Goal: Task Accomplishment & Management: Manage account settings

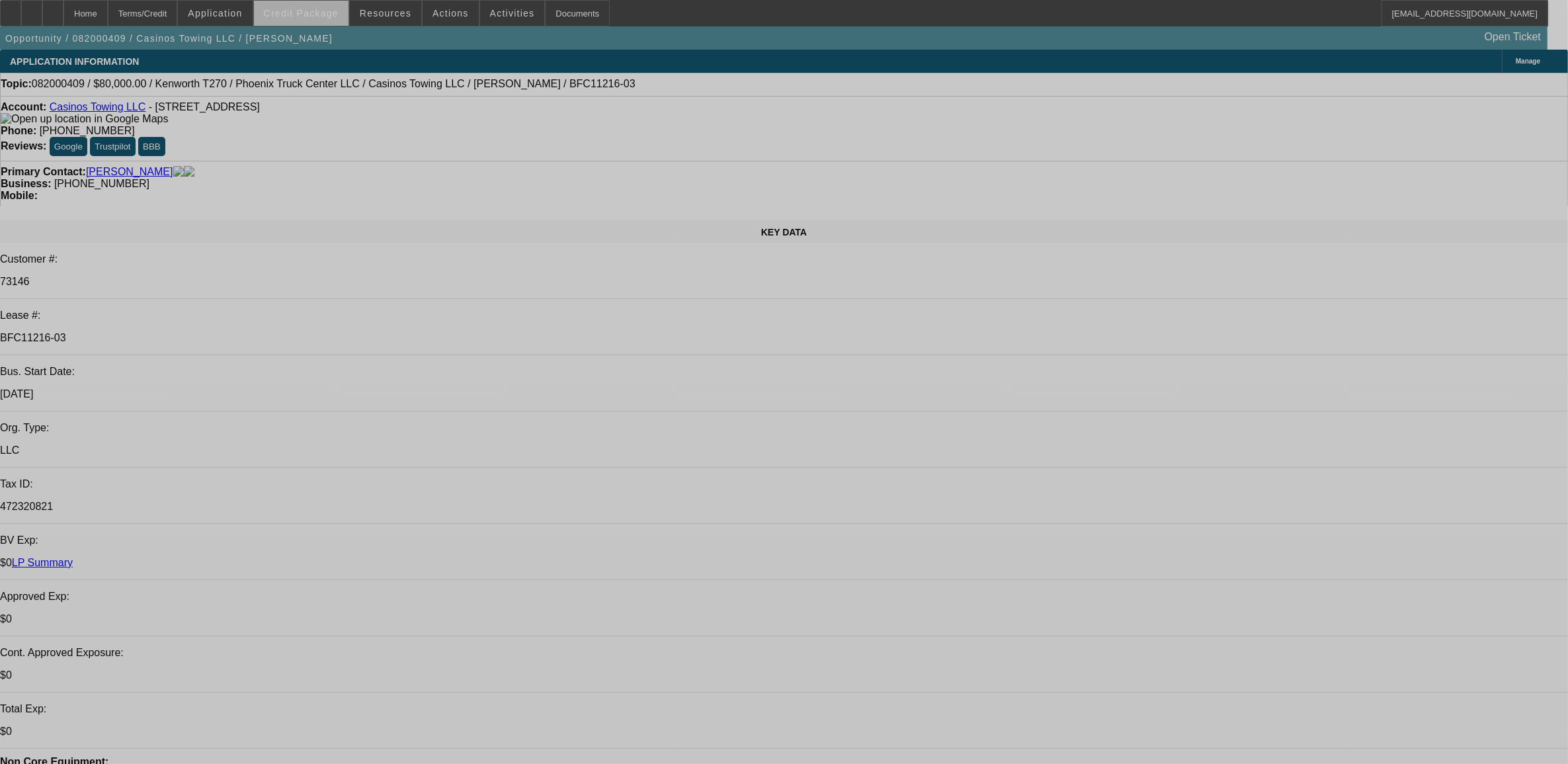
select select "0"
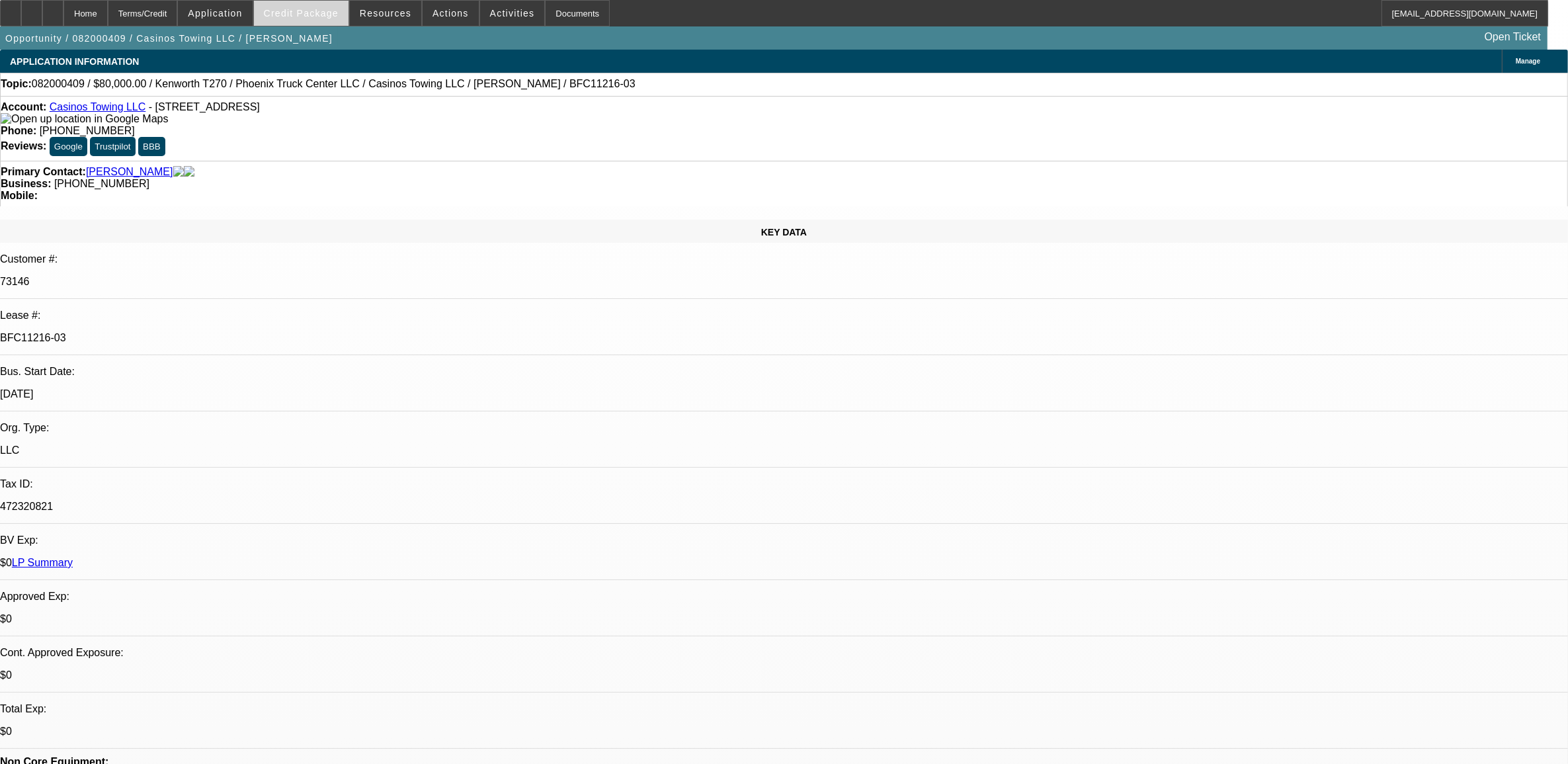
select select "0"
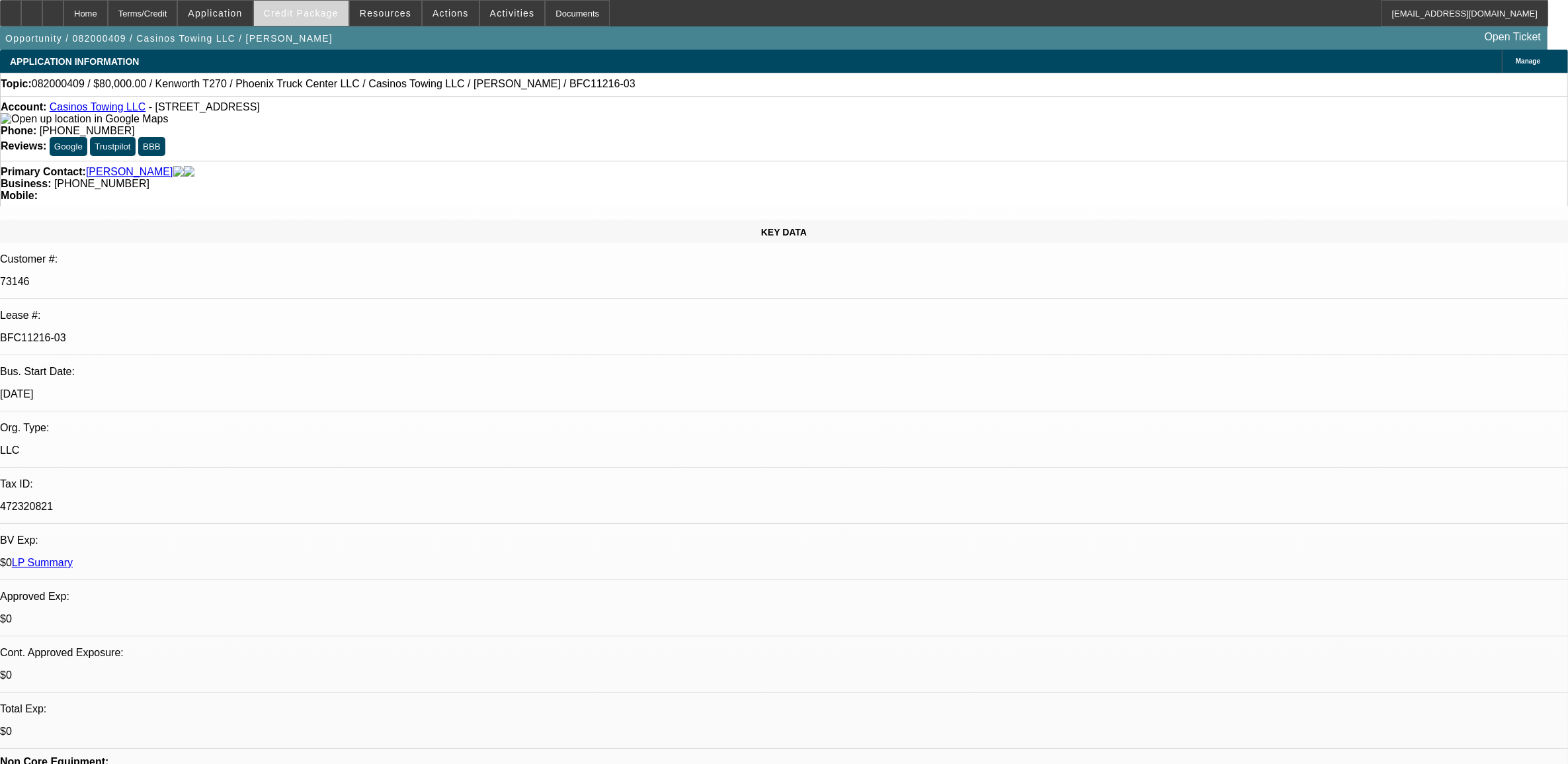
select select "0"
select select "1"
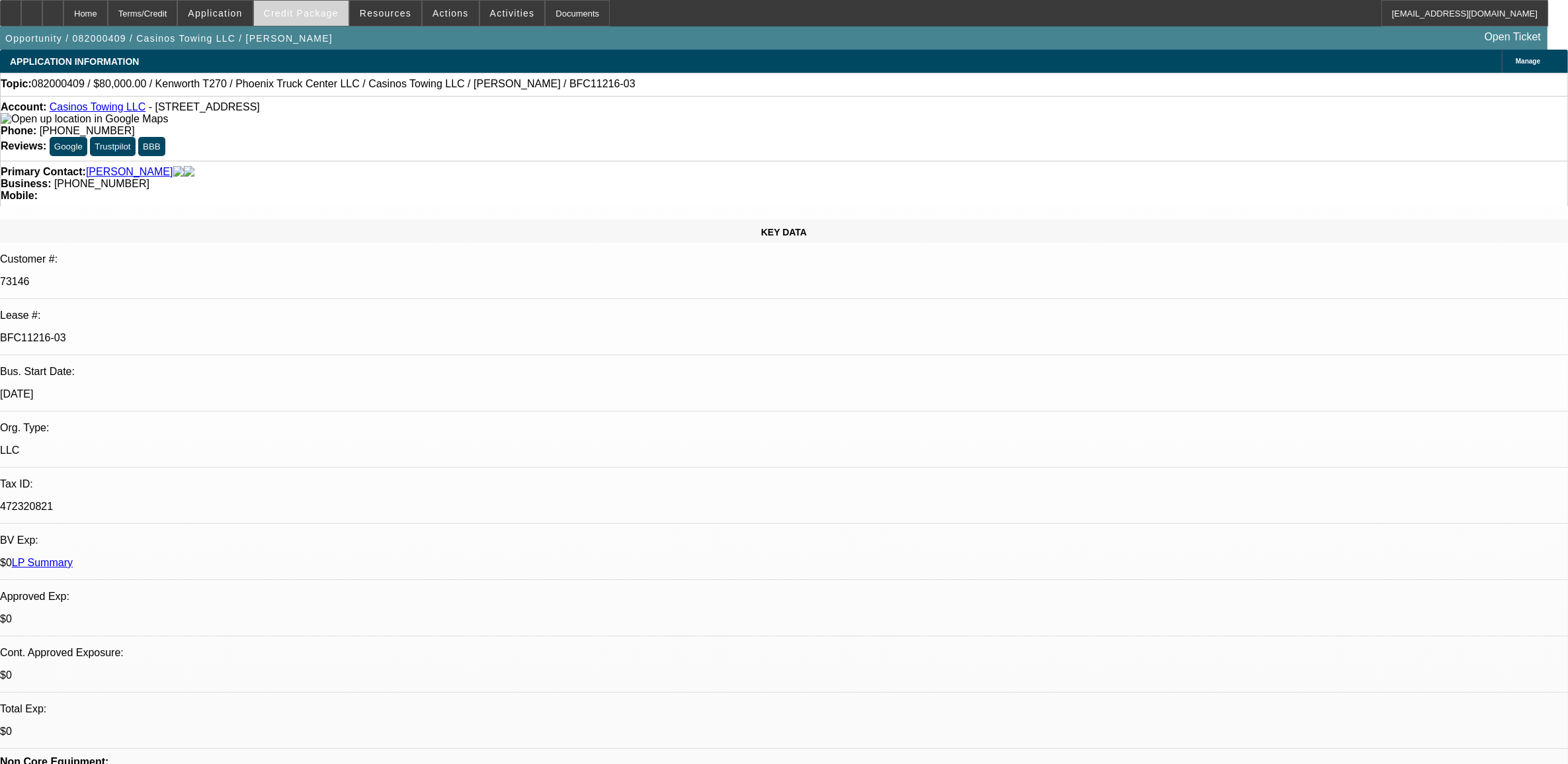
select select "1"
select select "6"
select select "1"
select select "2"
select select "6"
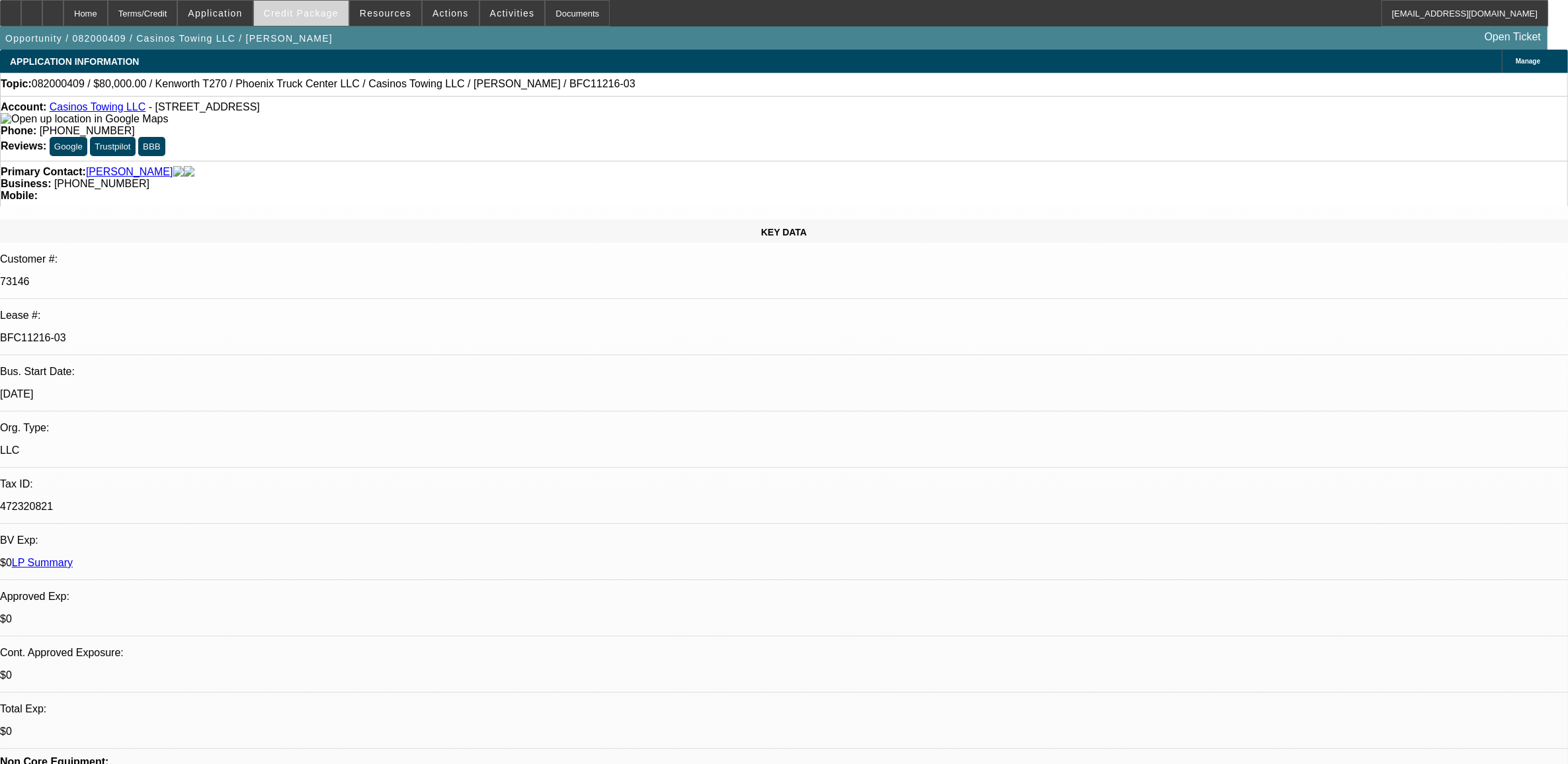
select select "1"
select select "6"
select select "1"
select select "2"
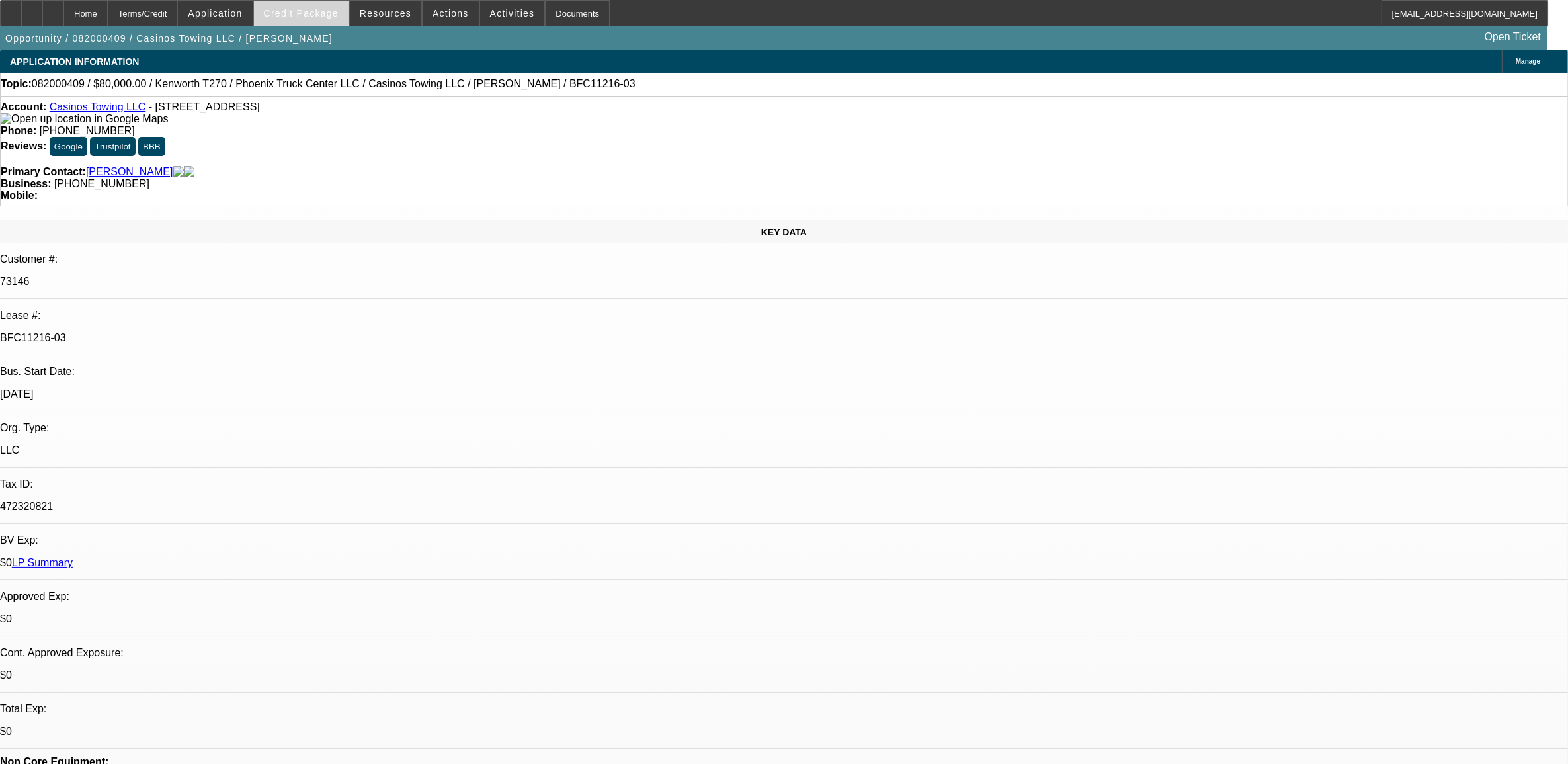
select select "6"
drag, startPoint x: 252, startPoint y: 221, endPoint x: 187, endPoint y: 230, distance: 65.6
click at [187, 332] on div "BFC11216-03" at bounding box center [784, 338] width 1568 height 12
copy p "BFC11216-03"
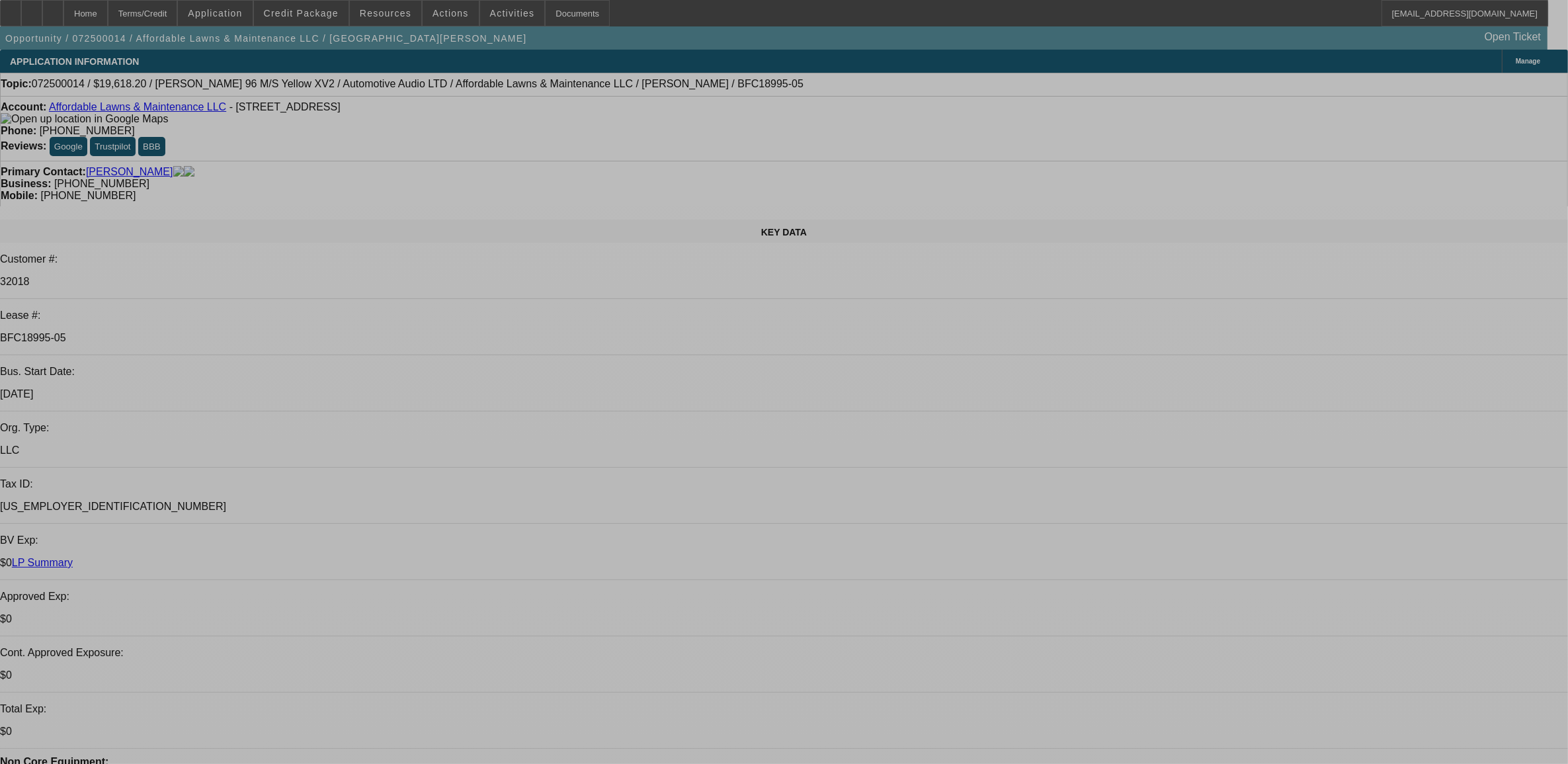
select select "0"
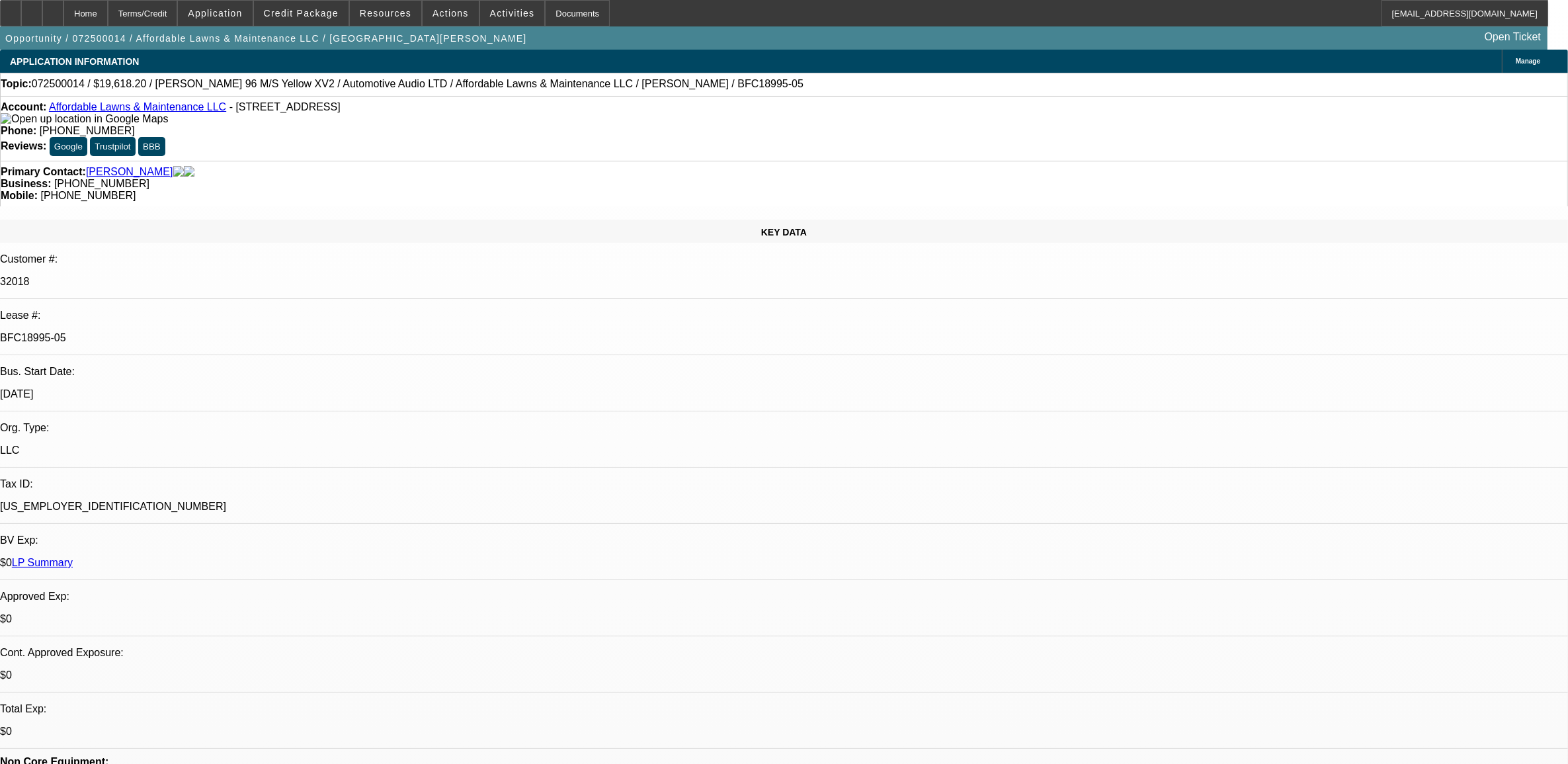
select select "0"
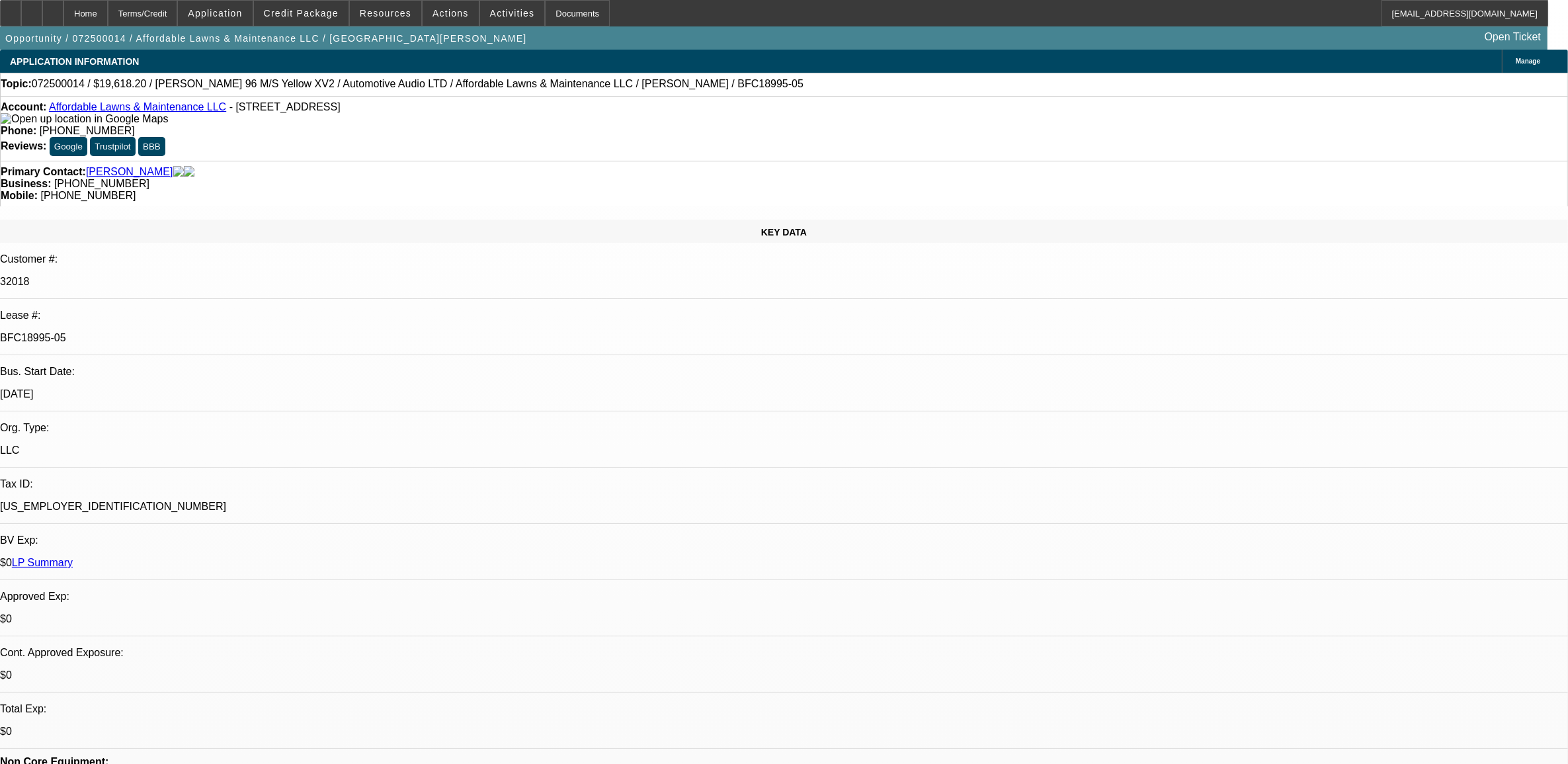
select select "1"
select select "3"
select select "6"
select select "1"
select select "3"
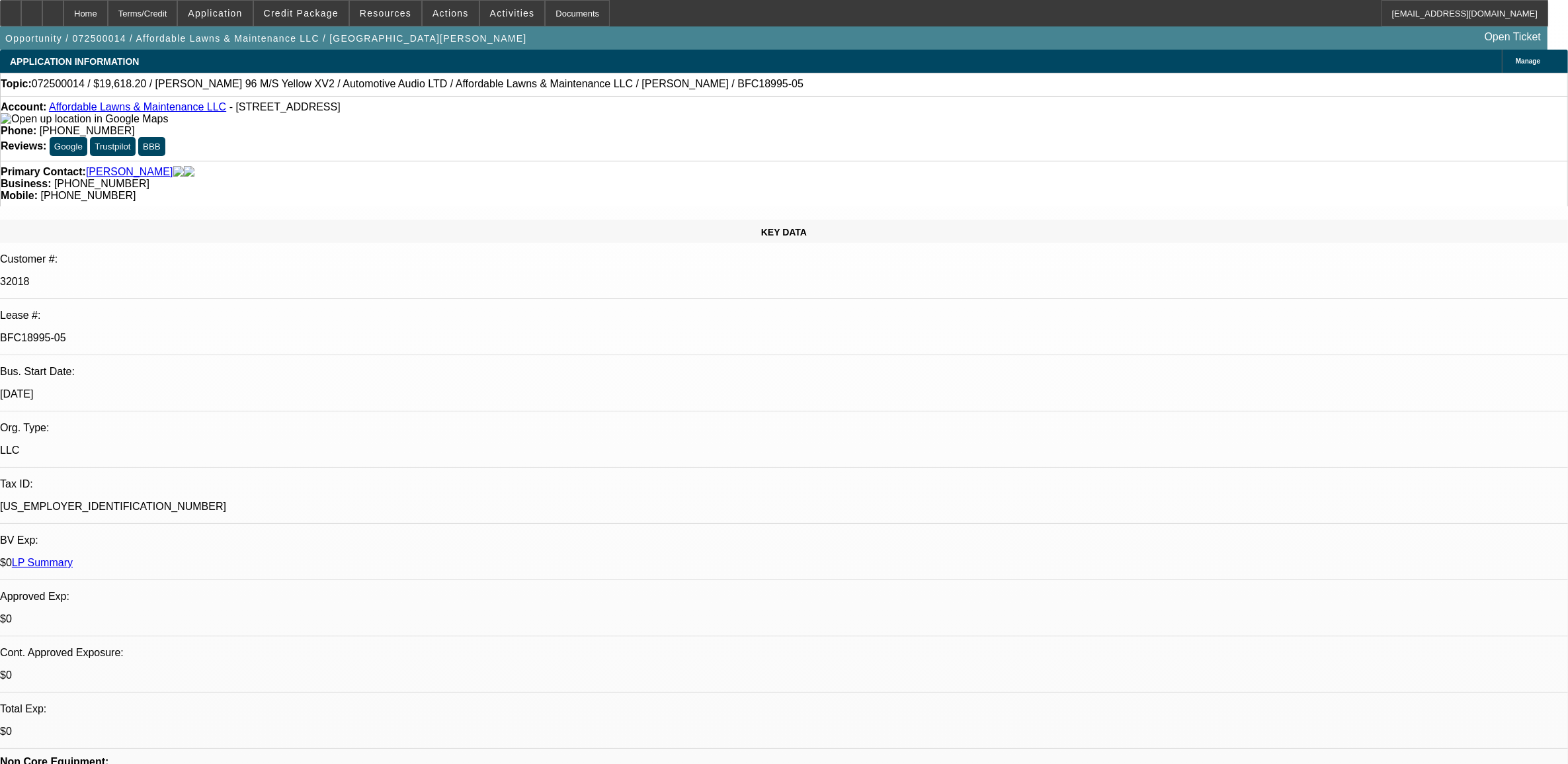
select select "6"
click at [116, 108] on link "Affordable Lawns & Maintenance LLC" at bounding box center [138, 107] width 177 height 11
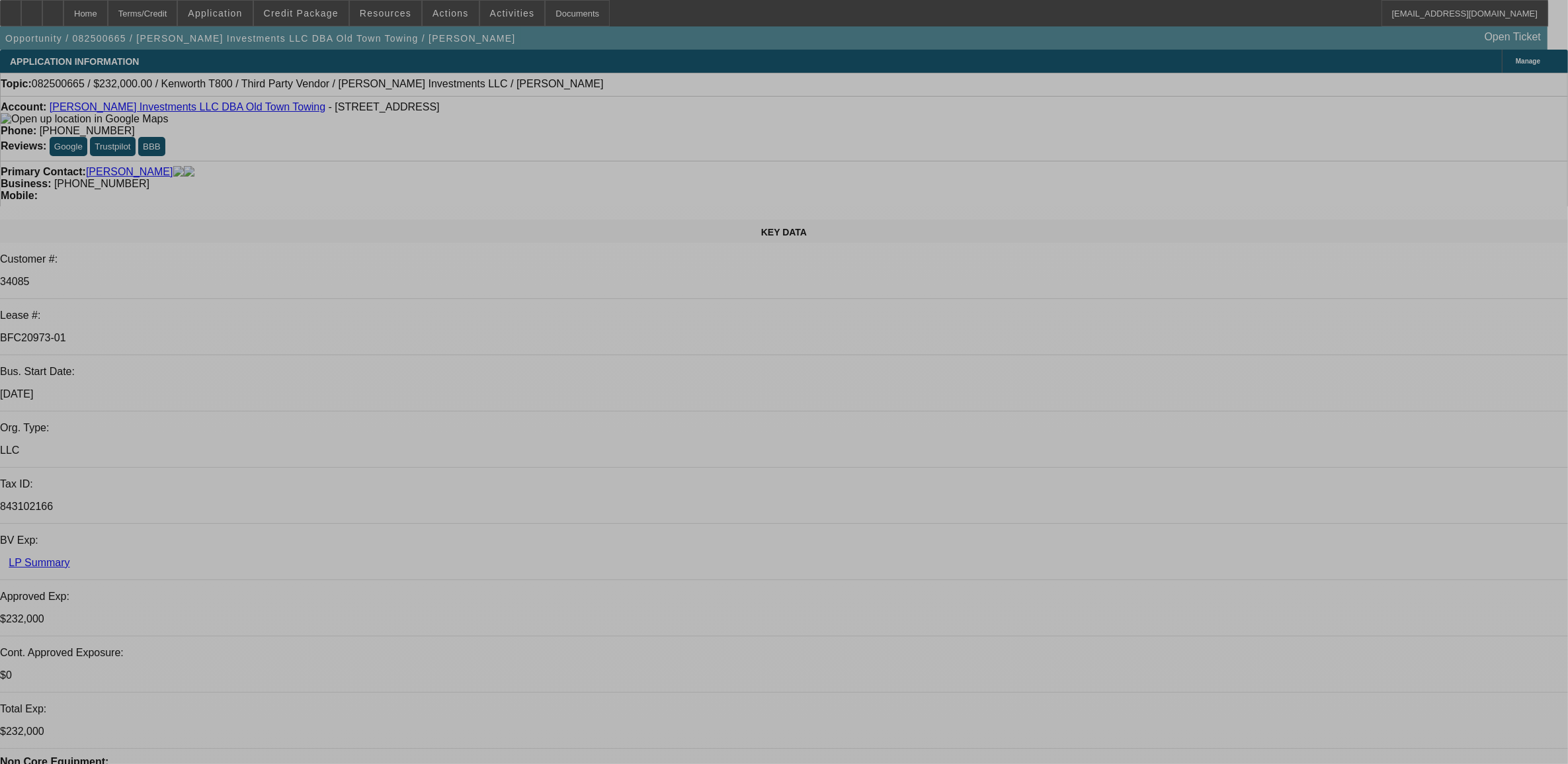
select select "0"
select select "0.1"
select select "0"
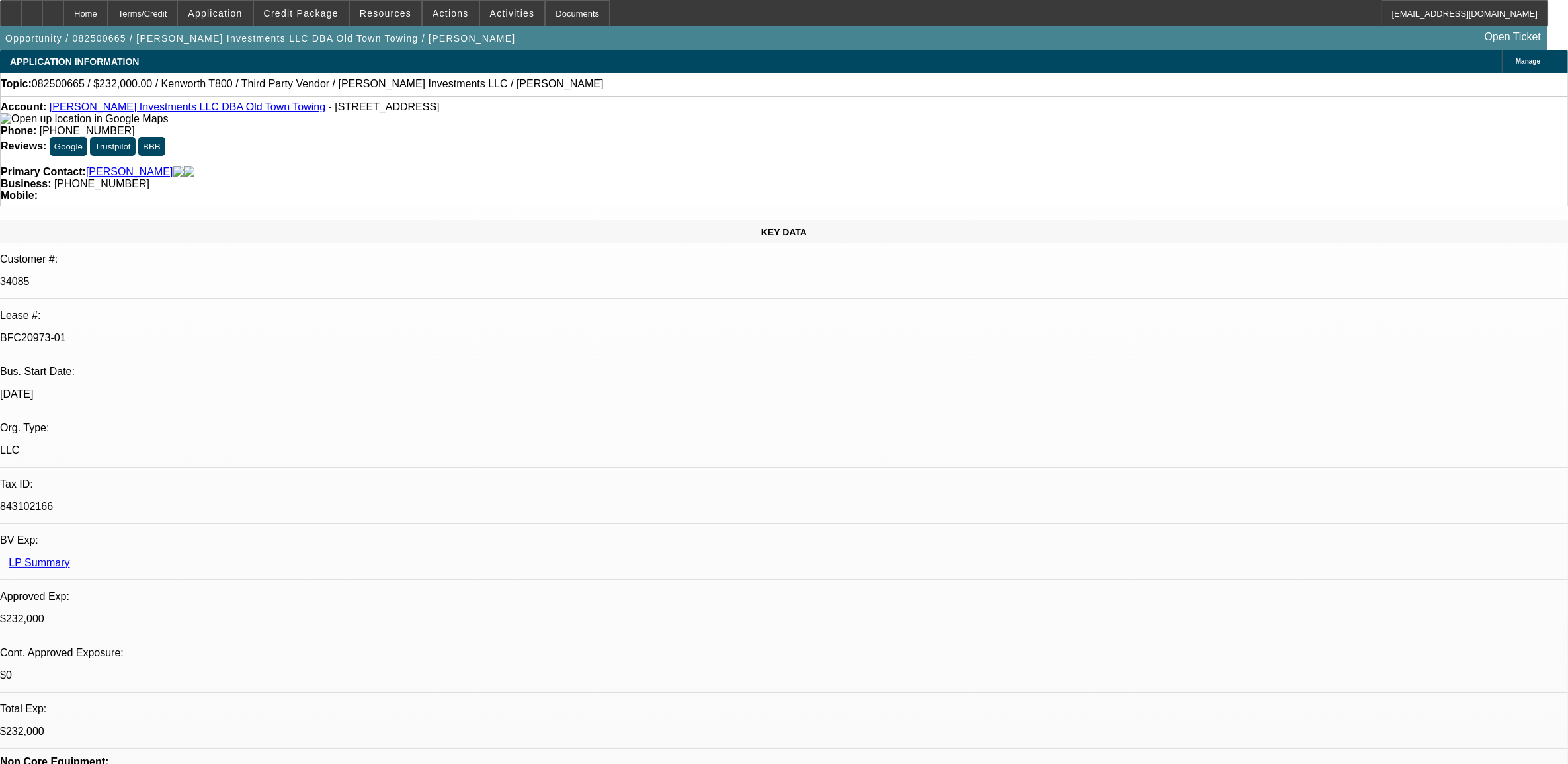
select select "0.1"
select select "0"
select select "0.1"
select select "0"
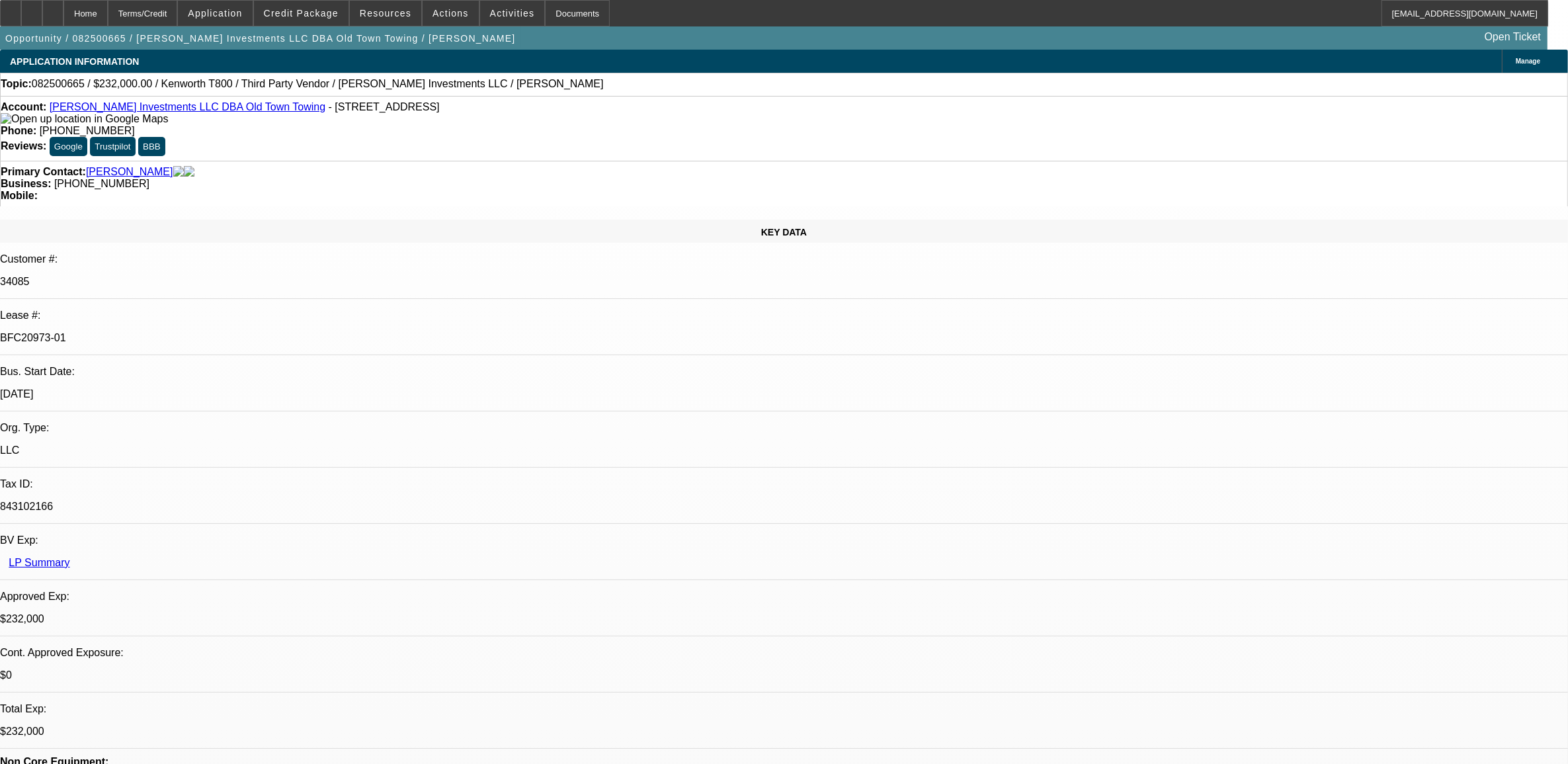
select select "0"
select select "0.1"
select select "1"
select select "2"
select select "4"
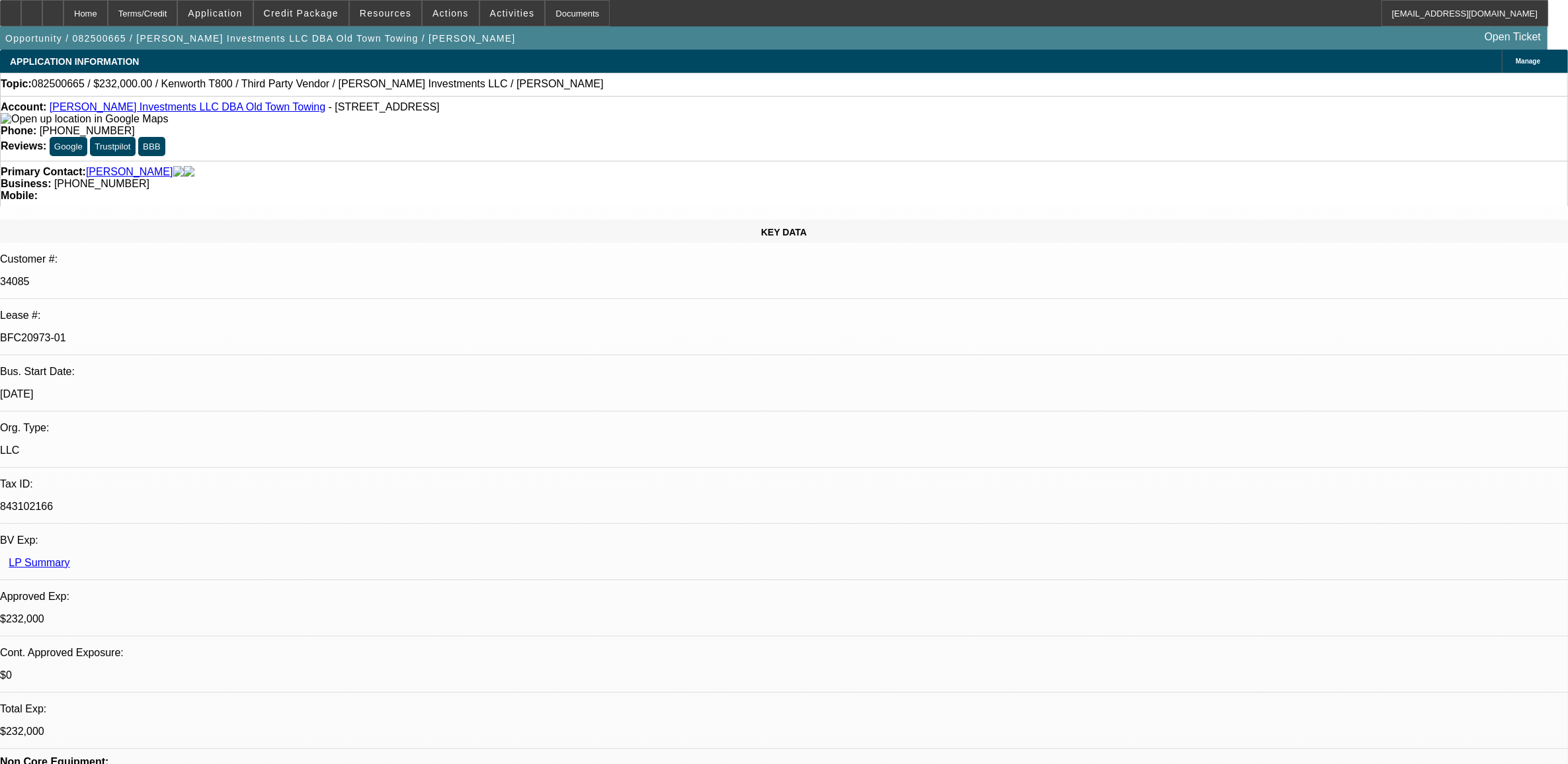
select select "1"
select select "2"
select select "4"
select select "1"
select select "2"
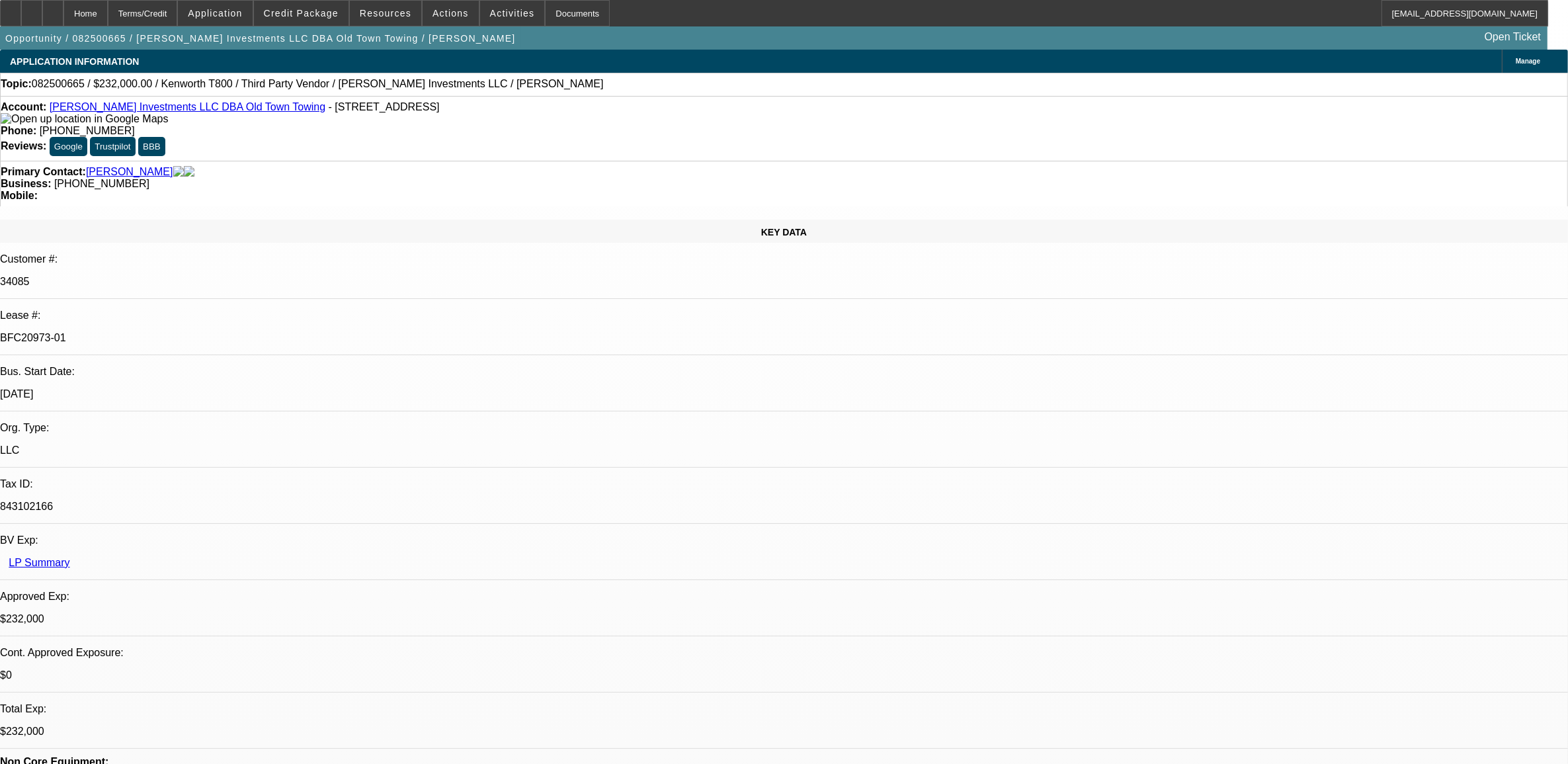
select select "4"
select select "1"
select select "4"
click at [302, 2] on span at bounding box center [301, 13] width 94 height 32
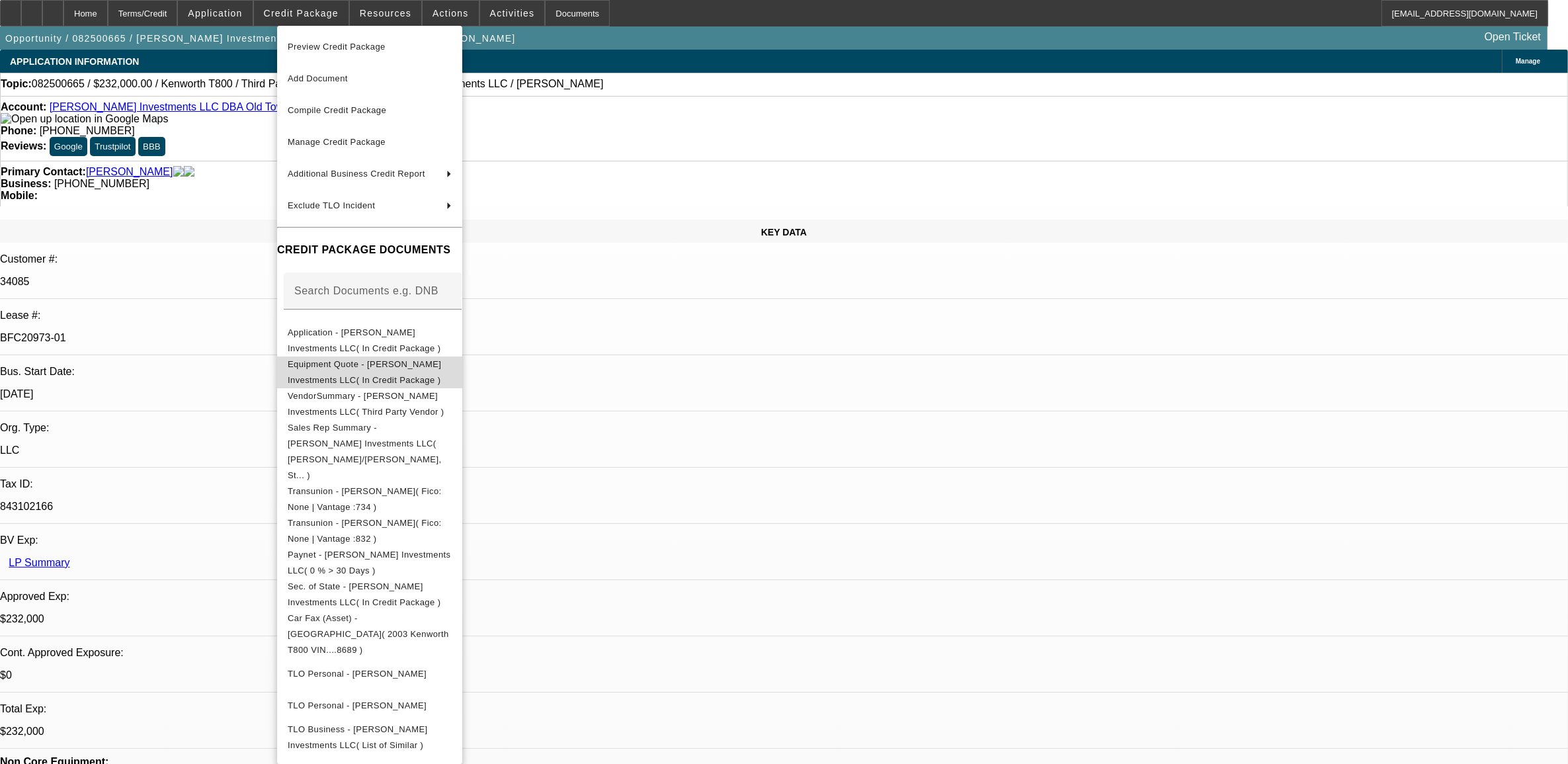
click at [343, 375] on span "Equipment Quote - Harrison Stone Investments LLC( In Credit Package )" at bounding box center [369, 371] width 164 height 32
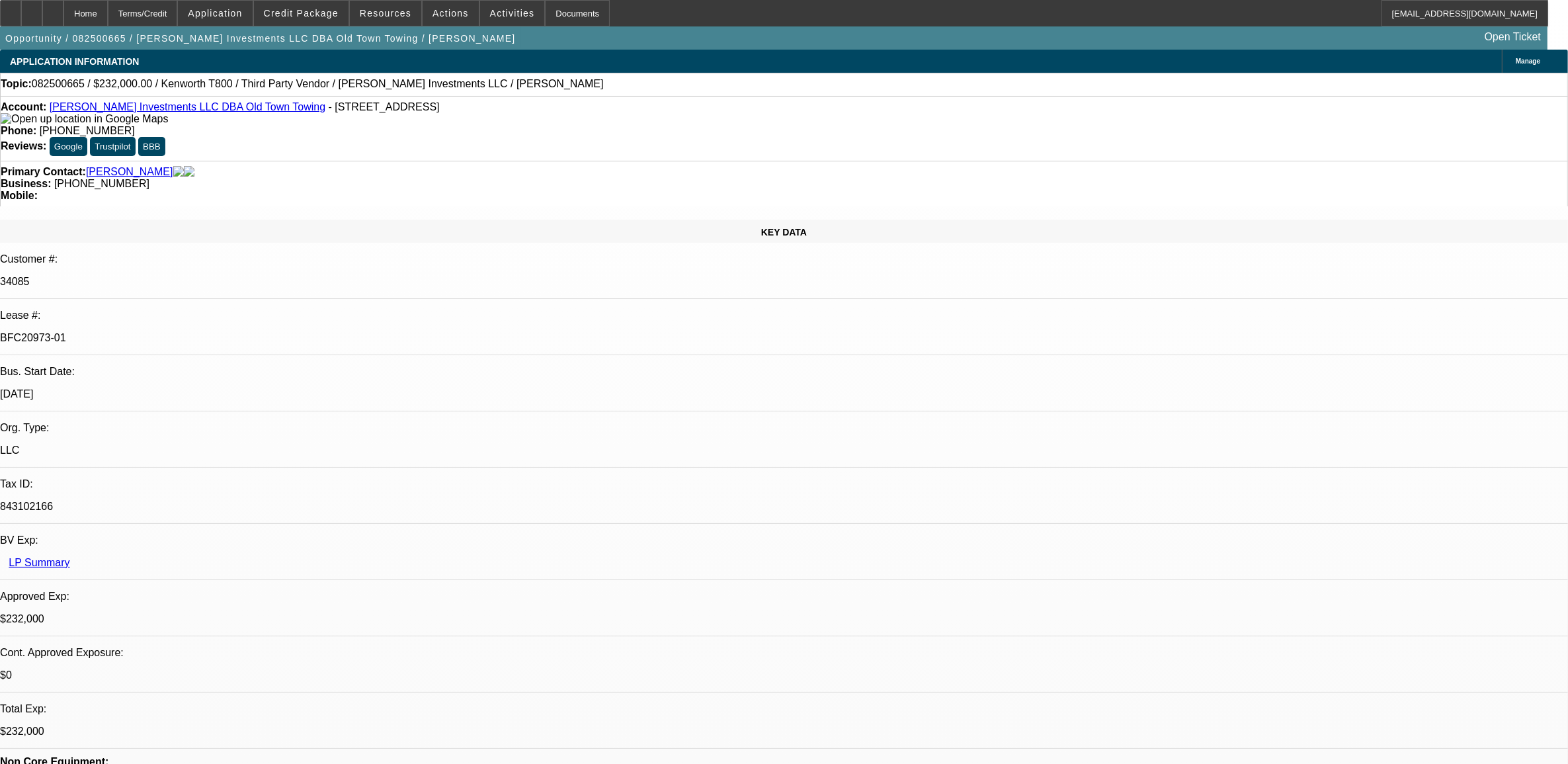
scroll to position [165, 0]
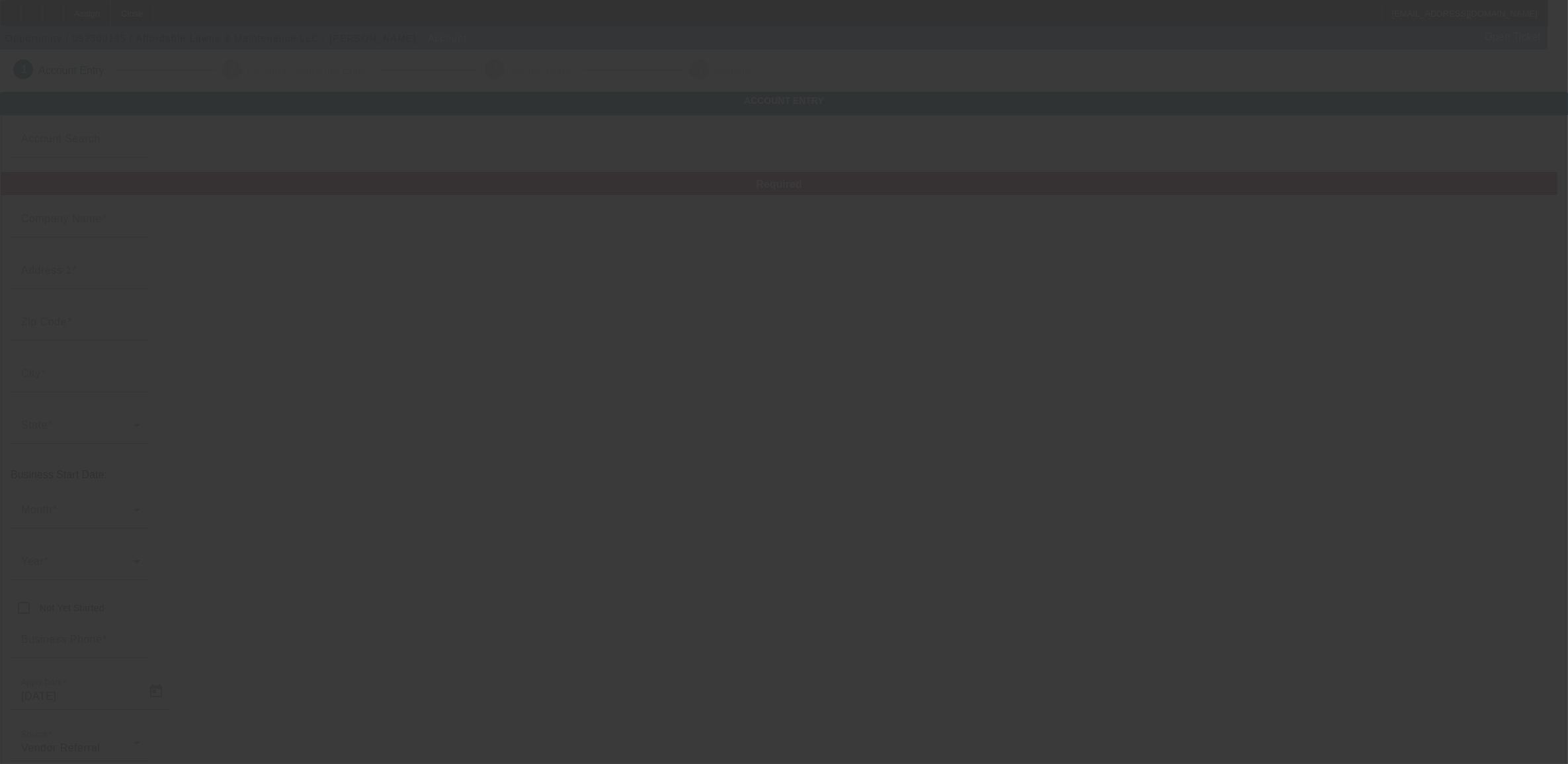
type input "Affordable Lawns & Maintenance LLC"
type input "5 Third Ct"
type input "10918"
type input "Chester"
type input "(845) 610-3474"
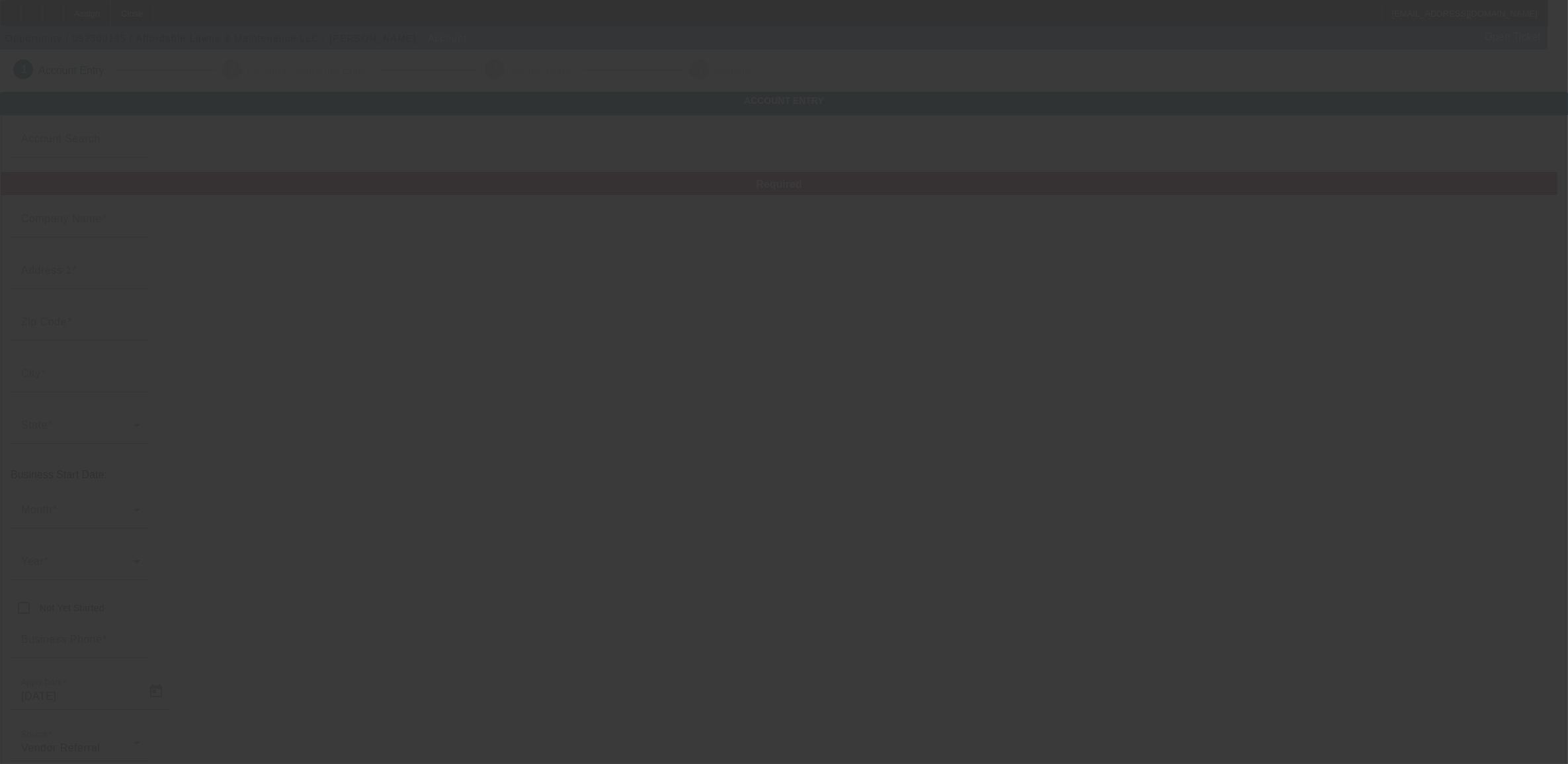
type input "affordablelawns845@gmail.com"
type input "Orange"
type input "88-2928831"
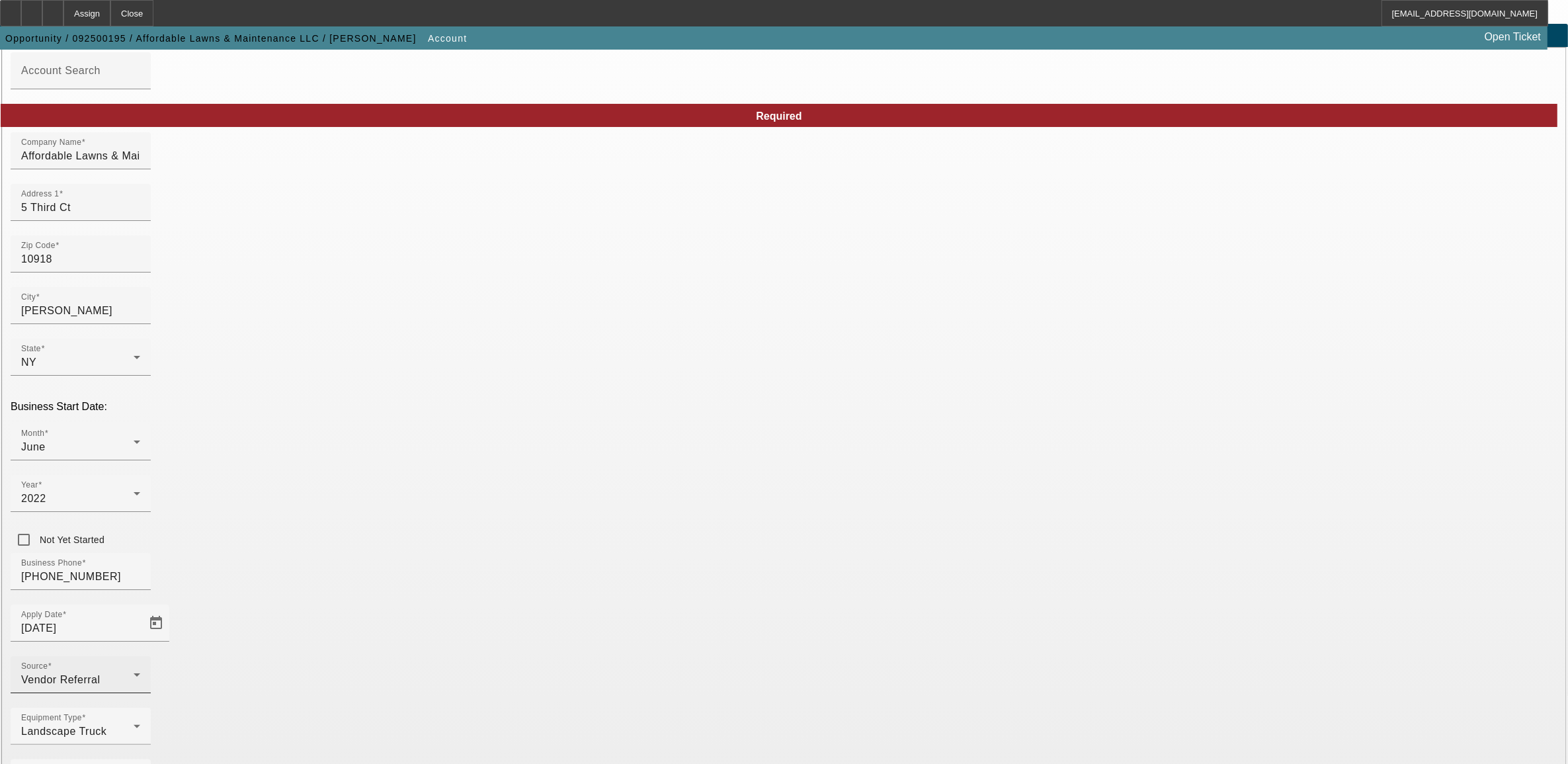
scroll to position [72, 0]
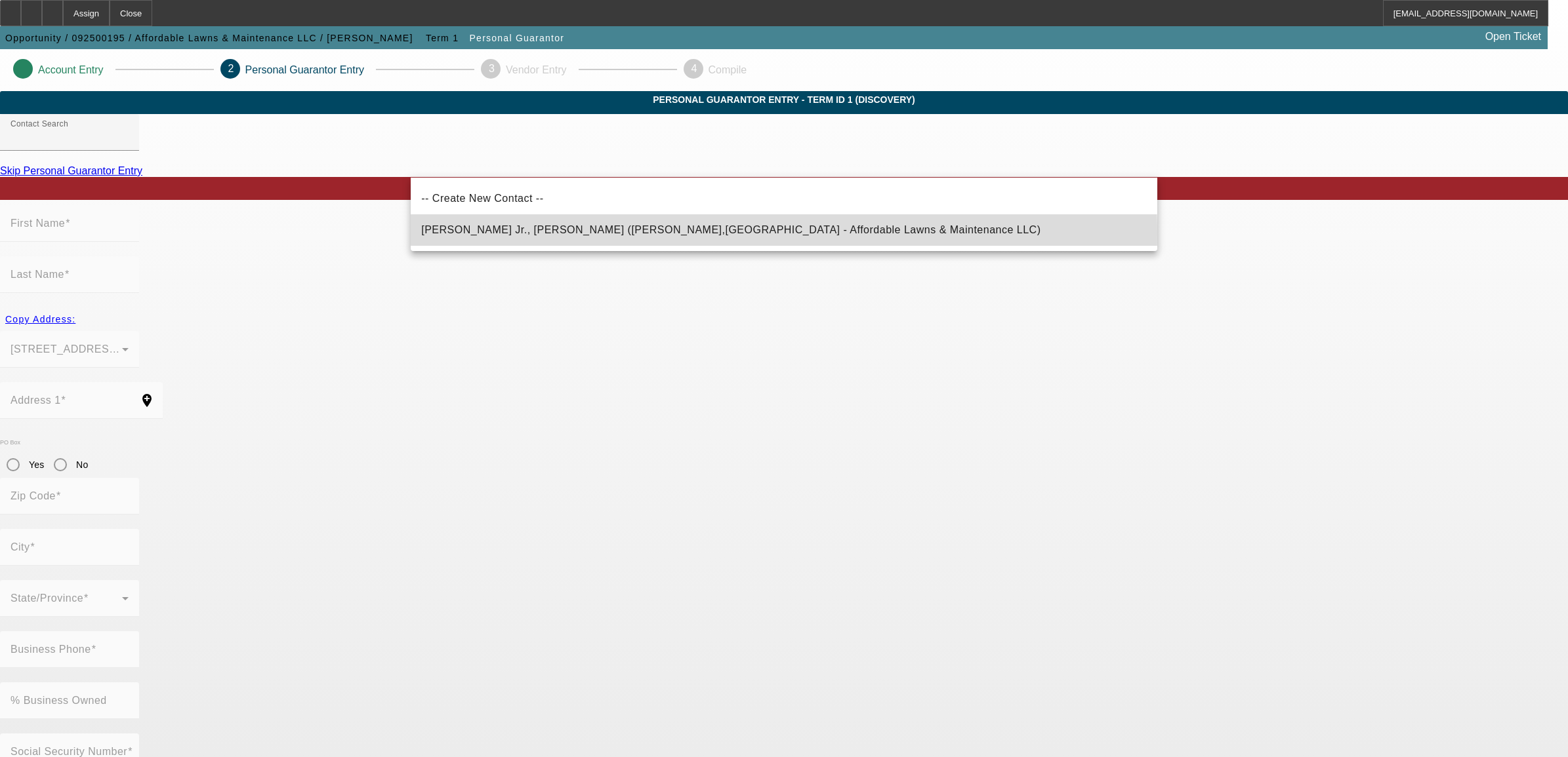
click at [480, 234] on span "Riale Jr., Anthony (Chester,NY - Affordable Lawns & Maintenance LLC)" at bounding box center [731, 229] width 619 height 15
type input "Riale Jr., Anthony (Chester,NY - Affordable Lawns & Maintenance LLC)"
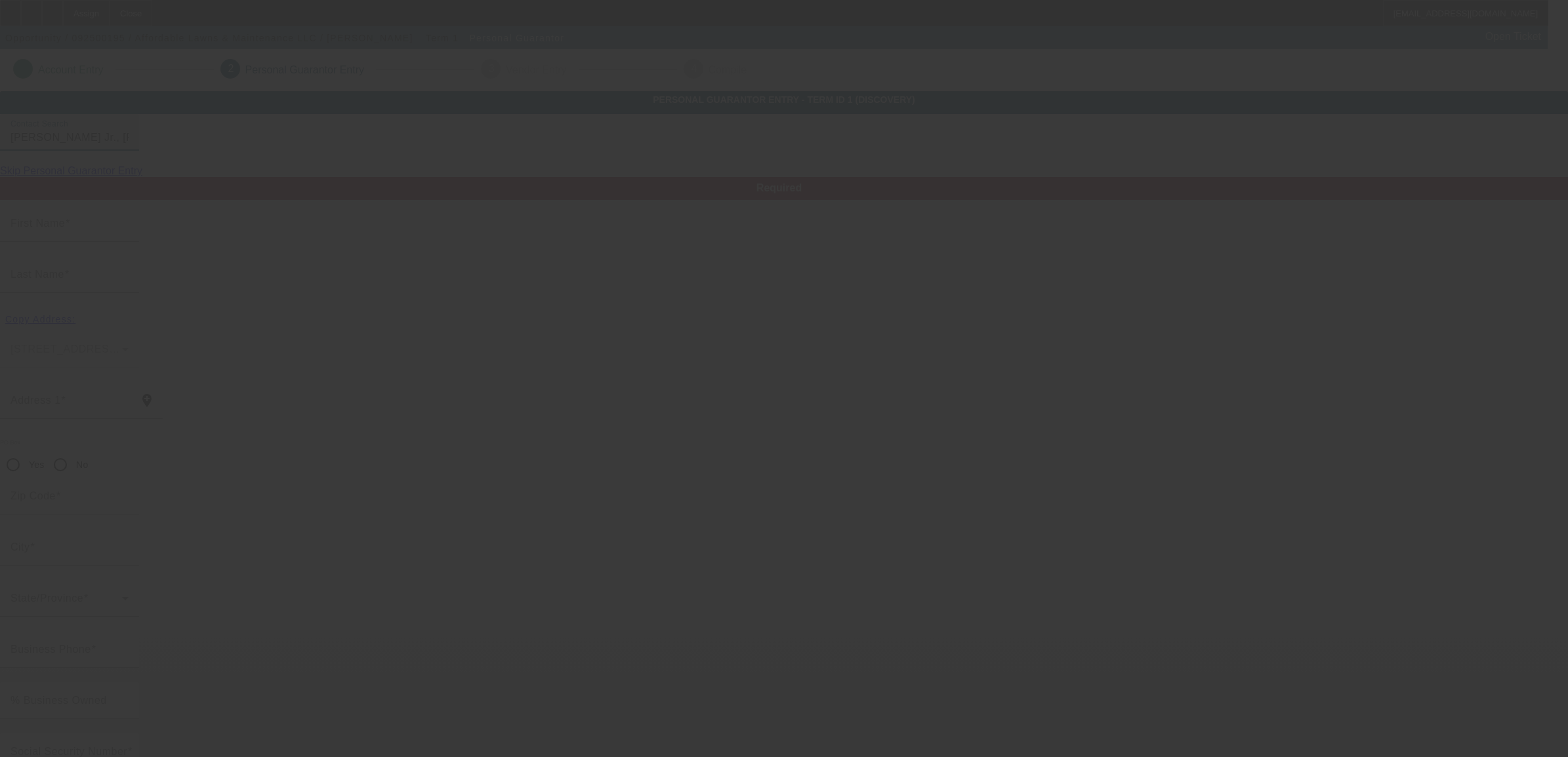
type input "Anthony"
type input "Riale"
type input "5 Third Ct"
radio input "true"
type input "10918"
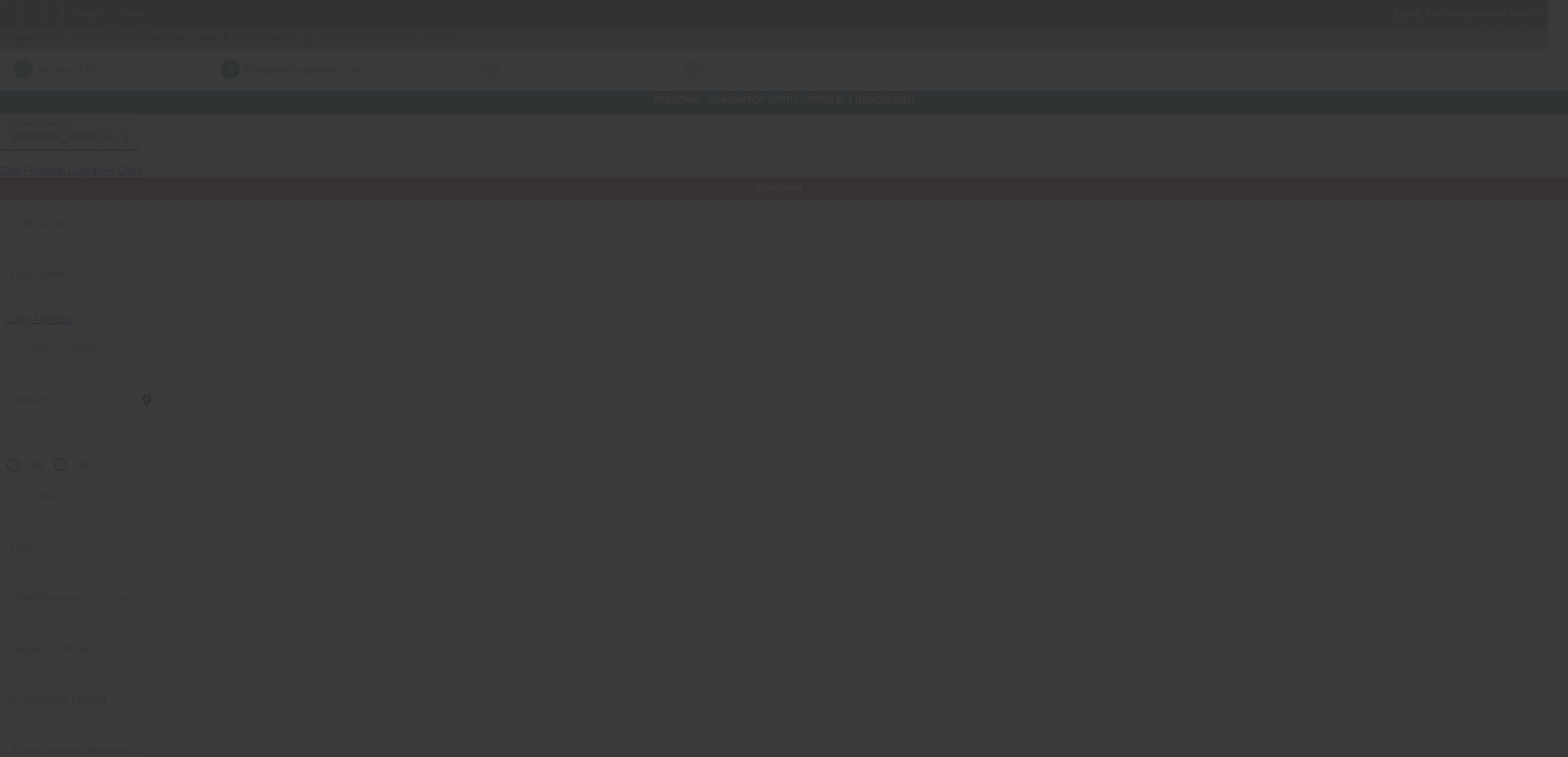
type input "Chester"
type input "(845) 610-3474"
type input "100"
type input "128-60-4403"
type input "ariale72@gmail.com"
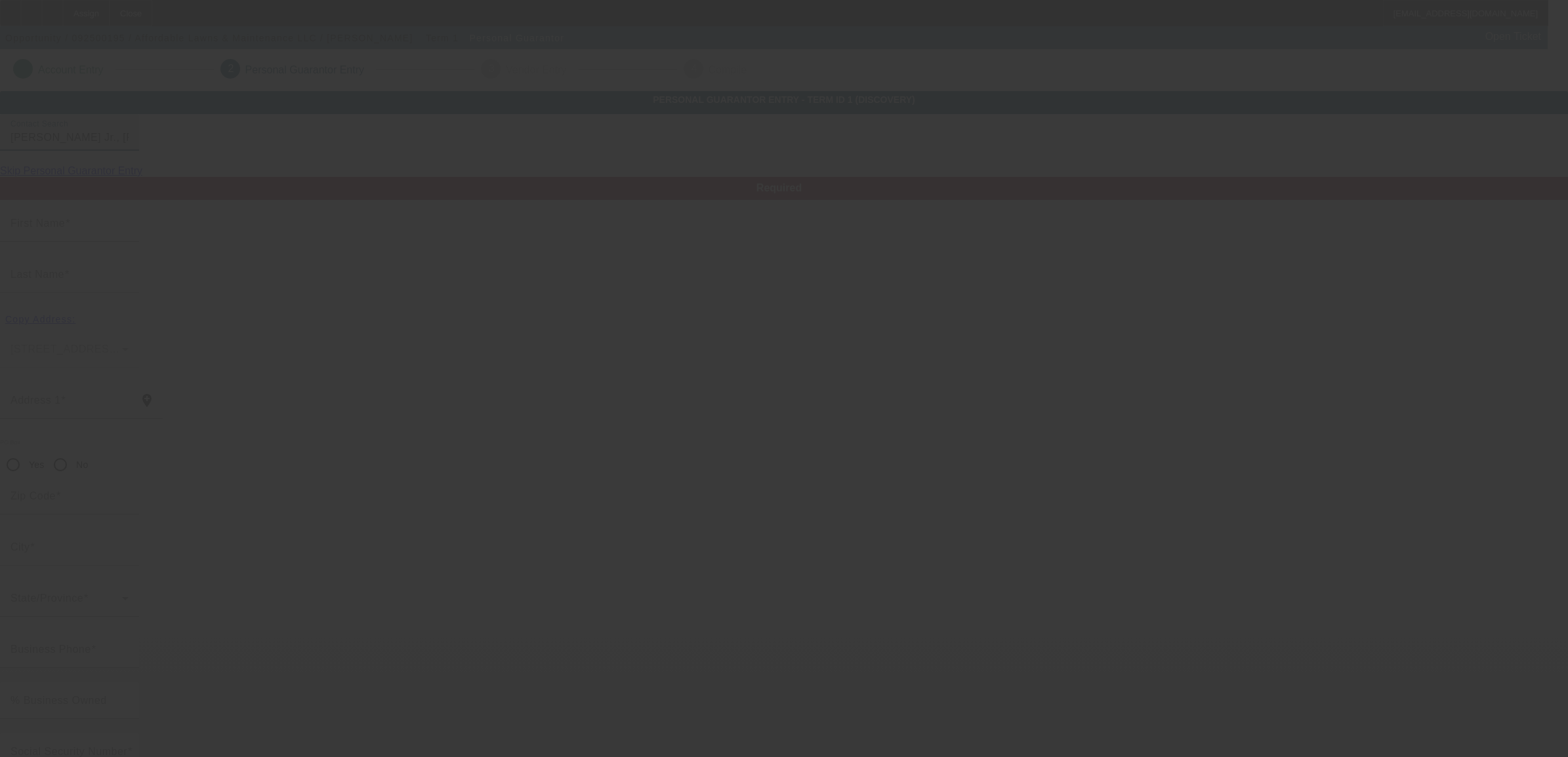
type input "[PHONE_NUMBER]"
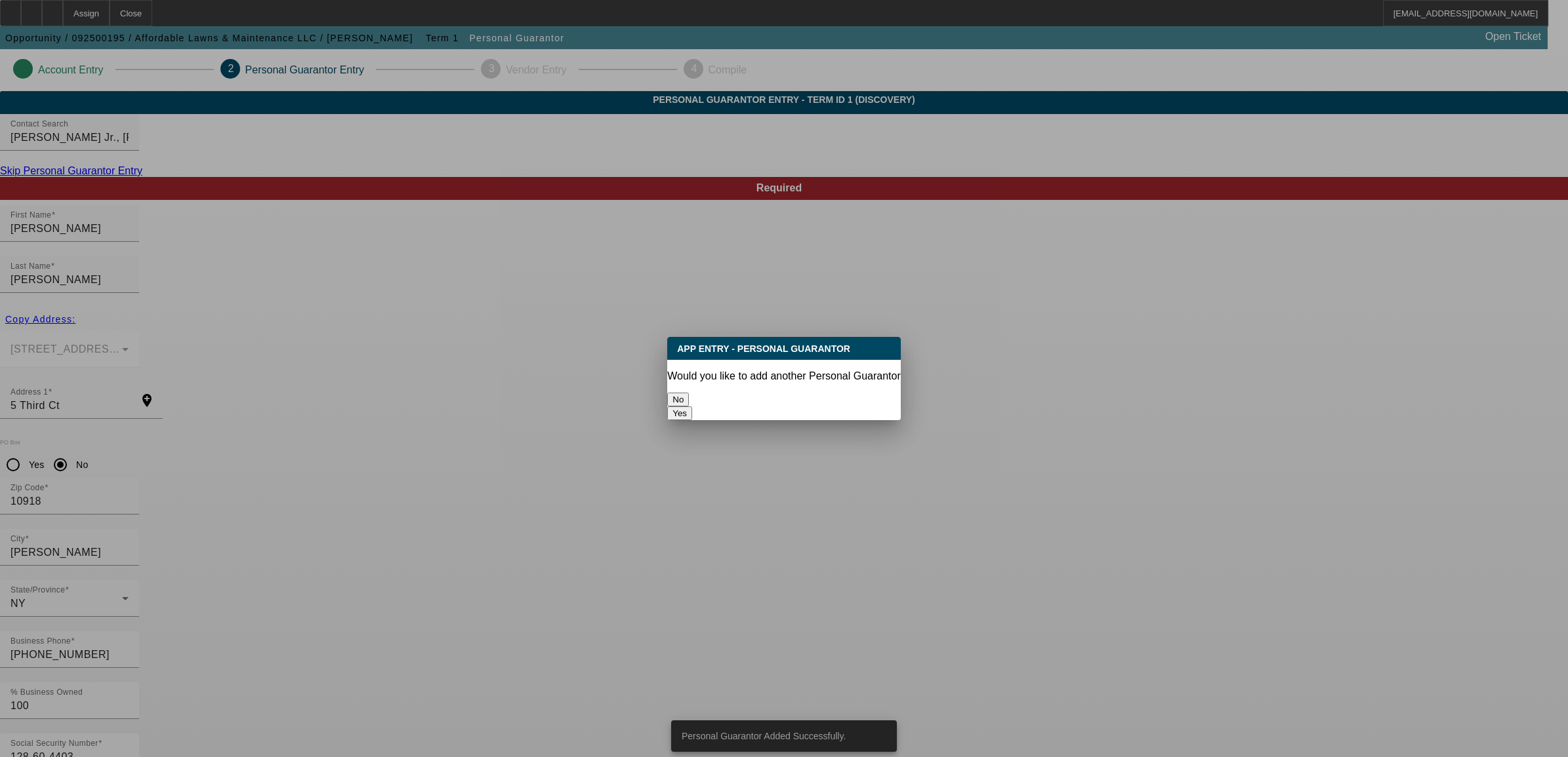
click at [689, 393] on button "No" at bounding box center [677, 399] width 22 height 14
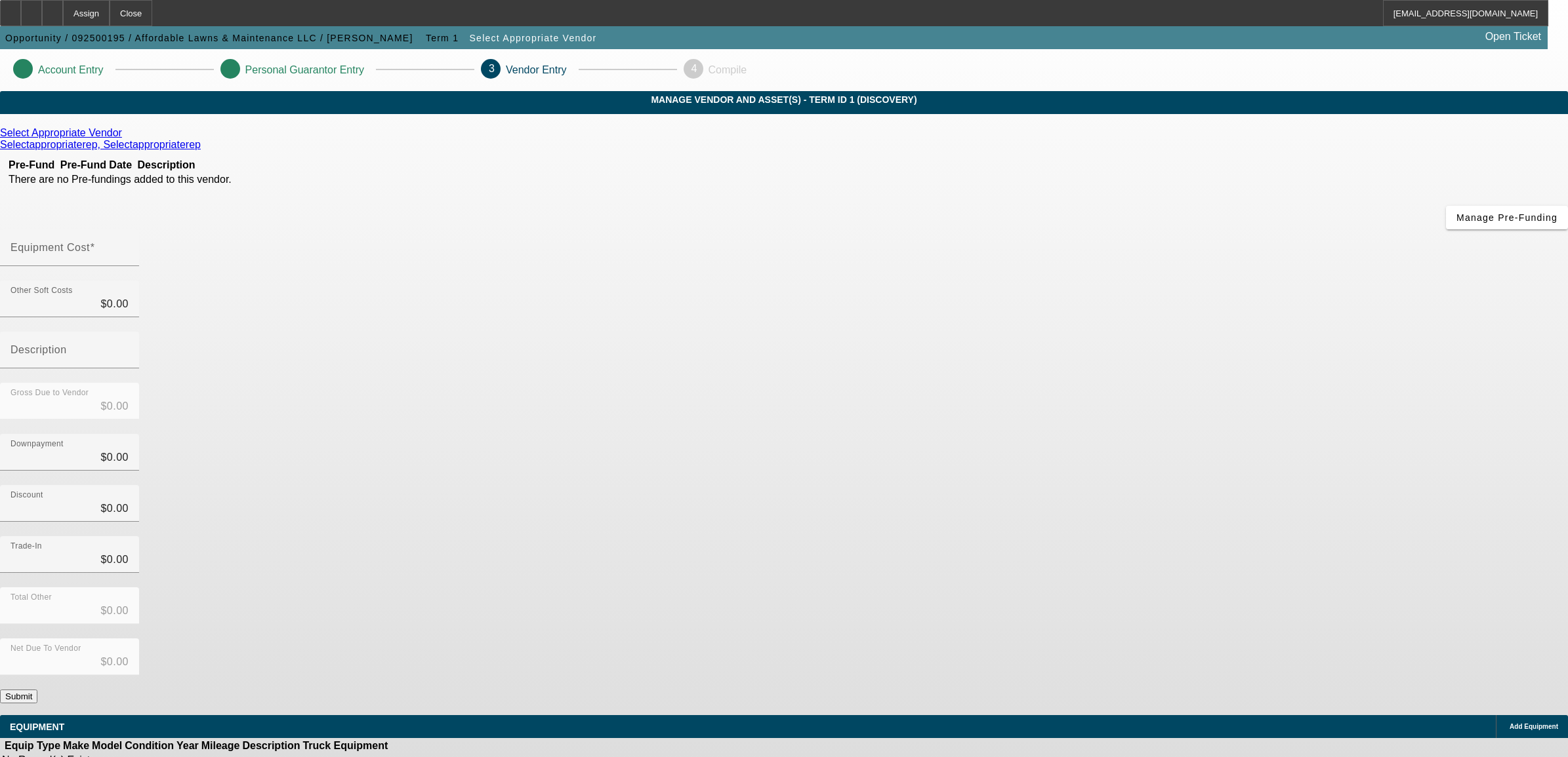
click at [1506, 727] on icon at bounding box center [1506, 727] width 0 height 0
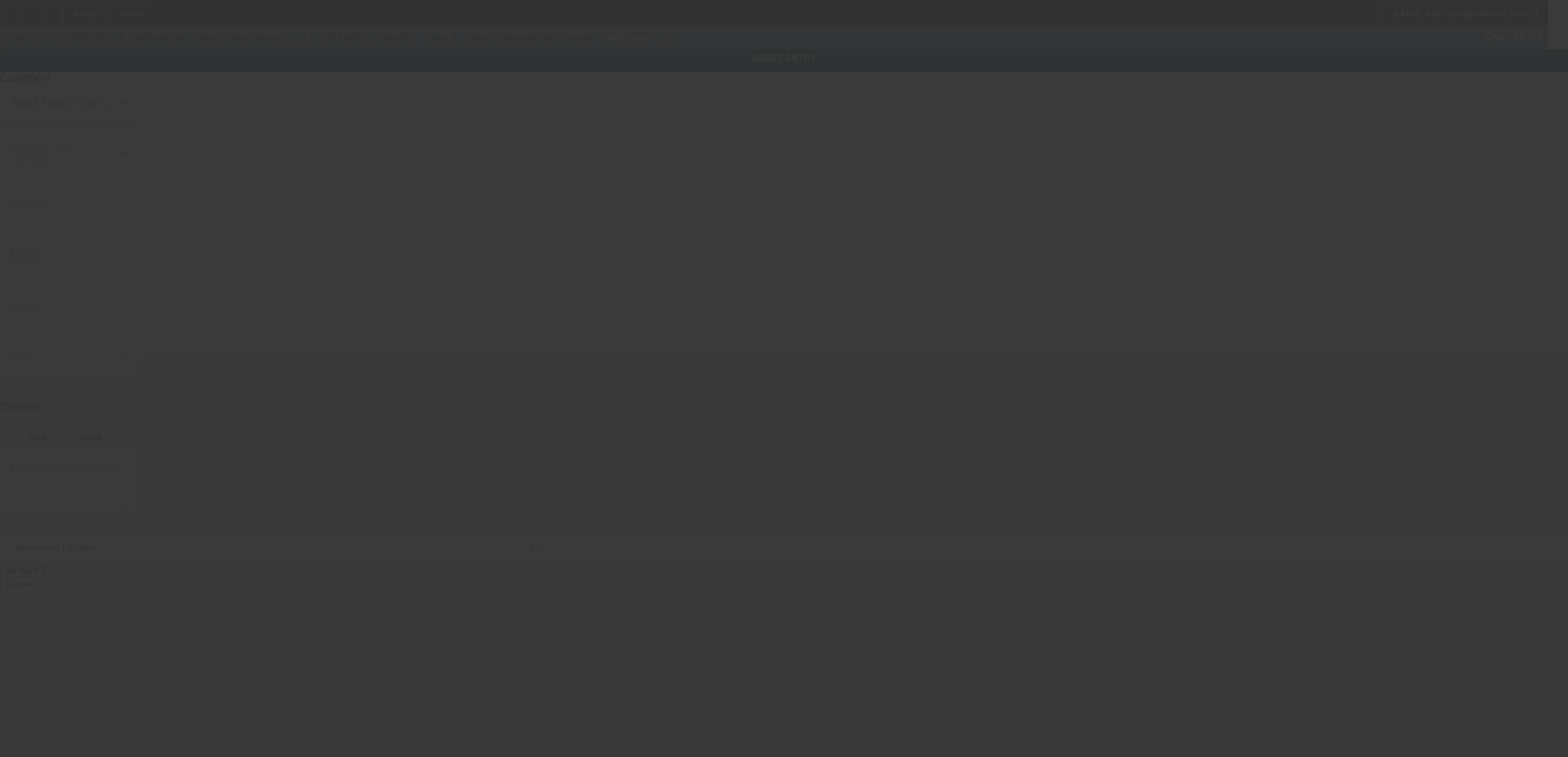
type input "5 Third Ct"
type input "Chester"
type input "10918"
type input "Orange"
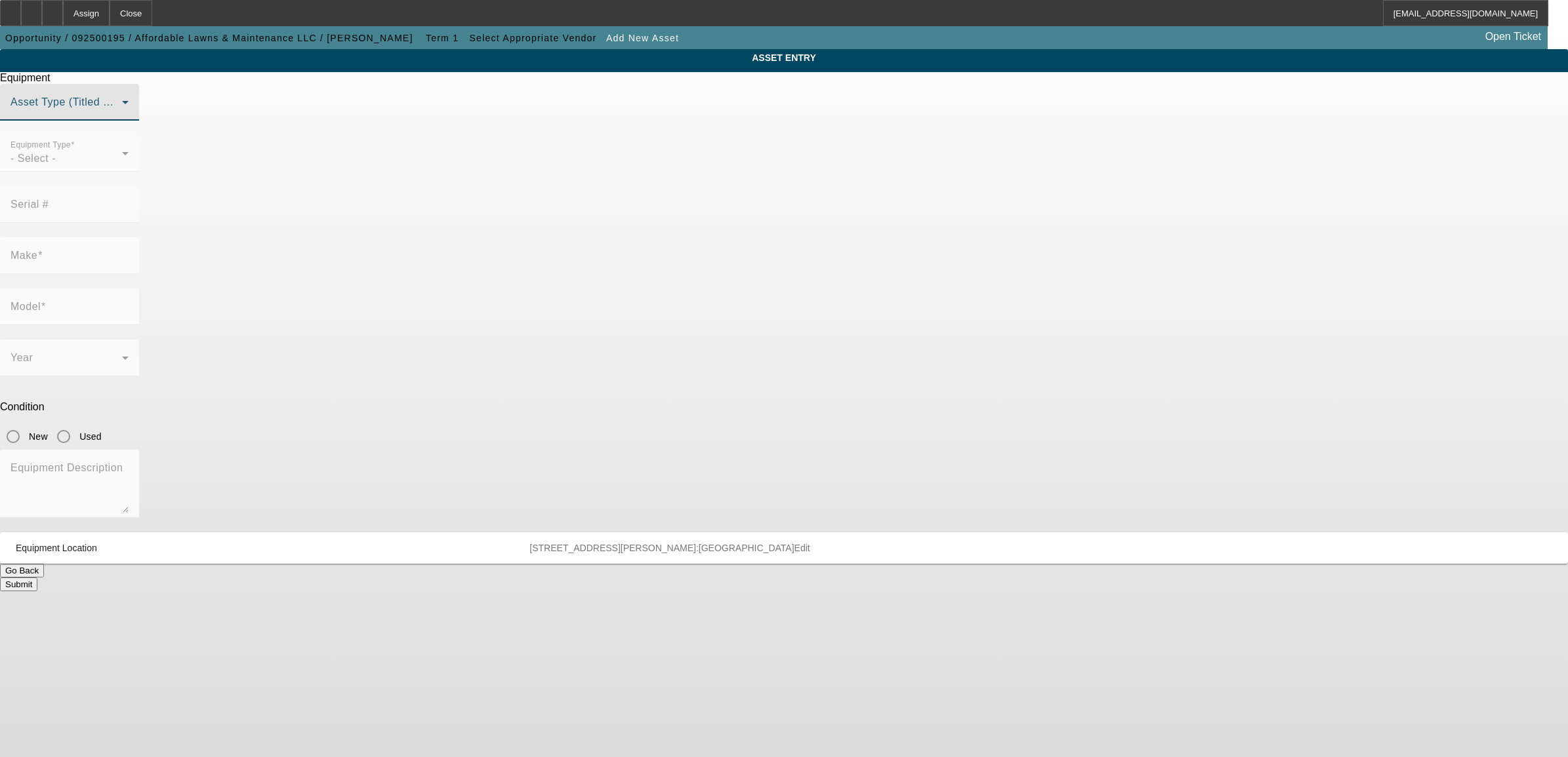
click at [122, 115] on span at bounding box center [66, 107] width 111 height 15
click at [654, 236] on span "Title Vehicle Asset" at bounding box center [659, 229] width 91 height 15
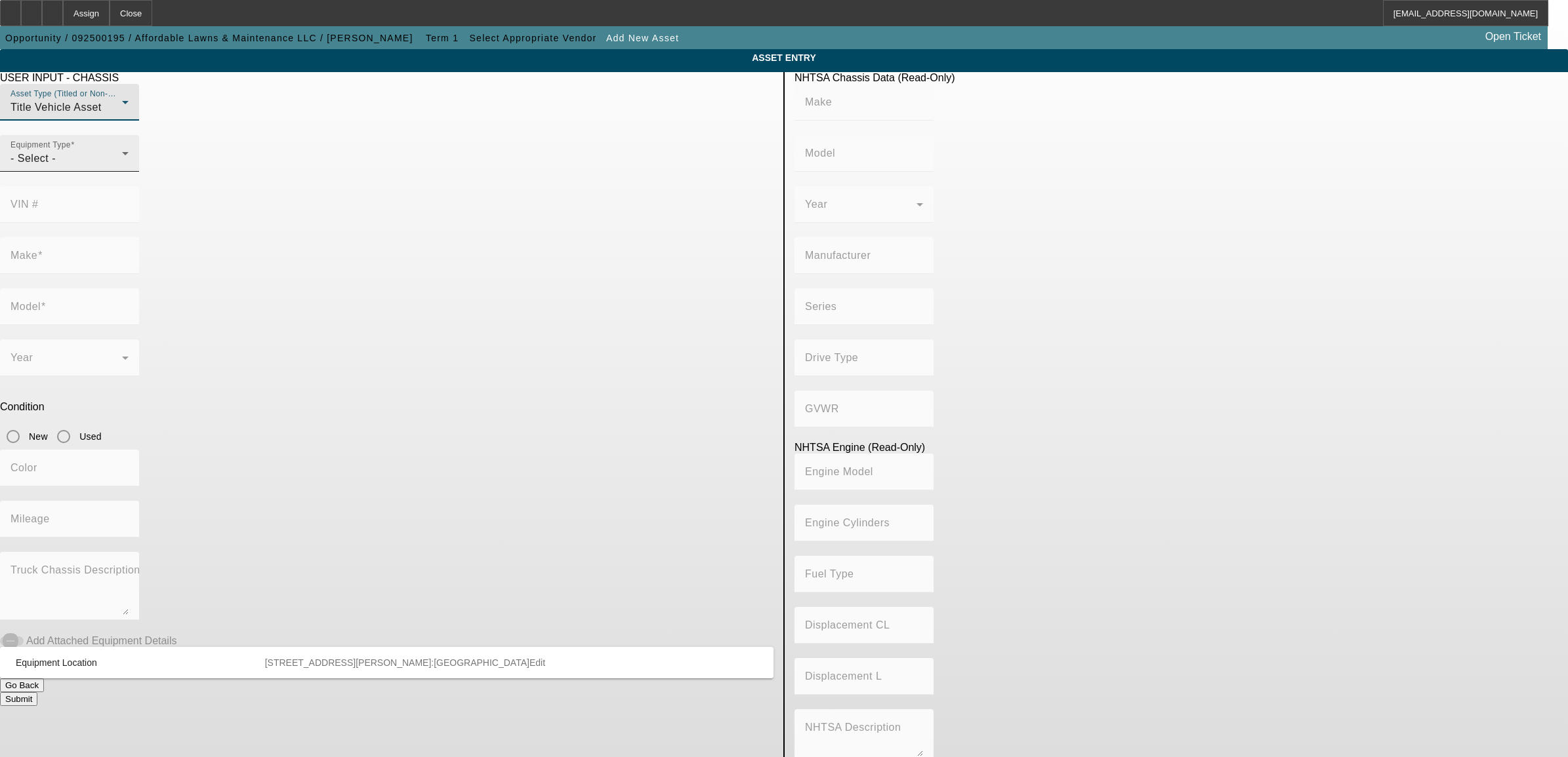
click at [122, 166] on div "- Select -" at bounding box center [66, 158] width 111 height 15
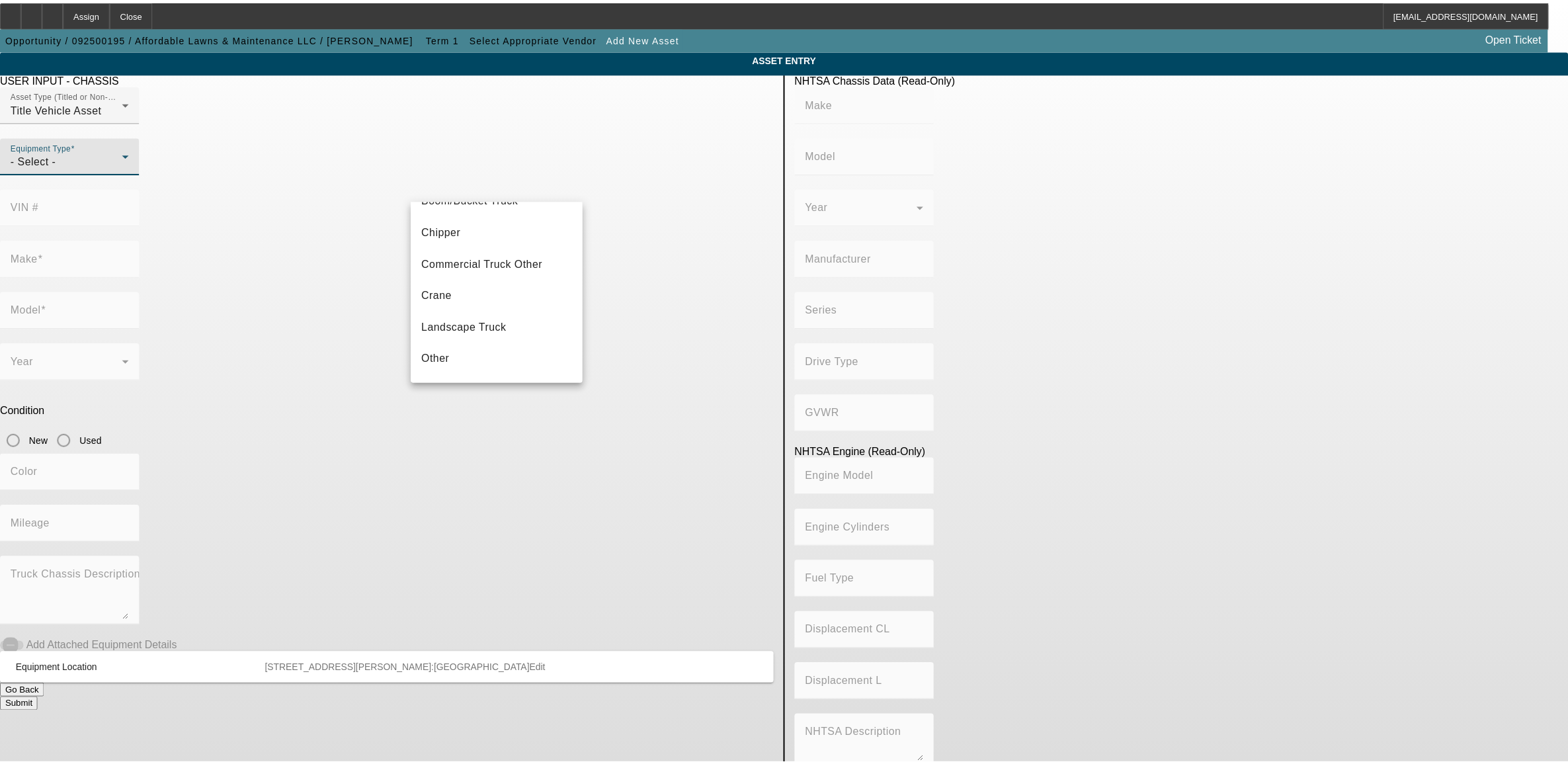
scroll to position [83, 0]
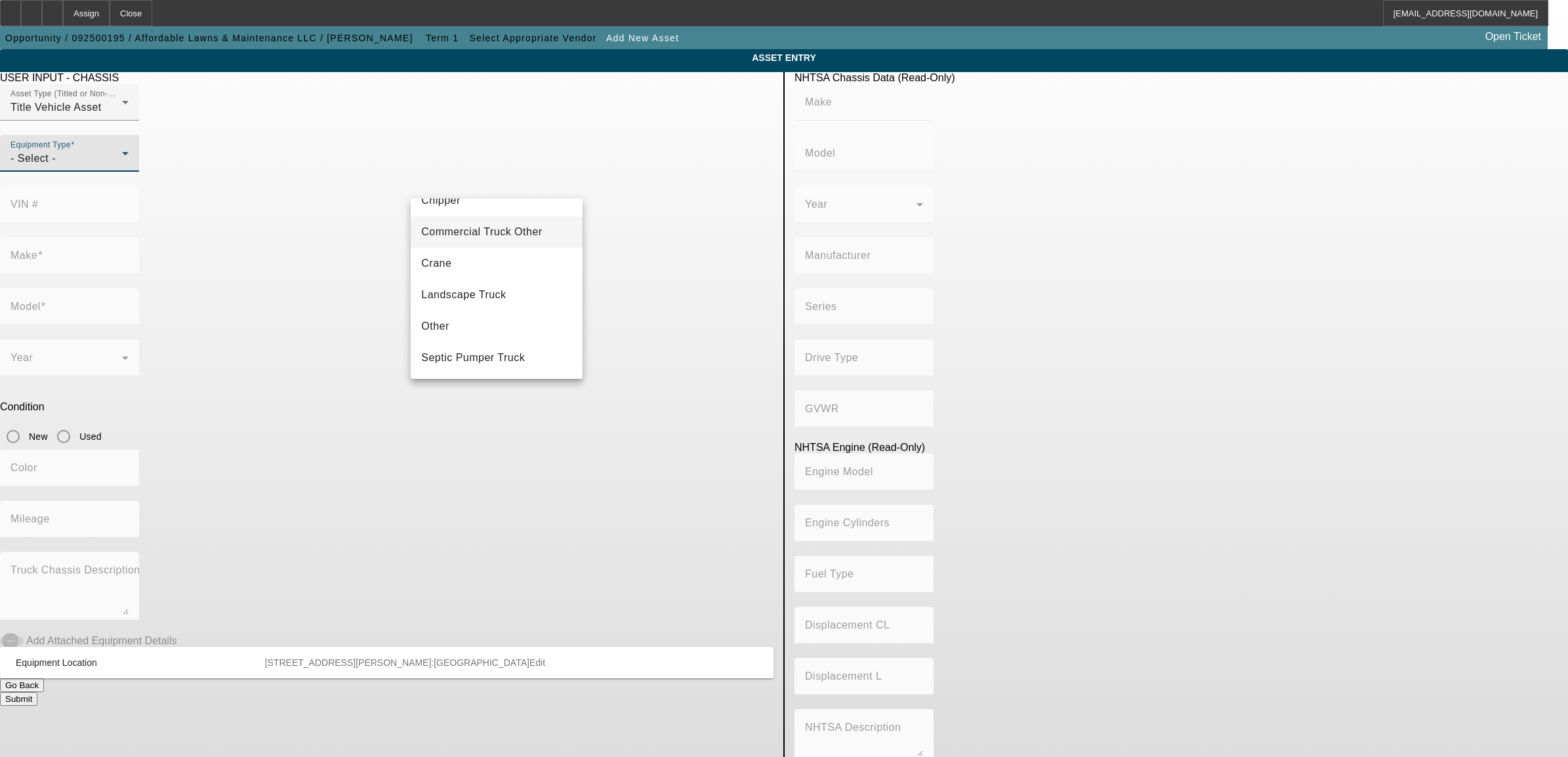
click at [513, 227] on span "Commercial Truck Other" at bounding box center [481, 232] width 120 height 15
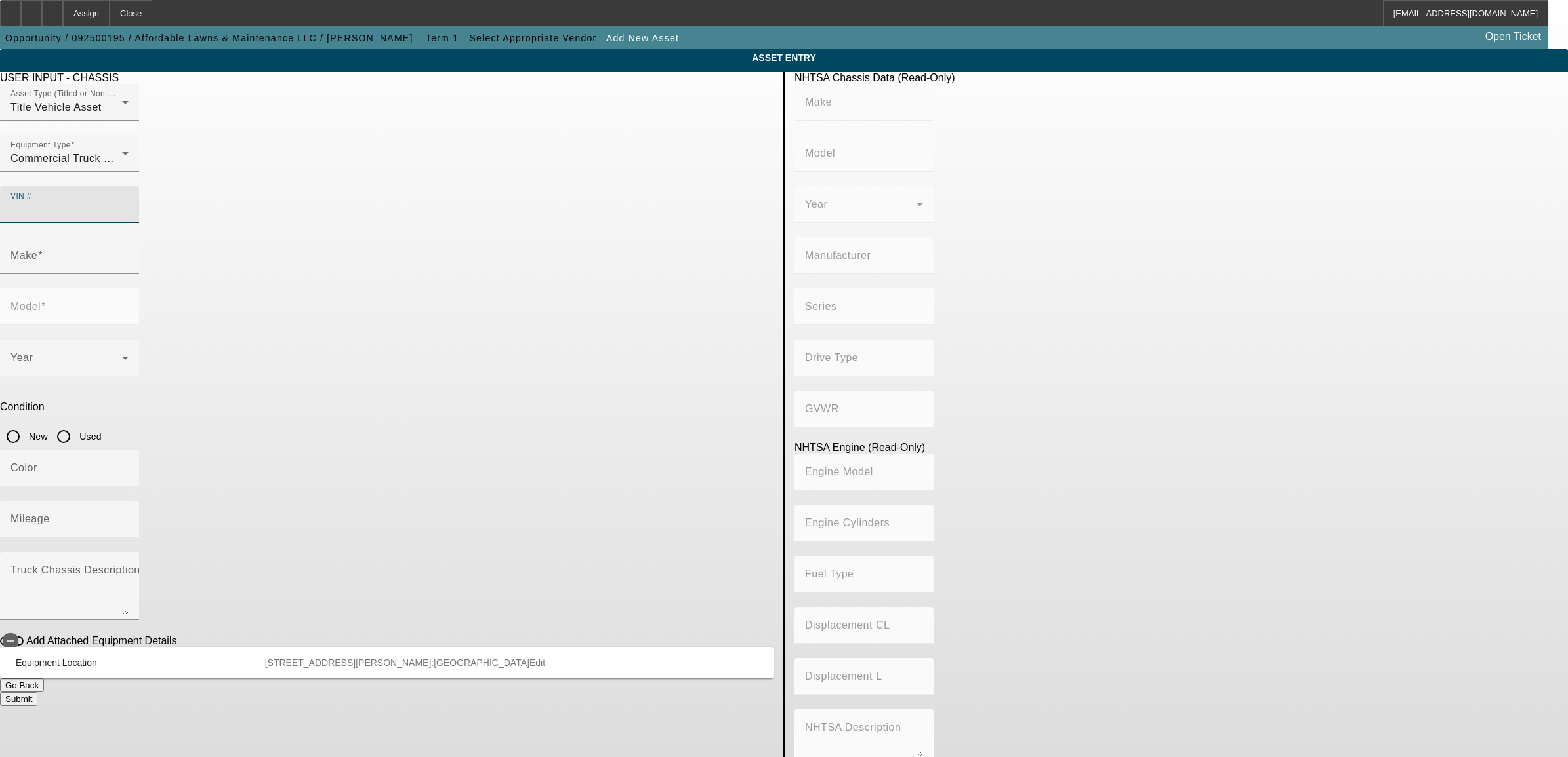
click at [128, 202] on input "VIN #" at bounding box center [69, 209] width 118 height 15
type input "1FDUF4HN2RDA19903"
type input "FORD"
type input "F-450"
type input "FORD MOTOR COMPANY"
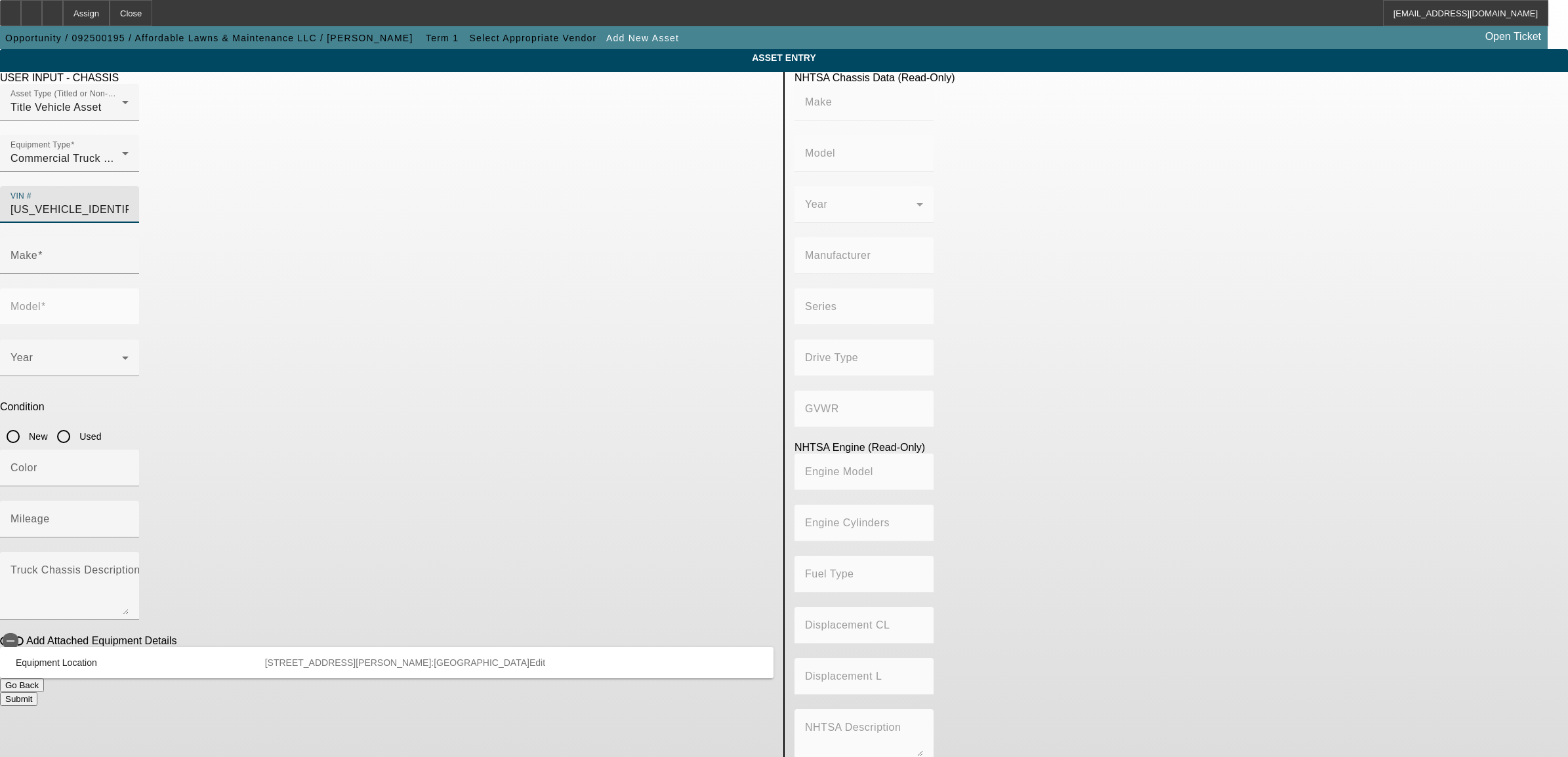
type input "4WD/4-Wheel Drive/4x4"
type input "Class 5: 16,001 - 19,500 lb (7,258 - 8,845 kg)"
type input "8"
type input "Gasoline"
type input "445.47333189154"
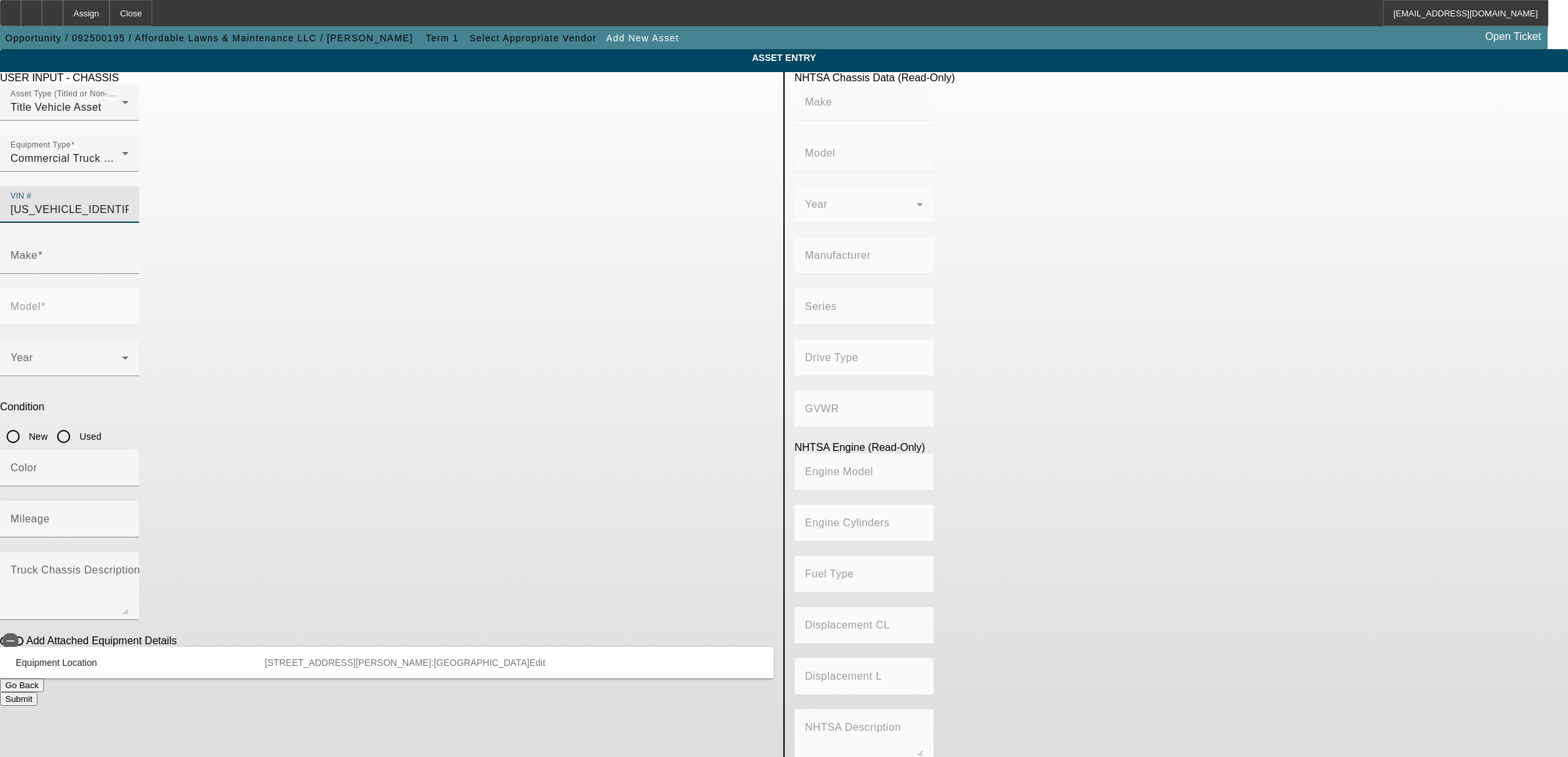
type input "7.3"
type input "FORD"
type input "F-450"
type input "1FDUF4HN2RDA19903"
click at [77, 424] on input "Used" at bounding box center [64, 437] width 26 height 26
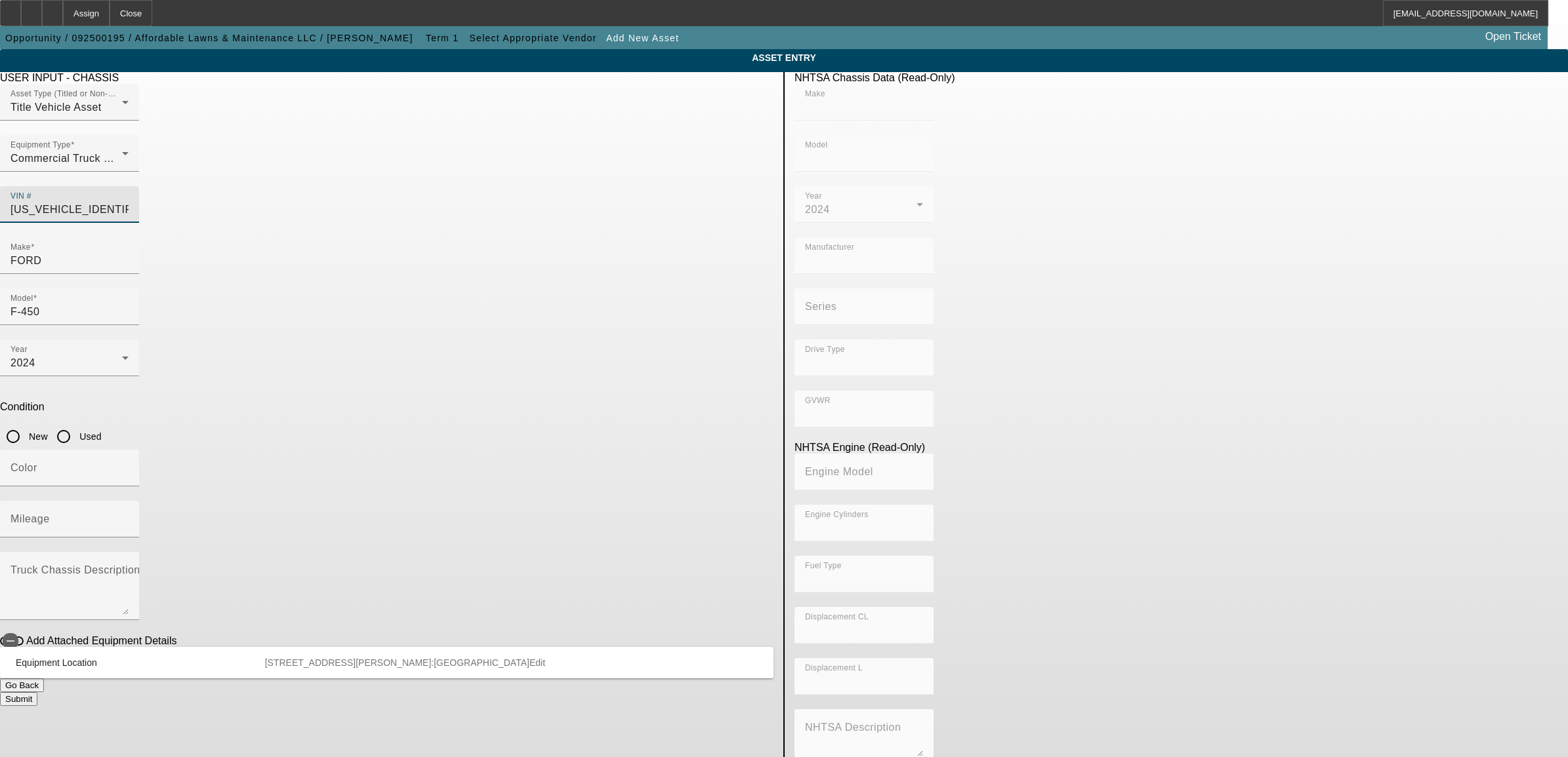
radio input "true"
click at [139, 537] on div at bounding box center [69, 545] width 139 height 15
click at [128, 517] on input "Mileage" at bounding box center [69, 524] width 118 height 15
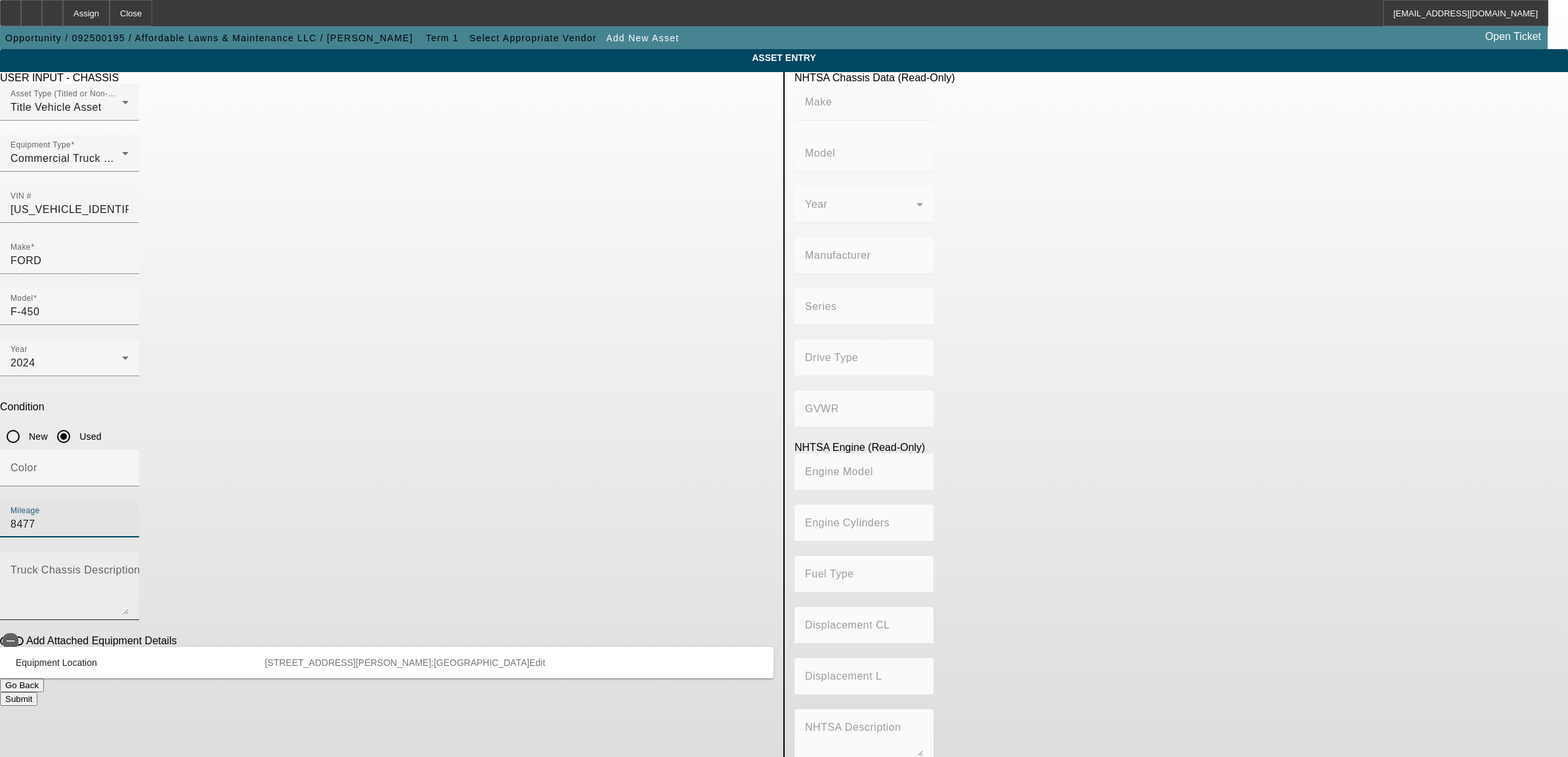
type input "8477"
click at [128, 568] on textarea "Truck Chassis Description (Describe the truck chassis only)" at bounding box center [69, 592] width 118 height 47
click at [37, 692] on button "Submit" at bounding box center [19, 699] width 37 height 14
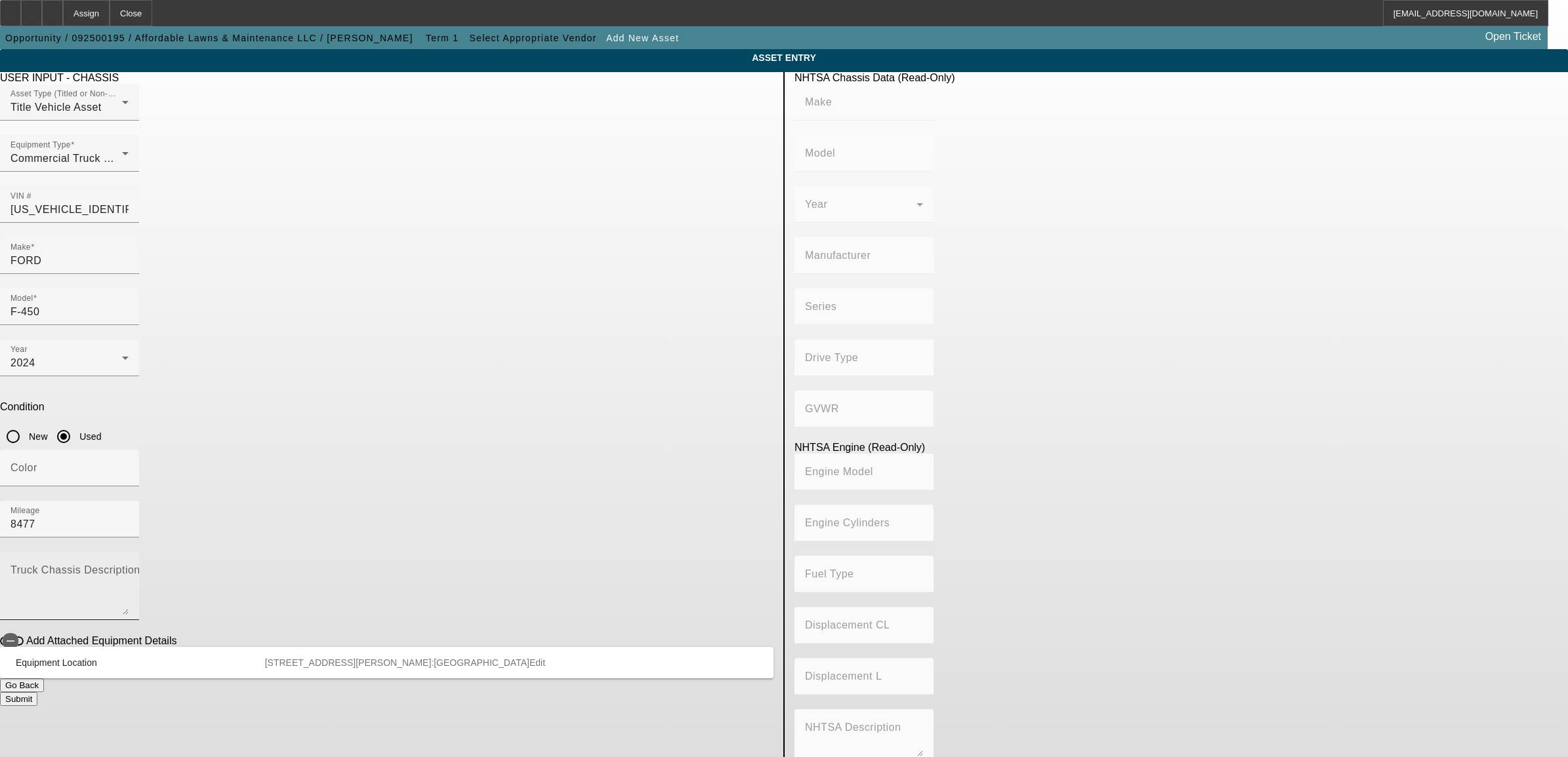
click at [128, 552] on div "Truck Chassis Description (Describe the truck chassis only)" at bounding box center [69, 586] width 118 height 68
click at [37, 692] on button "Submit" at bounding box center [19, 699] width 37 height 14
type input "FORD"
type input "F-450"
type input "FORD MOTOR COMPANY"
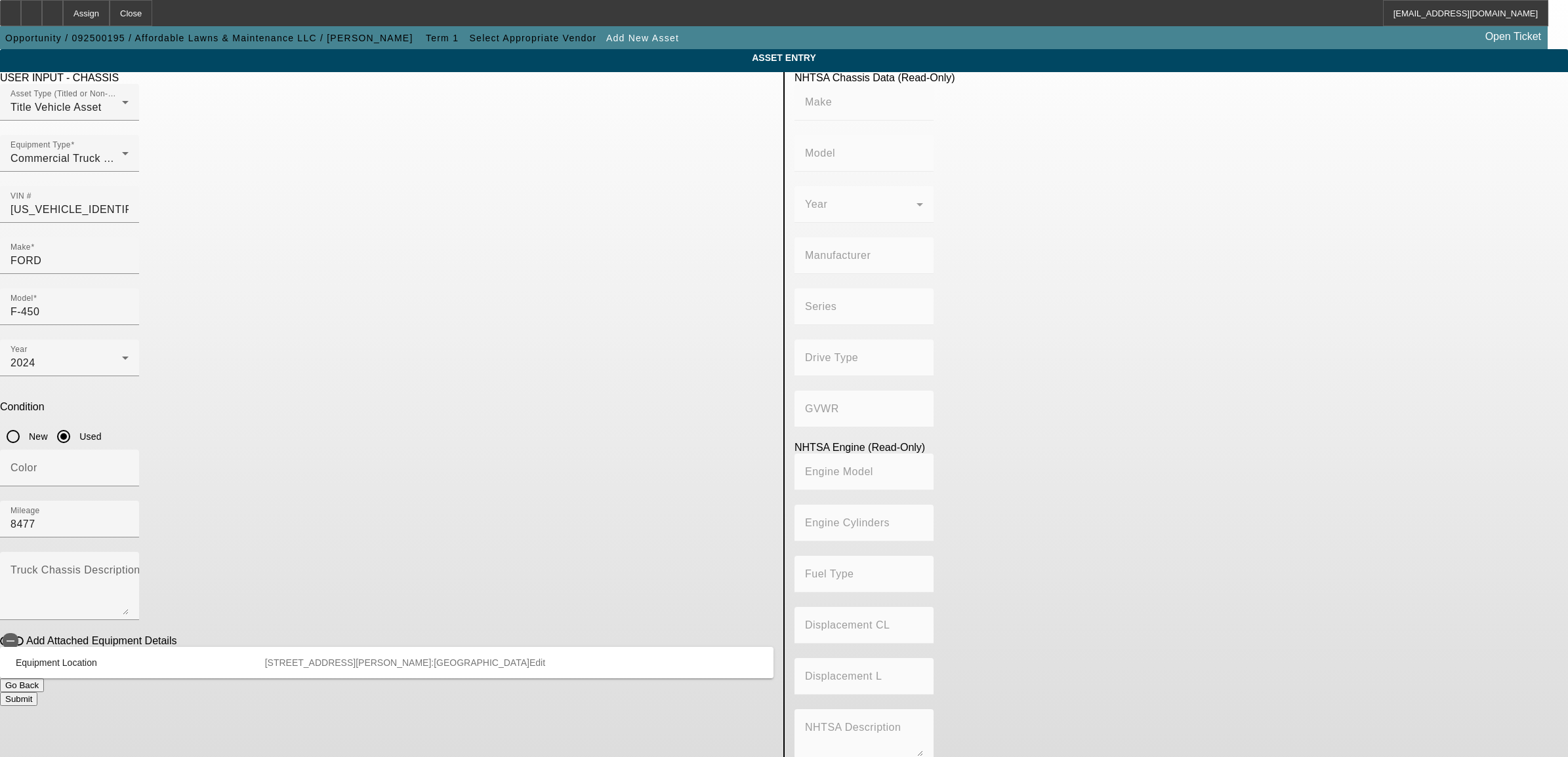
type input "4WD/4-Wheel Drive/4x4"
type input "Class 5: 16,001 - 19,500 lb (7,258 - 8,845 kg)"
type input "8"
type input "Gasoline"
type input "445.47333189154"
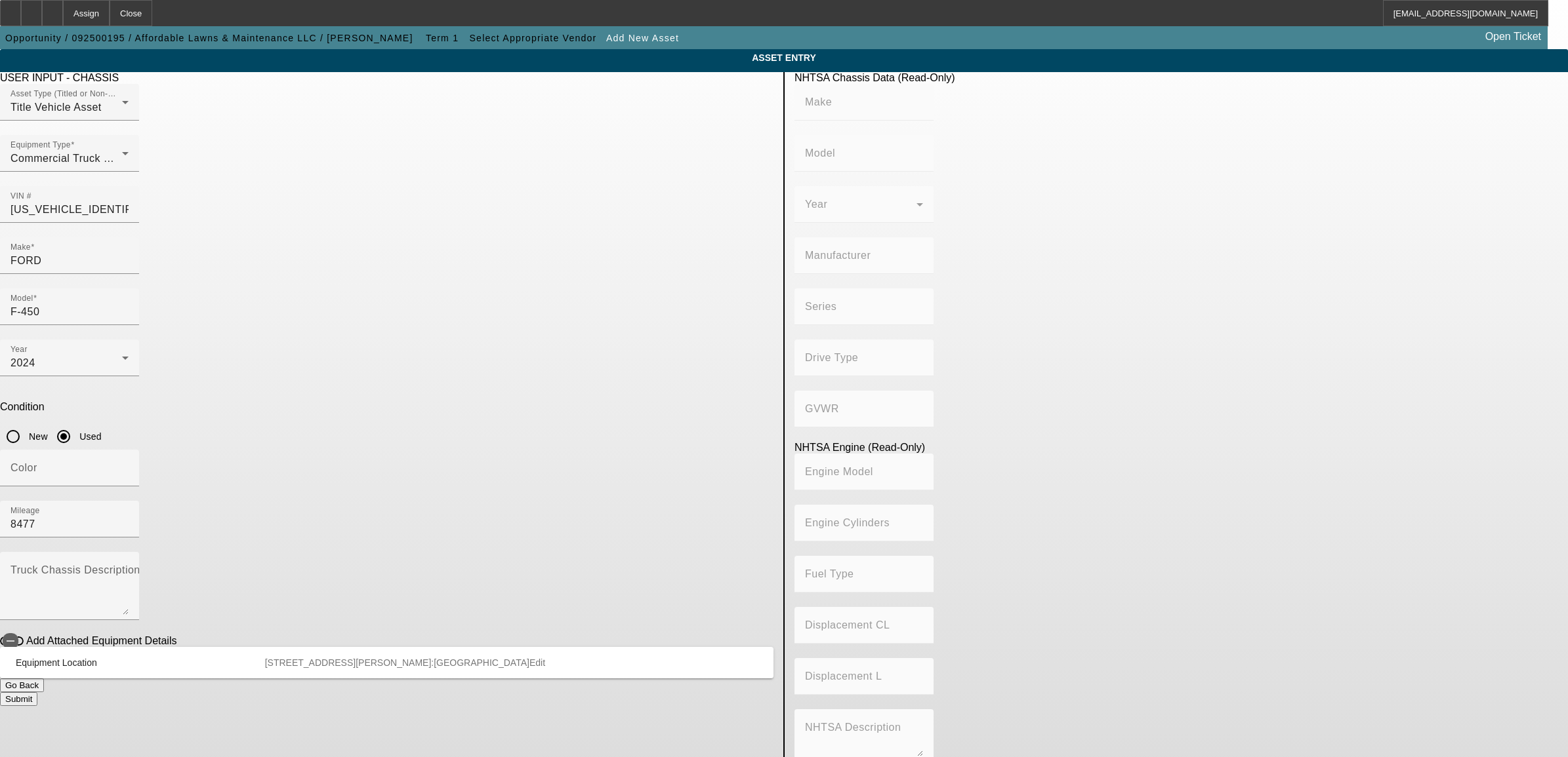
type input "7.3"
click at [37, 692] on button "Submit" at bounding box center [19, 699] width 37 height 14
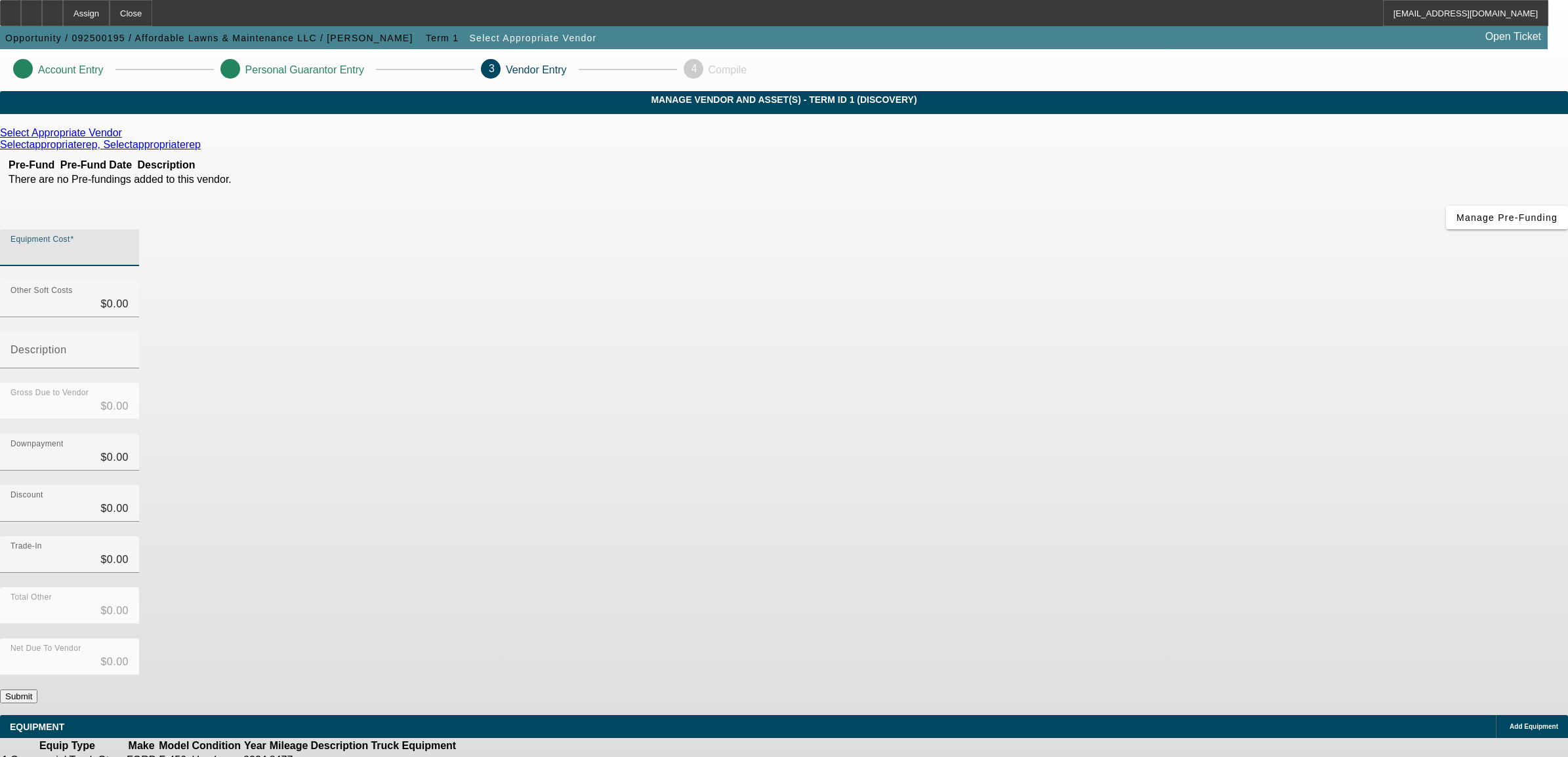
click at [128, 245] on input "Equipment Cost" at bounding box center [69, 253] width 118 height 15
type input "7"
type input "$7.00"
type input "73"
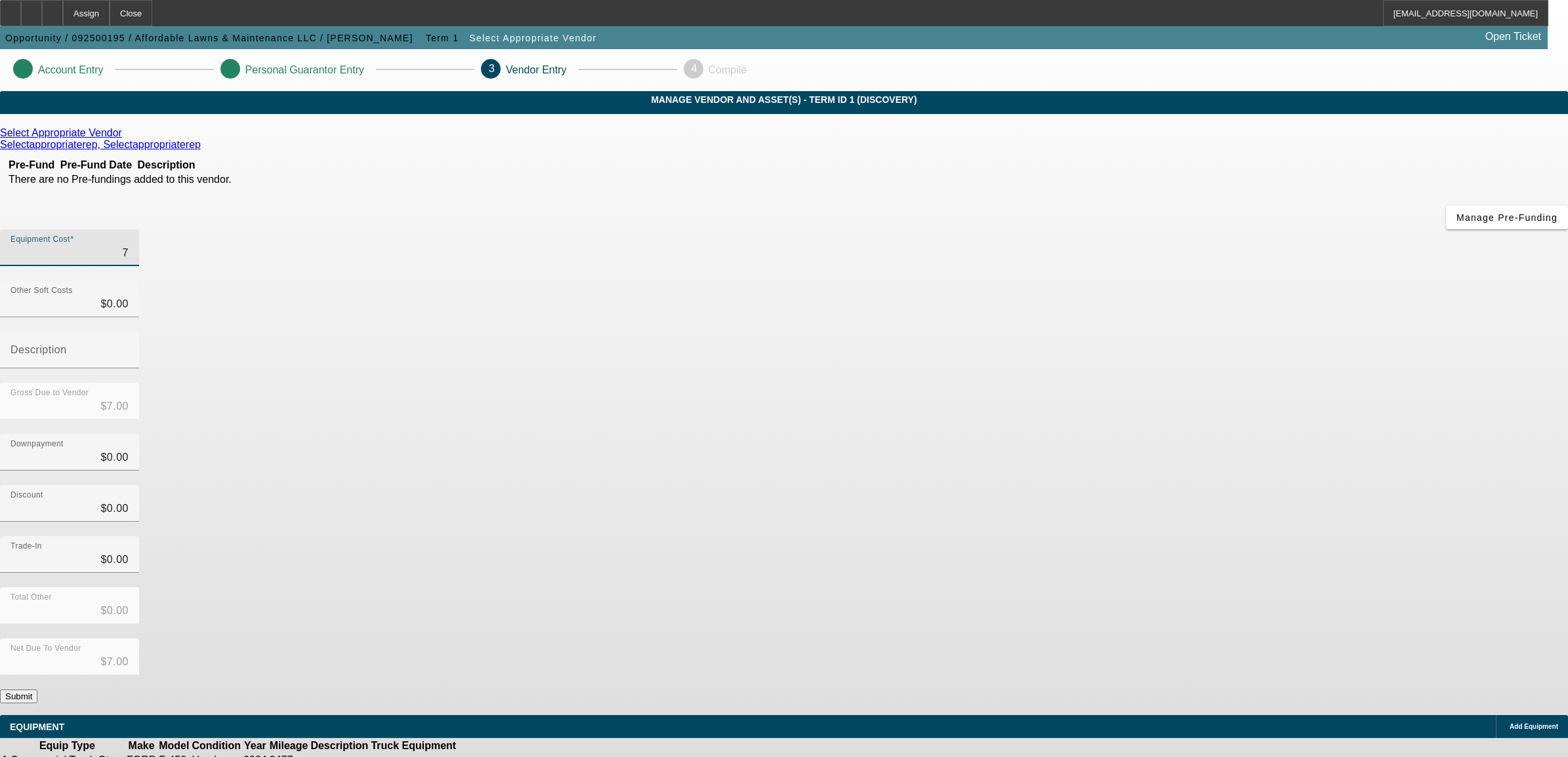
type input "$73.00"
type input "734"
type input "$734.00"
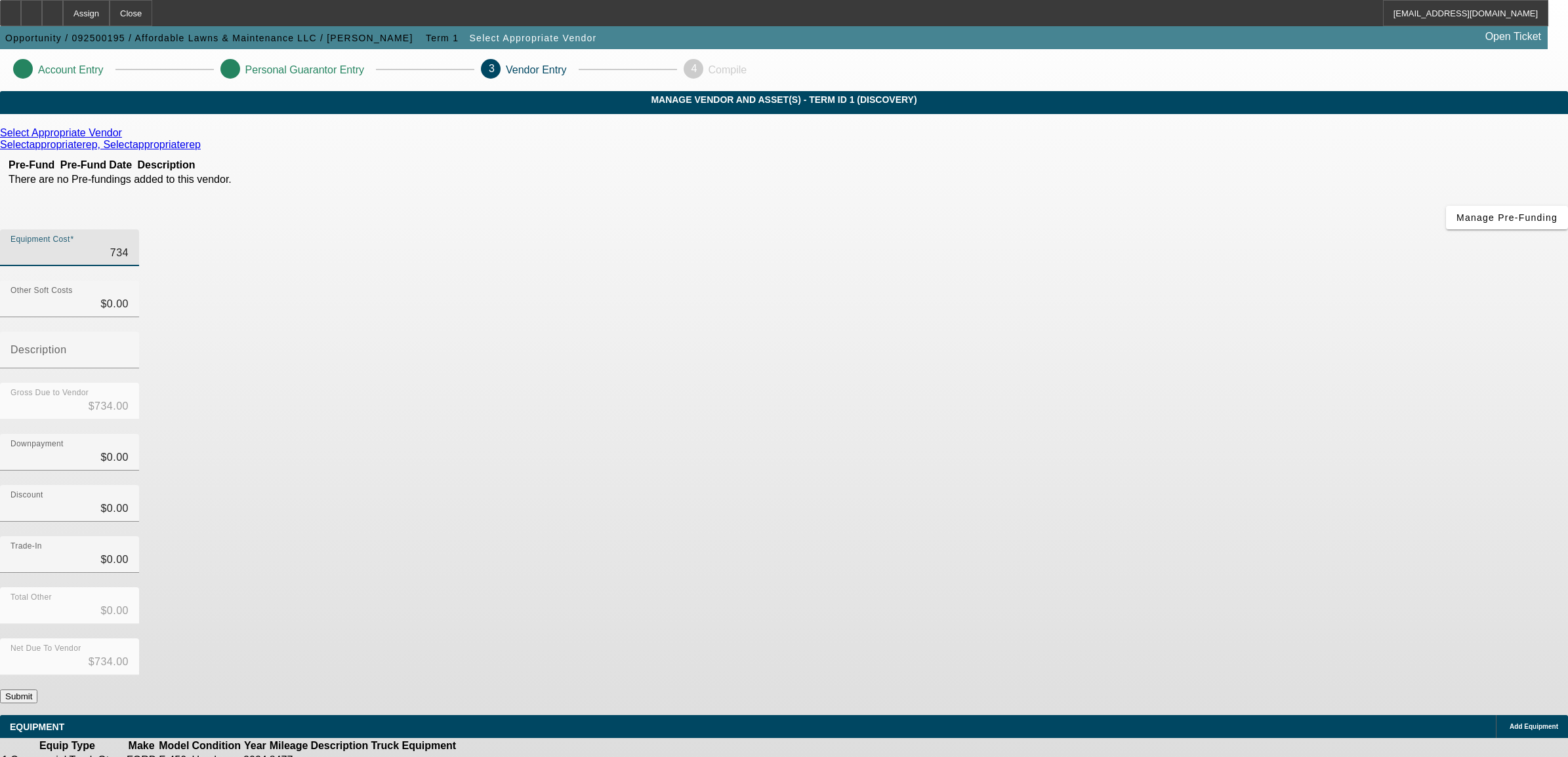
type input "7347"
type input "$7,347.00"
type input "73479"
type input "$73,479.00"
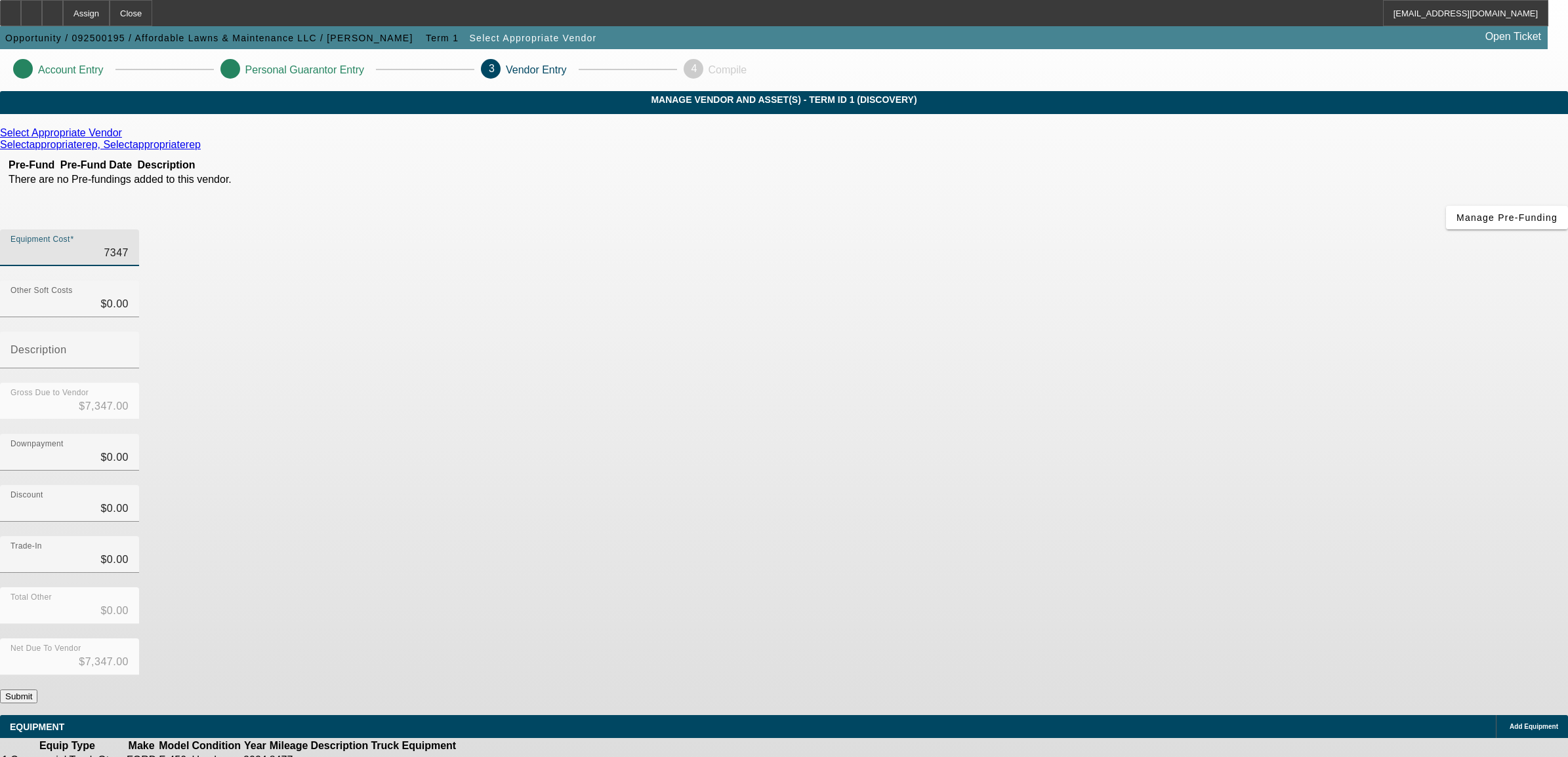
type input "$73,479.00"
click at [1040, 485] on div "Discount $0.00" at bounding box center [784, 510] width 1568 height 51
click at [125, 138] on icon at bounding box center [125, 133] width 0 height 11
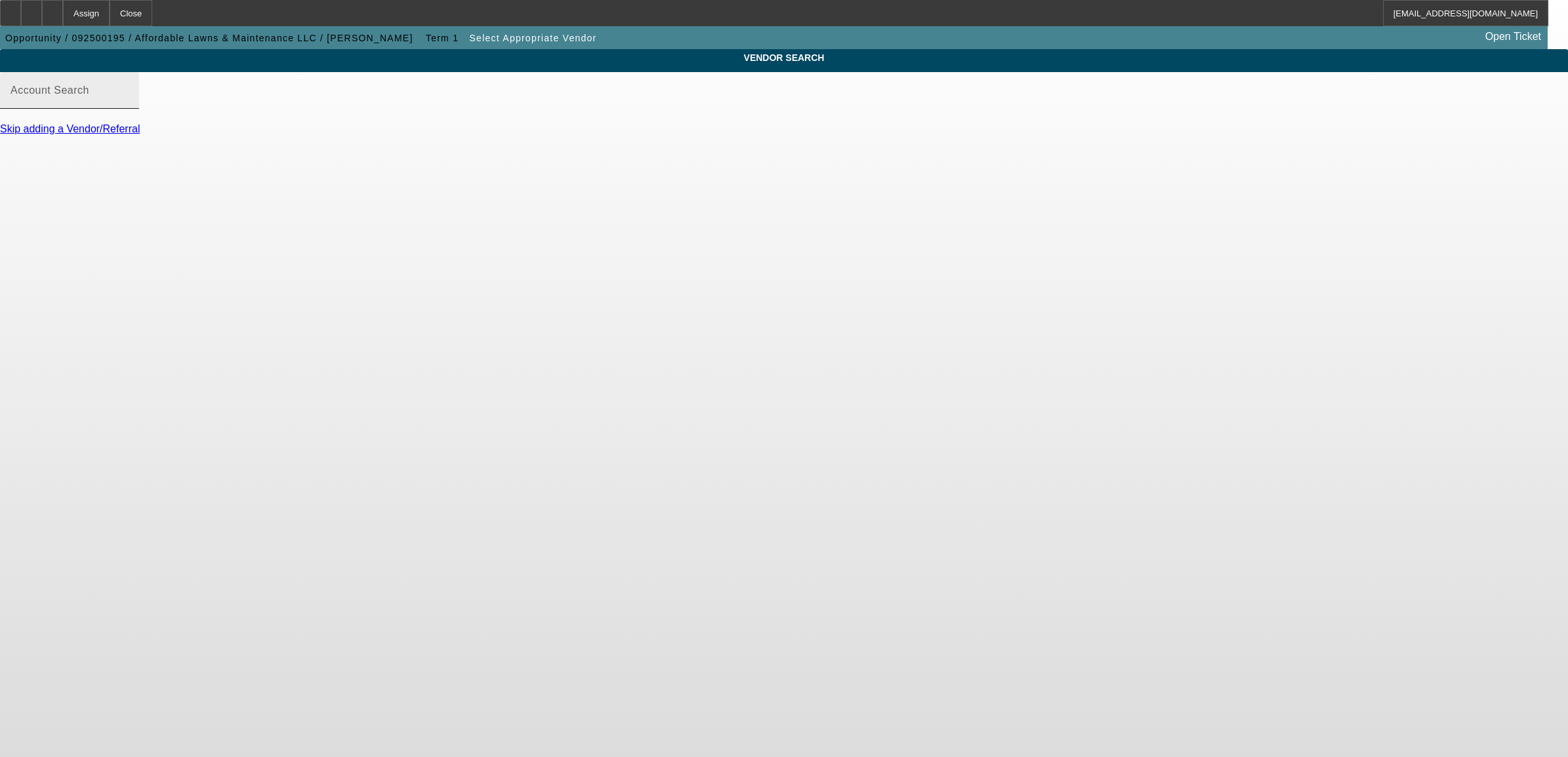
click at [128, 103] on input "Account Search" at bounding box center [69, 95] width 118 height 15
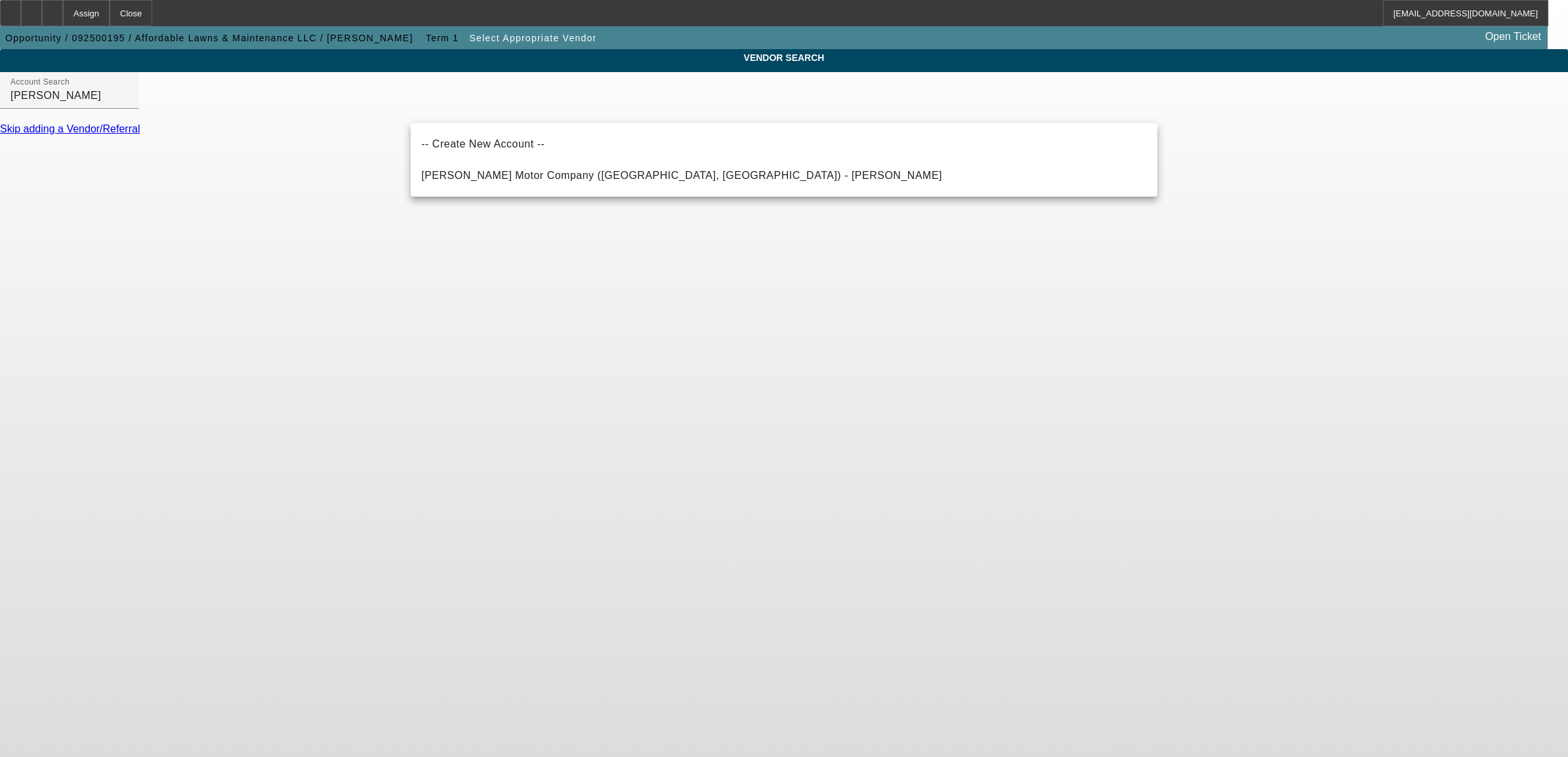
click at [510, 181] on span "O'Connor Motor Company (Augusta, ME) - Tozier, Randy" at bounding box center [681, 175] width 521 height 15
type input "O'Connor Motor Company (Augusta, ME) - Tozier, Randy"
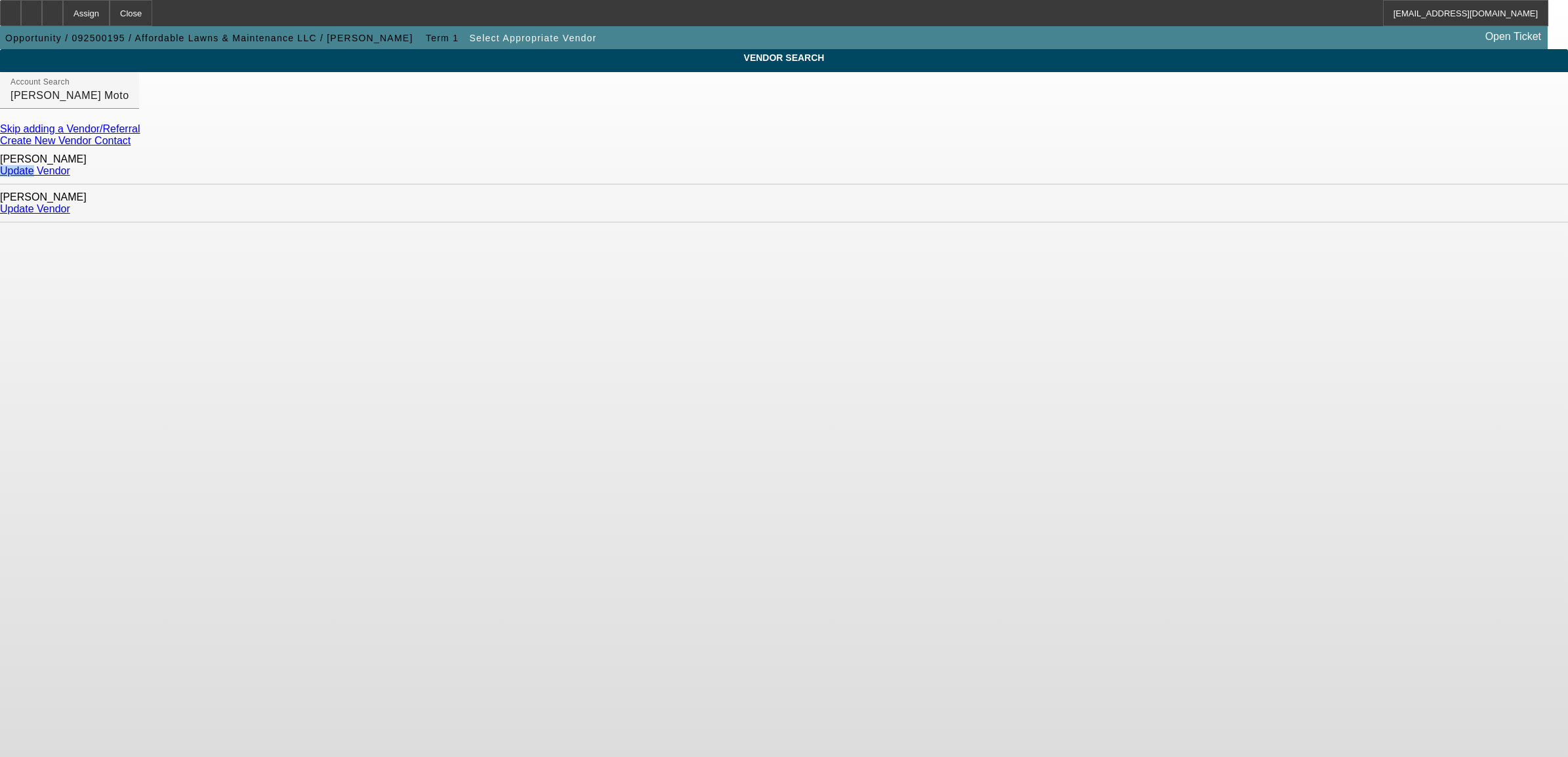
click at [1127, 172] on div "Update Vendor" at bounding box center [784, 171] width 1568 height 12
drag, startPoint x: 1127, startPoint y: 172, endPoint x: 1127, endPoint y: 164, distance: 8.0
click at [70, 165] on link "Update Vendor" at bounding box center [35, 171] width 70 height 11
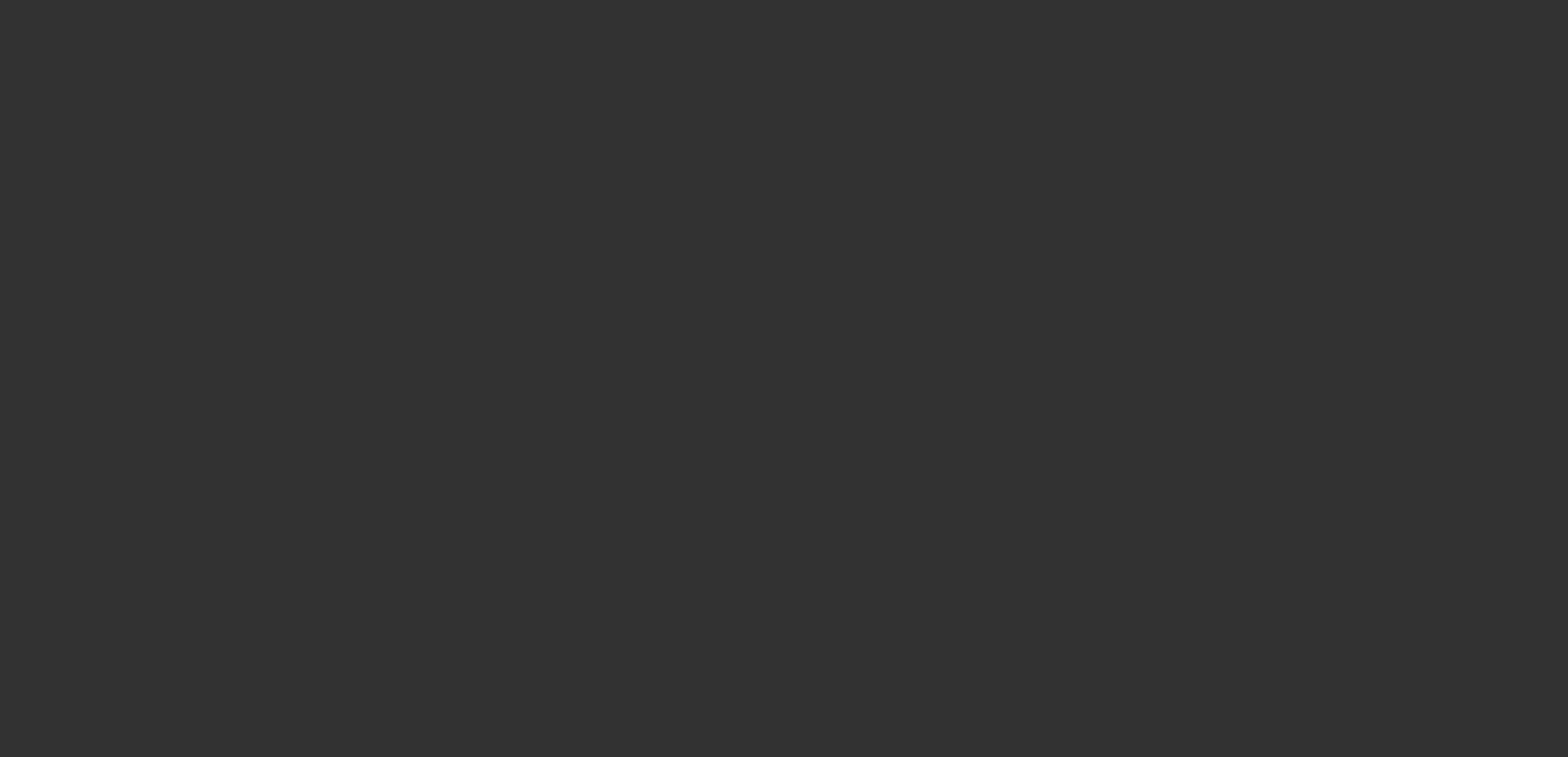
type input "$73,479.00"
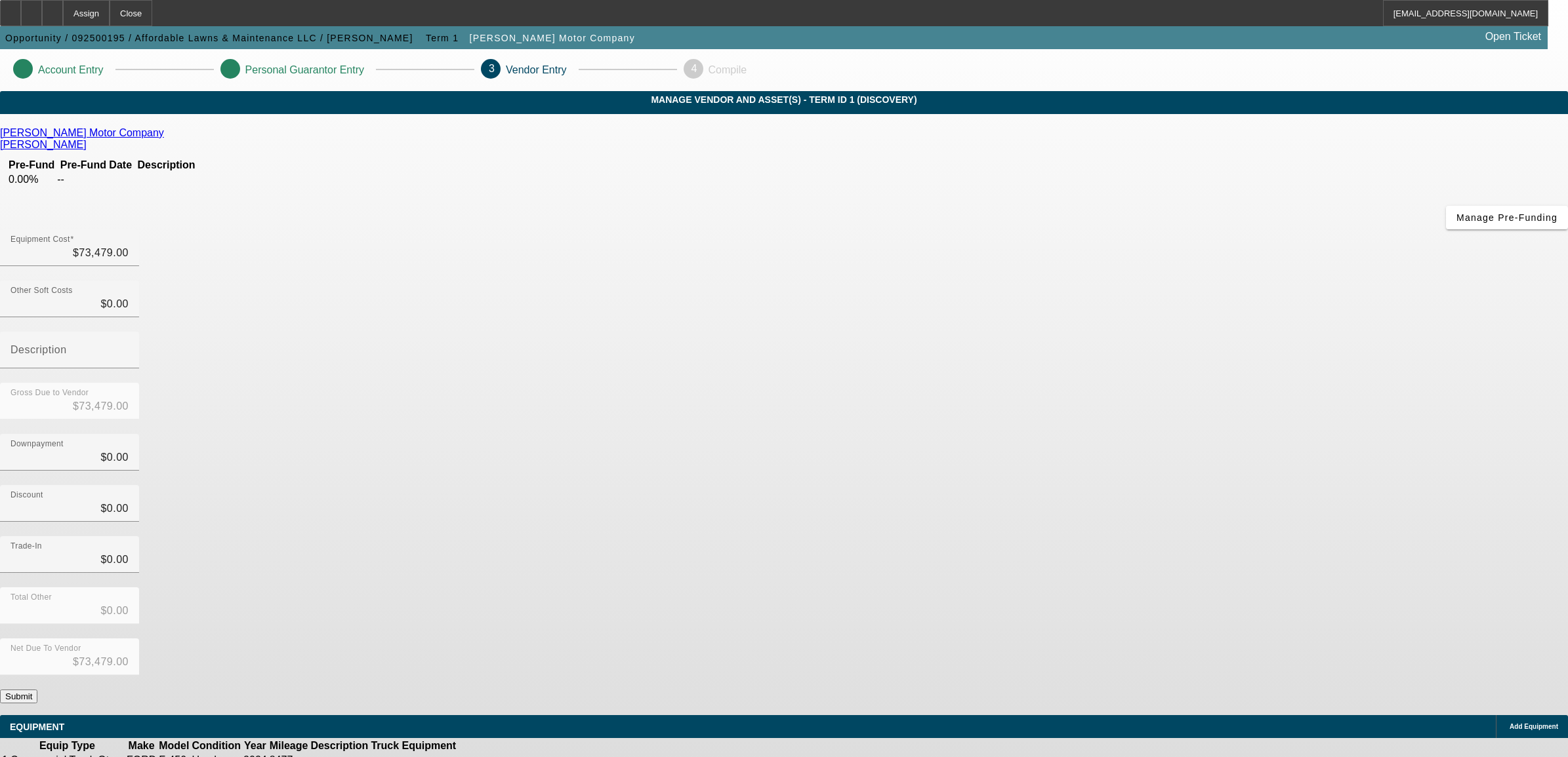
click at [37, 690] on button "Submit" at bounding box center [19, 696] width 37 height 14
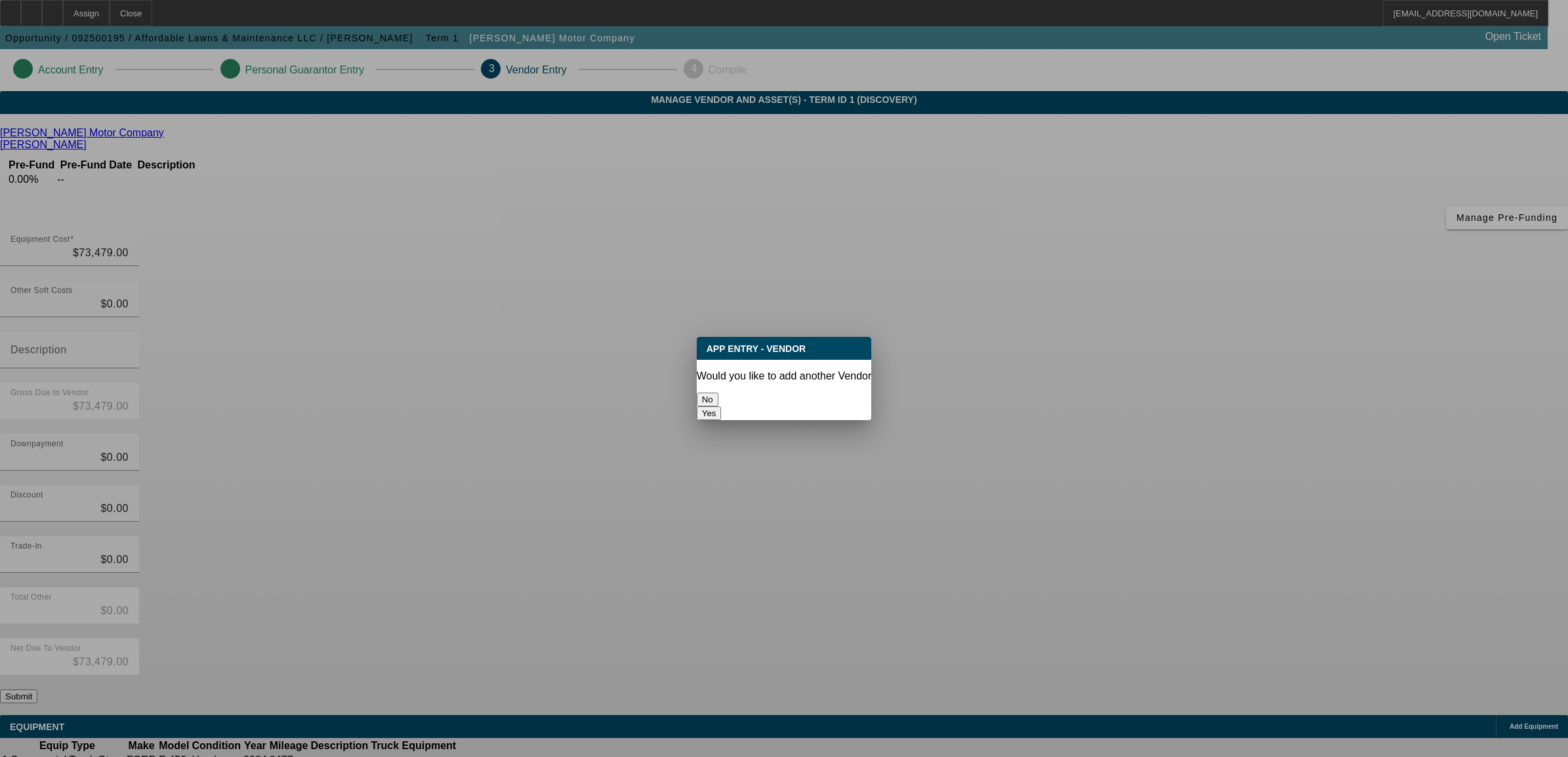
click button "No"
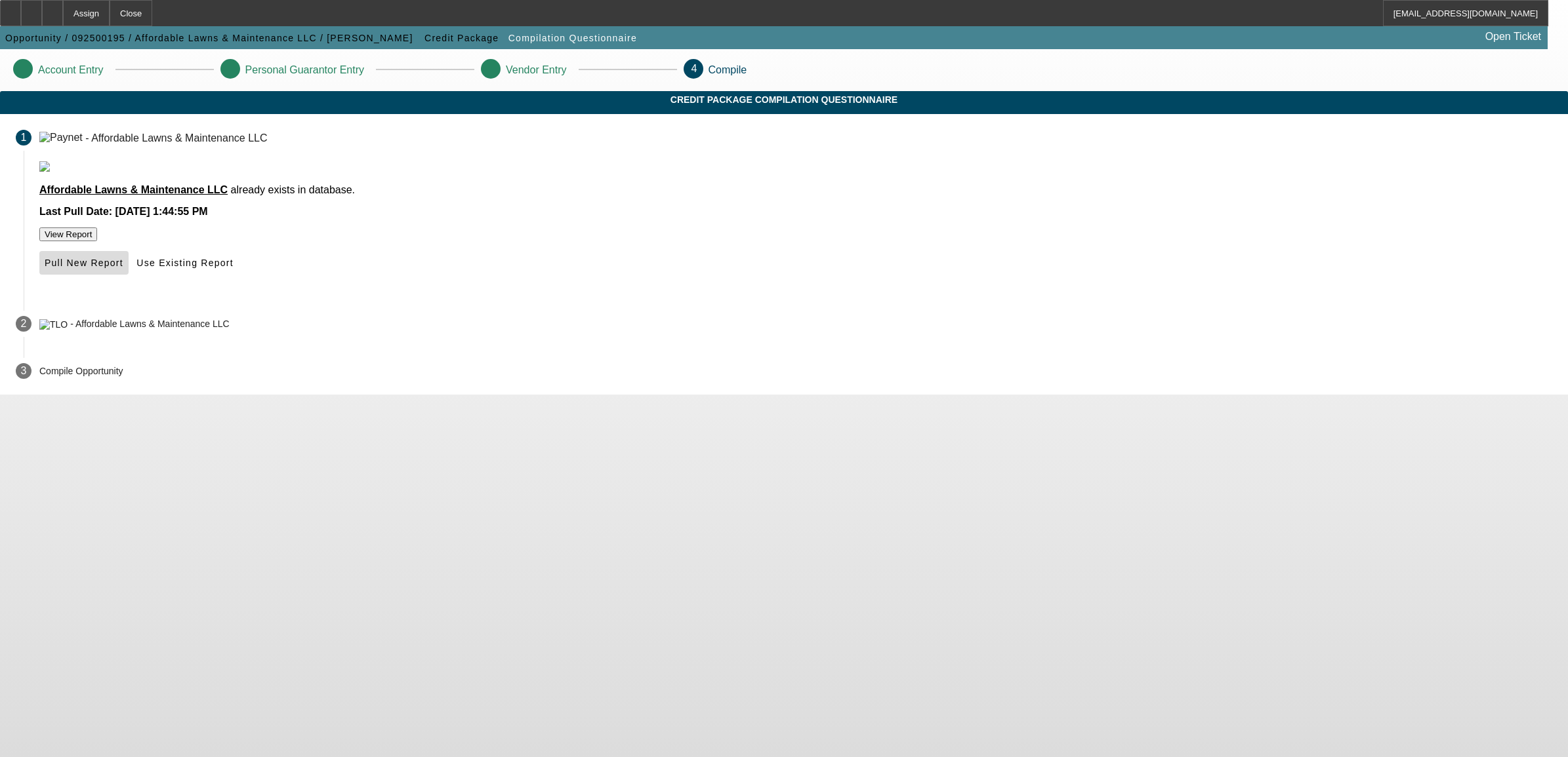
click span "Pull New Report"
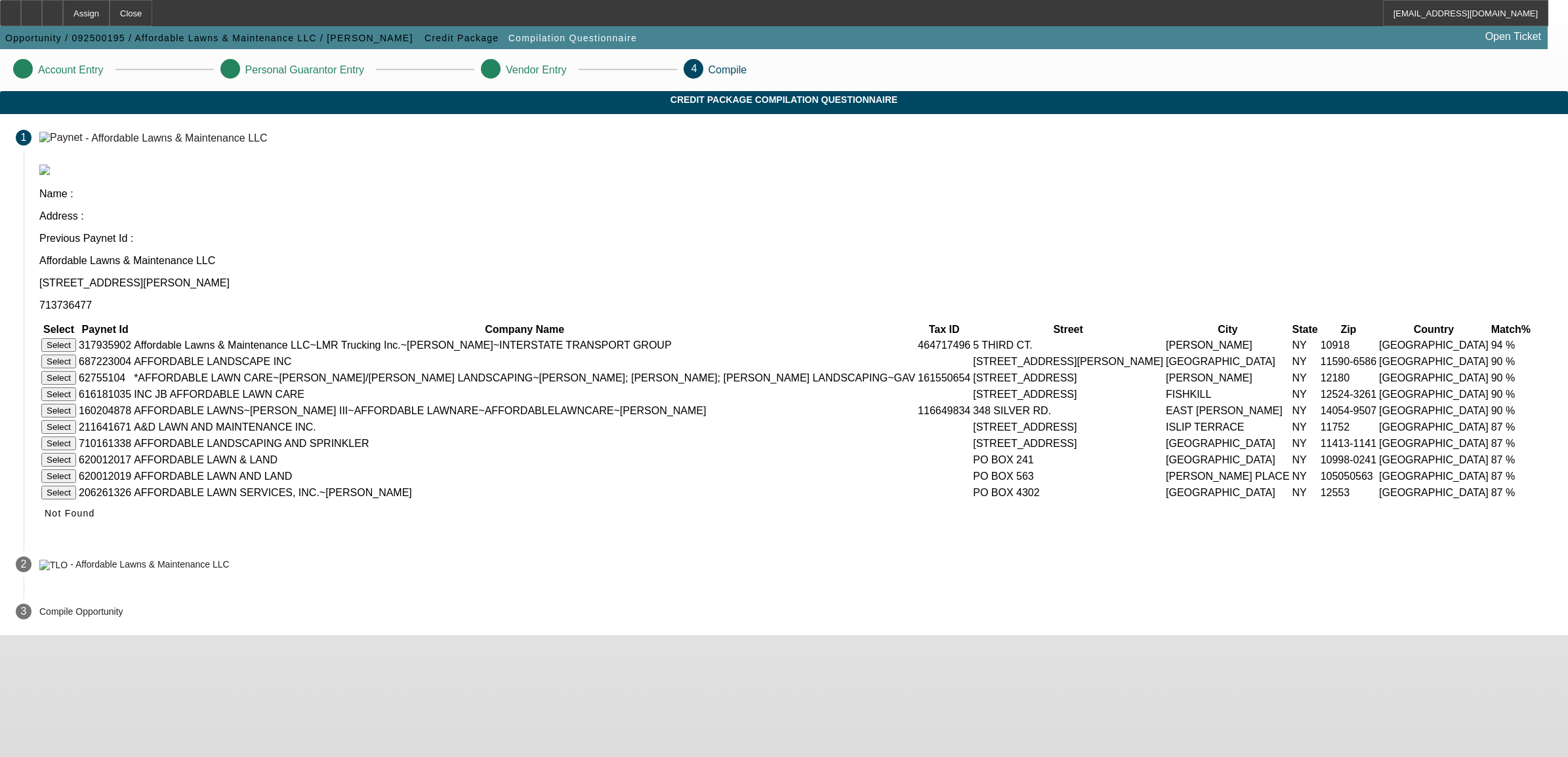
click button "Select"
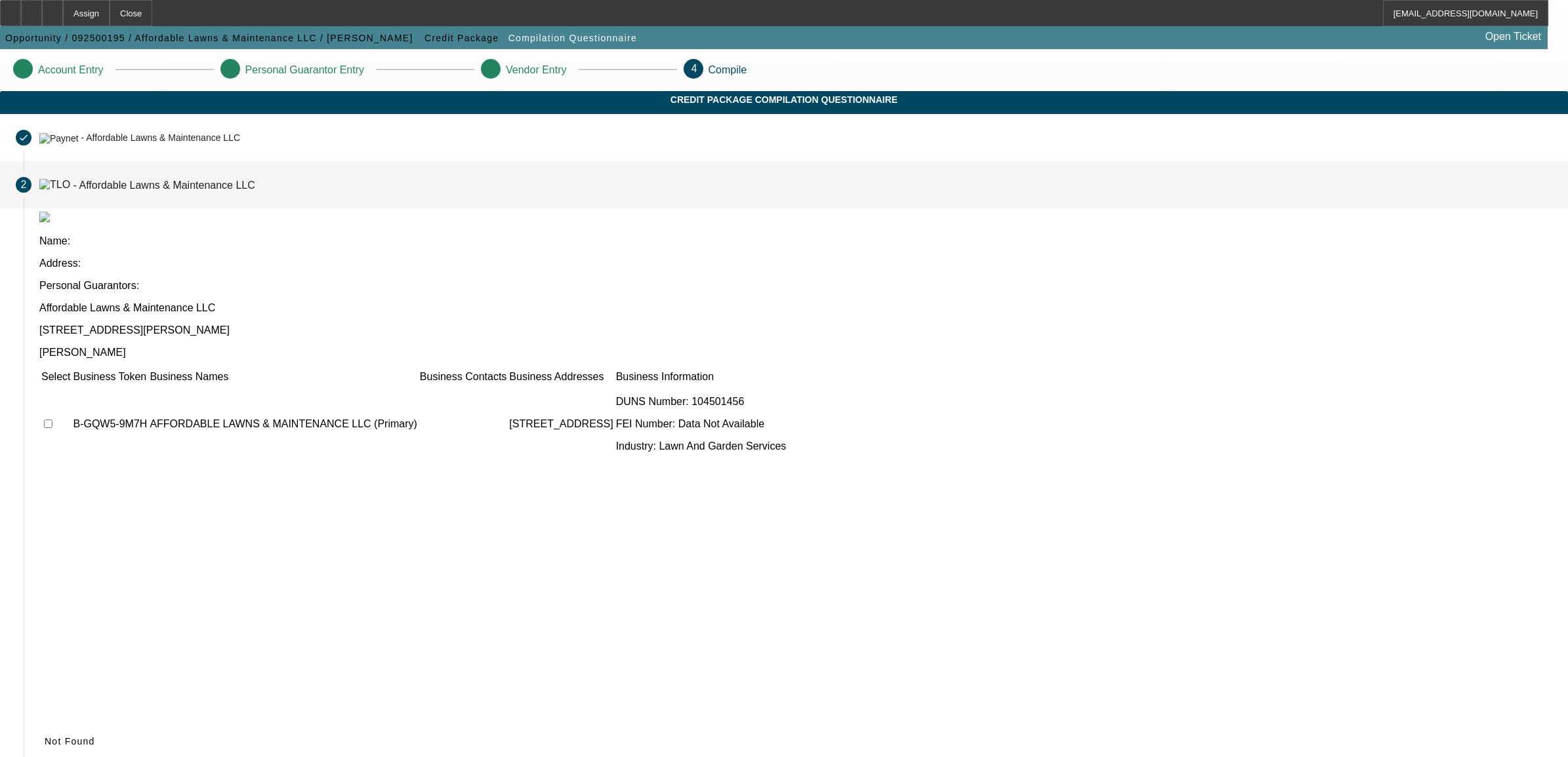
click input "checkbox"
checkbox input "true"
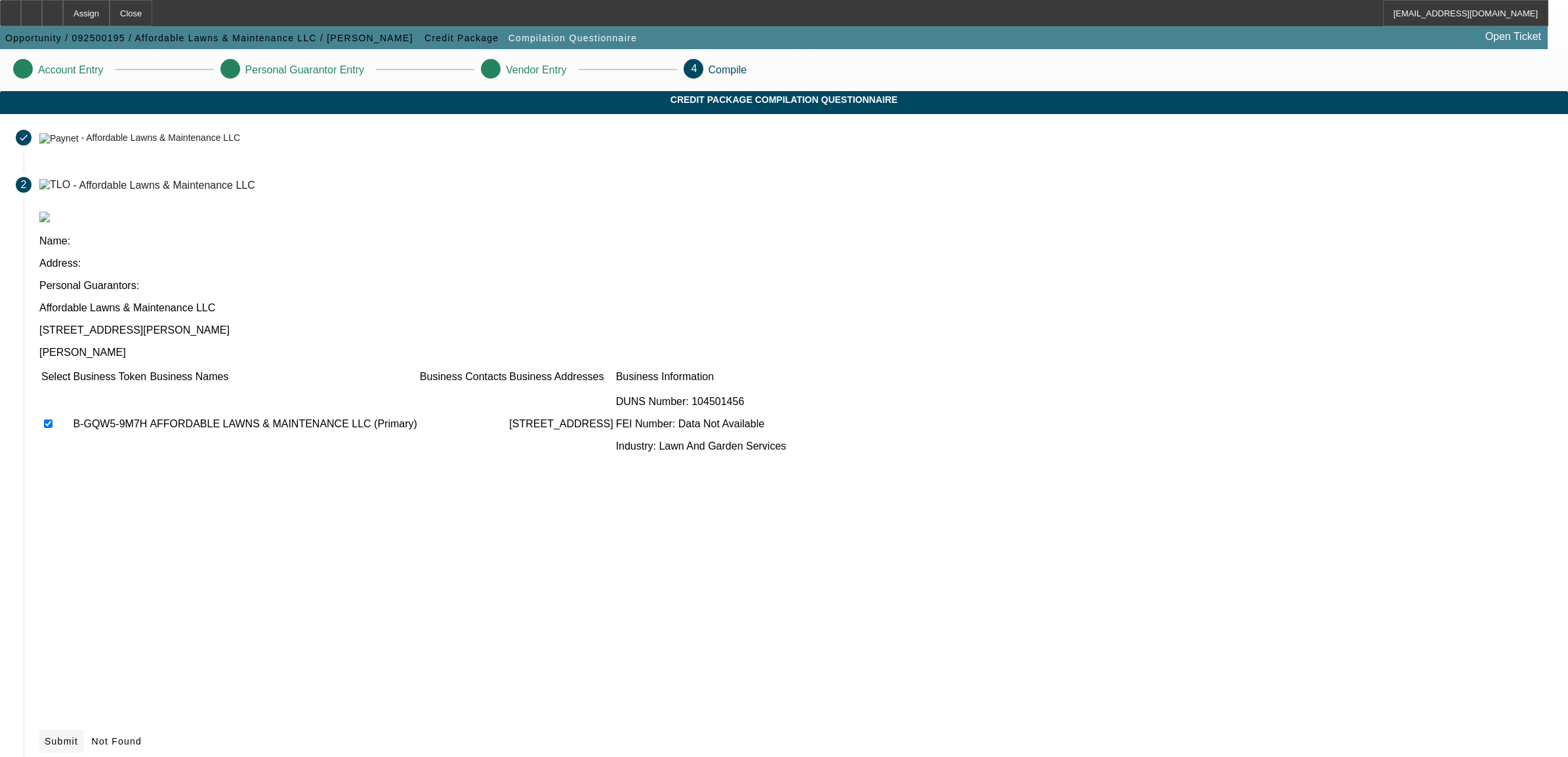
click icon
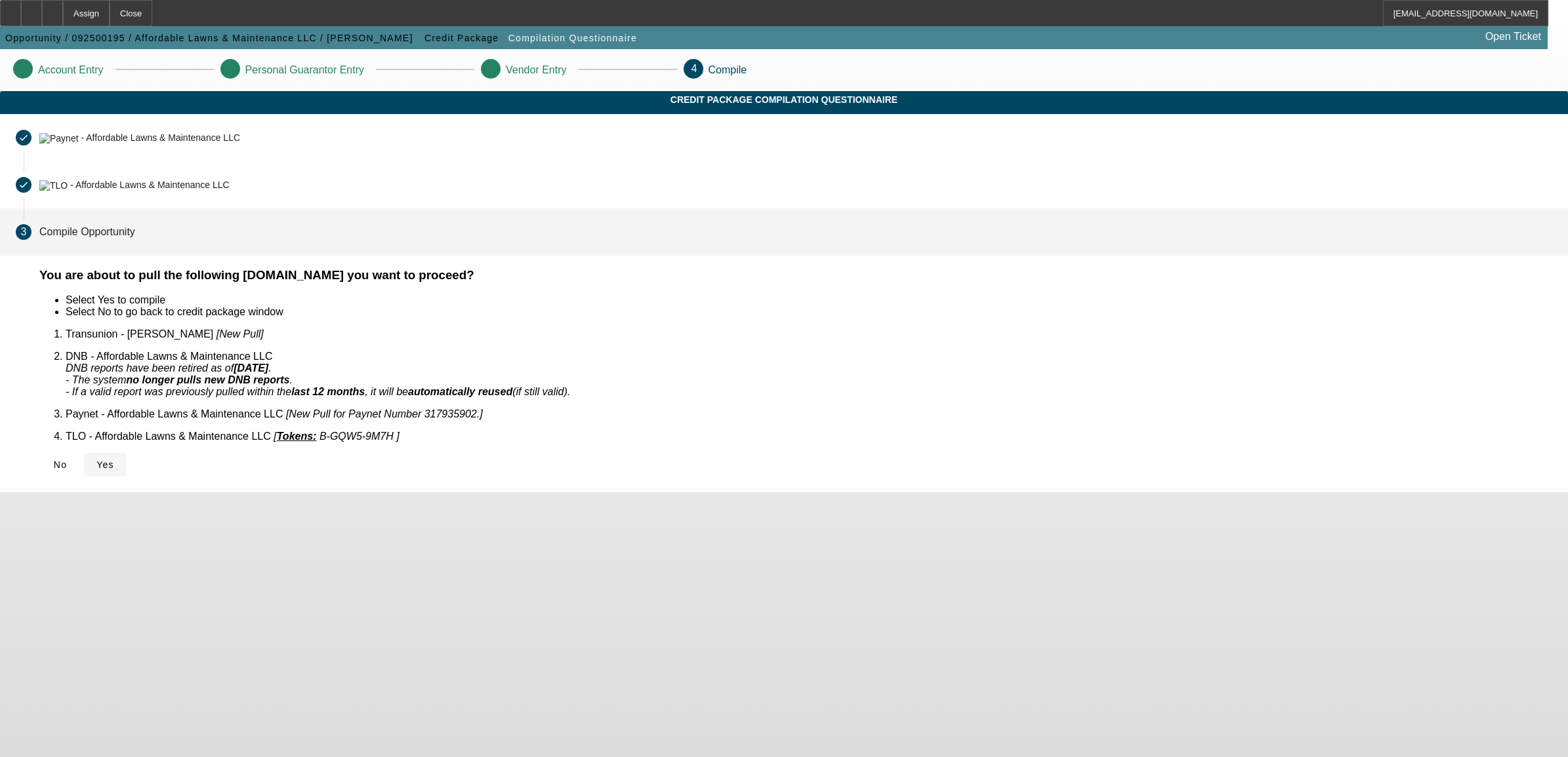
click icon
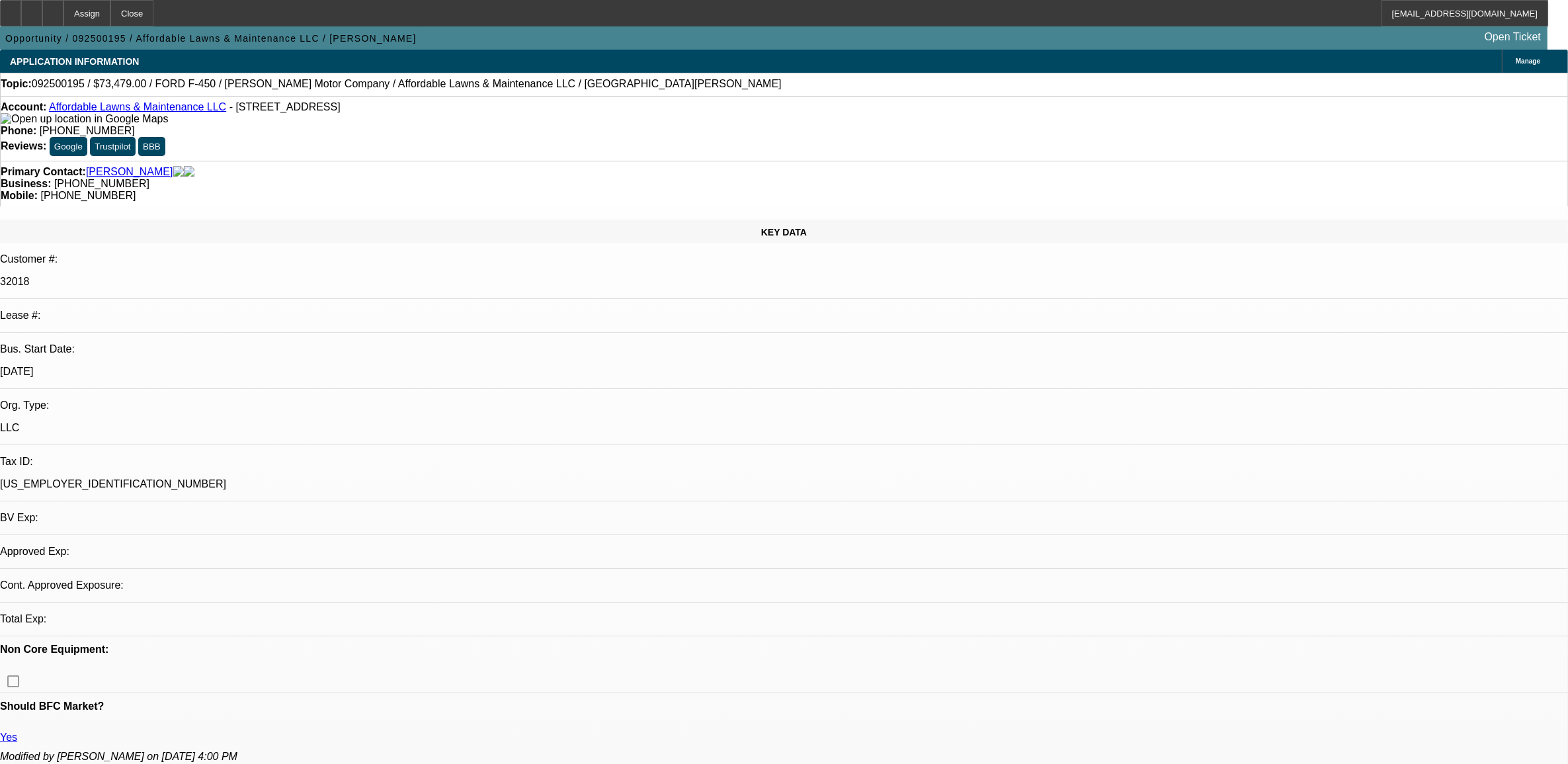
select select "0"
select select "2"
select select "0.1"
select select "1"
select select "2"
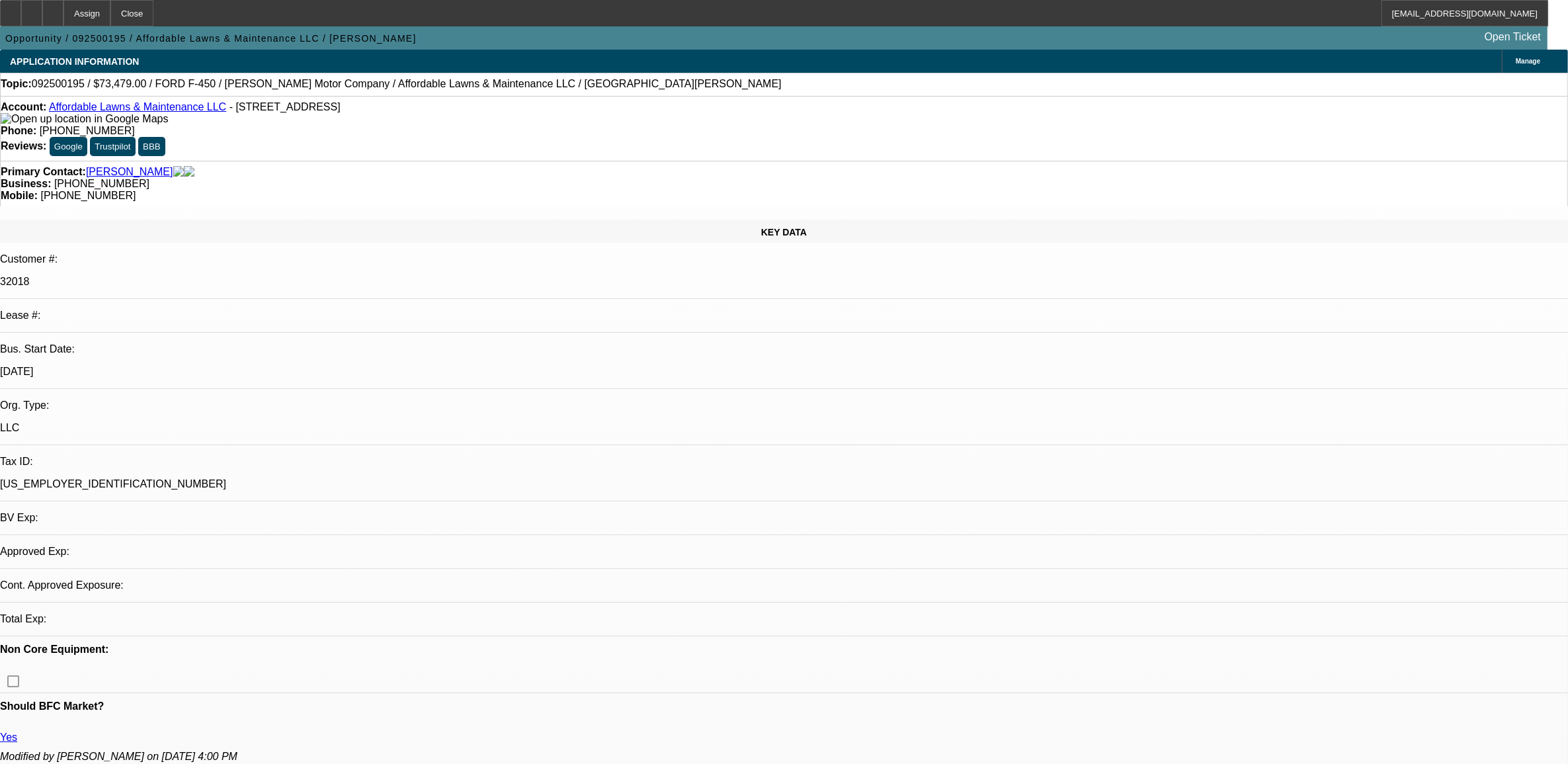
select select "4"
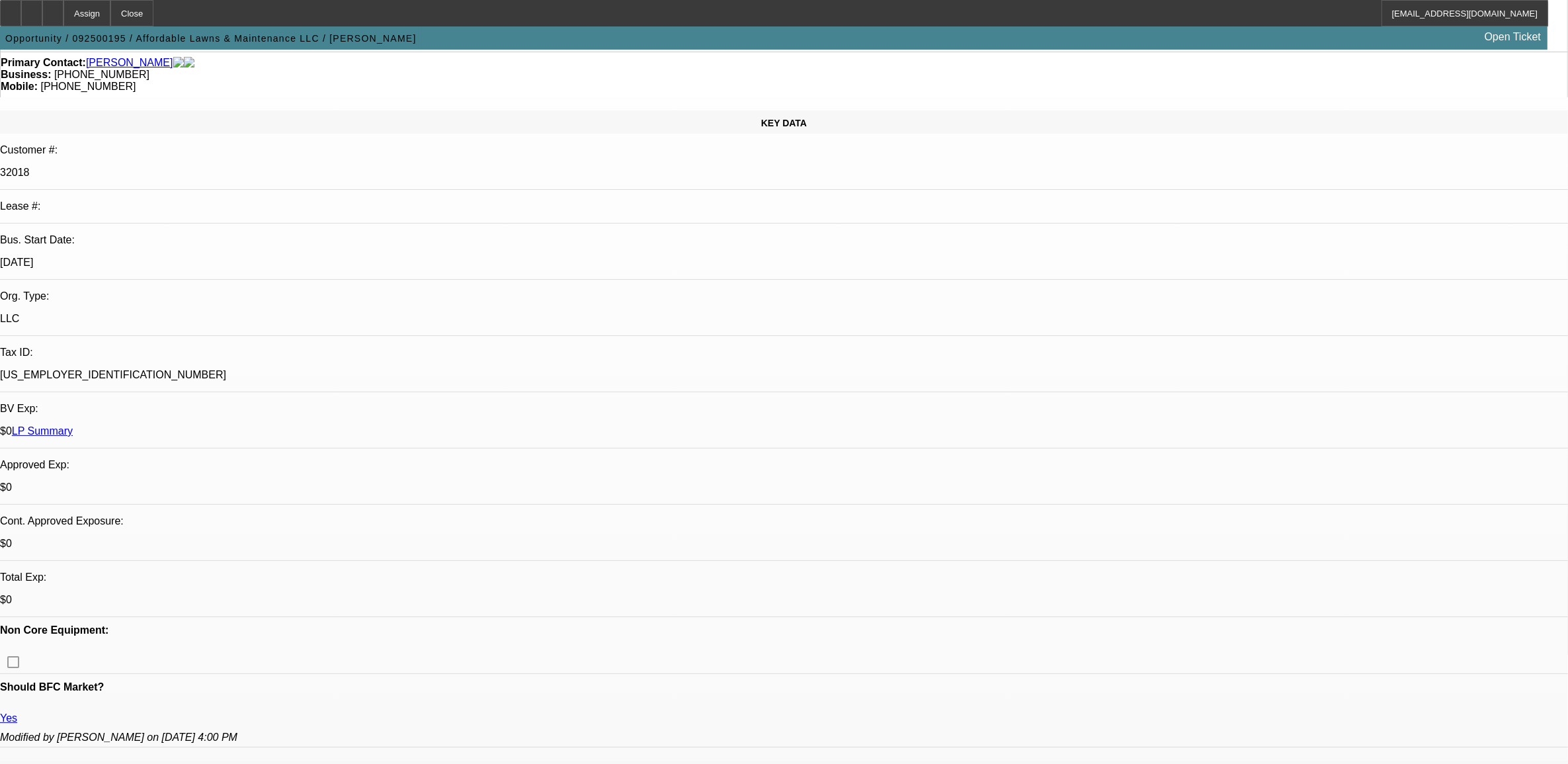
scroll to position [414, 0]
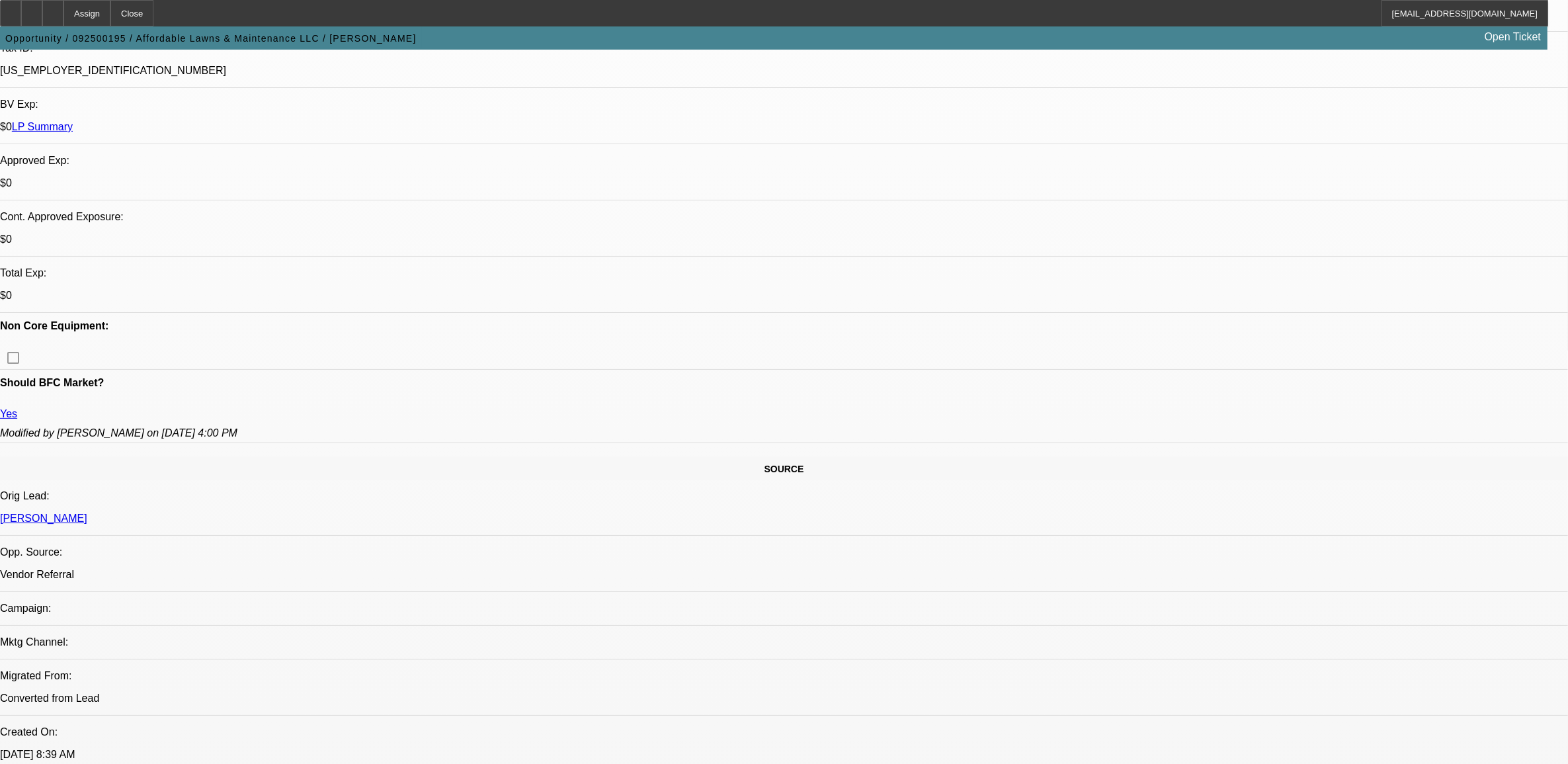
click td "072500014 / $19,618.20 / Fisher 96 M/S Yellow XV2 / Automotive Audio LTD / Affo…"
click link "072500014 / $19,618.20 / Fisher 96 M/S Yellow XV2 / Automotive Audio LTD / Affo…"
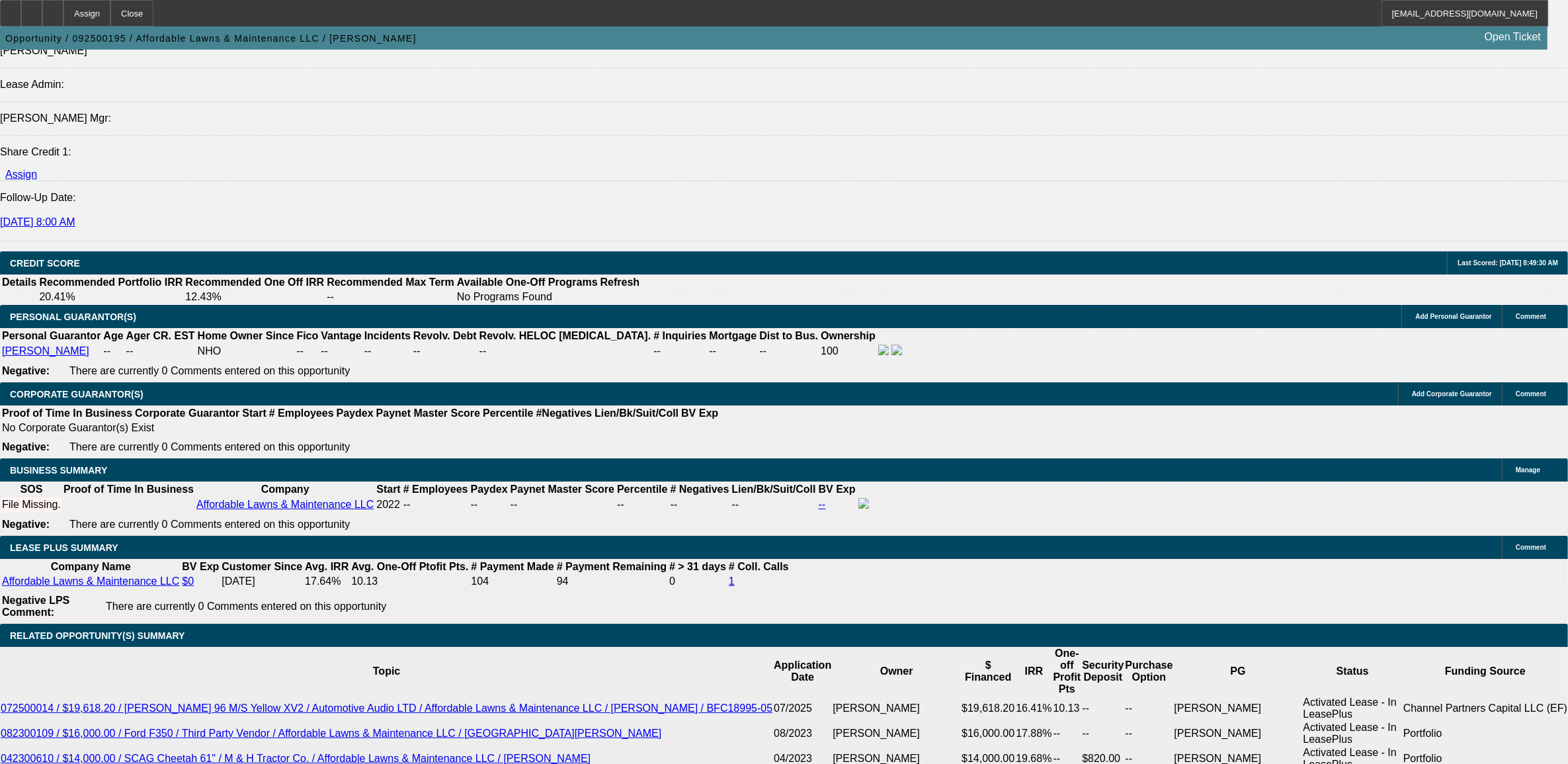
scroll to position [1737, 0]
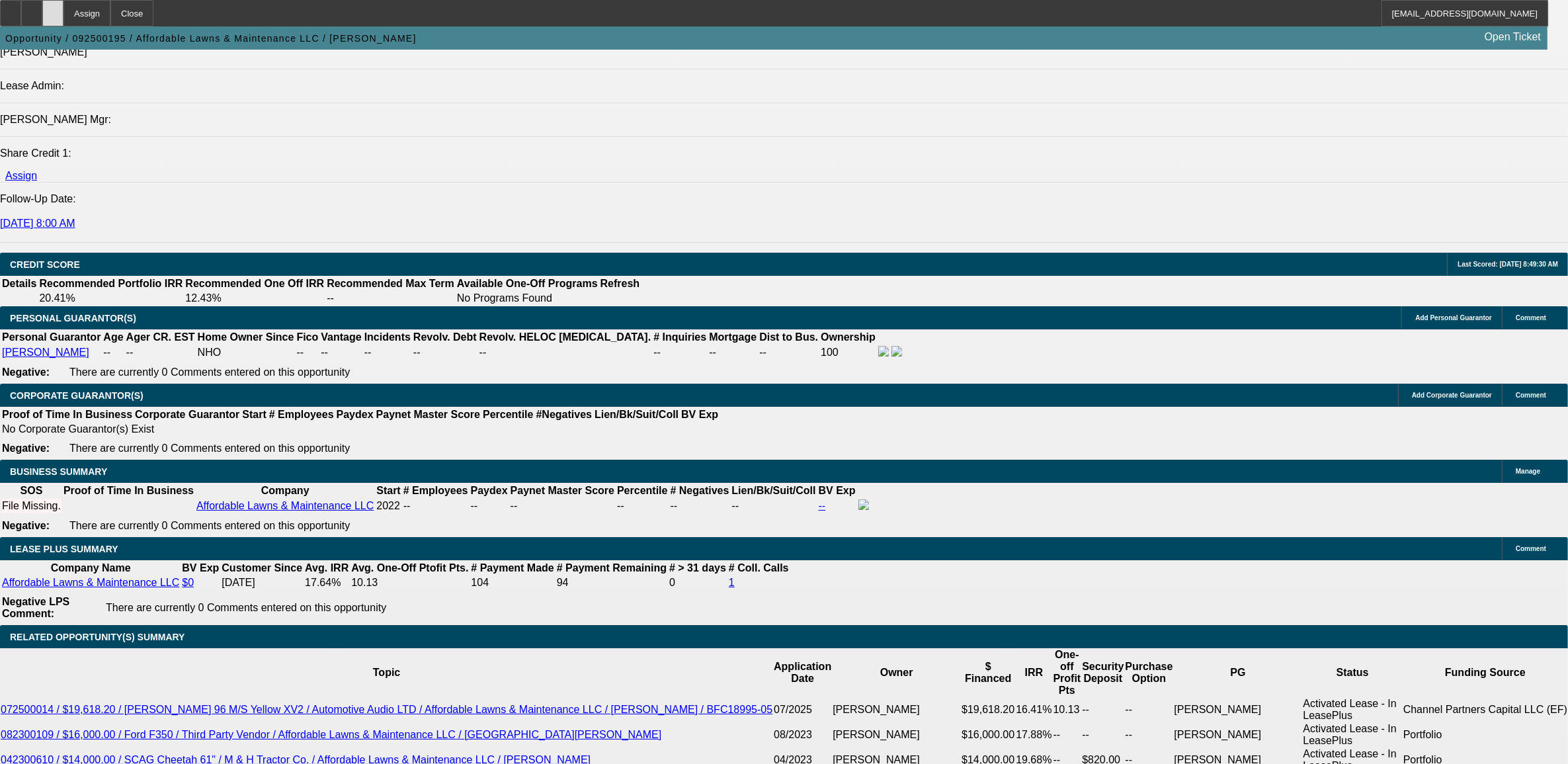
click div
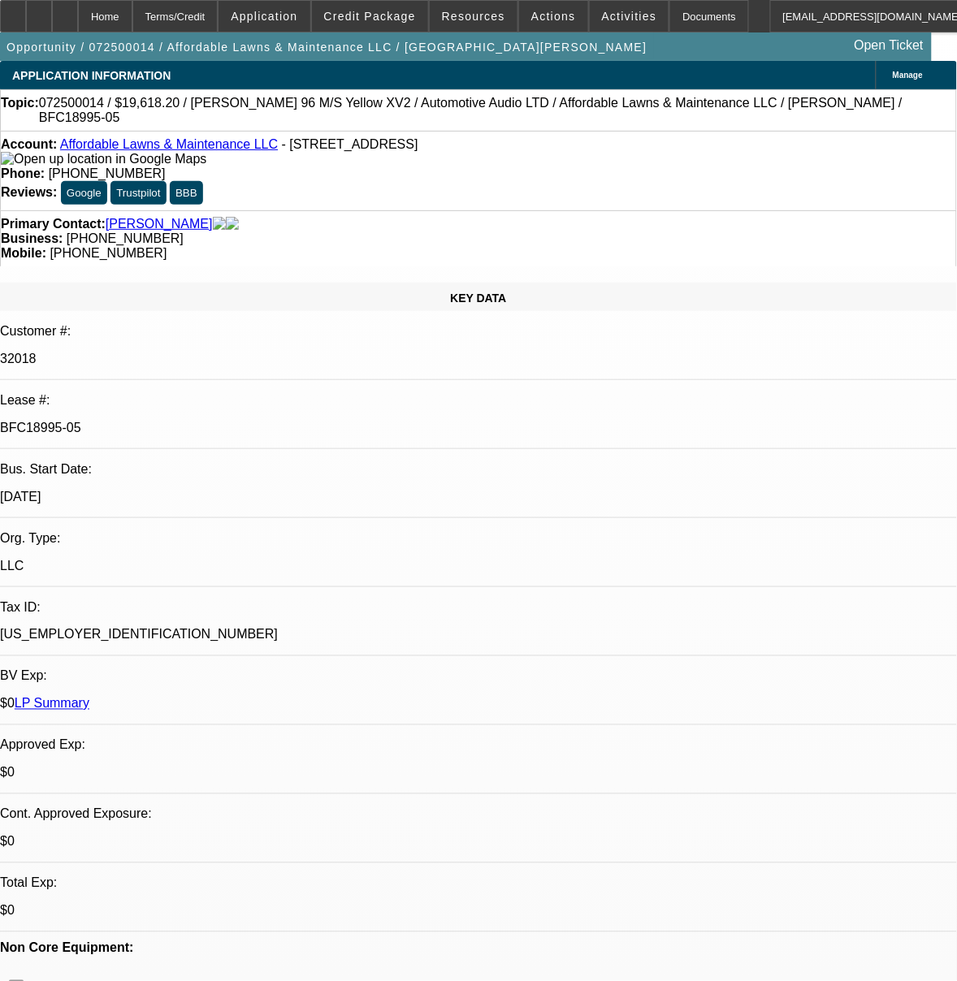
select select "0"
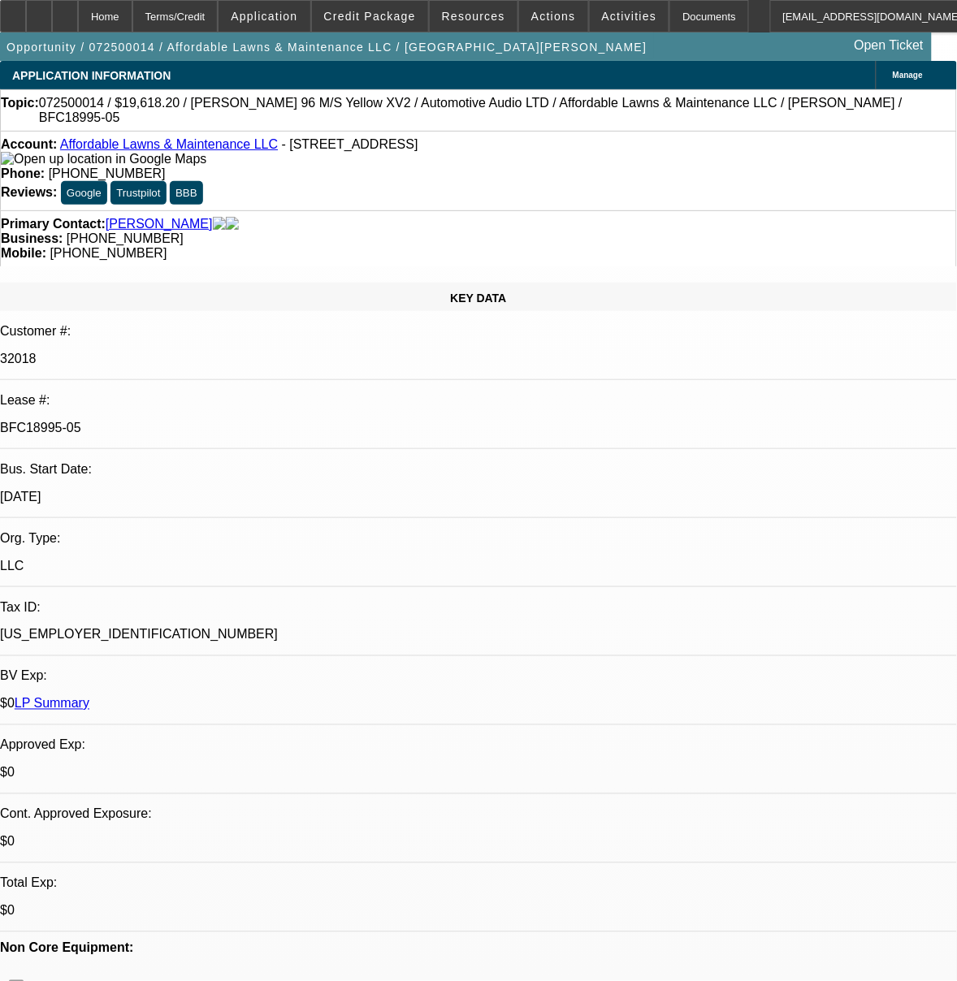
select select "0"
select select "1"
select select "3"
select select "6"
select select "1"
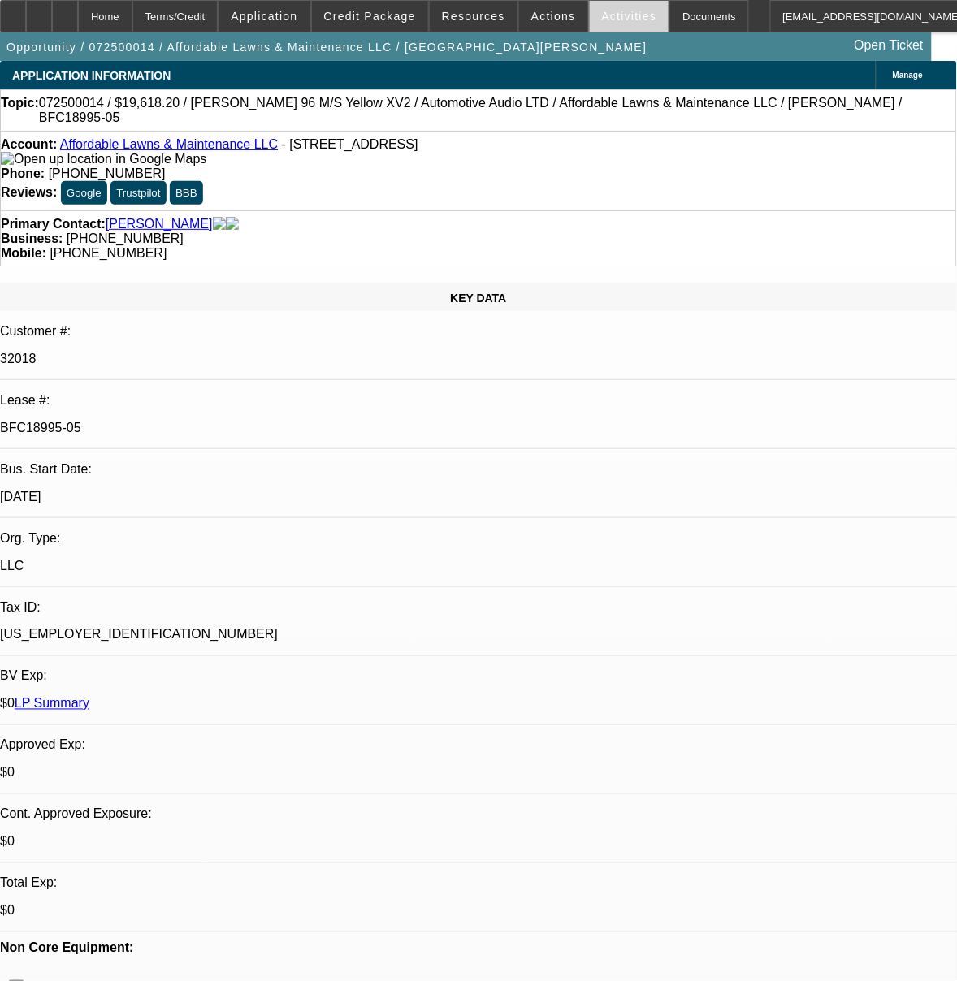
select select "3"
select select "6"
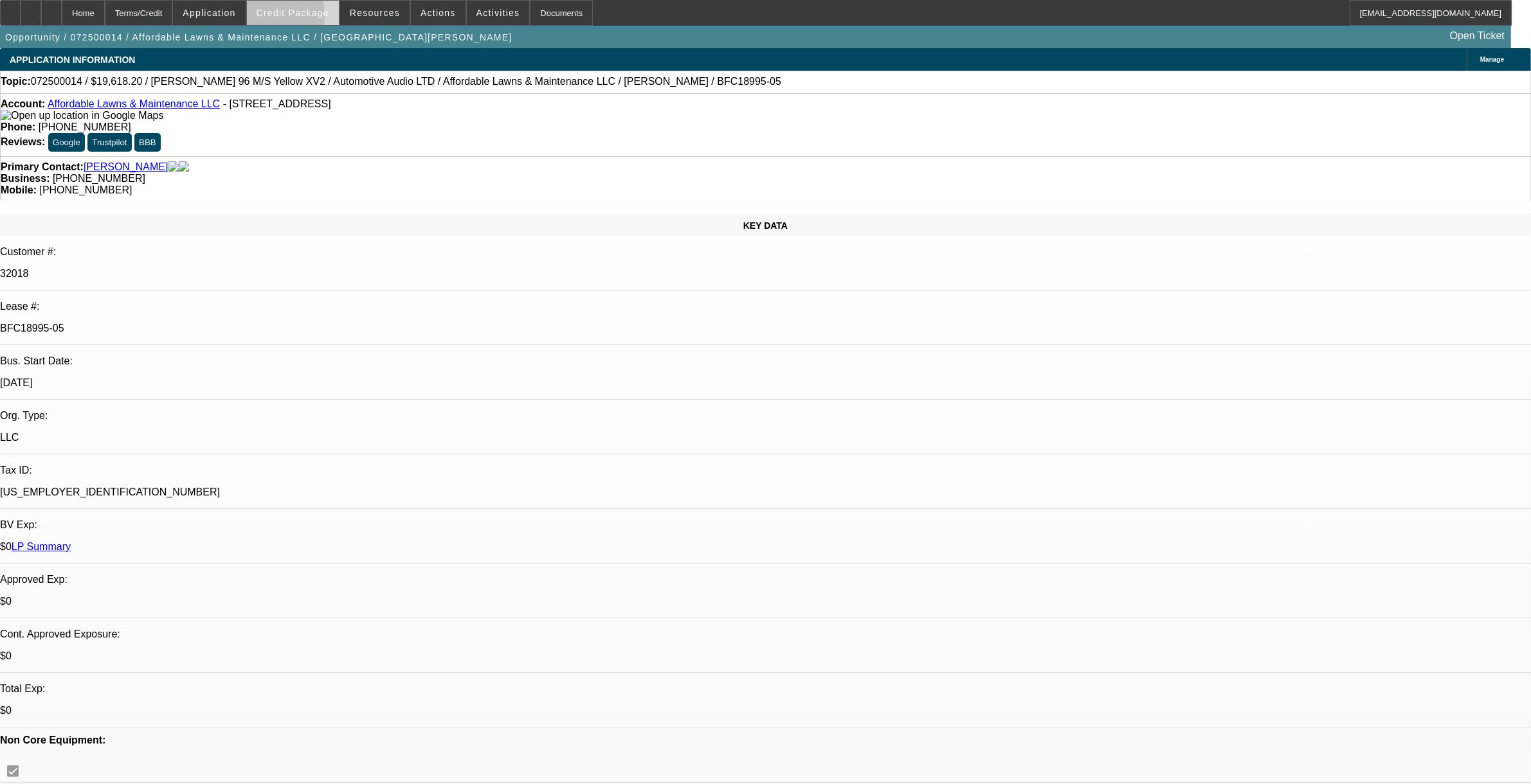
click at [287, 19] on span at bounding box center [293, 13] width 92 height 31
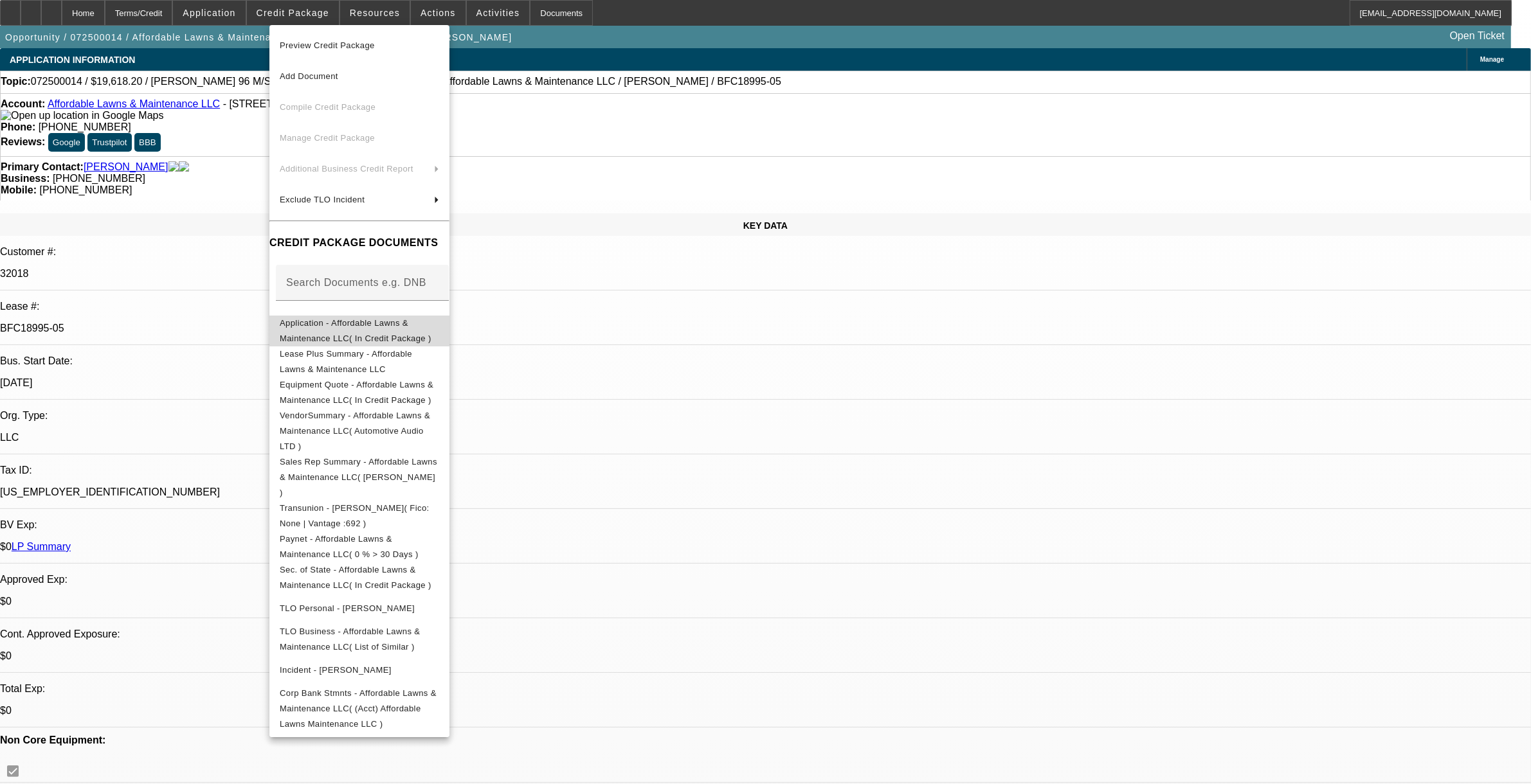
click at [344, 328] on span "Application - Affordable Lawns & Maintenance LLC( In Credit Package )" at bounding box center [355, 330] width 152 height 25
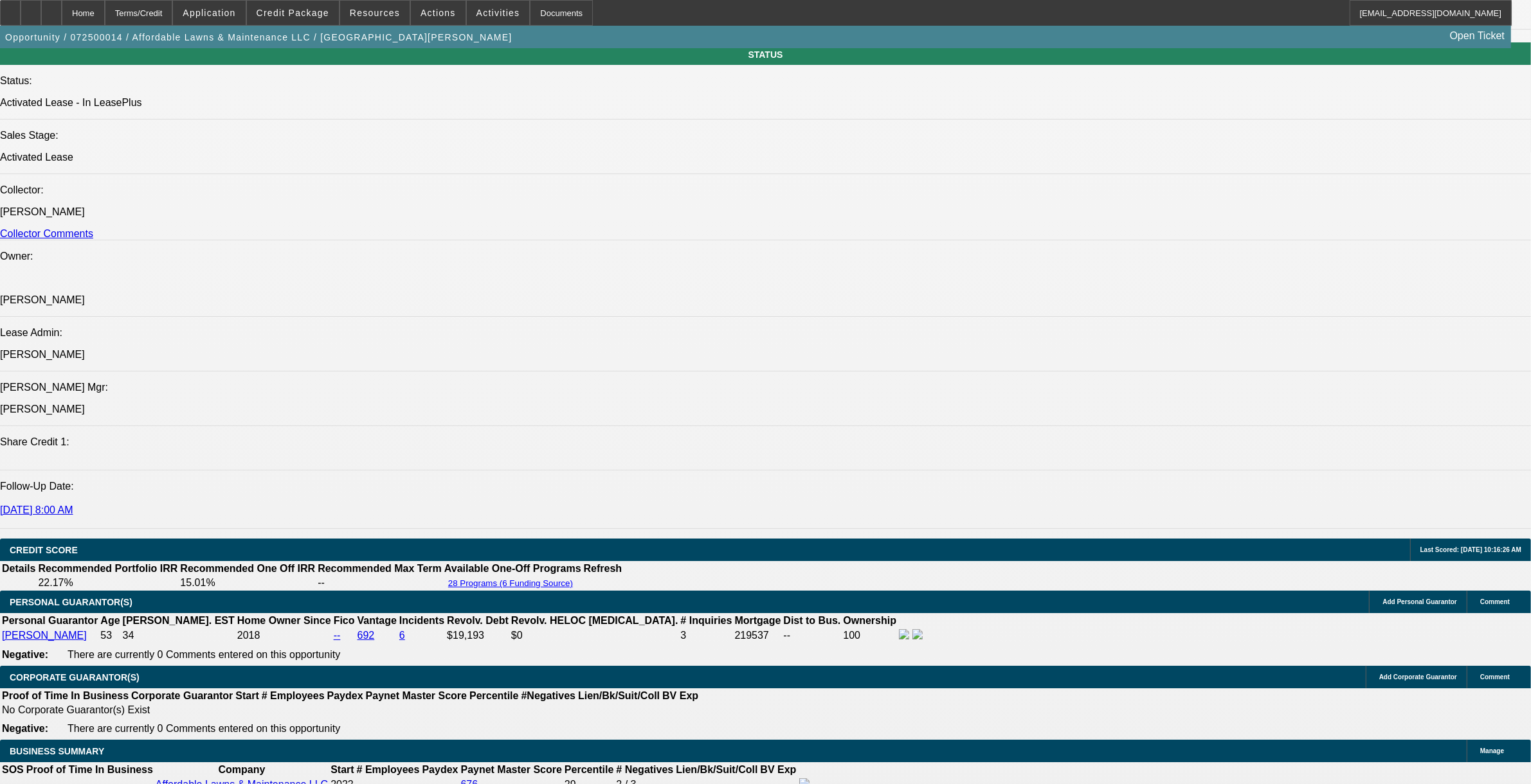
scroll to position [1607, 0]
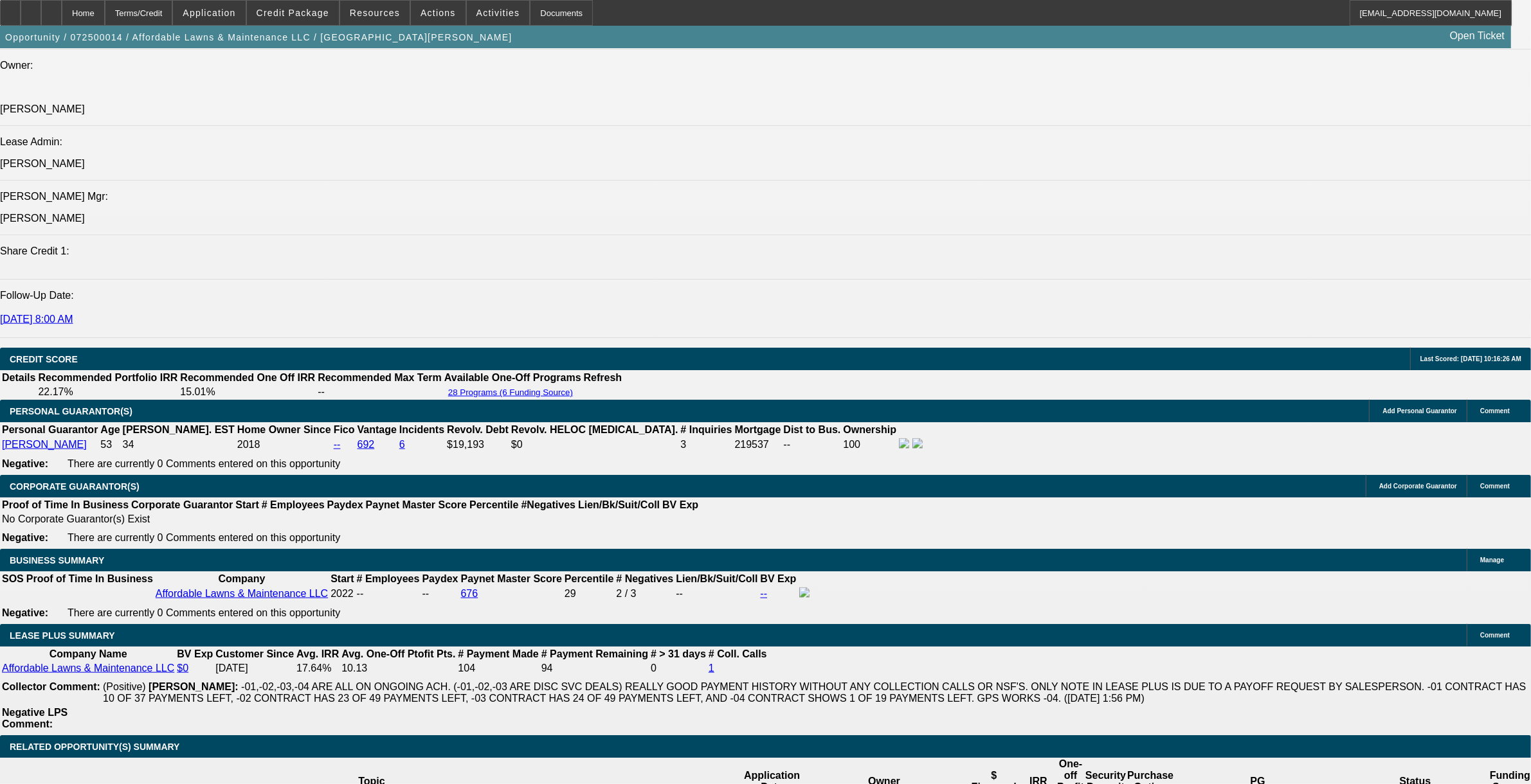
drag, startPoint x: 81, startPoint y: 445, endPoint x: 426, endPoint y: 460, distance: 345.3
drag, startPoint x: 426, startPoint y: 460, endPoint x: 394, endPoint y: 458, distance: 32.1
copy span "Affordable Lawns & Maintenance LLC is a 4x BFC customer since 2023. He is looki…"
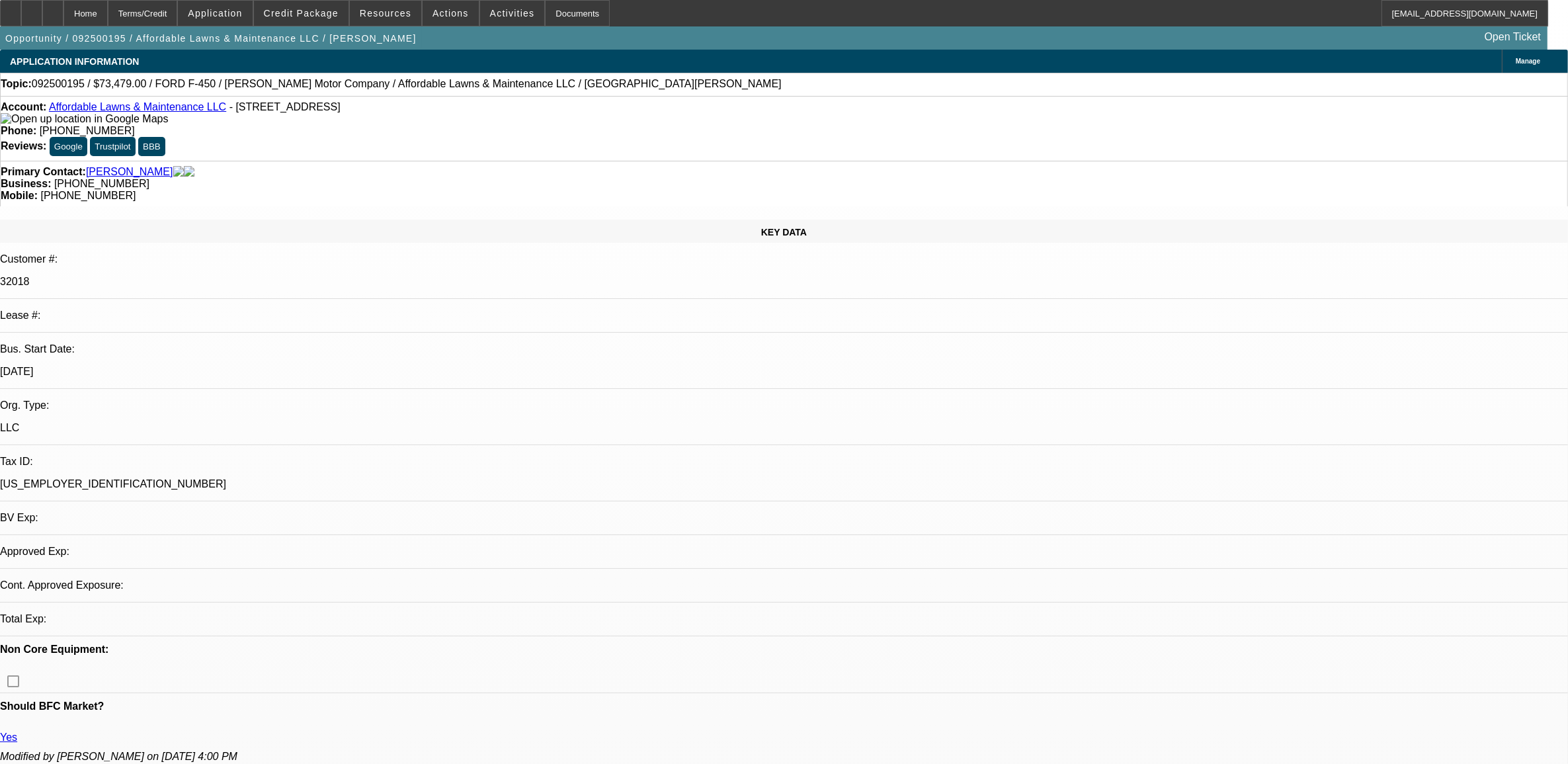
select select "0"
select select "2"
select select "0.1"
select select "4"
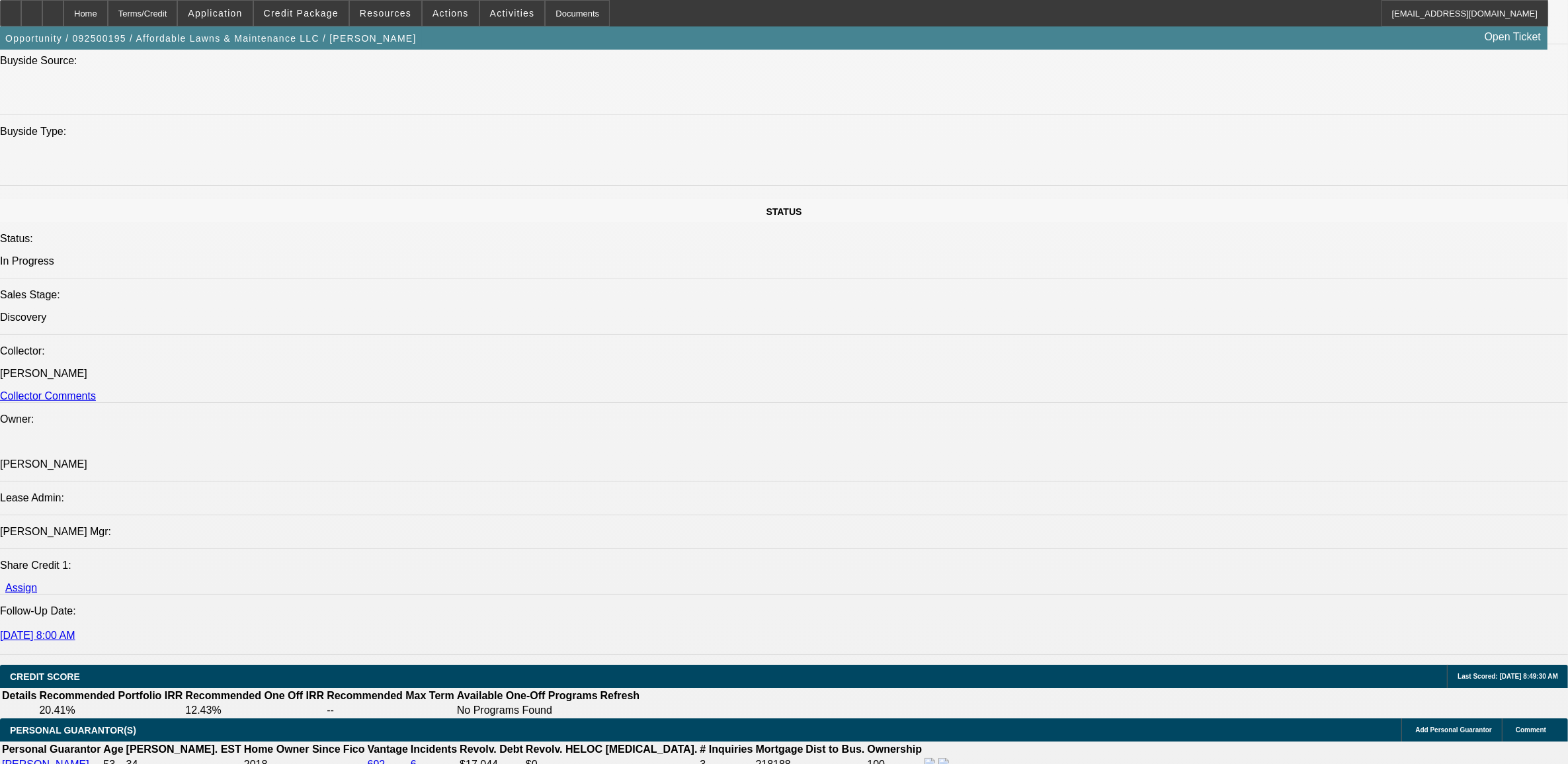
scroll to position [1406, 0]
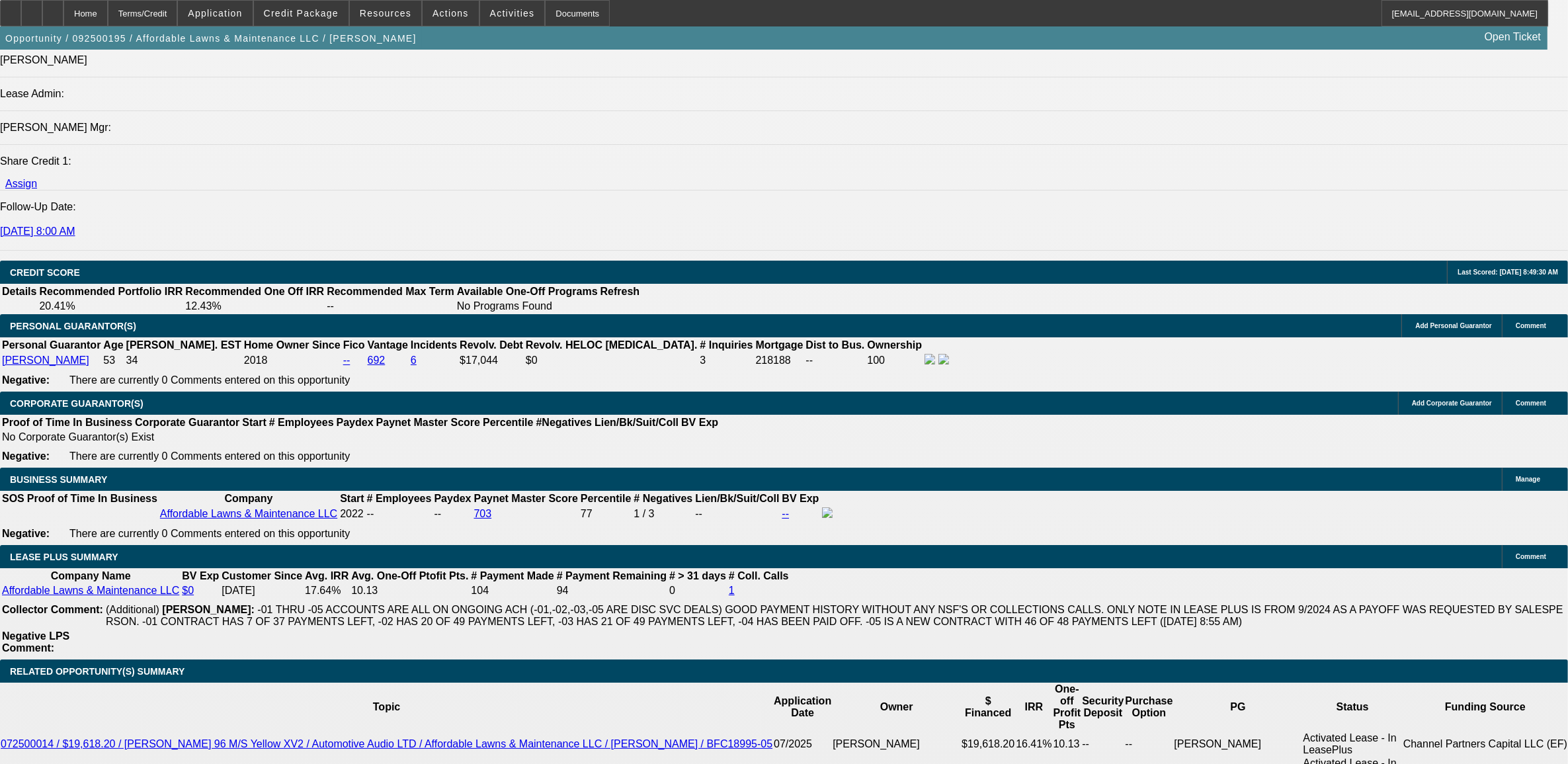
scroll to position [1737, 0]
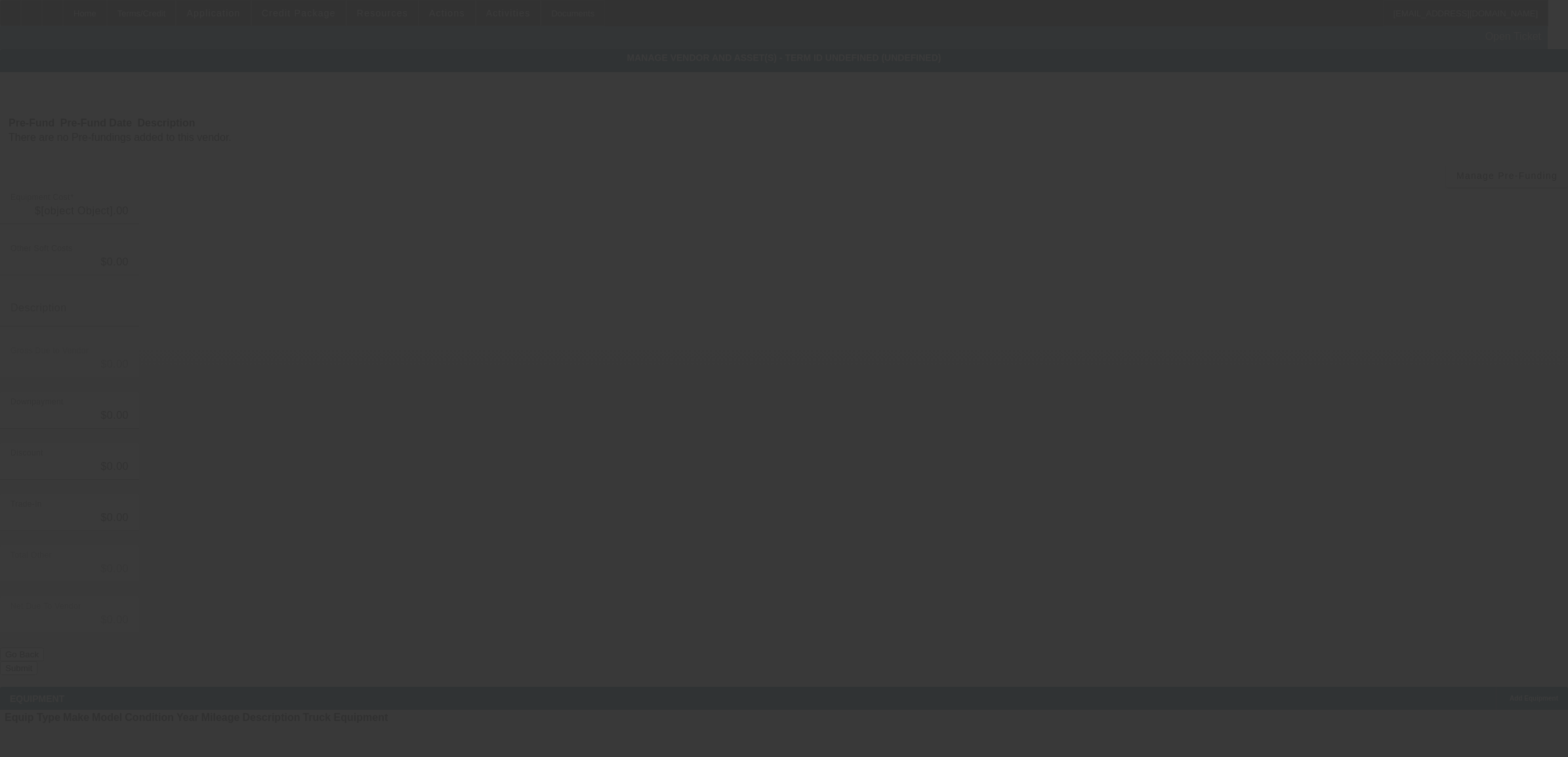
type input "$73,479.00"
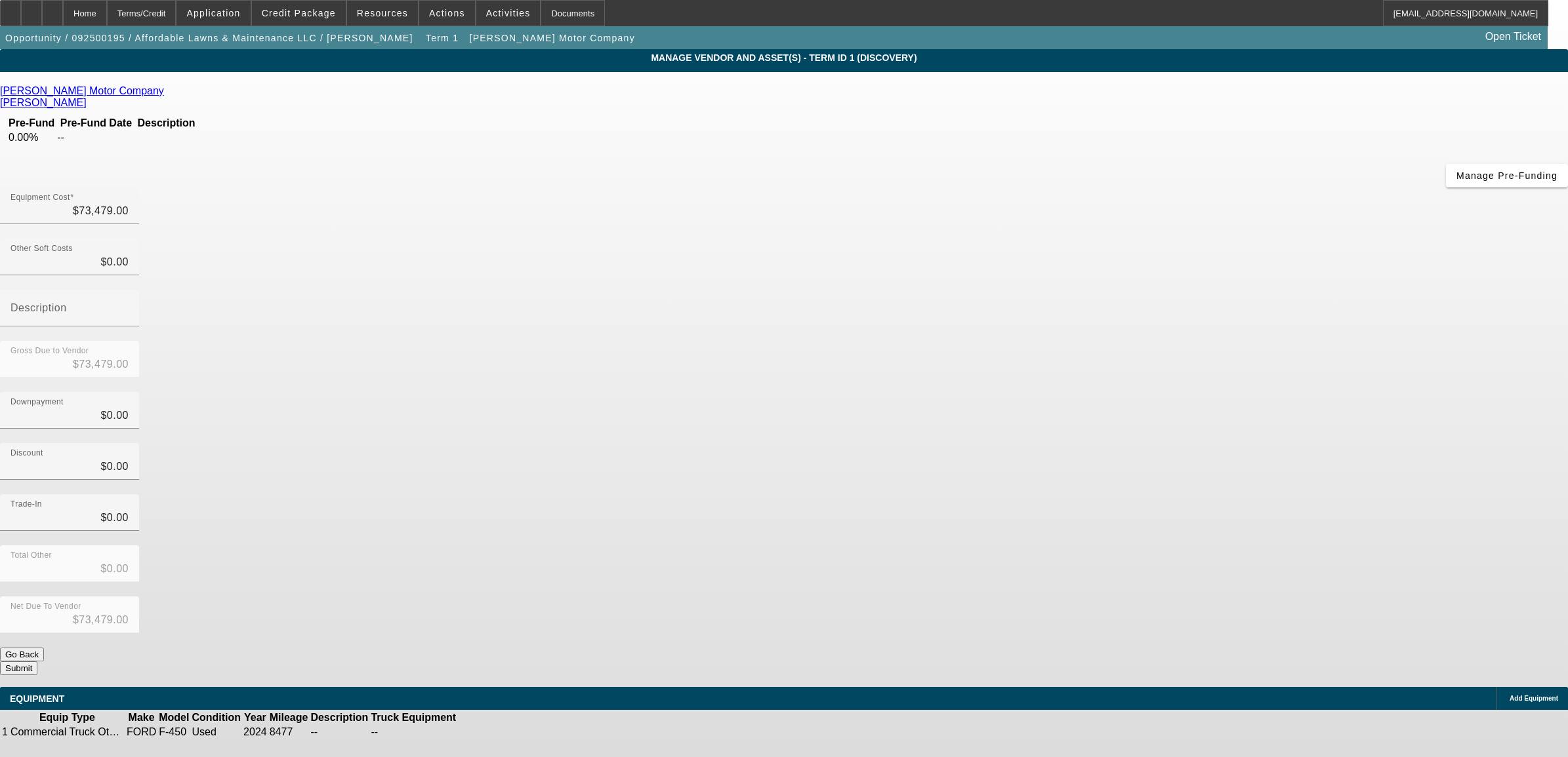
click at [164, 93] on link "O'Connor Motor Company" at bounding box center [82, 91] width 164 height 12
click at [107, 20] on div "Home" at bounding box center [85, 13] width 44 height 26
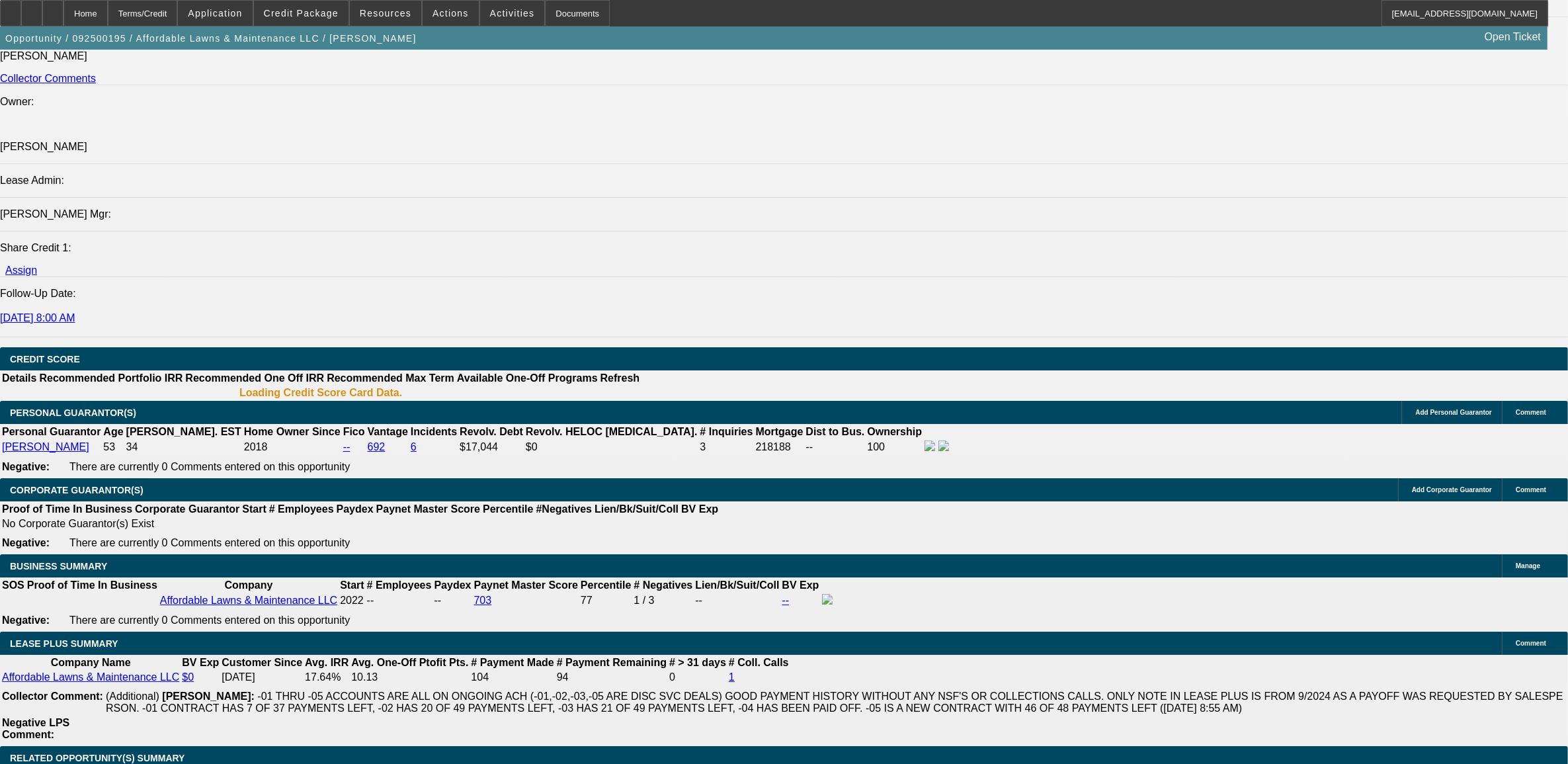
select select "0"
select select "2"
select select "0.1"
select select "4"
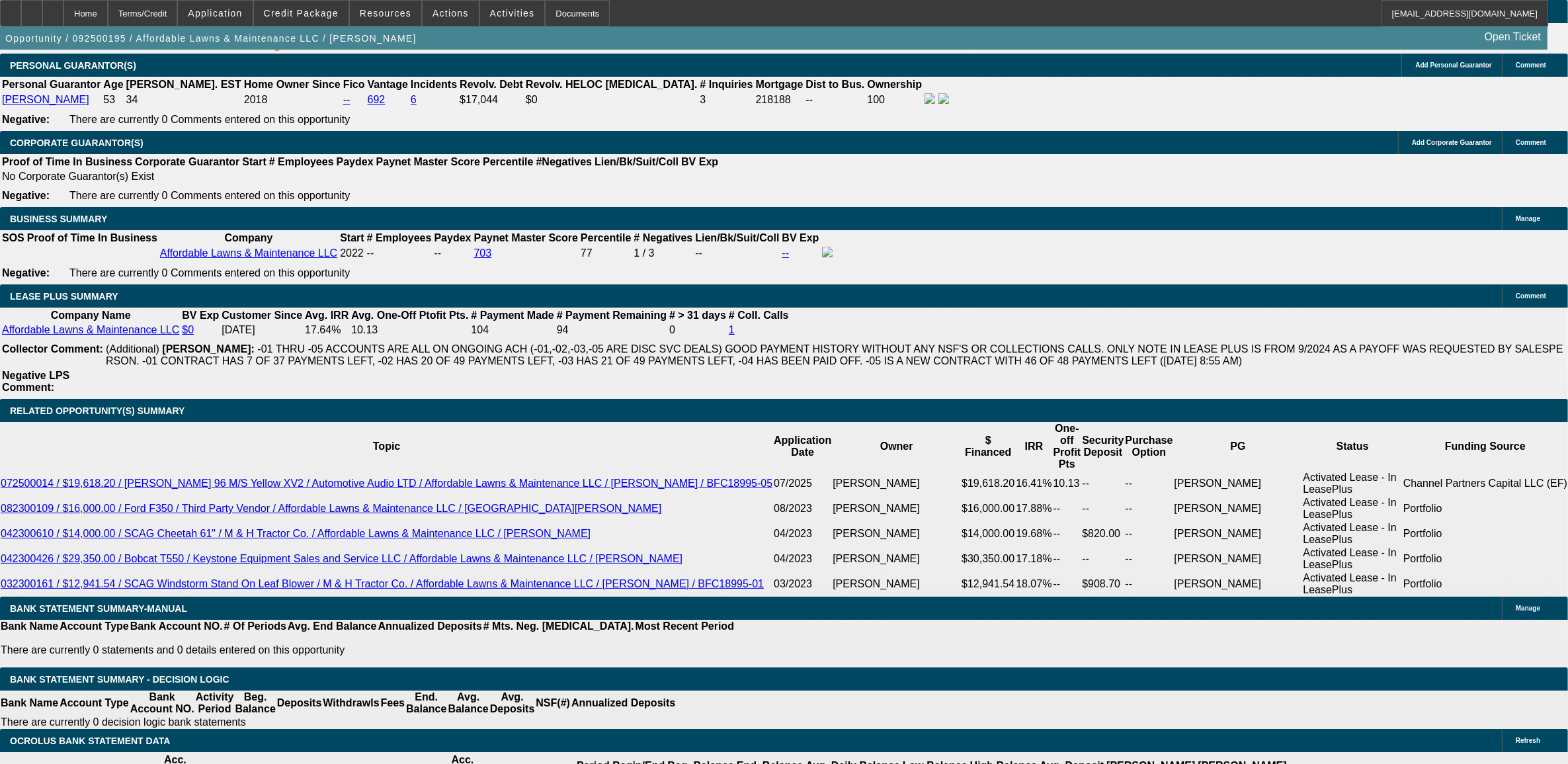
scroll to position [1983, 0]
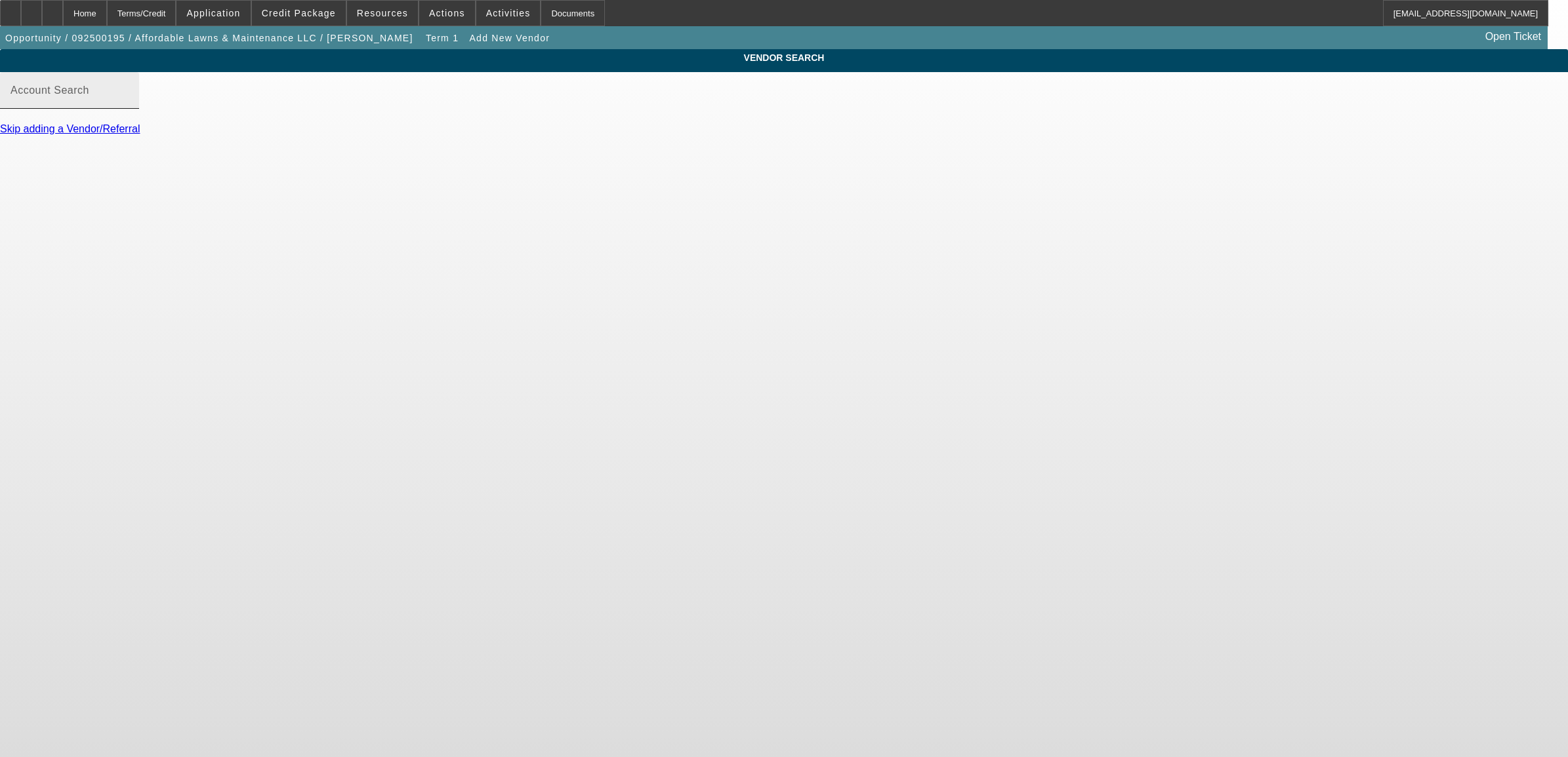
click at [89, 96] on mat-label "Account Search" at bounding box center [49, 90] width 78 height 11
click at [128, 103] on input "Account Search" at bounding box center [69, 95] width 118 height 15
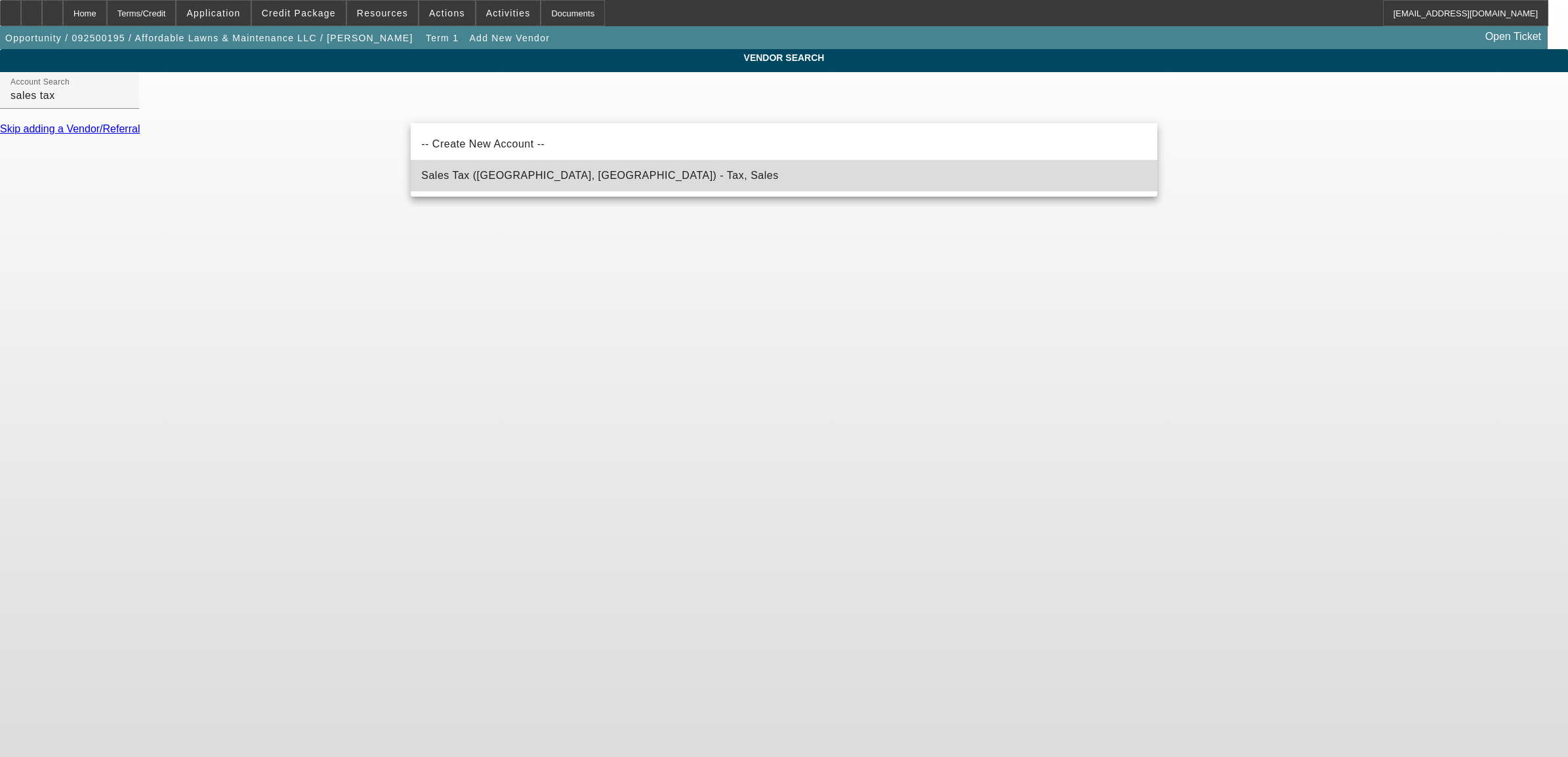
click at [493, 166] on mat-option "Sales Tax (Marlborough, MA) - Tax, Sales" at bounding box center [784, 175] width 747 height 31
type input "Sales Tax (Marlborough, MA) - Tax, Sales"
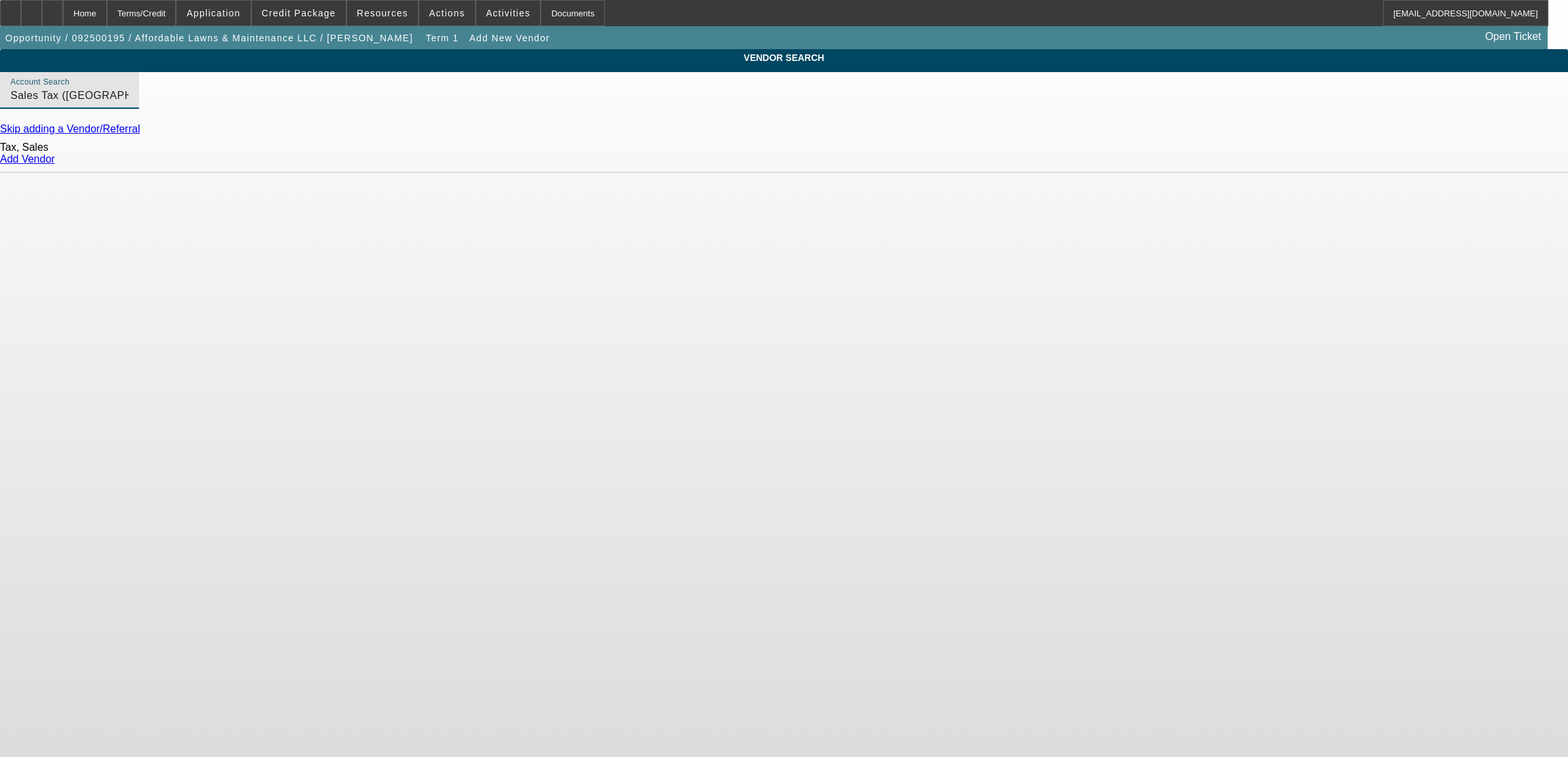
click at [55, 165] on link "Add Vendor" at bounding box center [27, 159] width 55 height 11
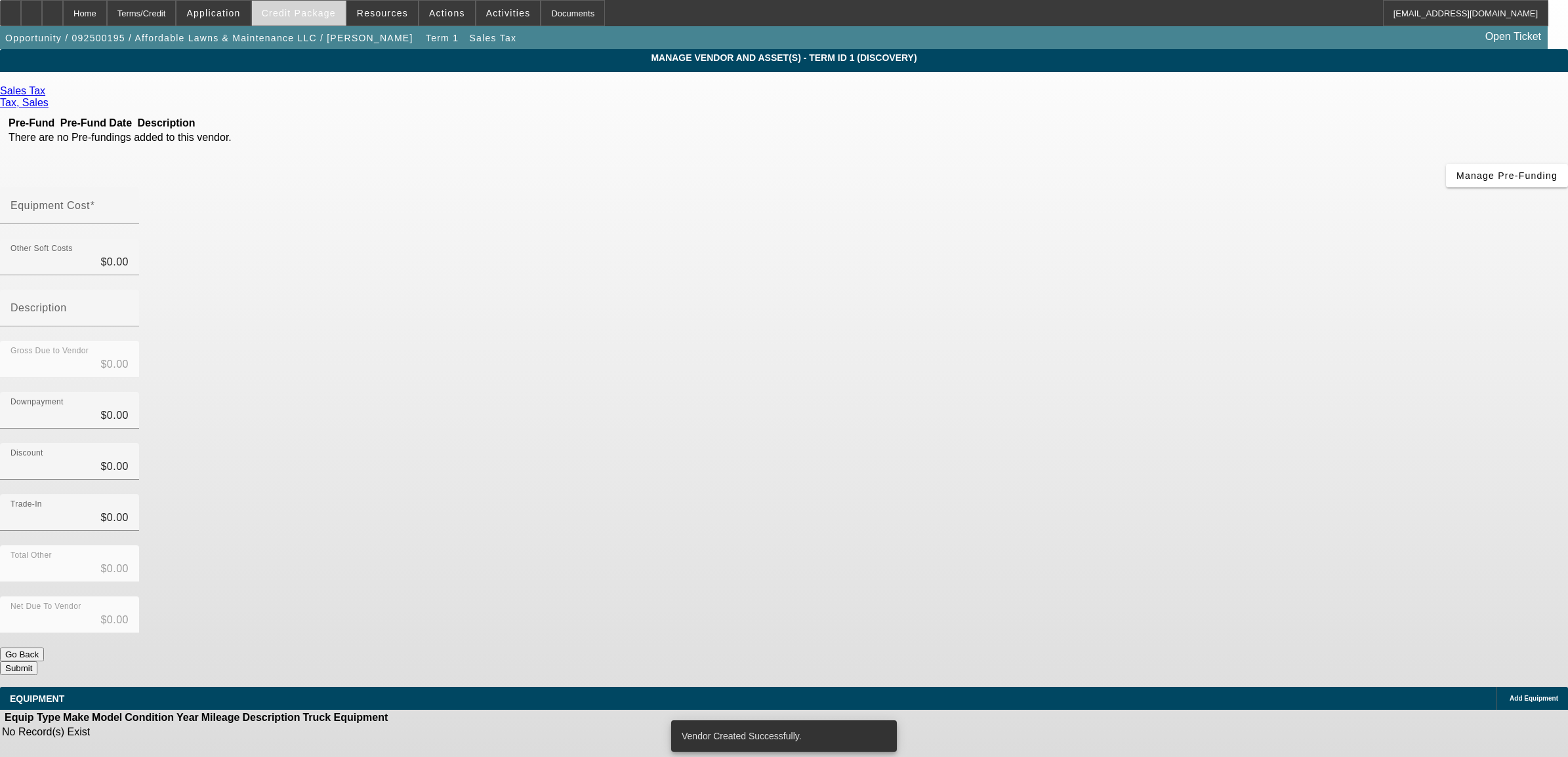
click at [289, 10] on span "Credit Package" at bounding box center [299, 13] width 74 height 10
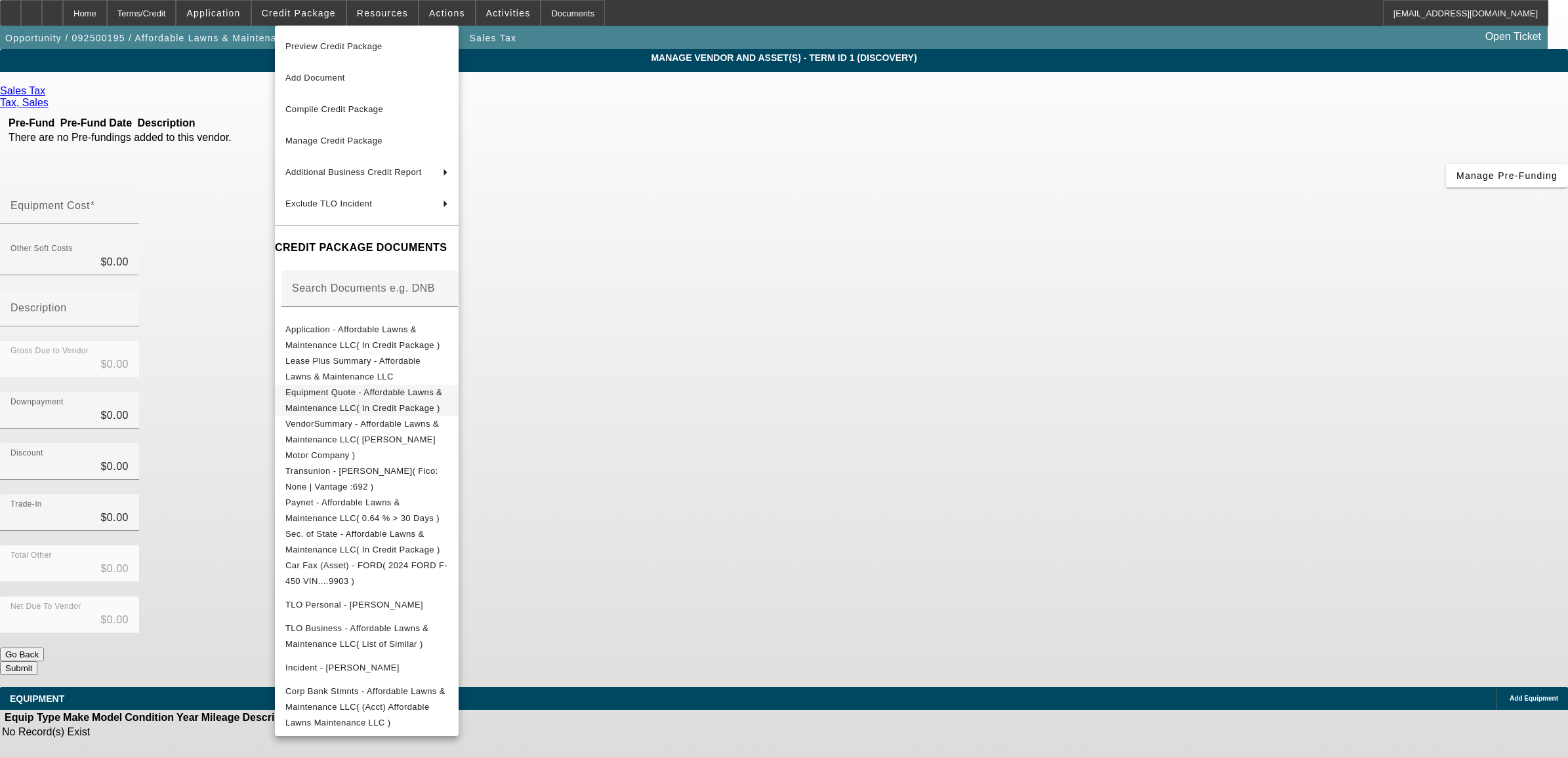
click at [369, 400] on span "Equipment Quote - Affordable Lawns & Maintenance LLC( In Credit Package )" at bounding box center [366, 399] width 162 height 31
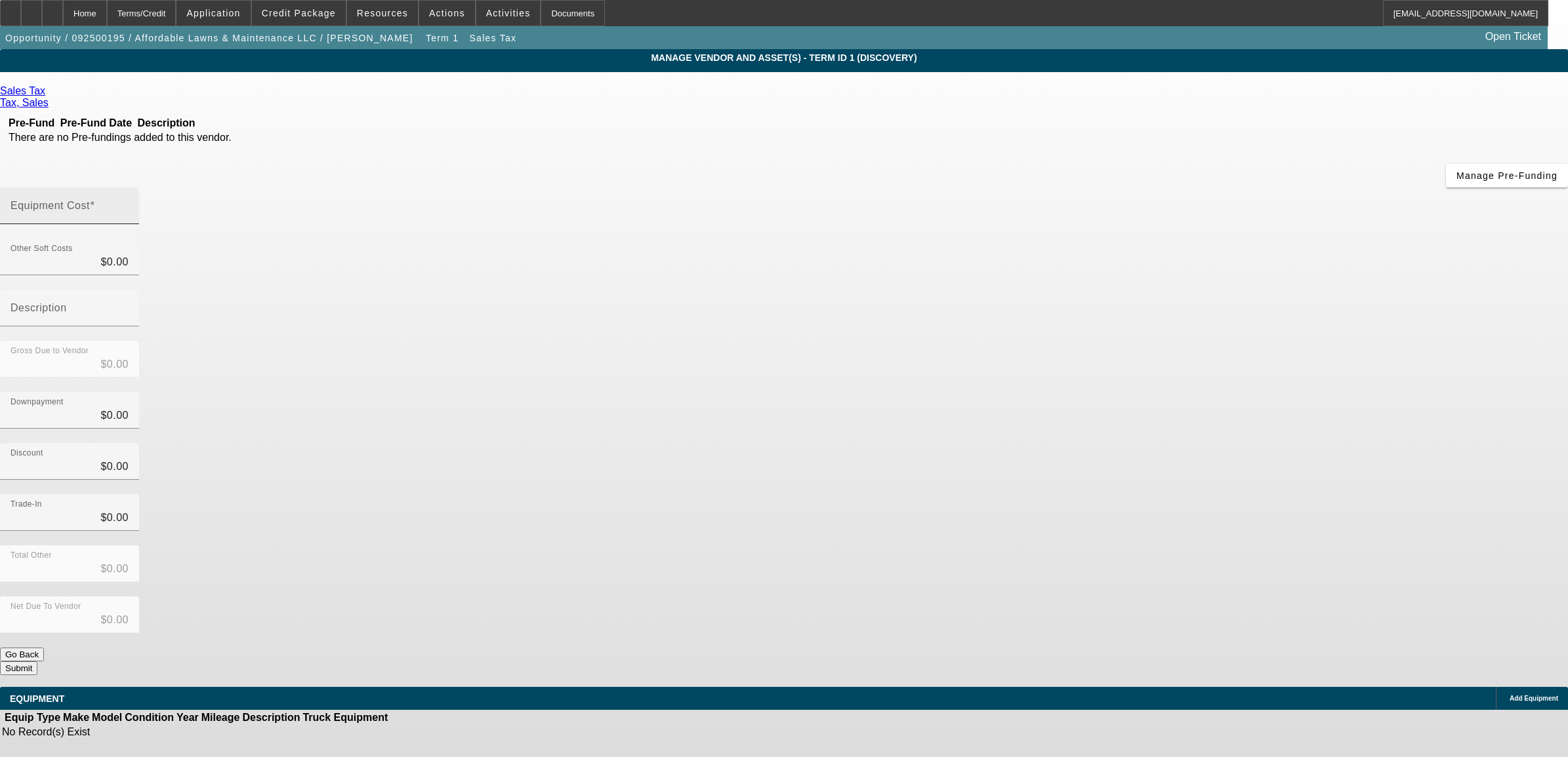
click at [128, 187] on div "Equipment Cost" at bounding box center [69, 205] width 118 height 36
type input "6"
type input "$6.00"
type input "60"
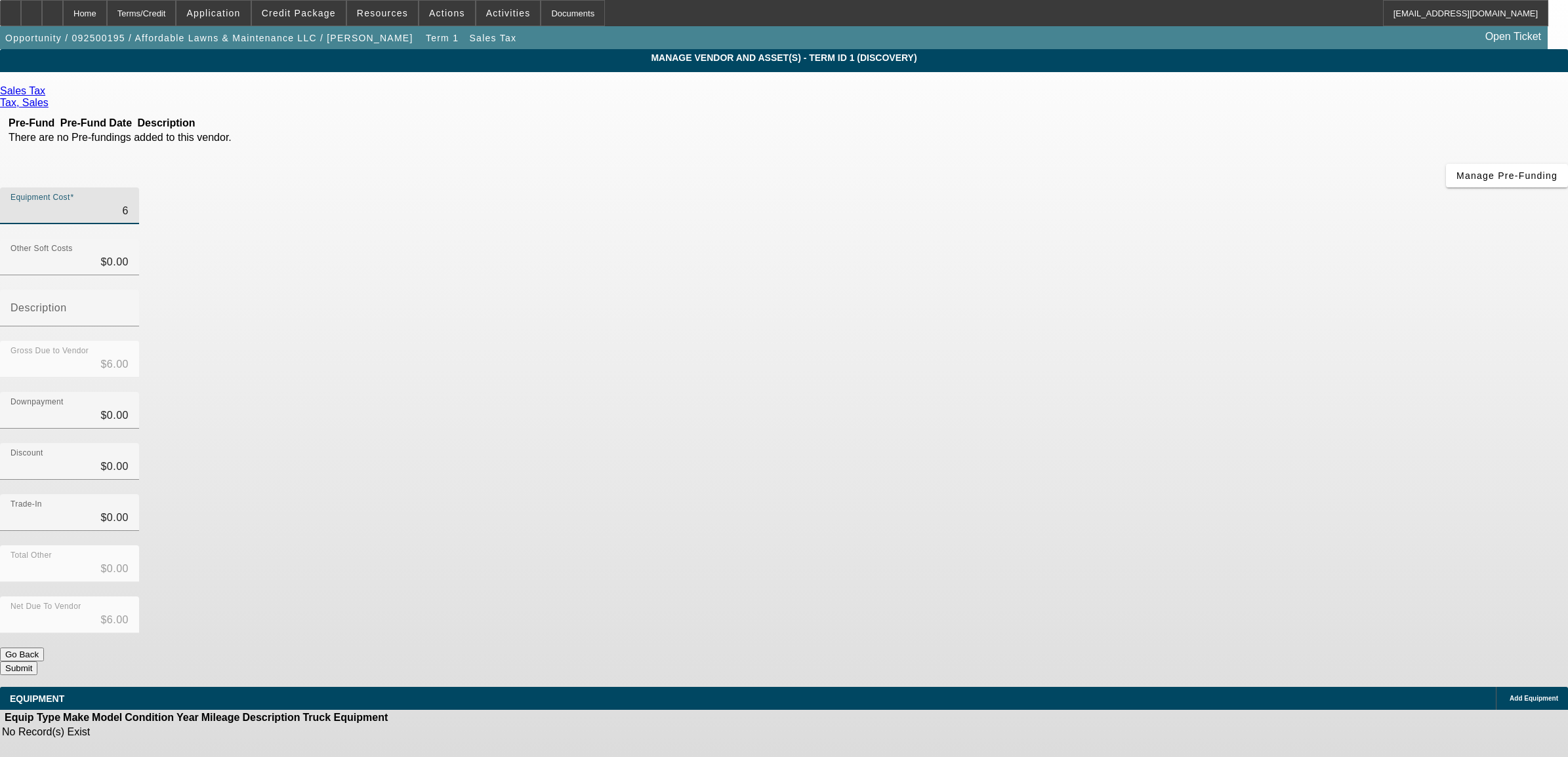
type input "$60.00"
type input "602"
type input "$602.00"
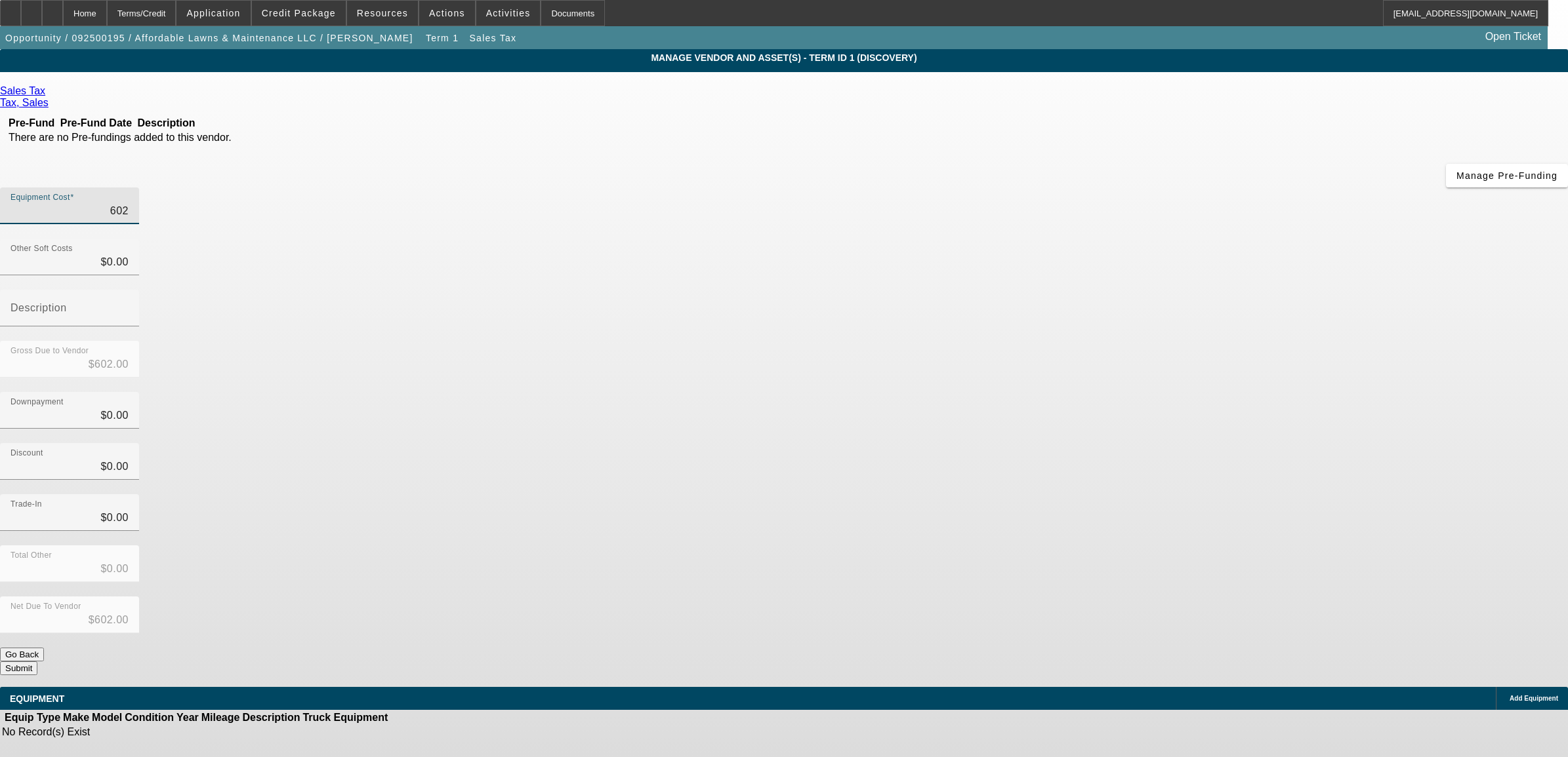
type input "6020"
type input "$6,020.00"
type input "6020.8"
type input "$6,020.80"
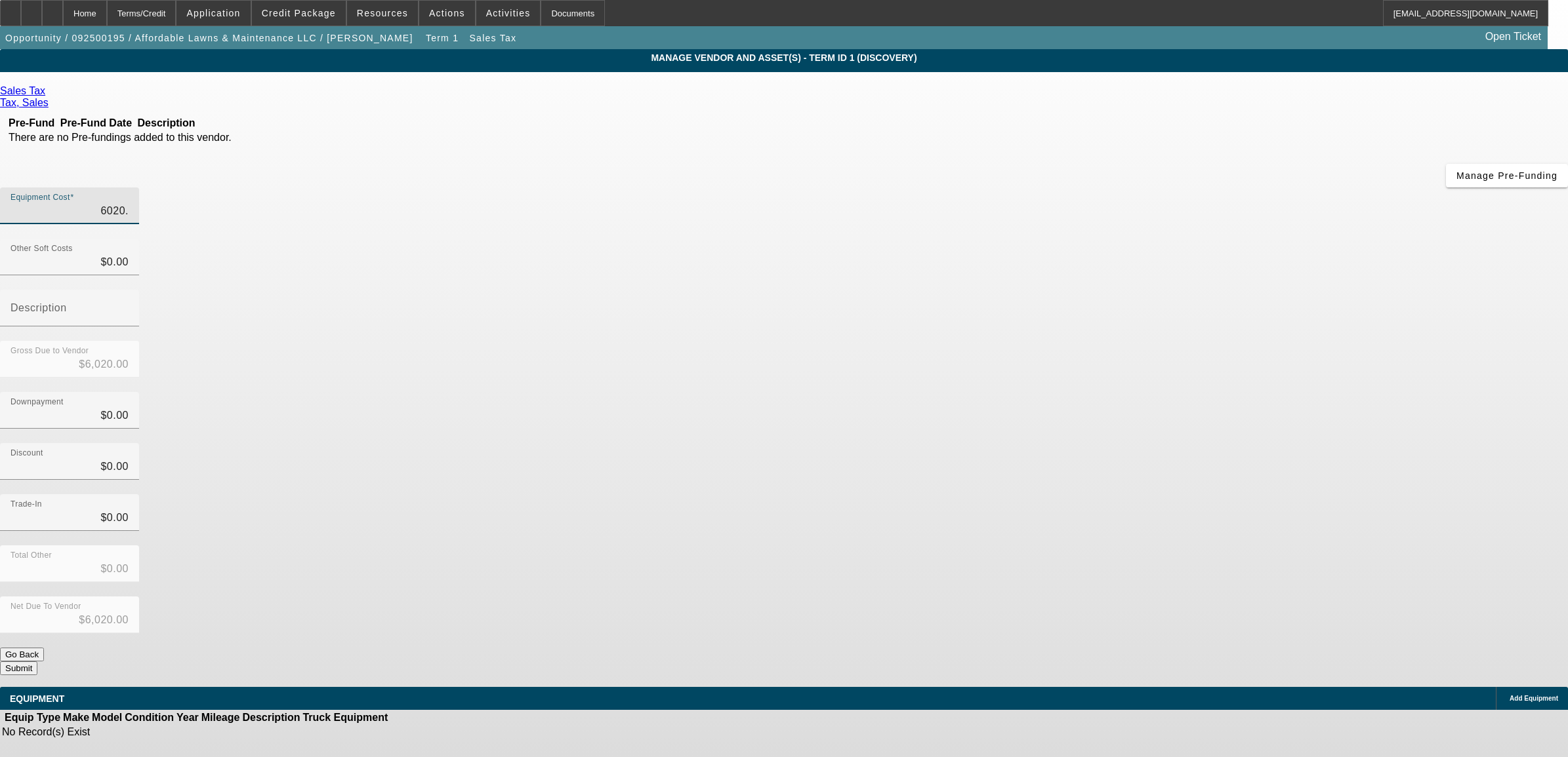
type input "$6,020.80"
type input "6020.85"
type input "$6,020.85"
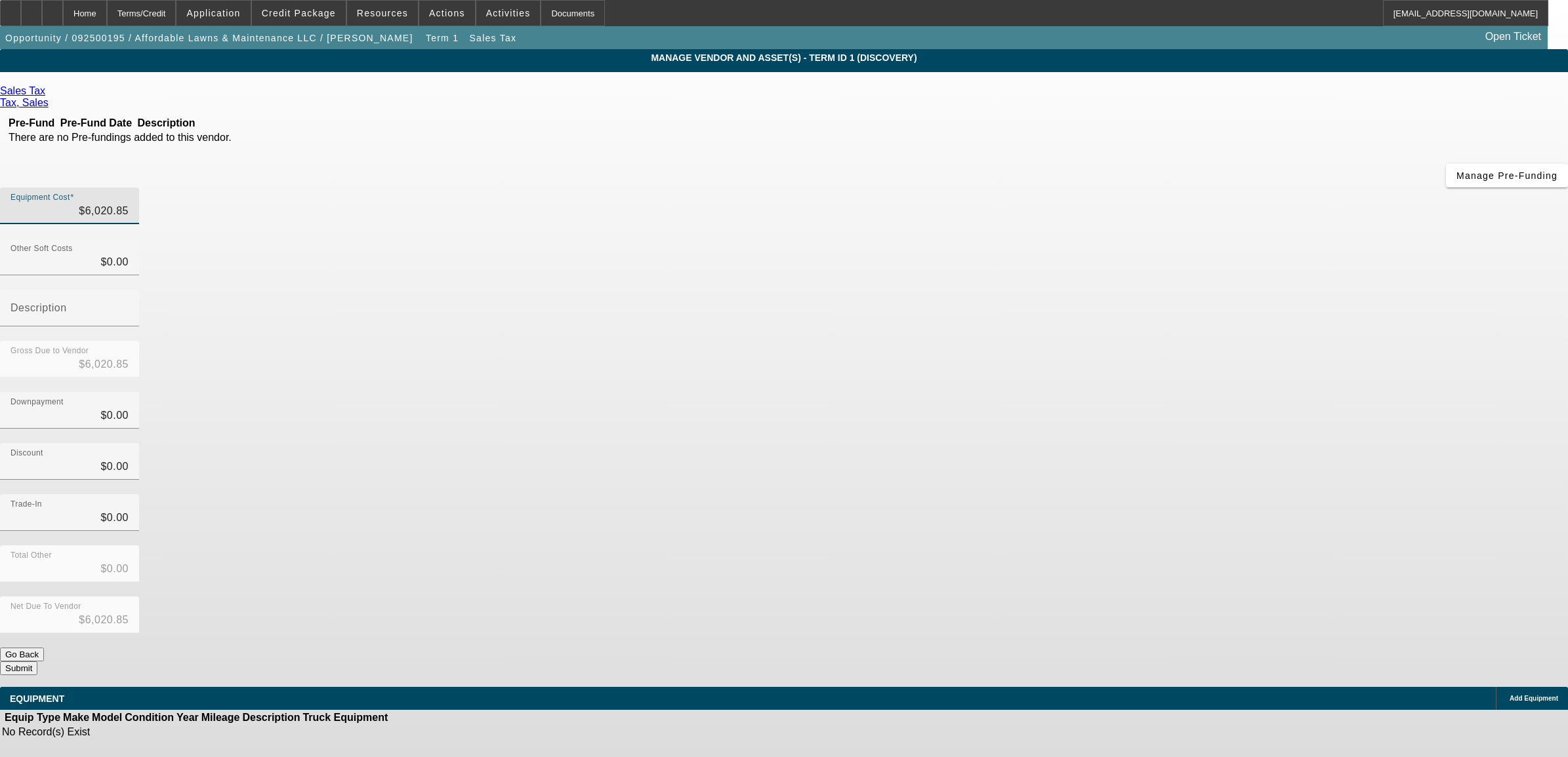
drag, startPoint x: 1075, startPoint y: 320, endPoint x: 1072, endPoint y: 340, distance: 20.2
click at [1075, 443] on div "Discount $0.00" at bounding box center [784, 468] width 1568 height 51
click at [37, 662] on button "Submit" at bounding box center [19, 668] width 37 height 14
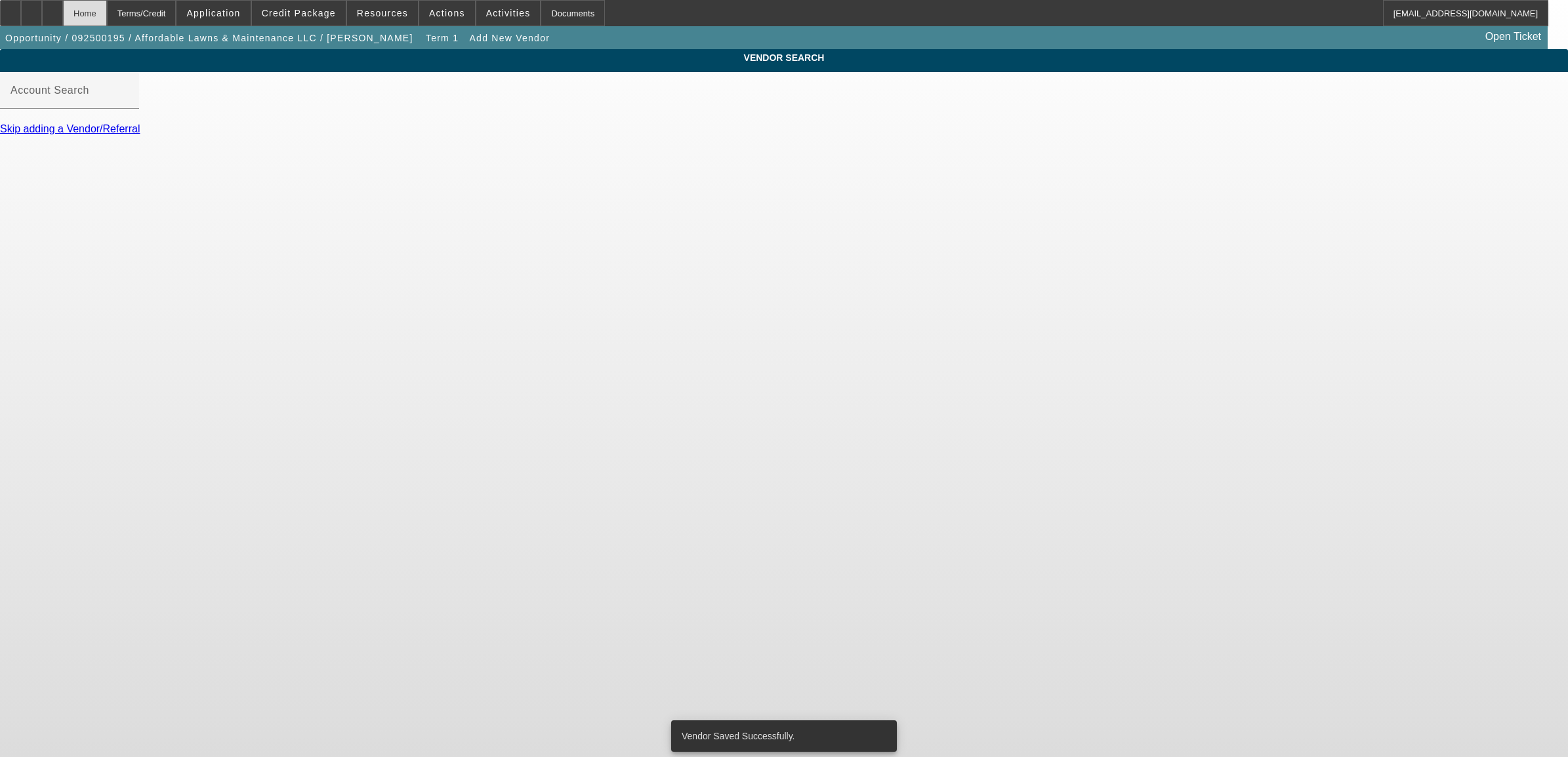
click at [107, 7] on div "Home" at bounding box center [85, 13] width 44 height 26
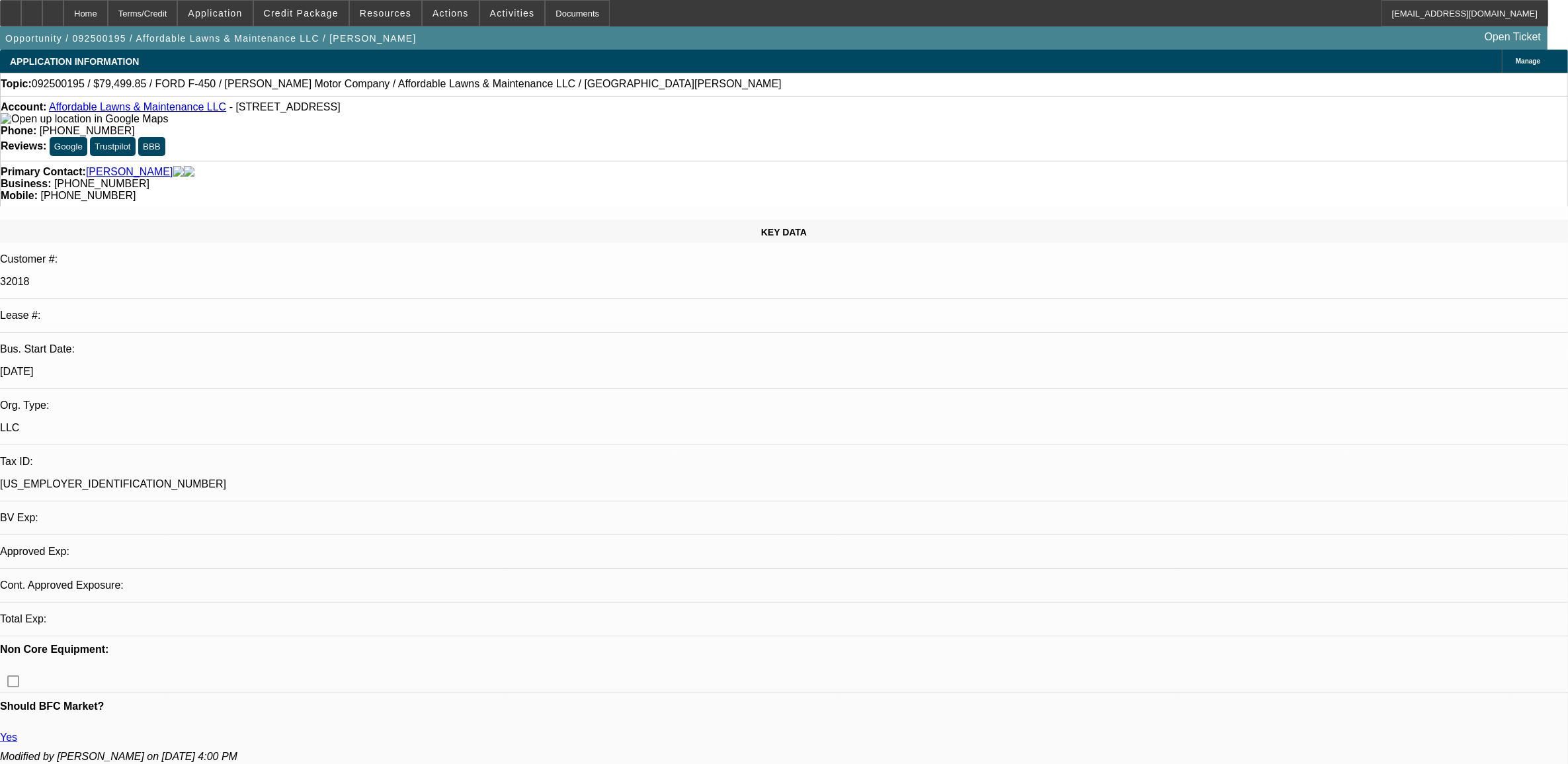
select select "0"
select select "2"
select select "0.1"
select select "4"
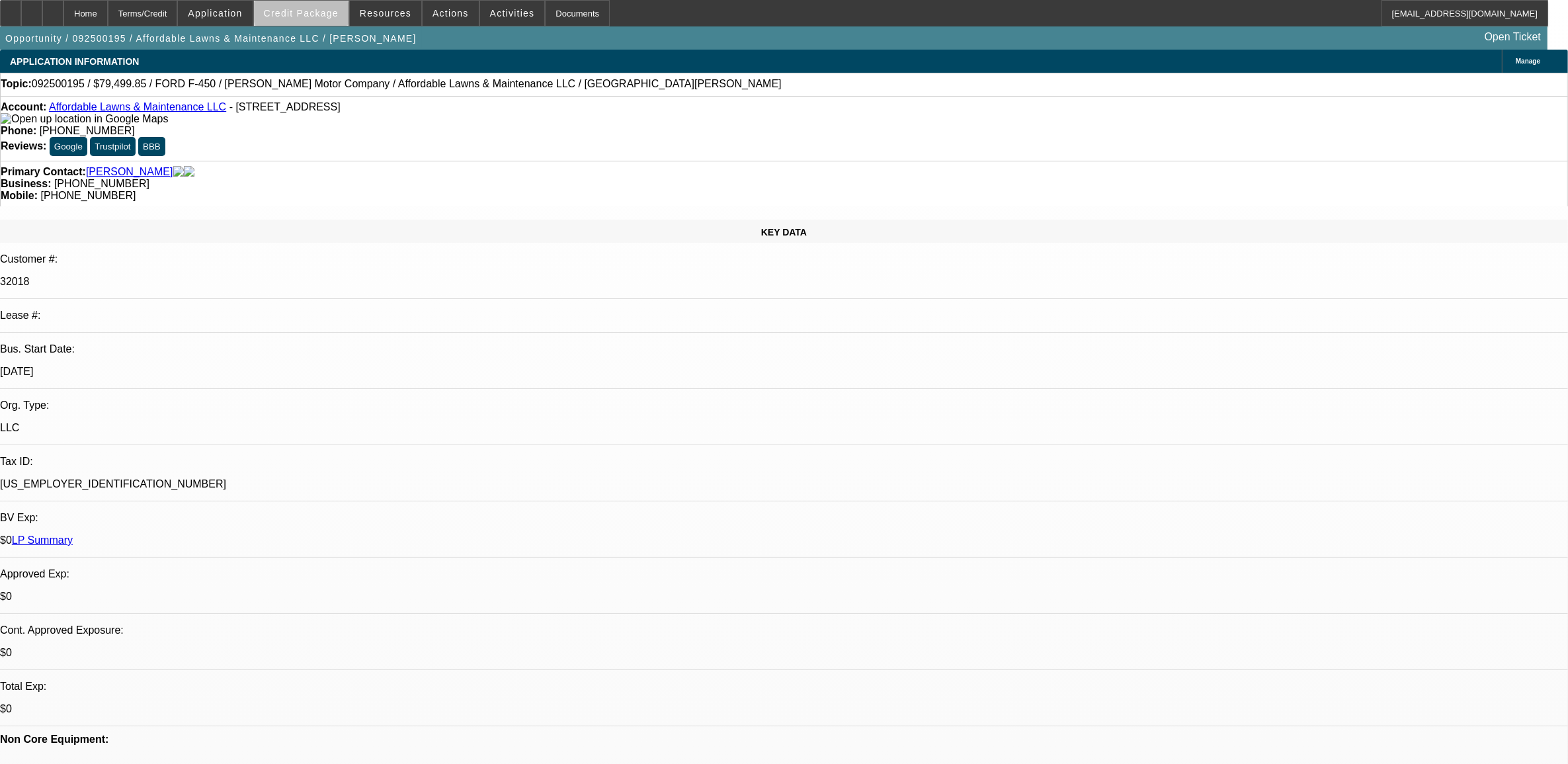
click at [339, 11] on span "Credit Package" at bounding box center [301, 13] width 75 height 11
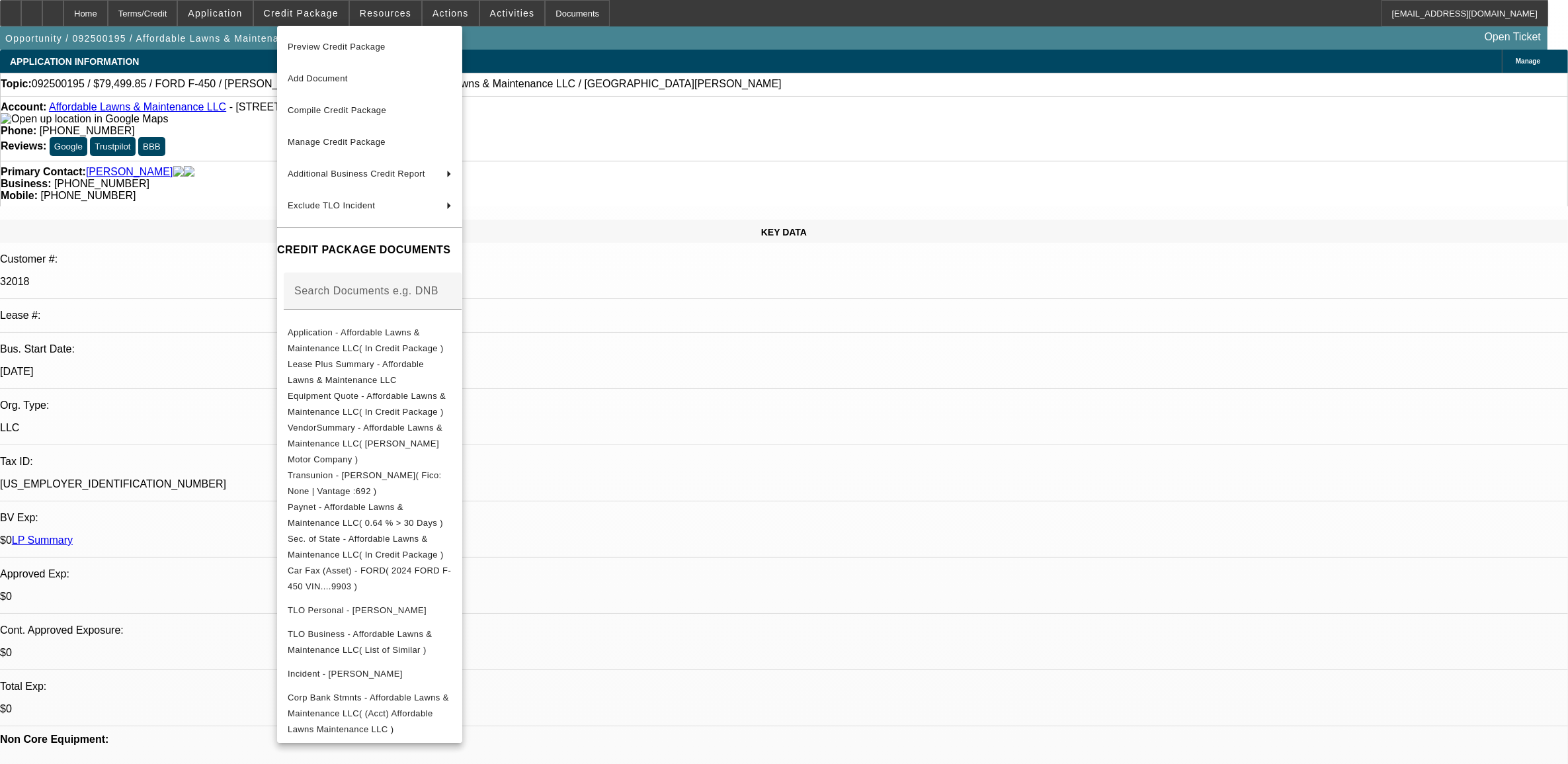
click at [328, 47] on span "Preview Credit Package" at bounding box center [336, 46] width 98 height 10
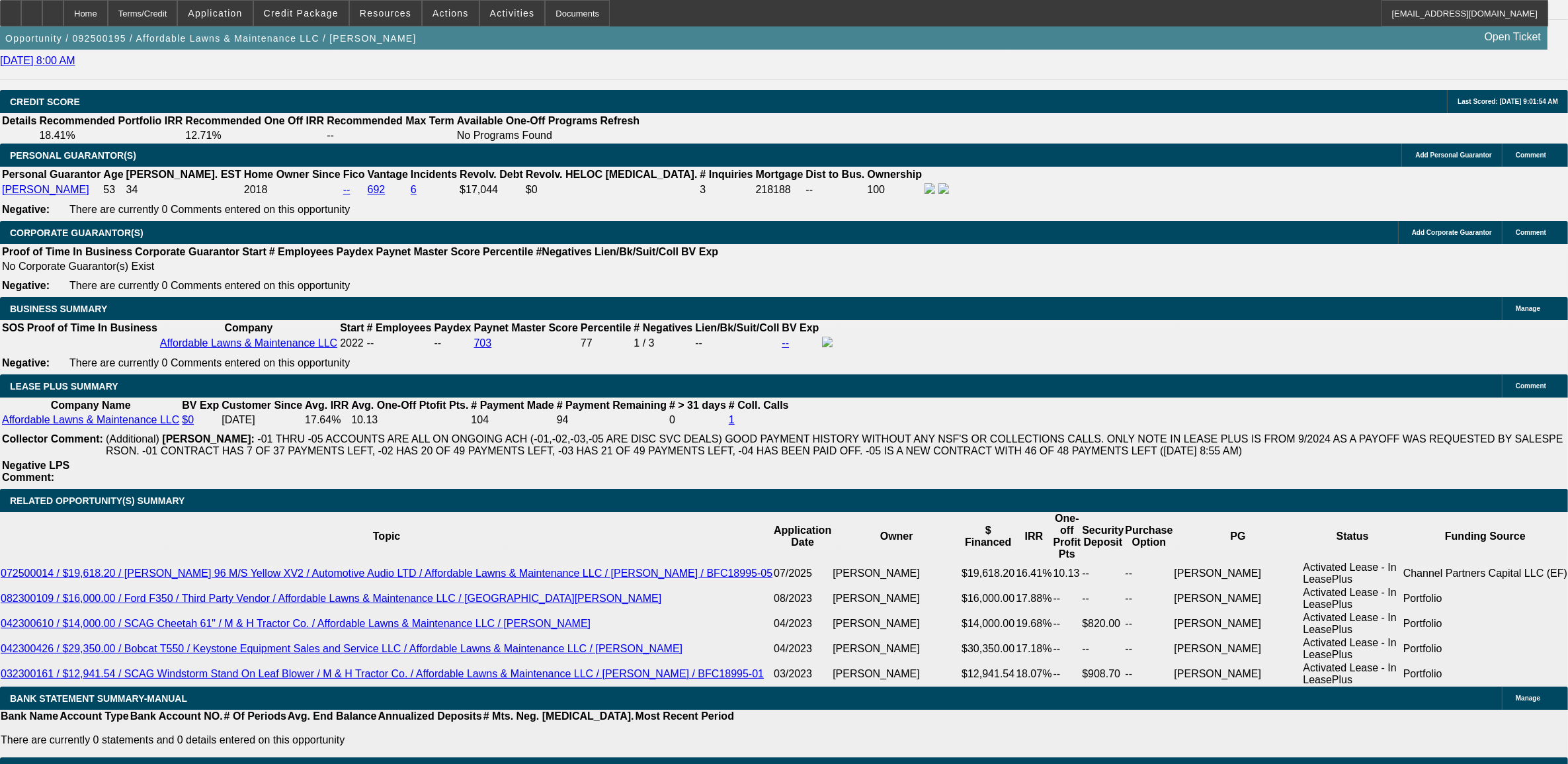
scroll to position [1903, 0]
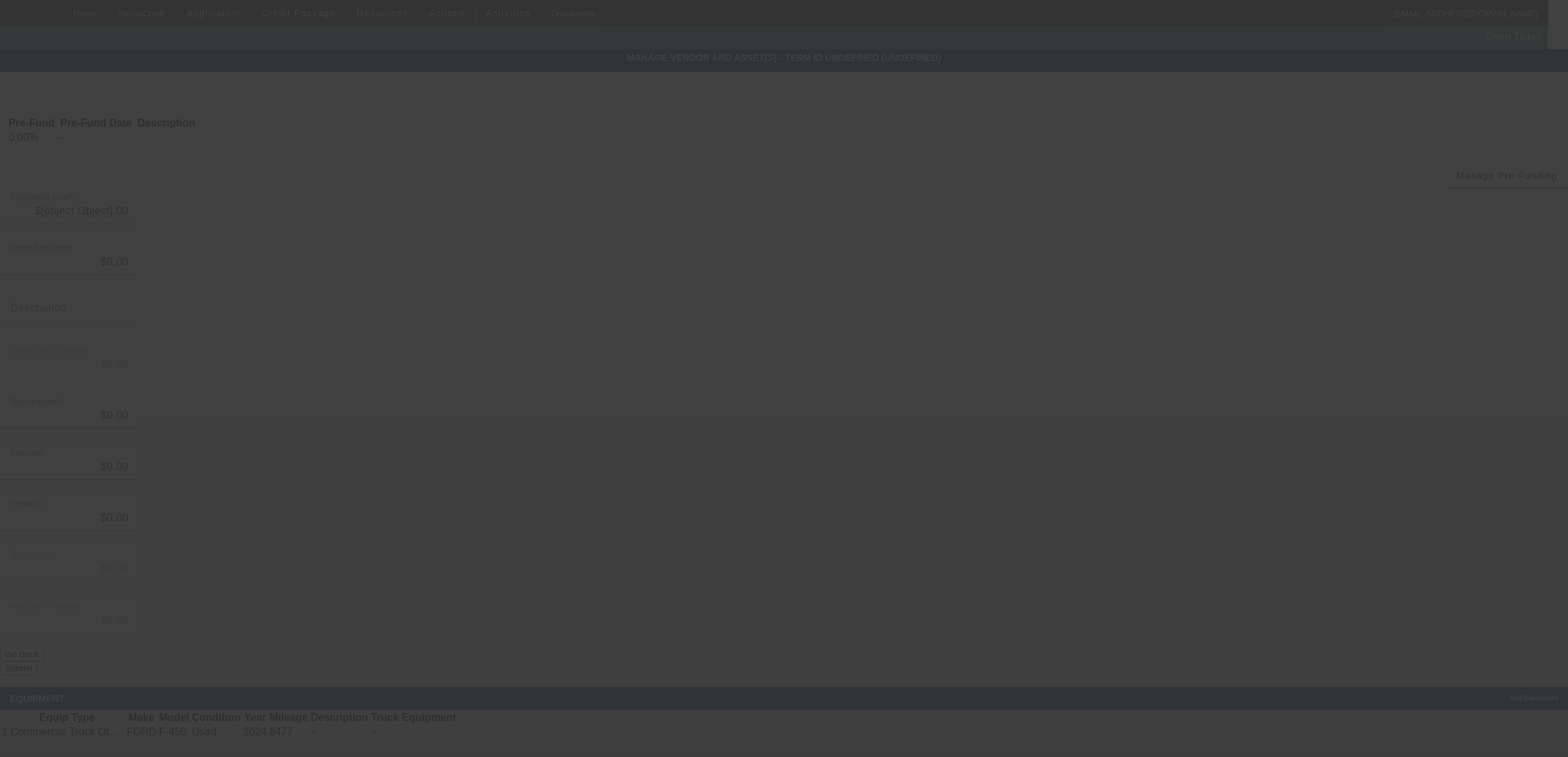
type input "$73,479.00"
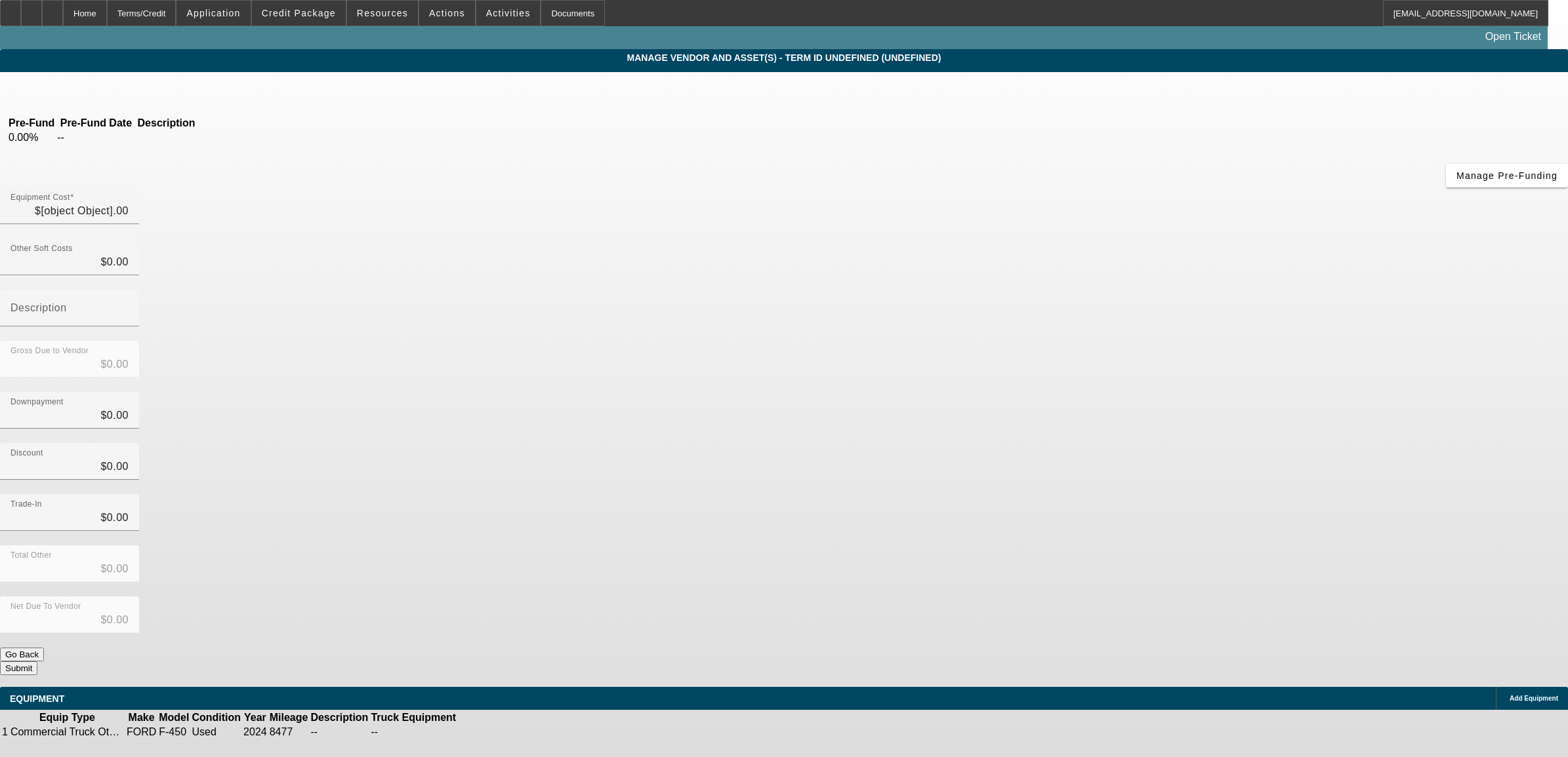
type input "$73,479.00"
click at [498, 732] on icon at bounding box center [498, 732] width 0 height 0
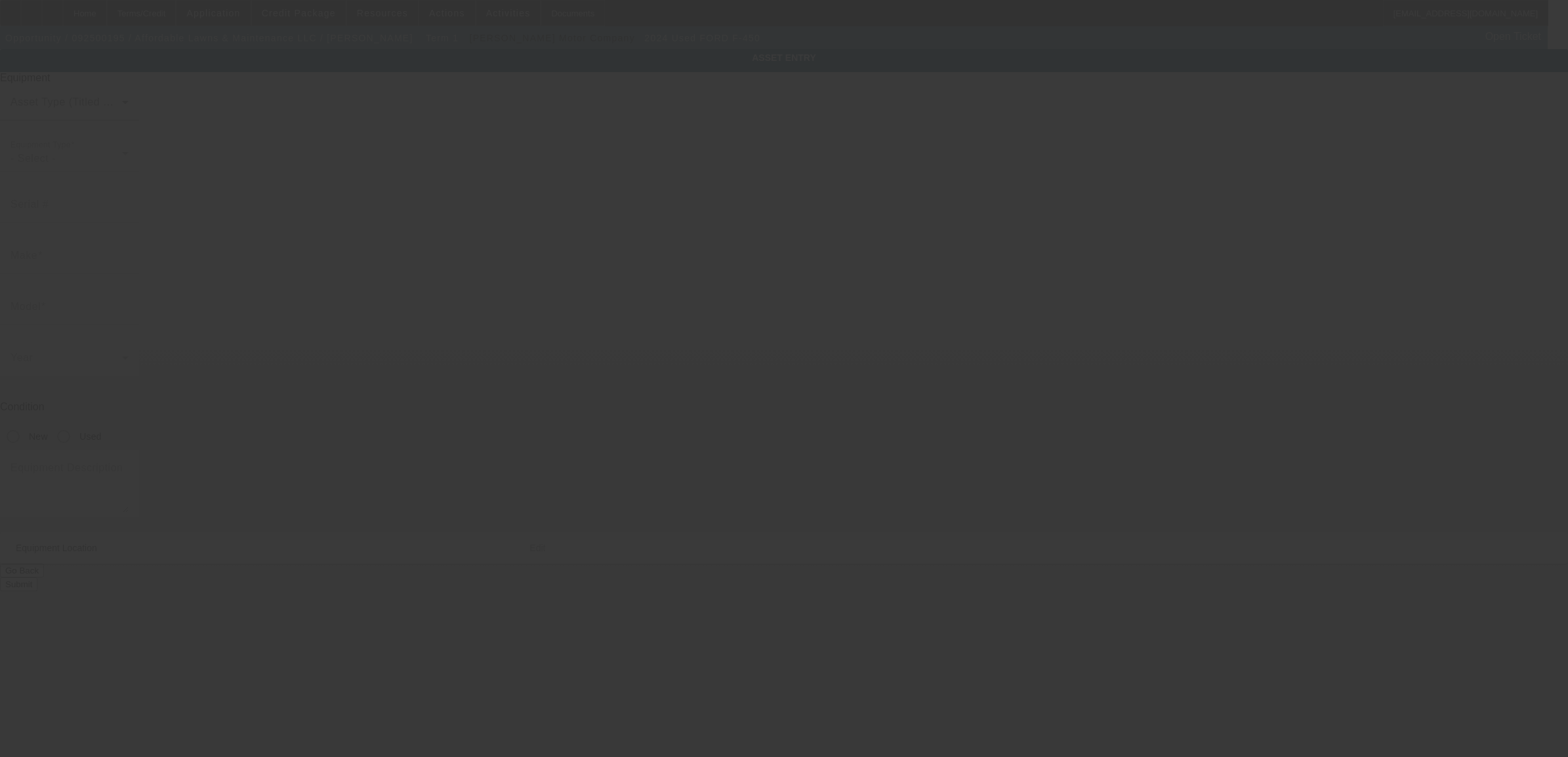
type input "1FDUF4HN2RDA19903"
type input "FORD"
type input "F-450"
radio input "true"
type input "5 Third Ct"
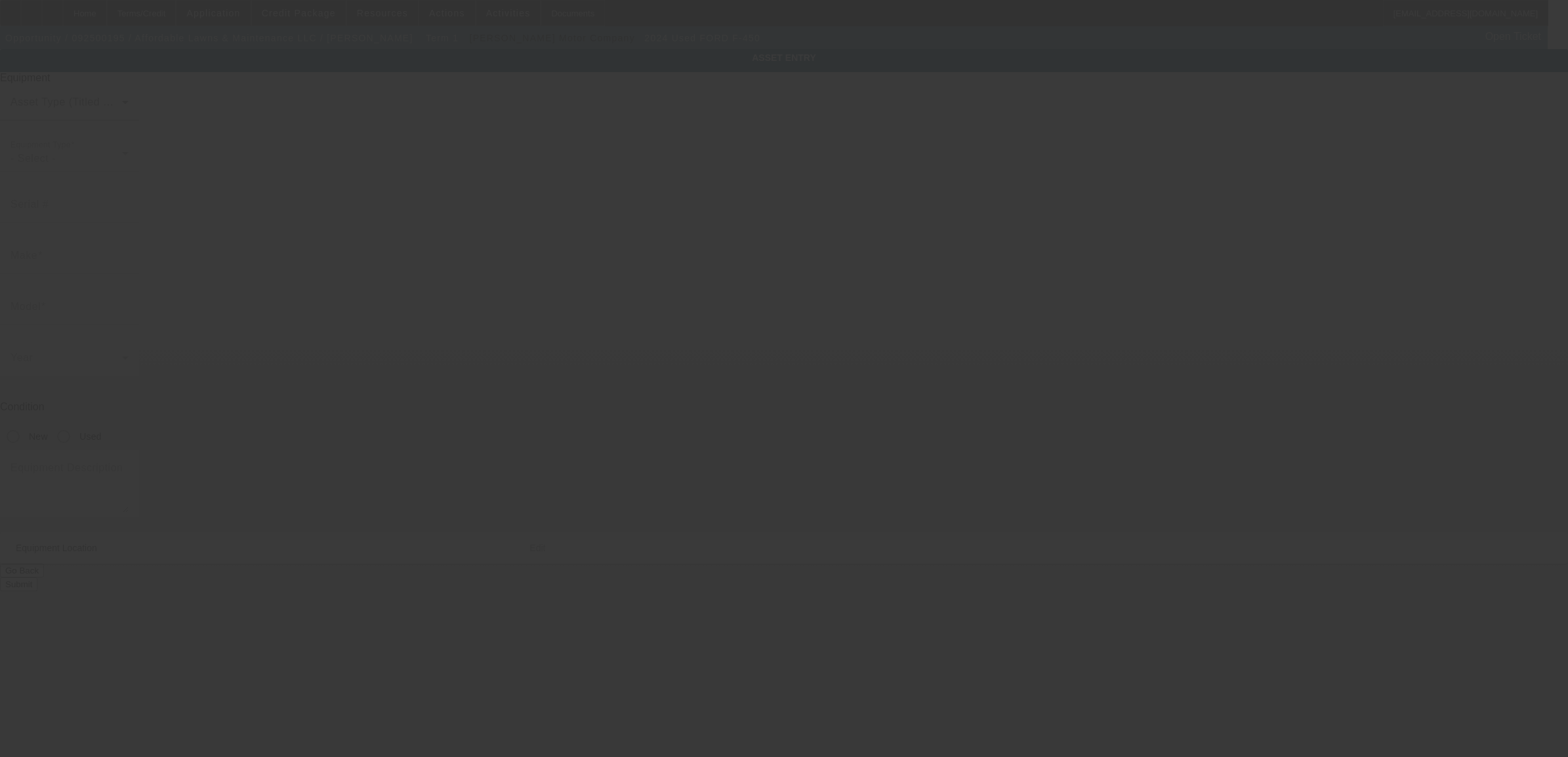
type input "Chester"
type input "10918"
type input "Orange"
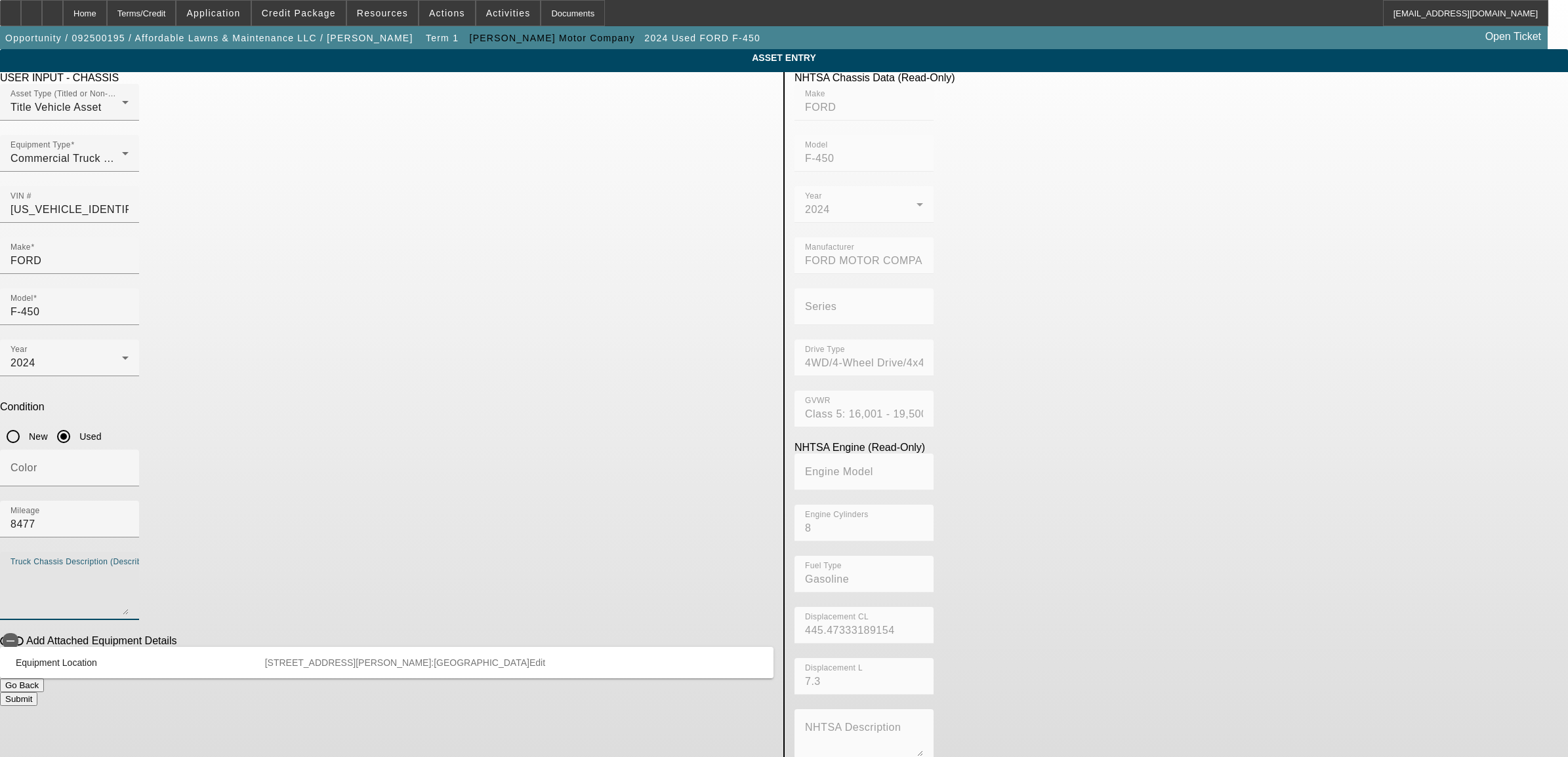
click at [128, 568] on textarea "Truck Chassis Description (Describe the truck chassis only)" at bounding box center [69, 592] width 118 height 47
type textarea "dump with snow plow"
click at [37, 692] on button "Submit" at bounding box center [19, 699] width 37 height 14
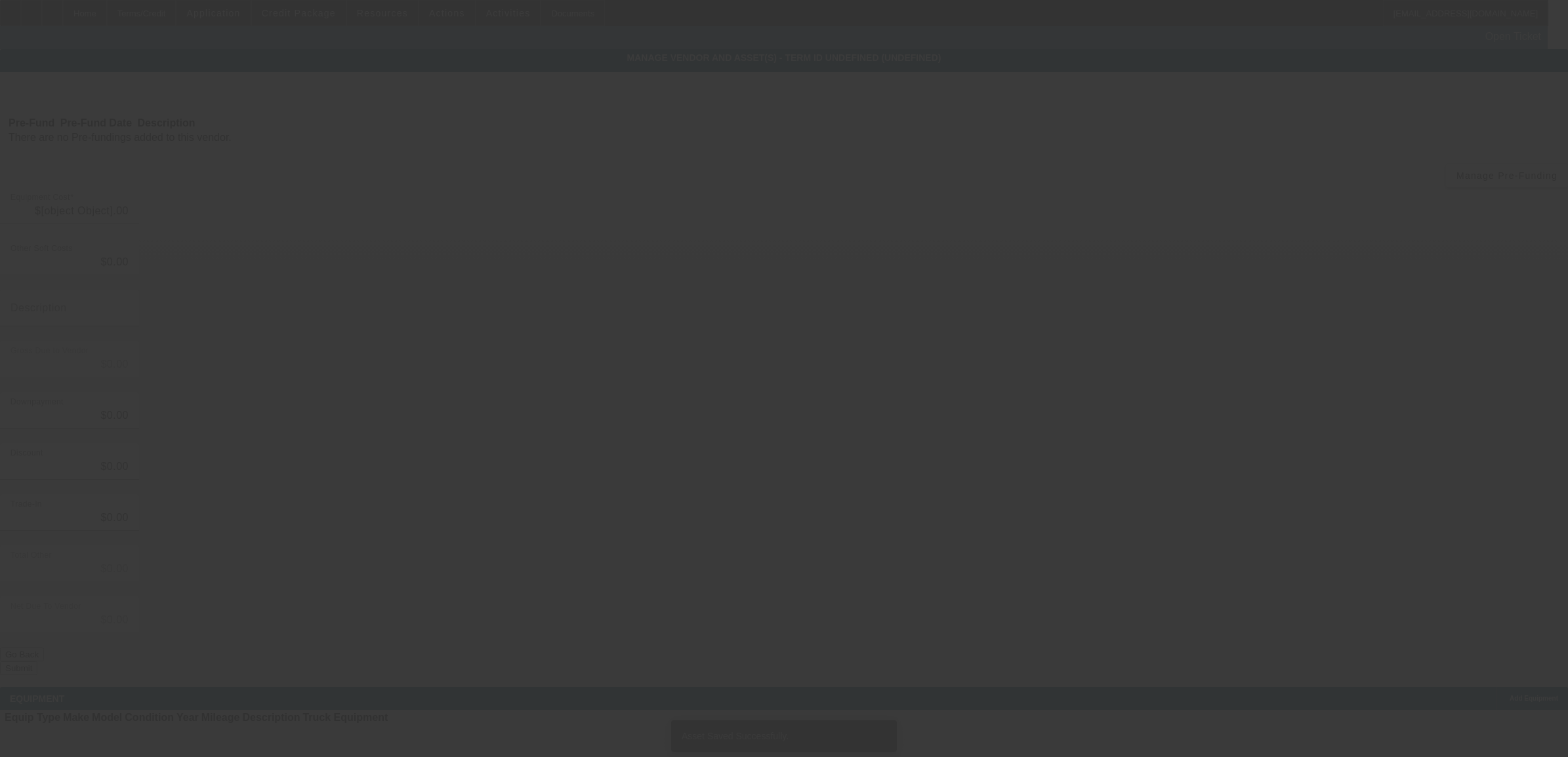
type input "$73,479.00"
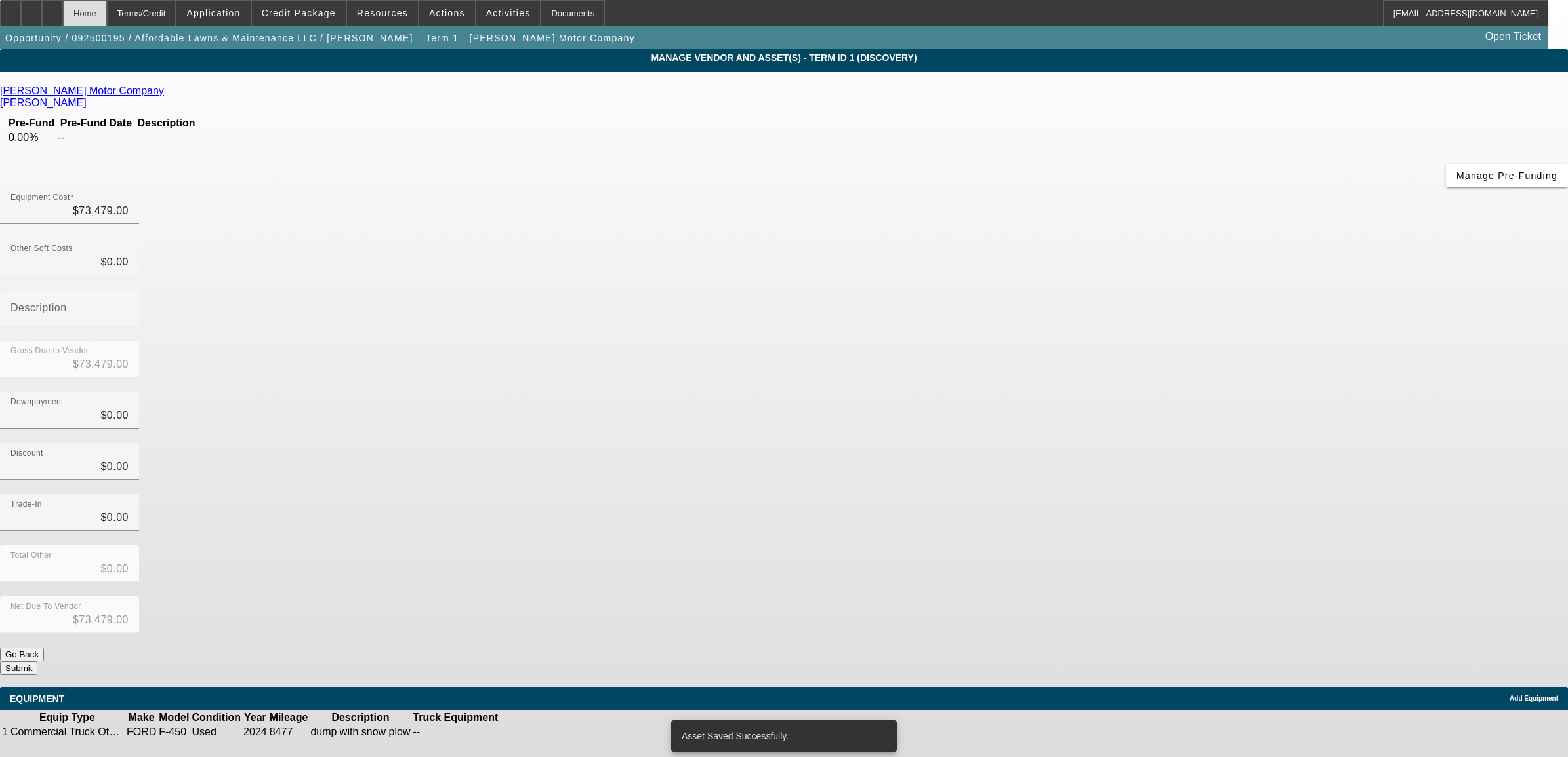
click at [107, 13] on div "Home" at bounding box center [85, 13] width 44 height 26
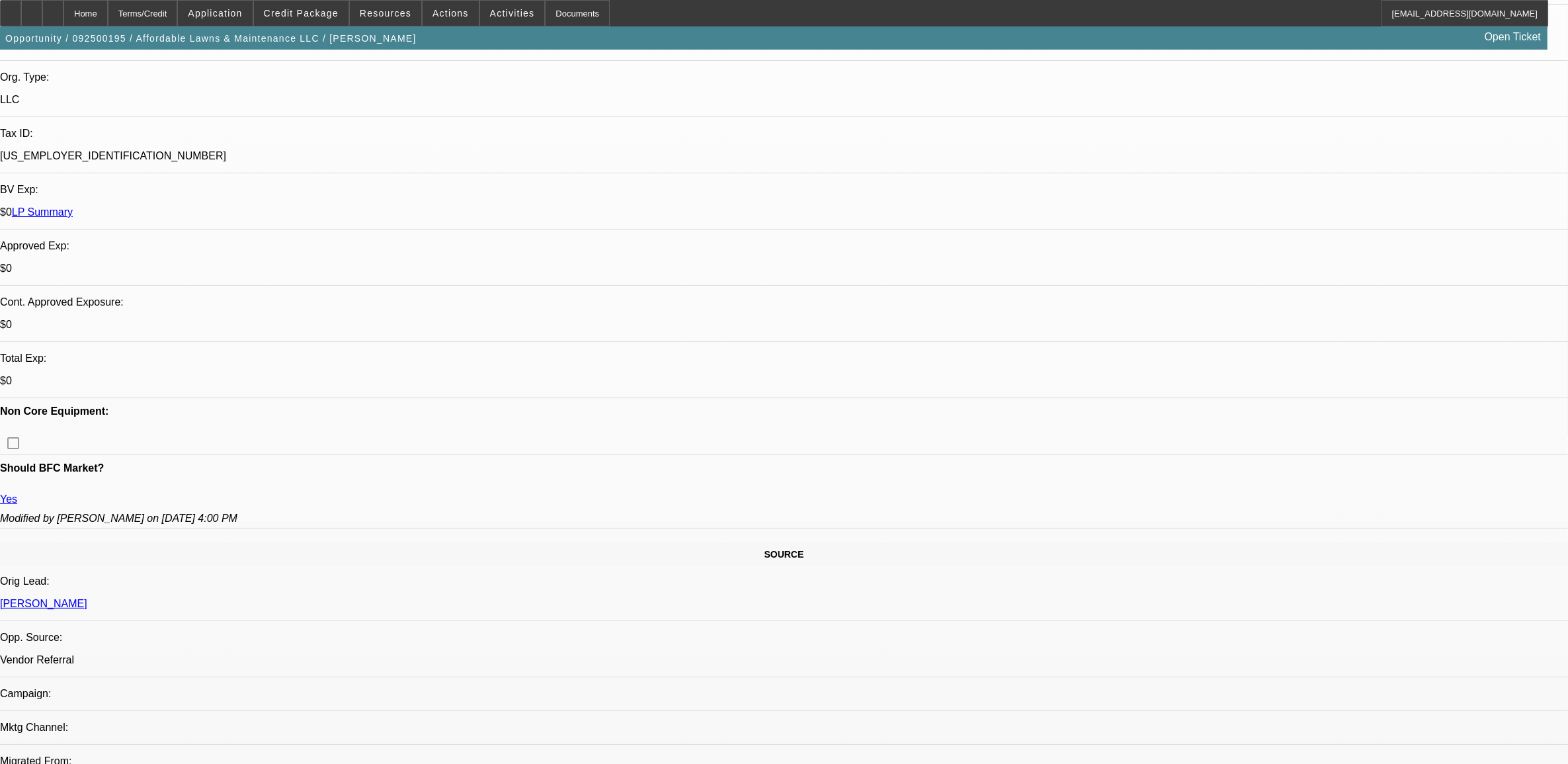
select select "0"
select select "2"
select select "0.1"
select select "4"
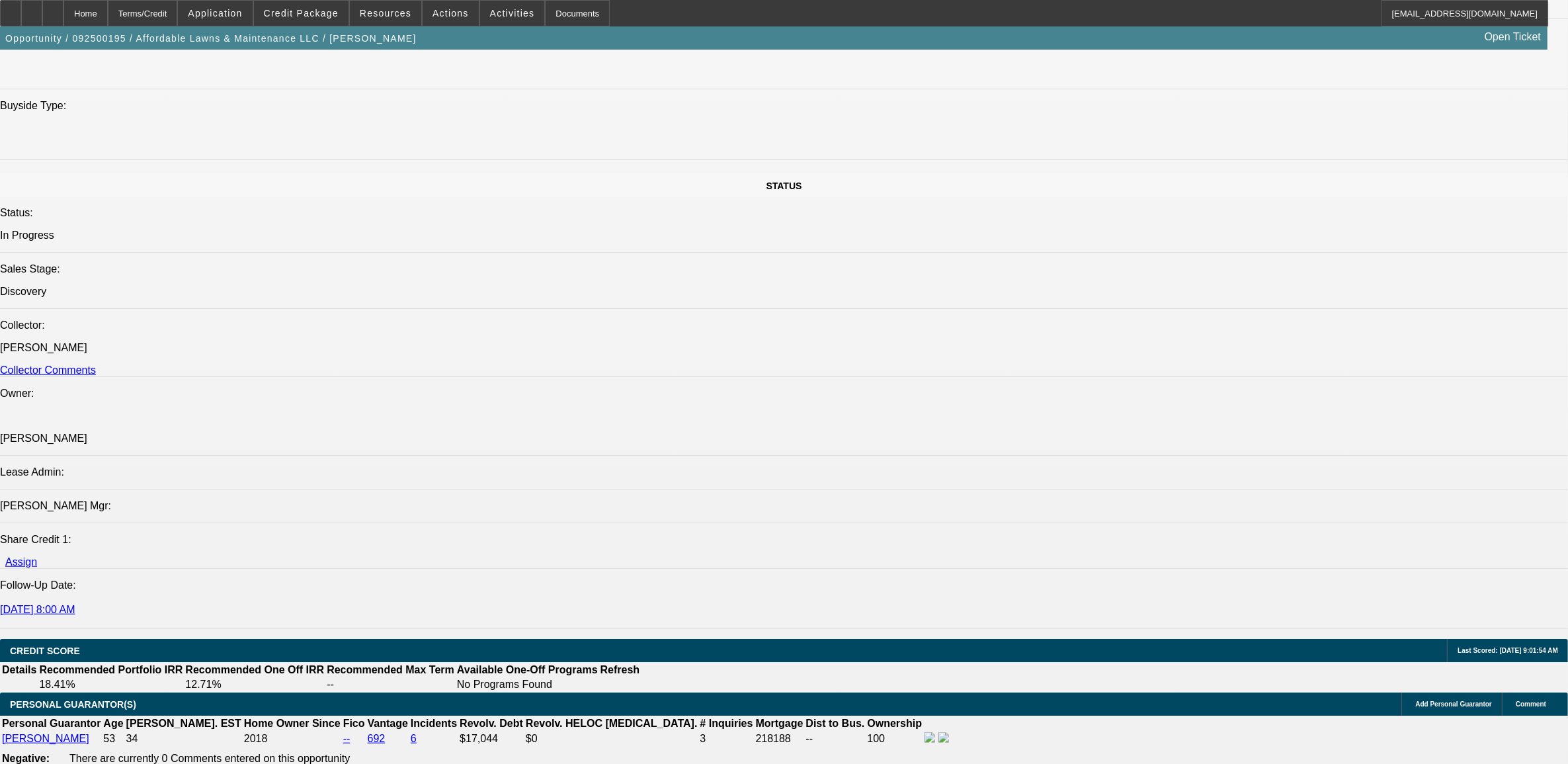
scroll to position [1565, 0]
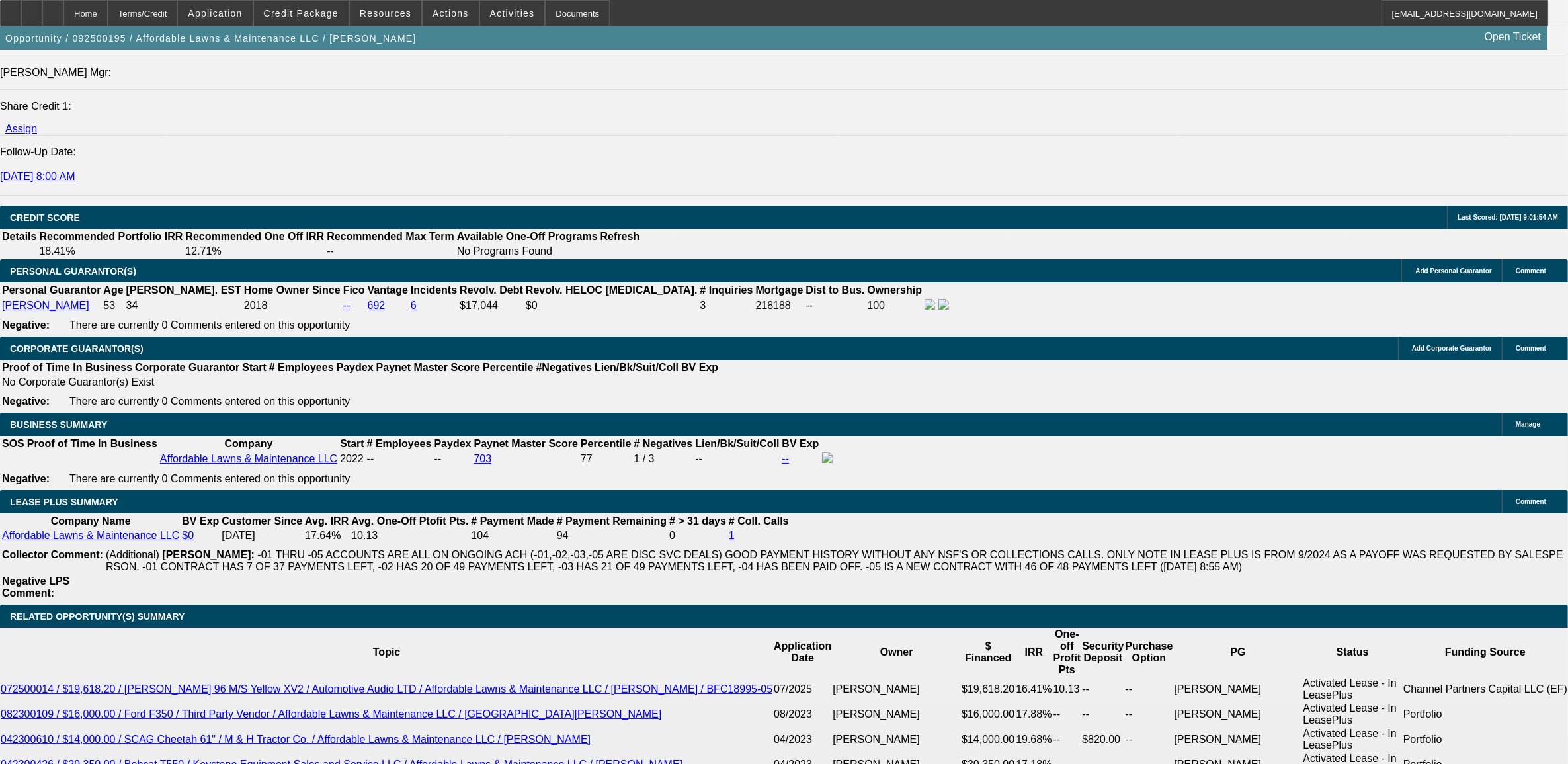
scroll to position [1813, 0]
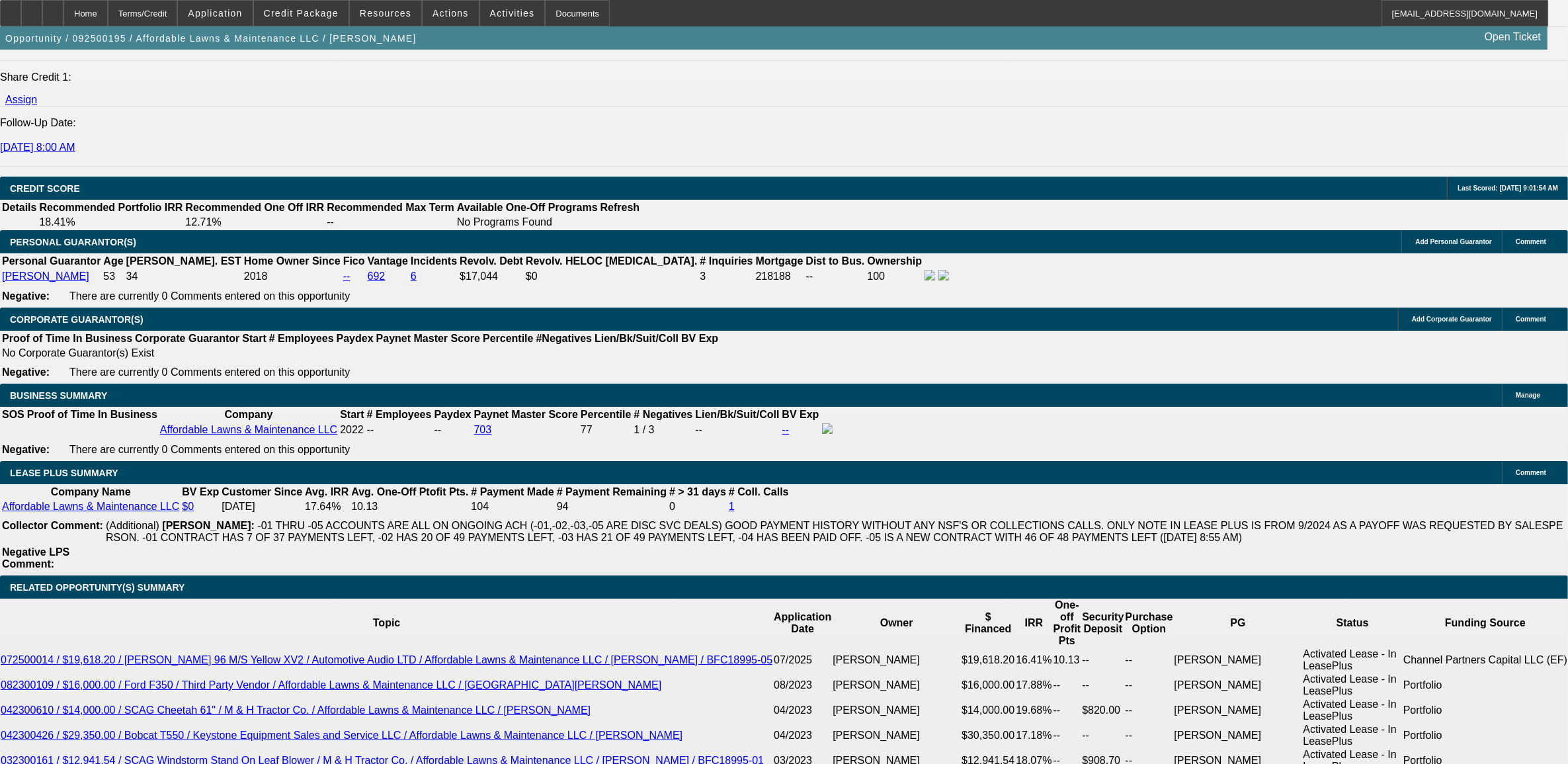
type input "$0.00"
type input "7"
type input "$0.00"
type input "72"
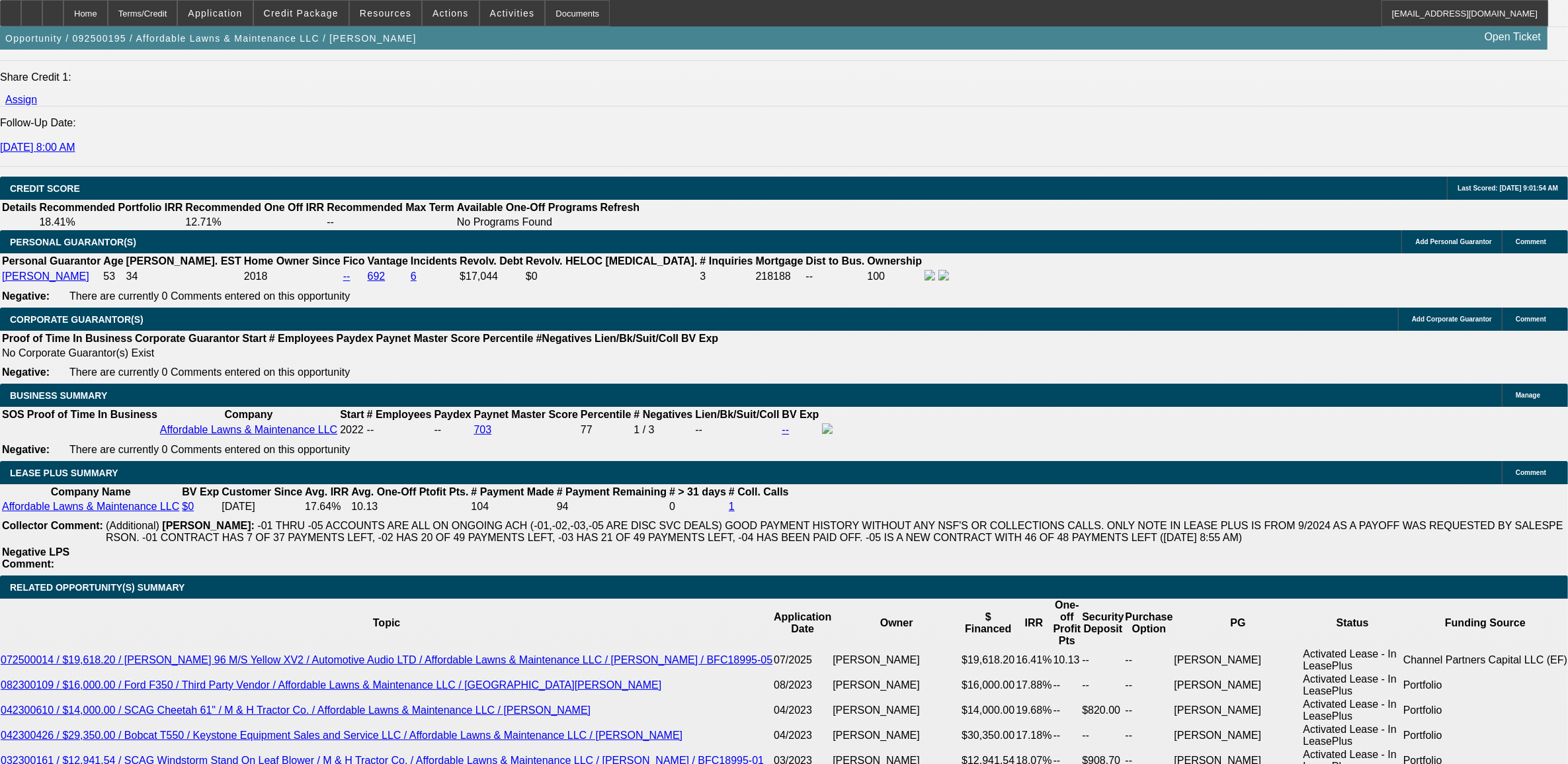
type input "10"
type input "$1,138.08"
type input "$2,276.16"
type input "$1,472.80"
type input "$2,945.60"
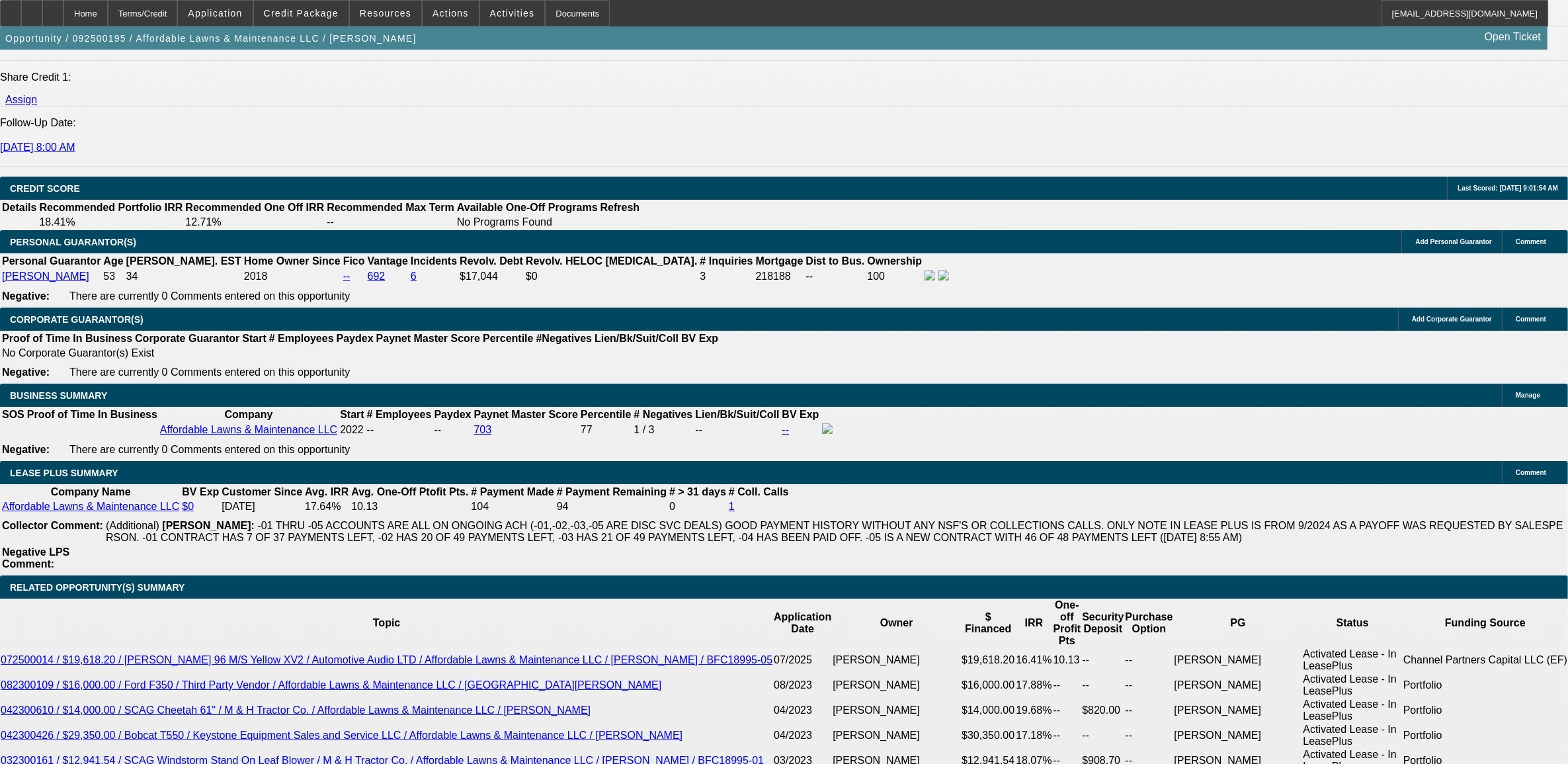
type input "10.9"
type input "$1,509.14"
type input "$3,018.28"
type input "10.9"
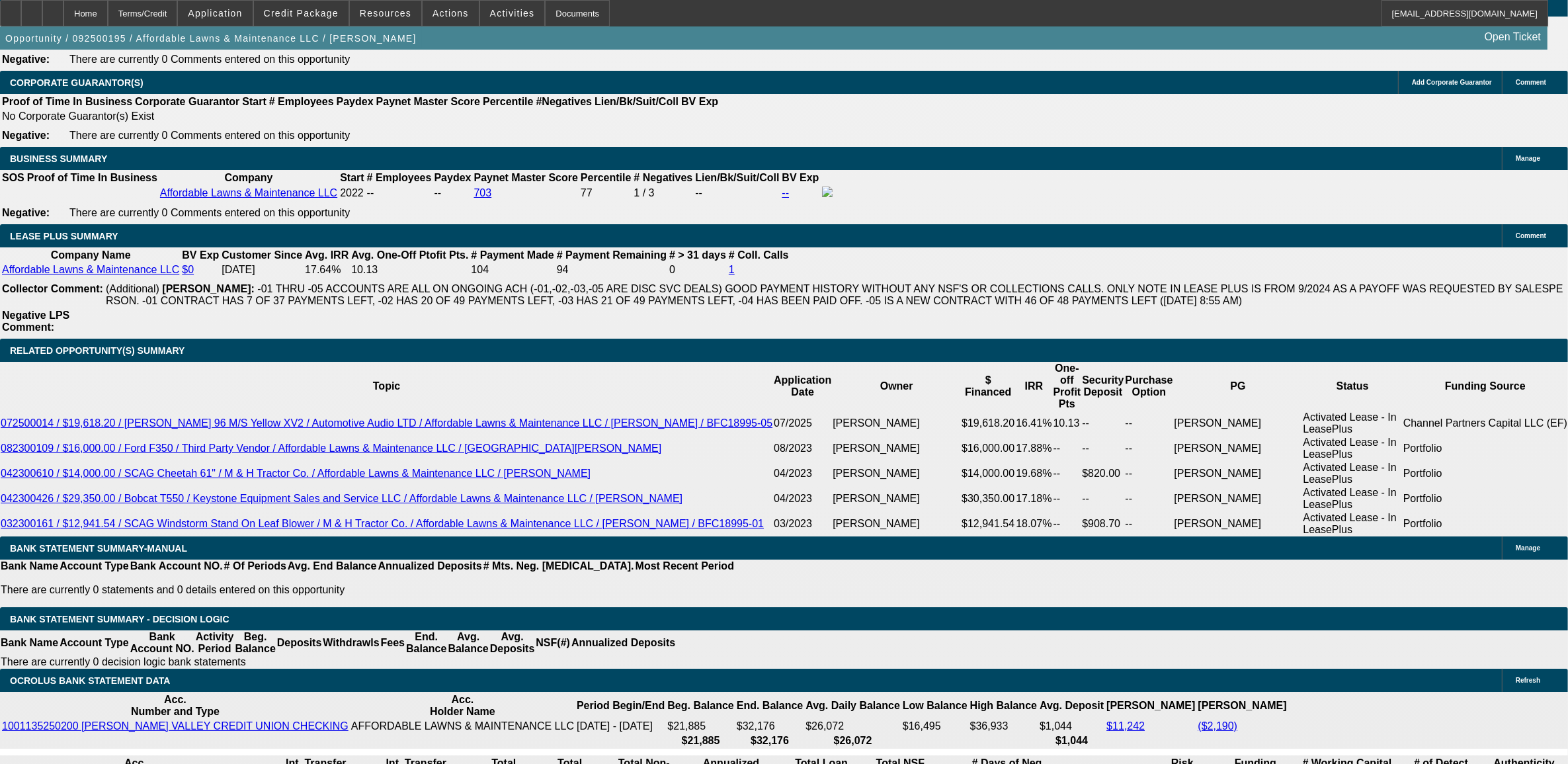
scroll to position [2061, 0]
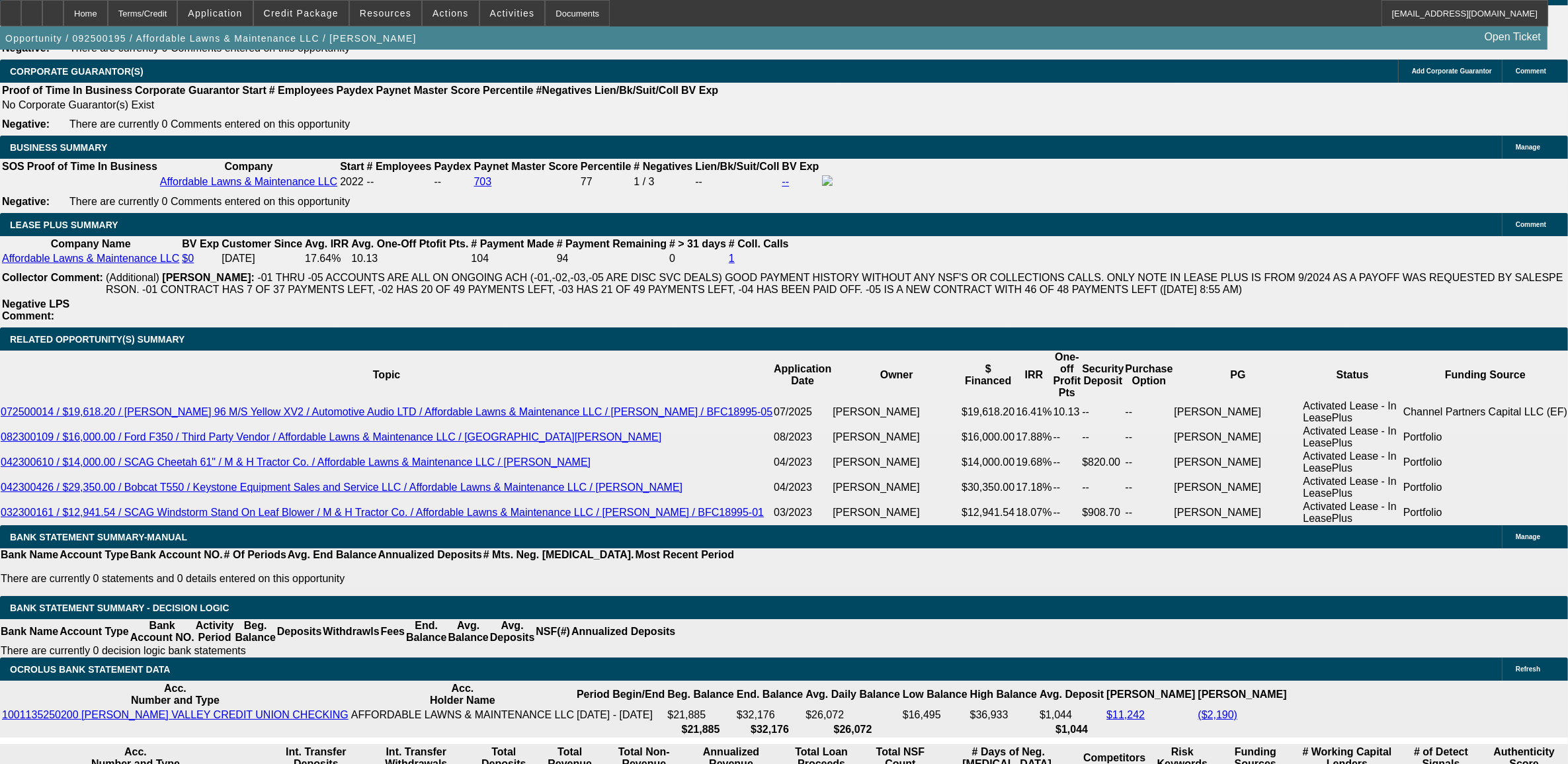
type input "$3,018.28"
select select "0"
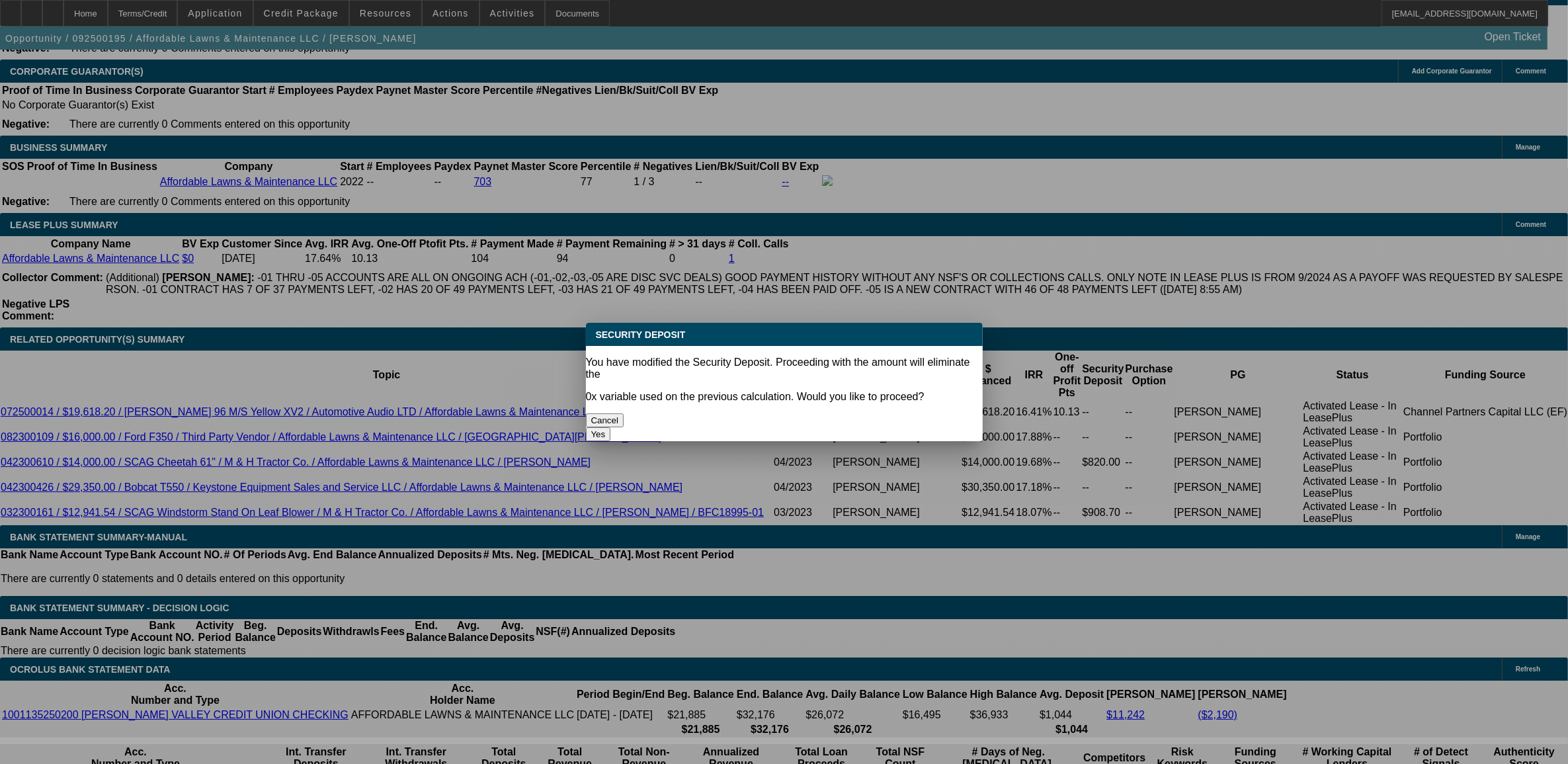
click at [611, 428] on button "Yes" at bounding box center [598, 434] width 25 height 14
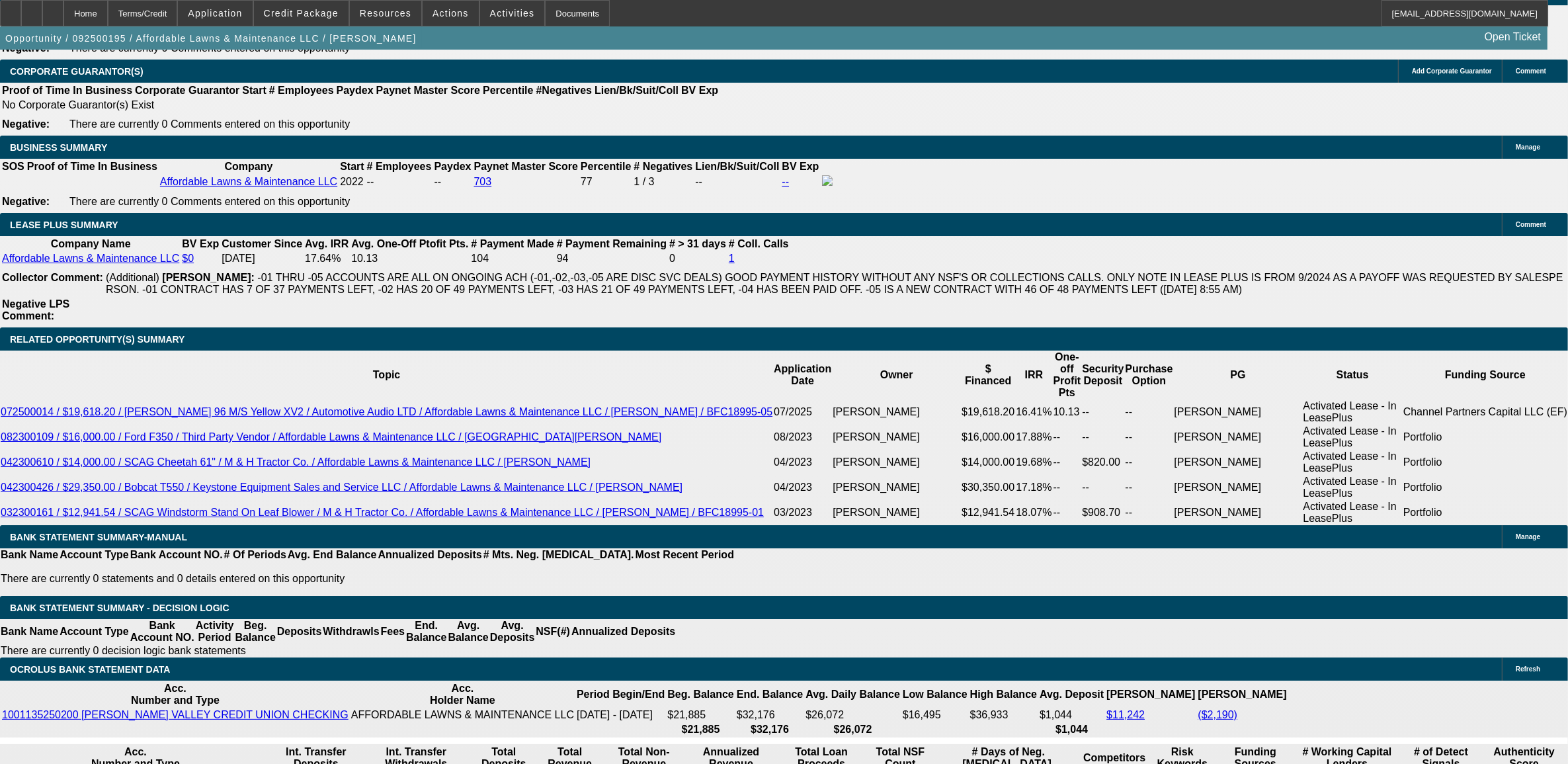
type input "$0.00"
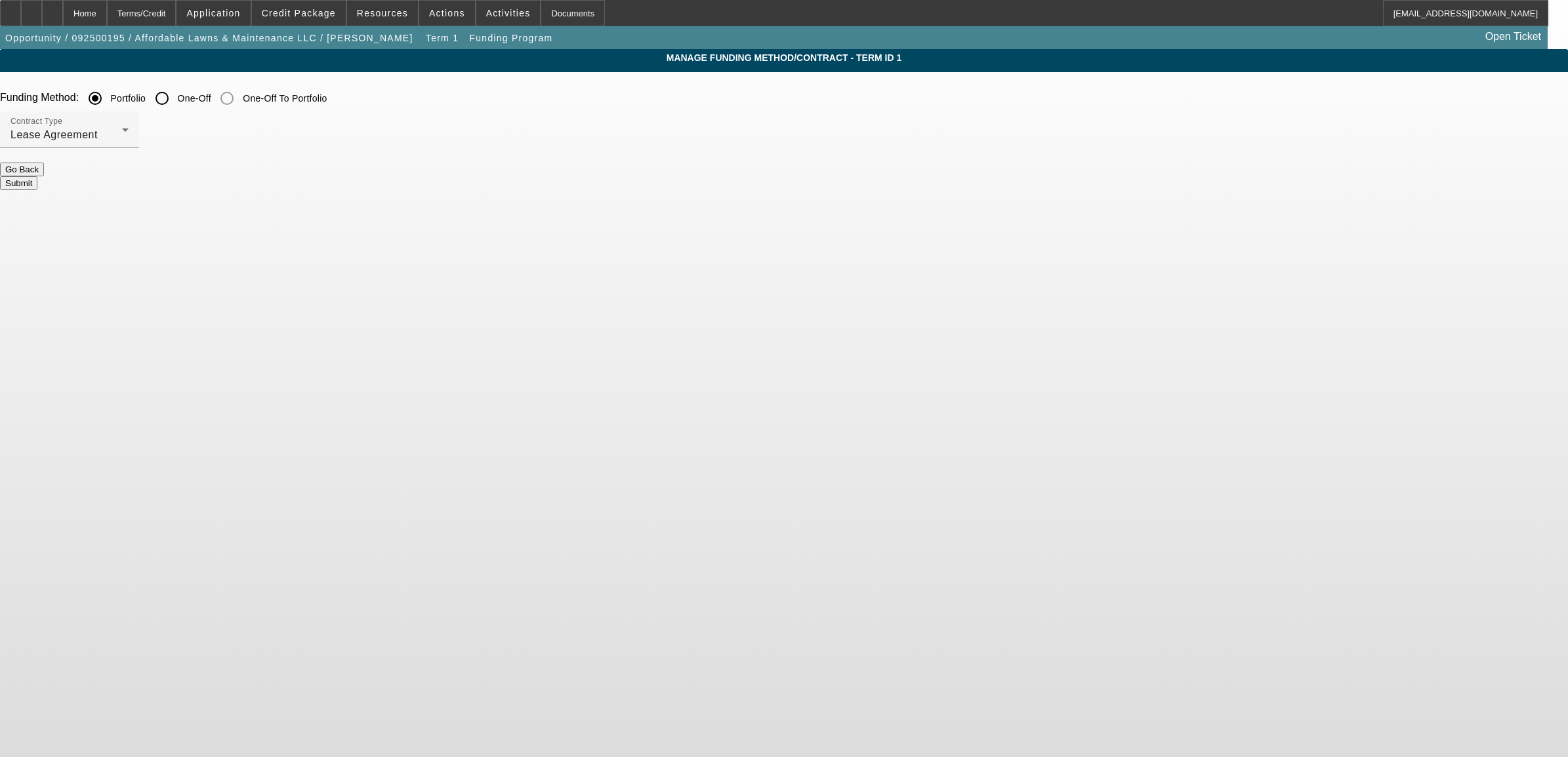
click at [175, 99] on input "One-Off" at bounding box center [161, 98] width 26 height 26
radio input "true"
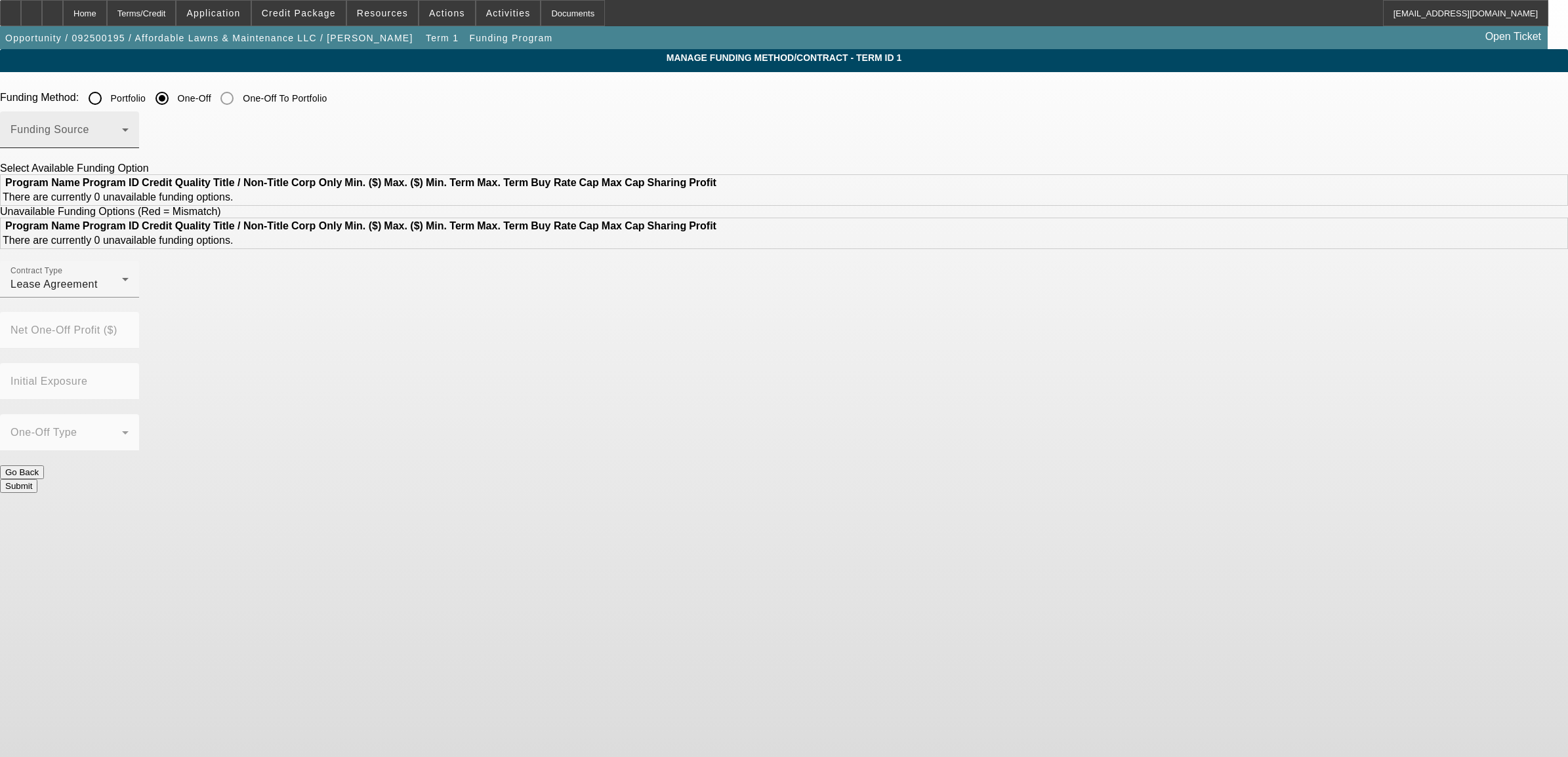
click at [122, 128] on span at bounding box center [66, 135] width 111 height 15
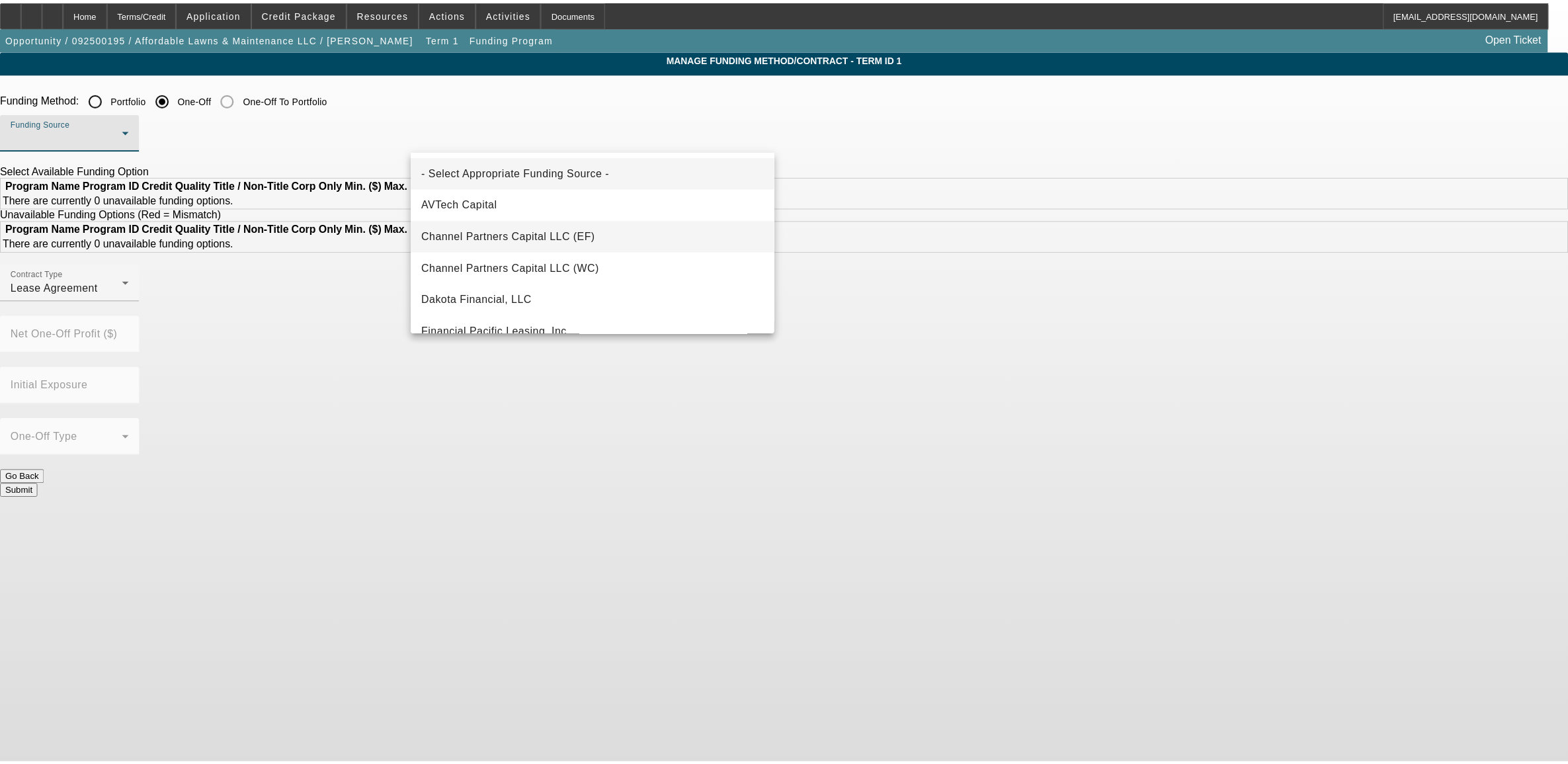
scroll to position [83, 0]
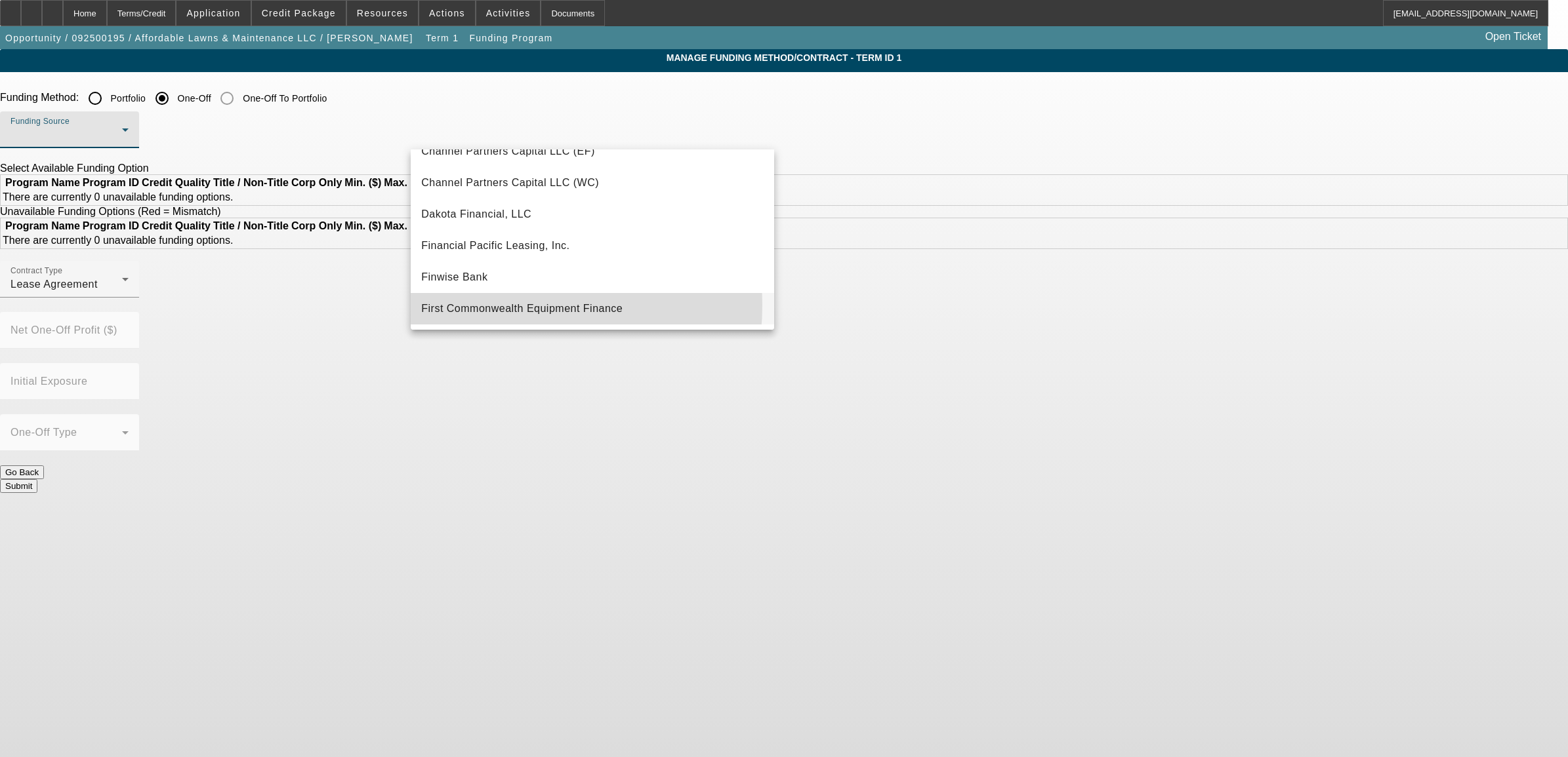
click at [484, 305] on span "First Commonwealth Equipment Finance" at bounding box center [522, 308] width 201 height 15
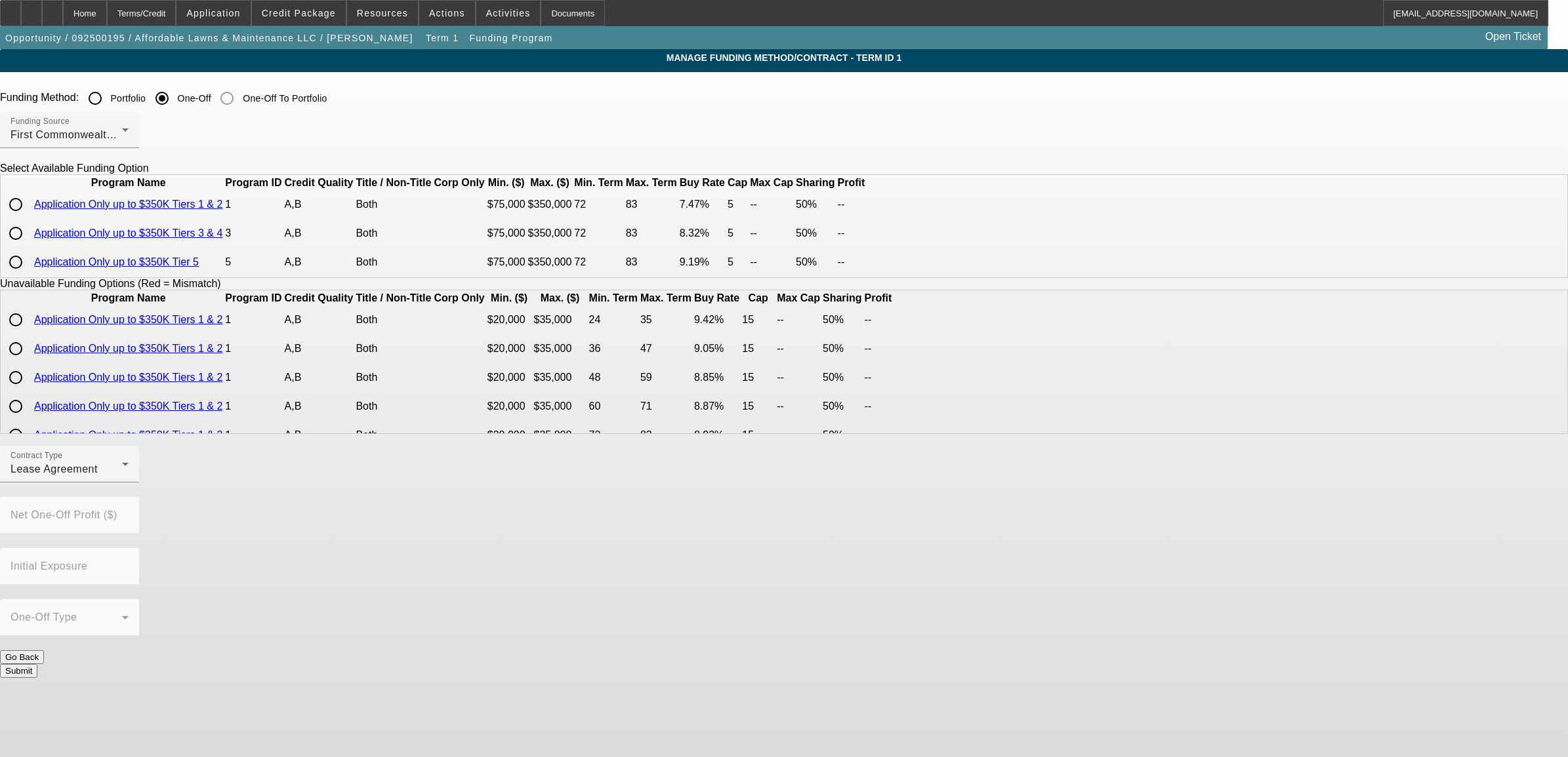
click at [29, 218] on input "radio" at bounding box center [15, 204] width 26 height 26
radio input "true"
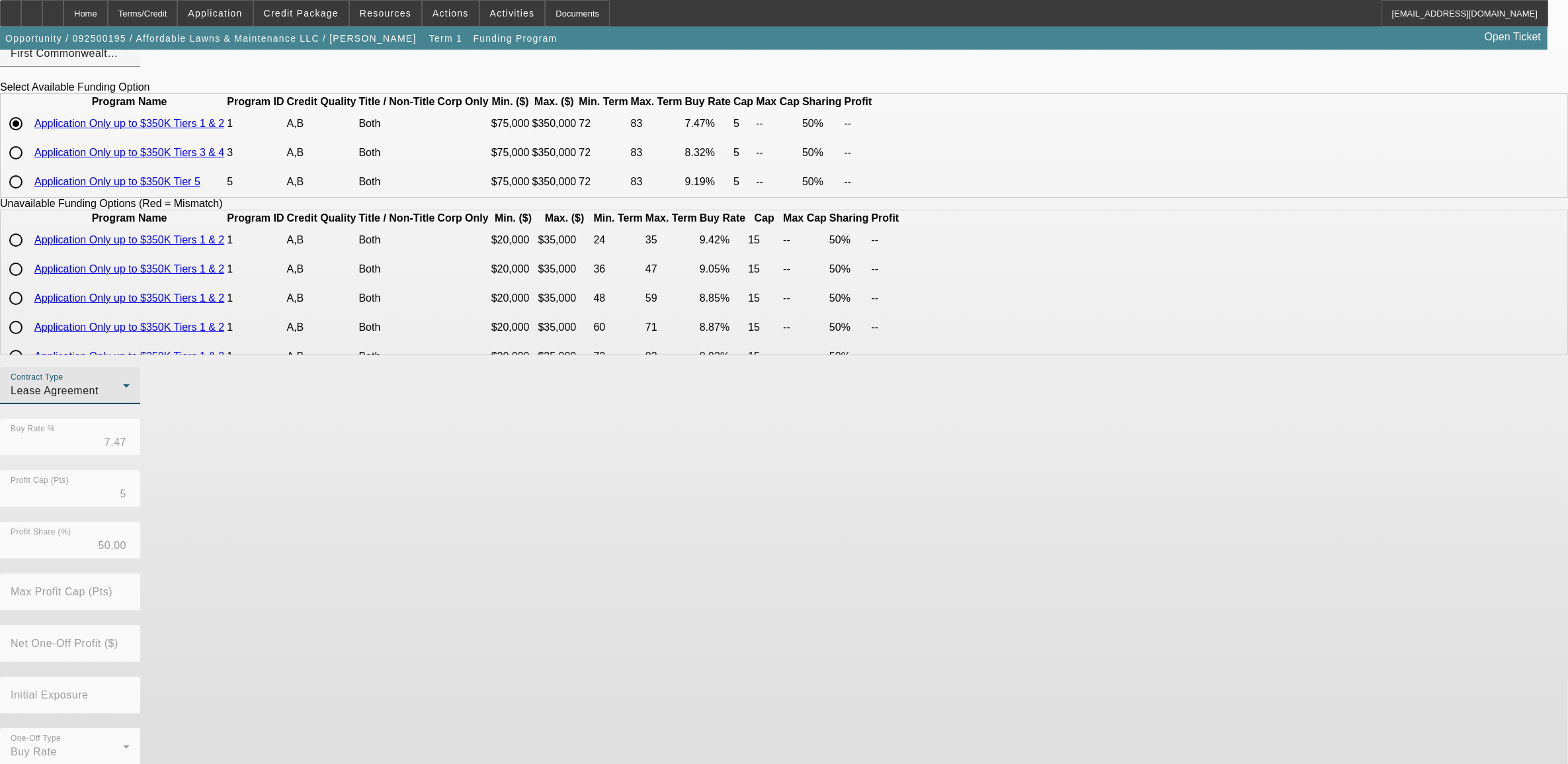
drag, startPoint x: 495, startPoint y: 435, endPoint x: 501, endPoint y: 439, distance: 7.2
click at [123, 399] on div "Lease Agreement" at bounding box center [67, 390] width 112 height 15
drag, startPoint x: 492, startPoint y: 494, endPoint x: 668, endPoint y: 559, distance: 187.6
click at [493, 496] on span "Equipment Finance Agreement" at bounding box center [494, 499] width 152 height 32
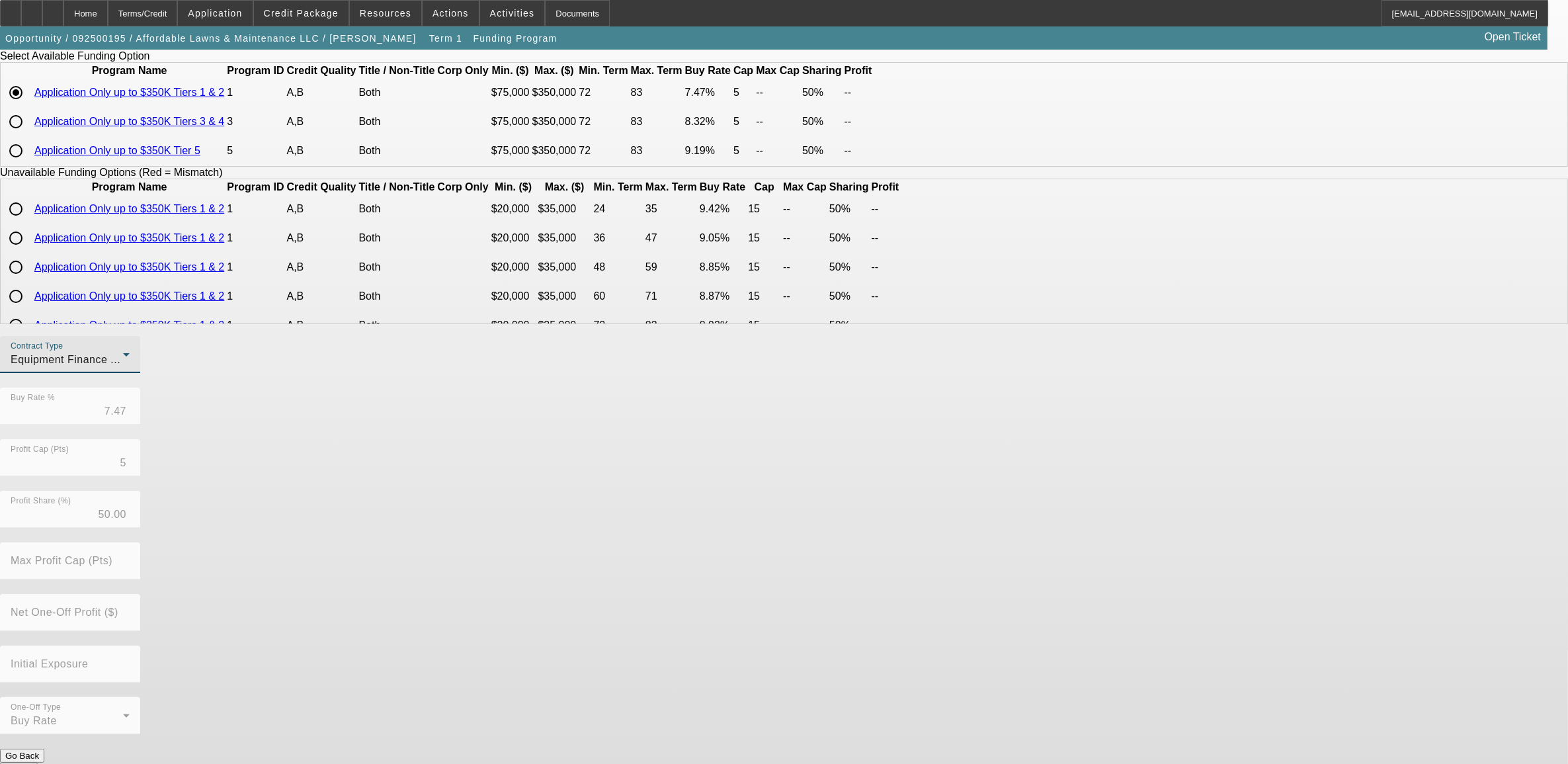
scroll to position [131, 0]
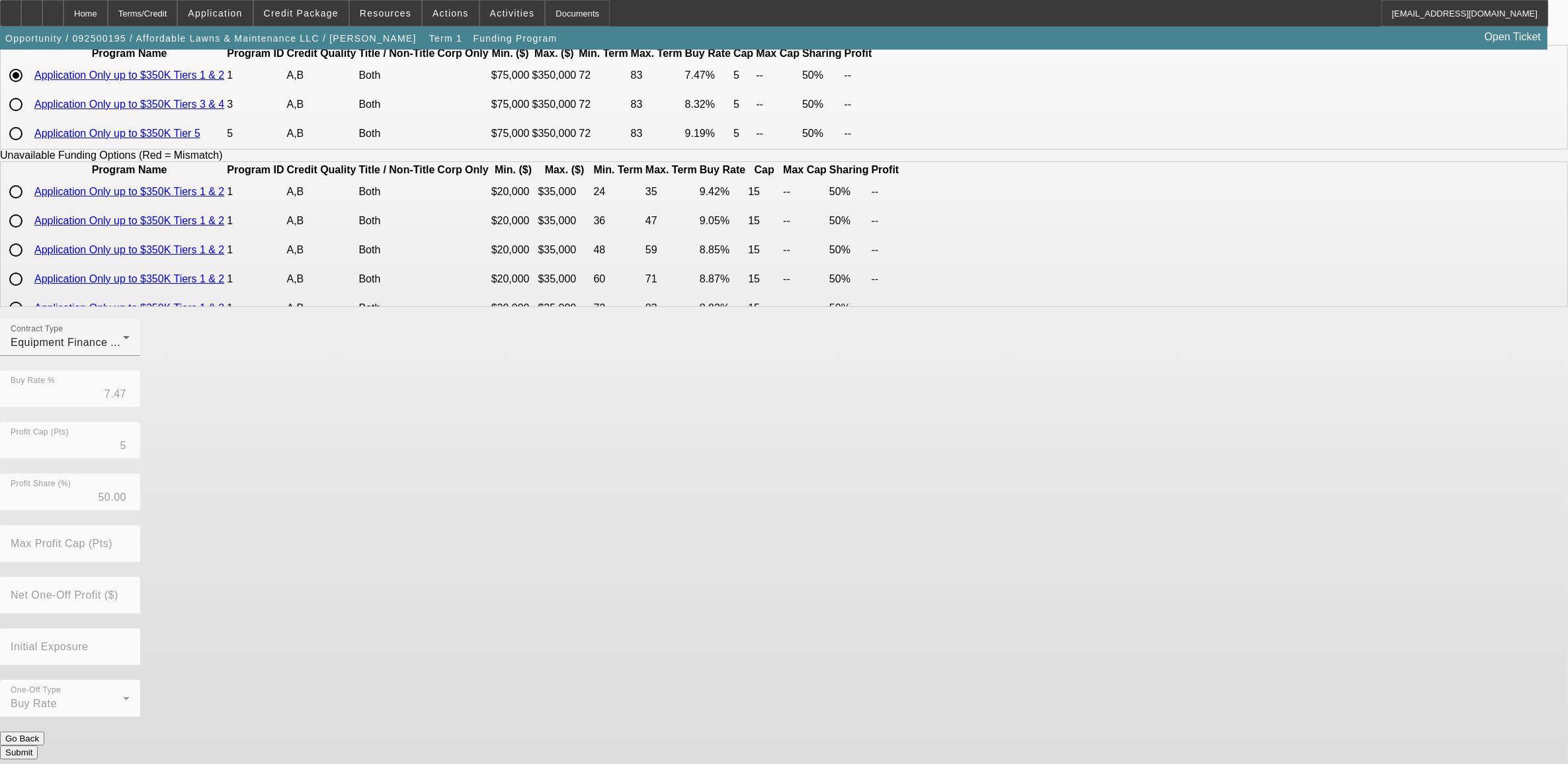
click at [37, 746] on button "Submit" at bounding box center [19, 753] width 37 height 14
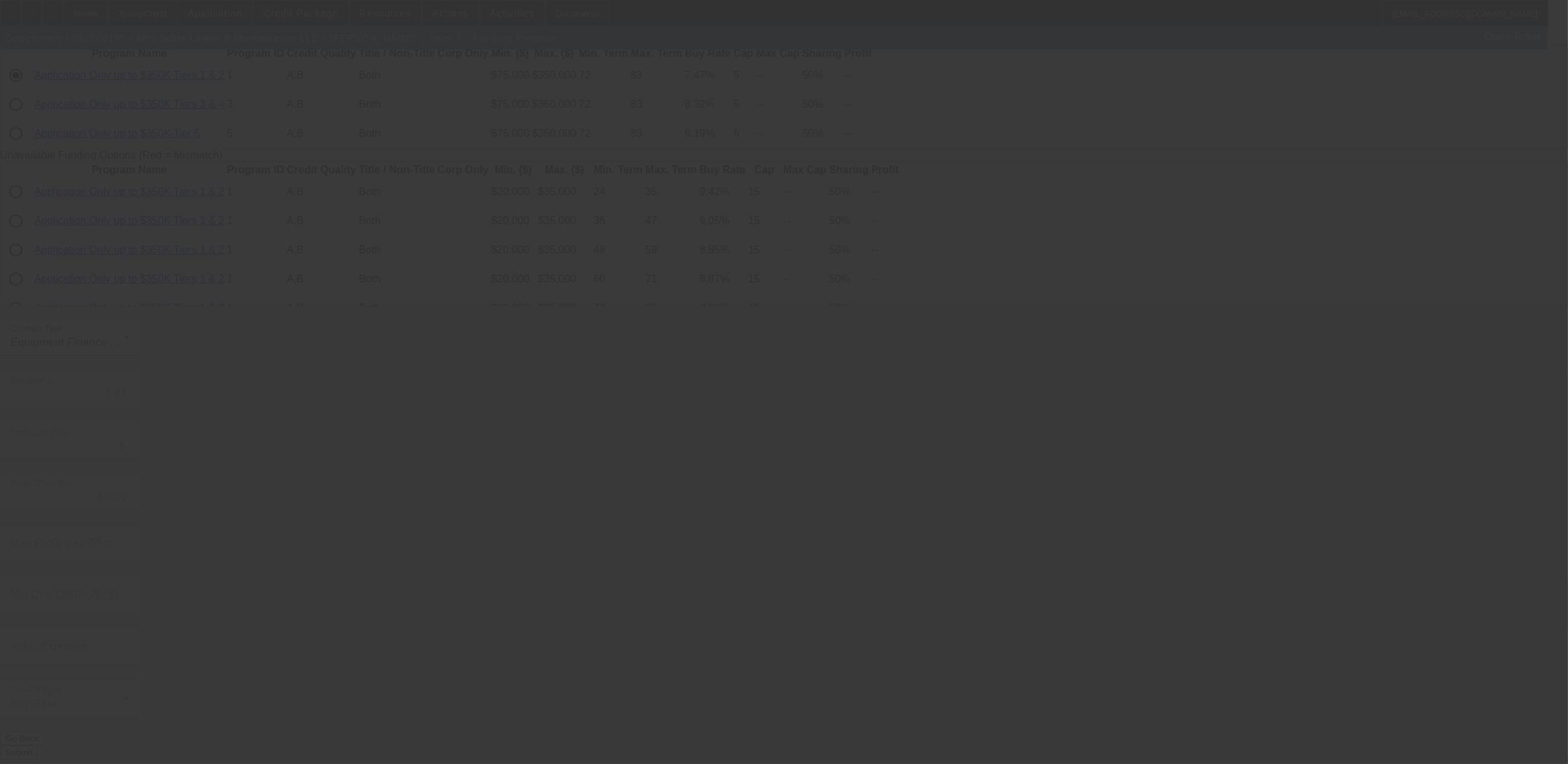
radio input "true"
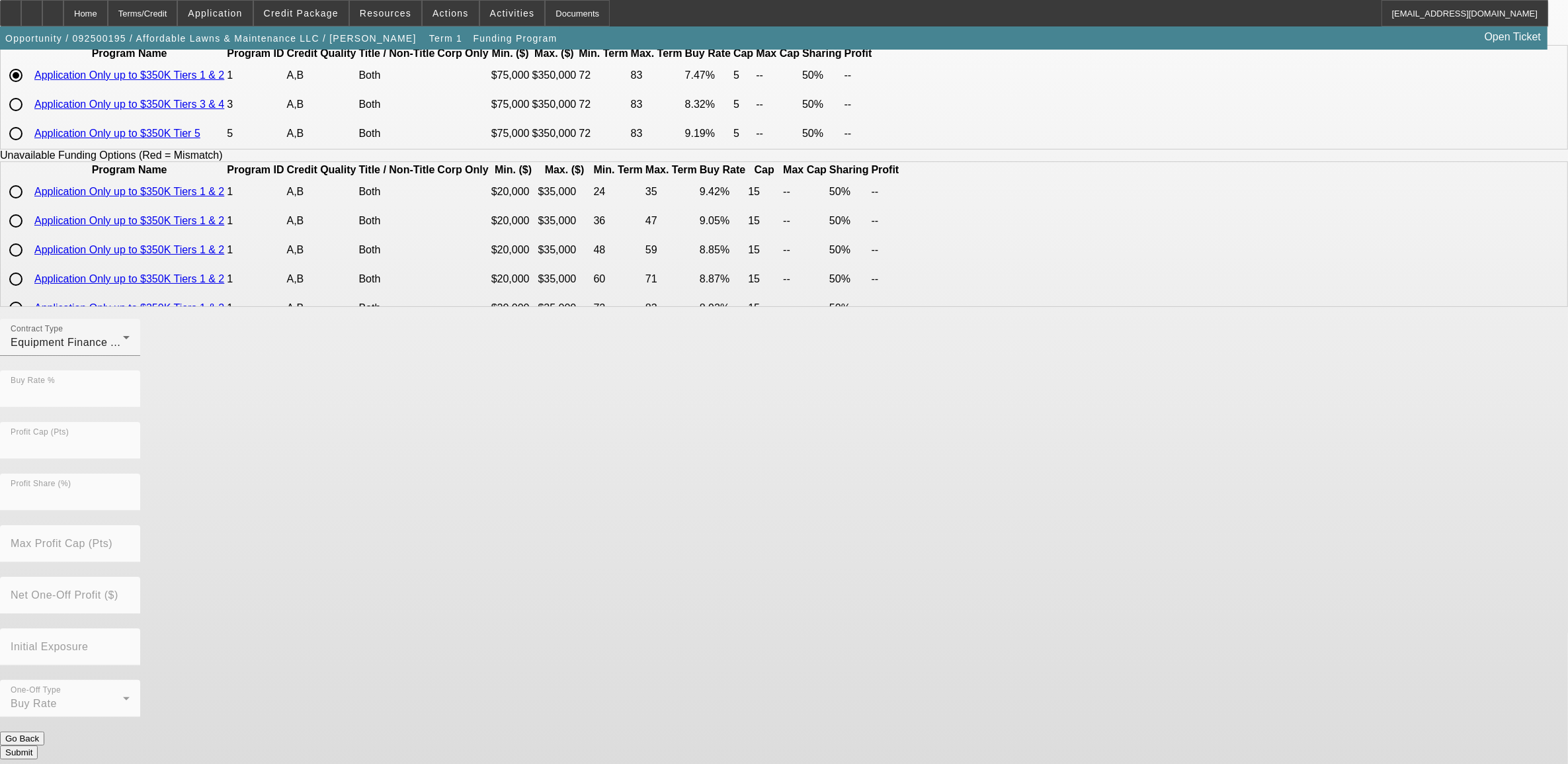
scroll to position [0, 0]
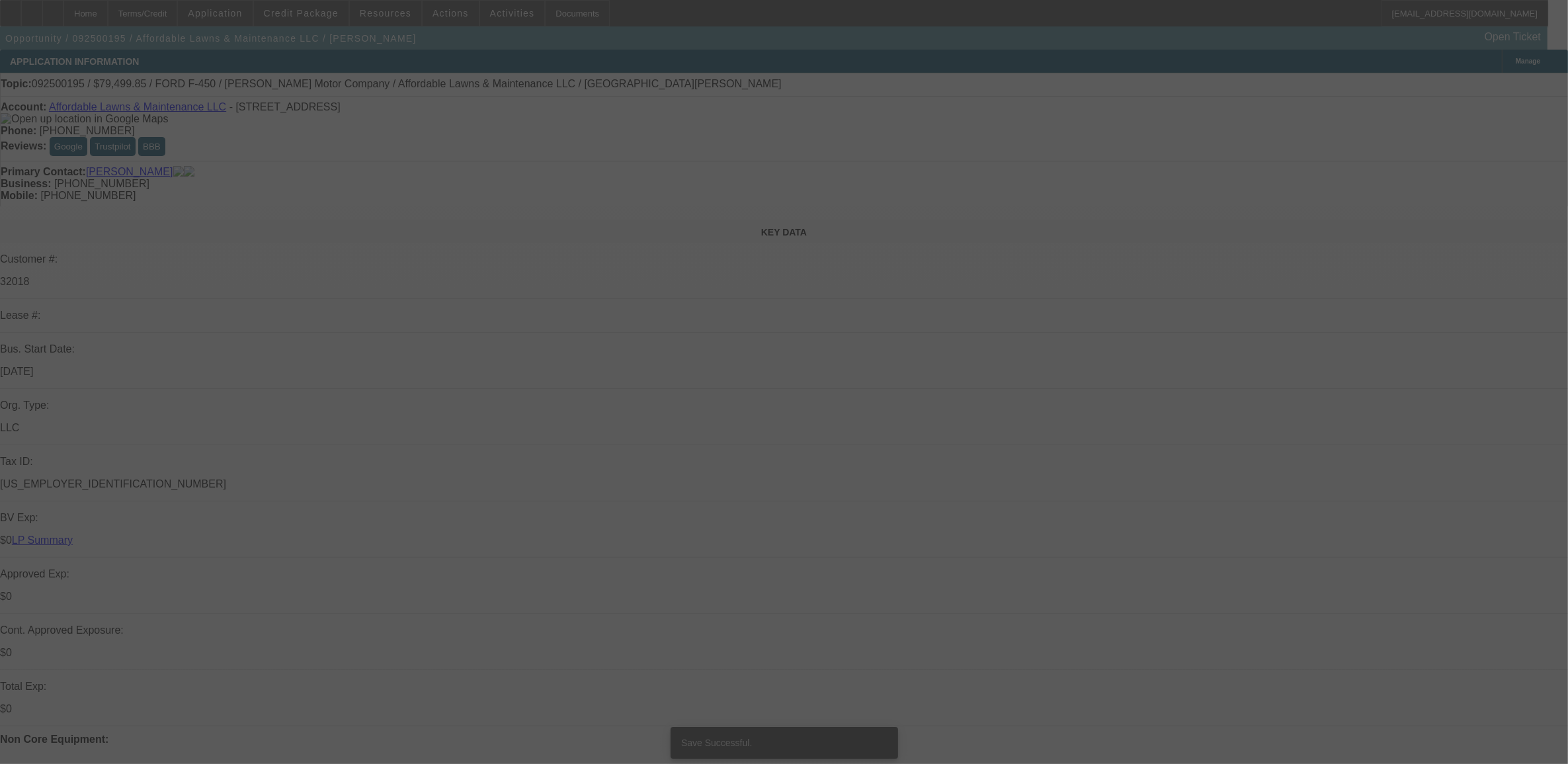
select select "0"
select select "2"
select select "0"
select select "6"
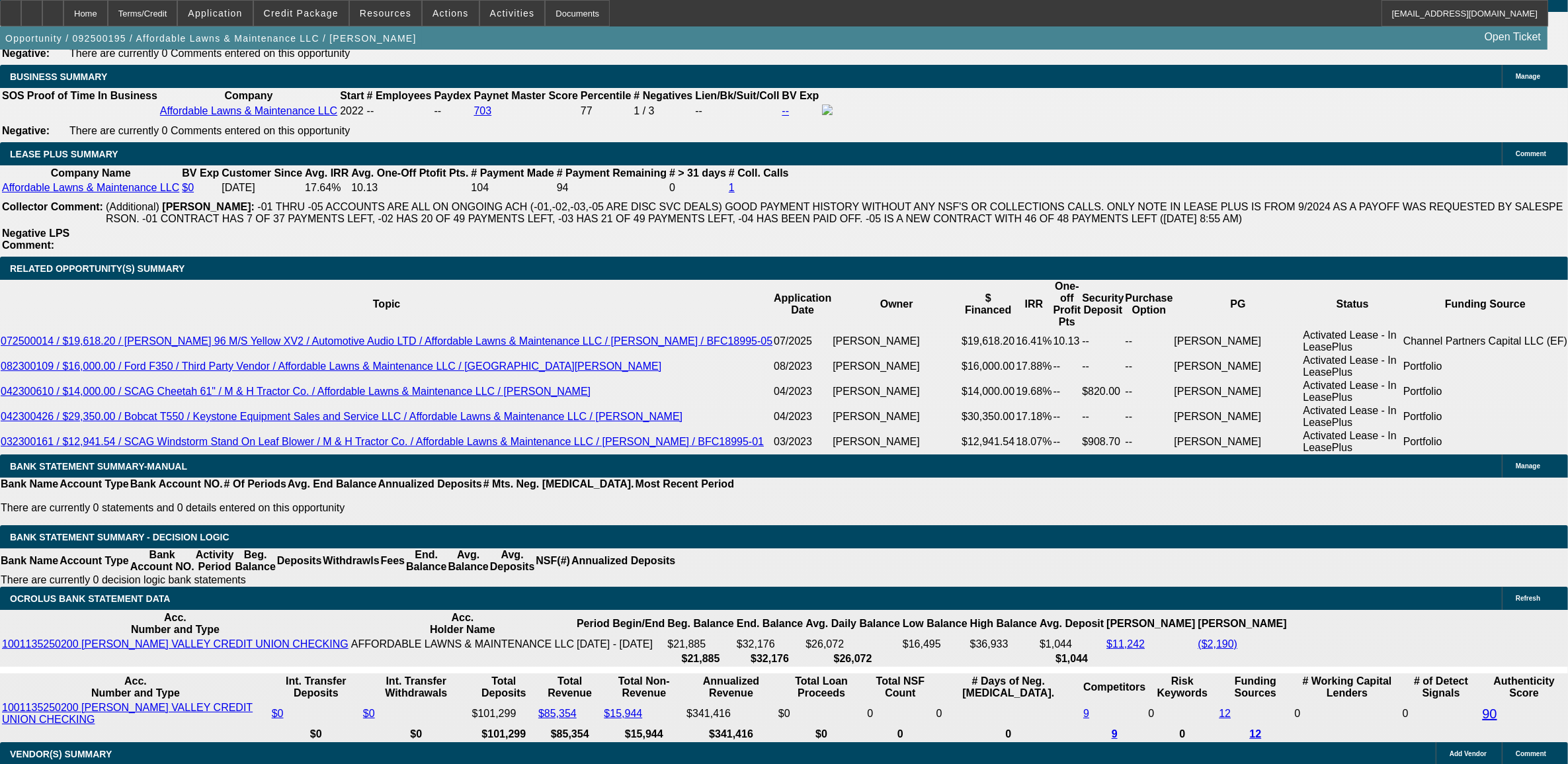
scroll to position [2150, 0]
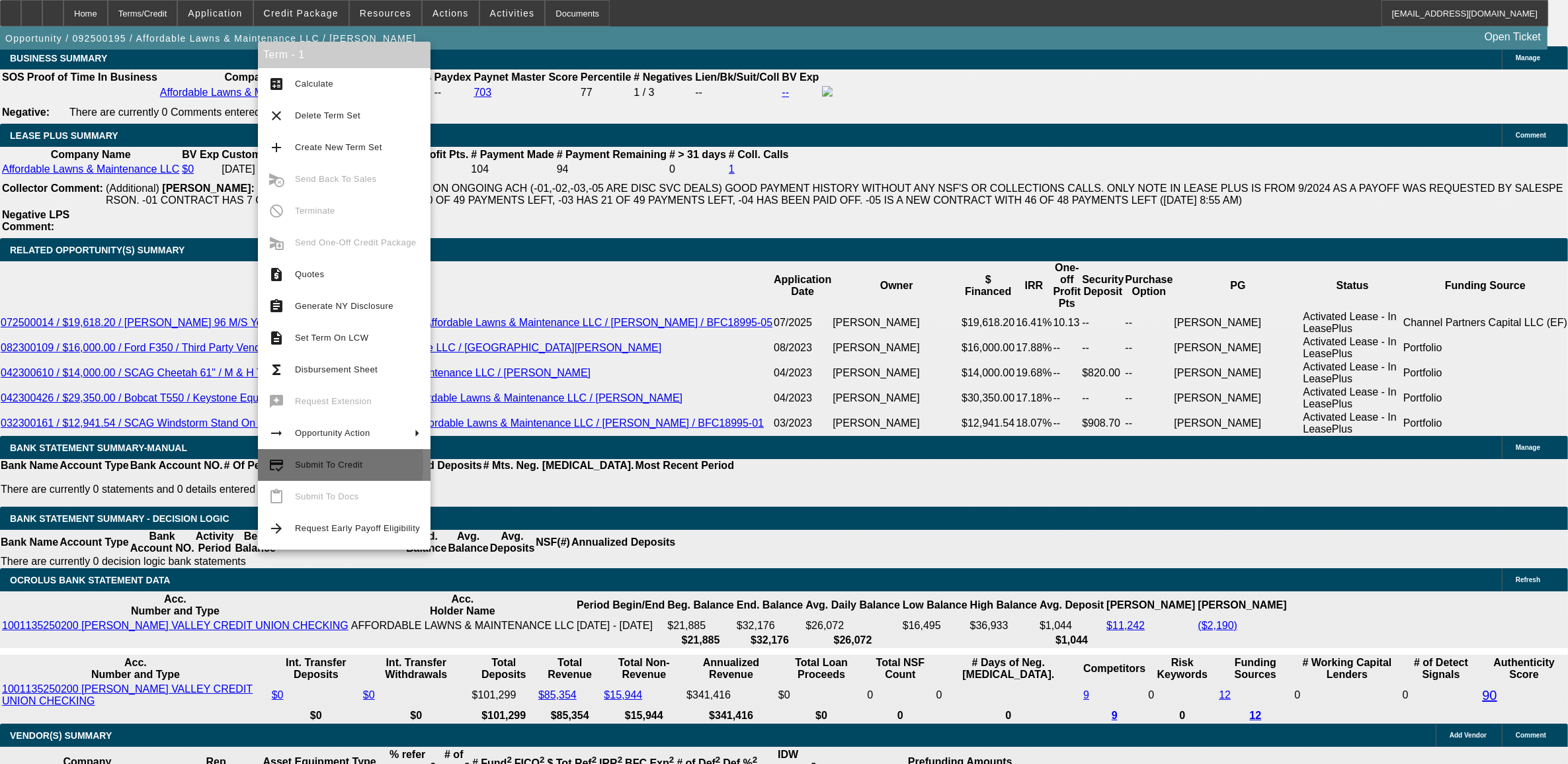
click at [289, 464] on button "credit_score Submit To Credit" at bounding box center [344, 465] width 173 height 32
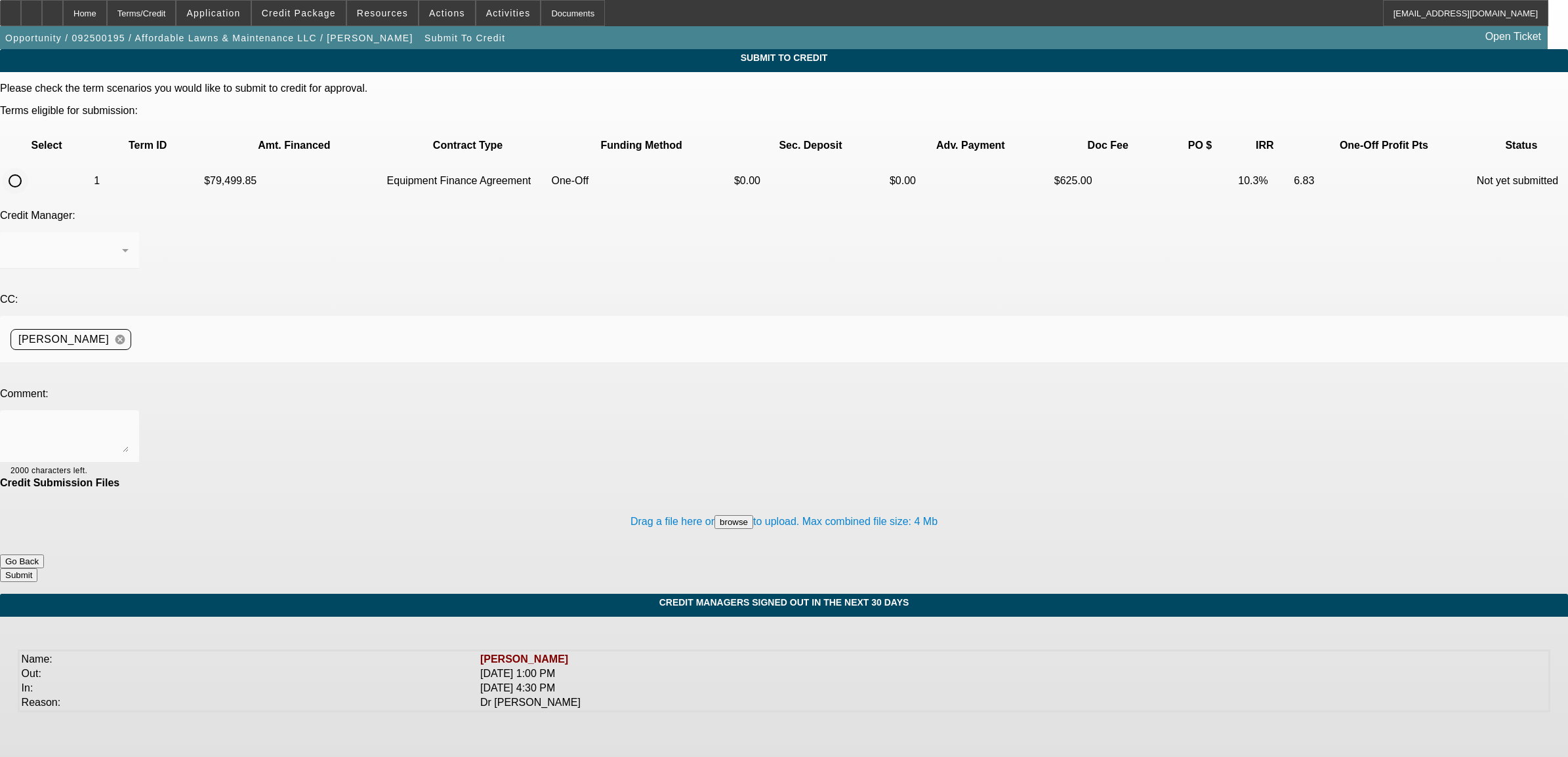
click at [28, 168] on input "radio" at bounding box center [15, 181] width 26 height 26
radio input "true"
click at [128, 421] on textarea at bounding box center [69, 437] width 118 height 31
type textarea "please send to first common. Nick"
click at [37, 568] on button "Submit" at bounding box center [19, 575] width 37 height 14
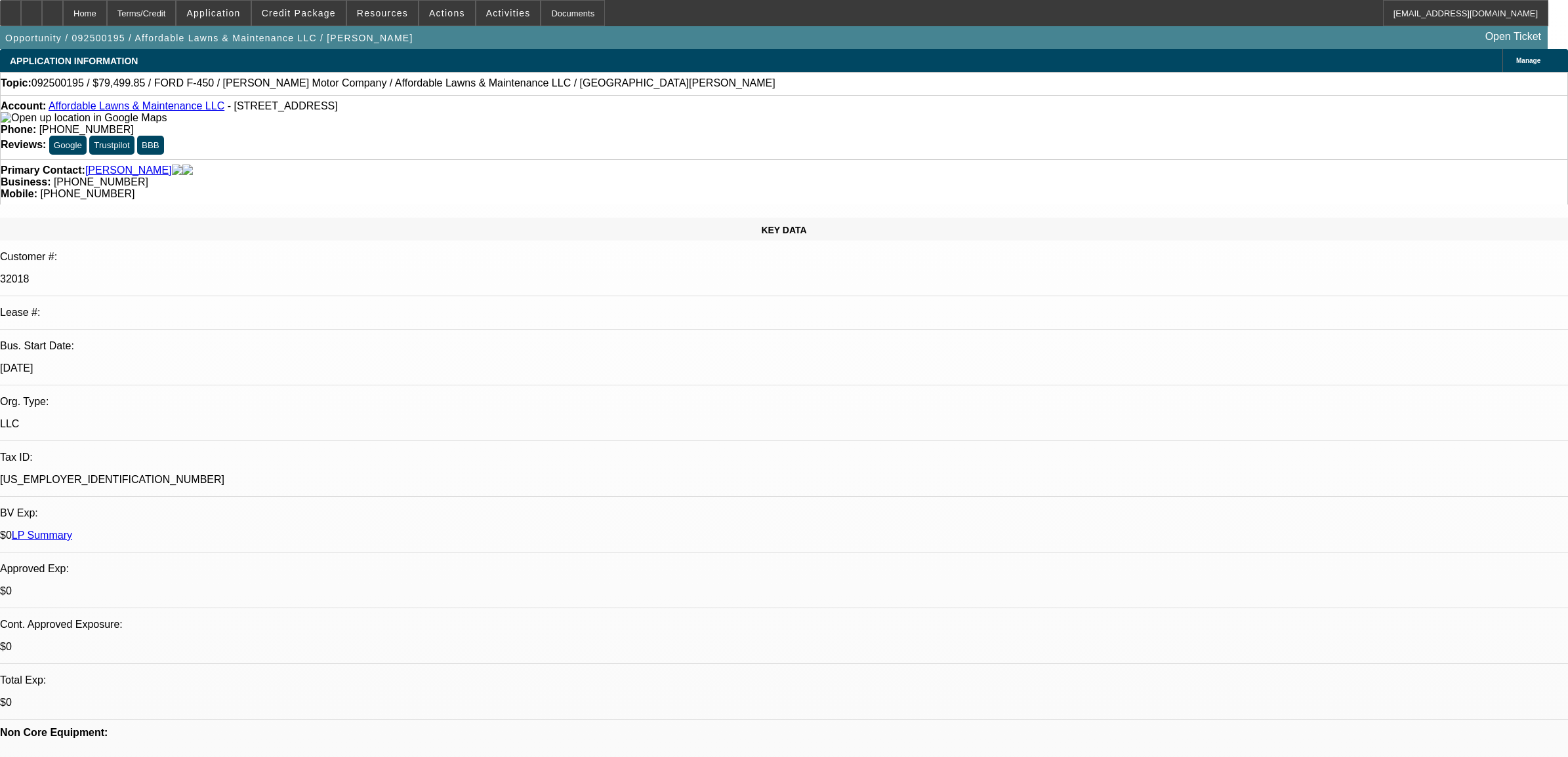
select select "0"
select select "2"
select select "0"
select select "6"
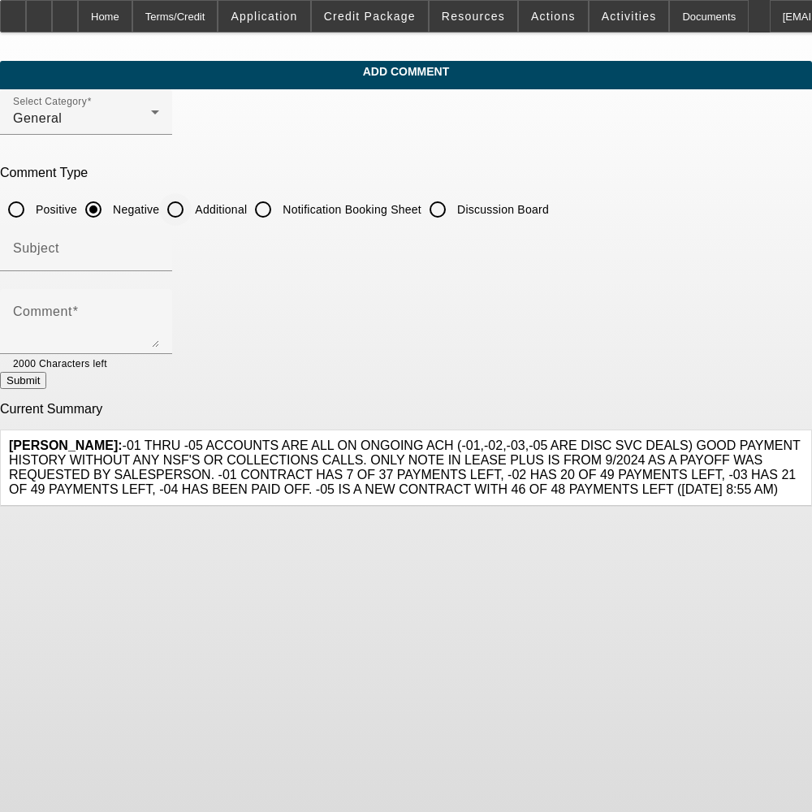
click at [184, 201] on input "Additional" at bounding box center [175, 209] width 32 height 32
radio input "true"
click at [188, 201] on input "Additional" at bounding box center [175, 209] width 32 height 32
radio input "true"
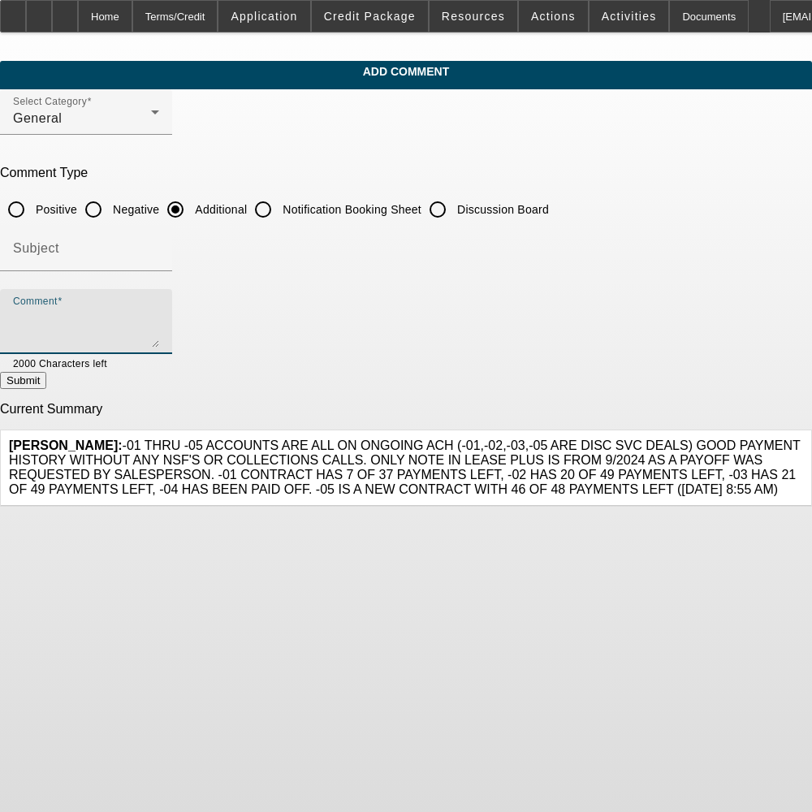
click at [159, 327] on textarea "Comment" at bounding box center [86, 328] width 146 height 39
paste textarea "Affordable Lawns & Maintenance LLC is a 4x BFC customer since 2023. He is looki…"
click at [159, 314] on textarea "Affordable Lawns & Maintenance LLC is a 4x BFC customer since 2023. He is looki…" at bounding box center [86, 328] width 146 height 39
drag, startPoint x: 663, startPoint y: 314, endPoint x: 473, endPoint y: 313, distance: 190.1
click at [159, 313] on textarea "Affordable Lawns & Maintenance LLC is a 5x BFC customer since 2023. He is looki…" at bounding box center [86, 328] width 146 height 39
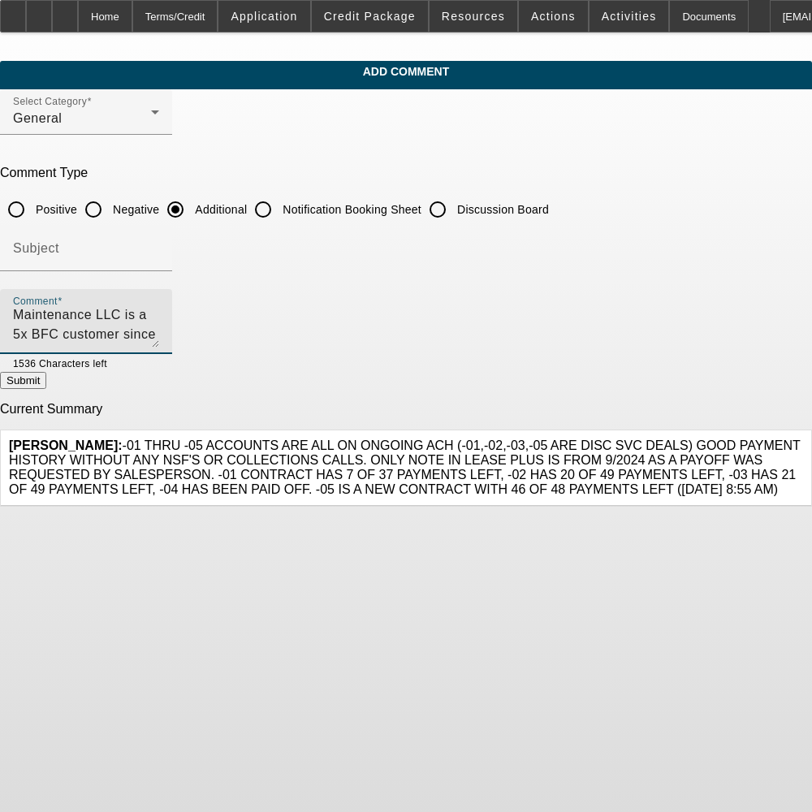
scroll to position [20, 0]
click at [159, 334] on textarea "Affordable Lawns & Maintenance LLC is a 5x BFC customer since 2023. He is looki…" at bounding box center [86, 328] width 146 height 39
type textarea "Affordable Lawns & Maintenance LLC is a 5x BFC customer since 2023. He is looki…"
click at [46, 386] on button "Submit" at bounding box center [23, 380] width 46 height 17
radio input "true"
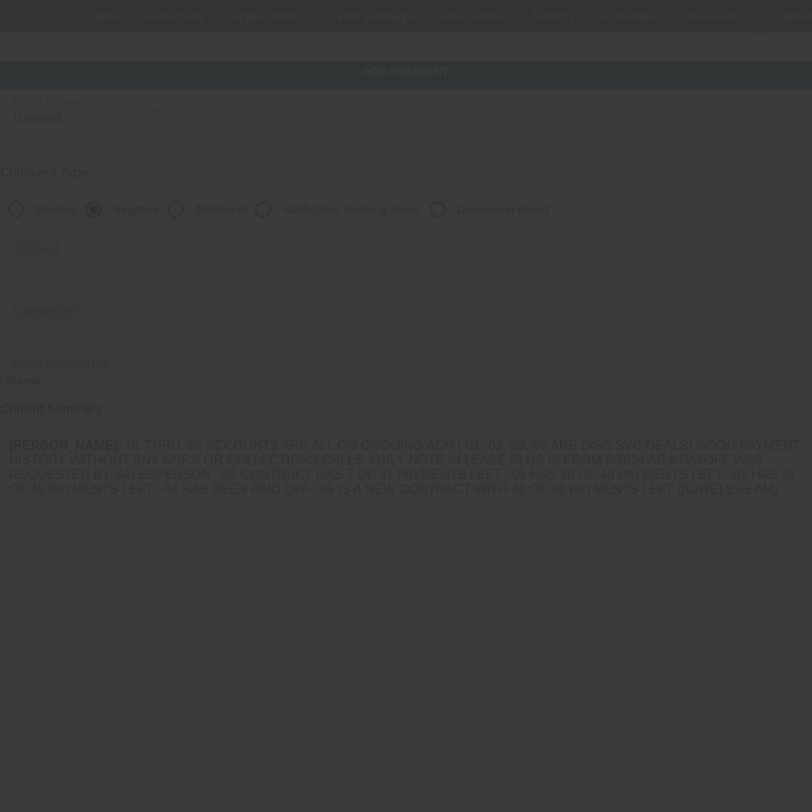
scroll to position [0, 0]
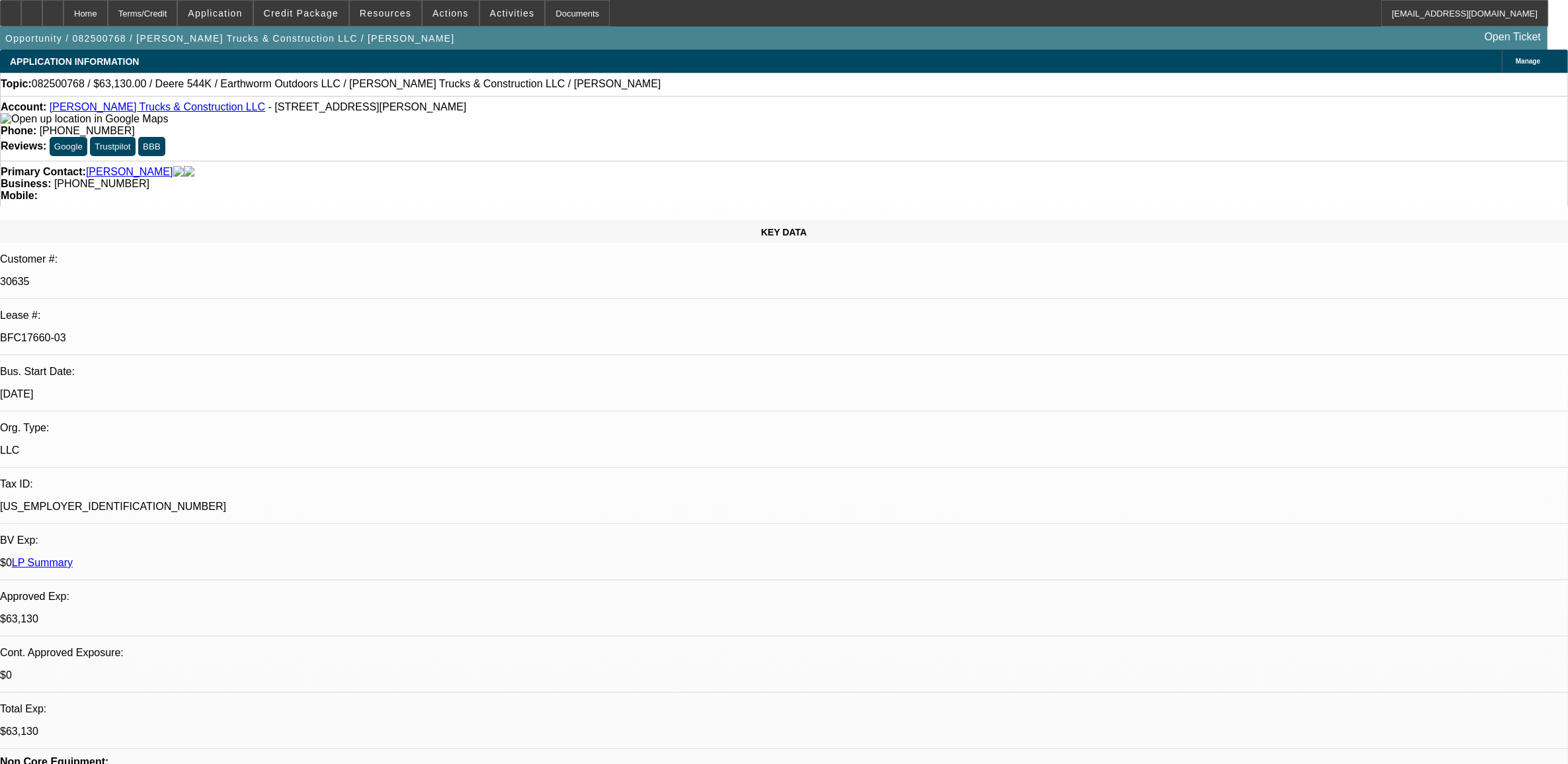
select select "0"
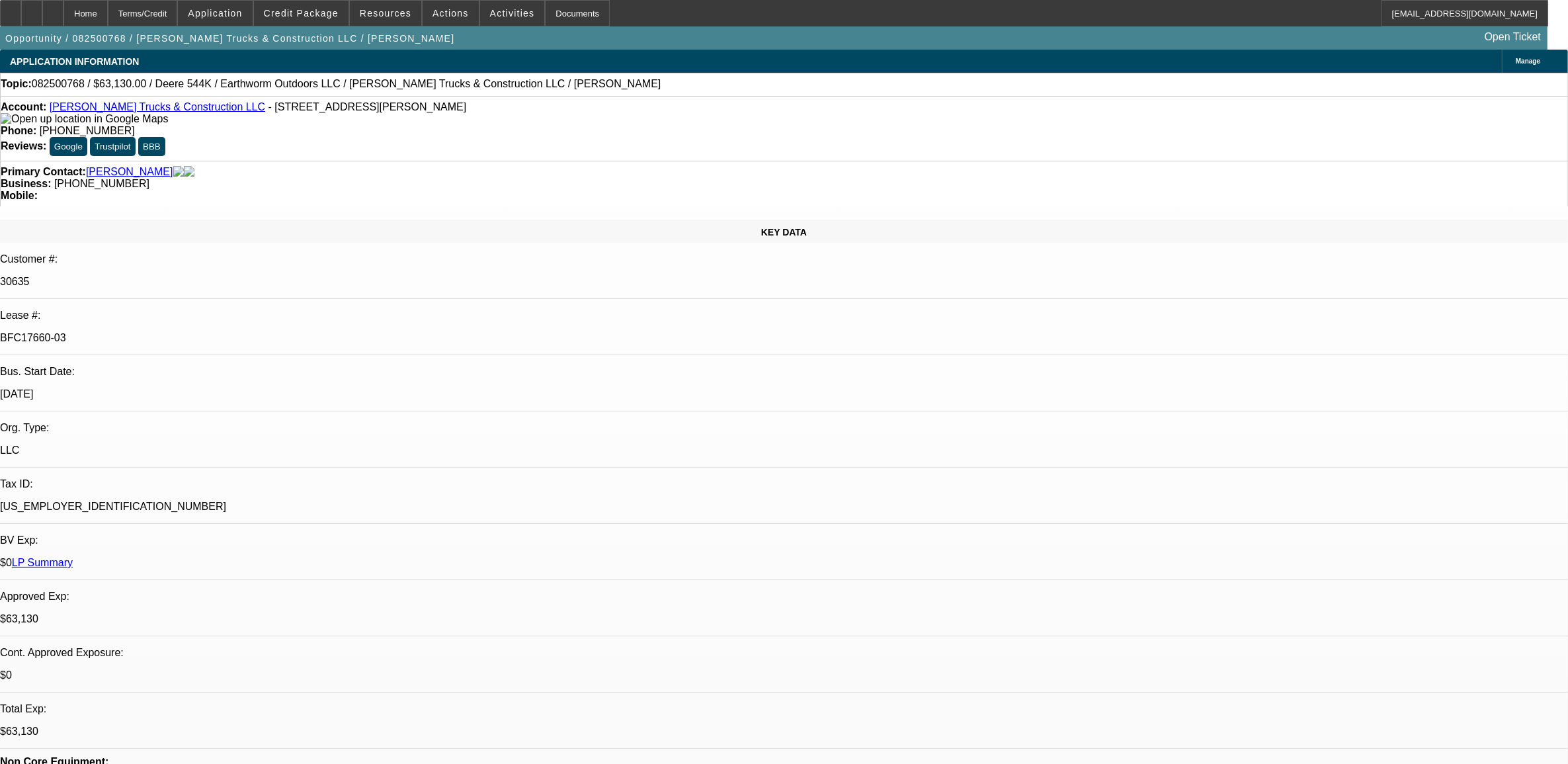
select select "0"
select select "0.1"
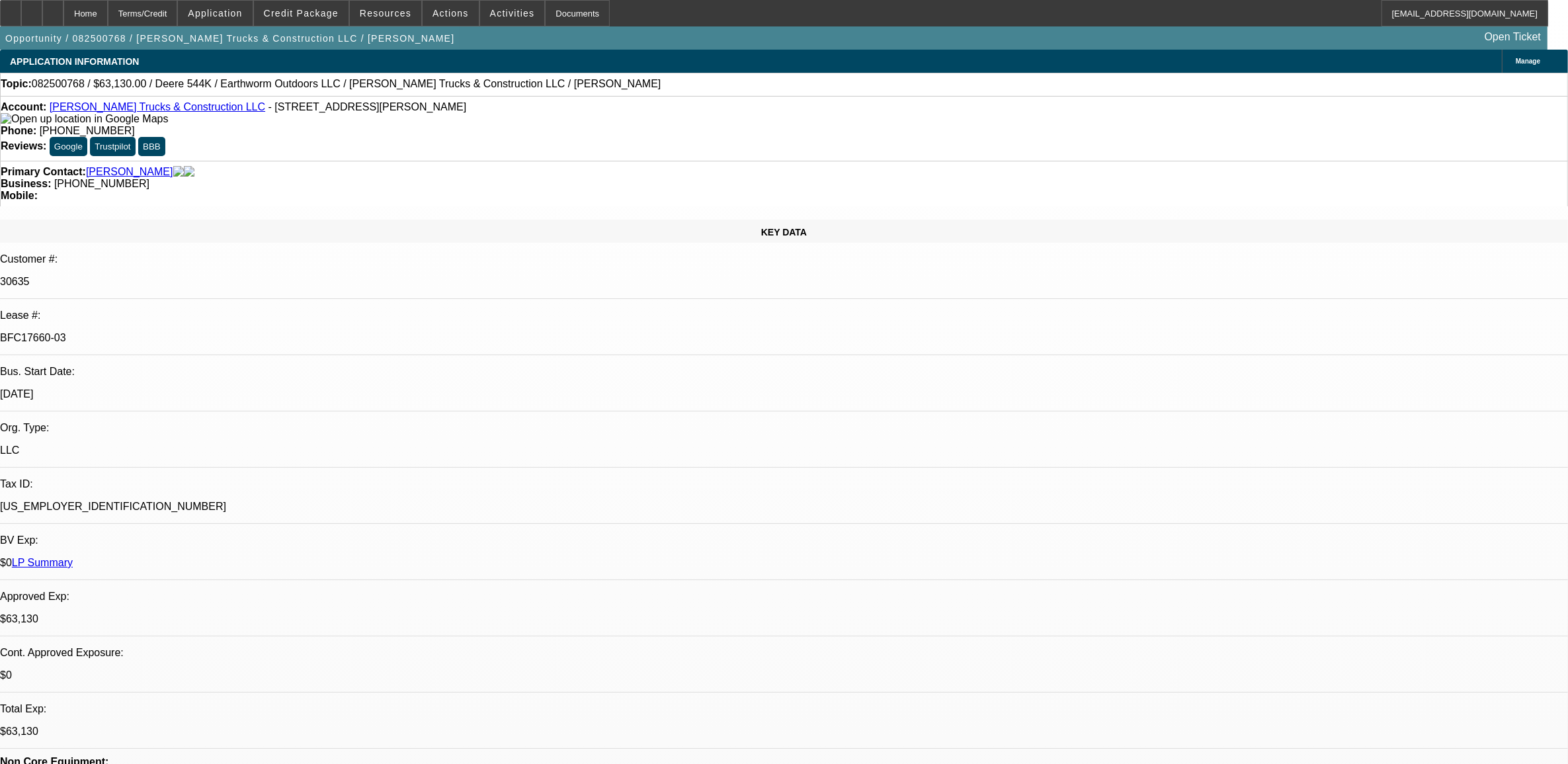
select select "0"
select select "1"
select select "2"
select select "6"
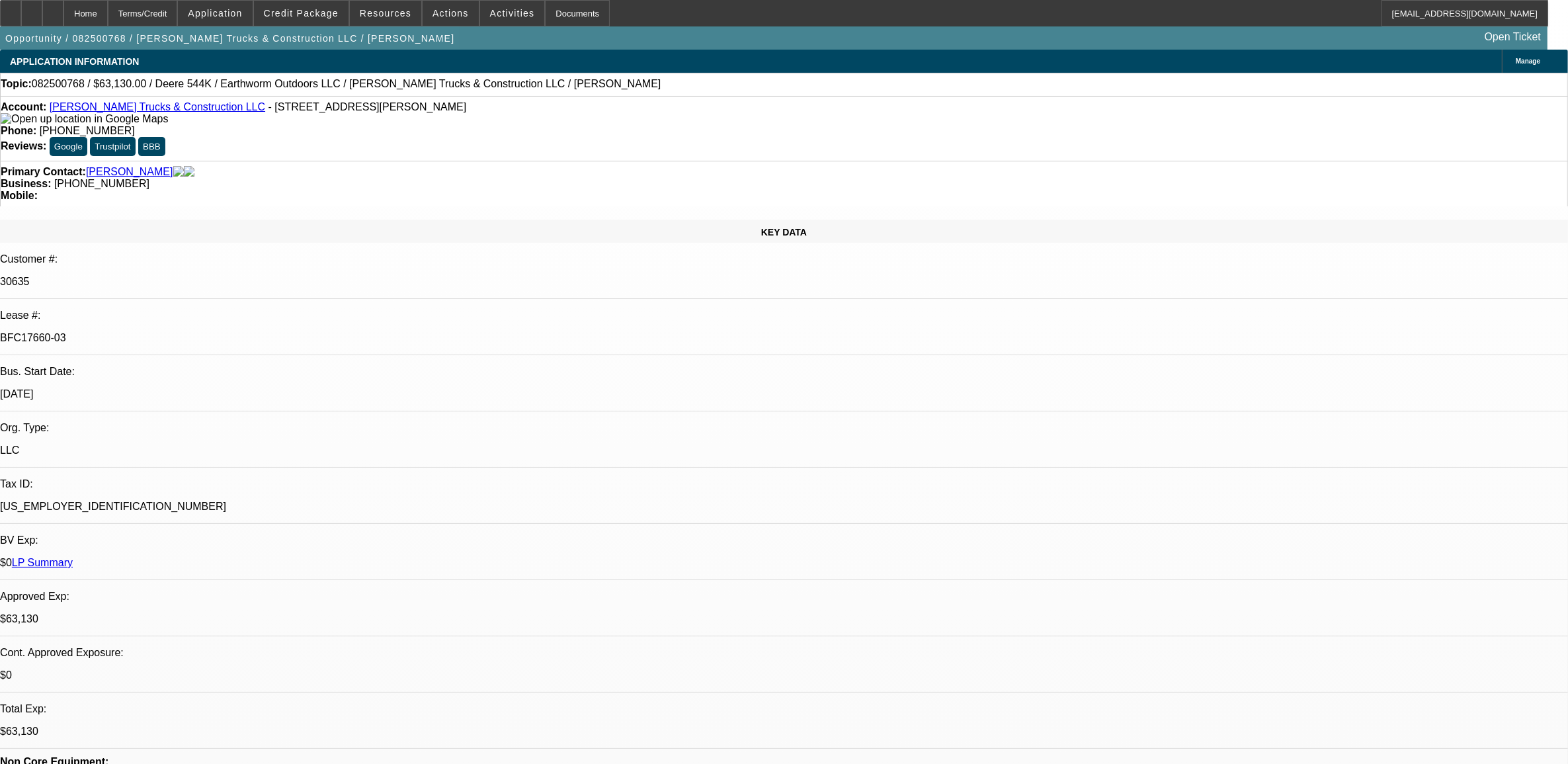
select select "1"
select select "2"
select select "6"
select select "1"
select select "2"
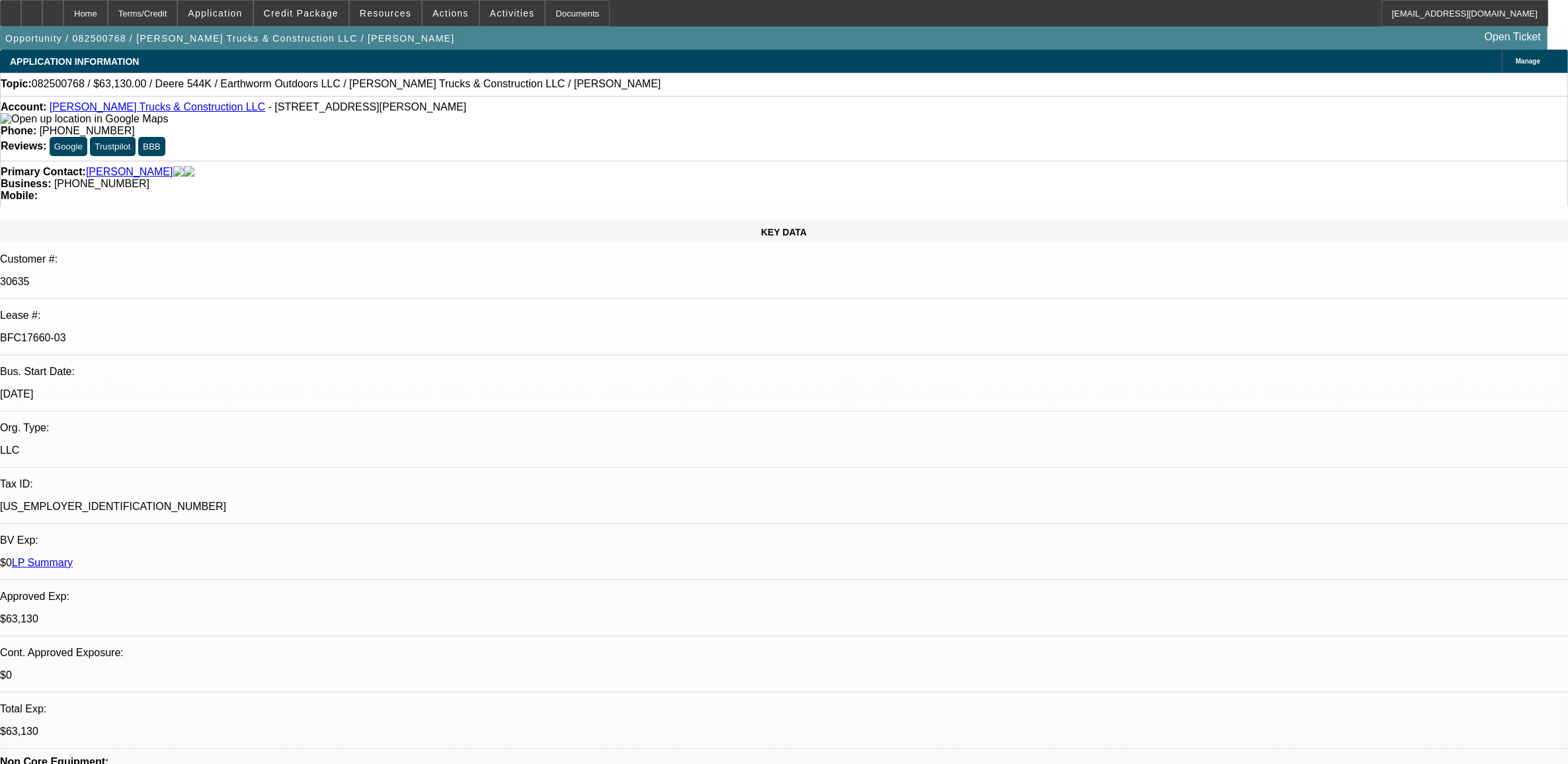
select select "6"
select select "1"
select select "2"
select select "6"
click at [326, 15] on span "Credit Package" at bounding box center [301, 13] width 75 height 11
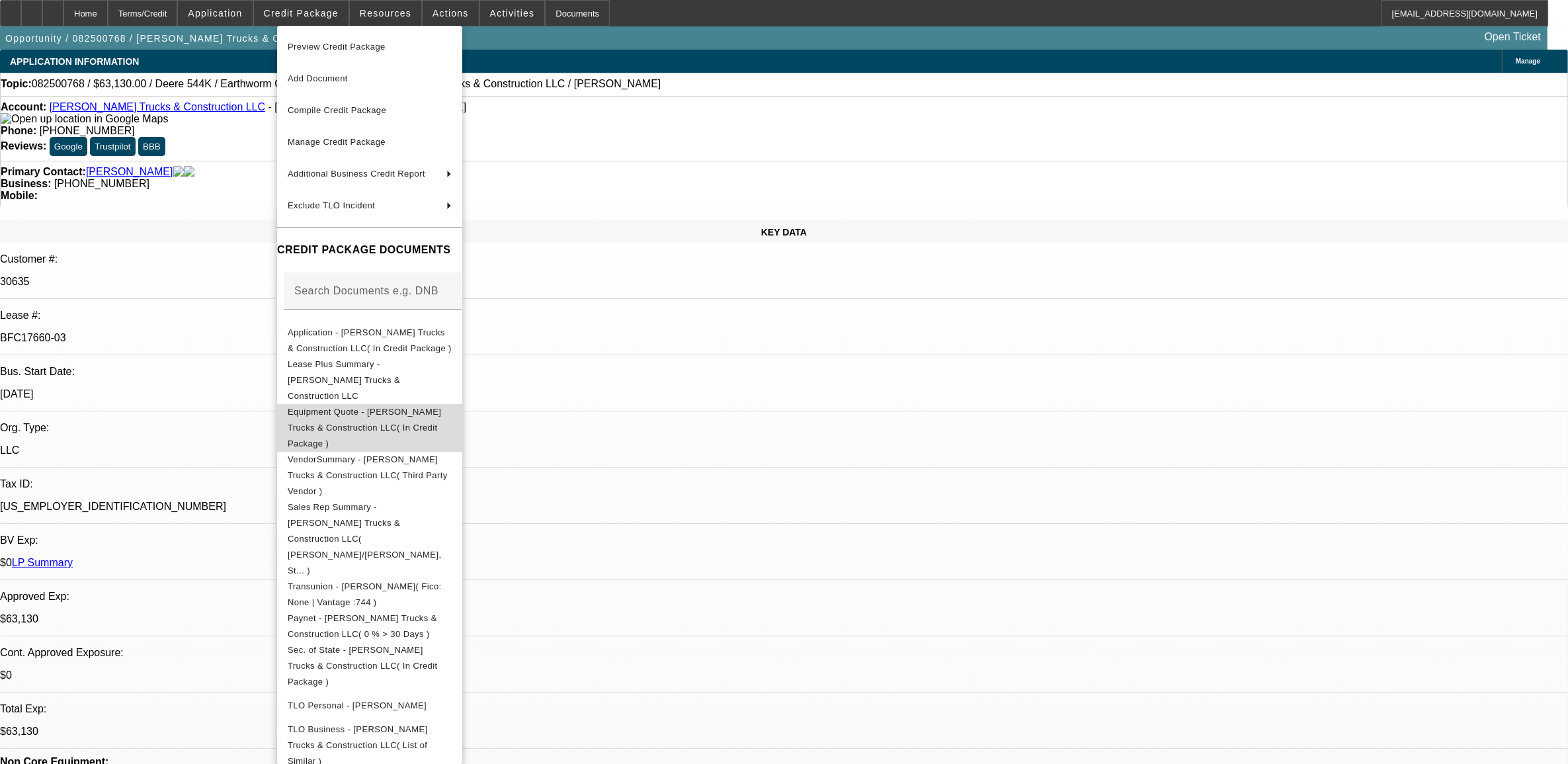
click at [394, 406] on span "Equipment Quote - [PERSON_NAME] Trucks & Construction LLC( In Credit Package )" at bounding box center [364, 427] width 153 height 42
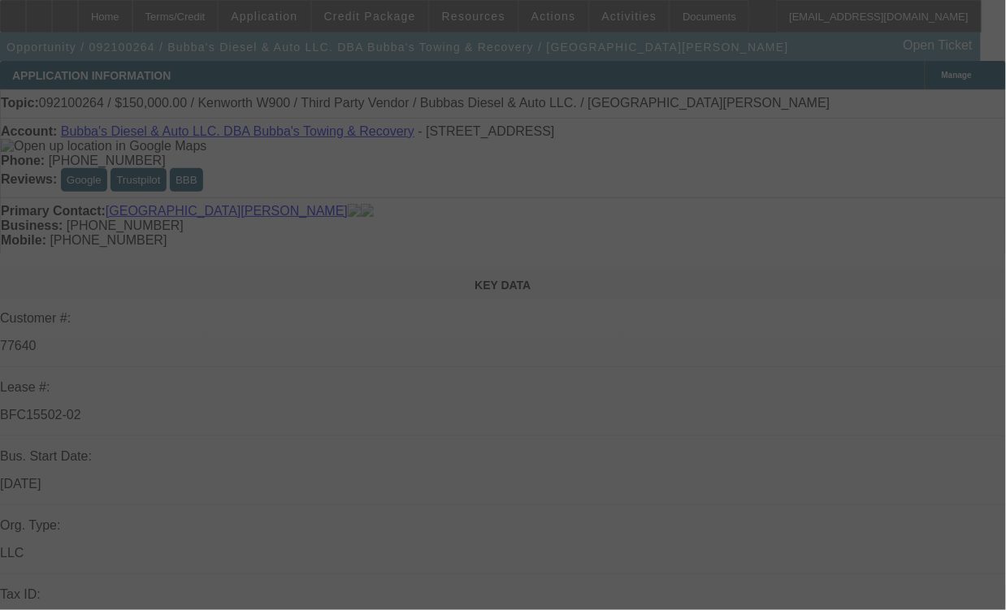
select select "0"
select select "2"
select select "0"
select select "2"
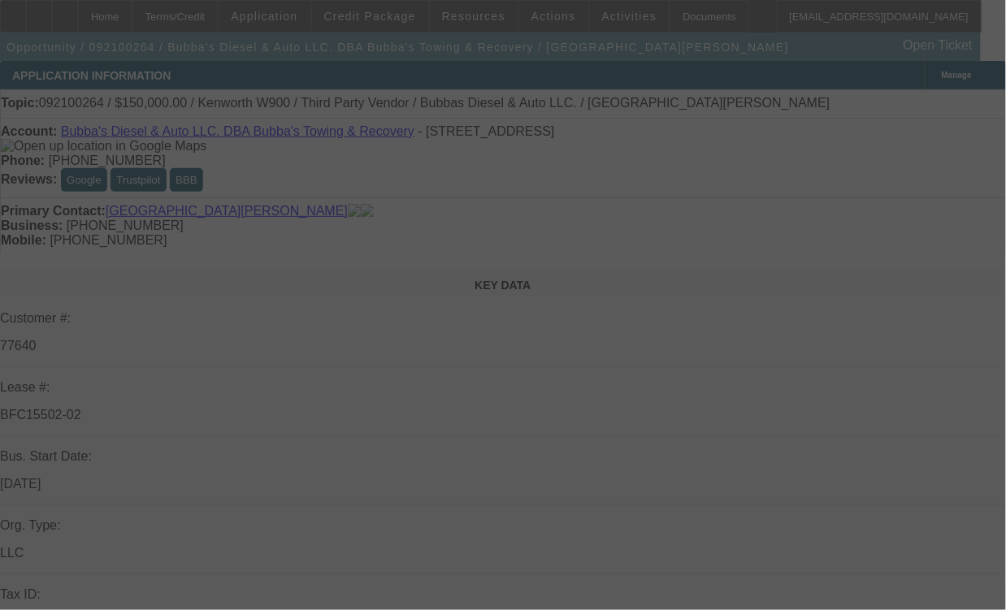
select select "0"
select select "2"
select select "0"
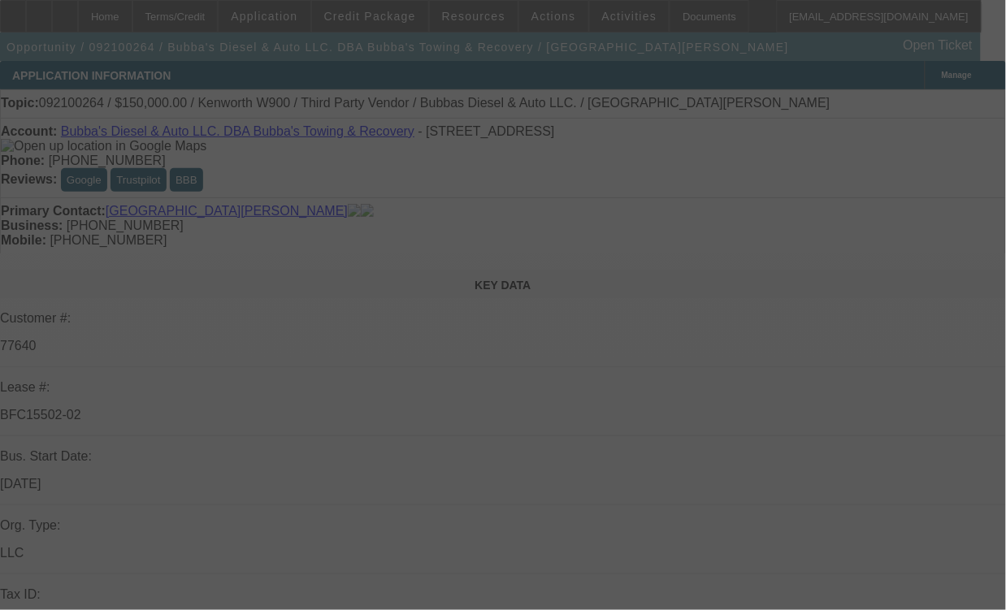
select select "2"
select select "0"
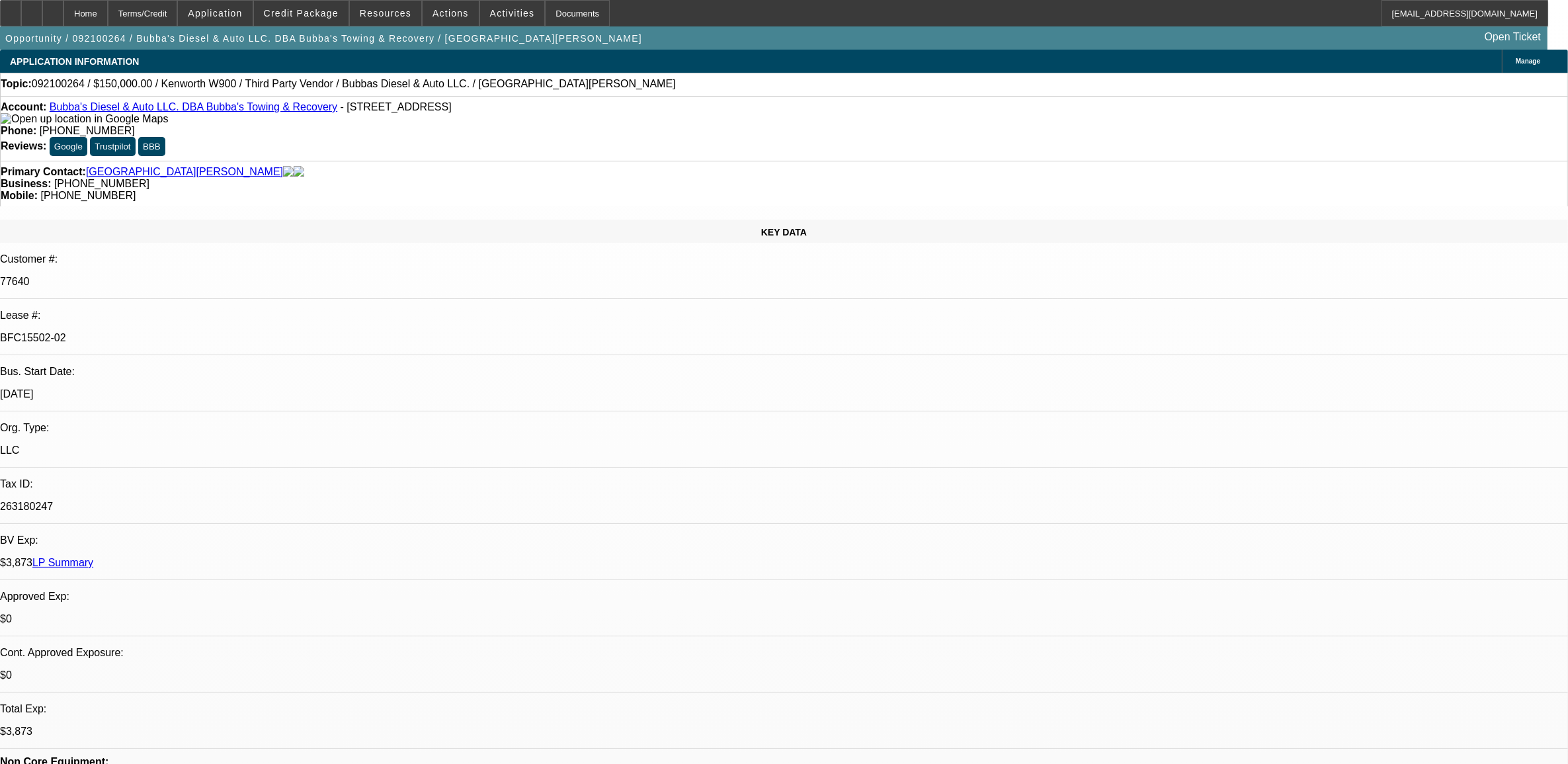
select select "1"
select select "2"
select select "6"
select select "1"
select select "2"
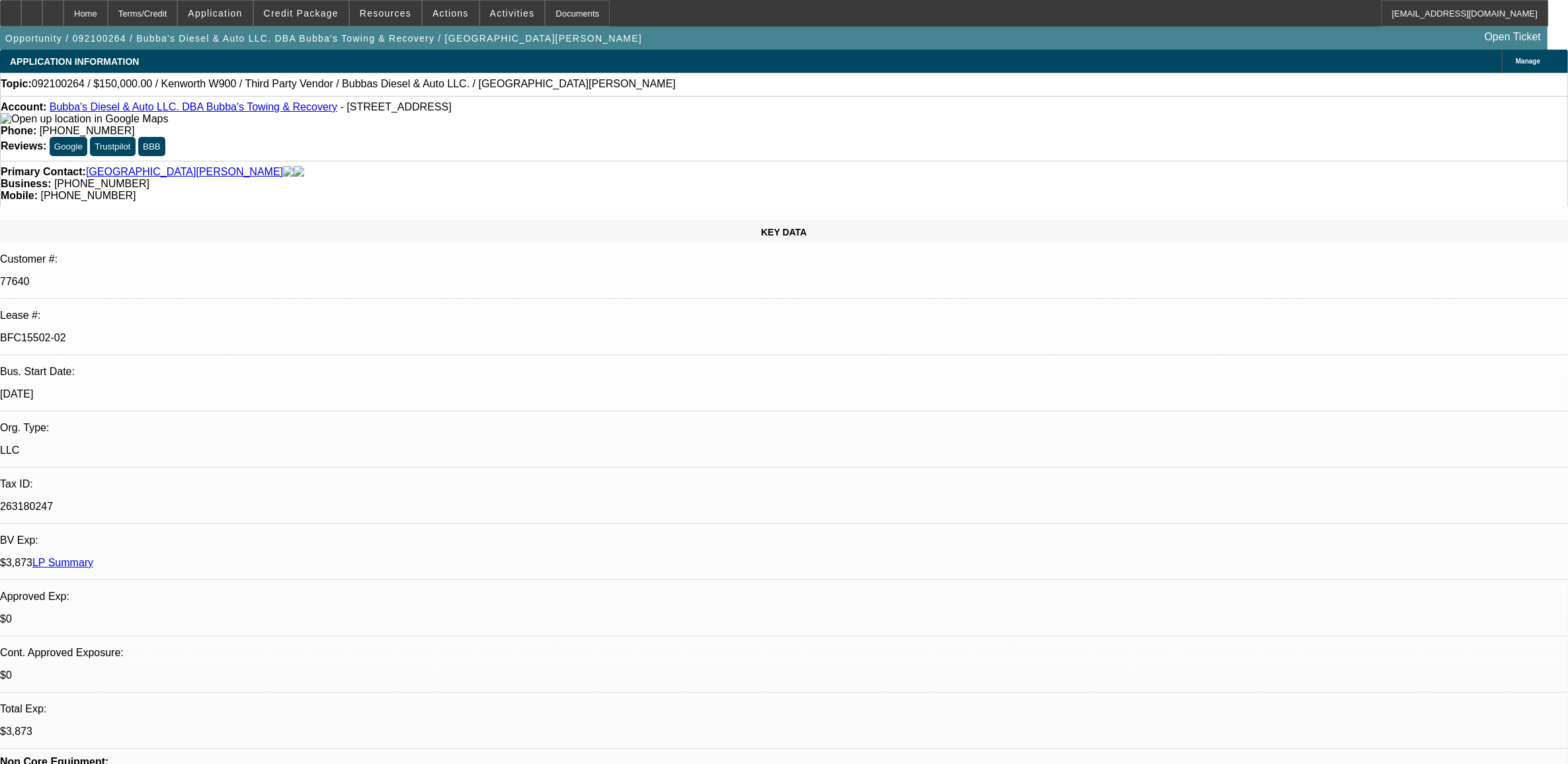
select select "6"
select select "1"
select select "2"
select select "6"
select select "1"
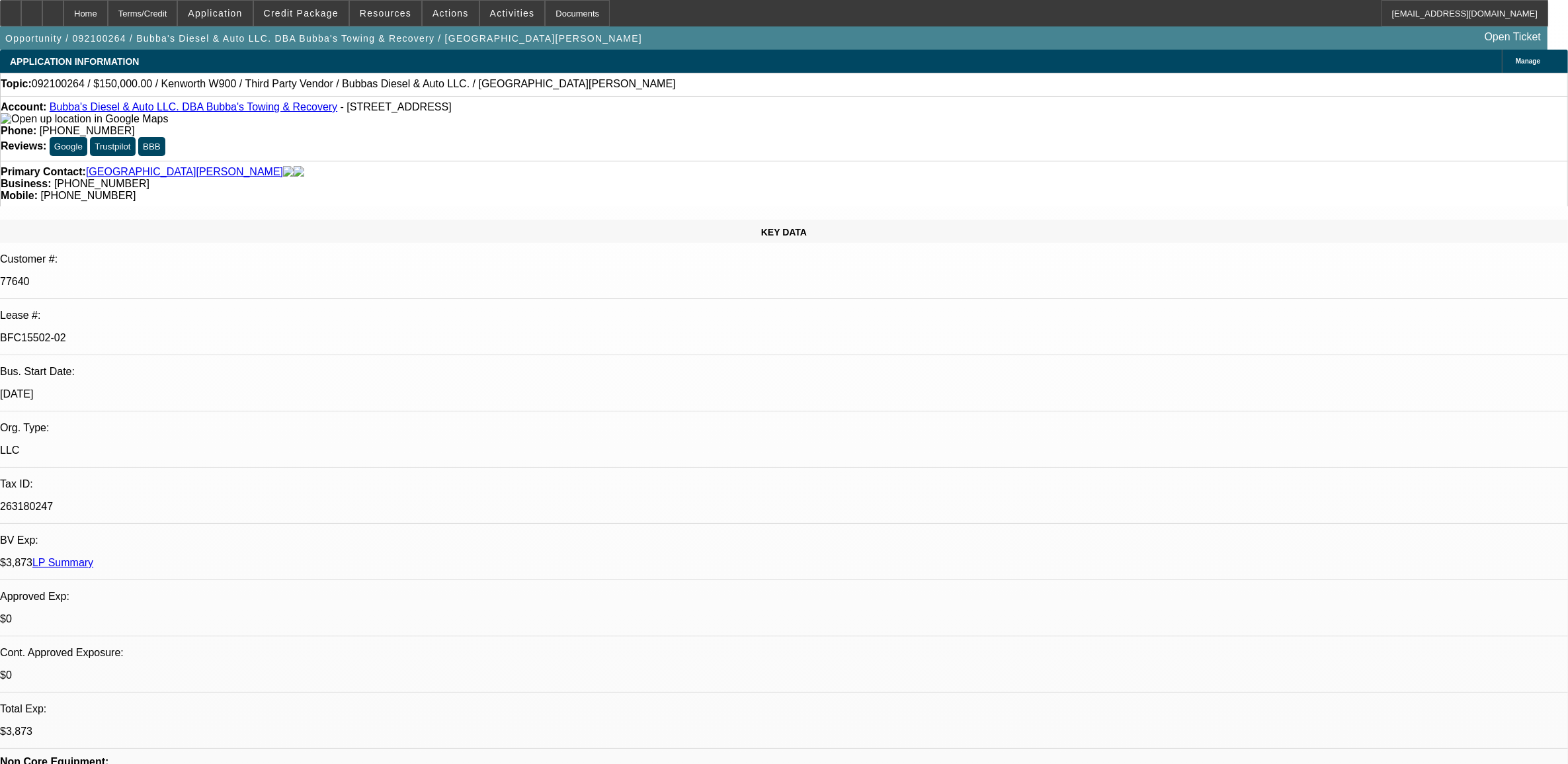
select select "2"
select select "6"
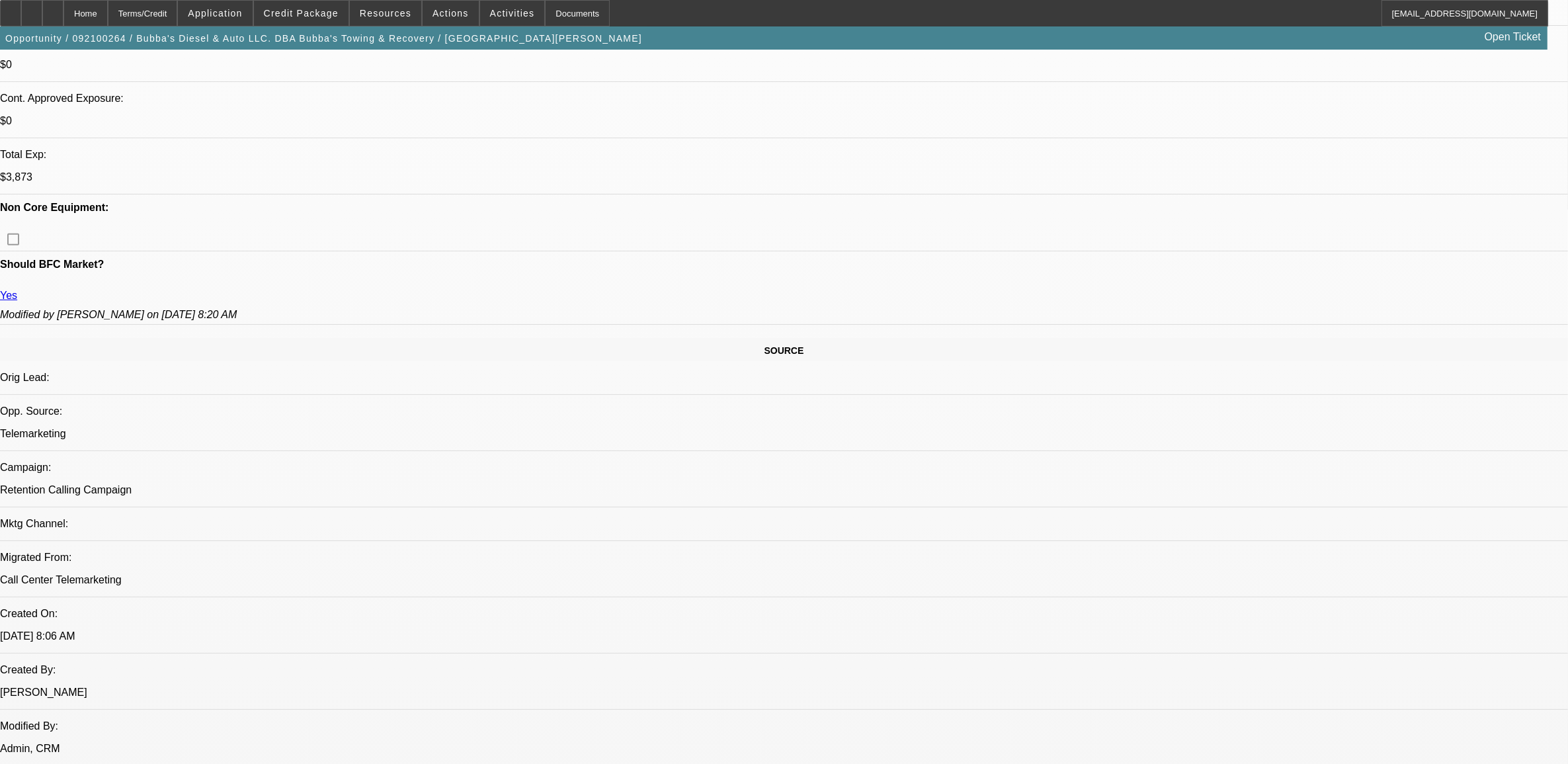
scroll to position [579, 0]
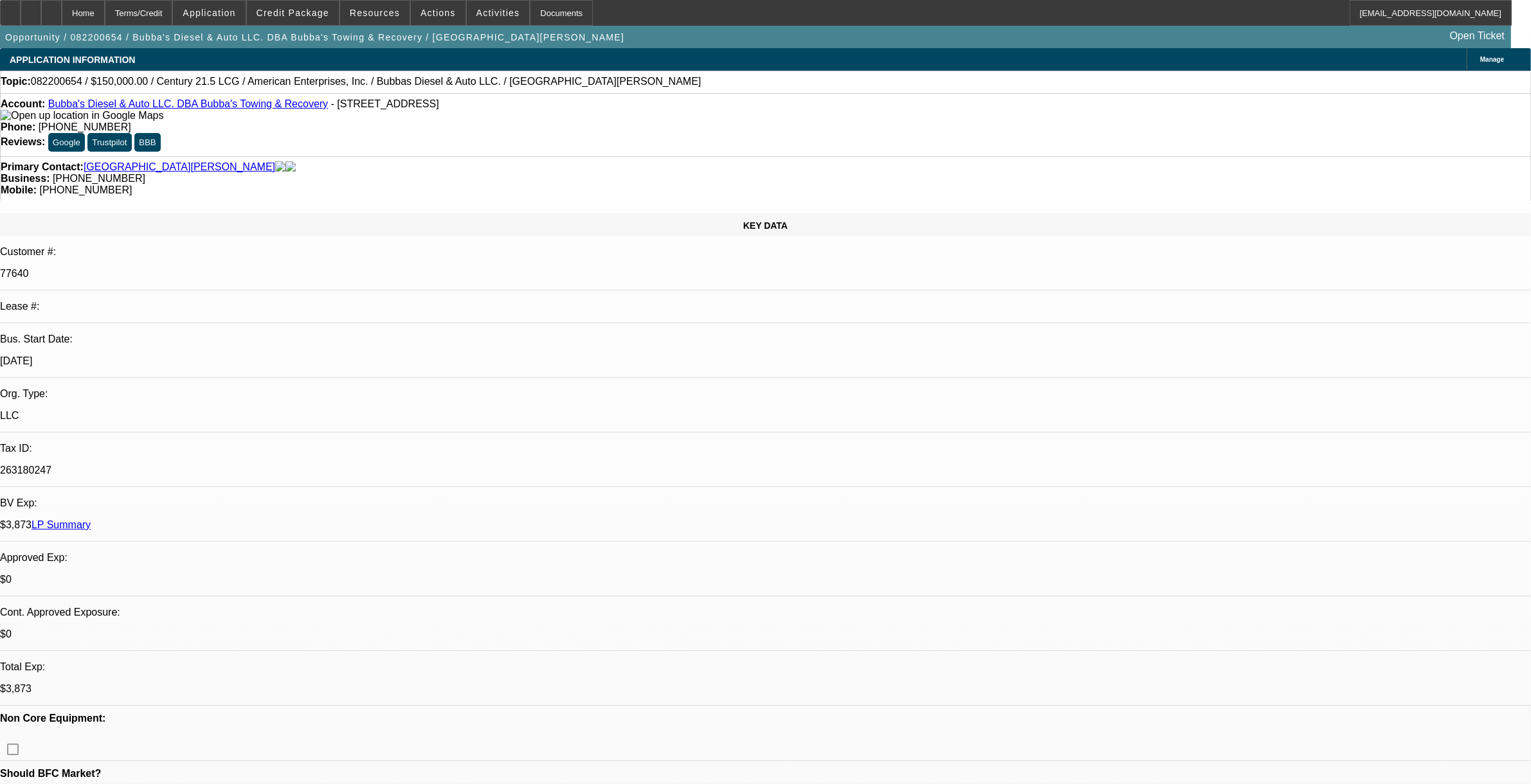
select select "0"
select select "2"
select select "0"
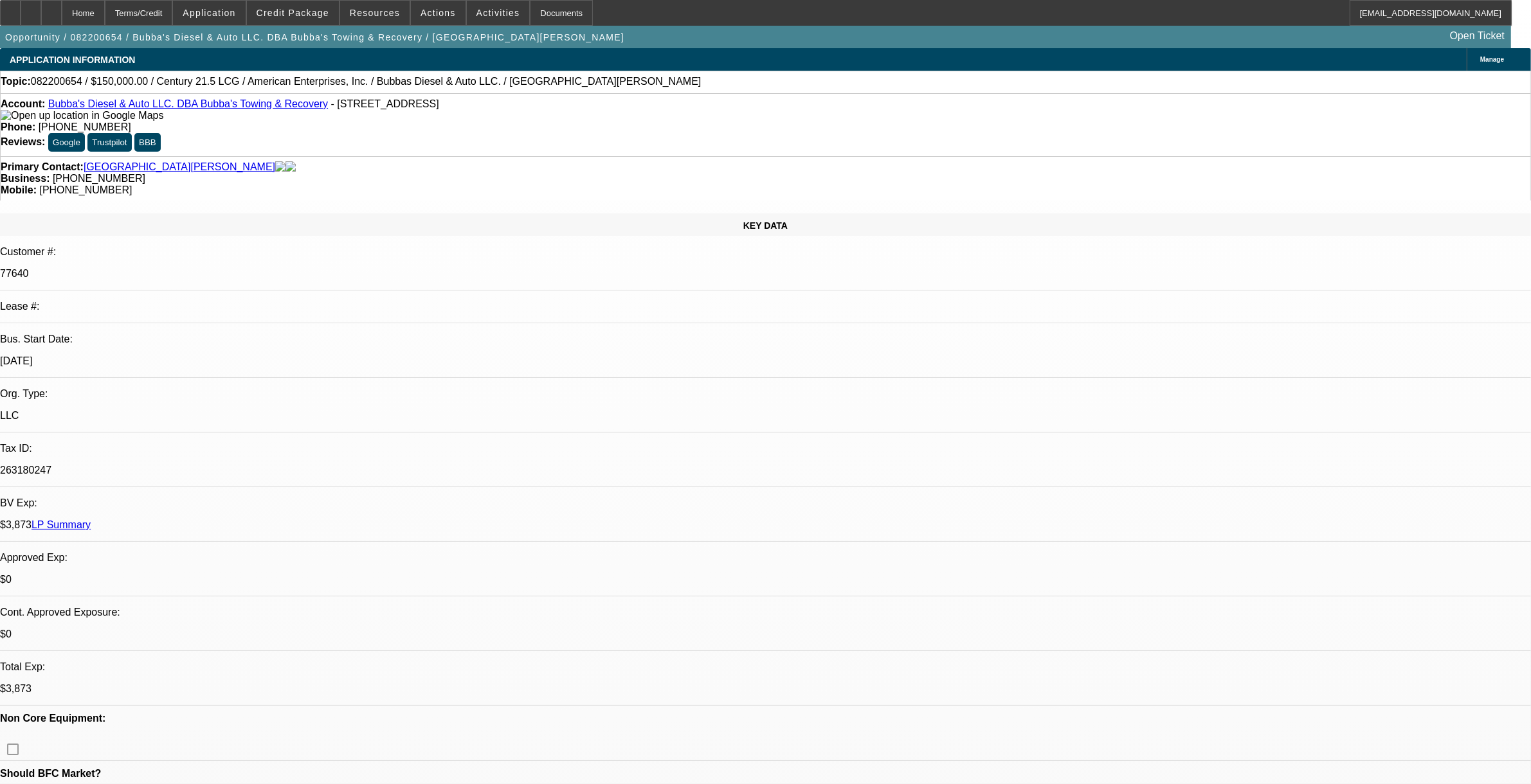
select select "0"
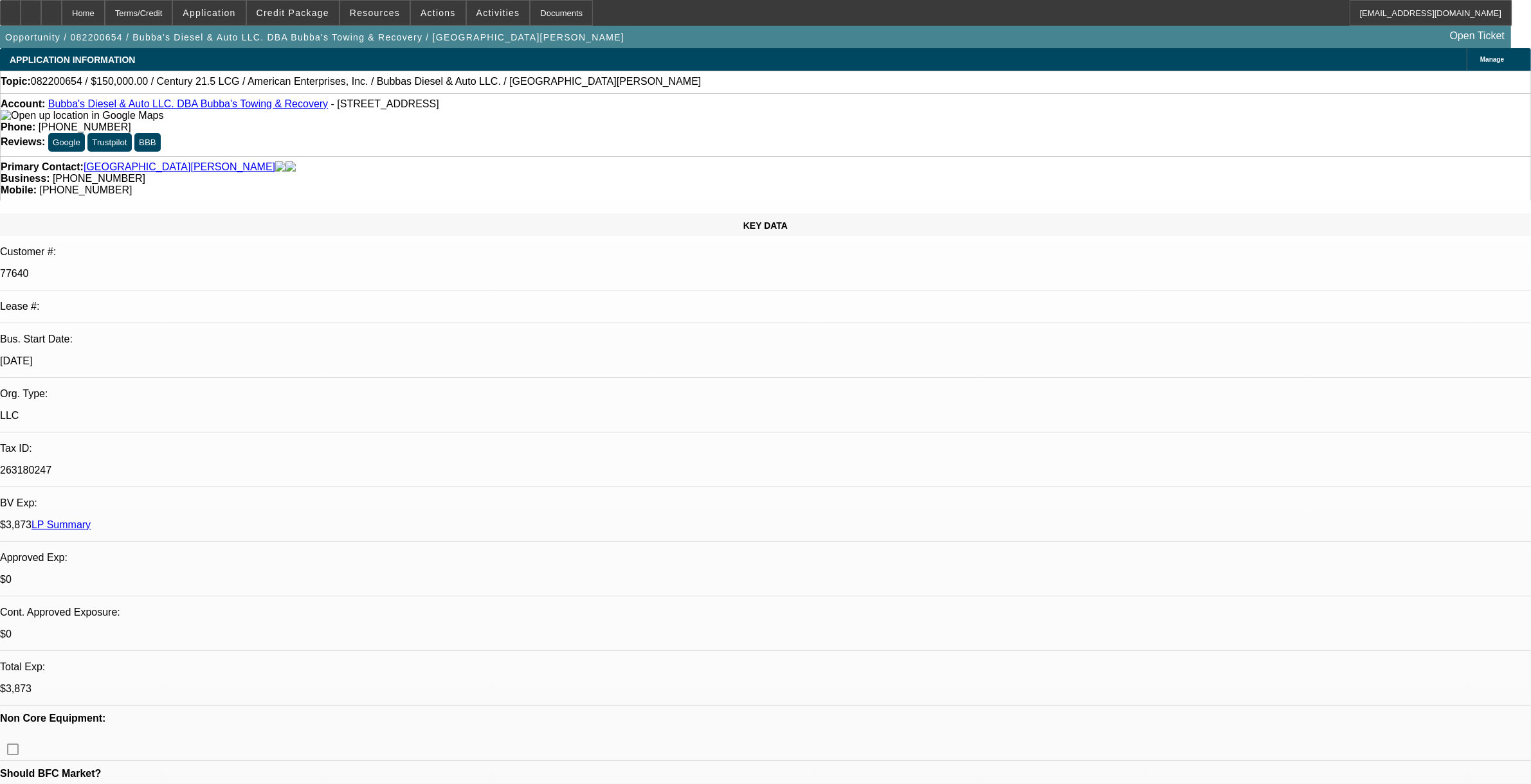
select select "0"
select select "1"
select select "2"
select select "6"
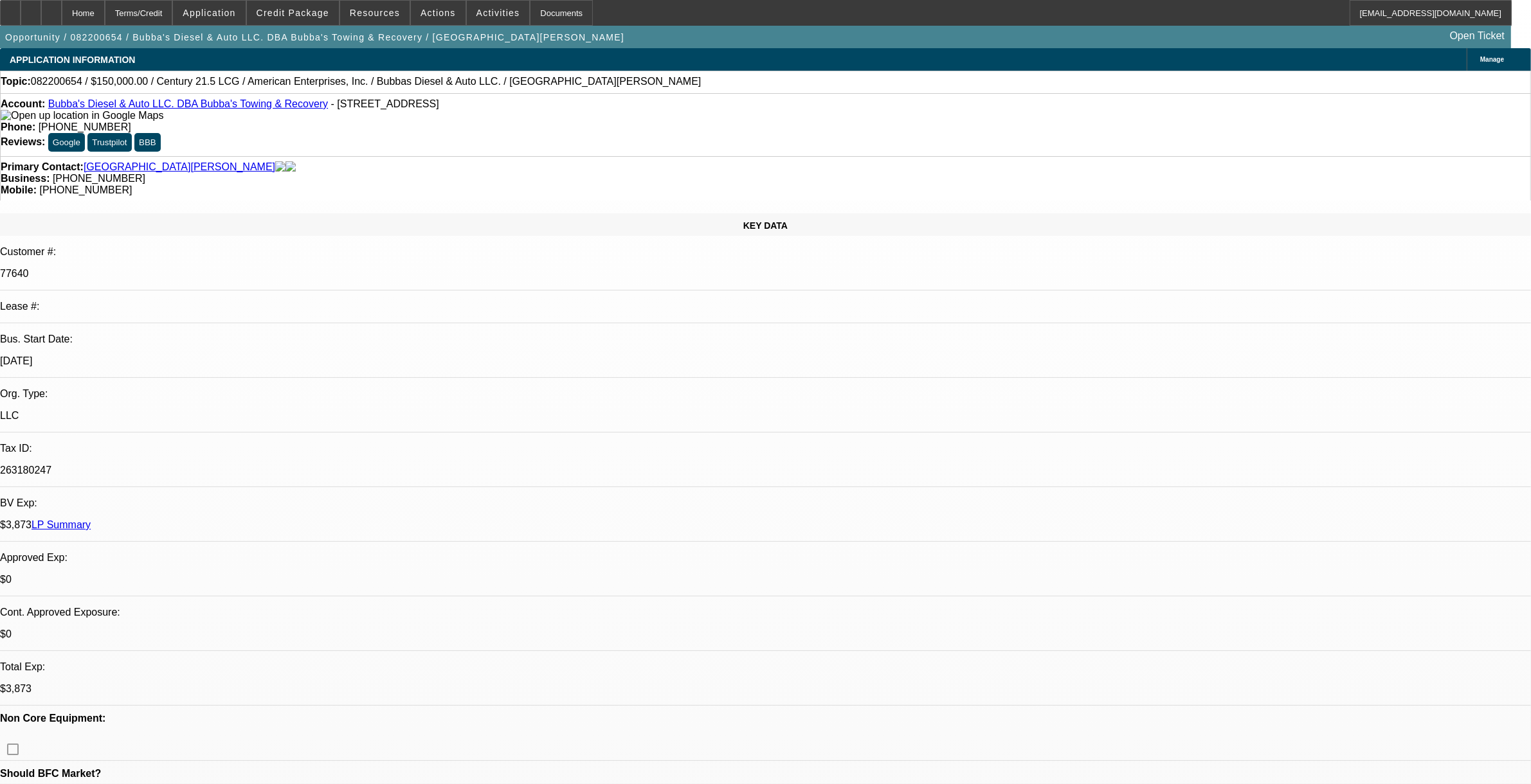
select select "1"
select select "2"
select select "6"
select select "1"
select select "2"
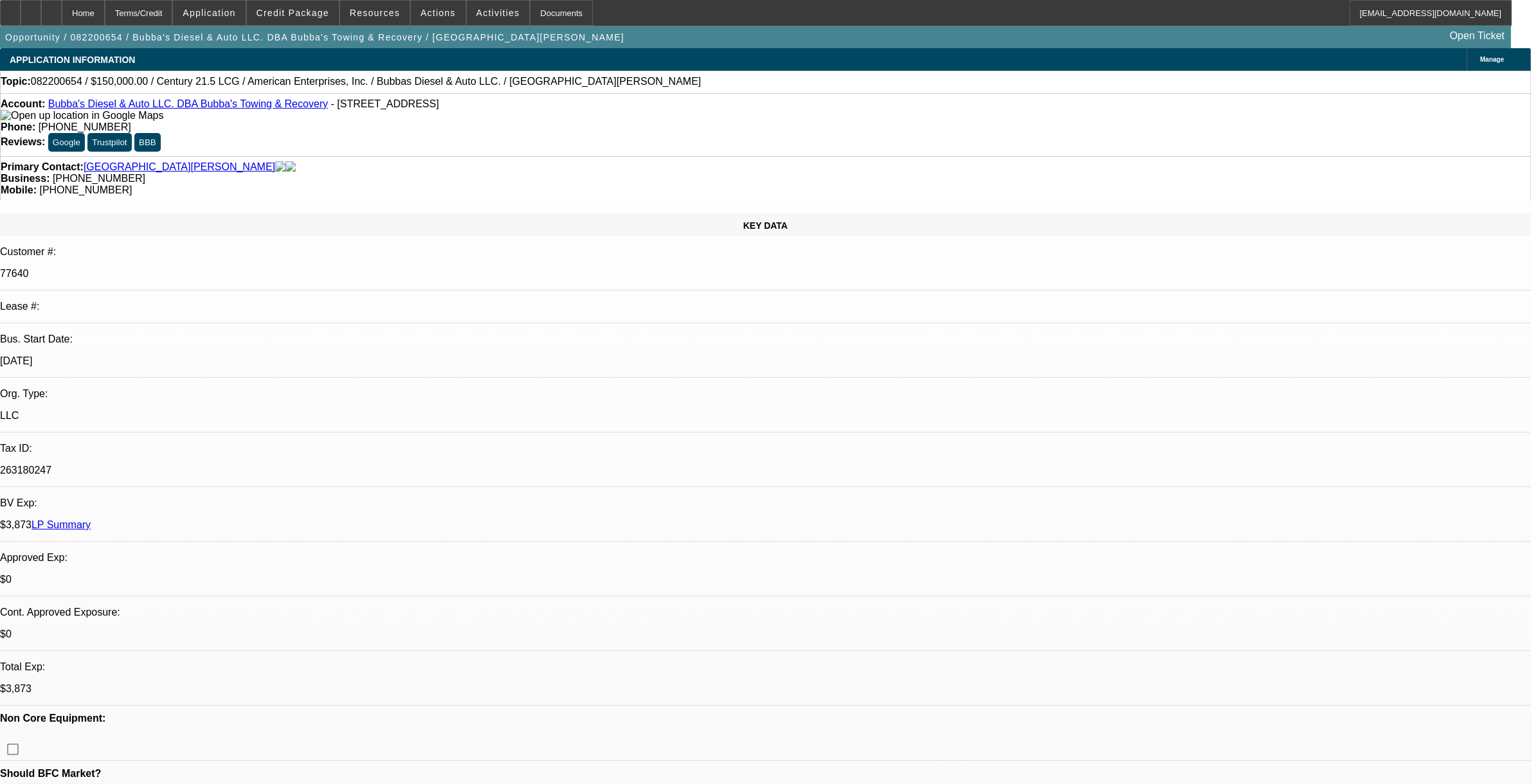
select select "6"
select select "1"
select select "2"
select select "6"
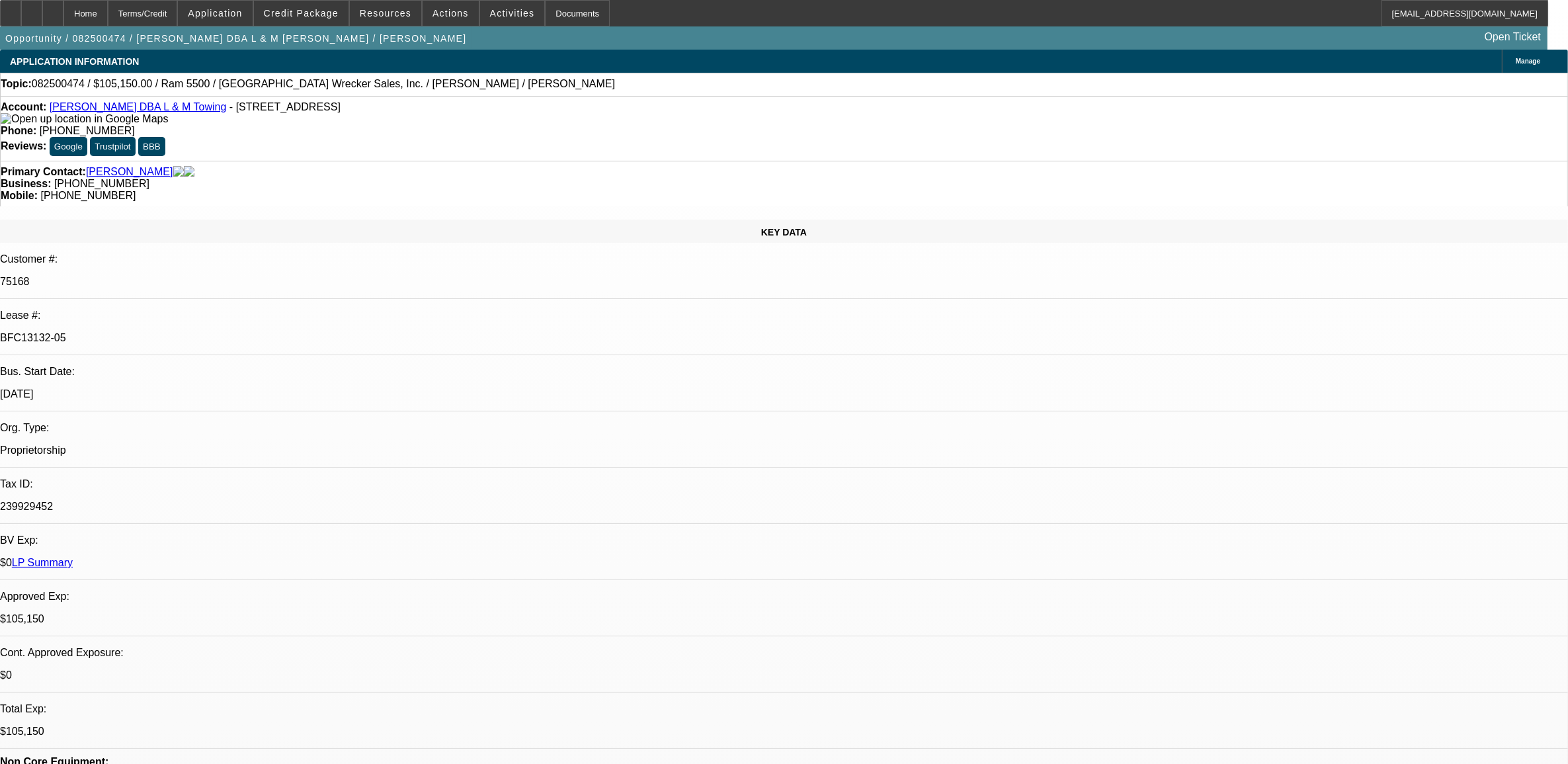
select select "0"
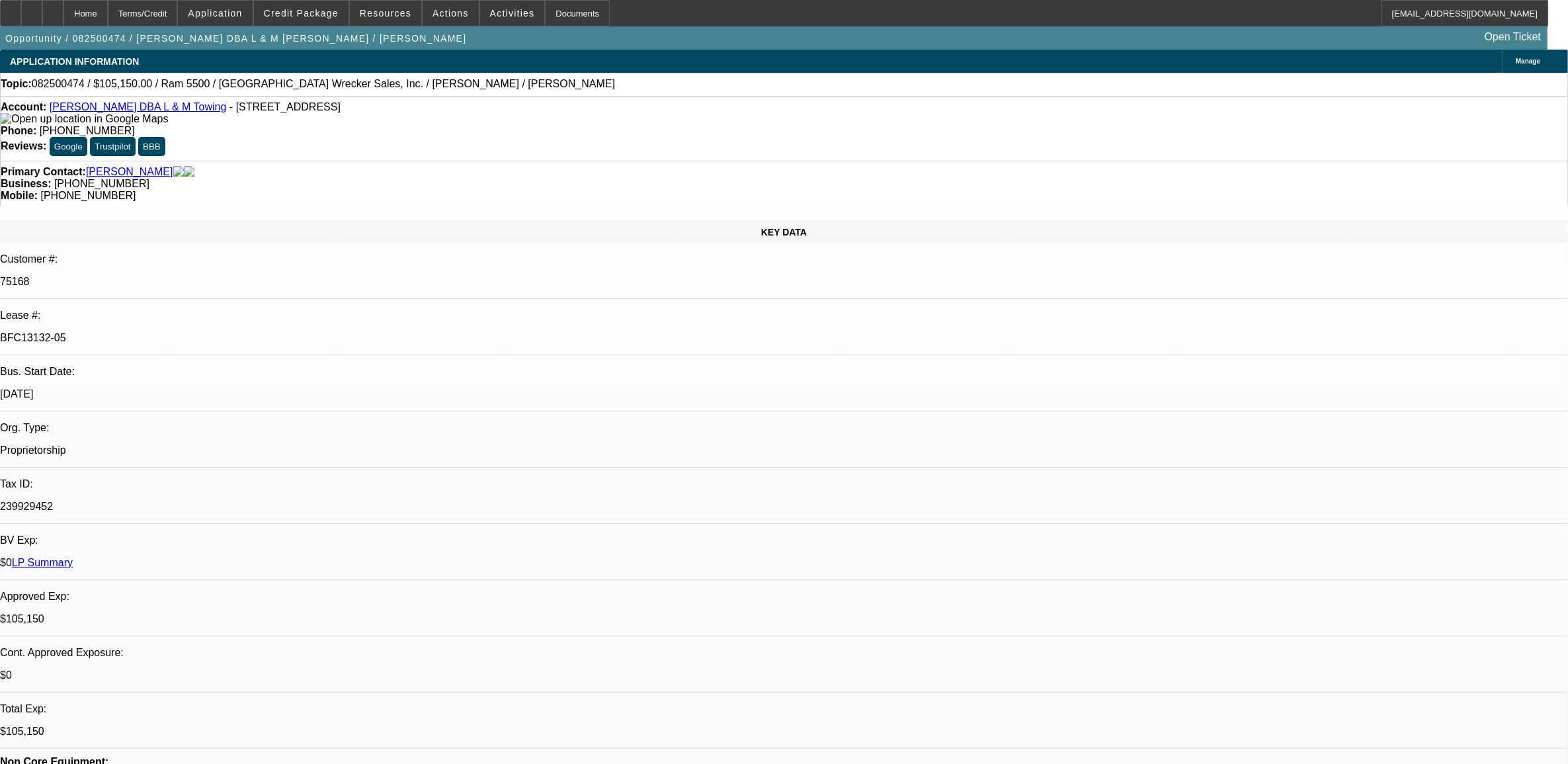
select select "0"
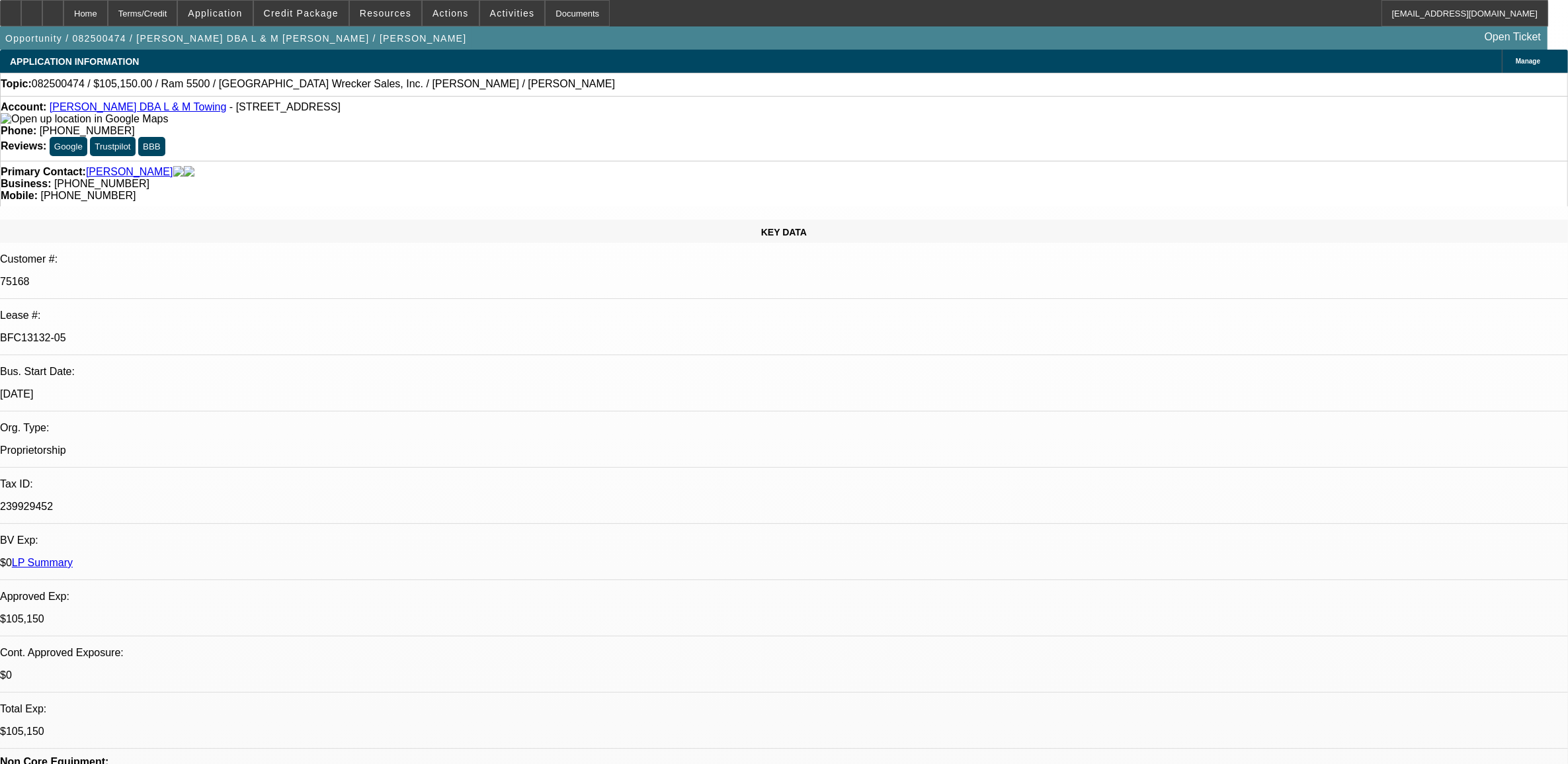
select select "0"
select select "1"
select select "3"
select select "6"
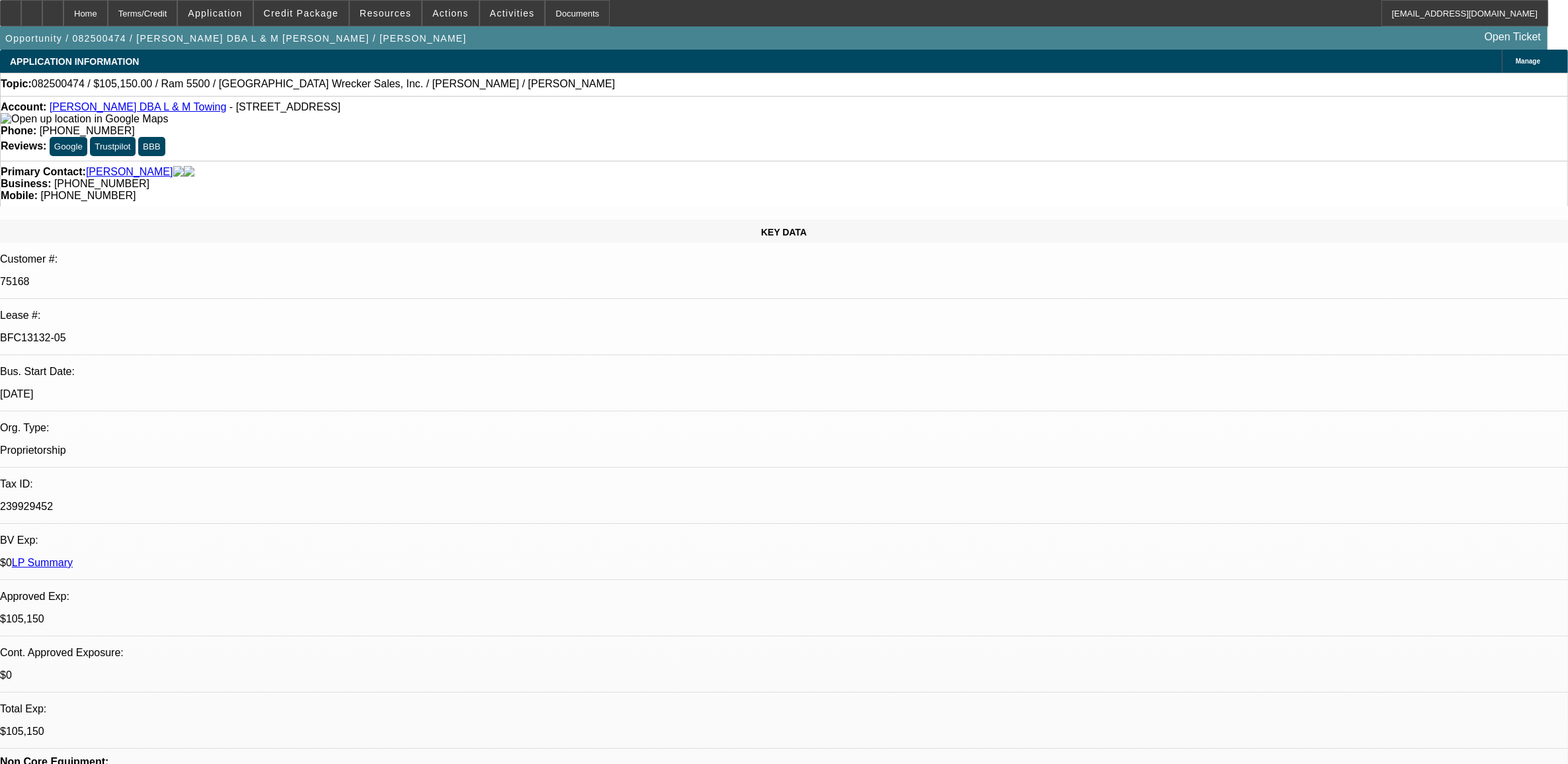
select select "1"
select select "6"
select select "1"
select select "3"
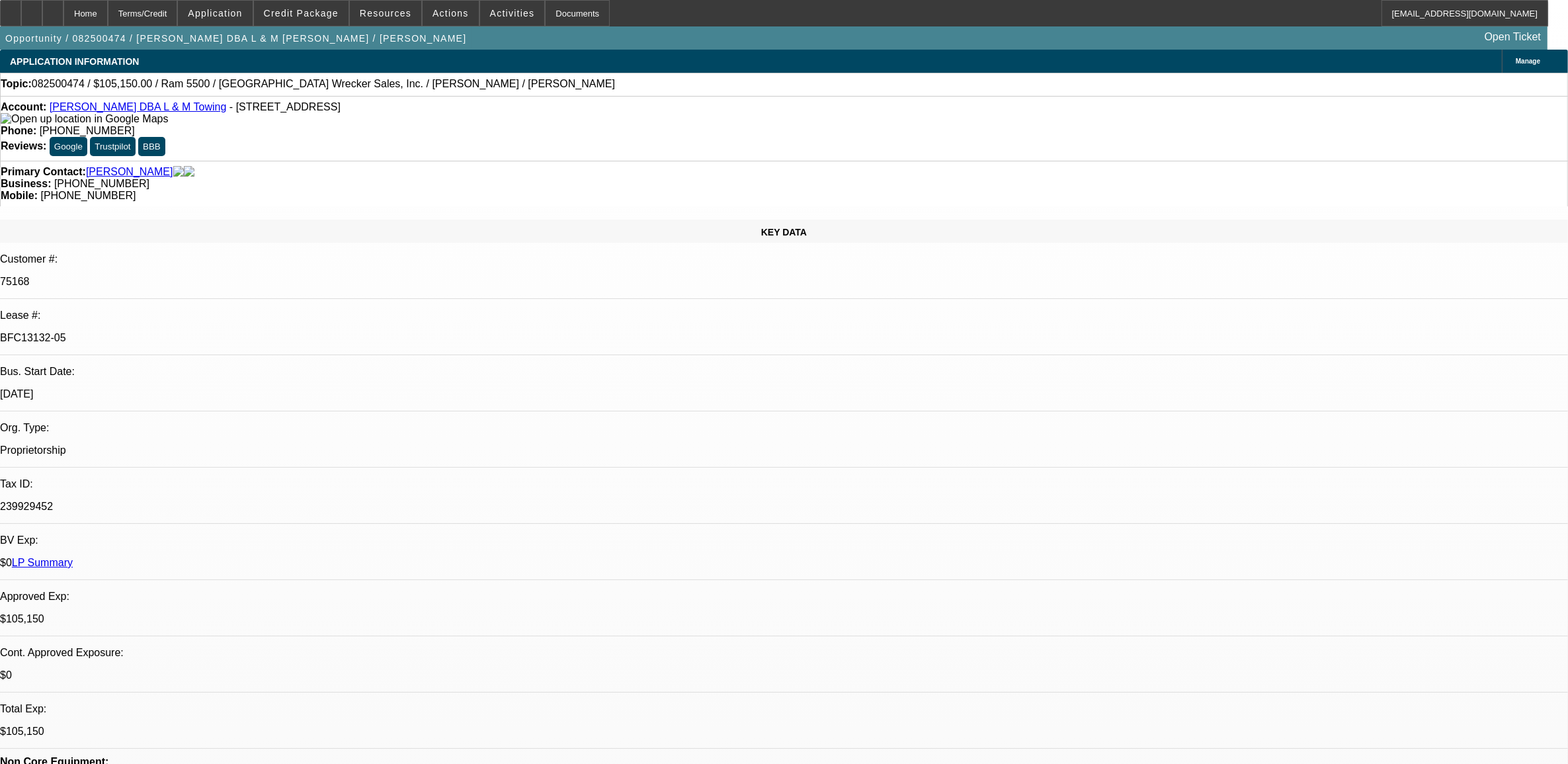
select select "6"
select select "1"
select select "2"
select select "6"
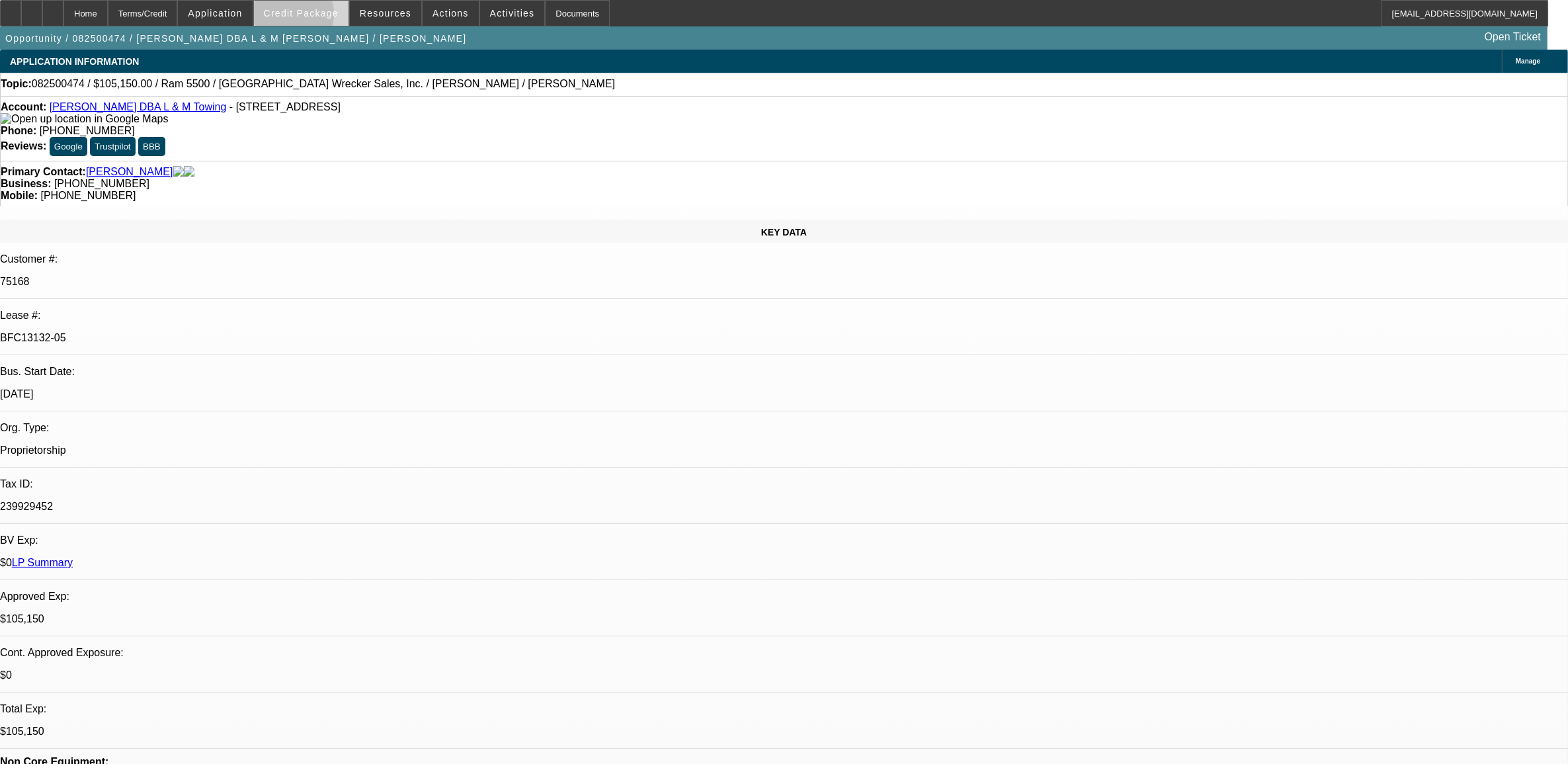
click at [308, 17] on button "Credit Package" at bounding box center [301, 13] width 94 height 25
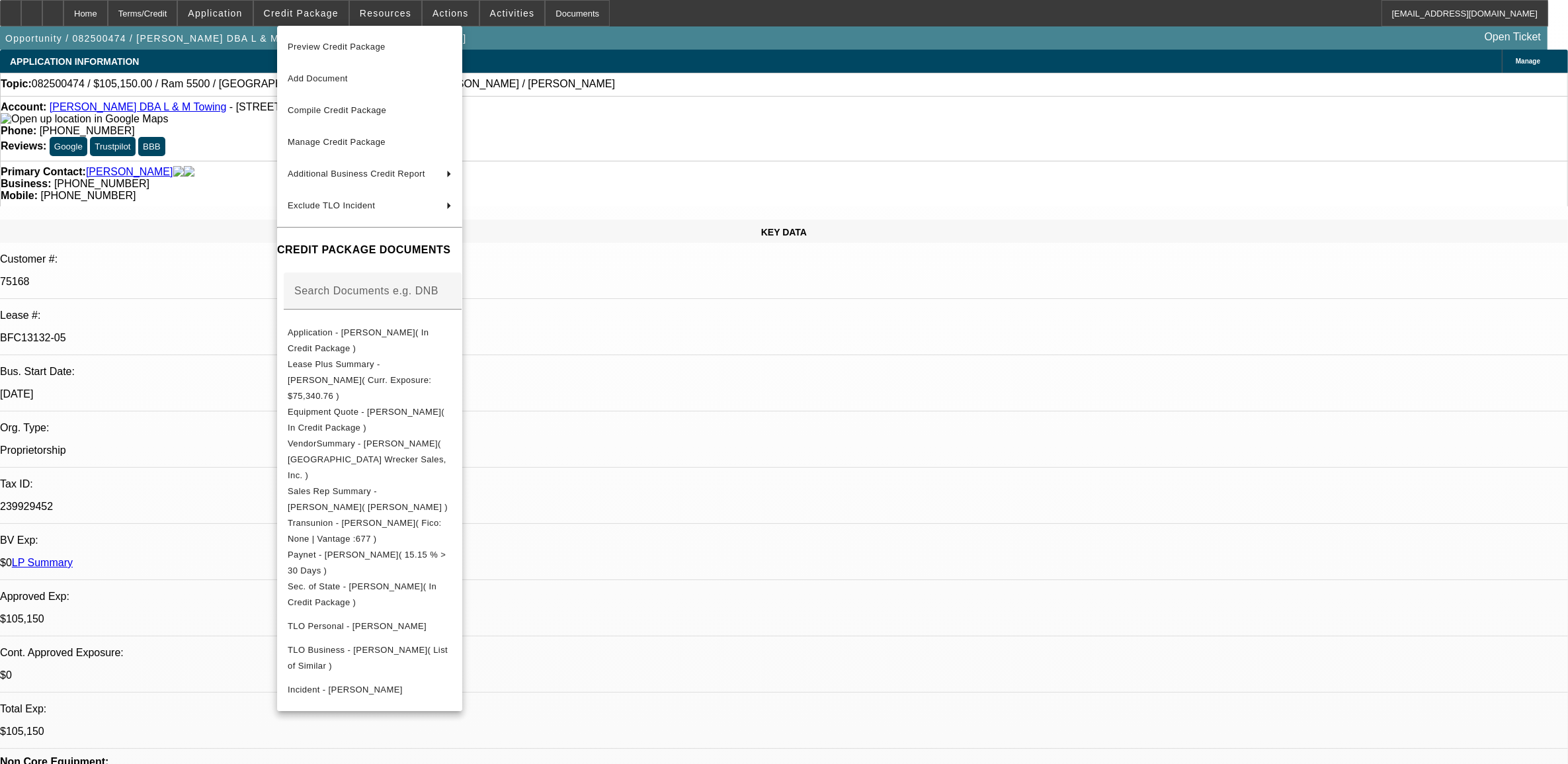
click at [726, 393] on div at bounding box center [784, 382] width 1568 height 764
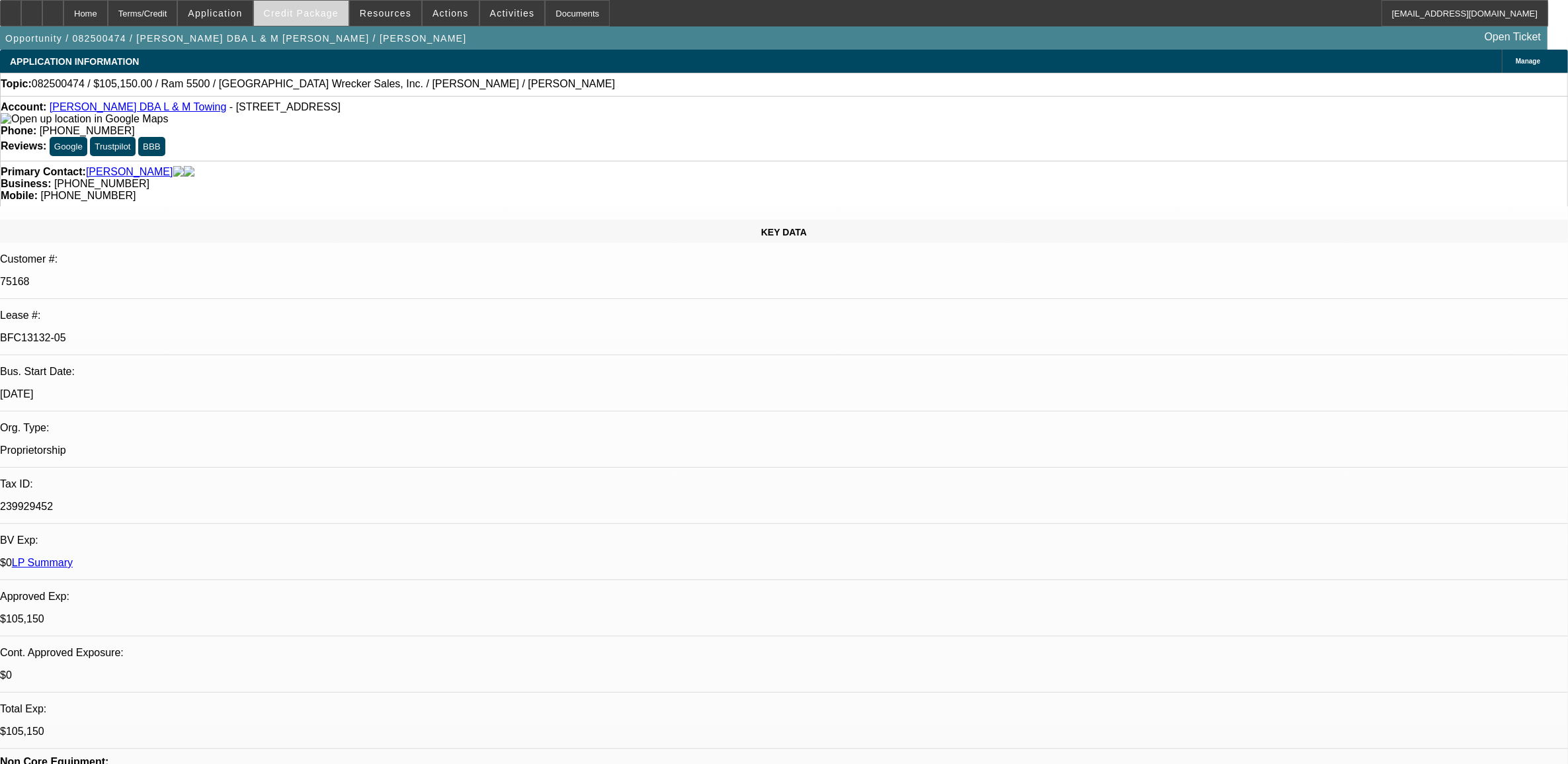
click at [319, 16] on span "Credit Package" at bounding box center [301, 13] width 75 height 11
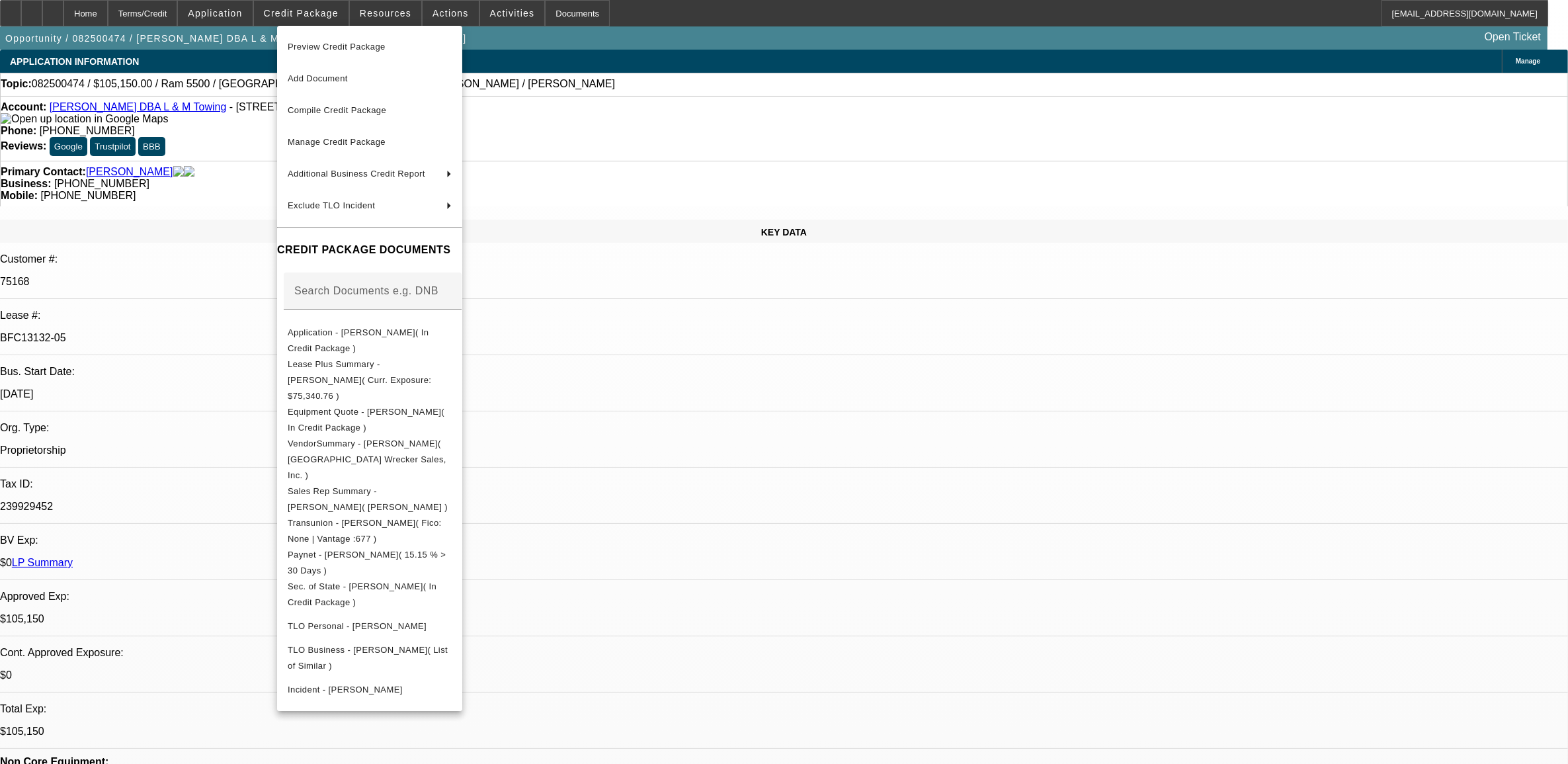
click at [738, 392] on div at bounding box center [784, 382] width 1568 height 764
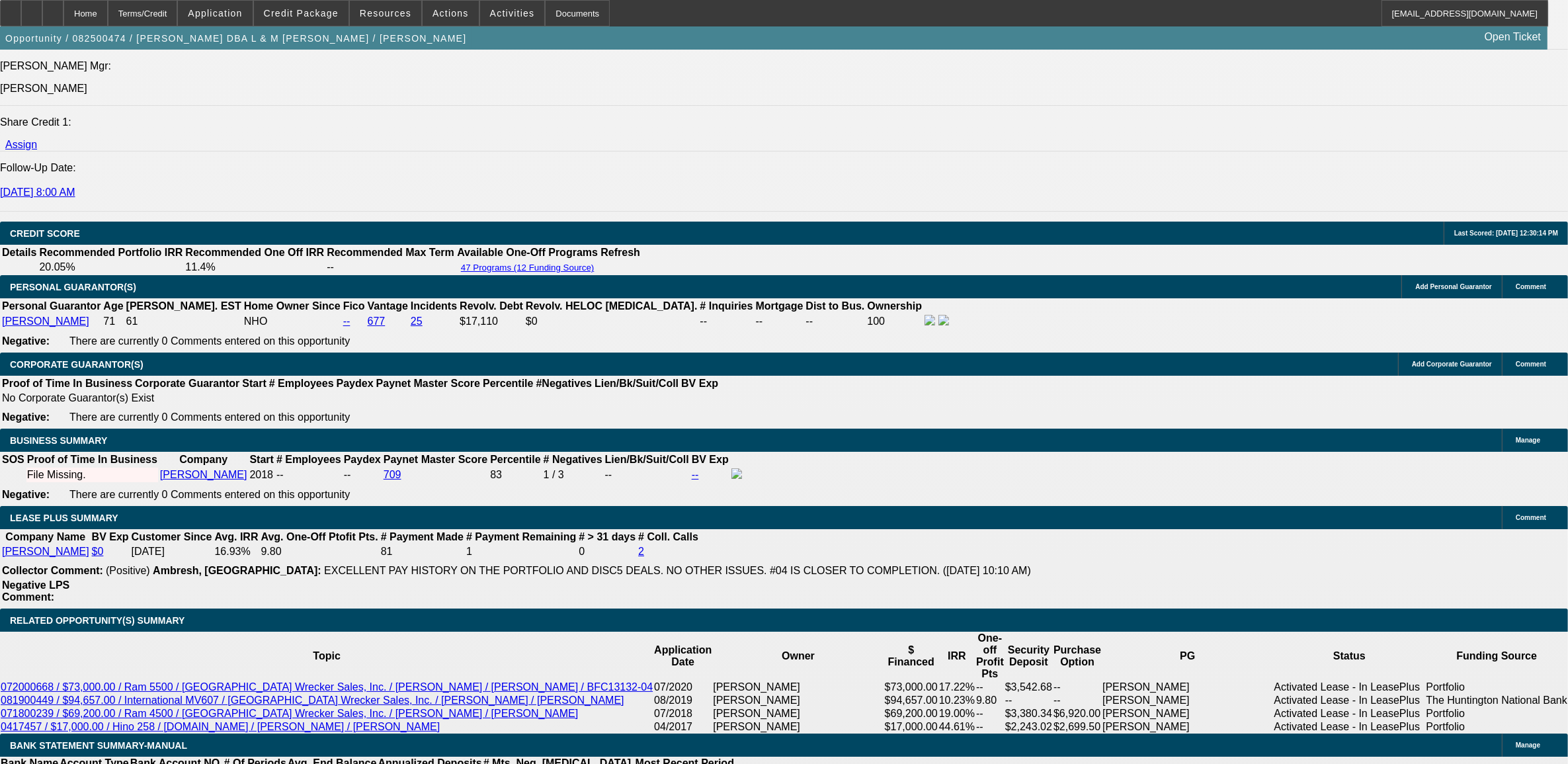
scroll to position [1820, 0]
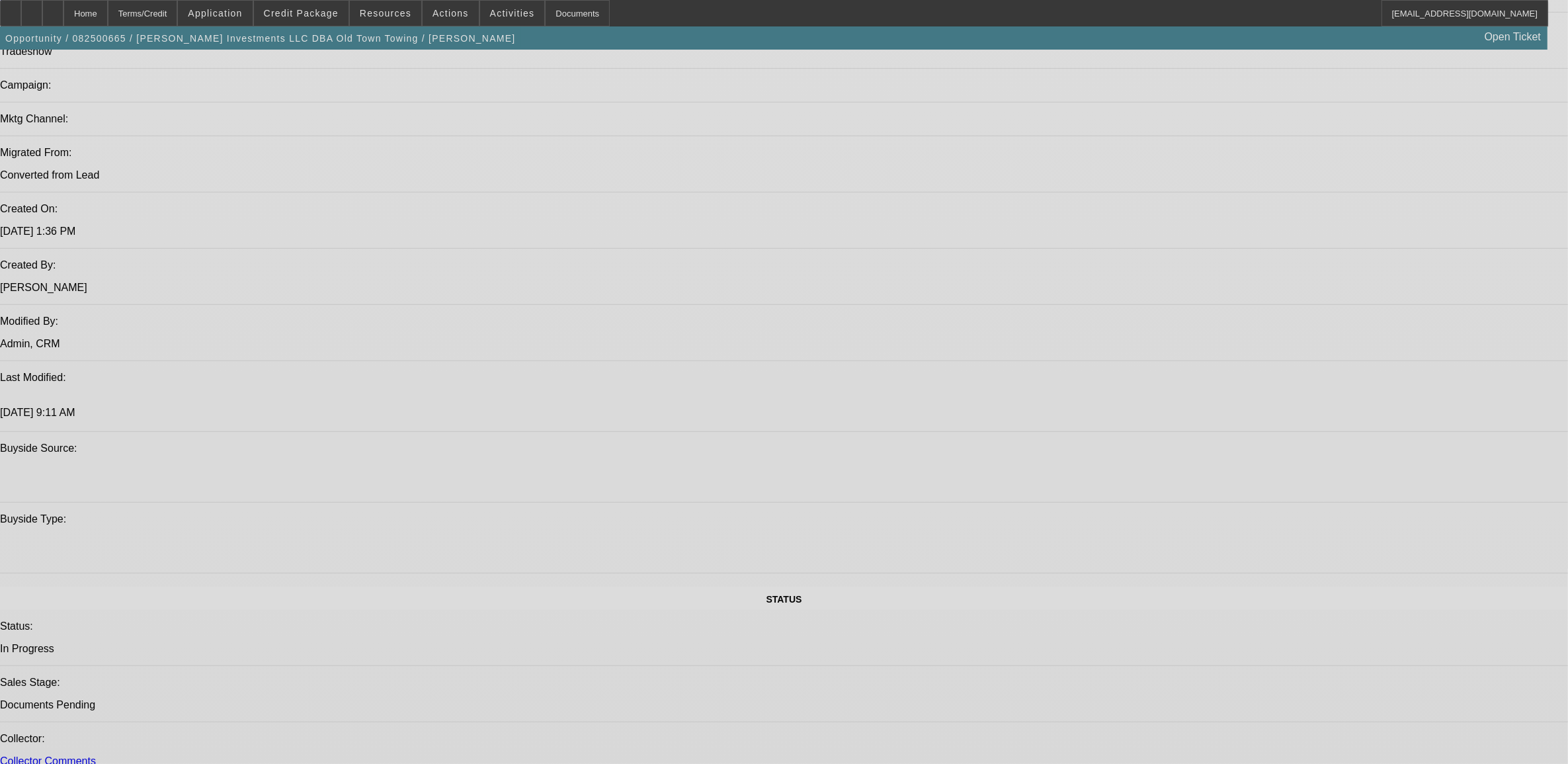
select select "0"
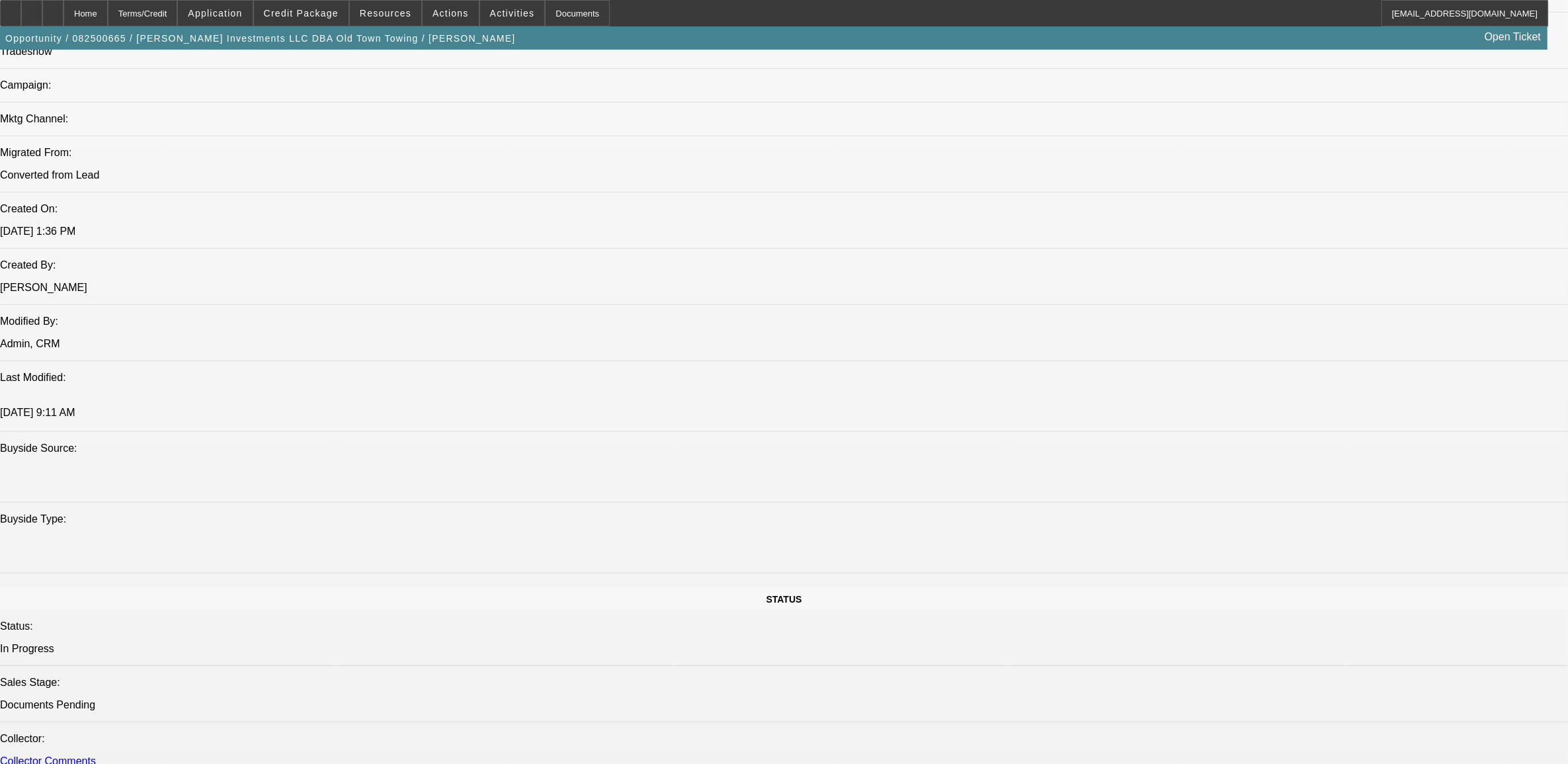
select select "0.1"
select select "0"
select select "0.1"
select select "0"
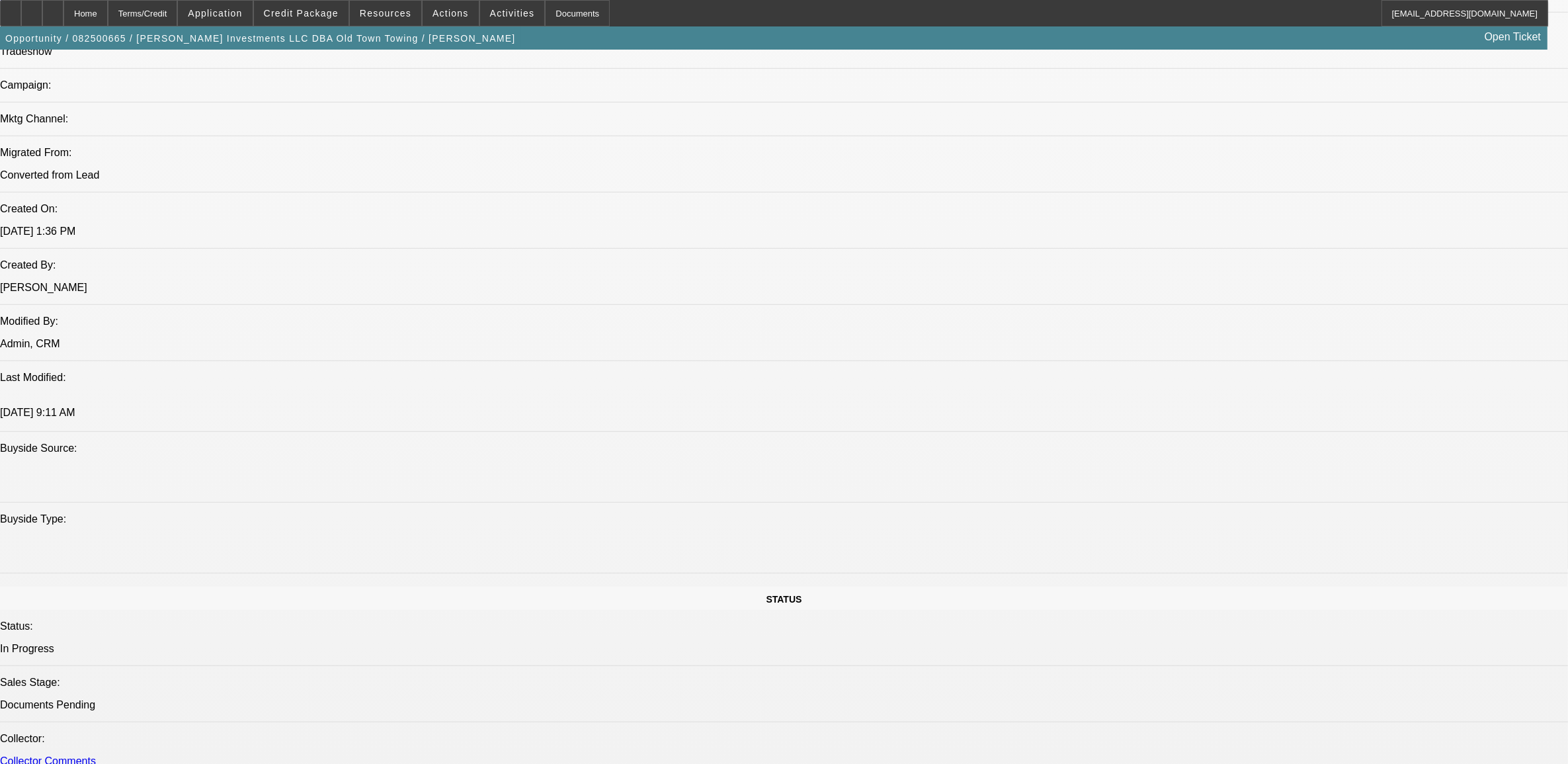
select select "0"
select select "0.1"
select select "0"
select select "0.1"
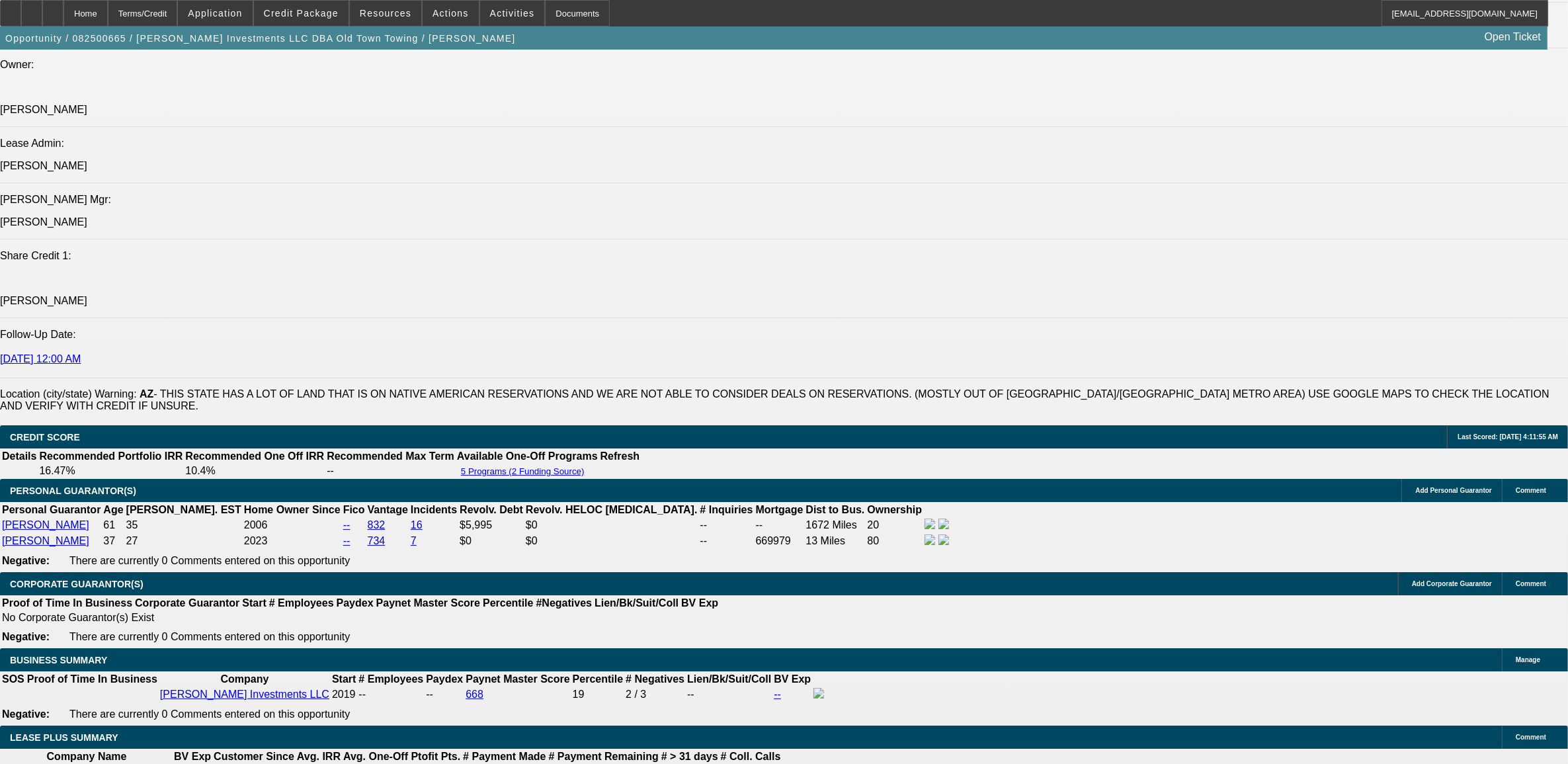
select select "1"
select select "2"
select select "4"
select select "1"
select select "2"
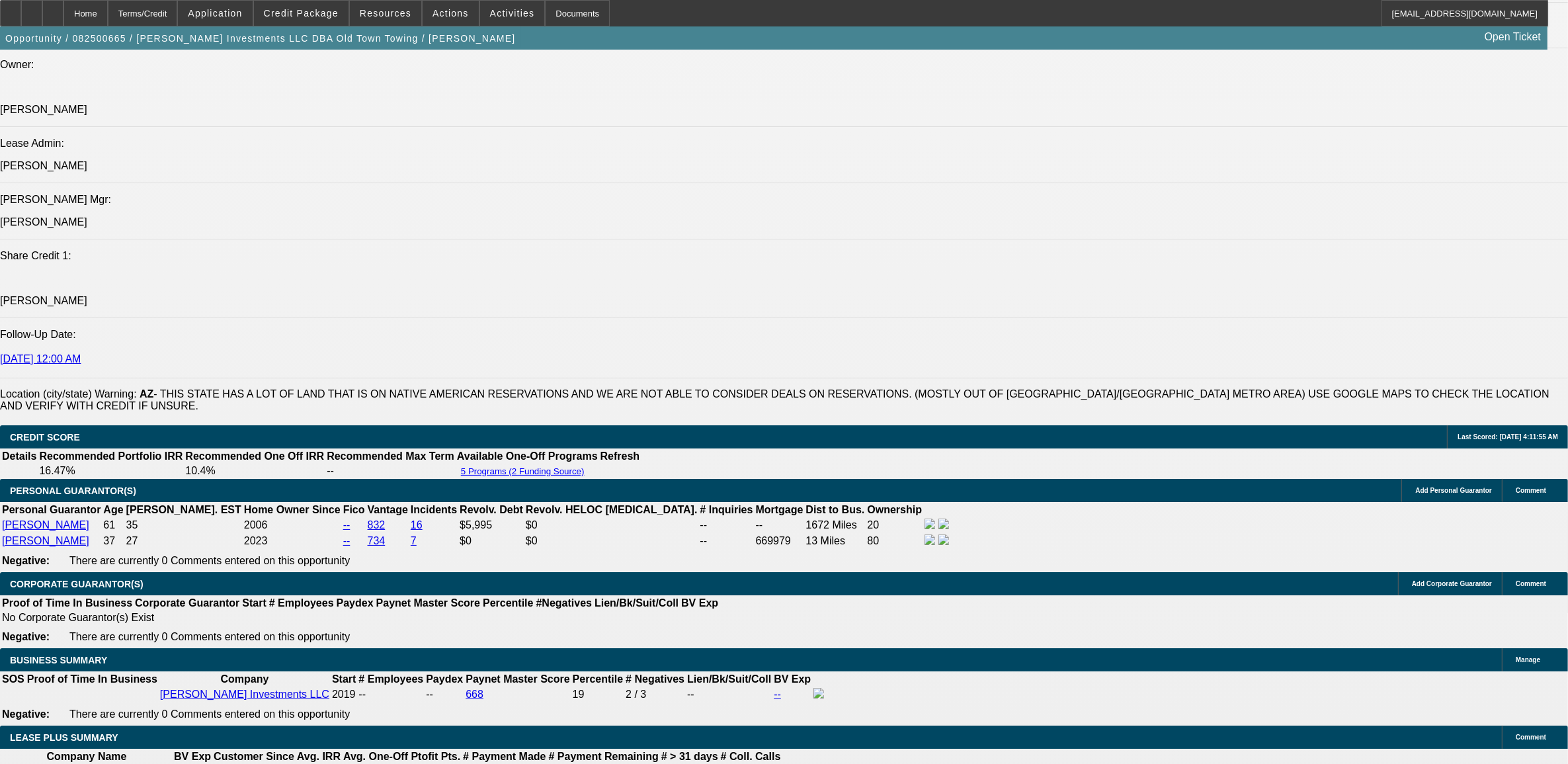
select select "4"
select select "1"
select select "2"
select select "4"
select select "1"
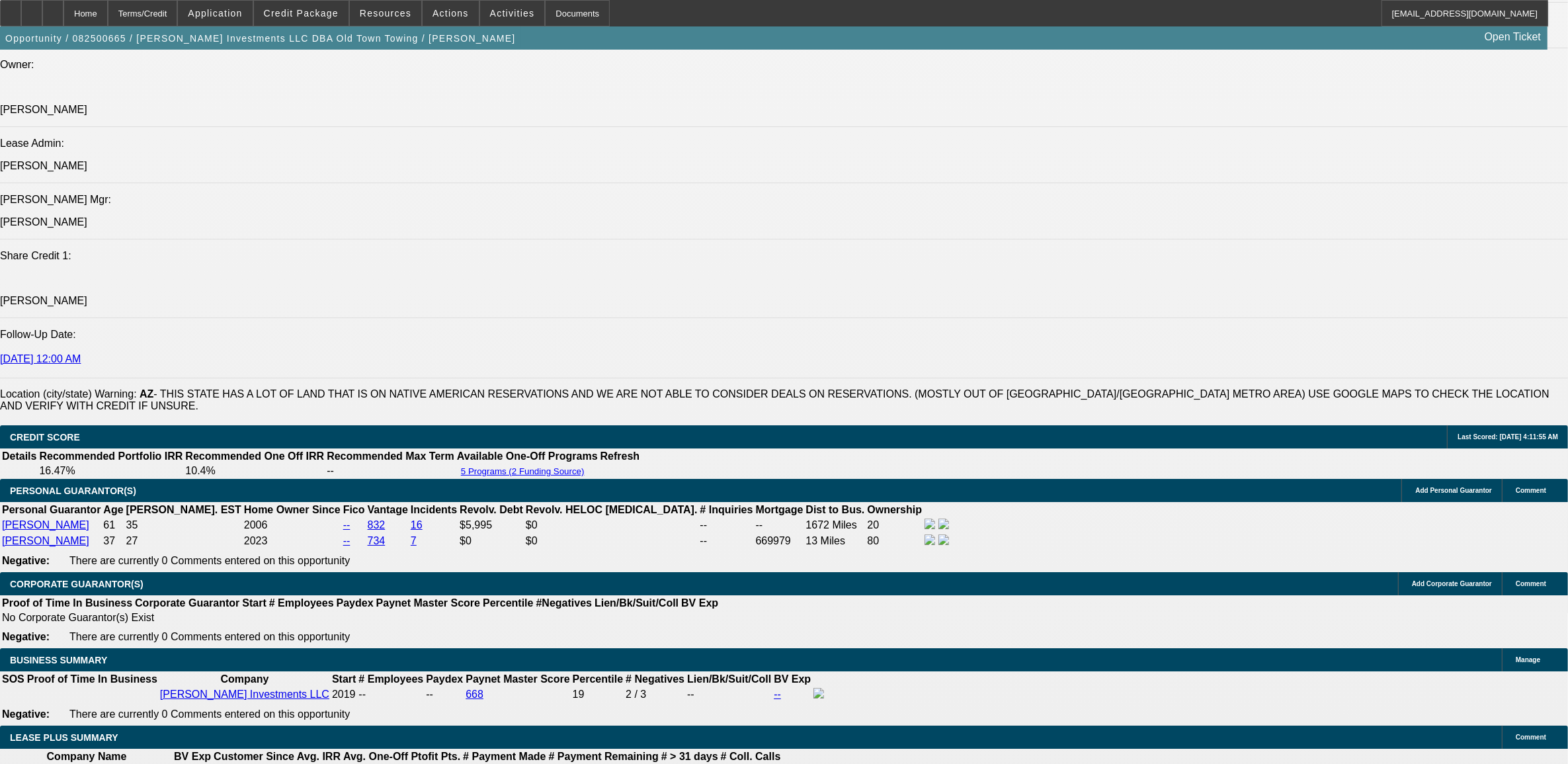
select select "1"
select select "4"
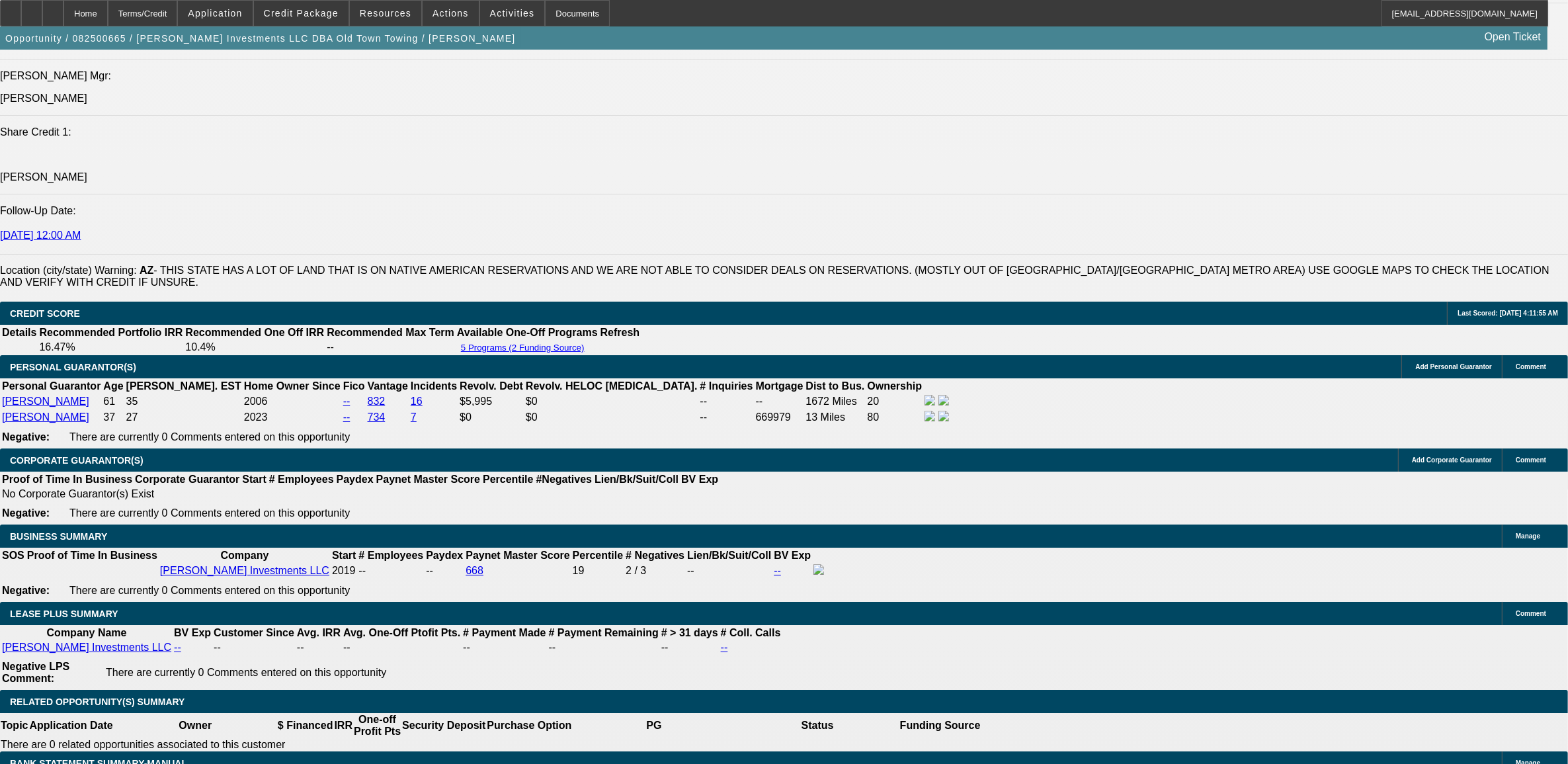
scroll to position [1864, 0]
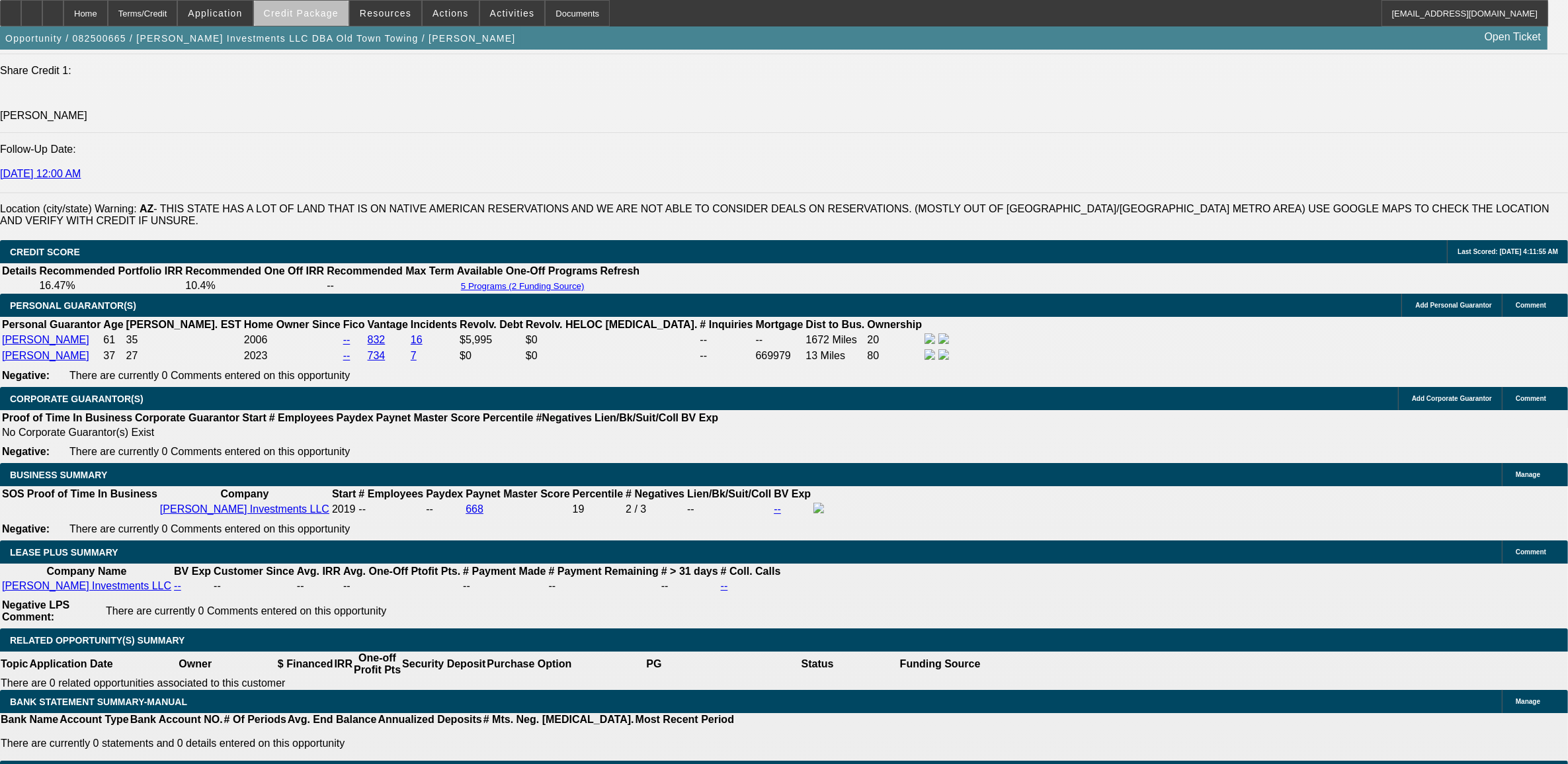
click at [328, 14] on span "Credit Package" at bounding box center [301, 13] width 75 height 11
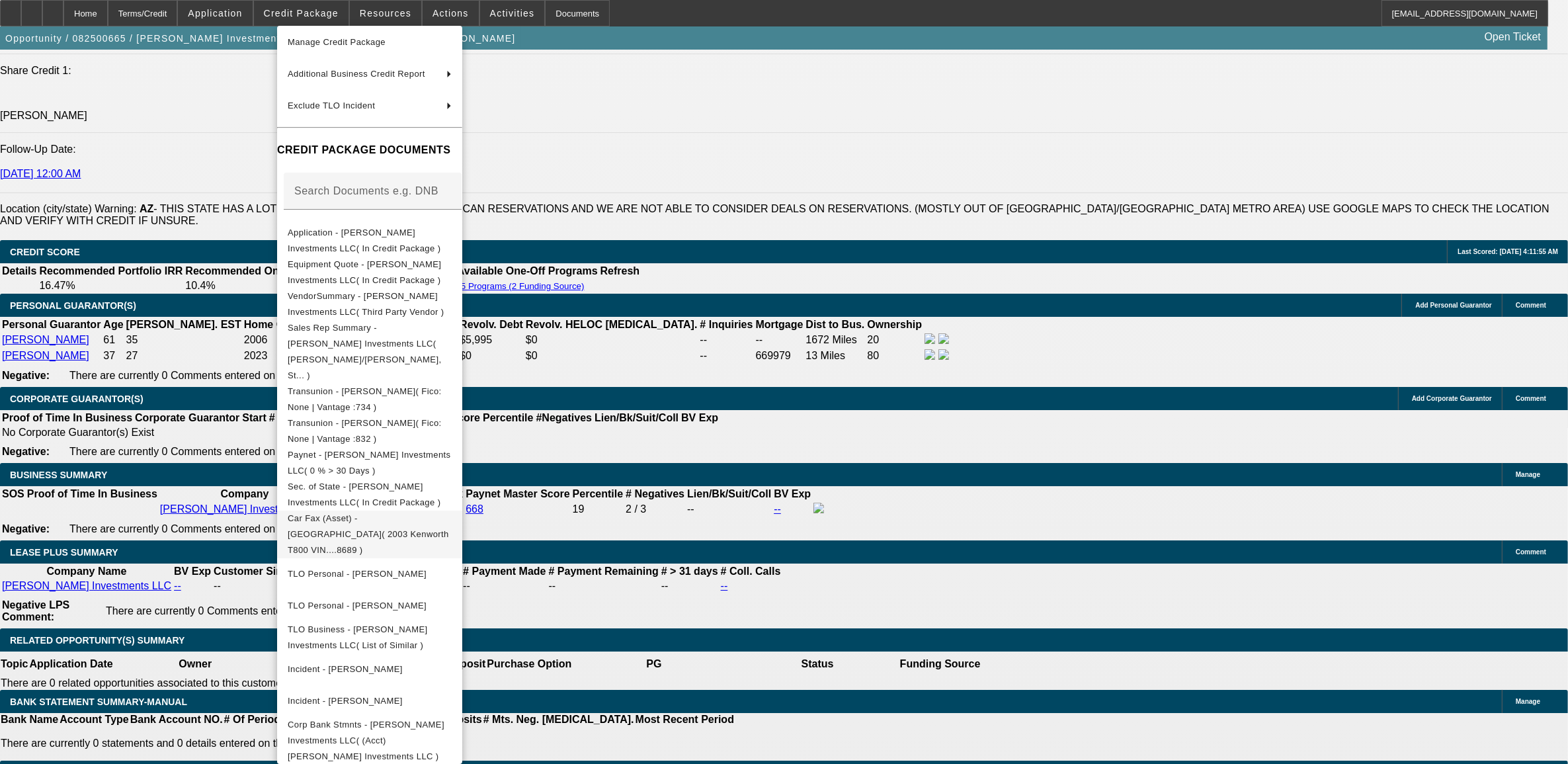
scroll to position [114, 0]
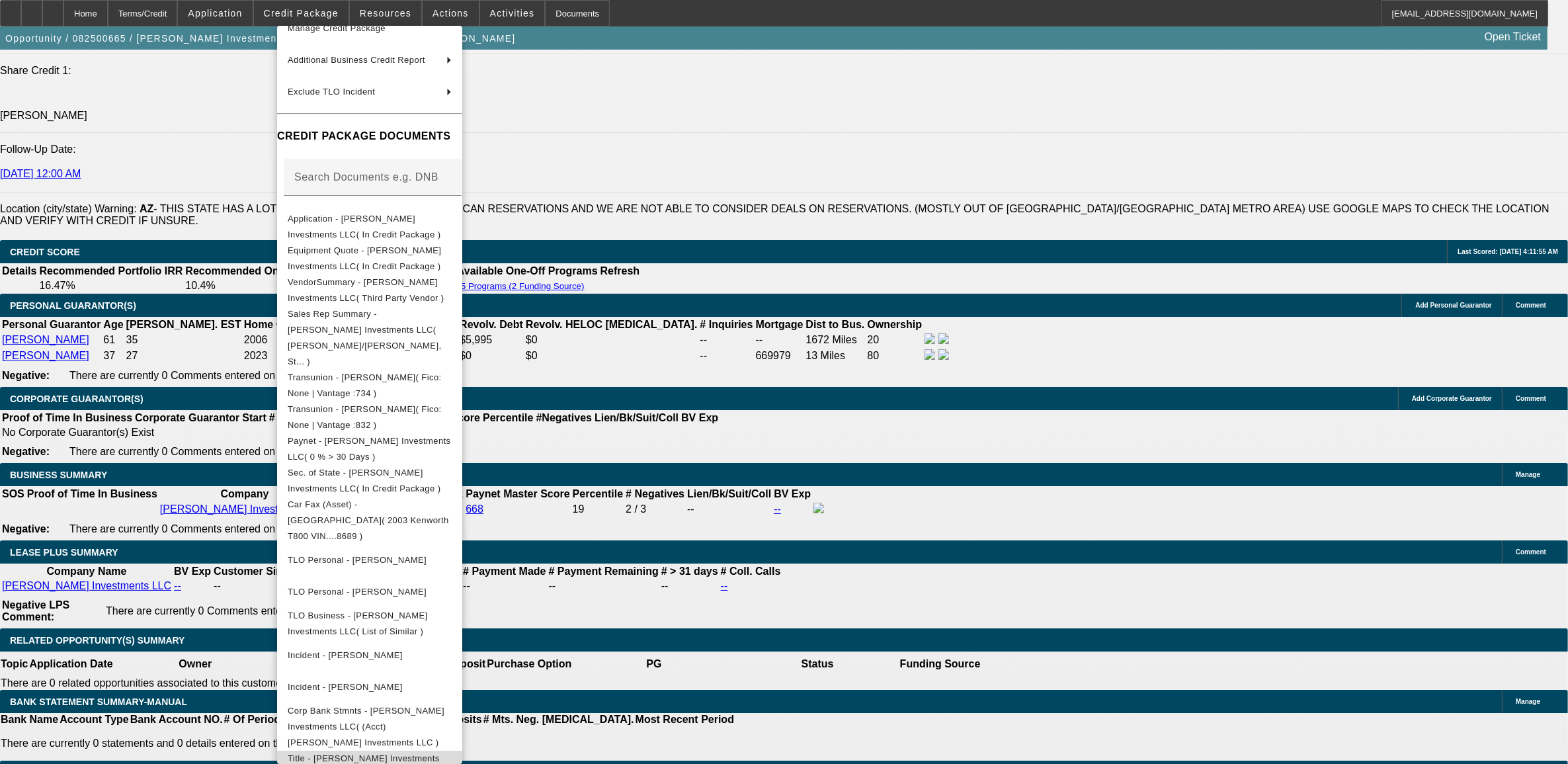
click at [361, 753] on span "Title - [PERSON_NAME] Investments LLC( In Credit Package )" at bounding box center [363, 766] width 152 height 26
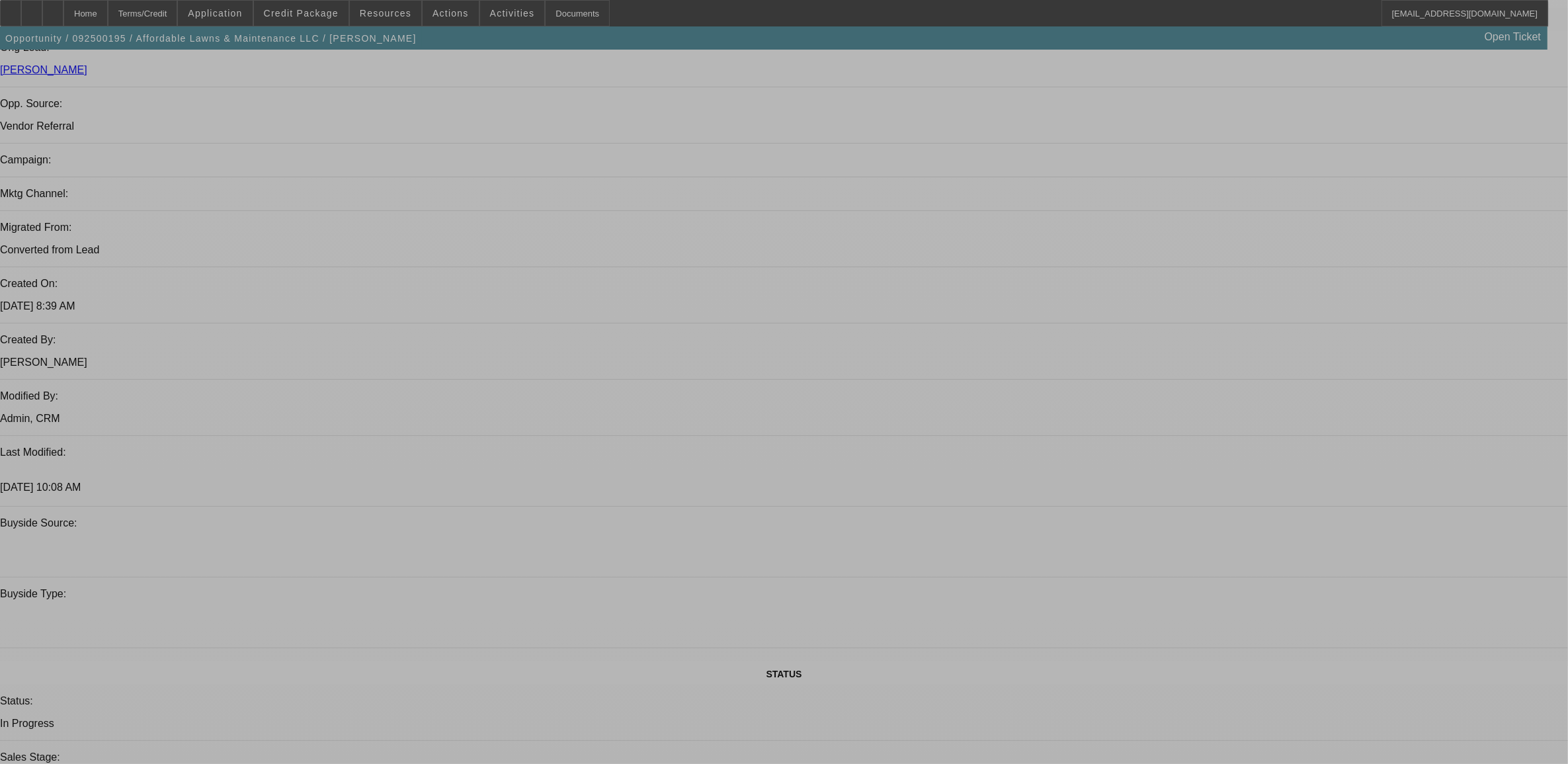
select select "0"
select select "2"
select select "0"
select select "6"
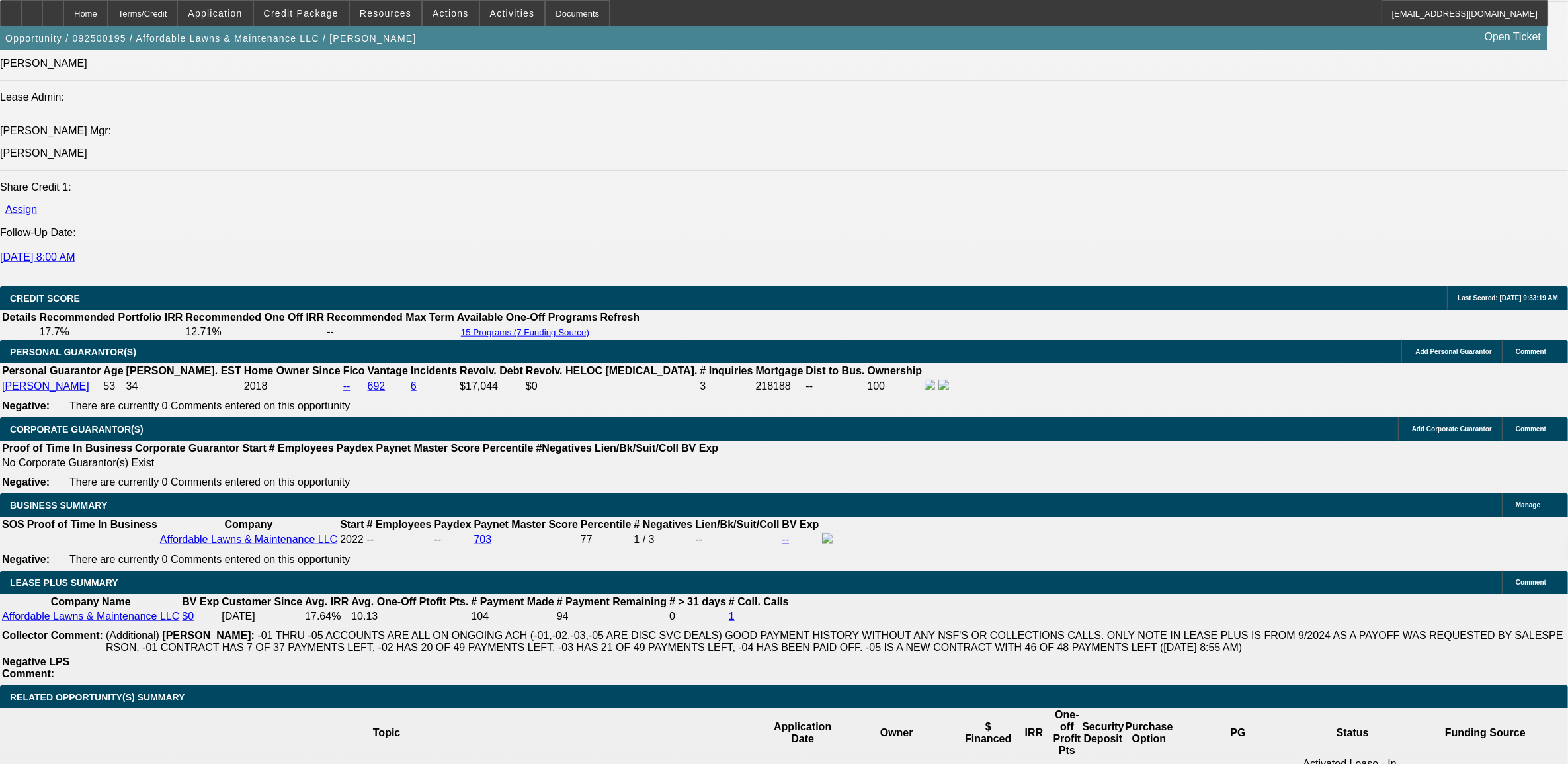
scroll to position [1979, 0]
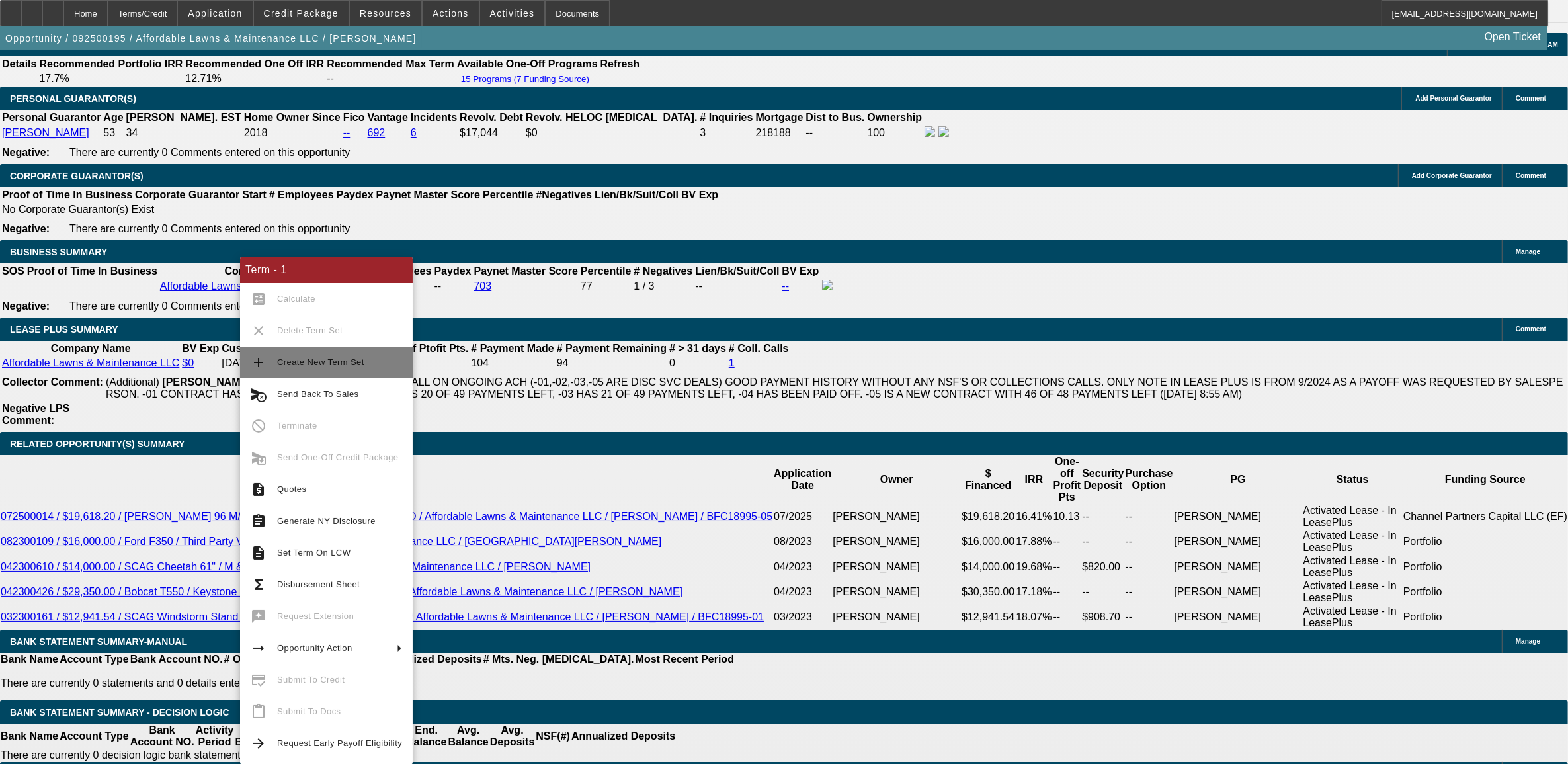
click at [285, 369] on button "add Create New Term Set" at bounding box center [326, 362] width 173 height 32
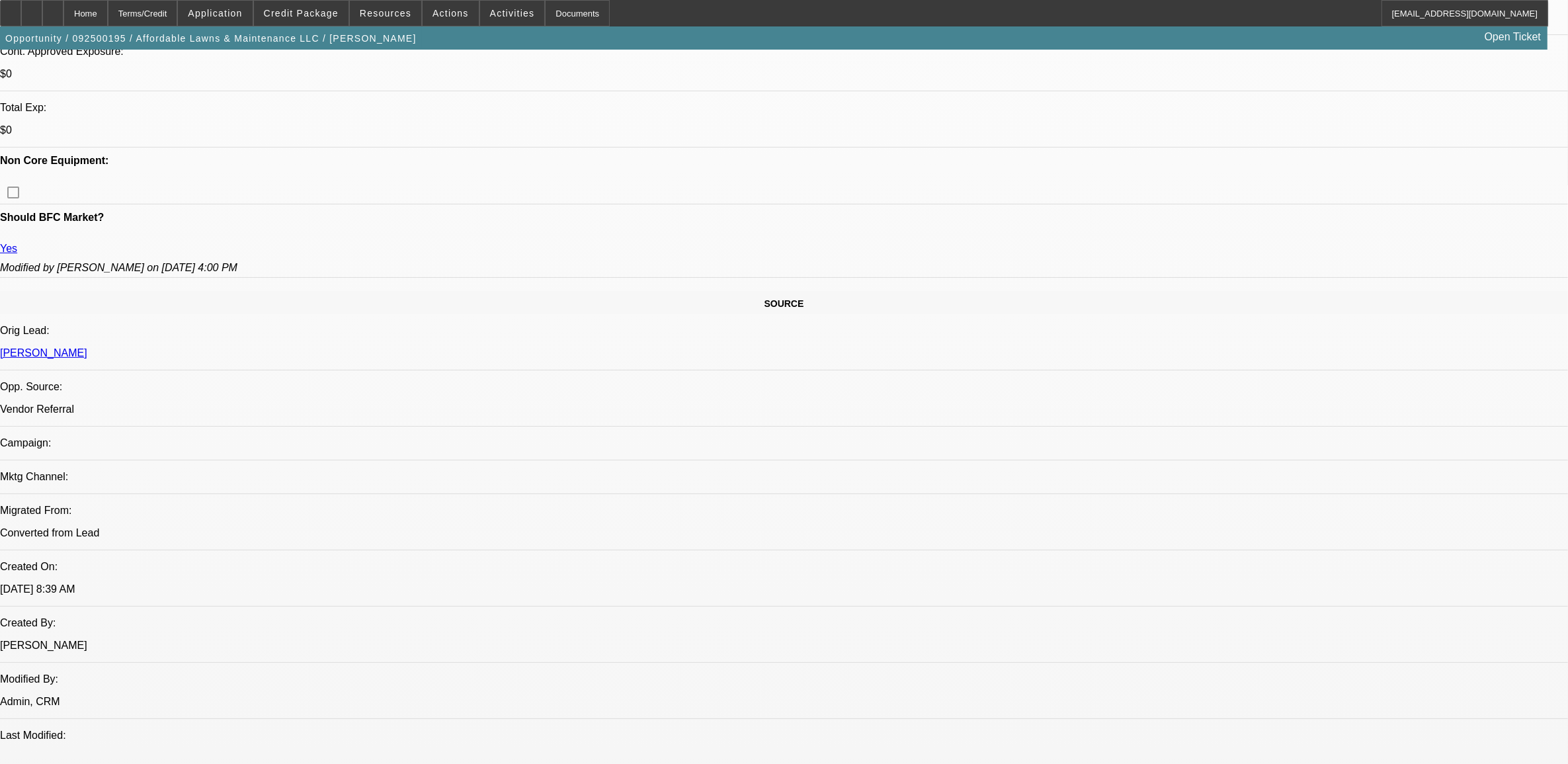
select select "0"
select select "2"
select select "0"
select select "6"
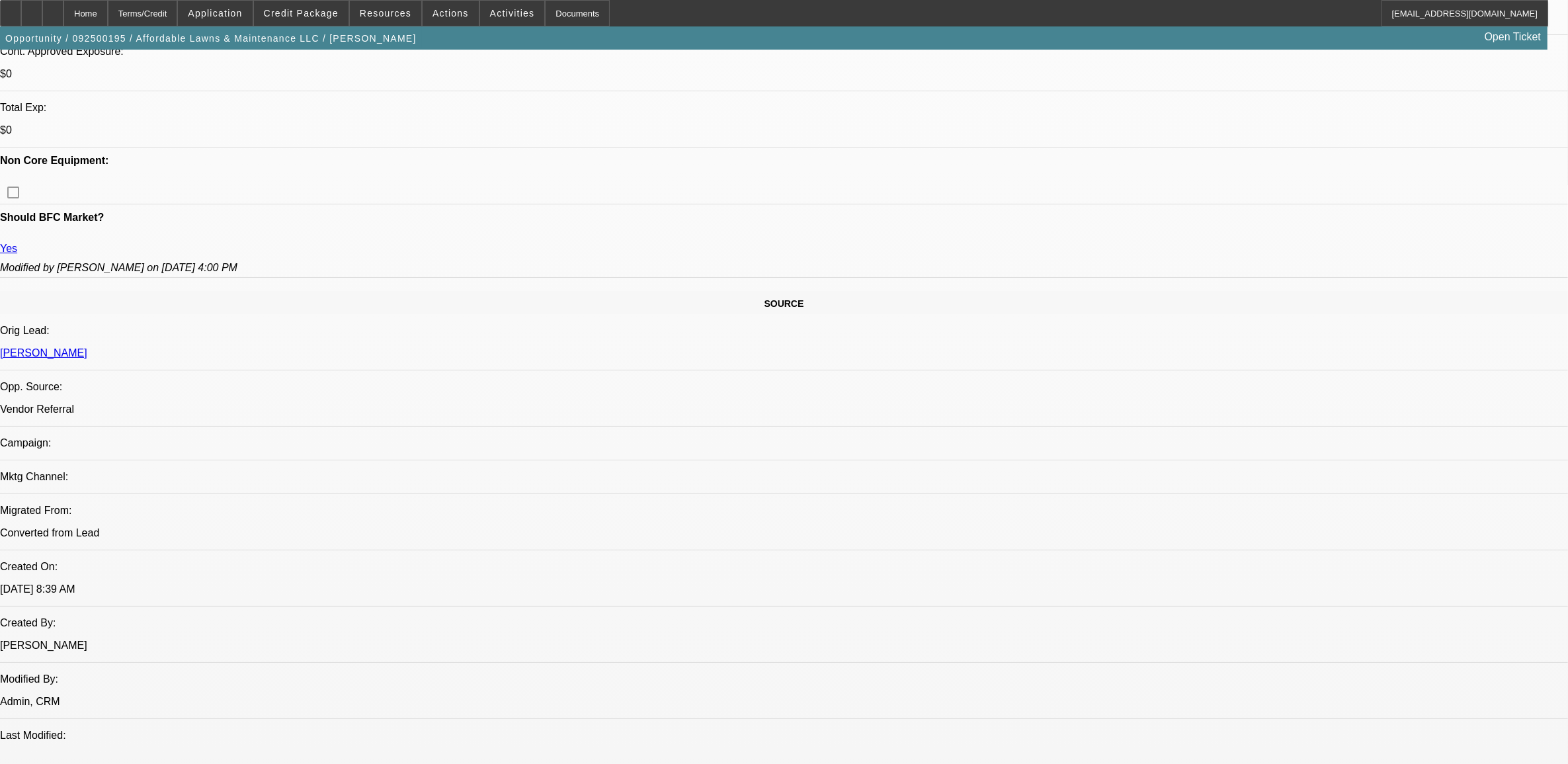
select select "0"
select select "2"
select select "0"
select select "6"
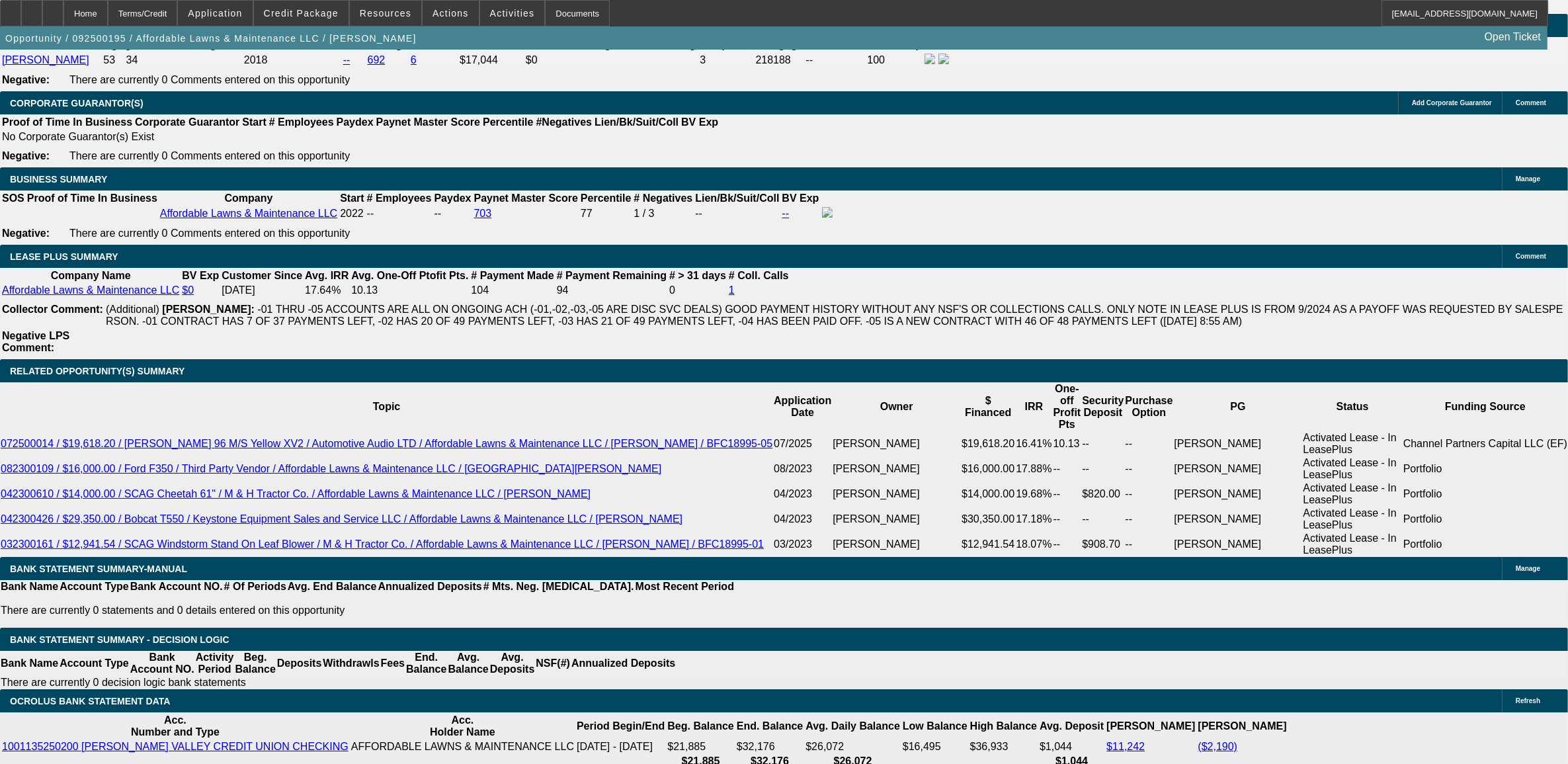
scroll to position [2068, 0]
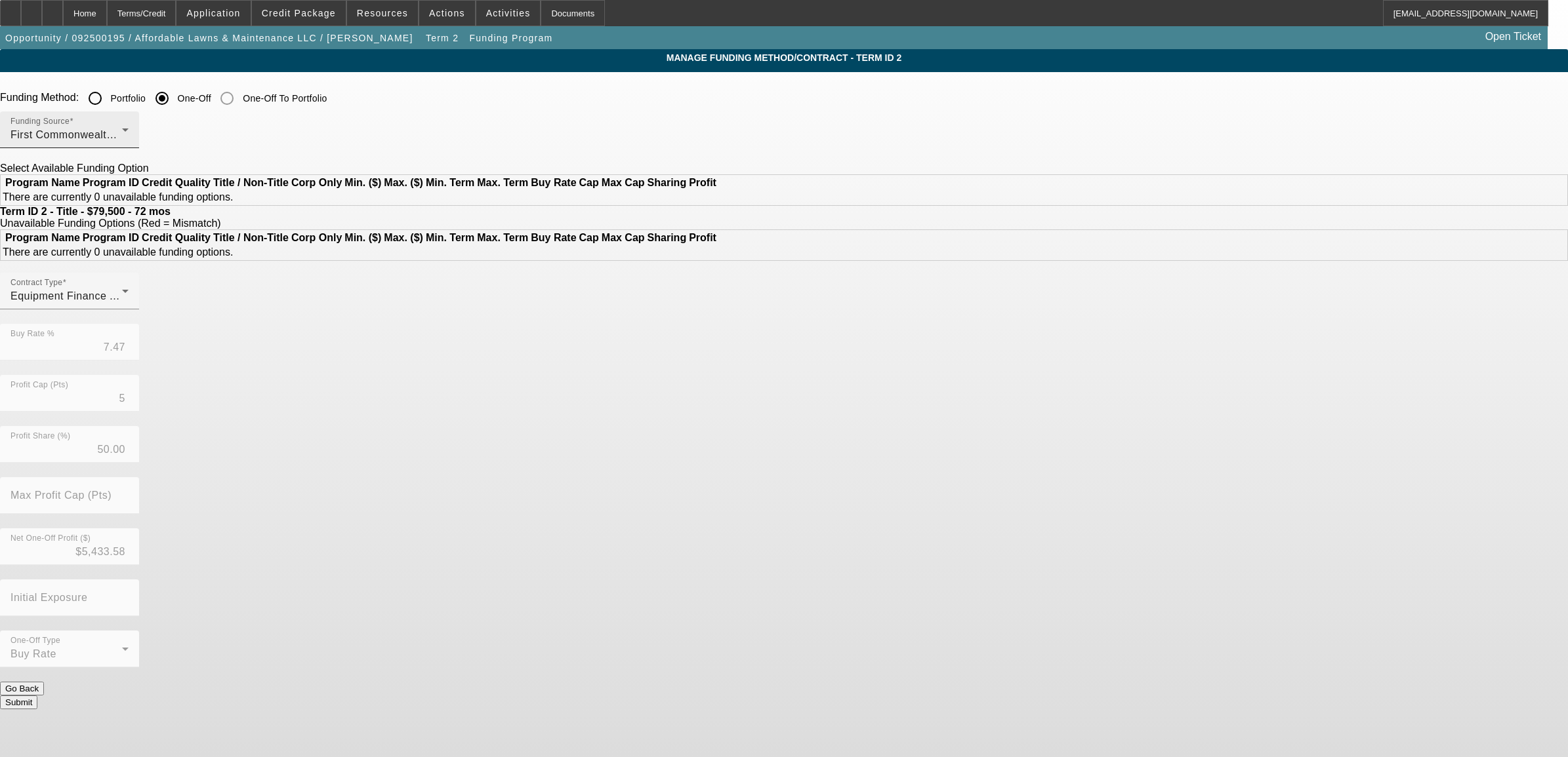
click at [212, 136] on span "First Commonwealth Equipment Finance" at bounding box center [111, 135] width 201 height 11
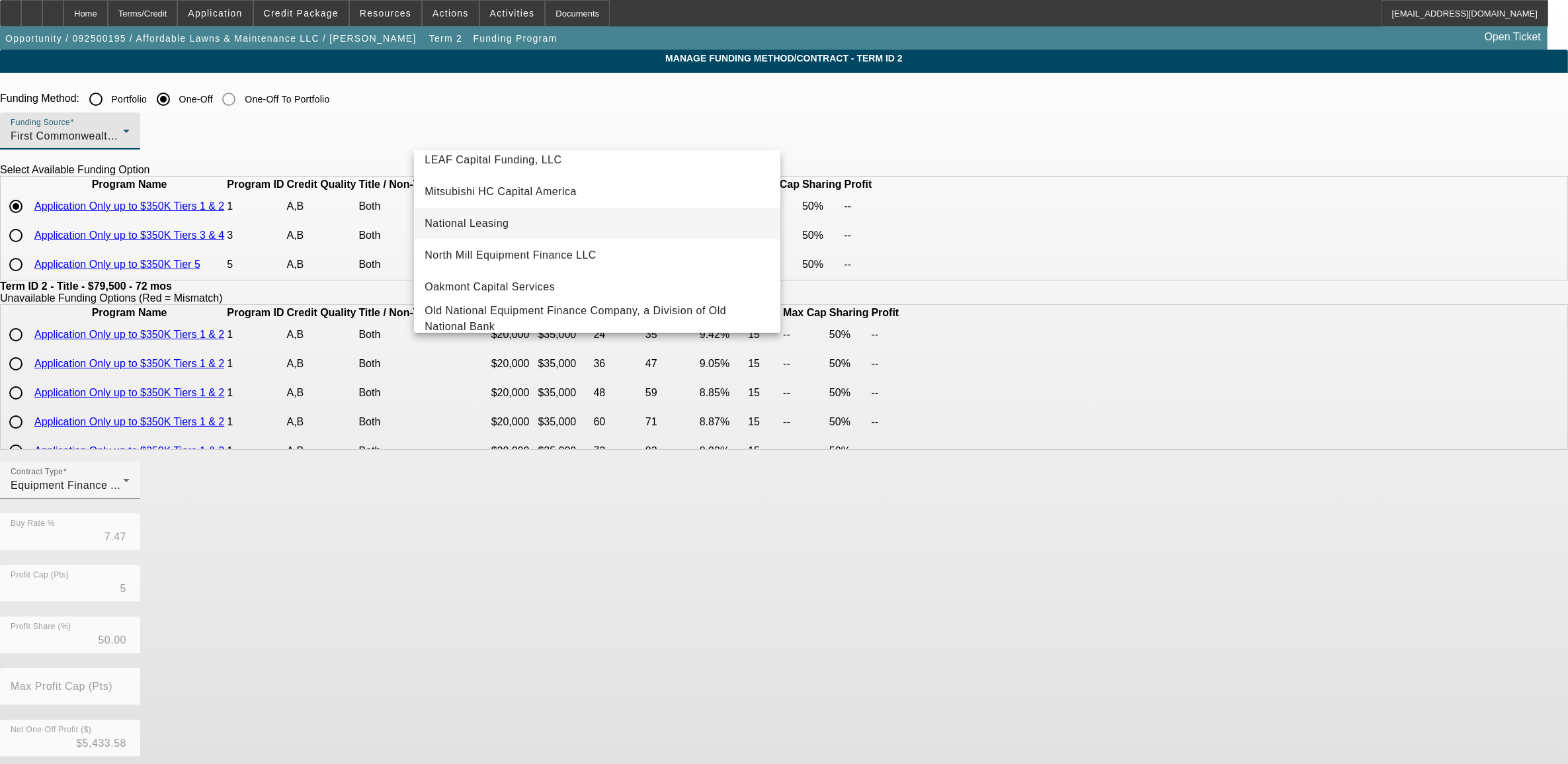
scroll to position [331, 0]
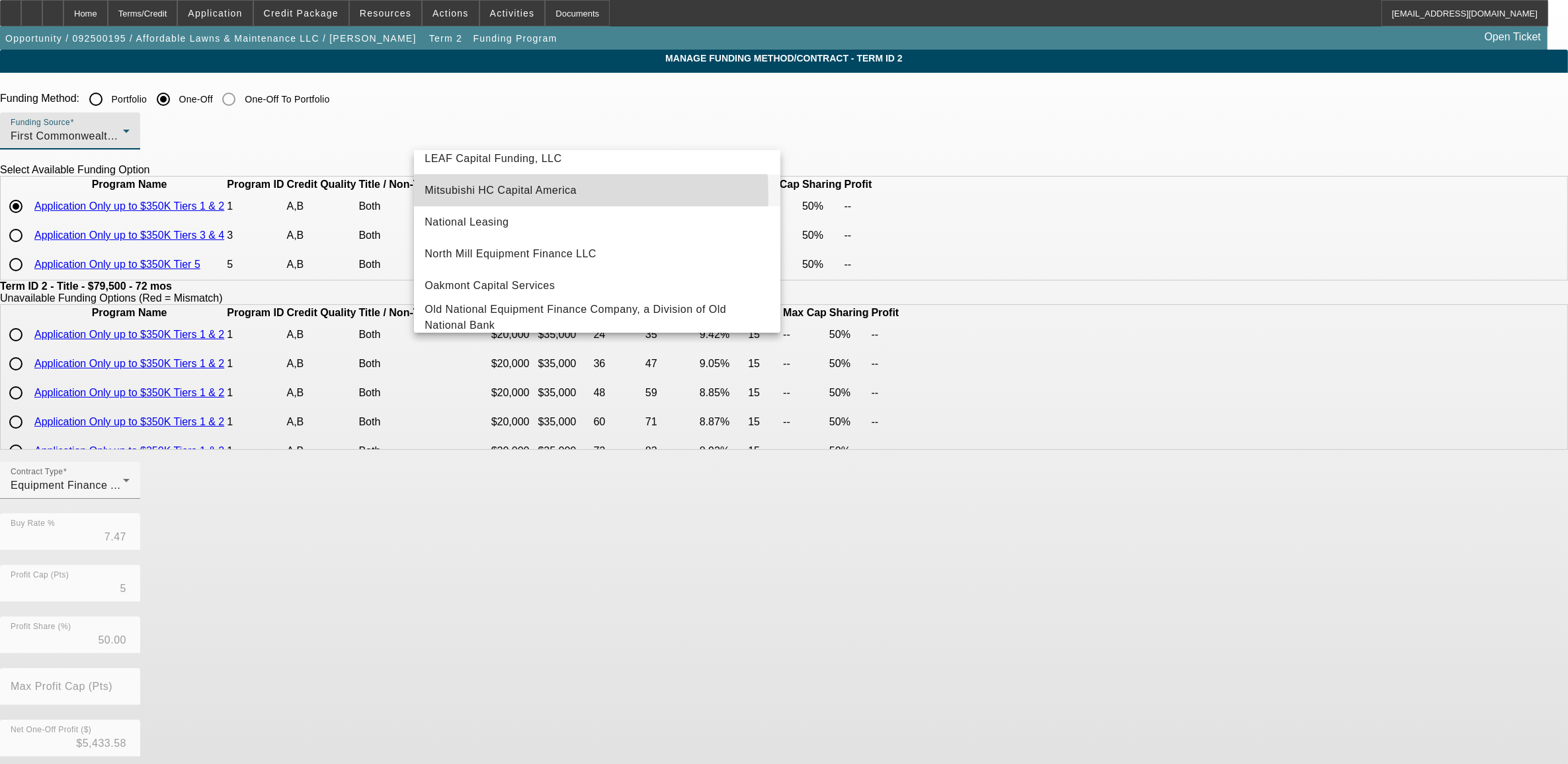
click at [481, 195] on span "Mitsubishi HC Capital America" at bounding box center [501, 190] width 152 height 15
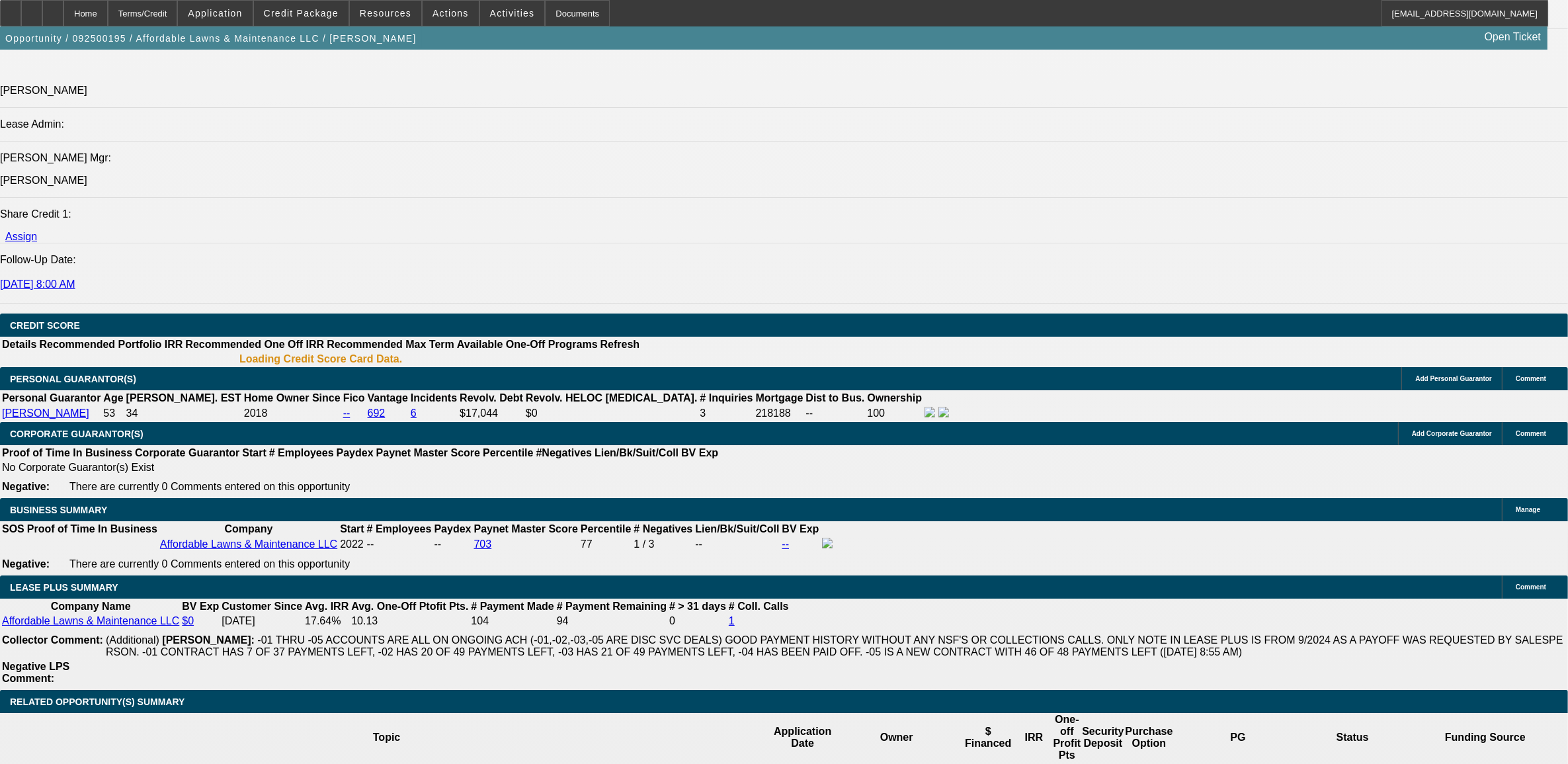
select select "0"
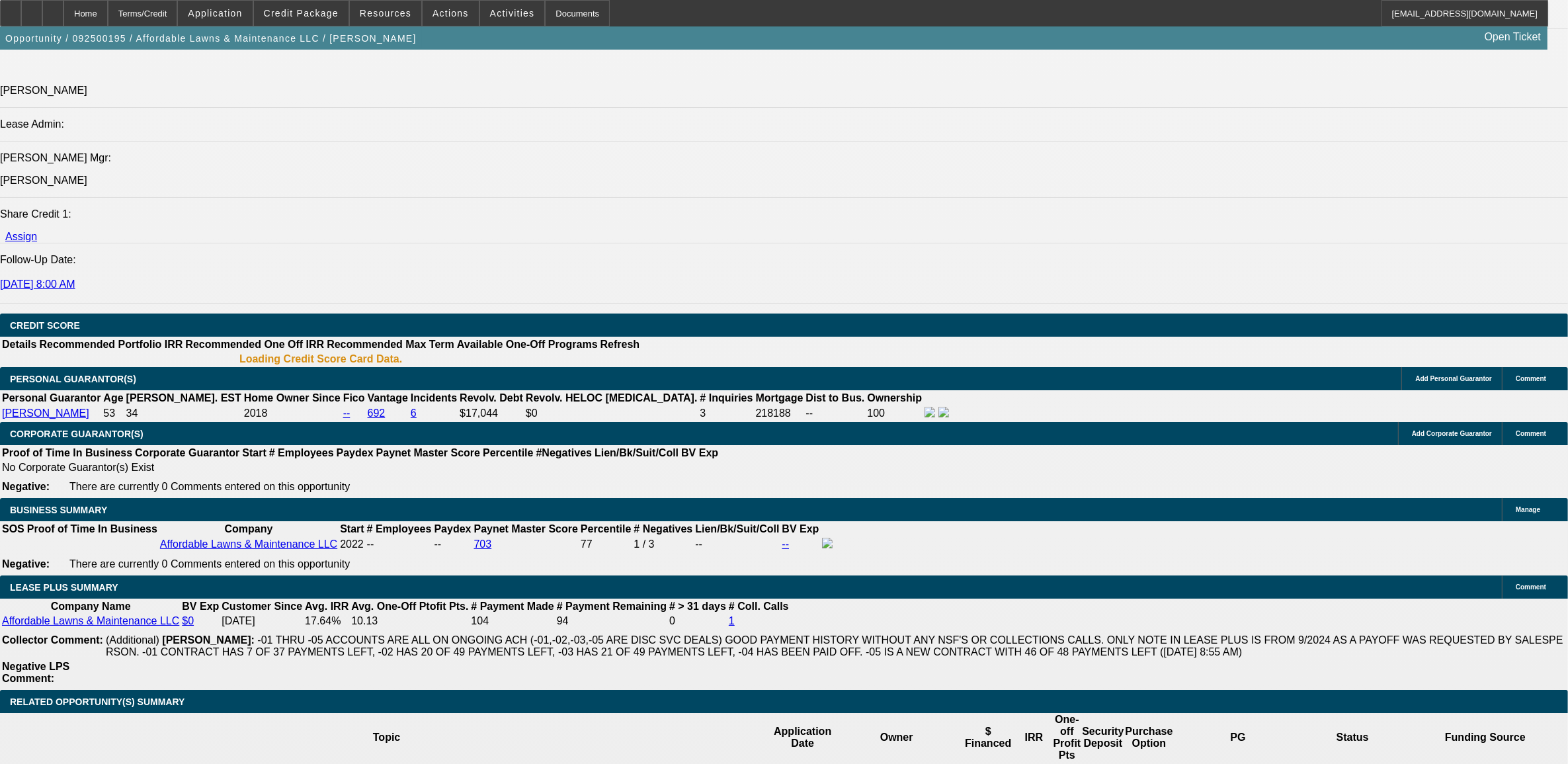
select select "0"
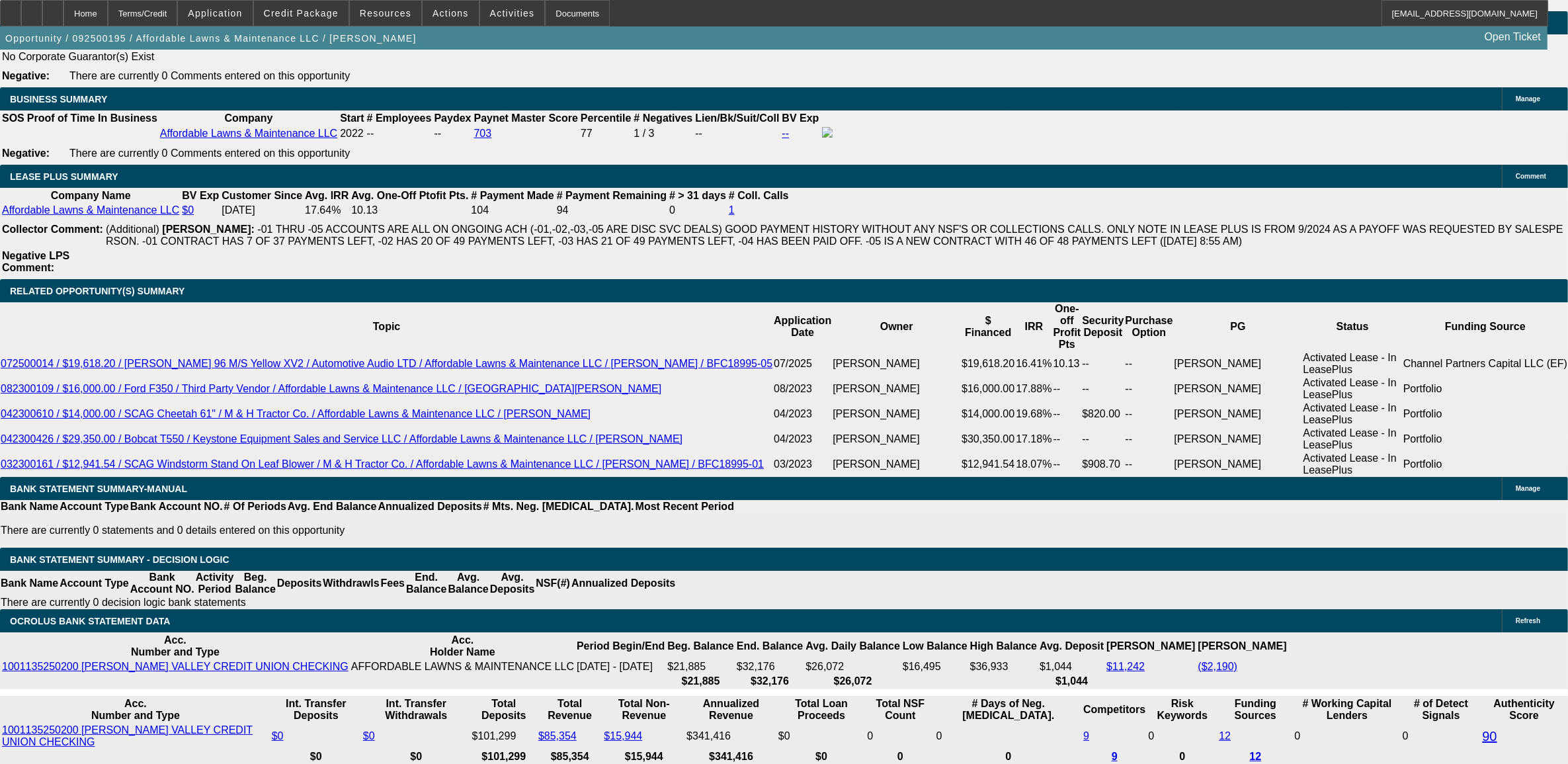
select select "1"
select select "2"
select select "6"
select select "1"
select select "2"
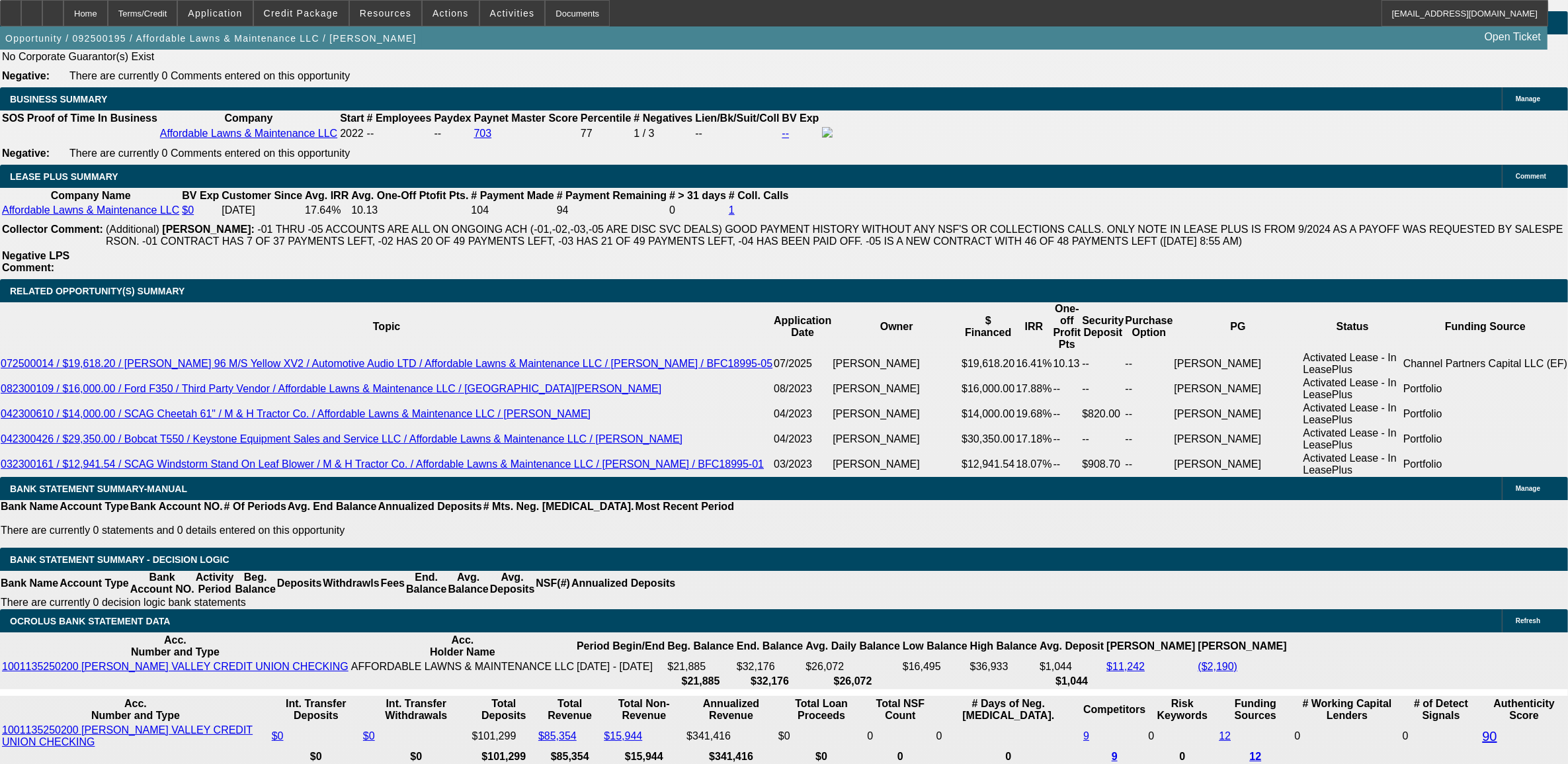
select select "6"
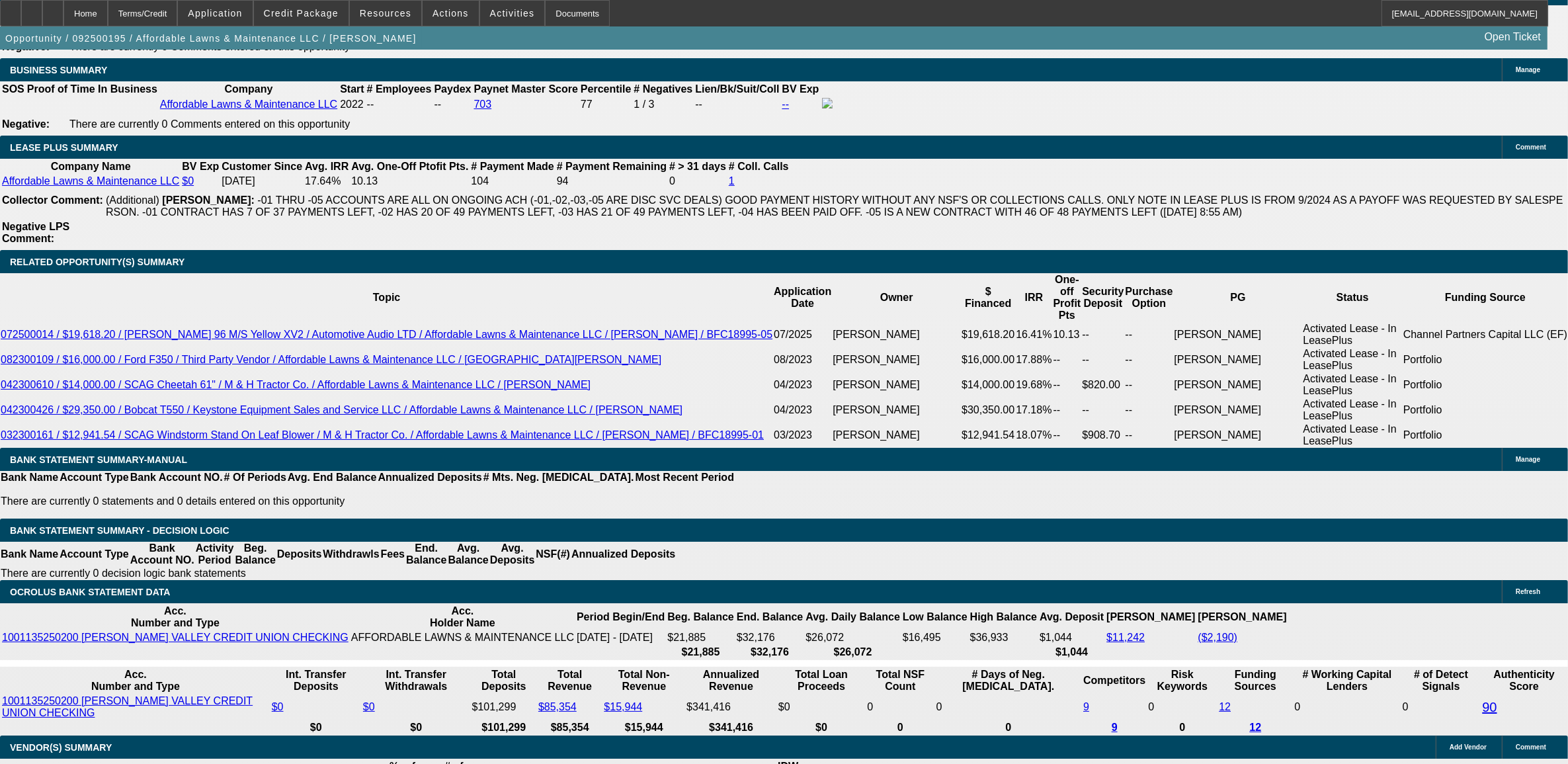
scroll to position [2132, 0]
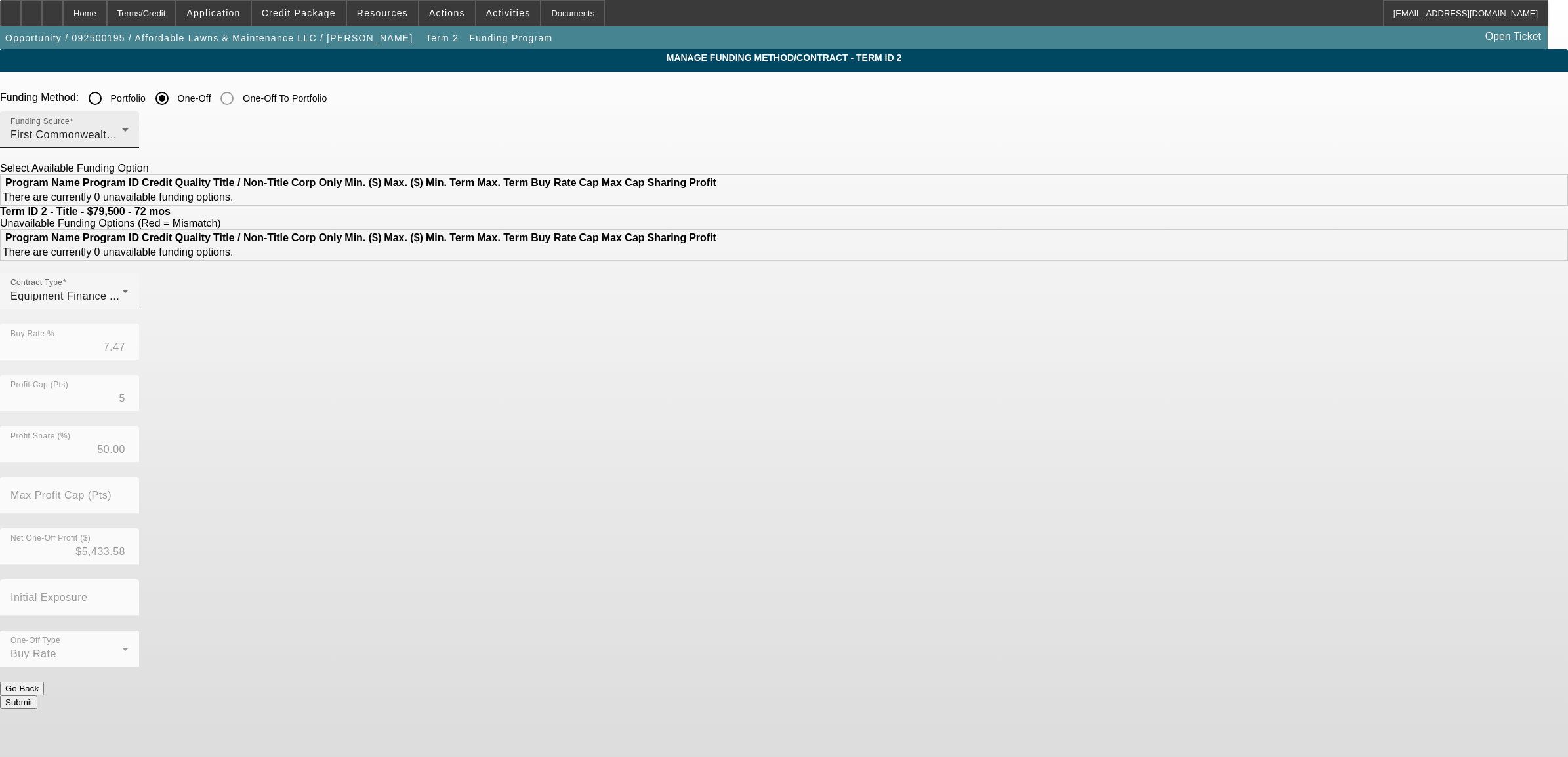
click at [122, 142] on div "First Commonwealth Equipment Finance" at bounding box center [66, 135] width 111 height 15
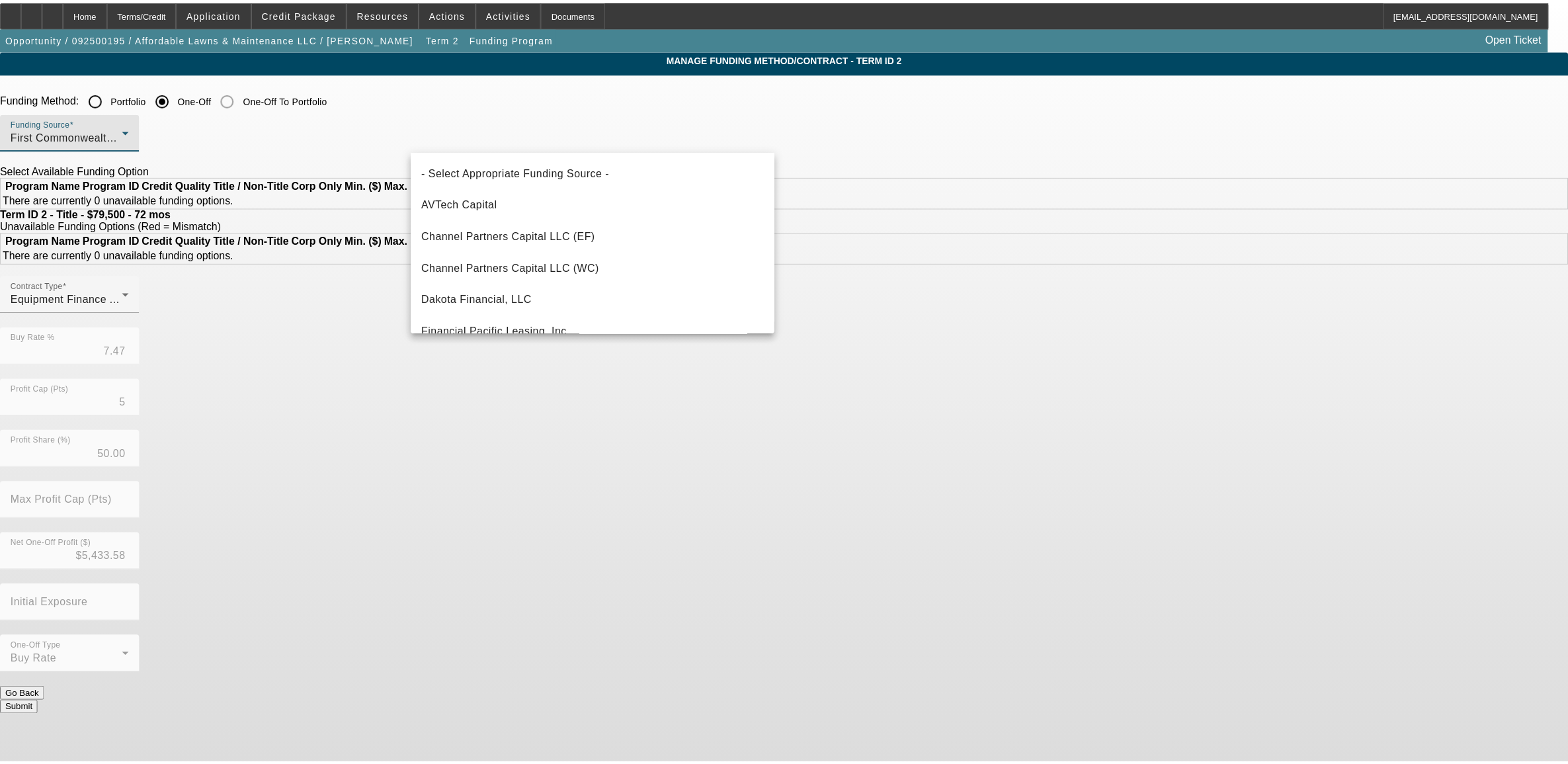
scroll to position [77, 0]
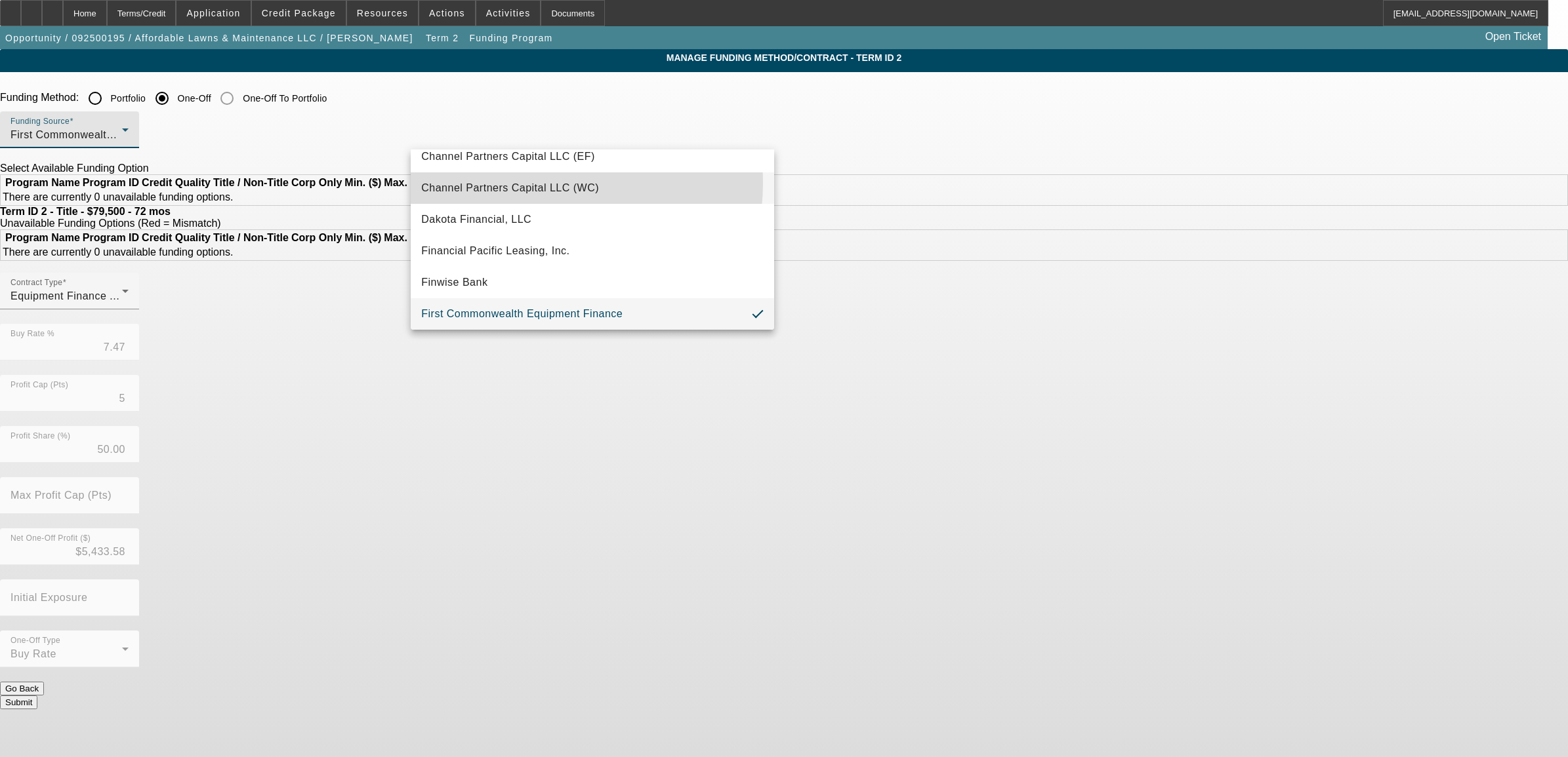
click at [501, 182] on span "Channel Partners Capital LLC (WC)" at bounding box center [510, 187] width 178 height 15
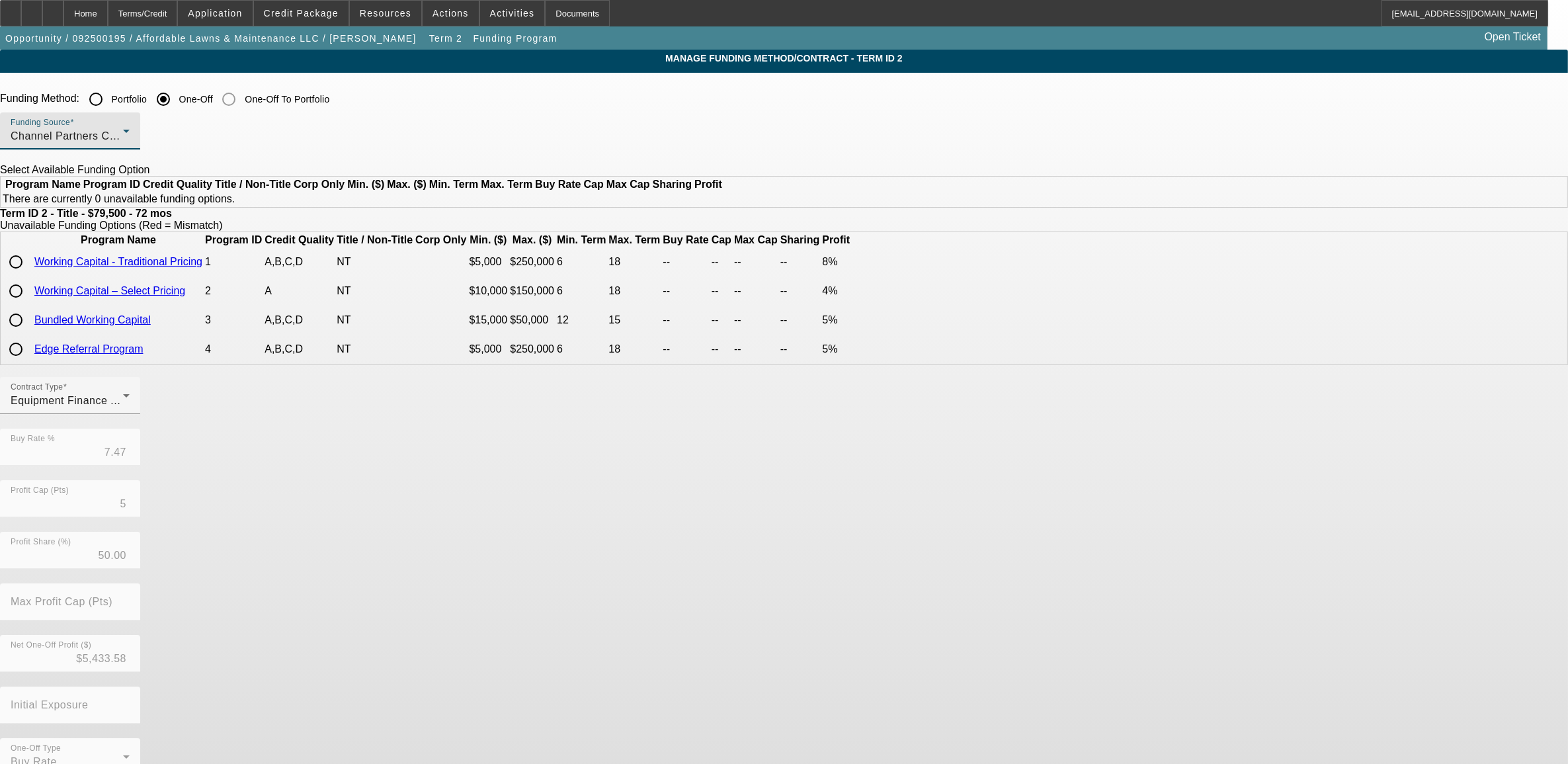
click at [190, 141] on span "Channel Partners Capital LLC (WC)" at bounding box center [100, 136] width 179 height 11
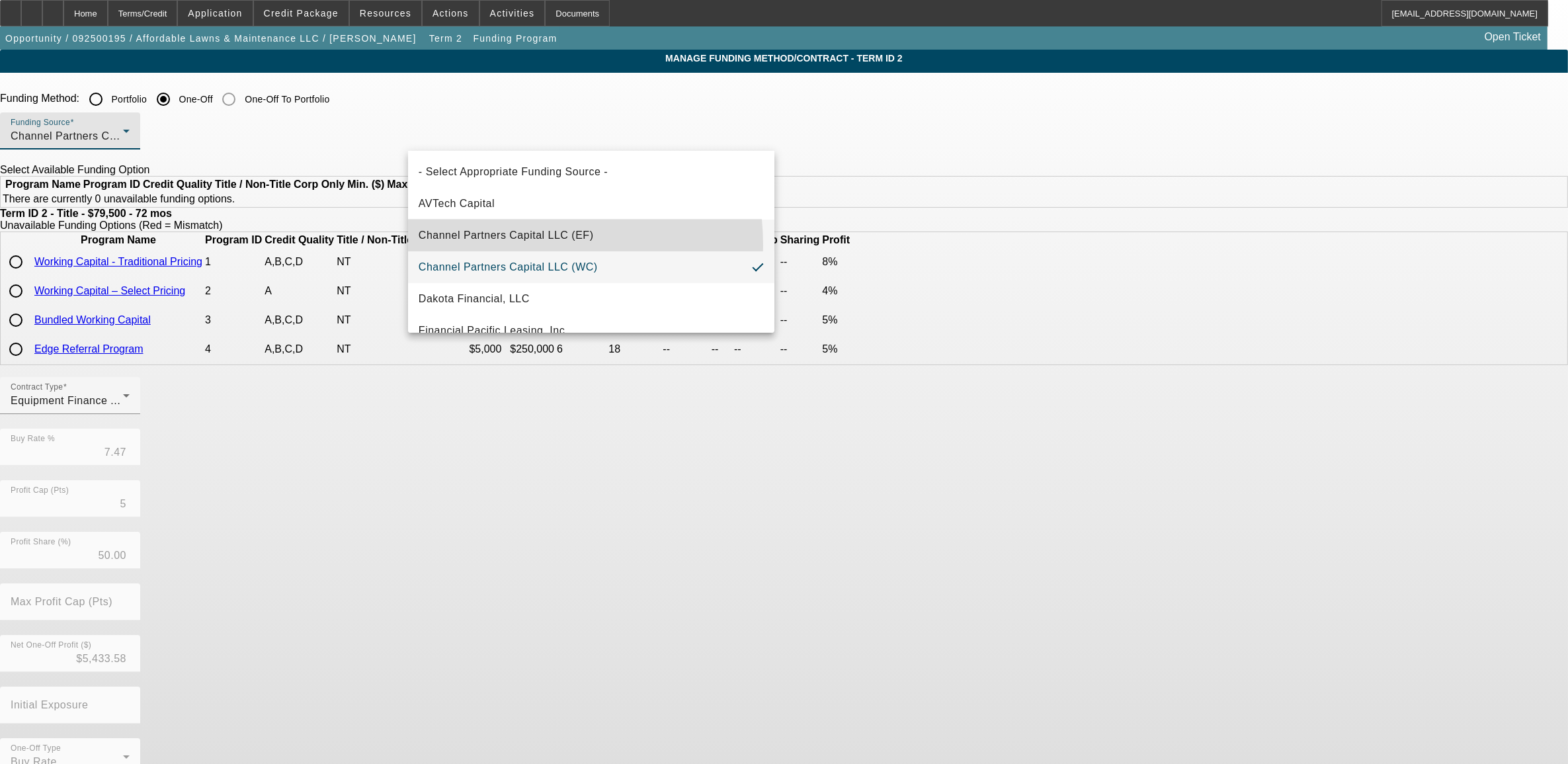
click at [498, 245] on mat-option "Channel Partners Capital LLC (EF)" at bounding box center [591, 235] width 366 height 32
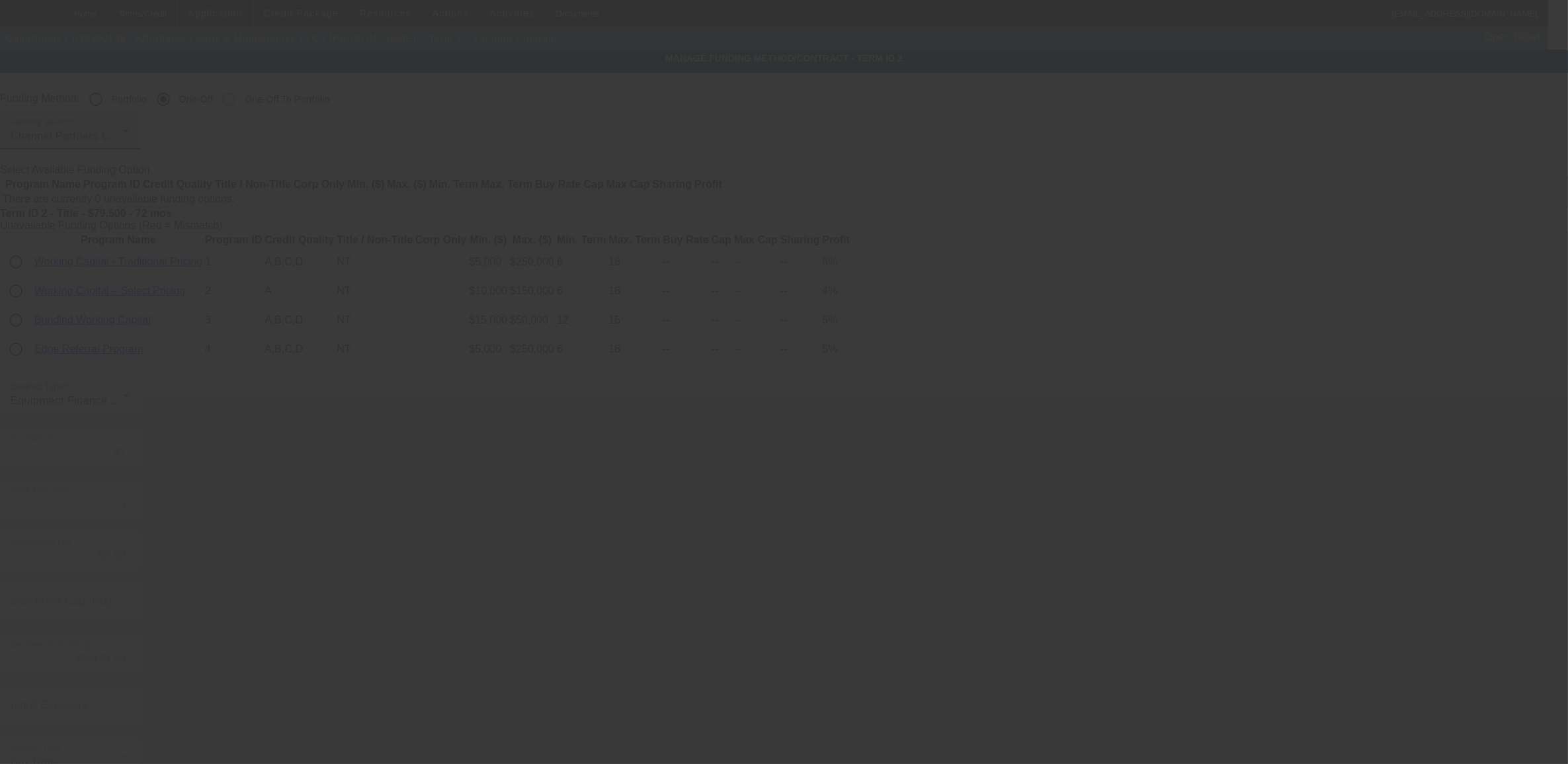
type input "9.24"
type input "10"
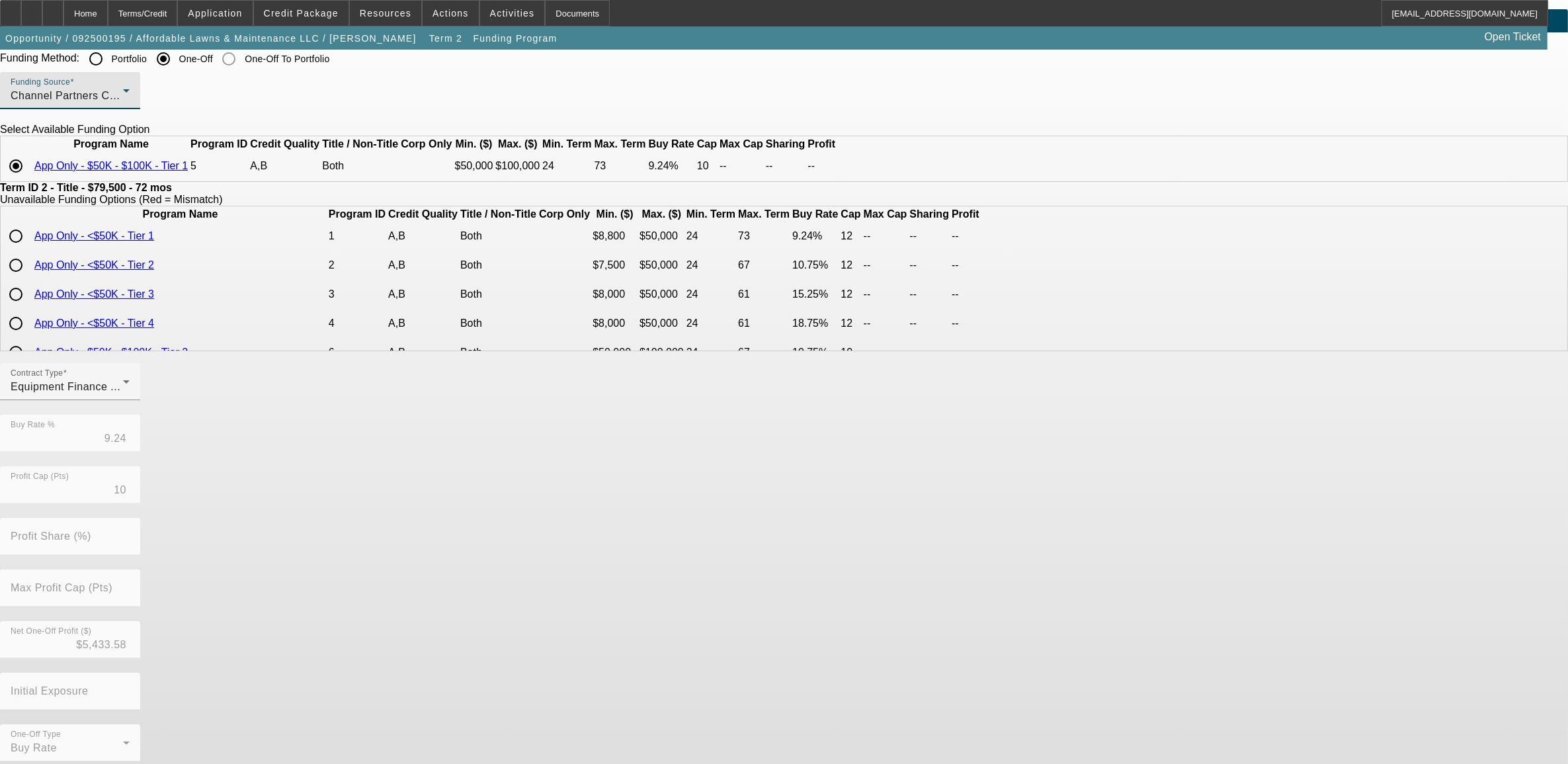
scroll to position [76, 0]
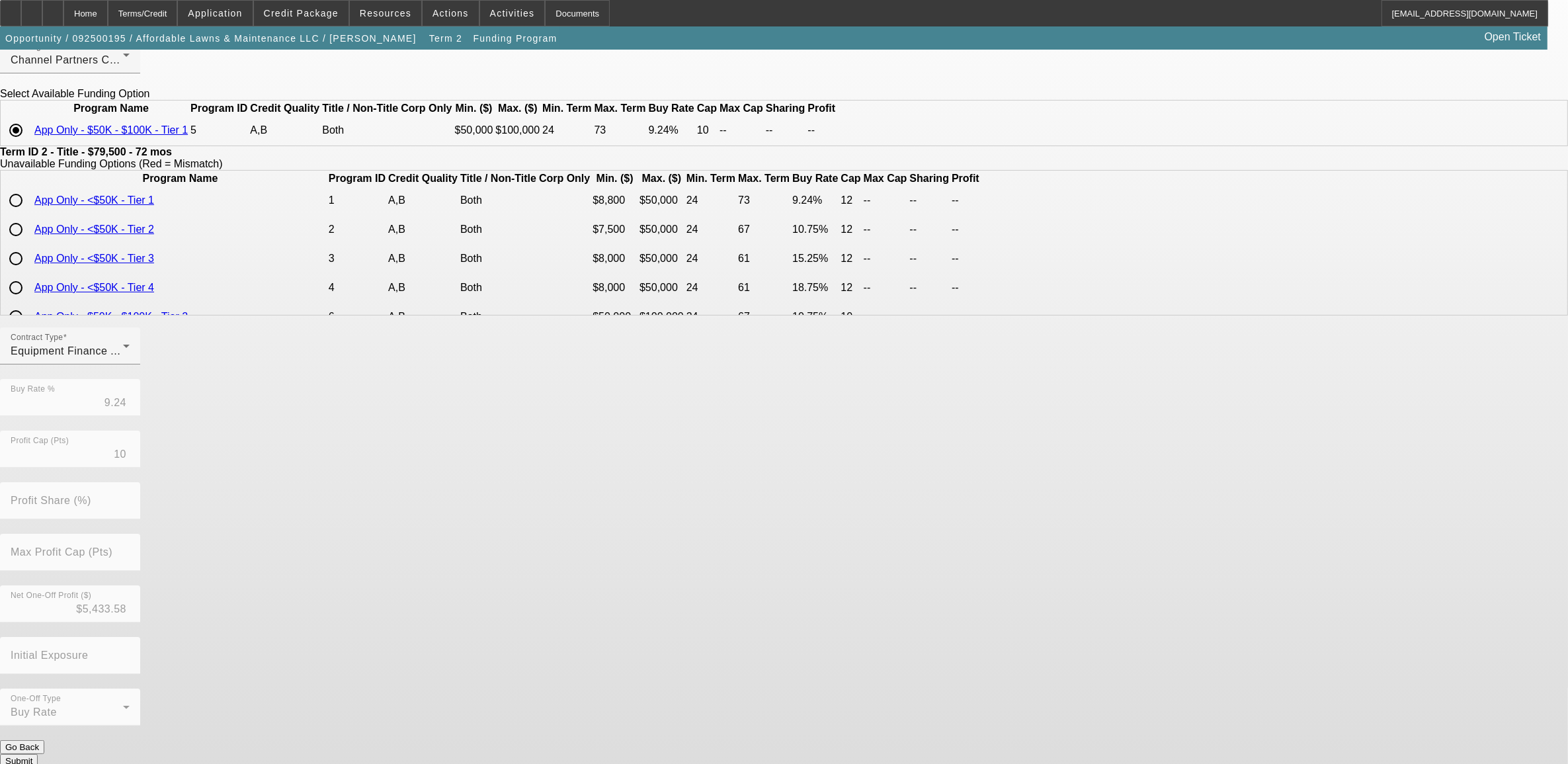
click at [44, 743] on button "Go Back" at bounding box center [22, 747] width 44 height 14
type input "7.47"
type input "5"
type input "50.00"
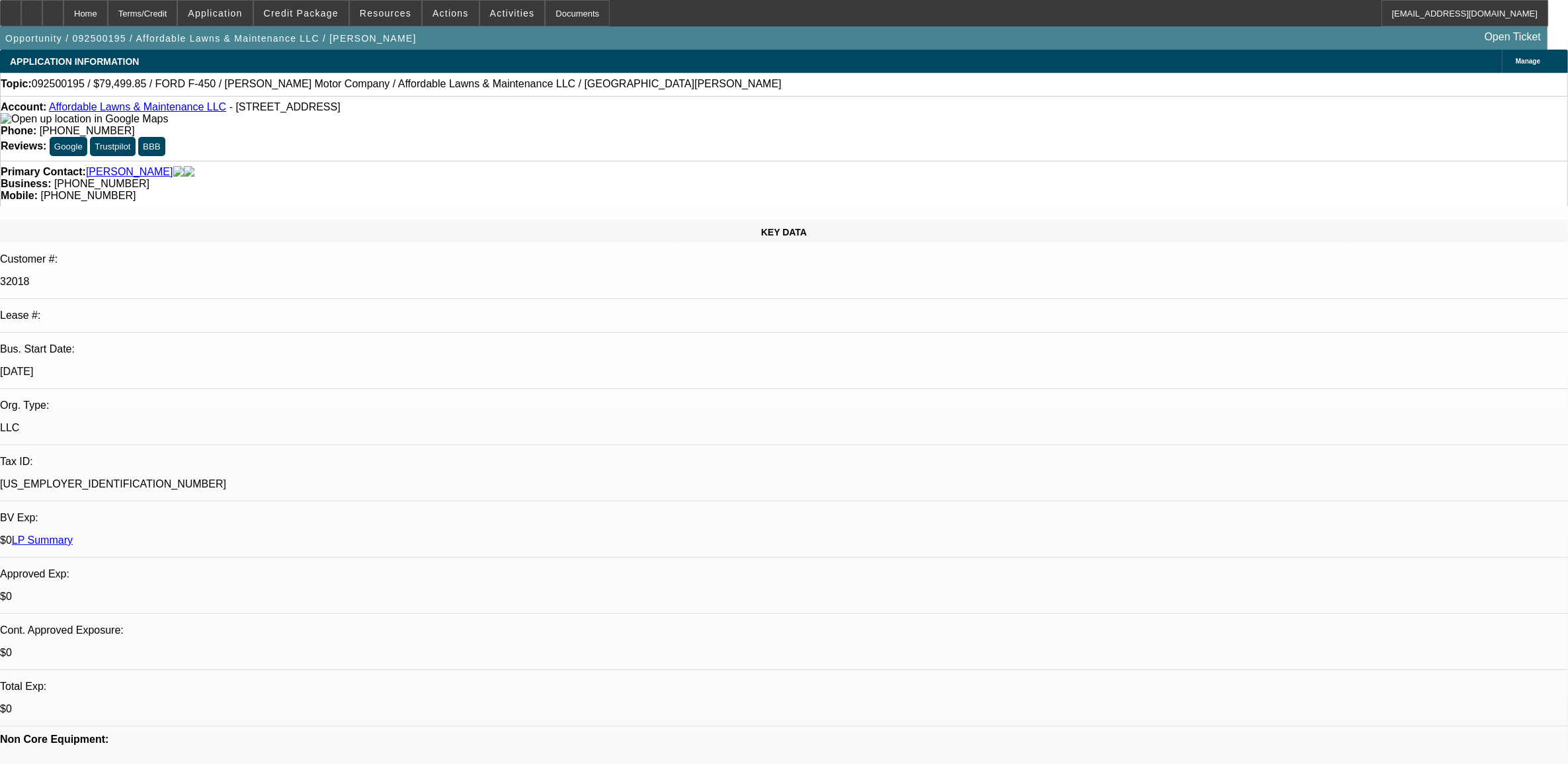
select select "0"
select select "2"
select select "0"
select select "6"
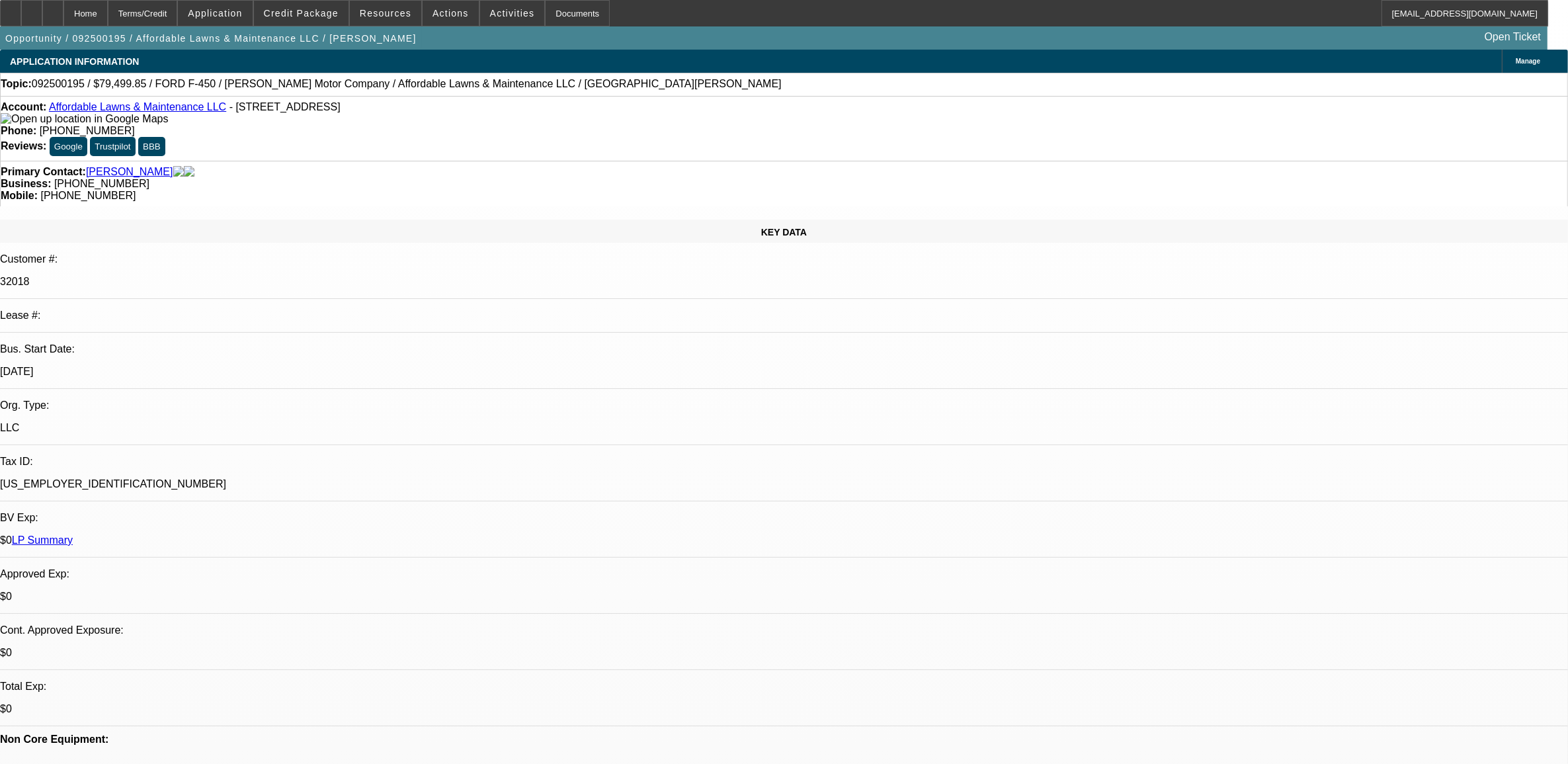
select select "0"
select select "2"
select select "0"
select select "6"
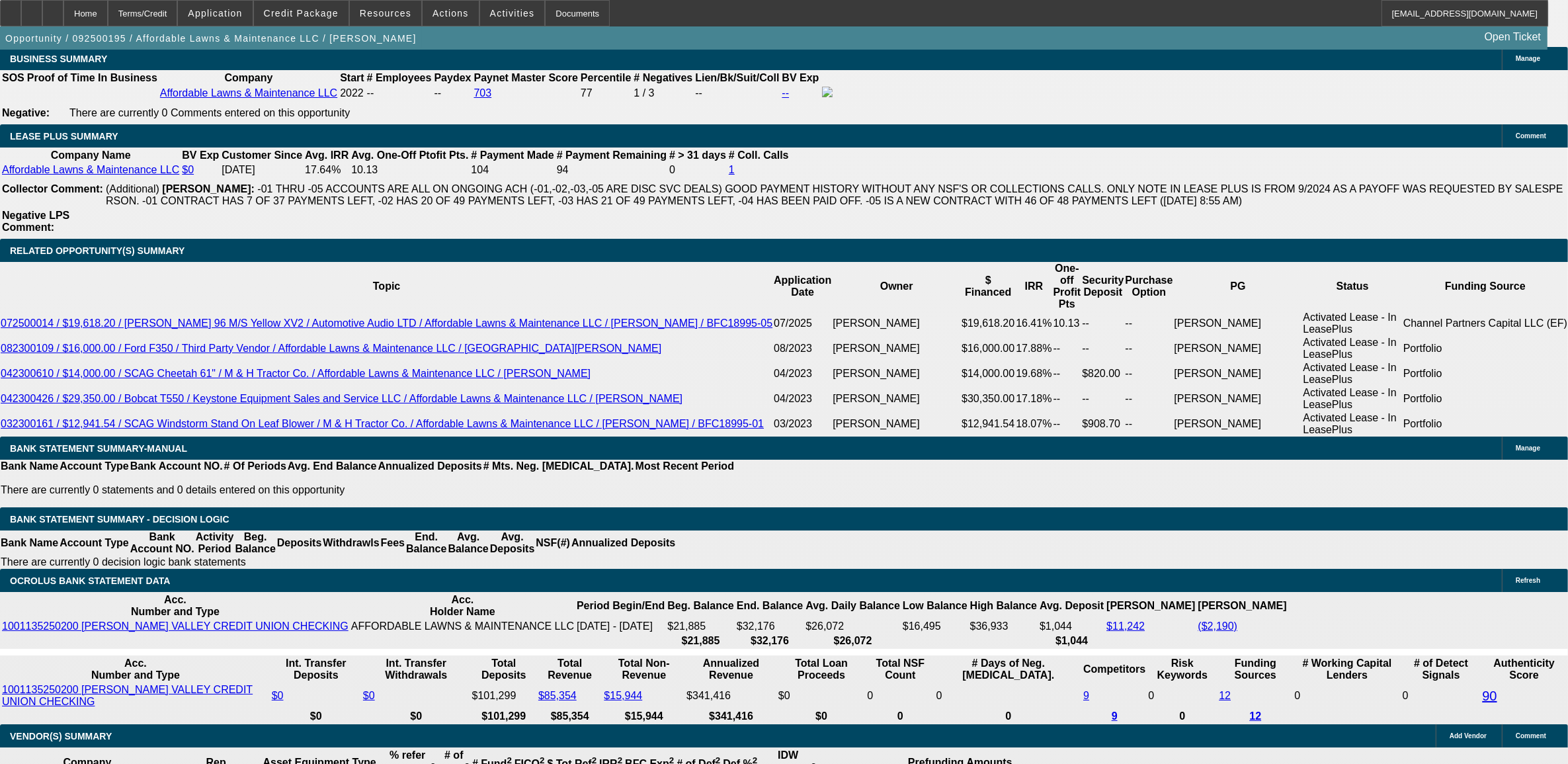
scroll to position [2150, 0]
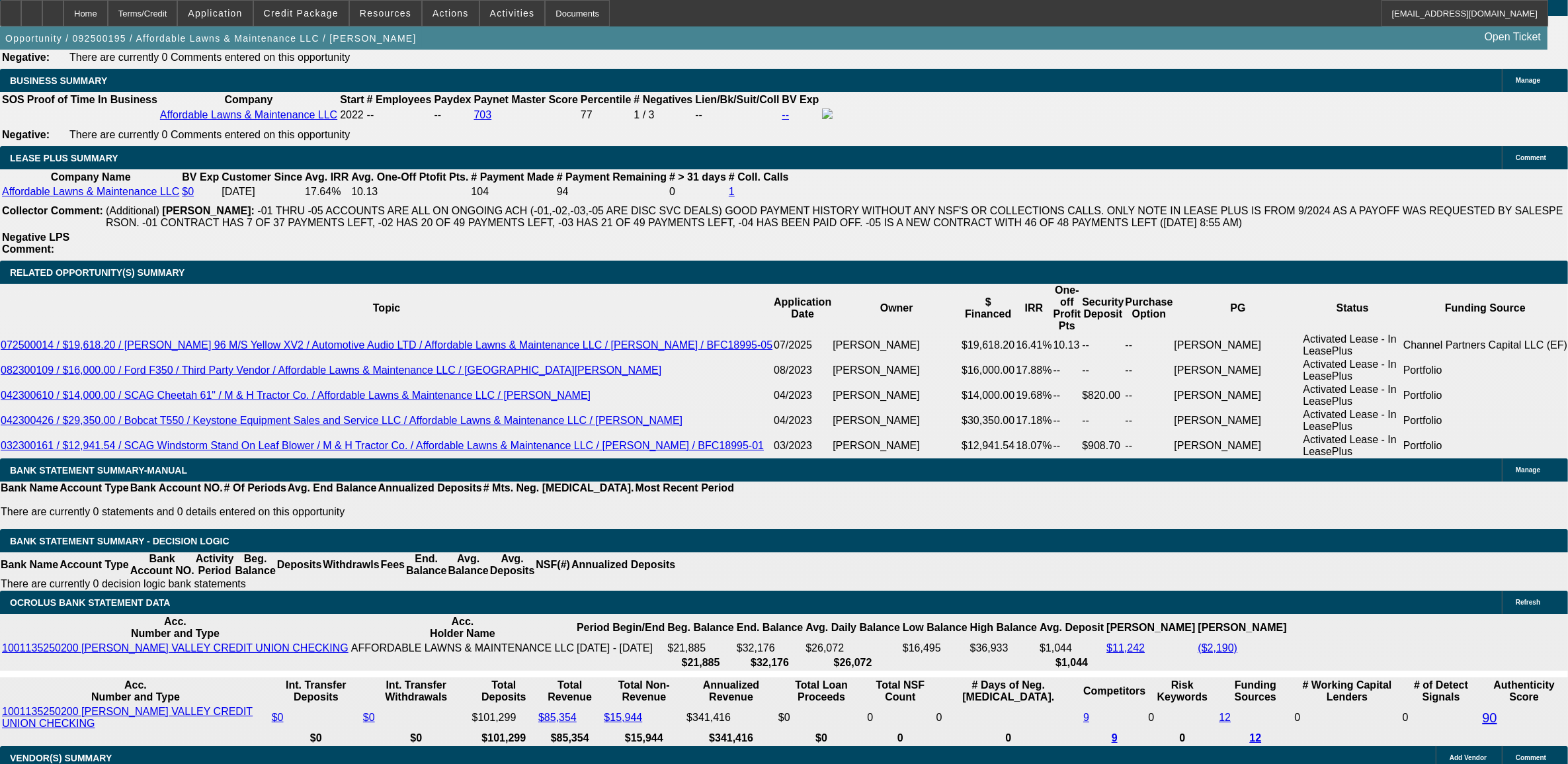
type input "UNKNOWN"
type input "60"
type input "$1,724.56"
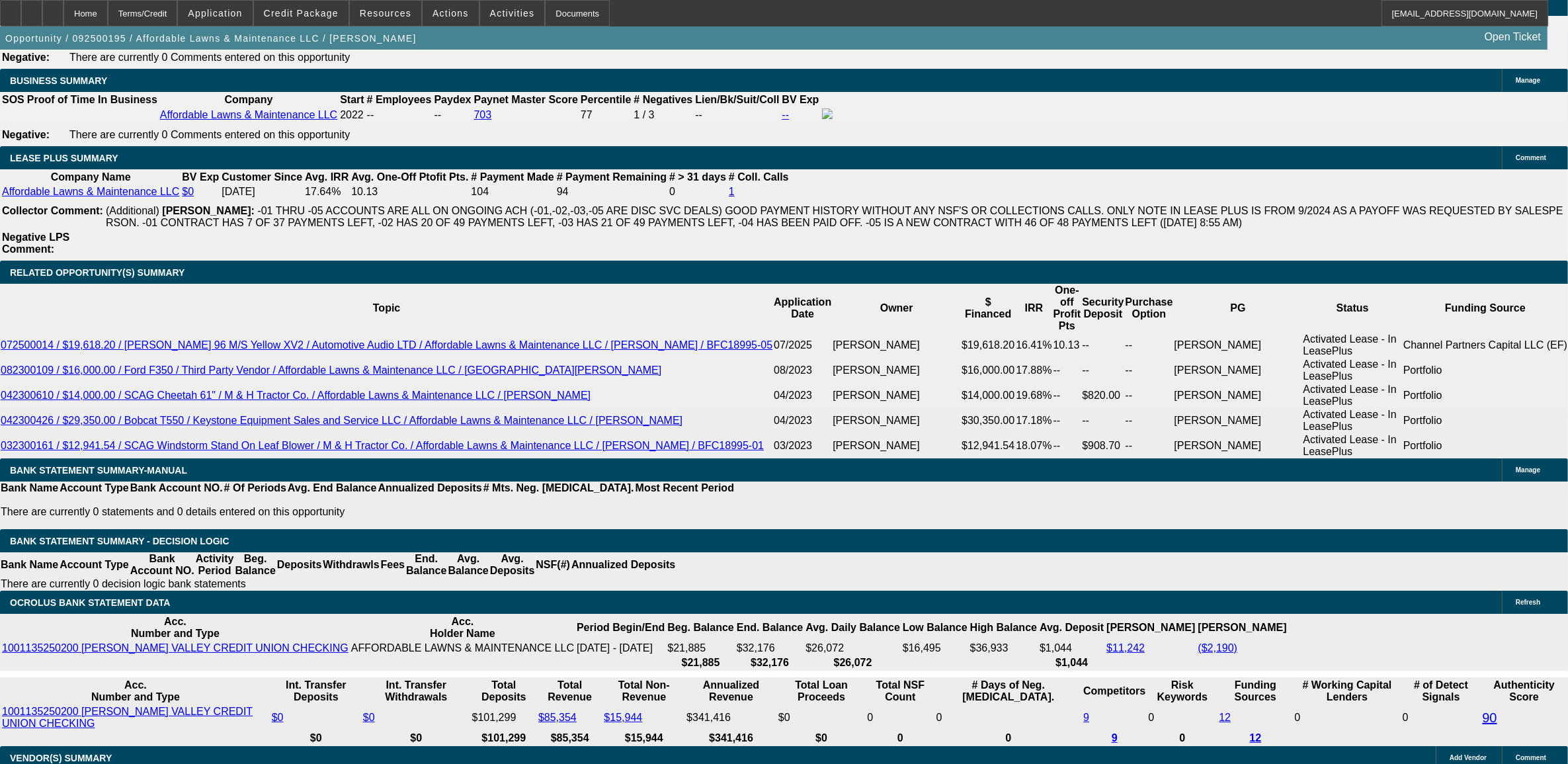
type input "60"
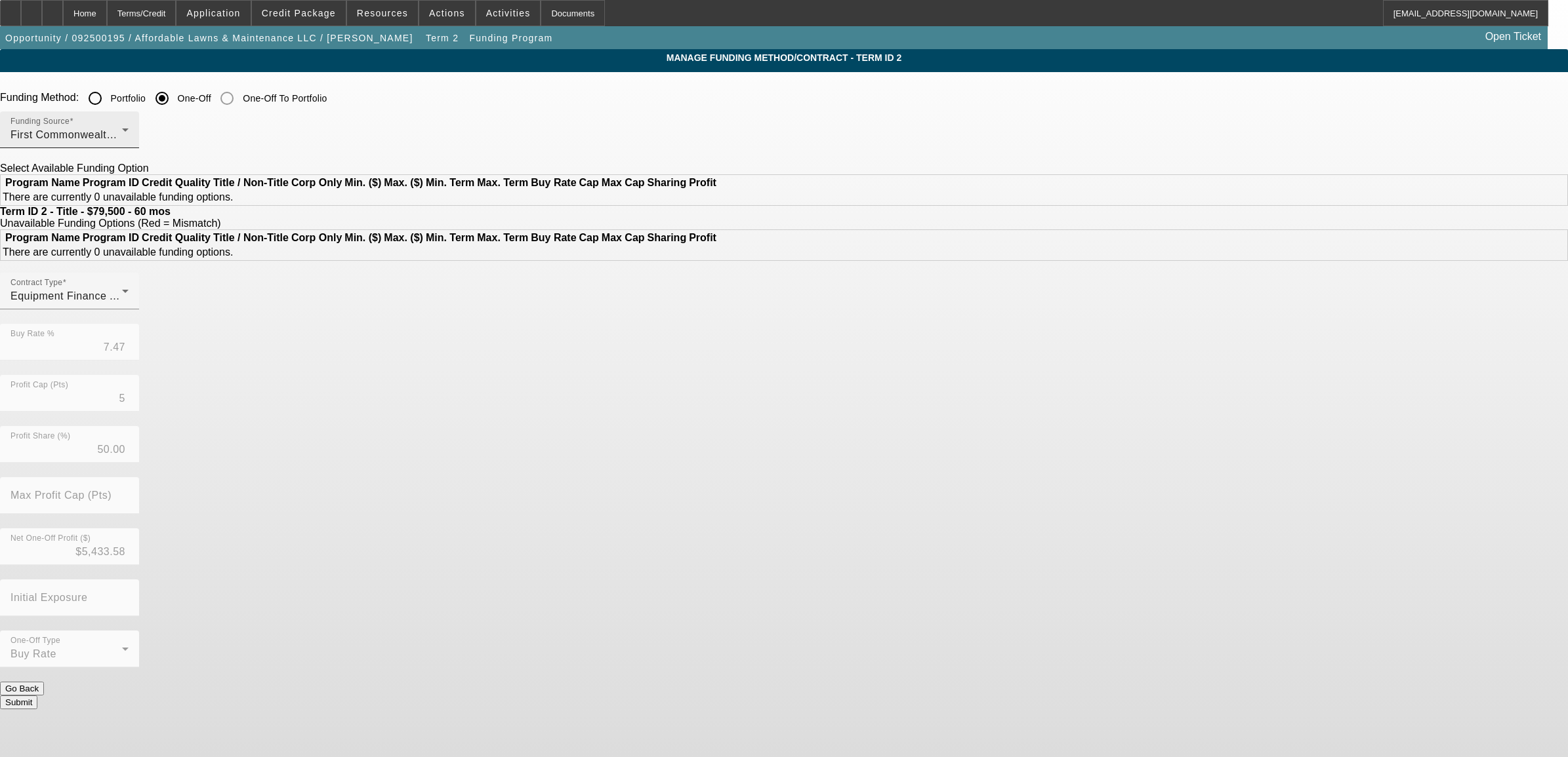
click at [212, 136] on span "First Commonwealth Equipment Finance" at bounding box center [111, 135] width 201 height 11
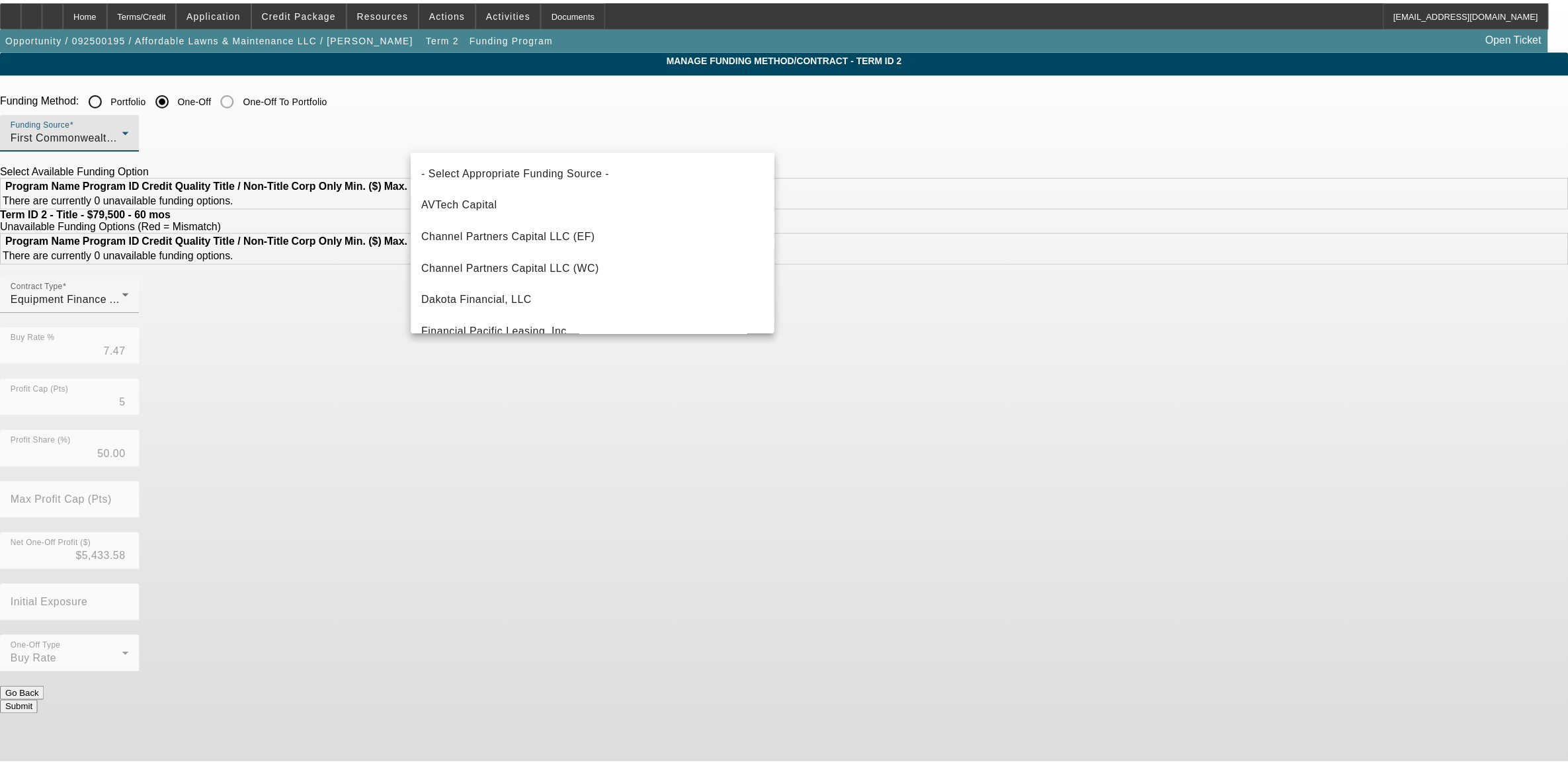
scroll to position [77, 0]
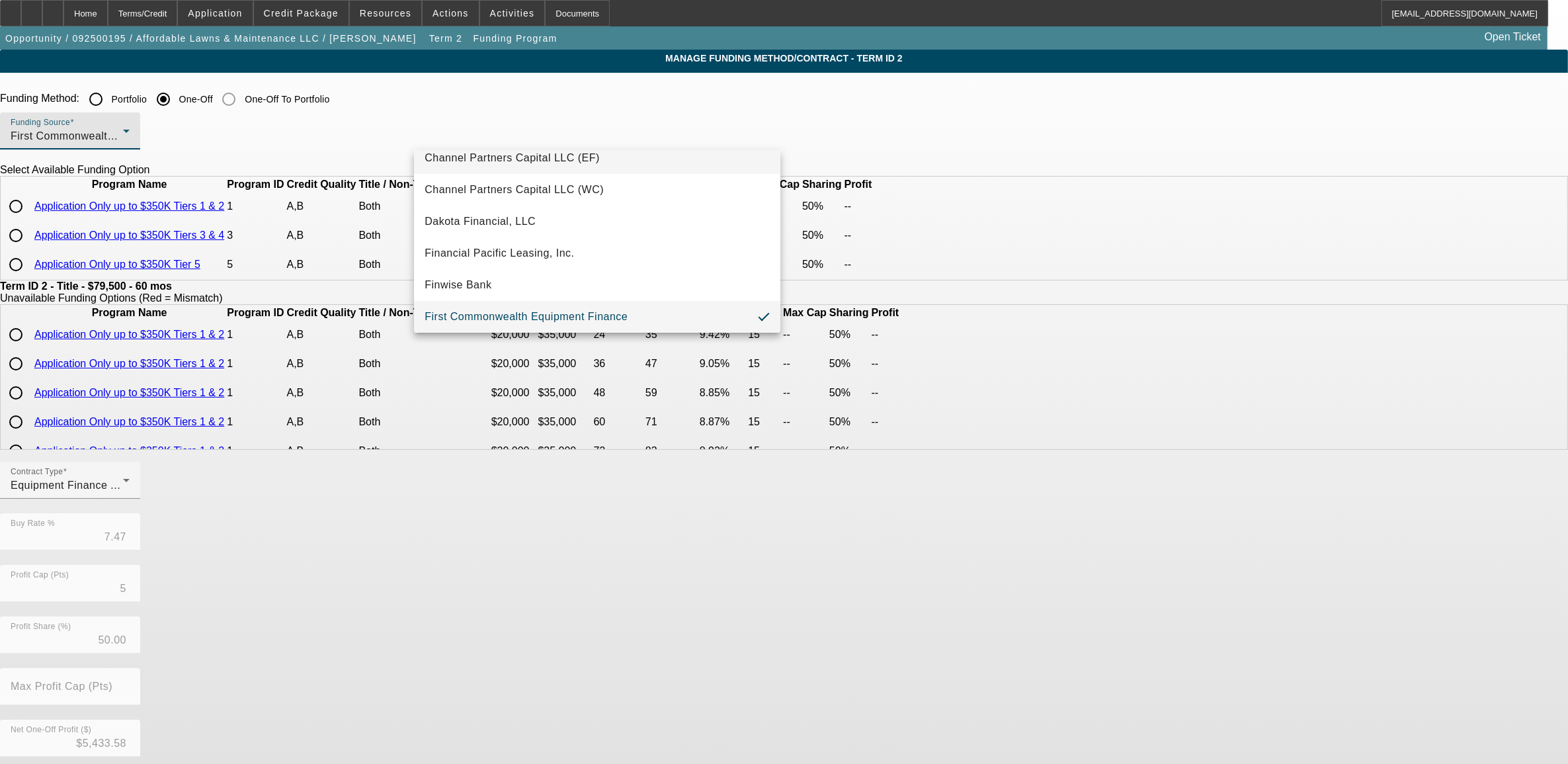
click at [513, 169] on mat-option "Channel Partners Capital LLC (EF)" at bounding box center [598, 158] width 366 height 32
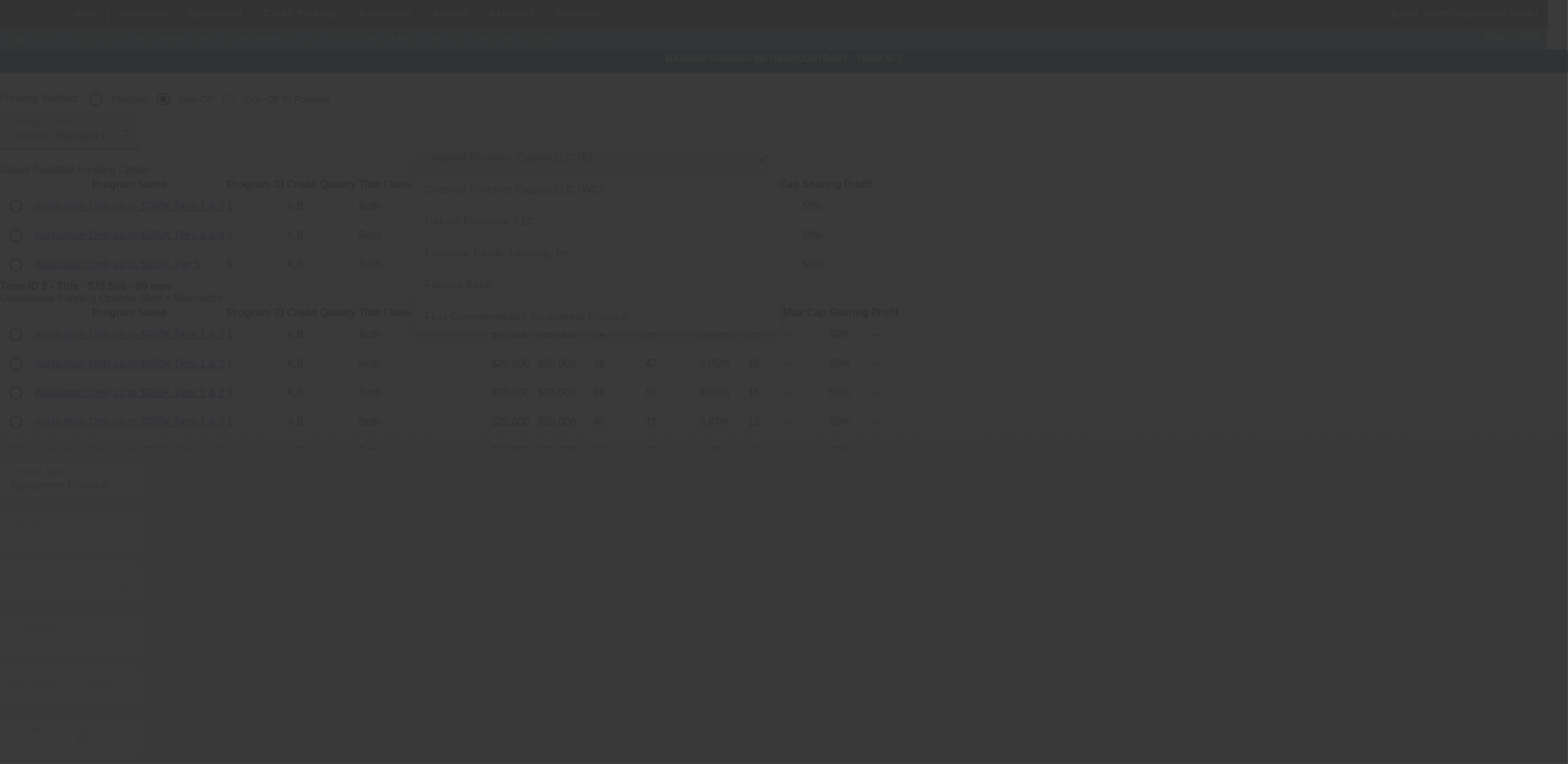
scroll to position [0, 0]
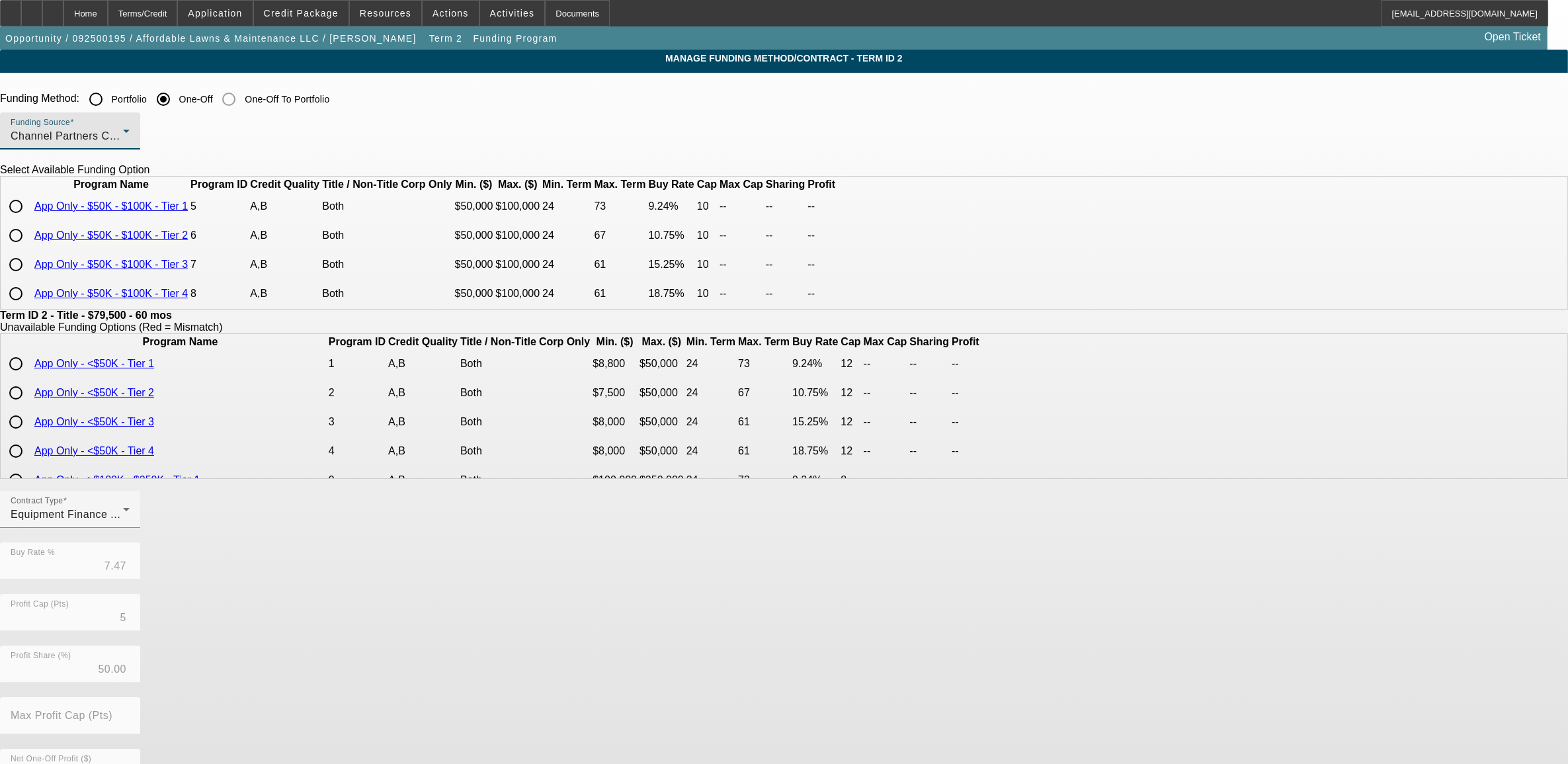
click at [29, 220] on input "radio" at bounding box center [15, 206] width 26 height 26
radio input "true"
type input "9.24"
type input "10"
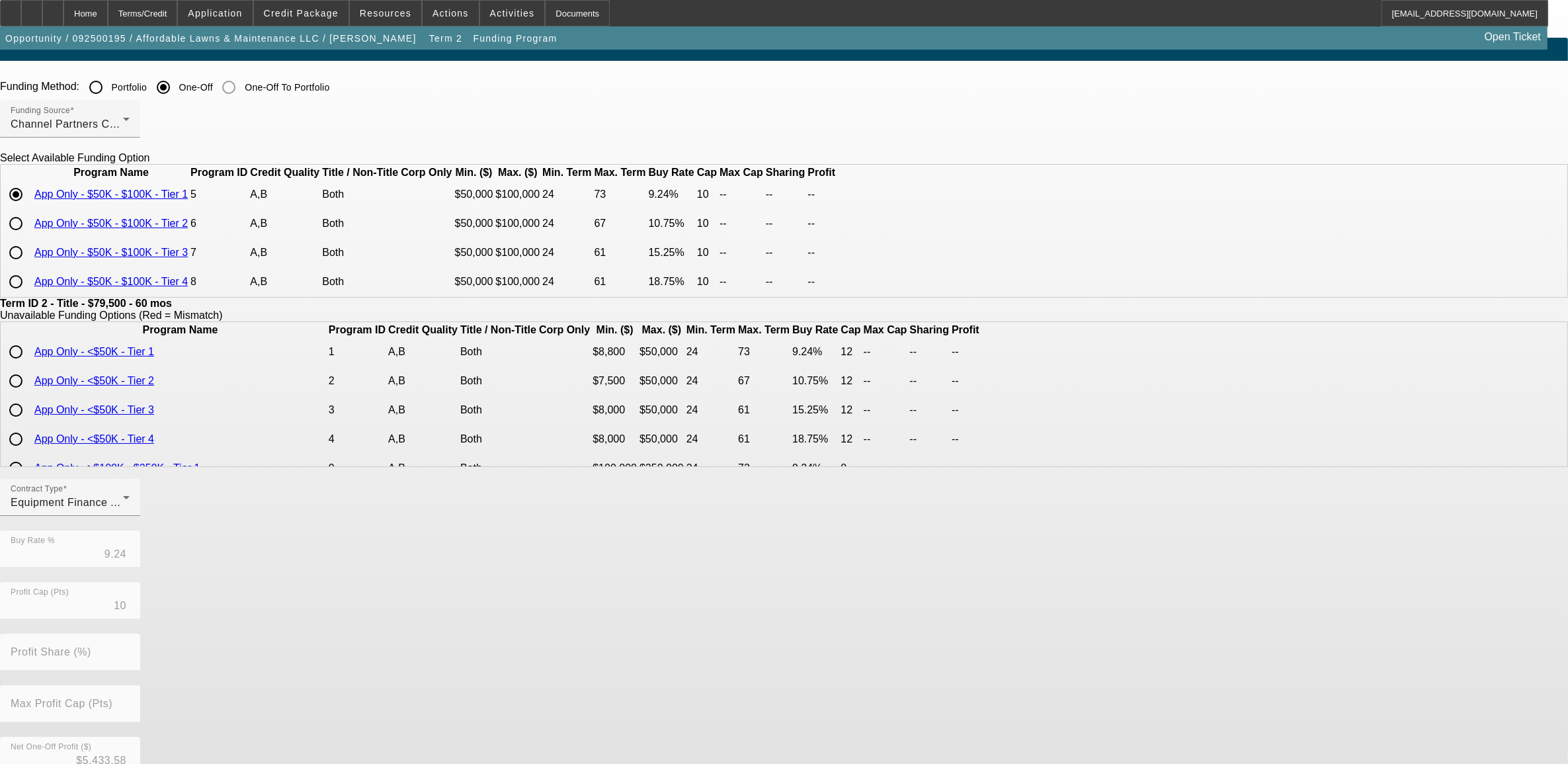
scroll to position [153, 0]
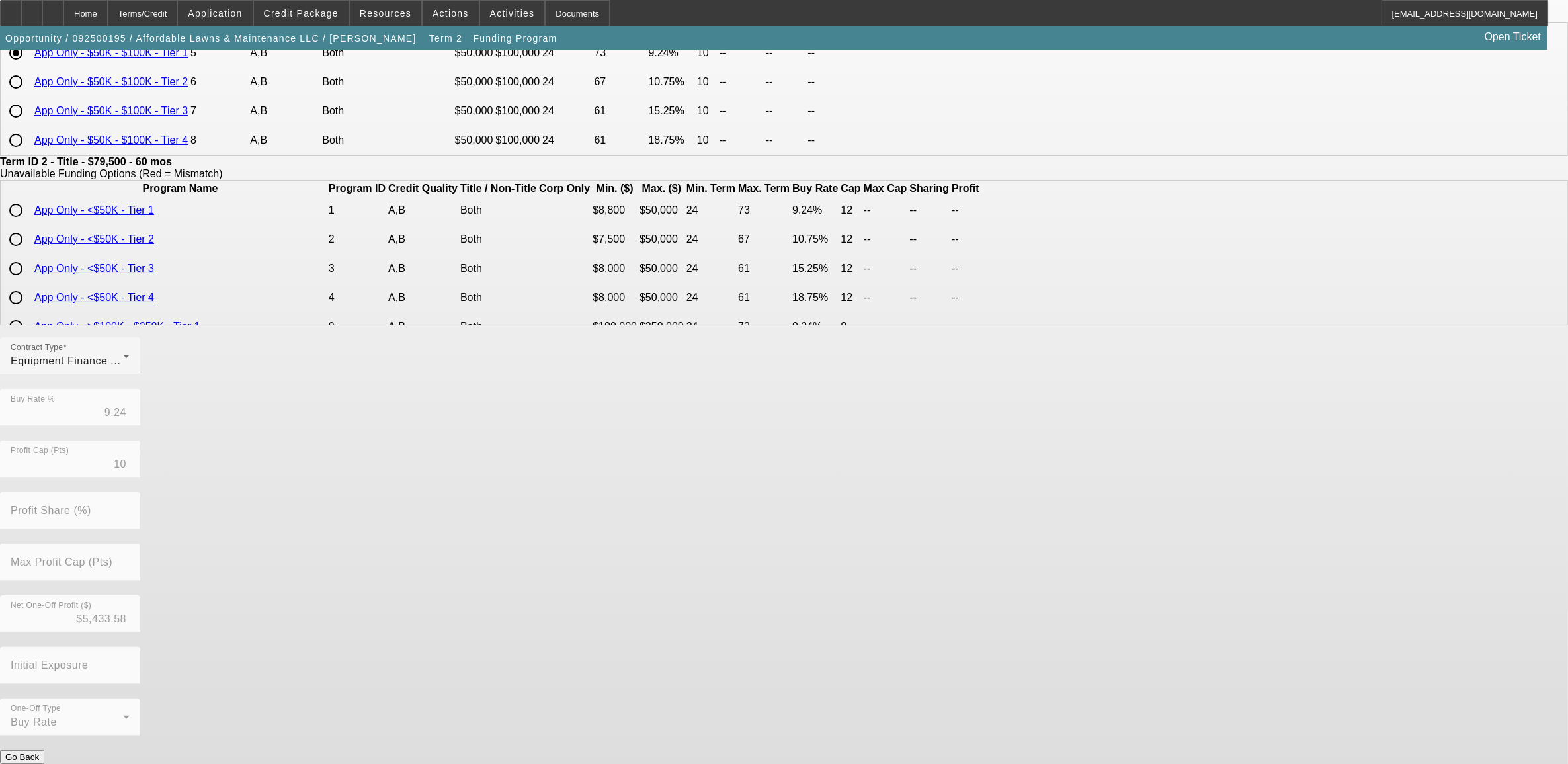
click at [37, 764] on button "Submit" at bounding box center [19, 771] width 37 height 14
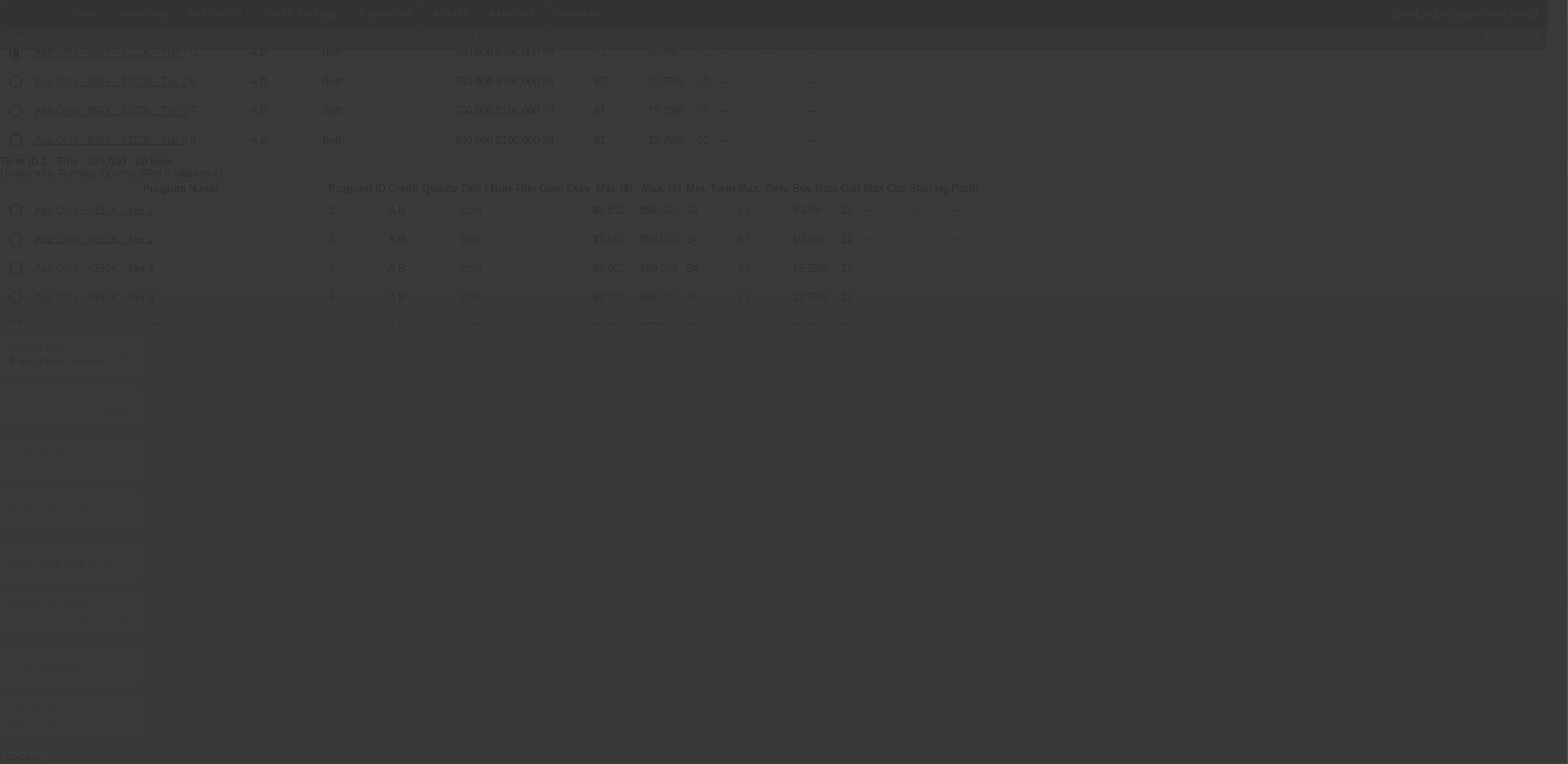
type input "7.47"
type input "5"
type input "50.00"
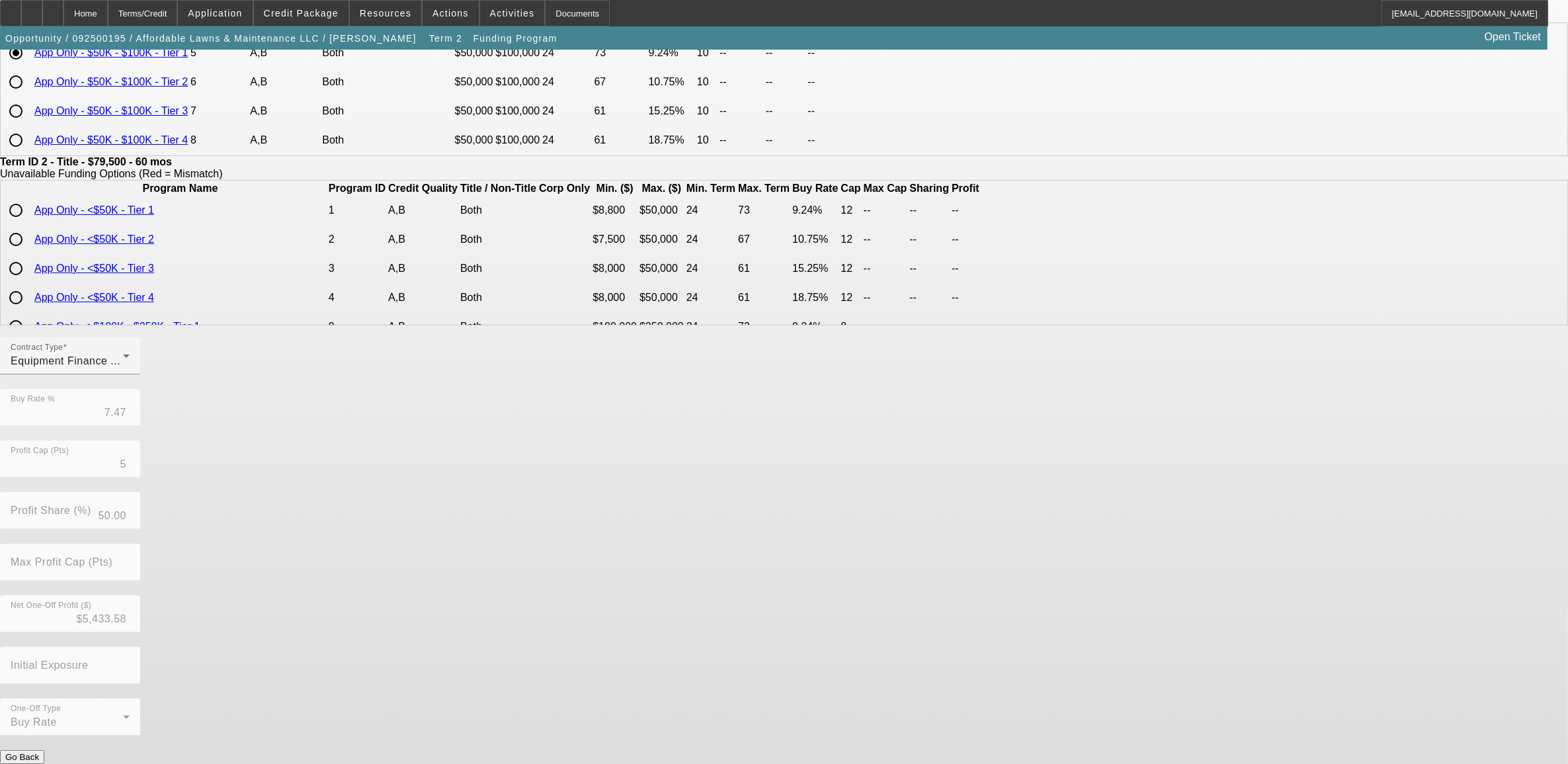
scroll to position [0, 0]
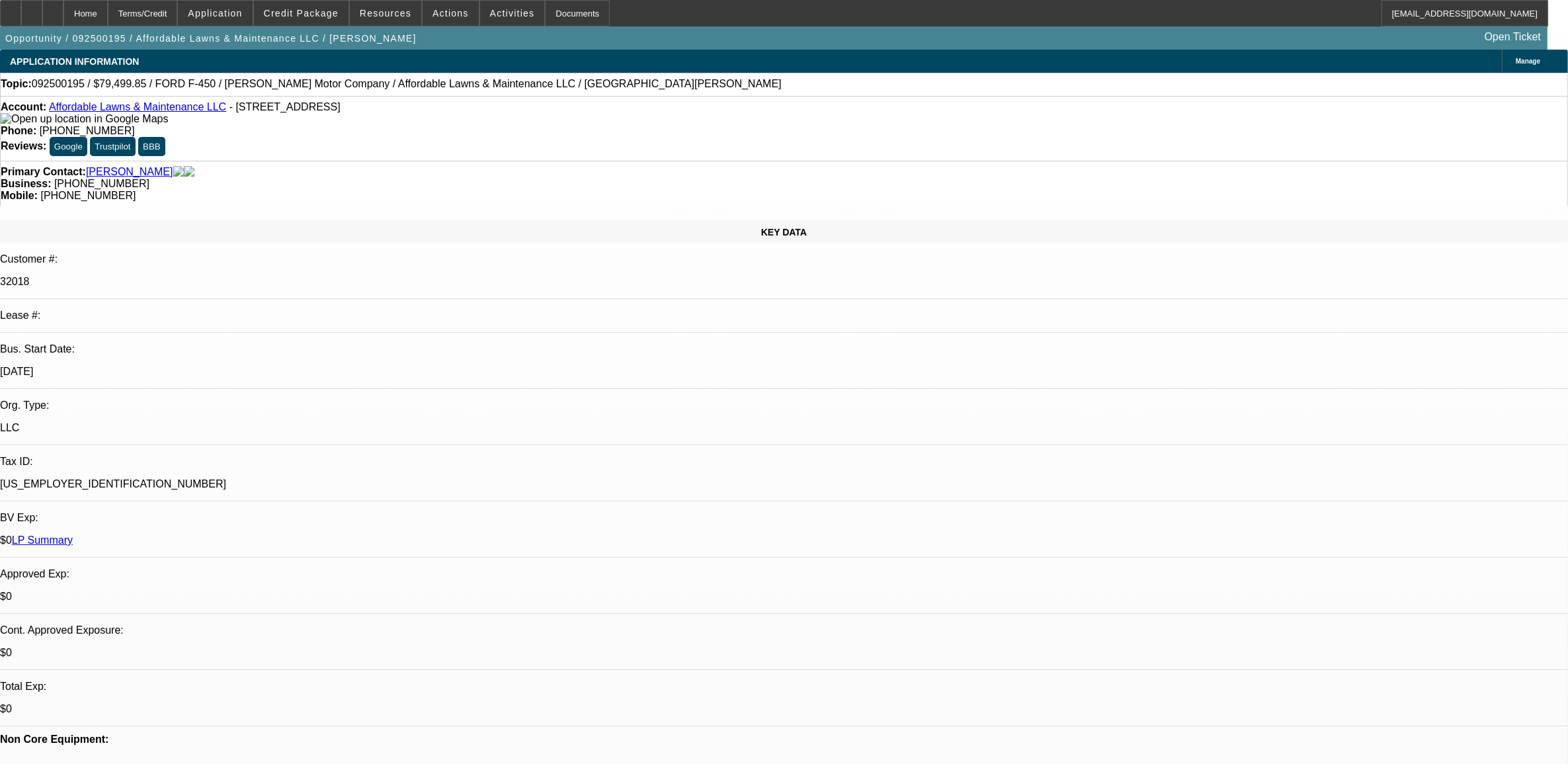
select select "0"
select select "2"
select select "0"
select select "6"
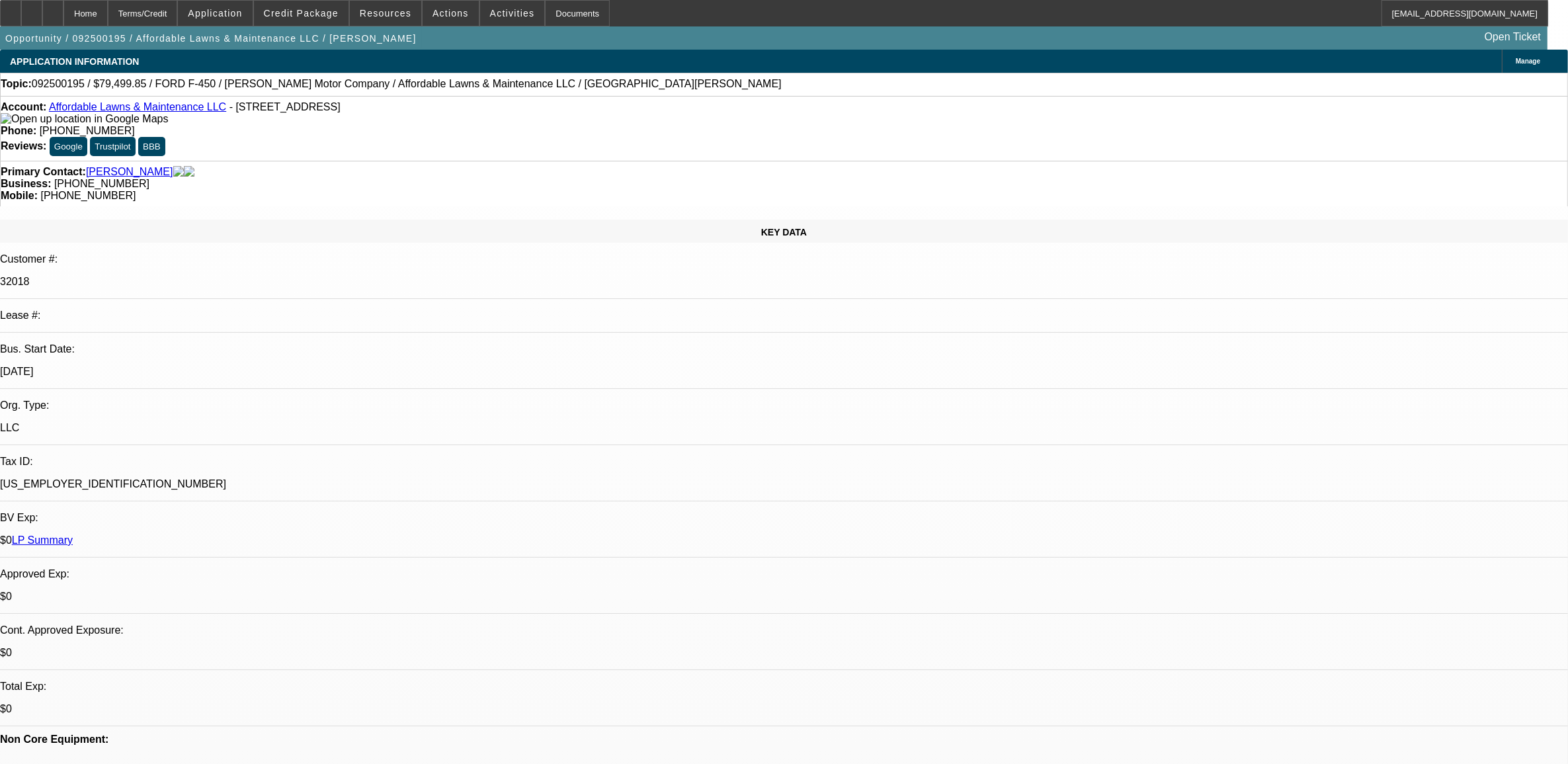
select select "0"
select select "2"
select select "0"
select select "6"
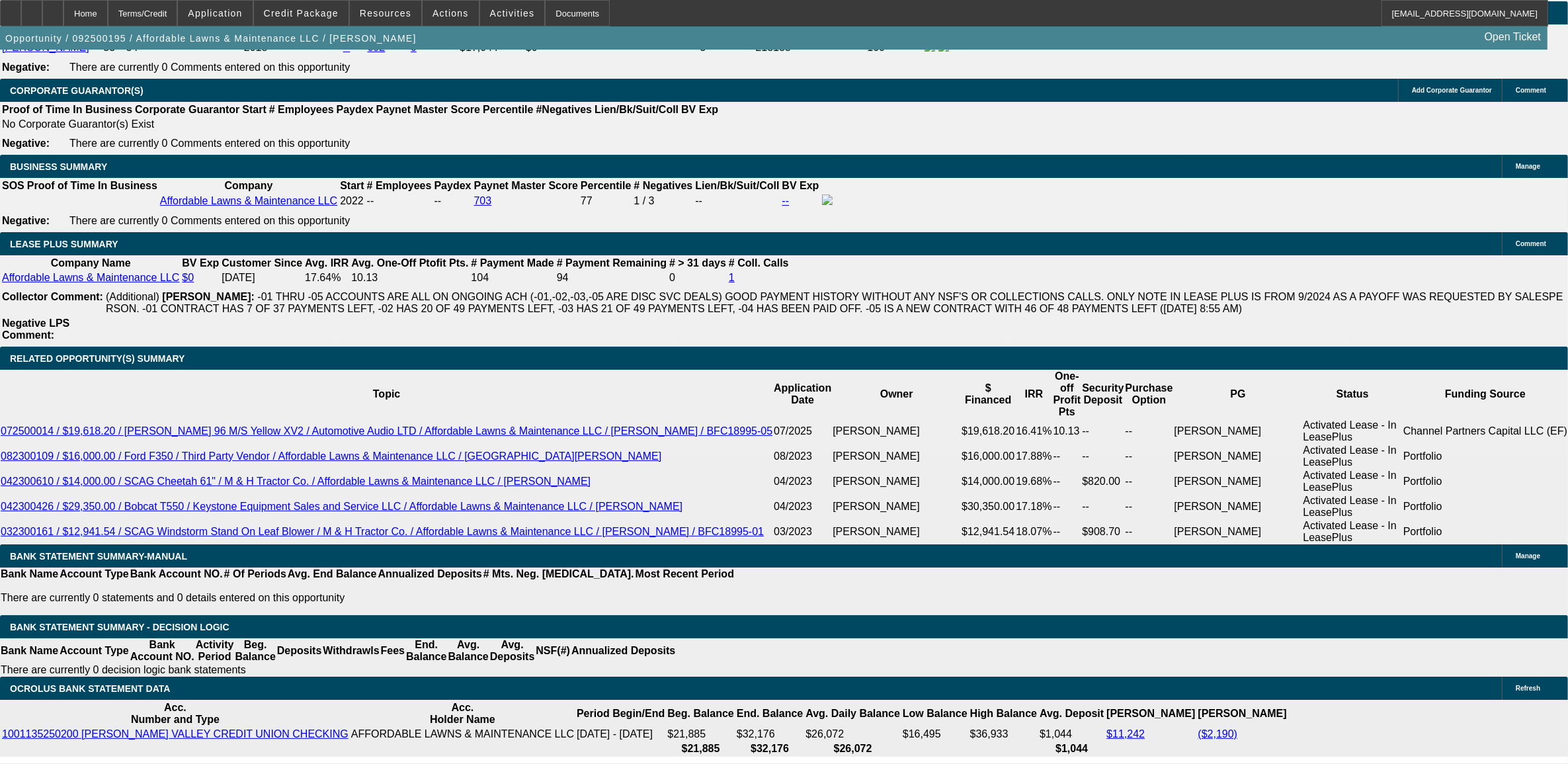
scroll to position [2068, 0]
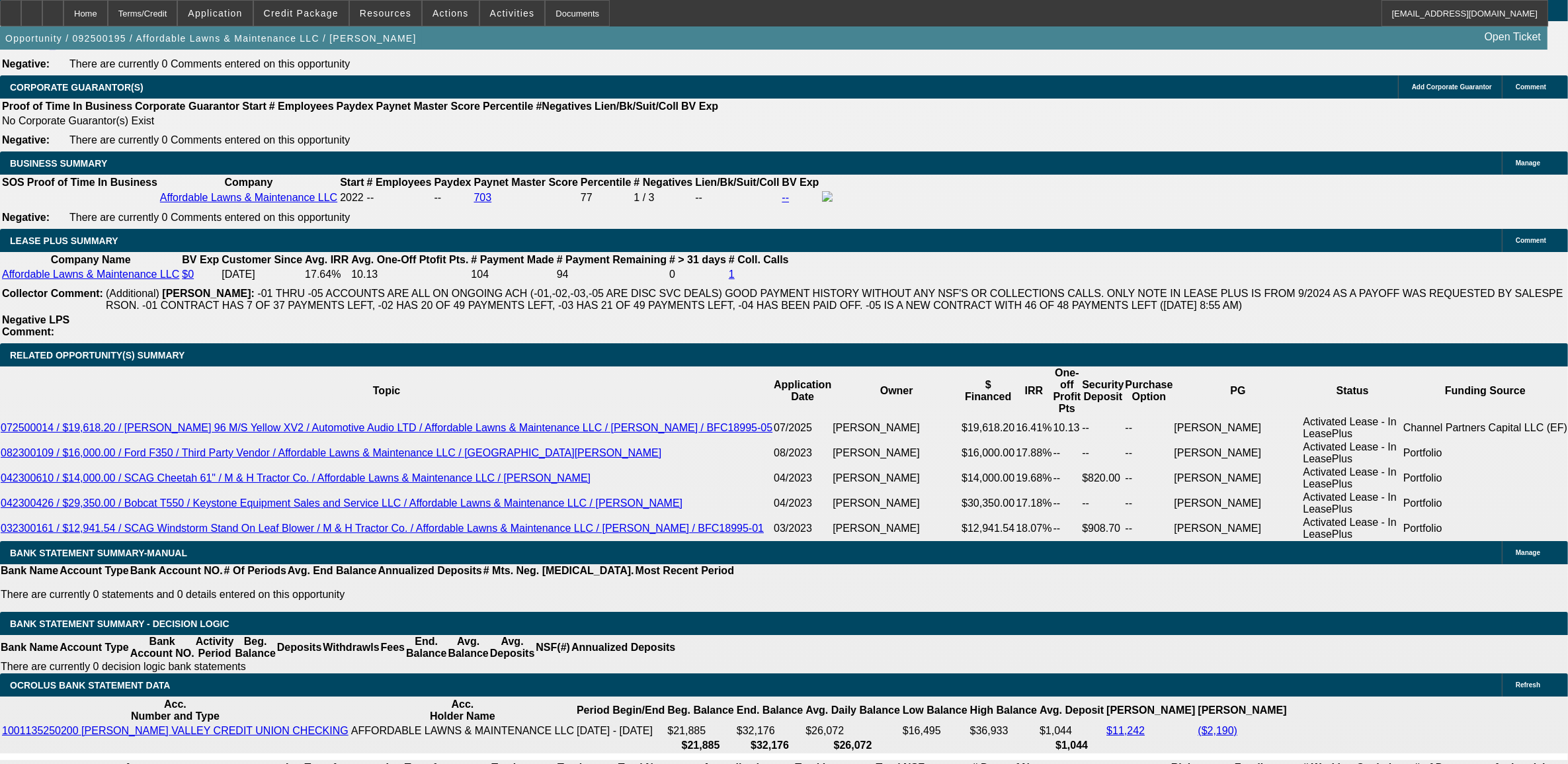
type input "UNKNOWN"
type input "11"
type input "$1,358.95"
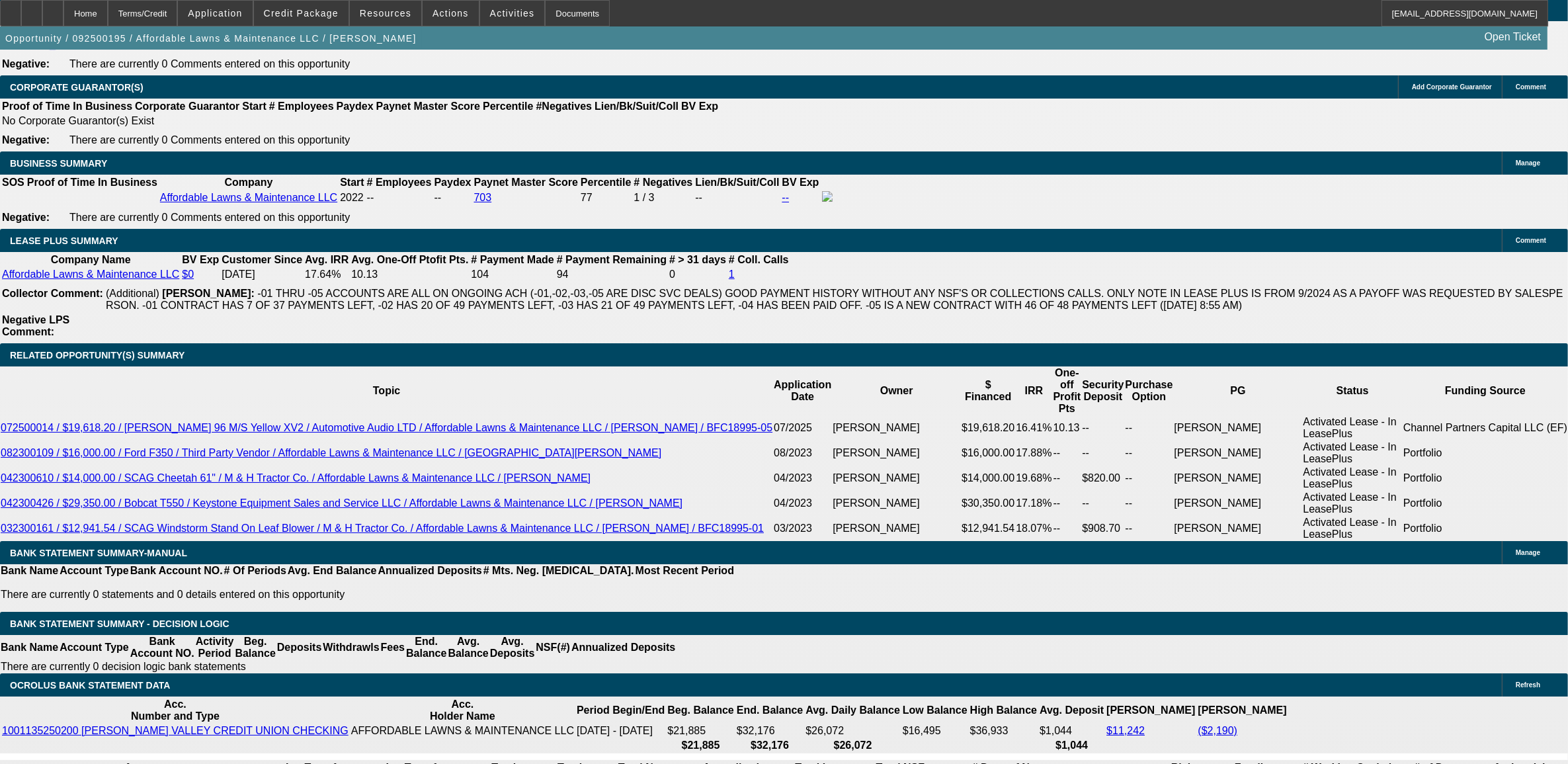
type input "11."
type input "$1,728.52"
type input "11.9"
type input "$1,764.42"
type input "11.9"
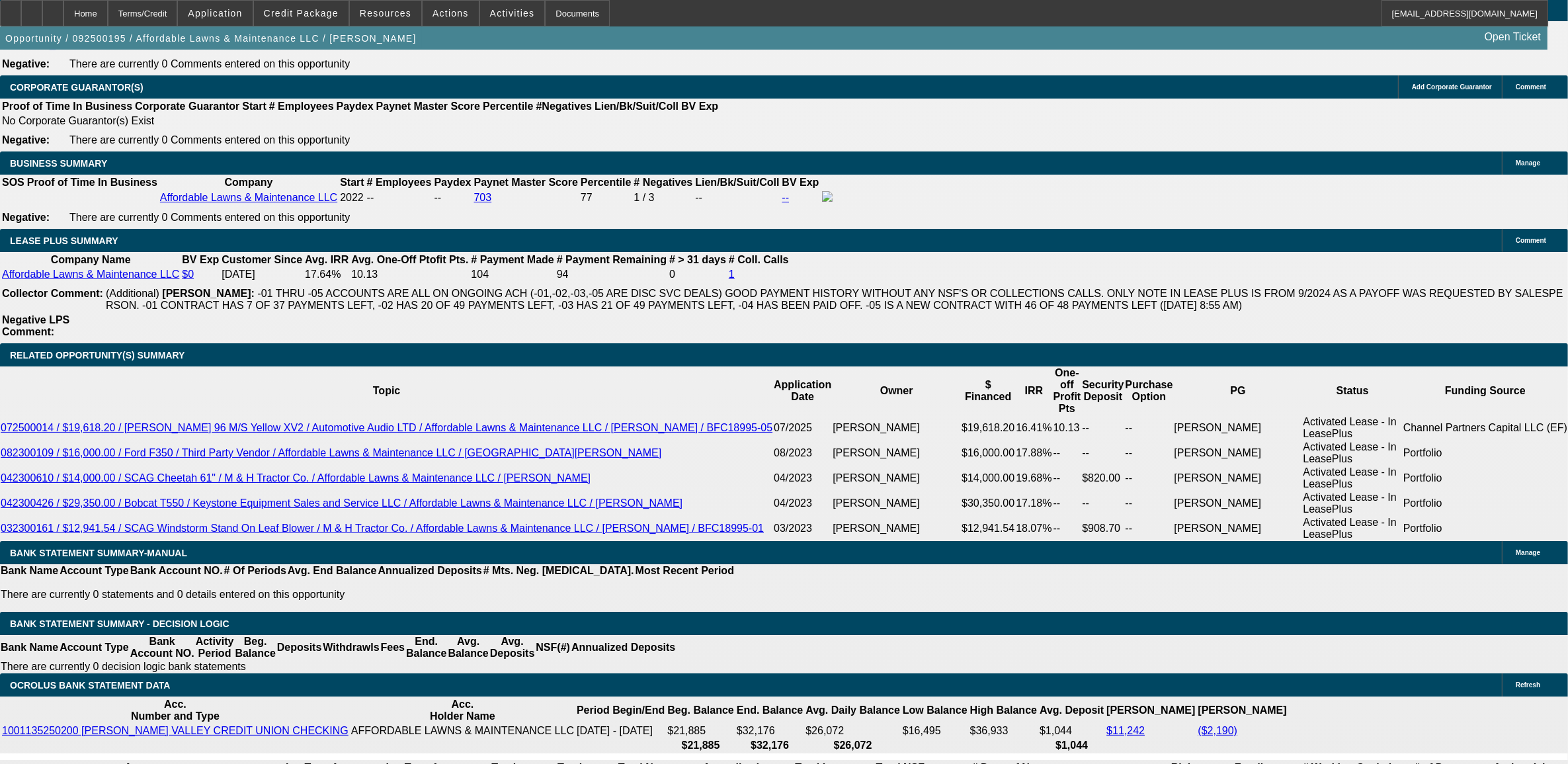
drag, startPoint x: 266, startPoint y: 630, endPoint x: 259, endPoint y: 626, distance: 8.1
drag, startPoint x: 53, startPoint y: 550, endPoint x: 96, endPoint y: 566, distance: 45.9
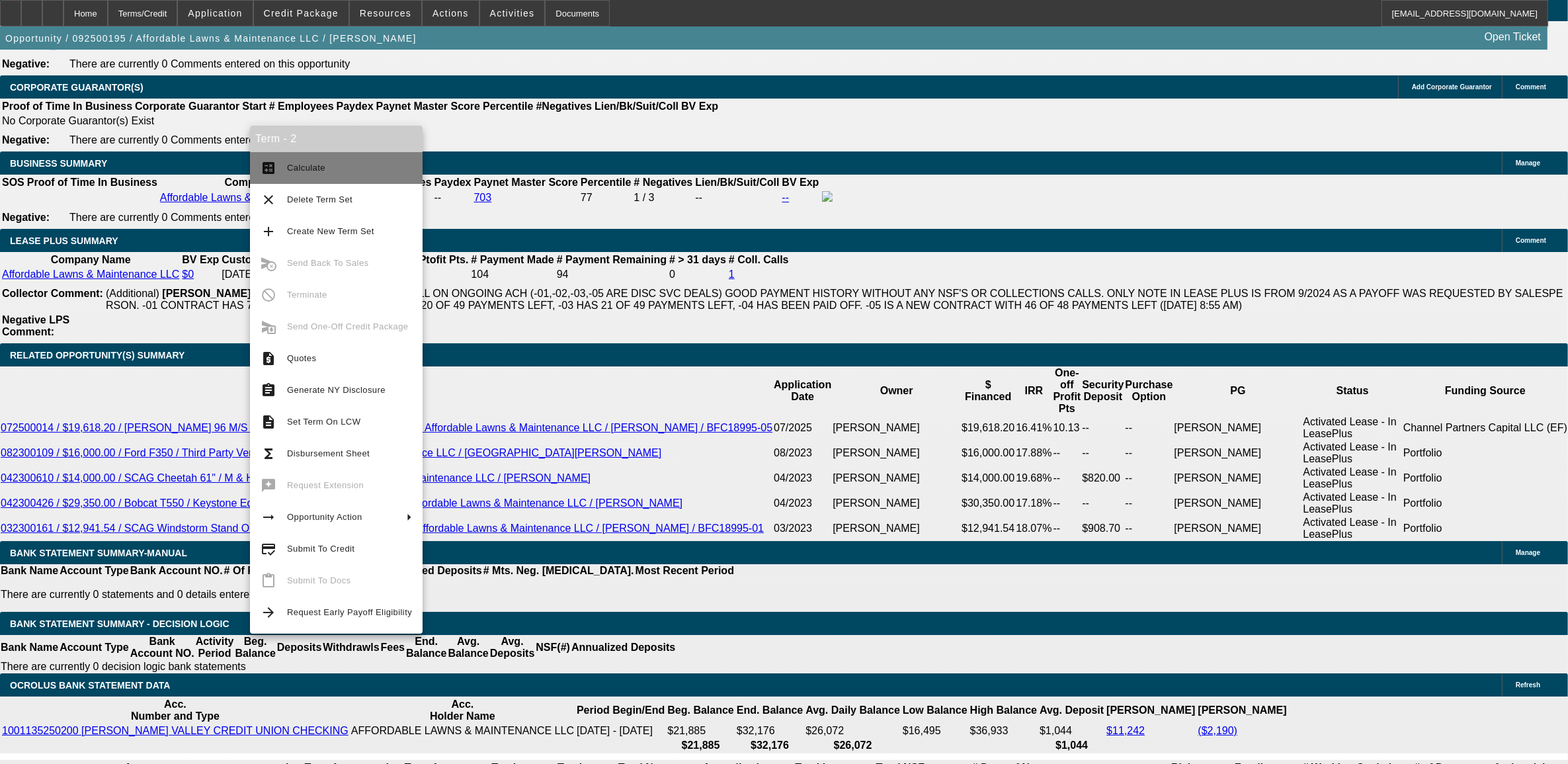
click at [312, 180] on button "calculate Calculate" at bounding box center [336, 168] width 173 height 32
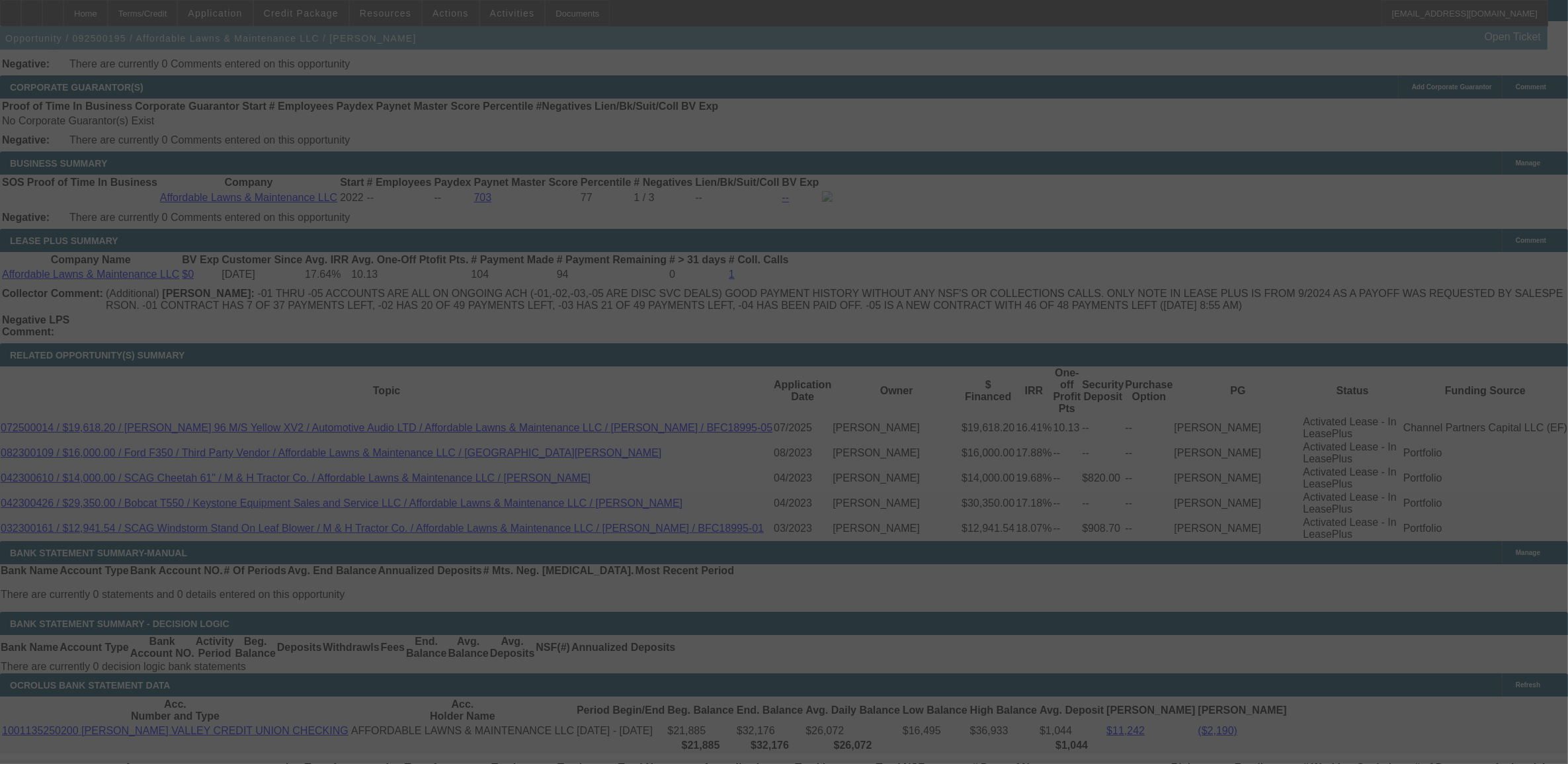
select select "0"
select select "2"
select select "0"
select select "6"
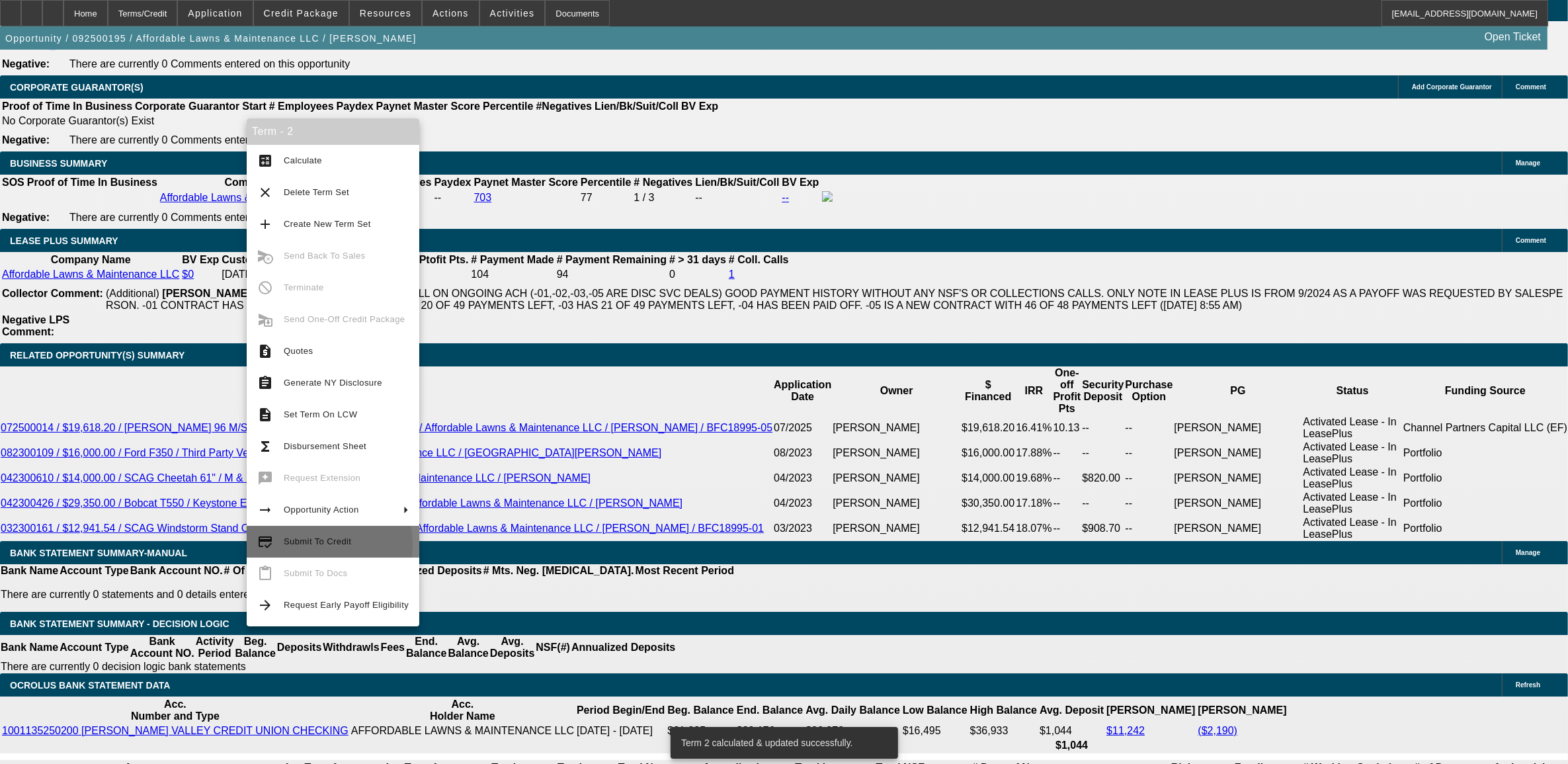
click at [291, 545] on span "Submit To Credit" at bounding box center [347, 542] width 125 height 15
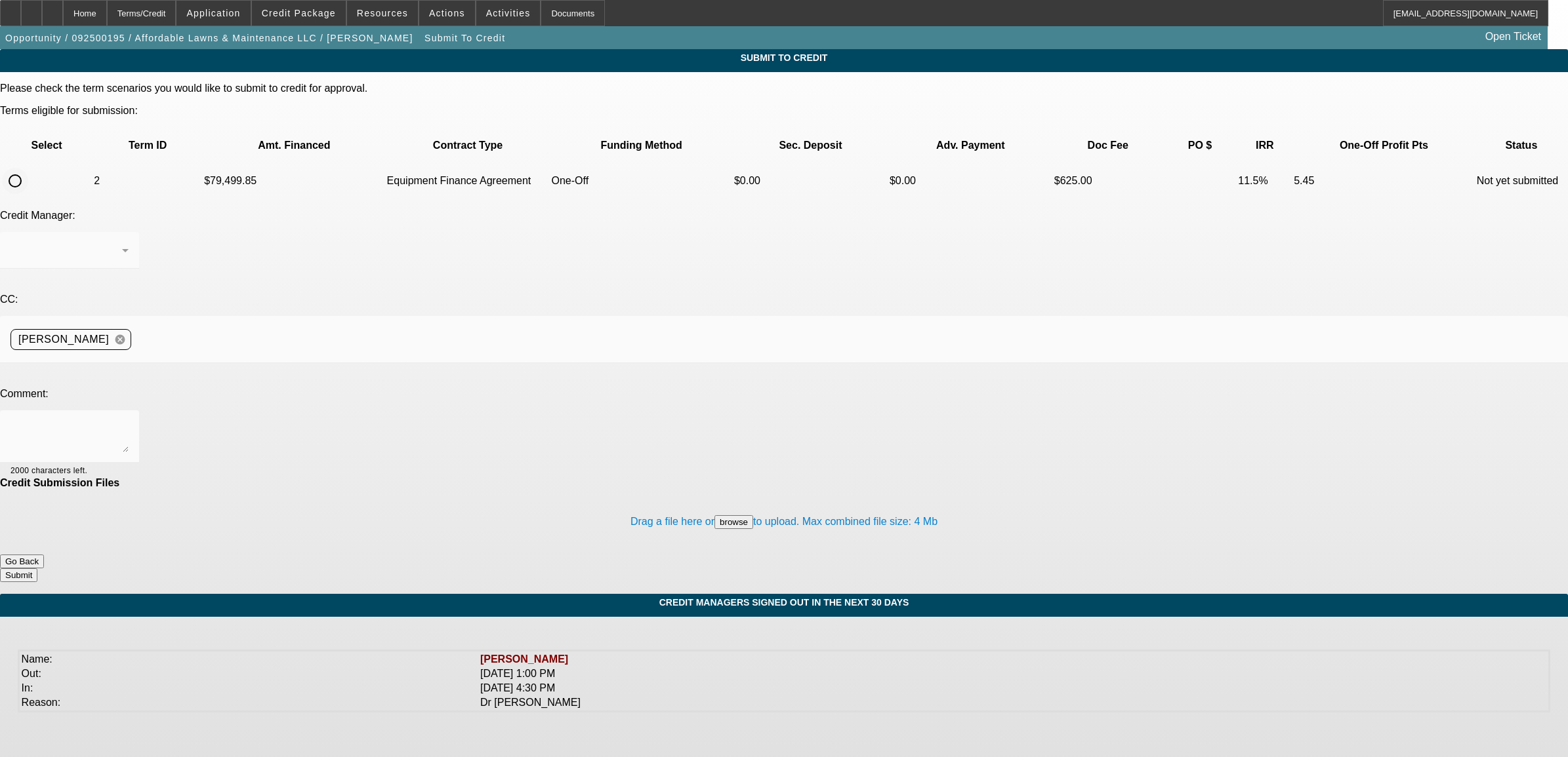
click at [28, 168] on input "radio" at bounding box center [15, 181] width 26 height 26
radio input "true"
click at [128, 421] on textarea at bounding box center [69, 437] width 118 height 31
type textarea "please send to channel. Nick"
click at [37, 568] on button "Submit" at bounding box center [19, 575] width 37 height 14
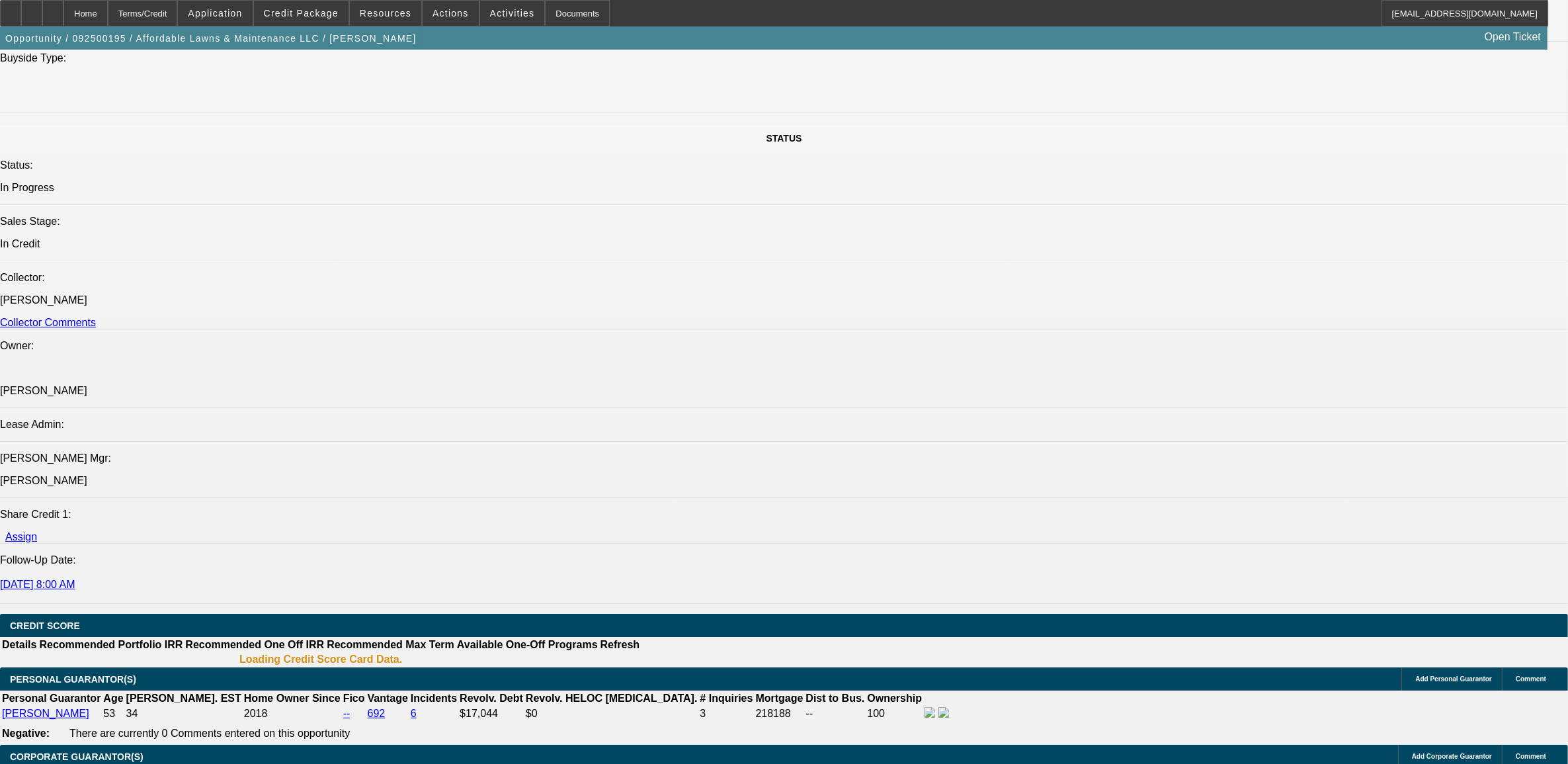
select select "0"
select select "2"
select select "0"
select select "6"
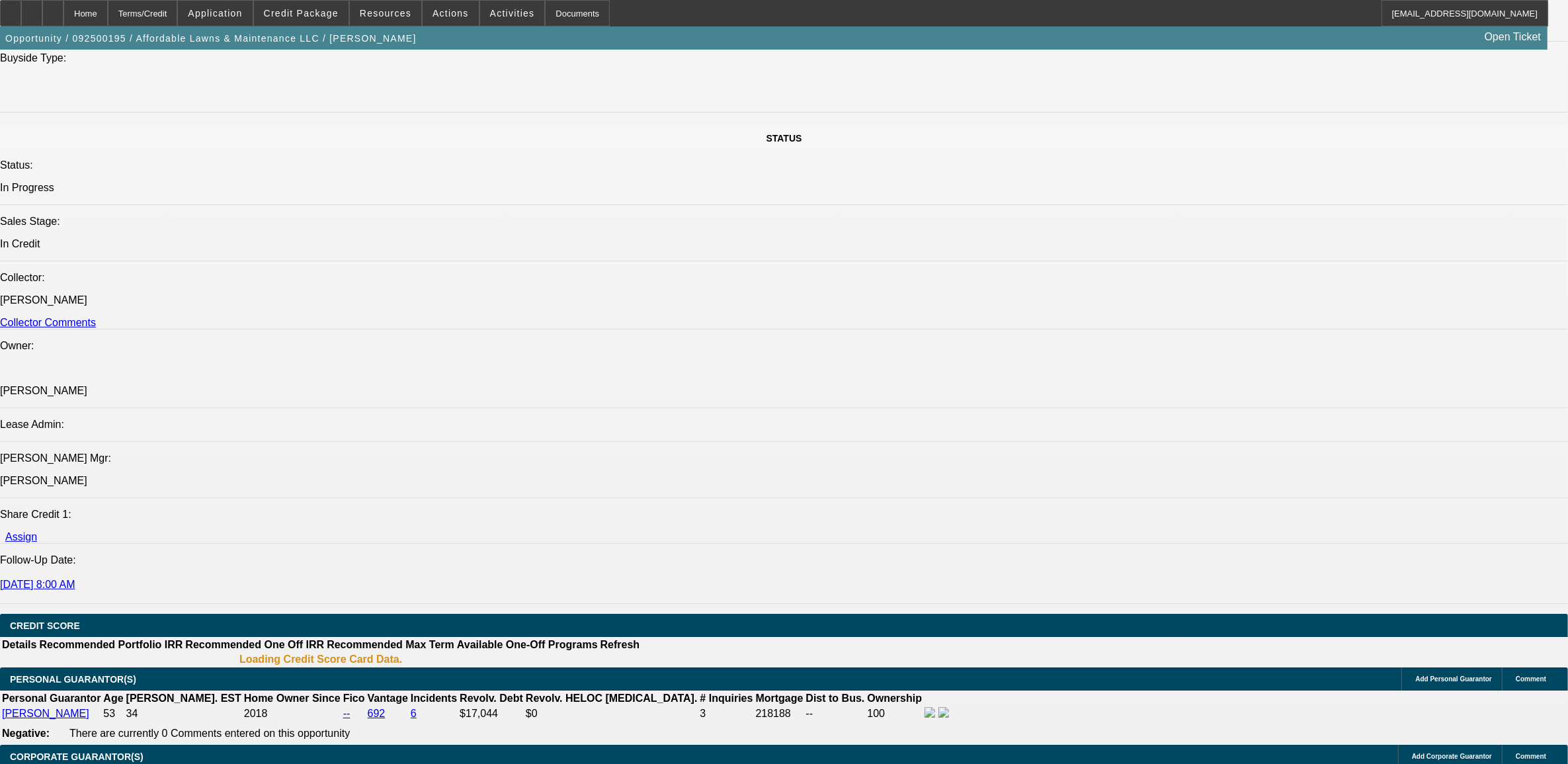
select select "0"
select select "2"
select select "0"
select select "6"
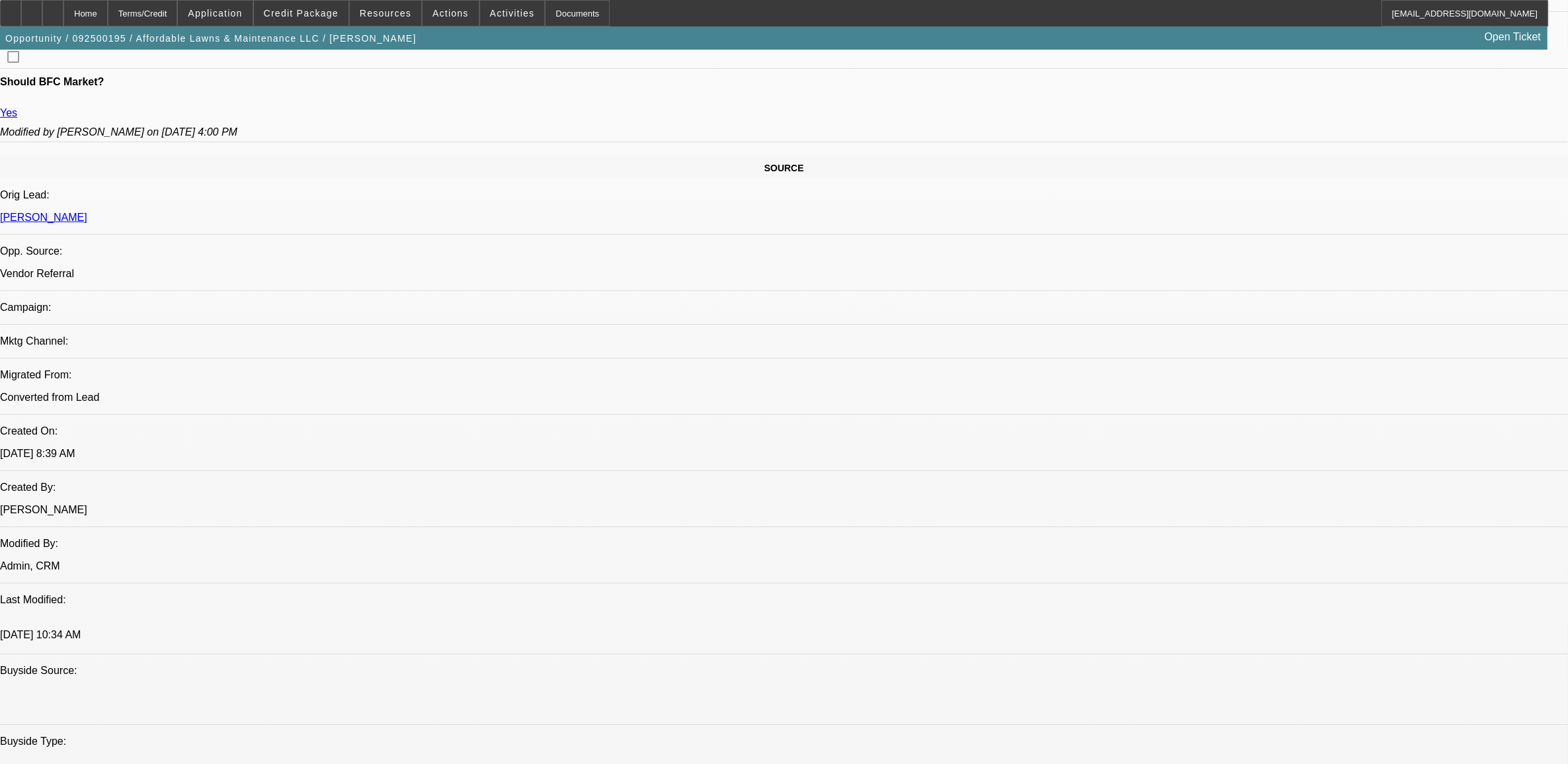
scroll to position [656, 0]
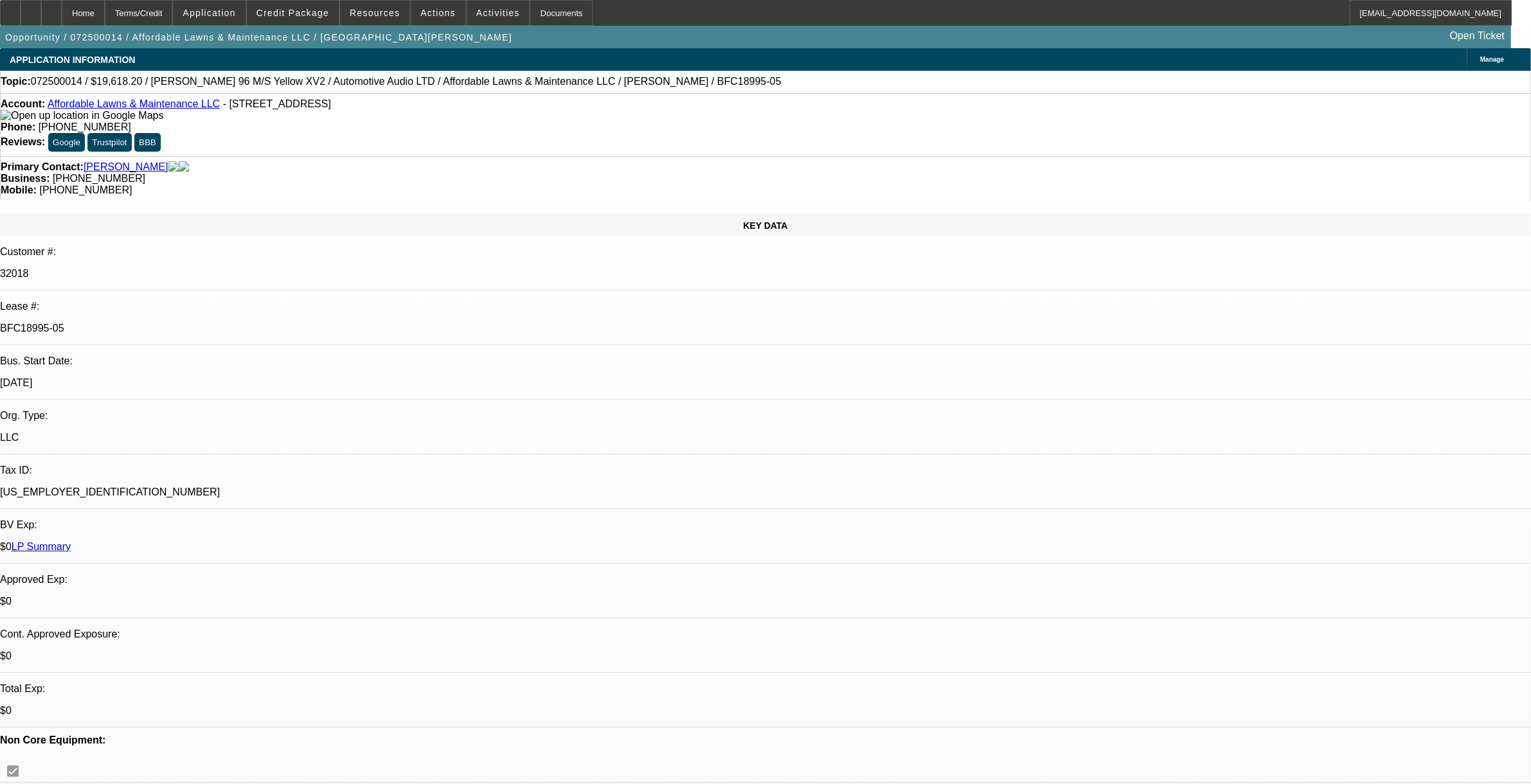
select select "0"
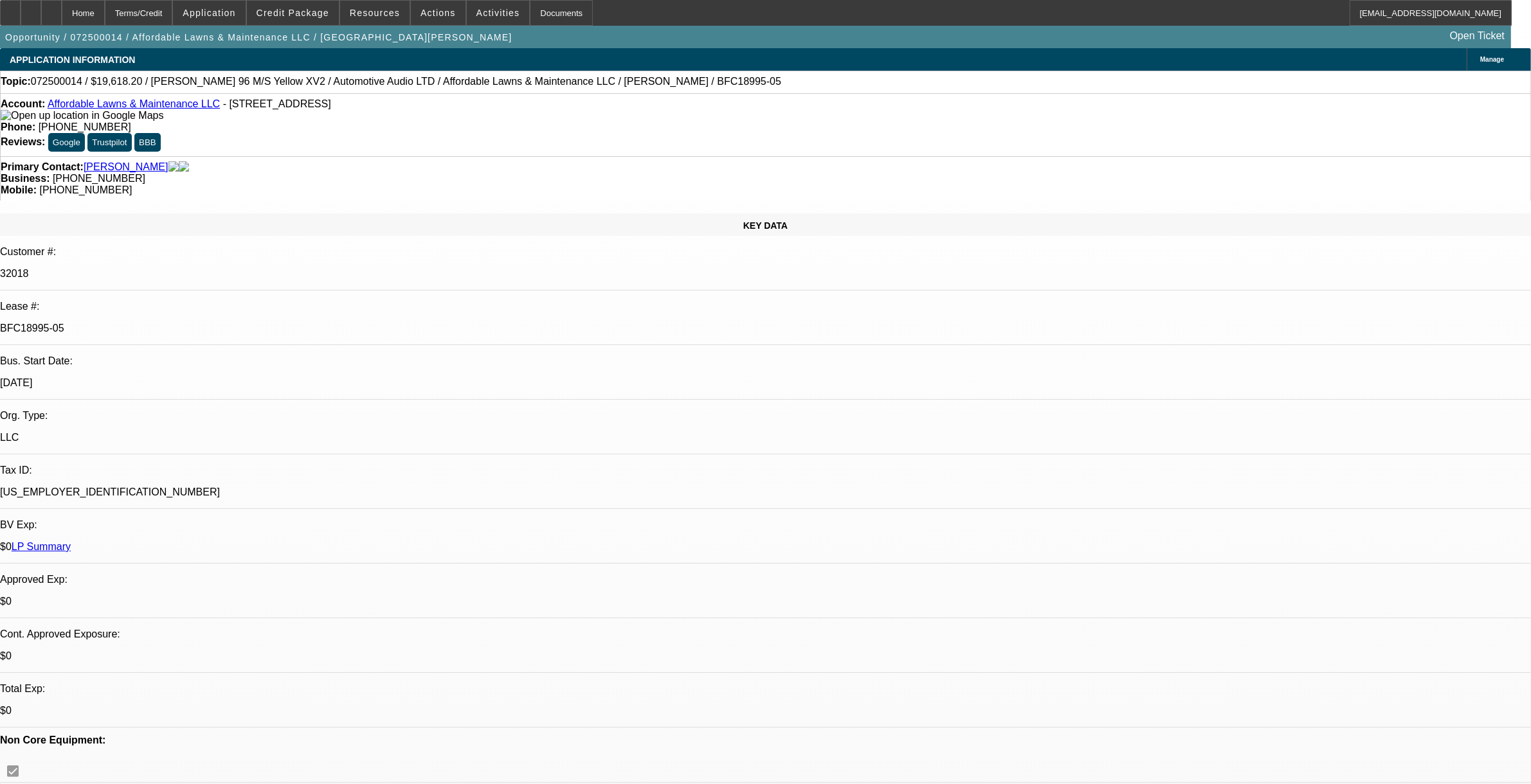
select select "0"
select select "1"
select select "3"
select select "6"
select select "1"
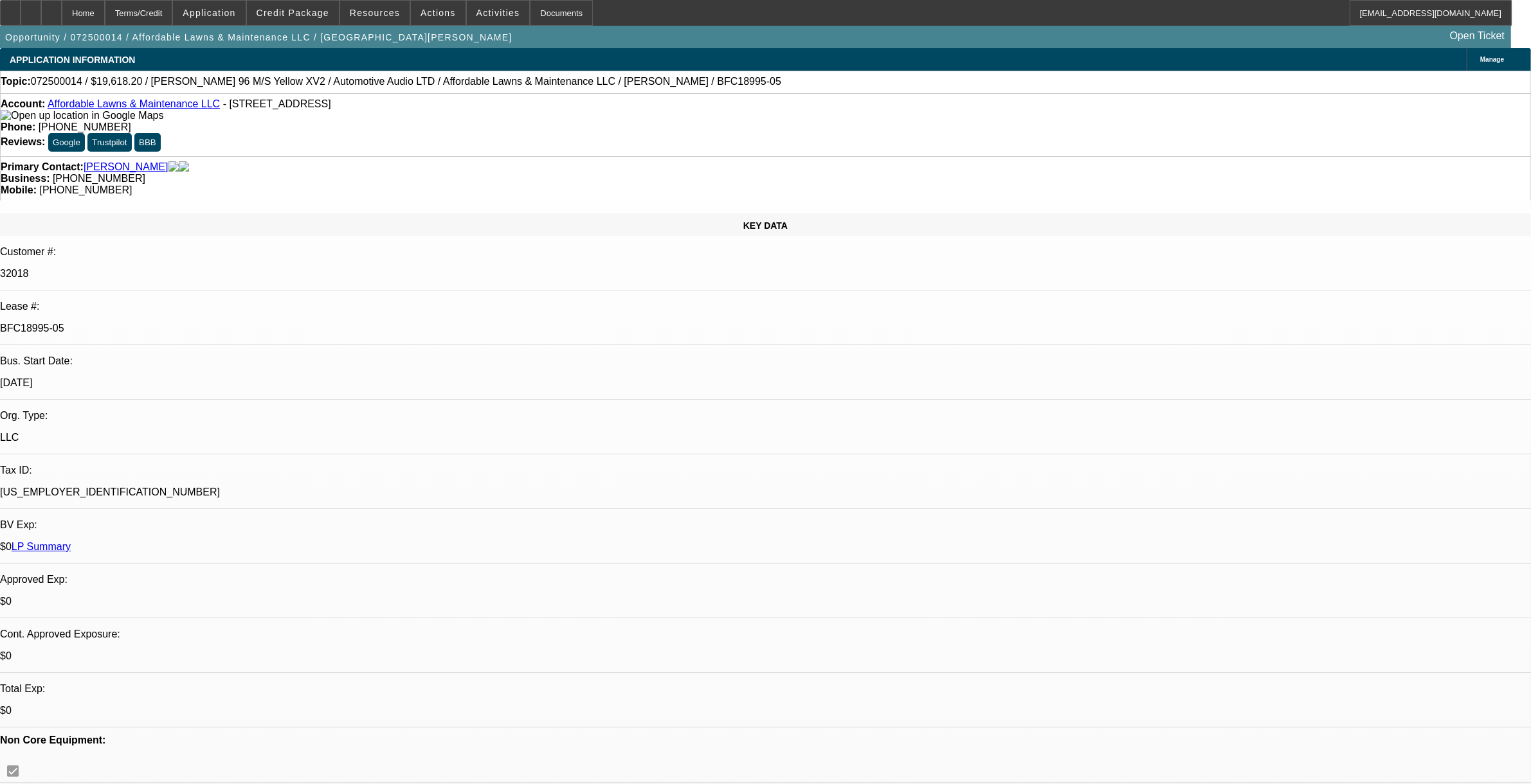
select select "3"
select select "6"
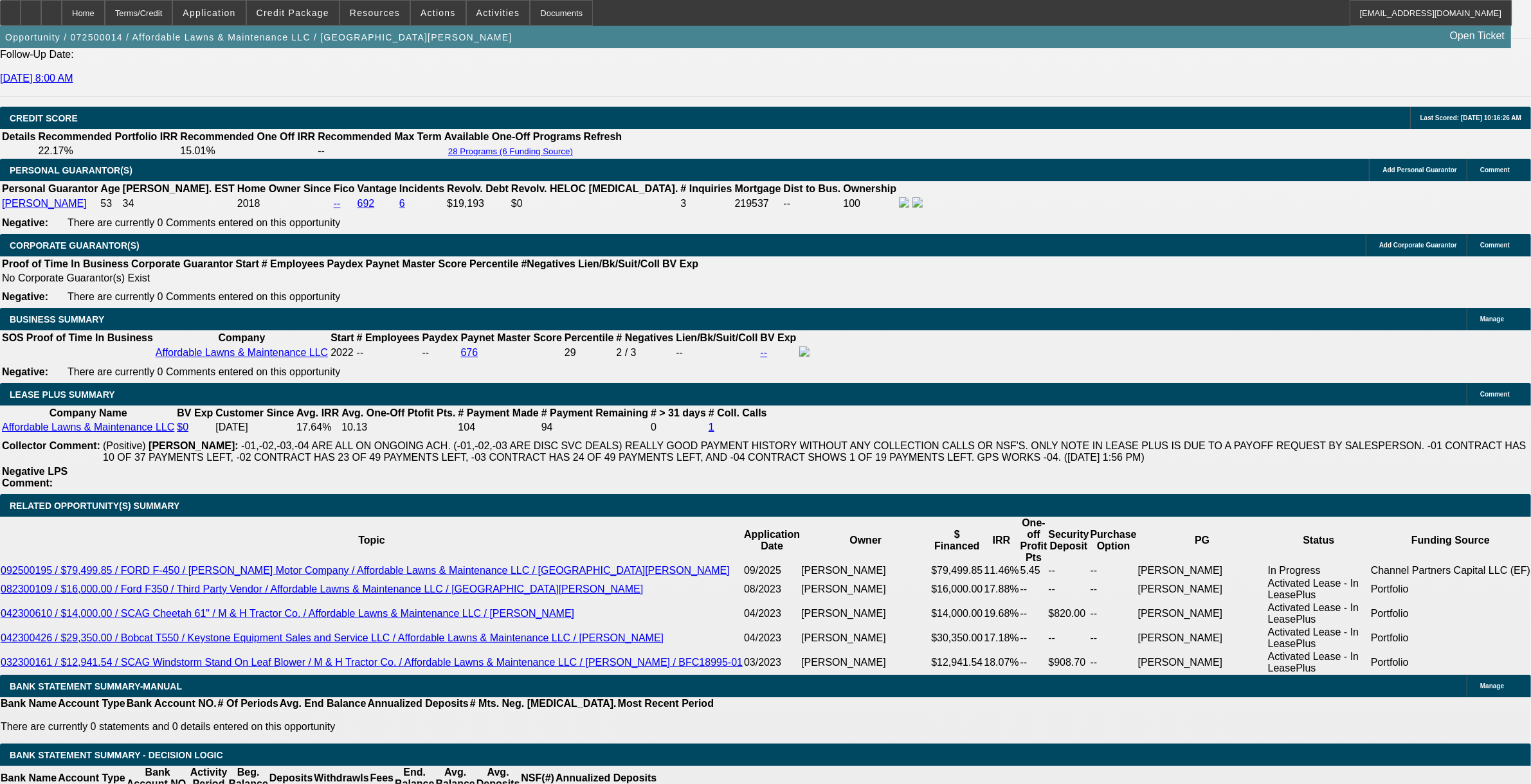
scroll to position [2169, 0]
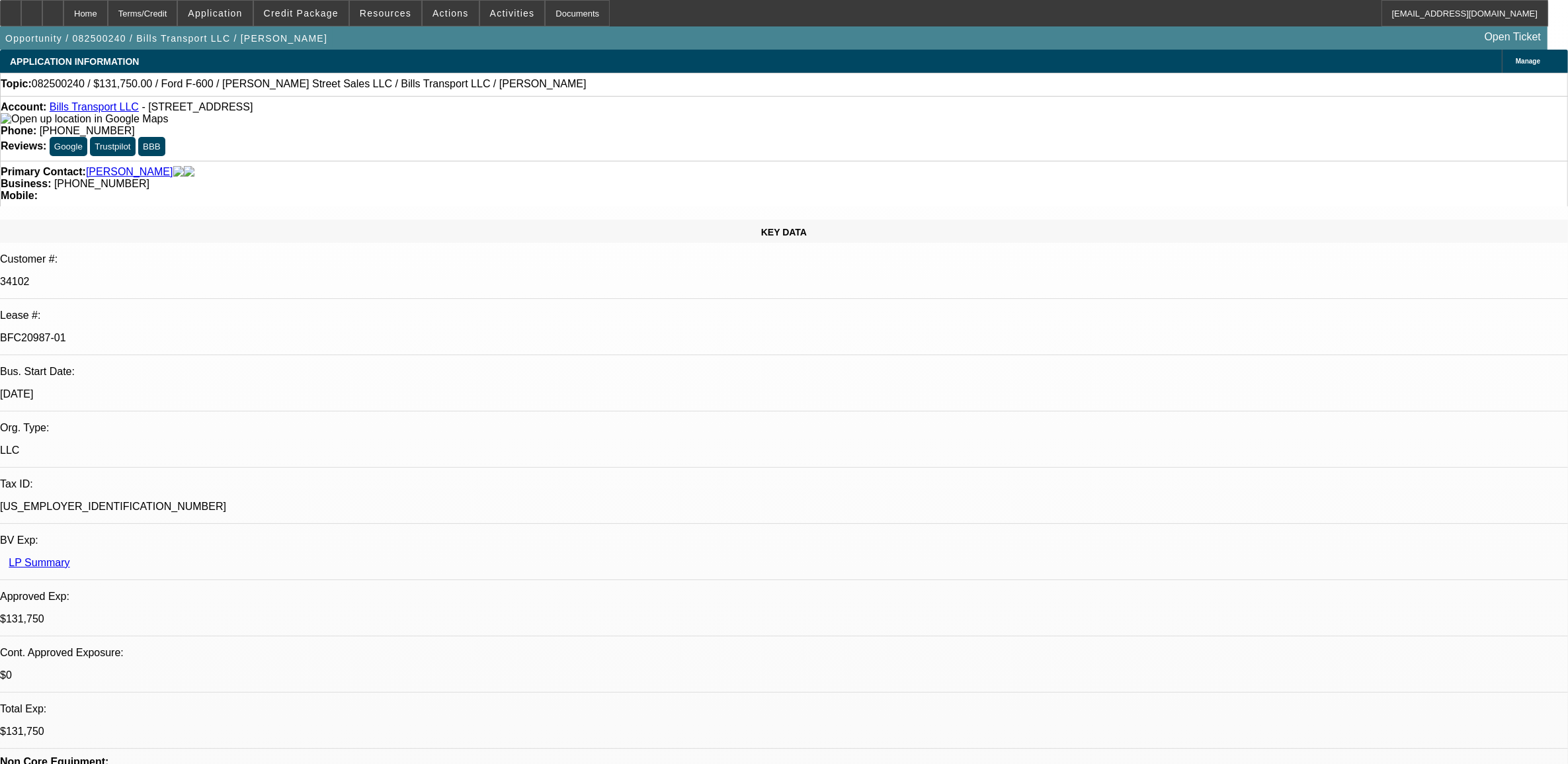
select select "0"
select select "3"
select select "0"
select select "6"
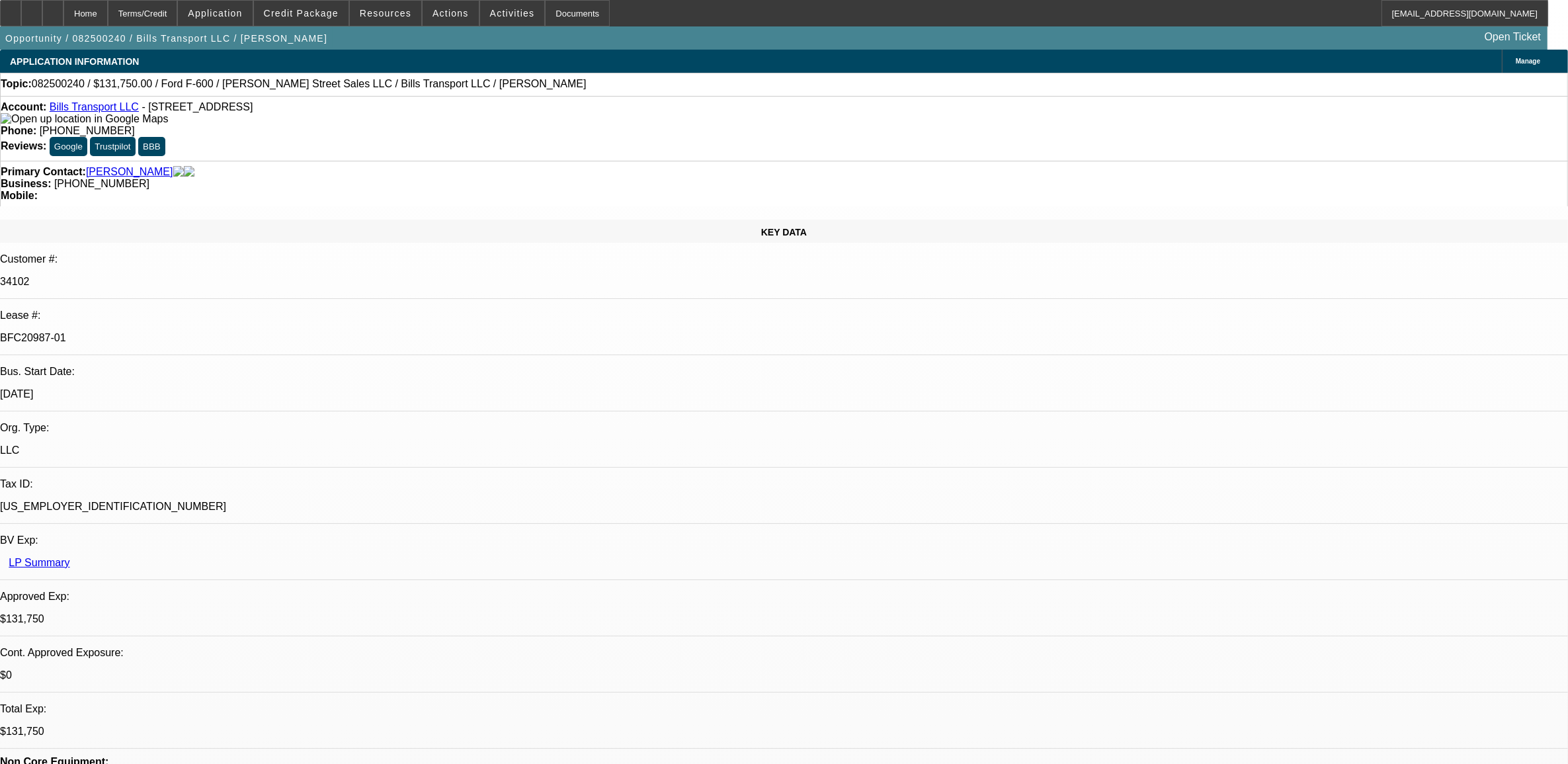
select select "0"
select select "3"
select select "0"
select select "6"
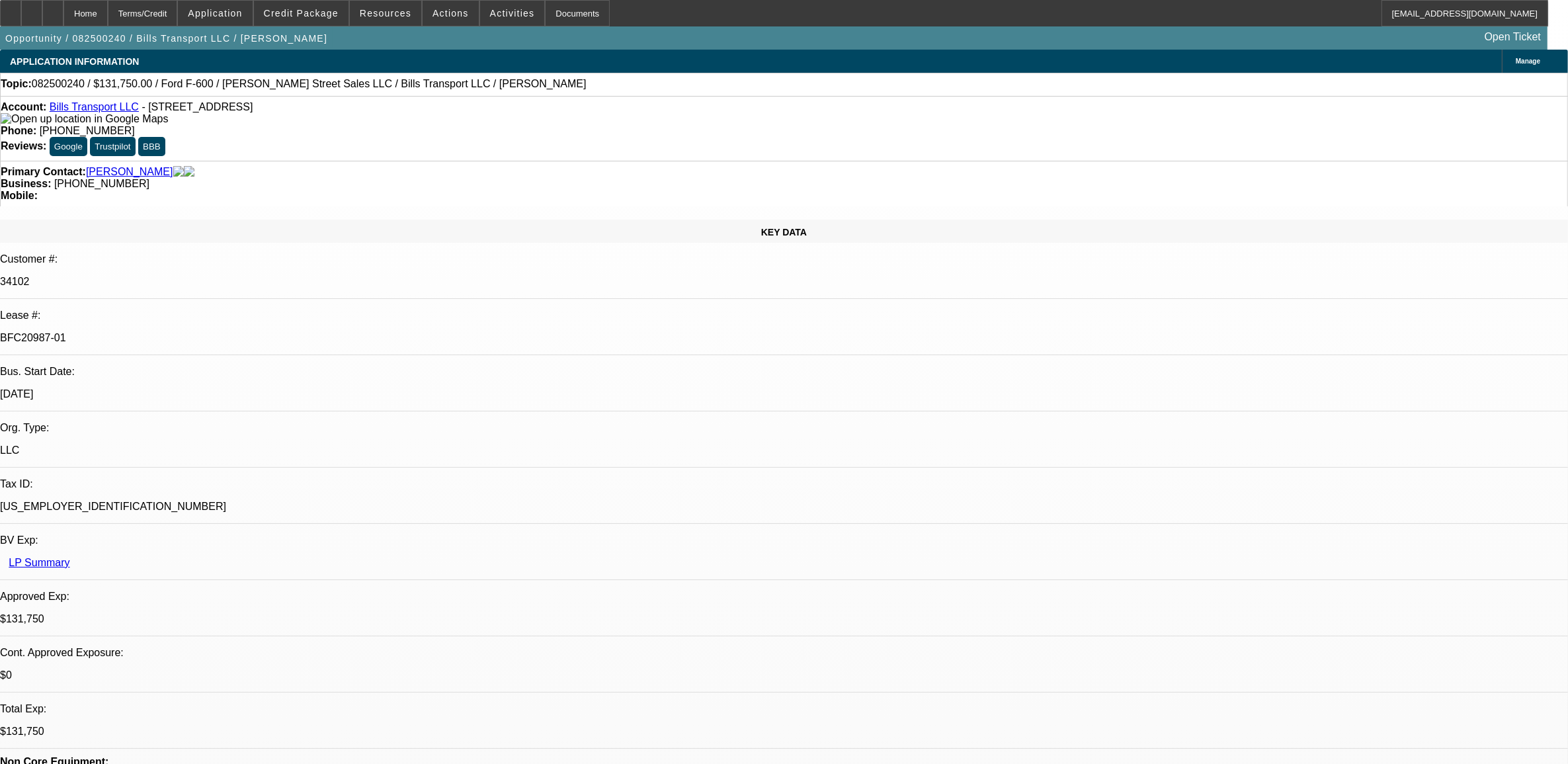
select select "0"
select select "3"
select select "0"
select select "6"
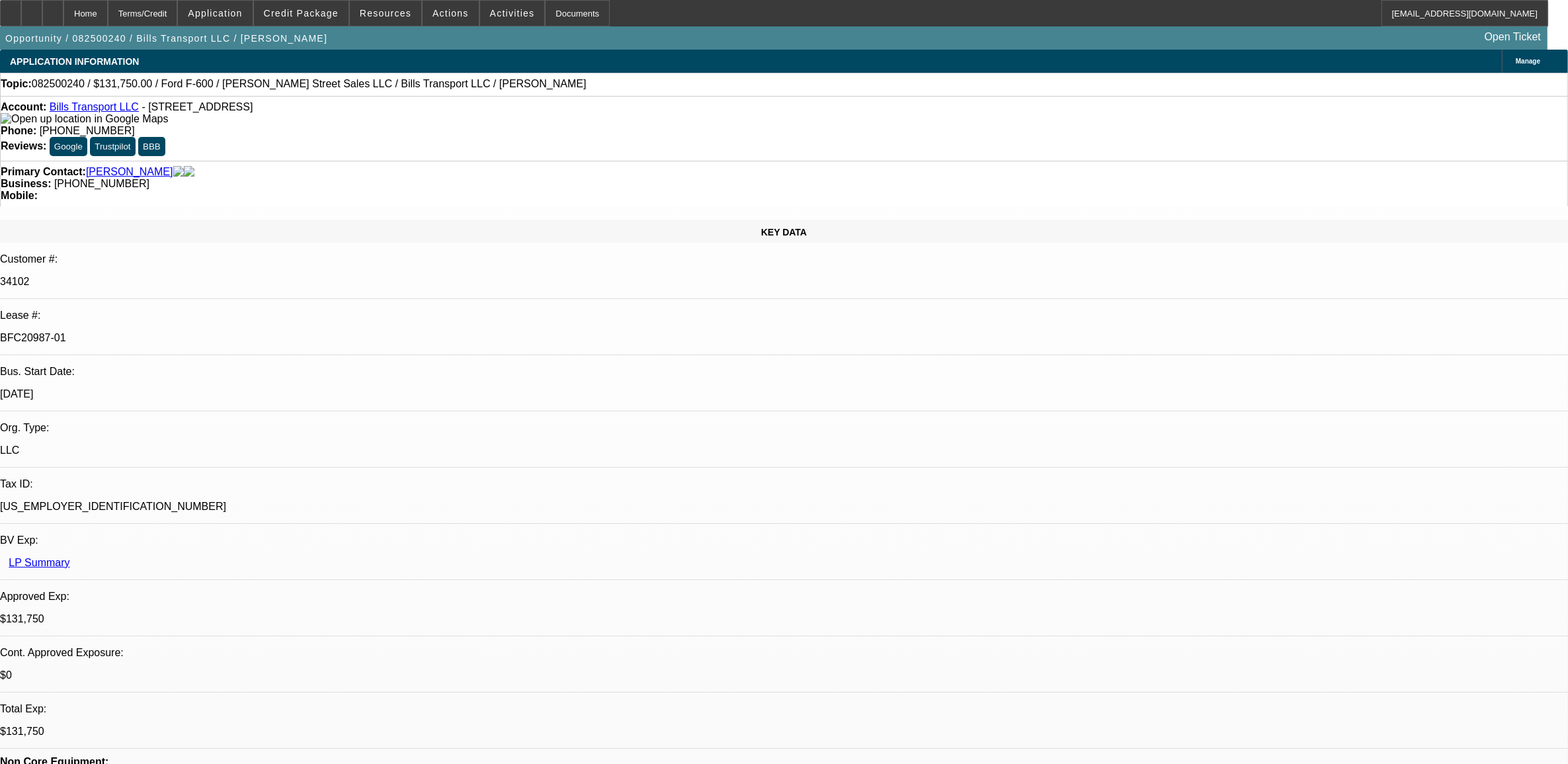
select select "0"
select select "6"
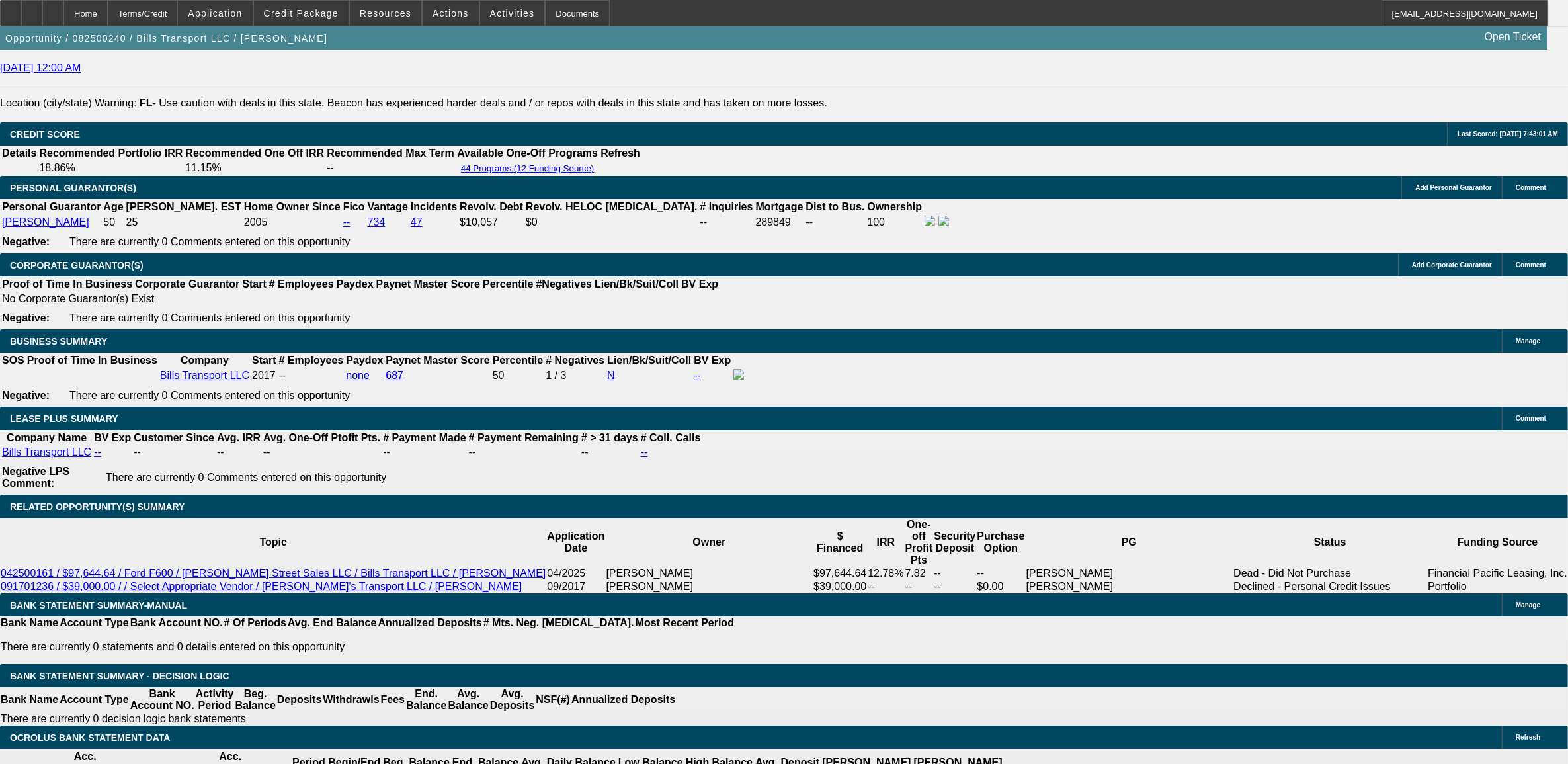
scroll to position [1985, 0]
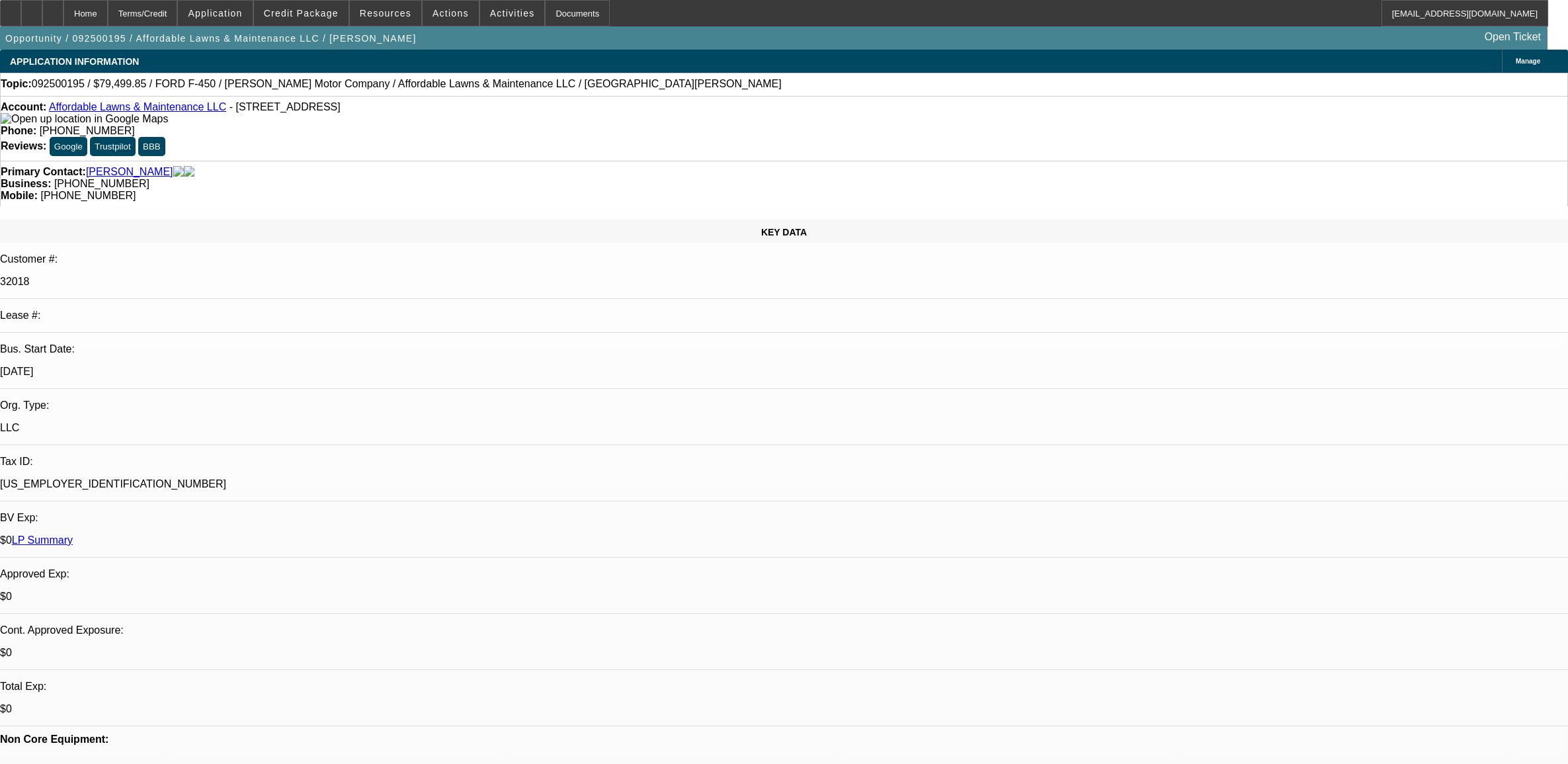
select select "0"
select select "2"
select select "0"
select select "6"
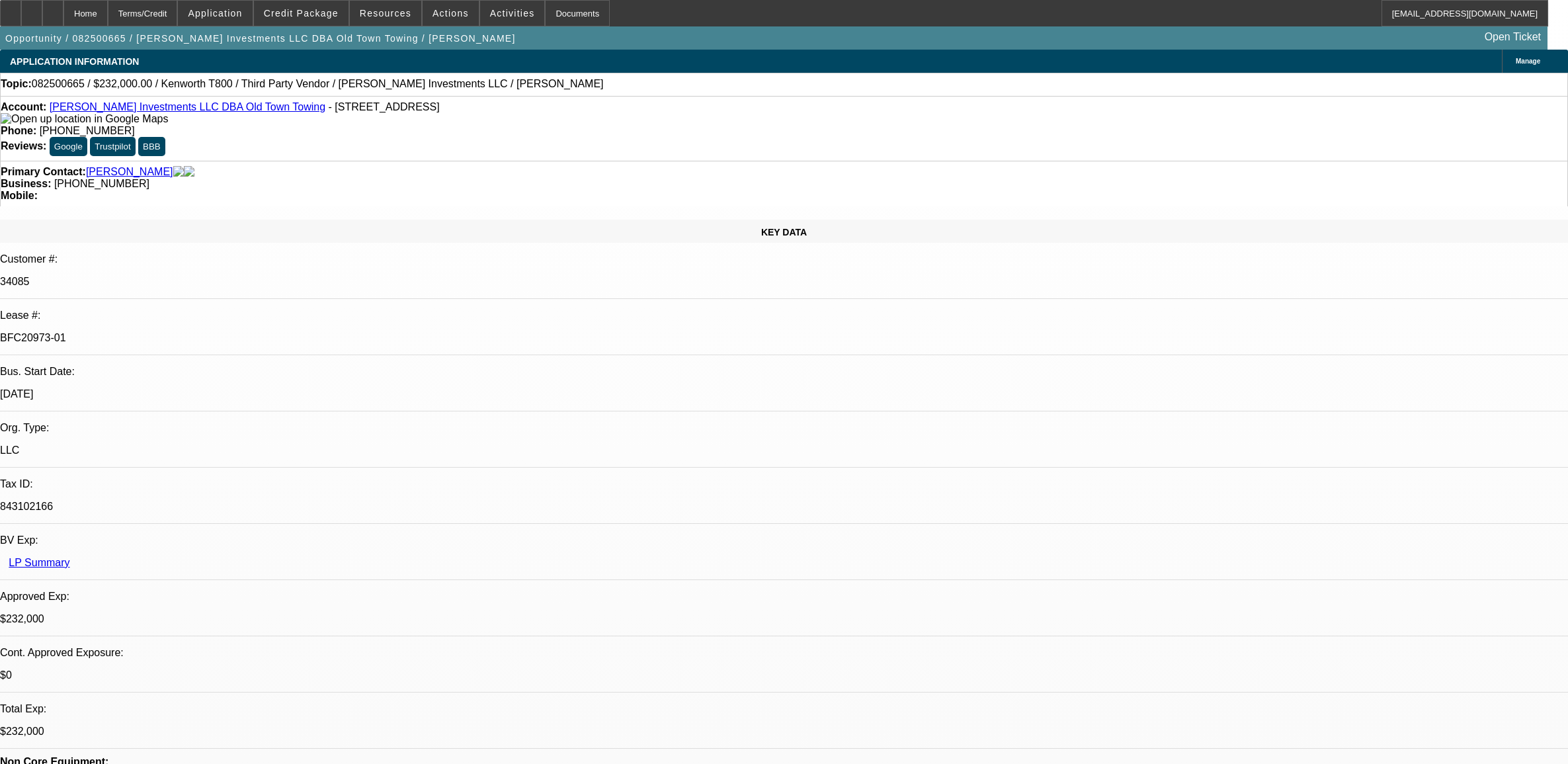
select select "0"
select select "2"
select select "0.1"
select select "4"
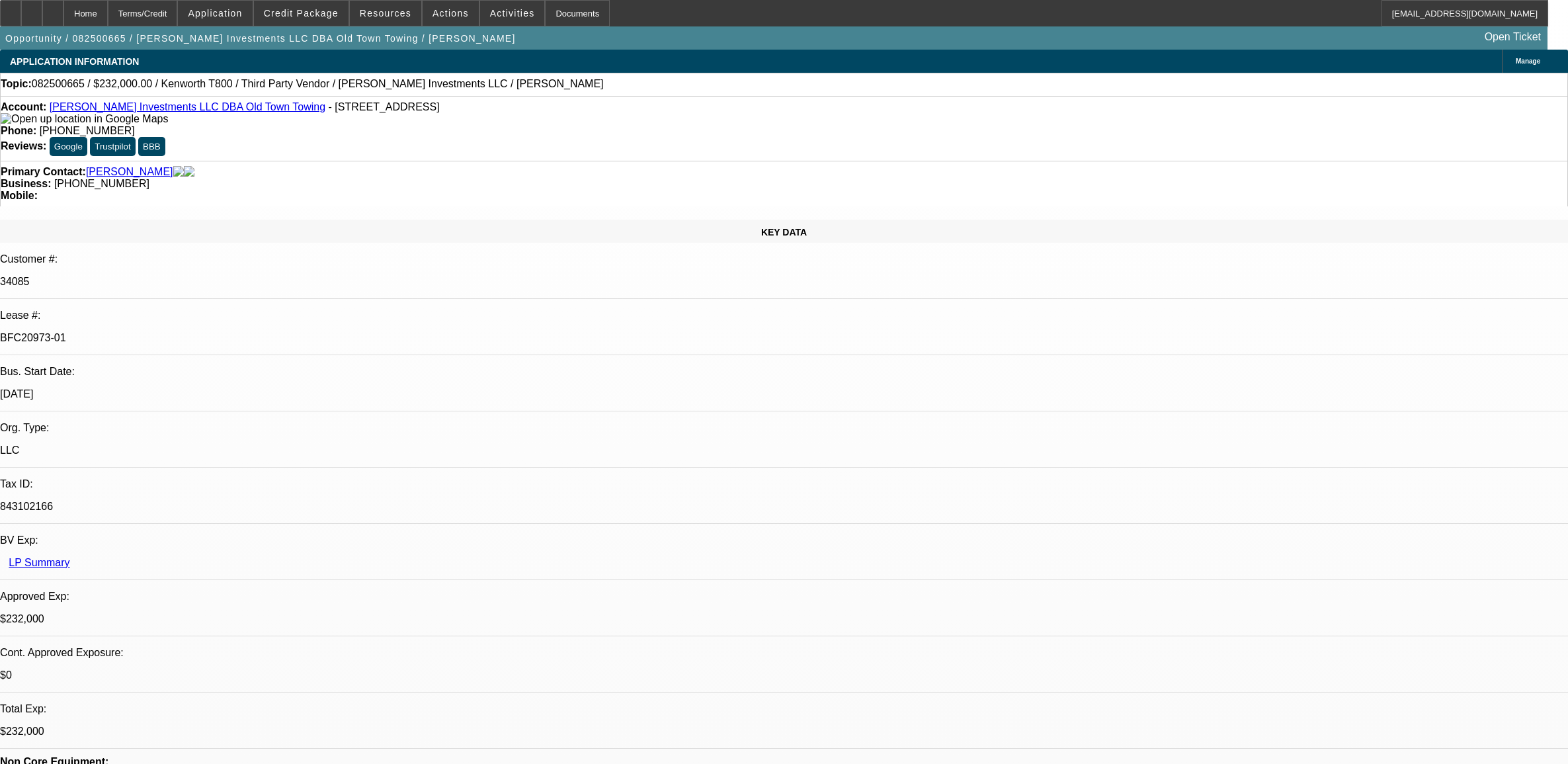
select select "0"
select select "2"
select select "0.1"
select select "4"
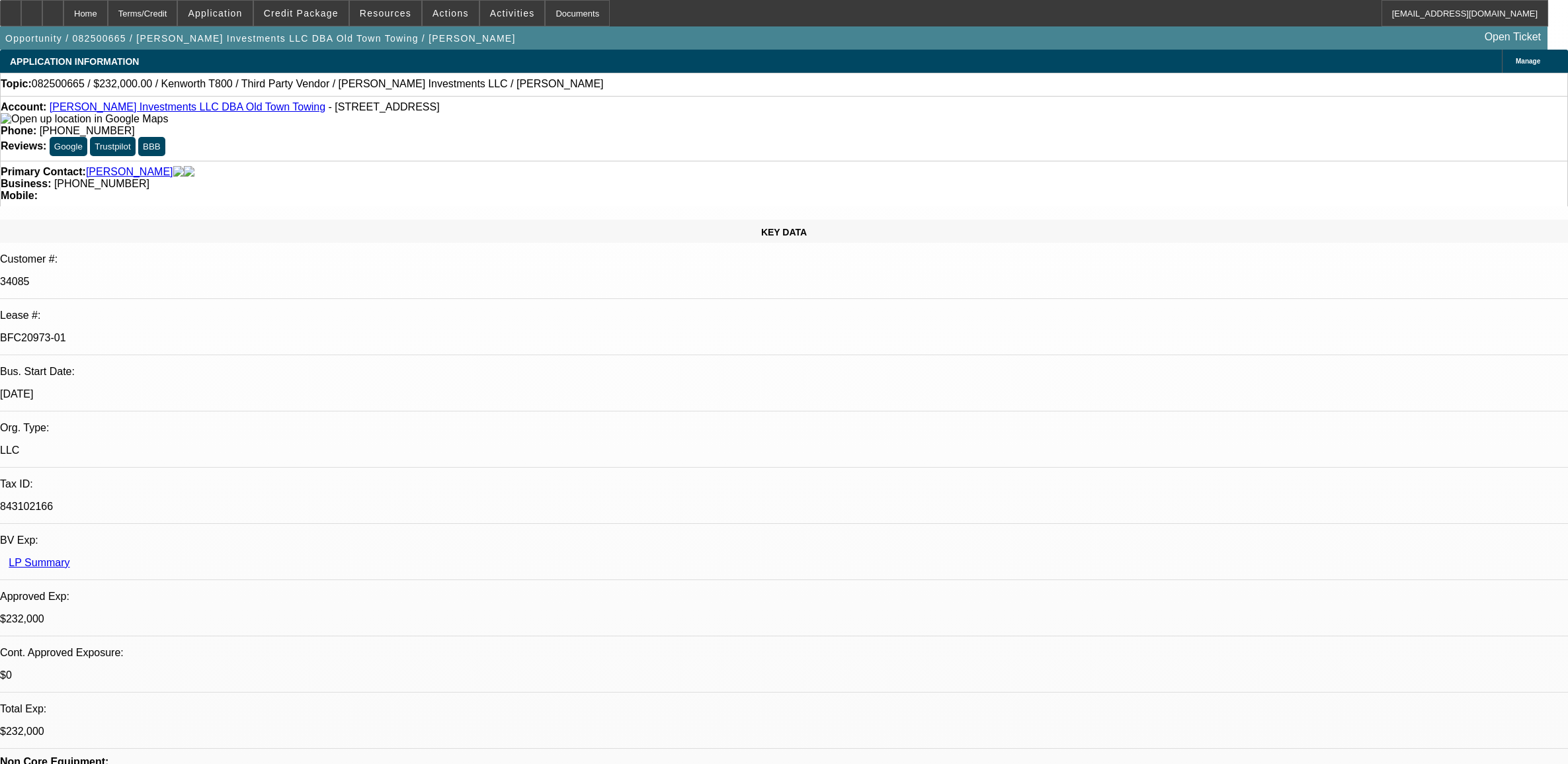
select select "0"
select select "2"
select select "0.1"
select select "4"
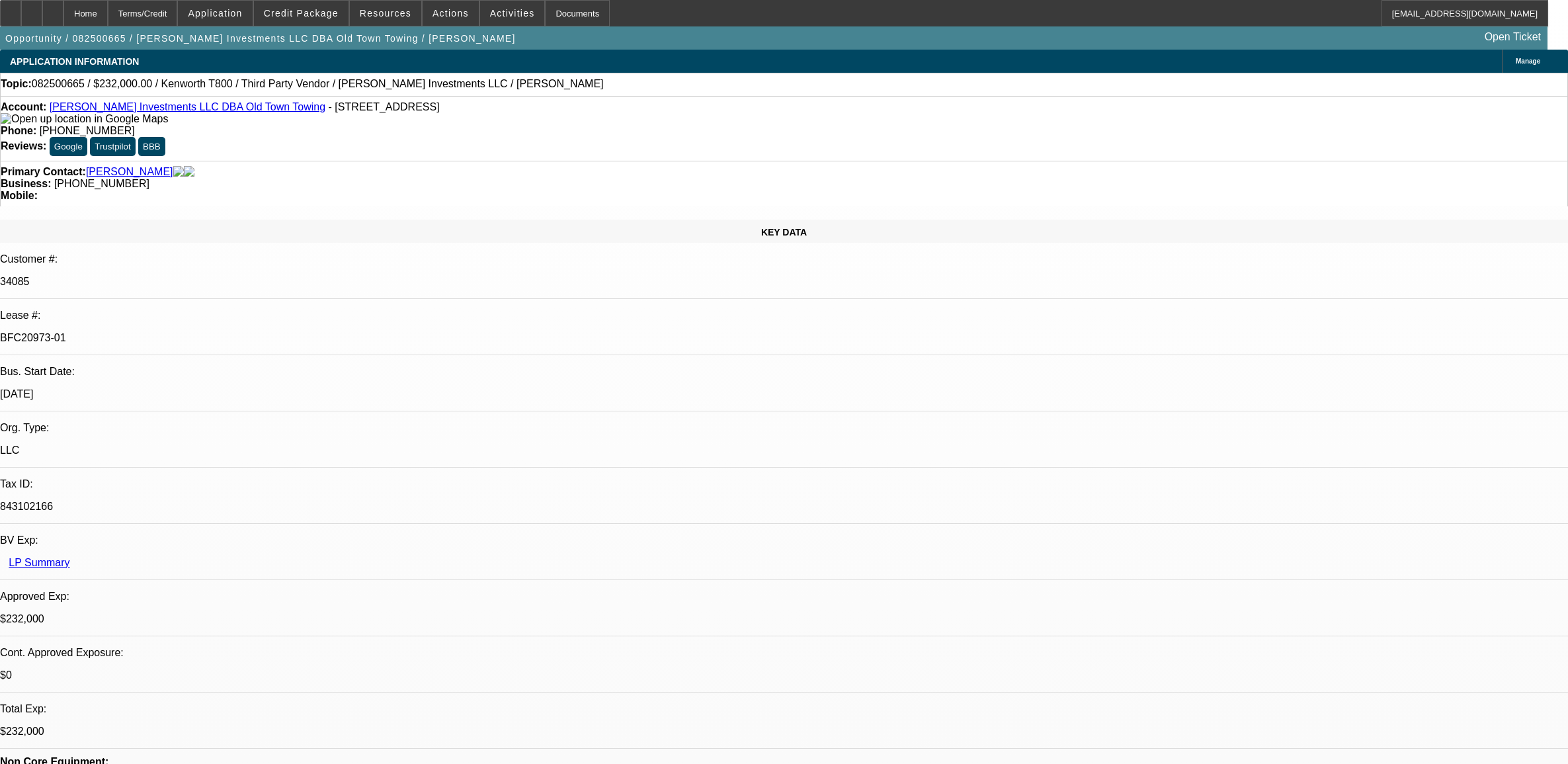
select select "0"
select select "0.1"
select select "4"
select select "0"
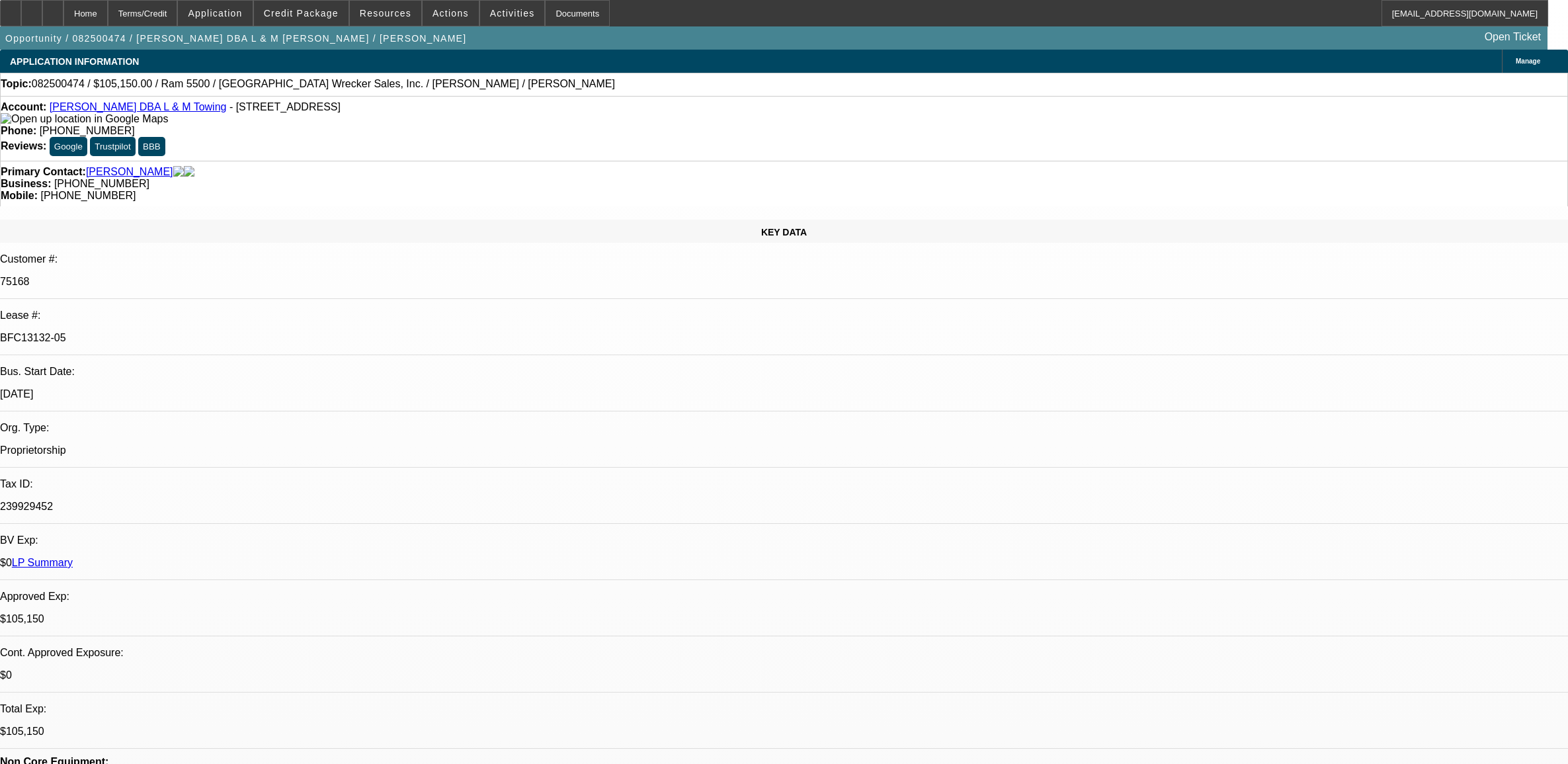
select select "0"
select select "3"
select select "0"
select select "6"
select select "0"
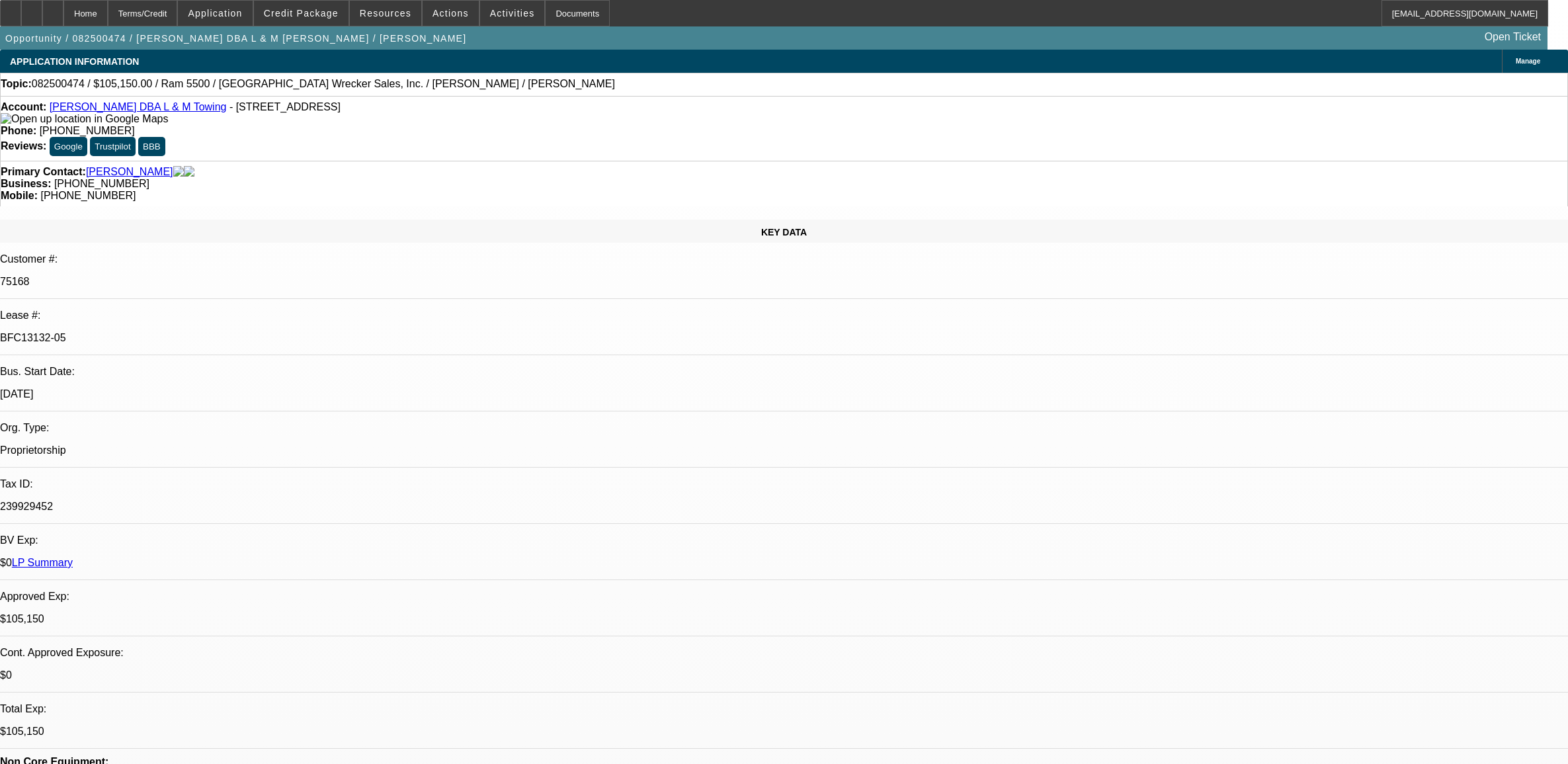
select select "0"
select select "6"
select select "0"
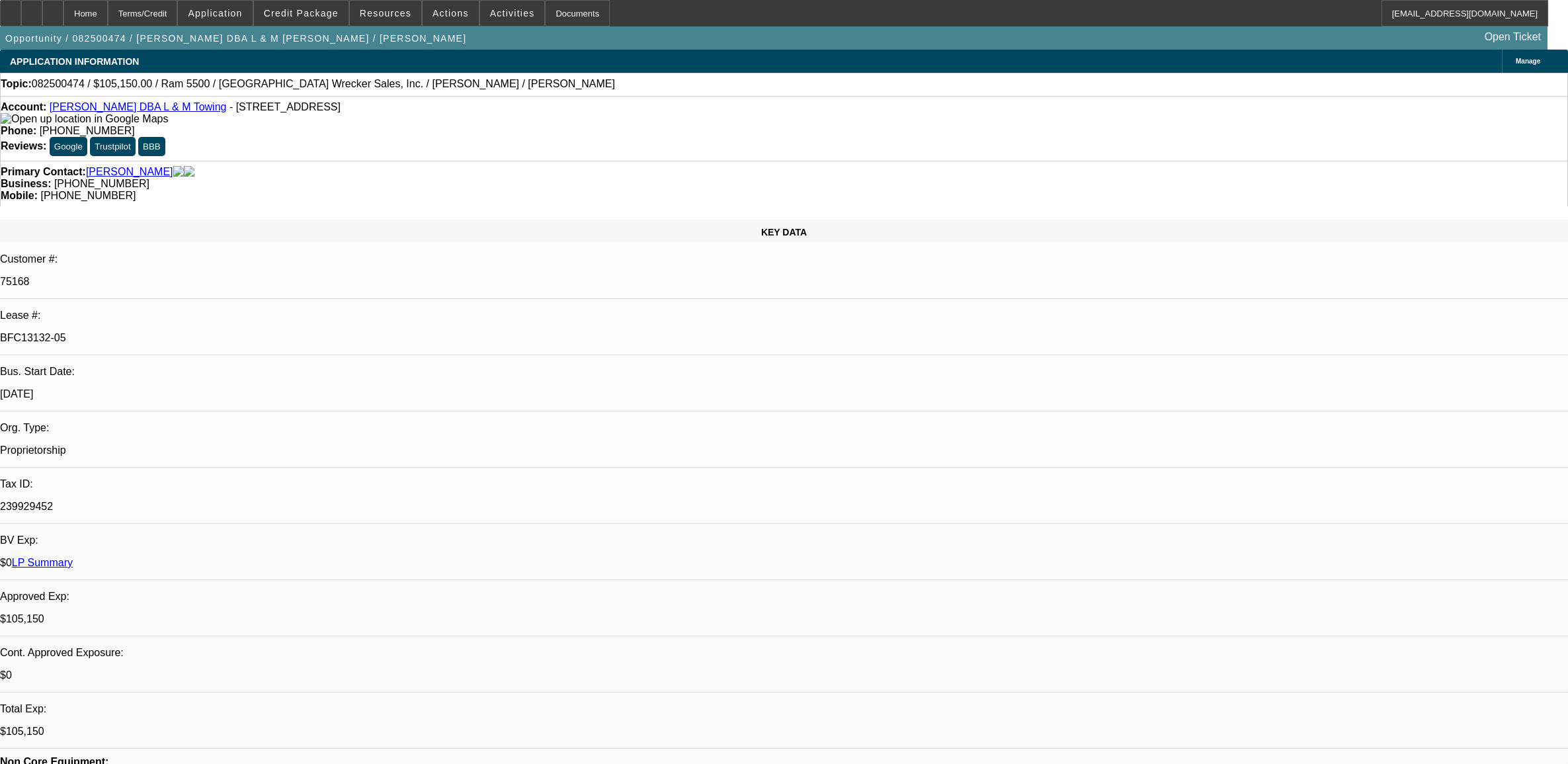
select select "3"
select select "0"
select select "6"
select select "0"
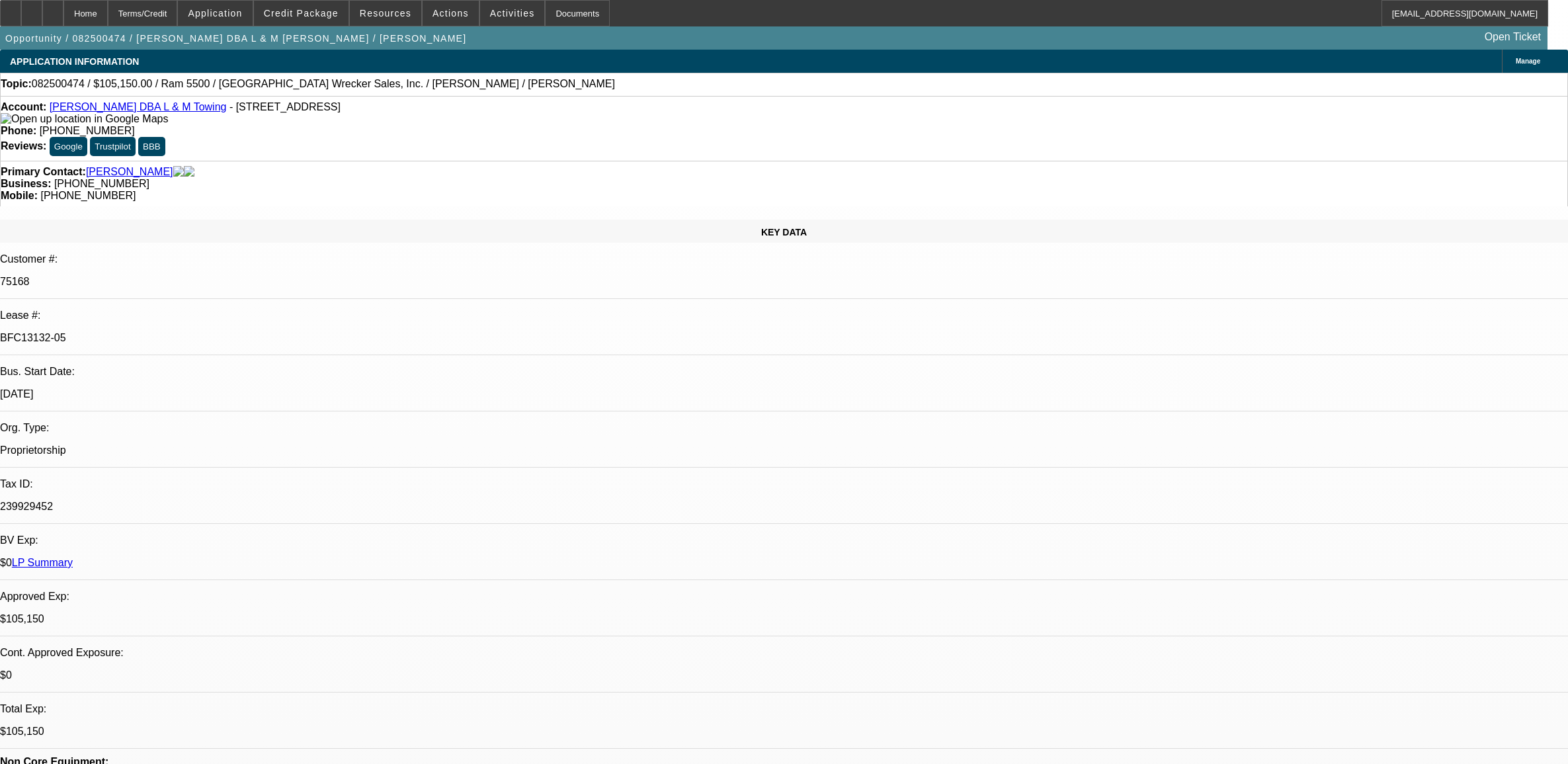
select select "2"
select select "0"
select select "6"
select select "0"
select select "2"
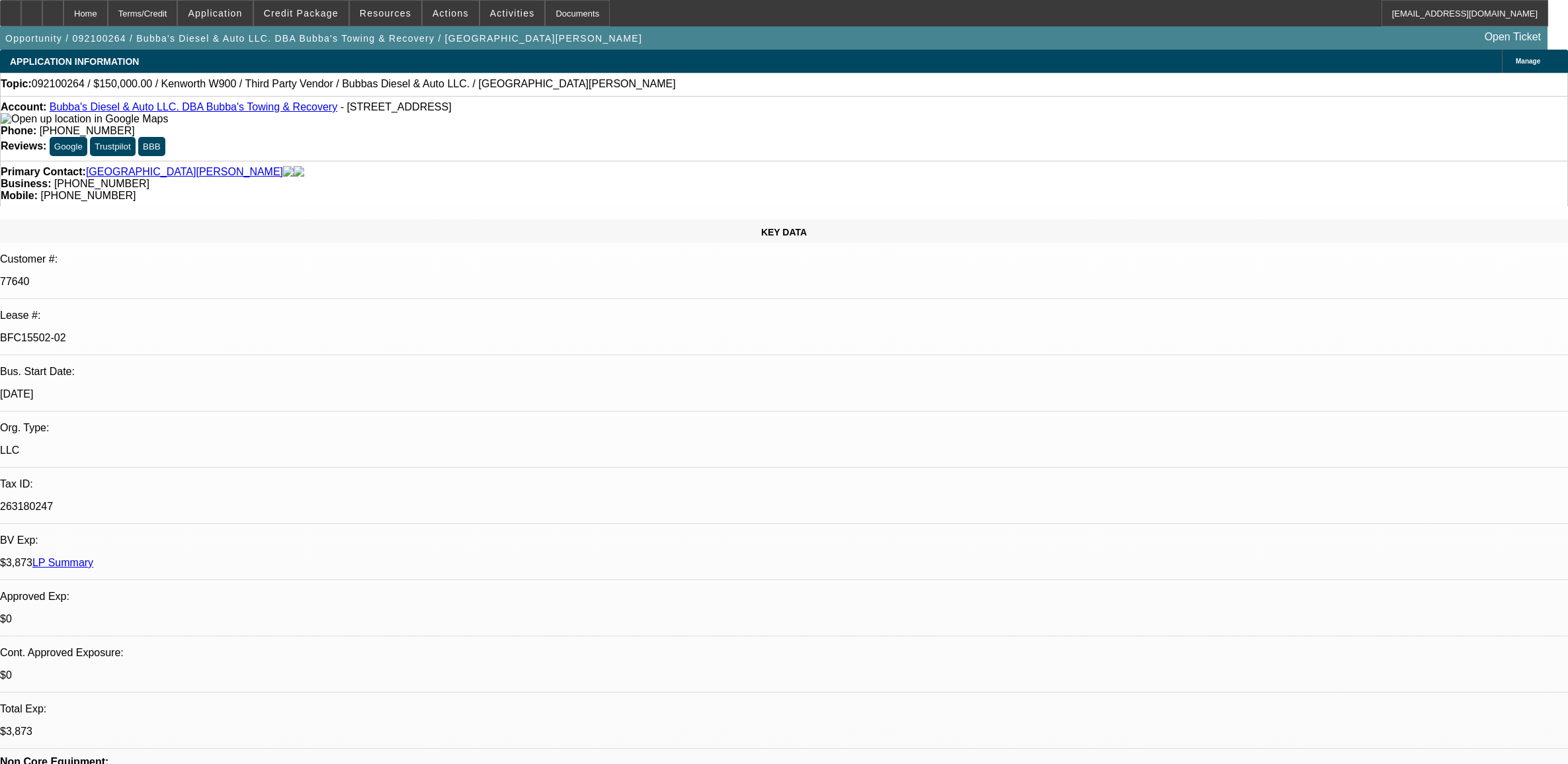
select select "2"
select select "0"
select select "6"
select select "0"
select select "2"
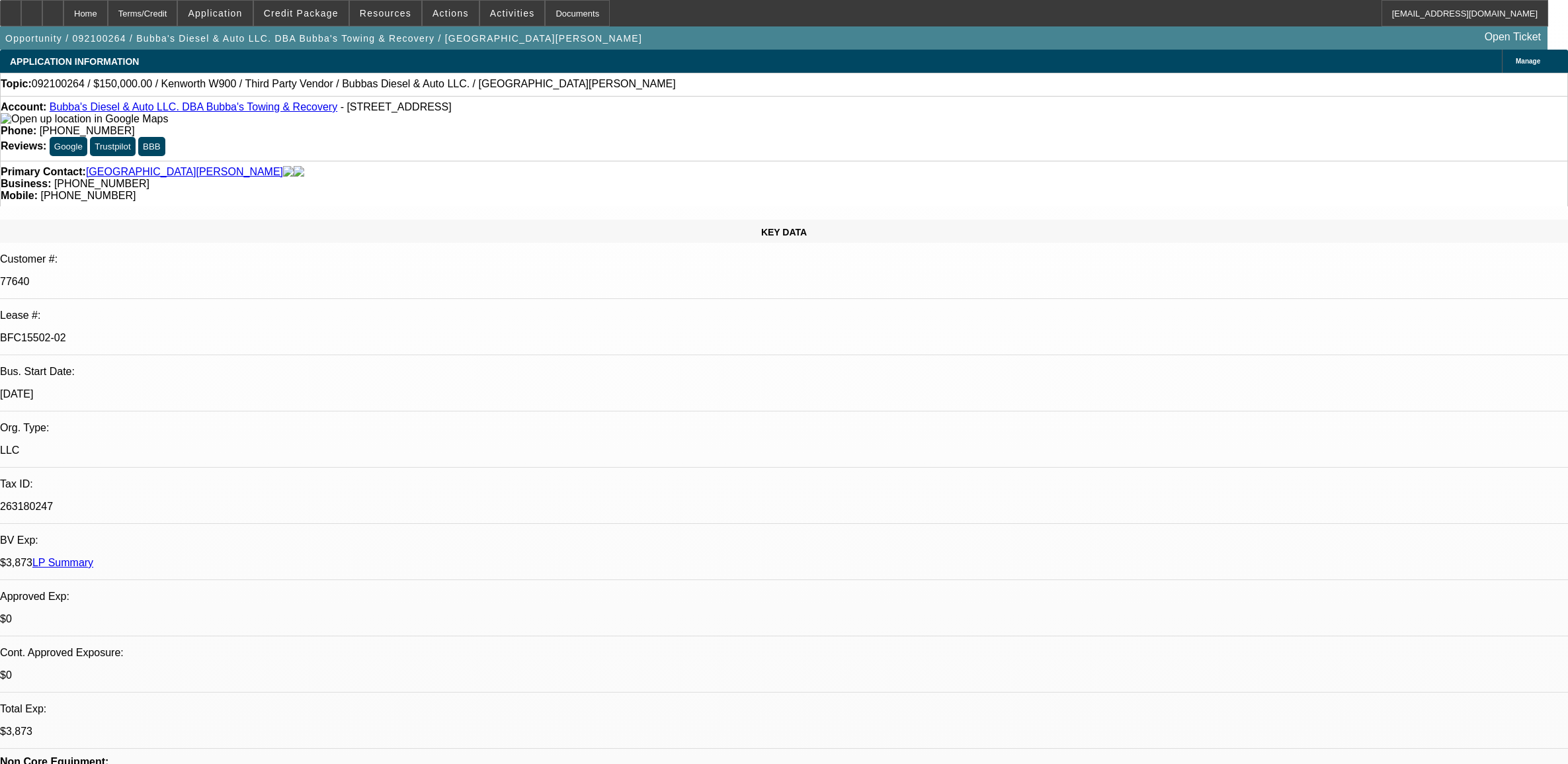
select select "2"
select select "0"
select select "6"
select select "0"
select select "2"
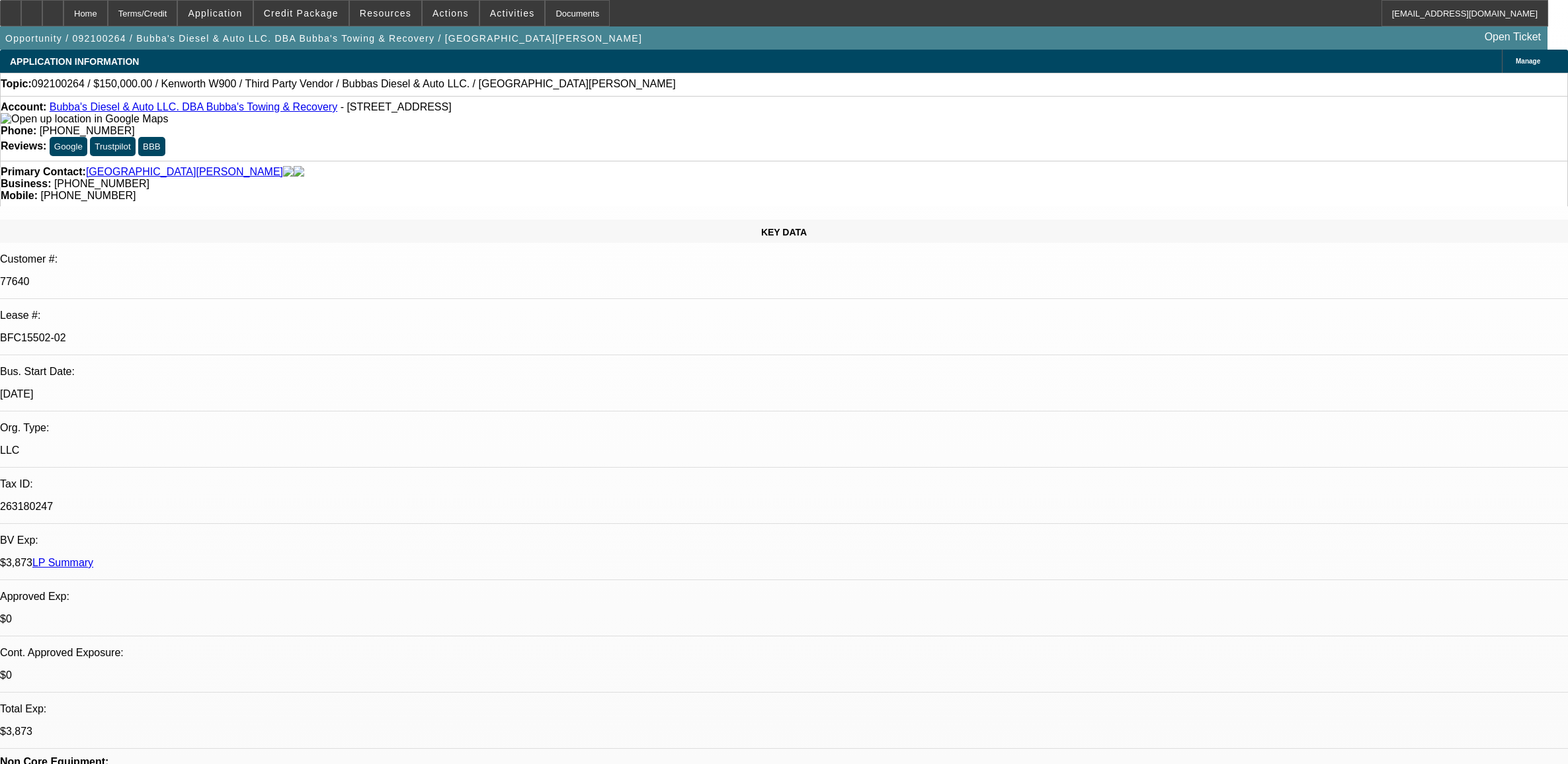
select select "2"
select select "0"
select select "6"
select select "0"
select select "2"
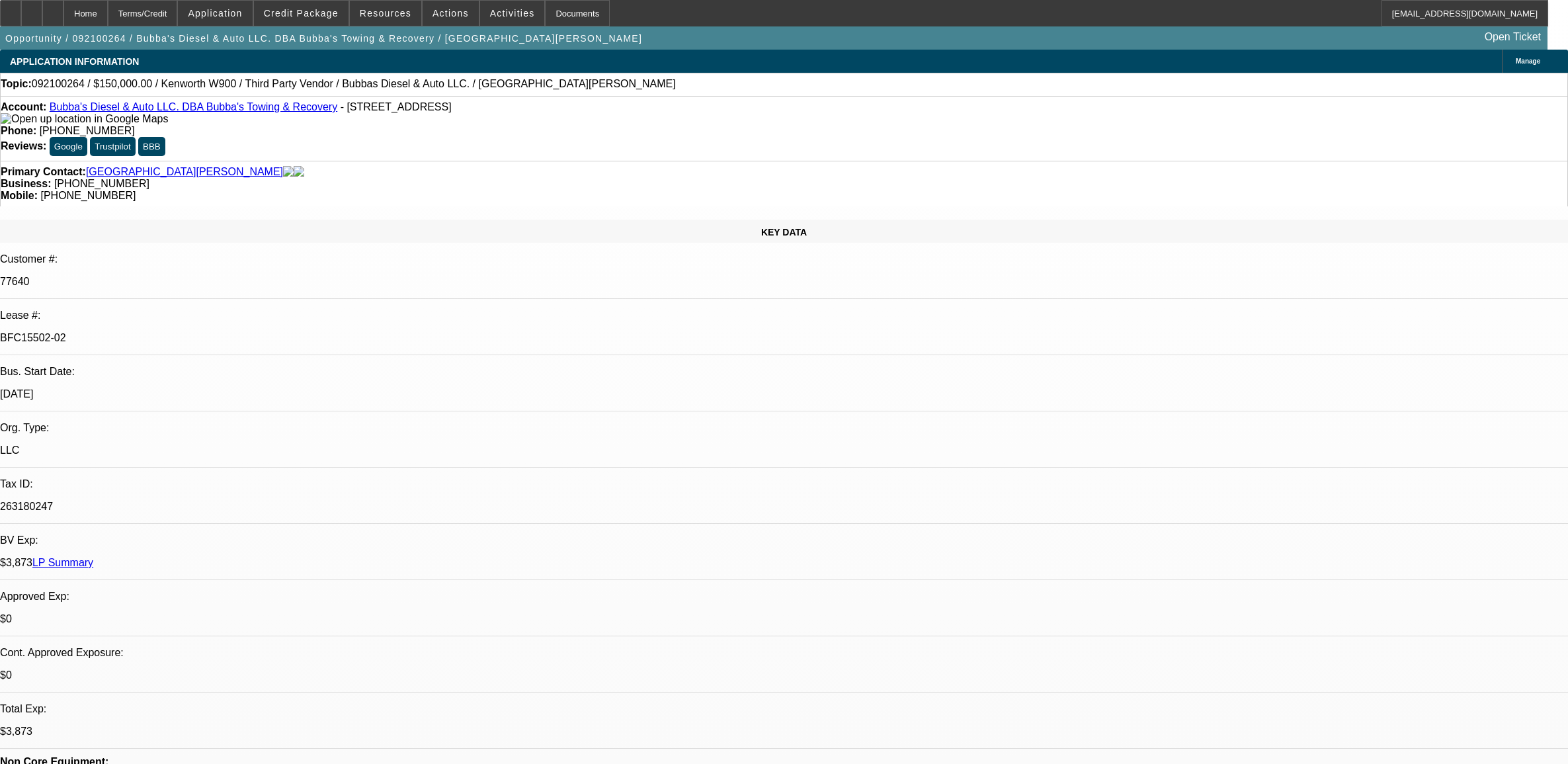
select select "2"
select select "0"
select select "6"
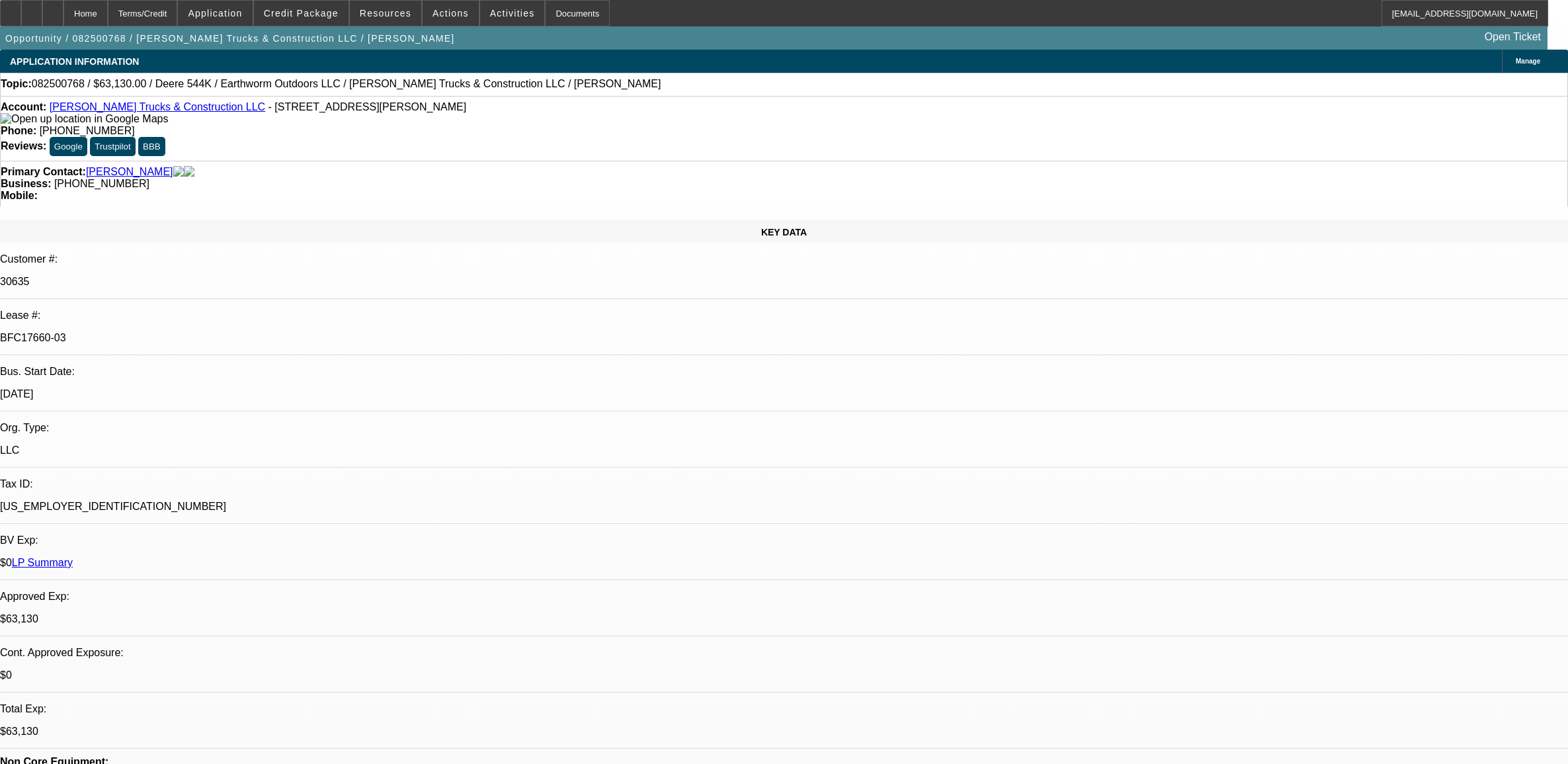
select select "0"
select select "2"
select select "0"
select select "6"
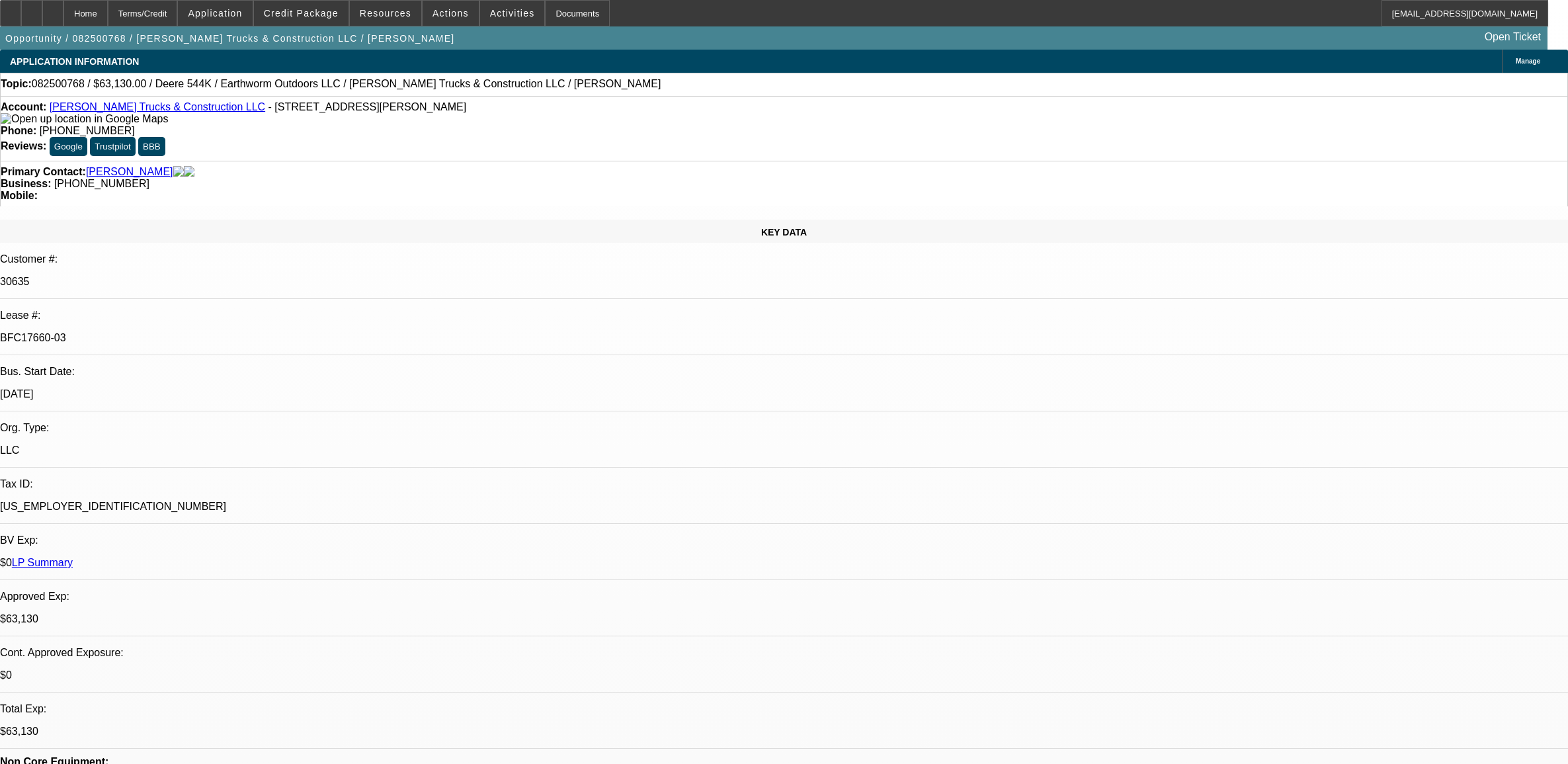
select select "0"
select select "2"
select select "0"
select select "6"
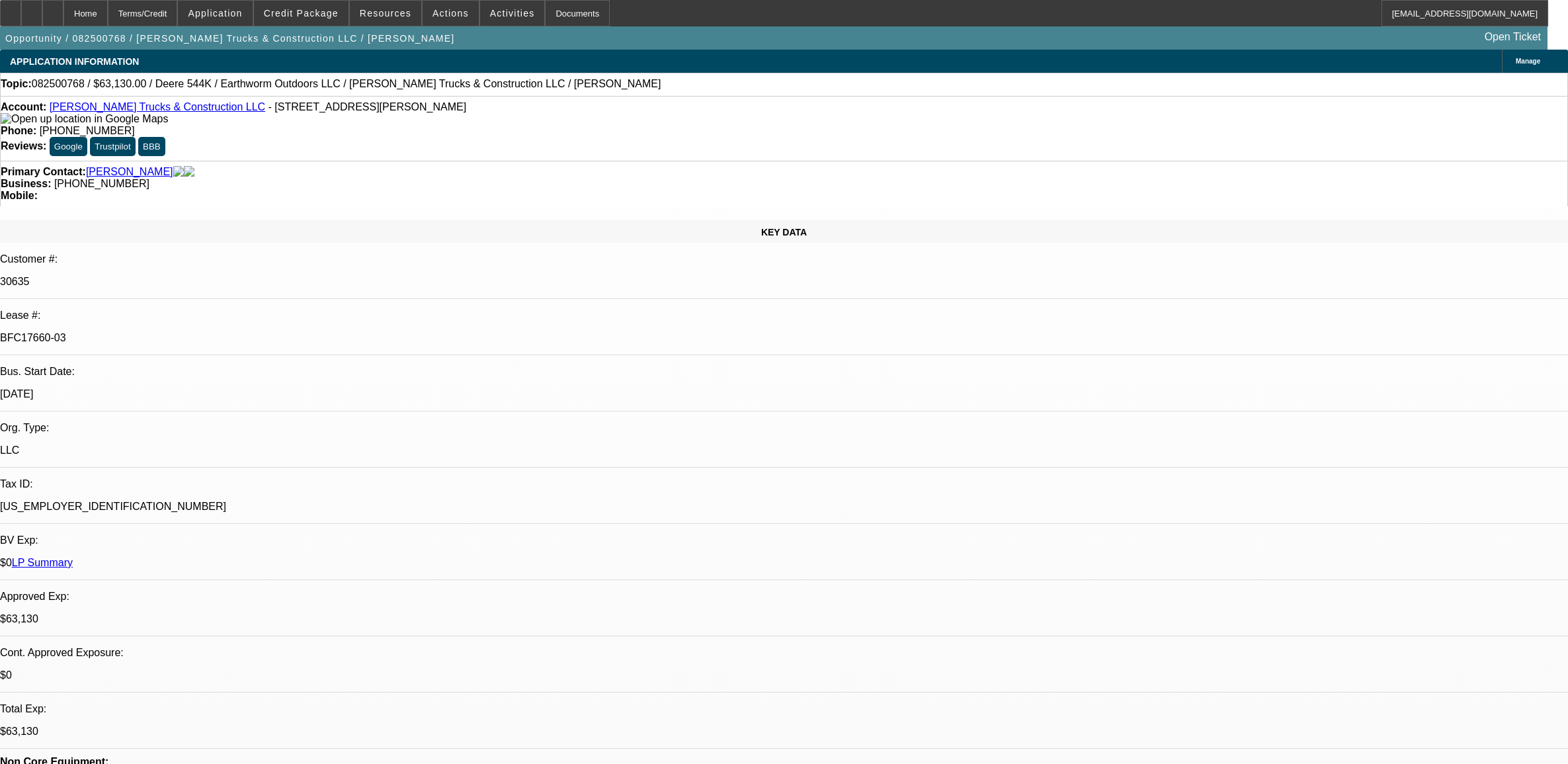
select select "0"
select select "2"
select select "0"
select select "6"
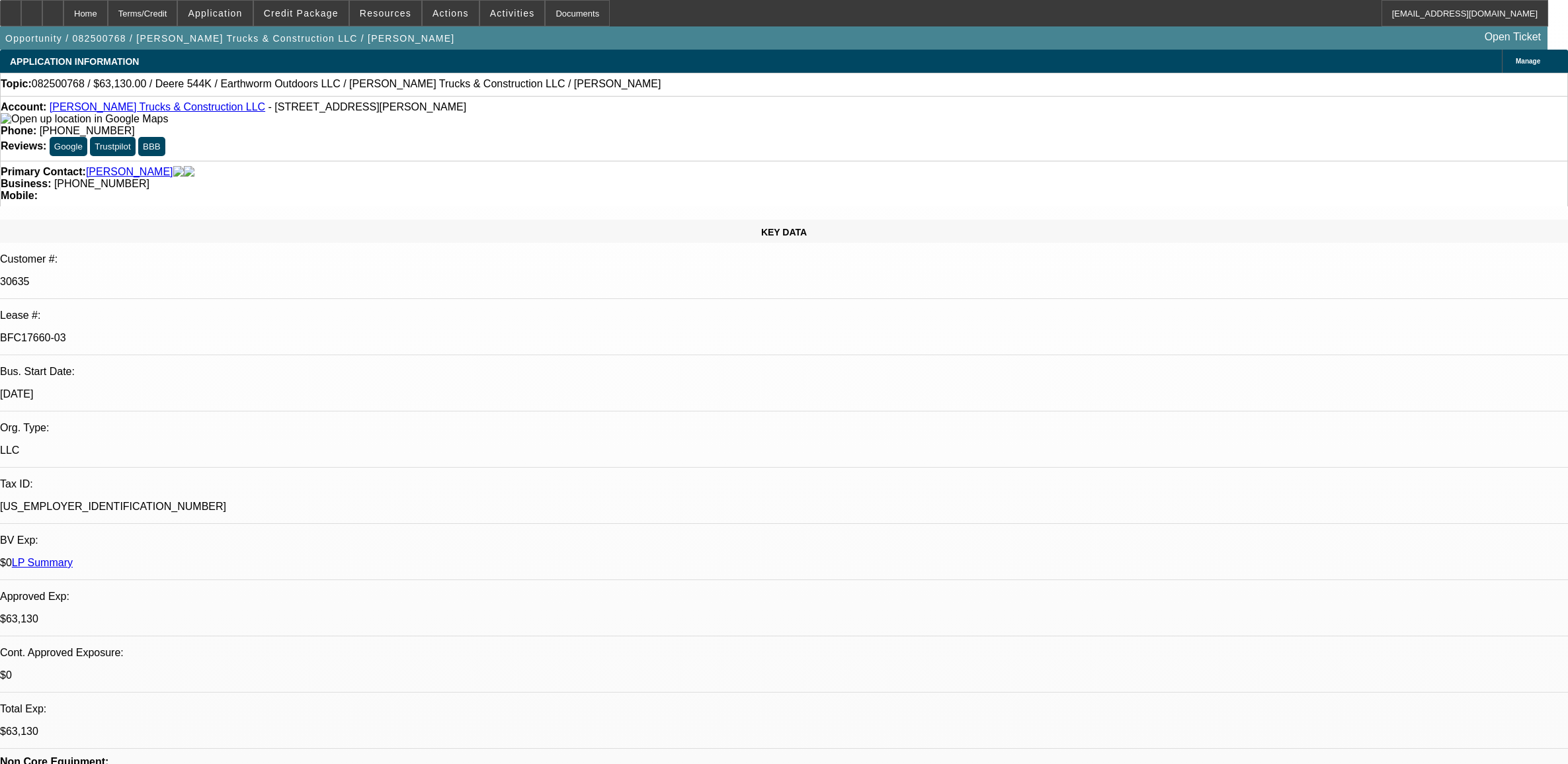
select select "0.1"
select select "0"
select select "2"
select select "0"
select select "6"
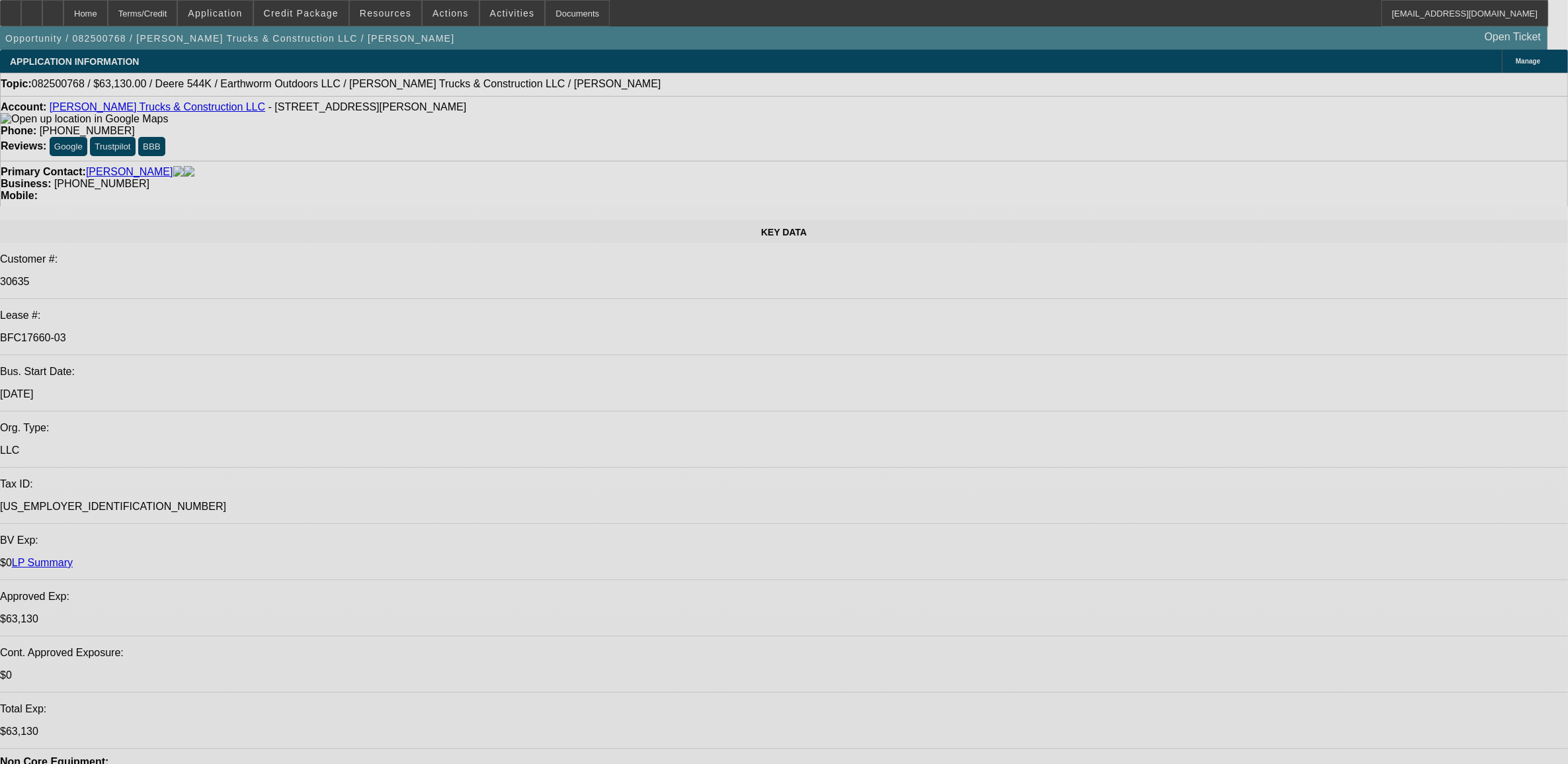
select select "0"
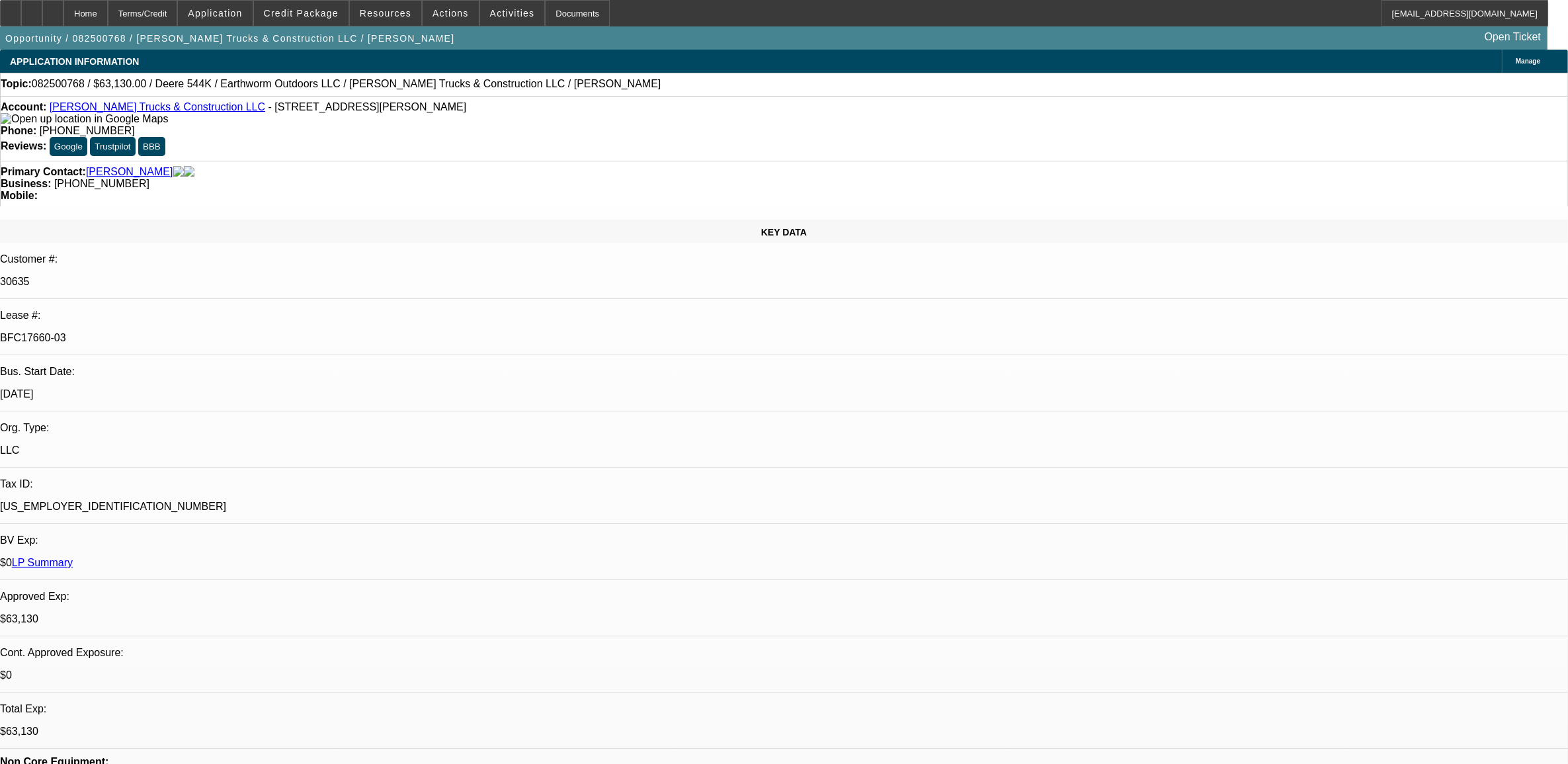
select select "0"
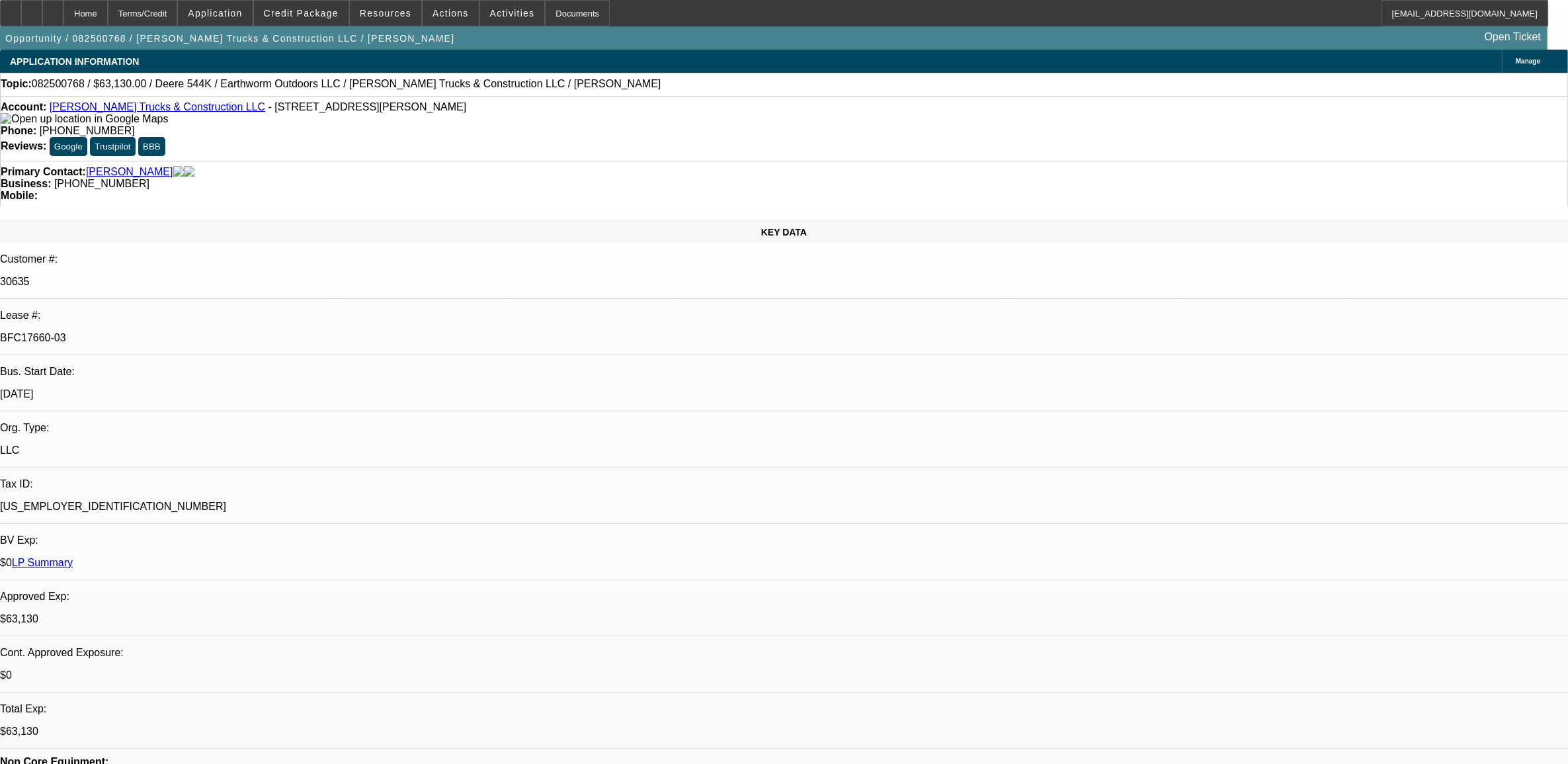
select select "0"
select select "0.1"
select select "0"
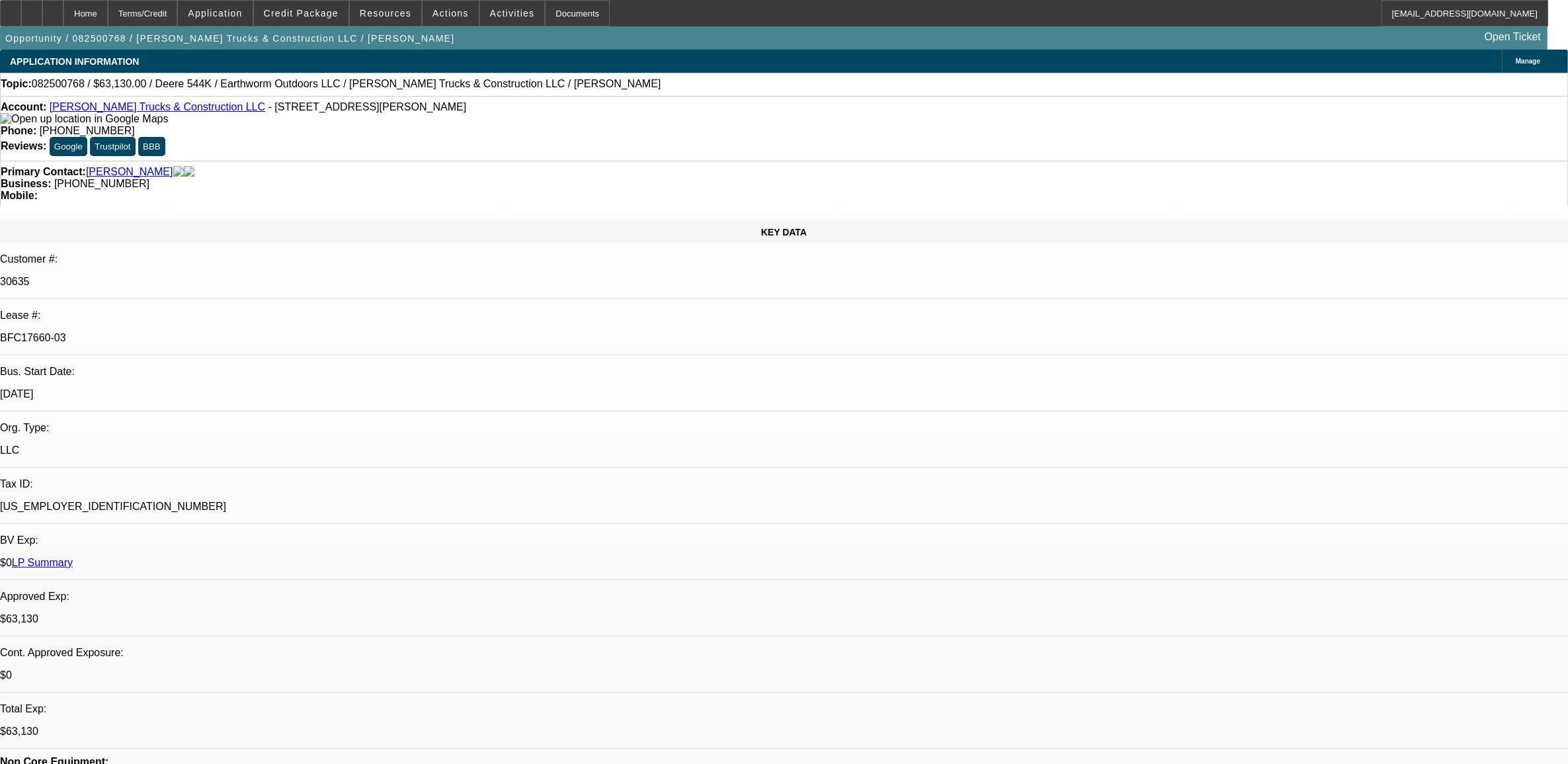
select select "0"
select select "1"
select select "2"
select select "6"
select select "1"
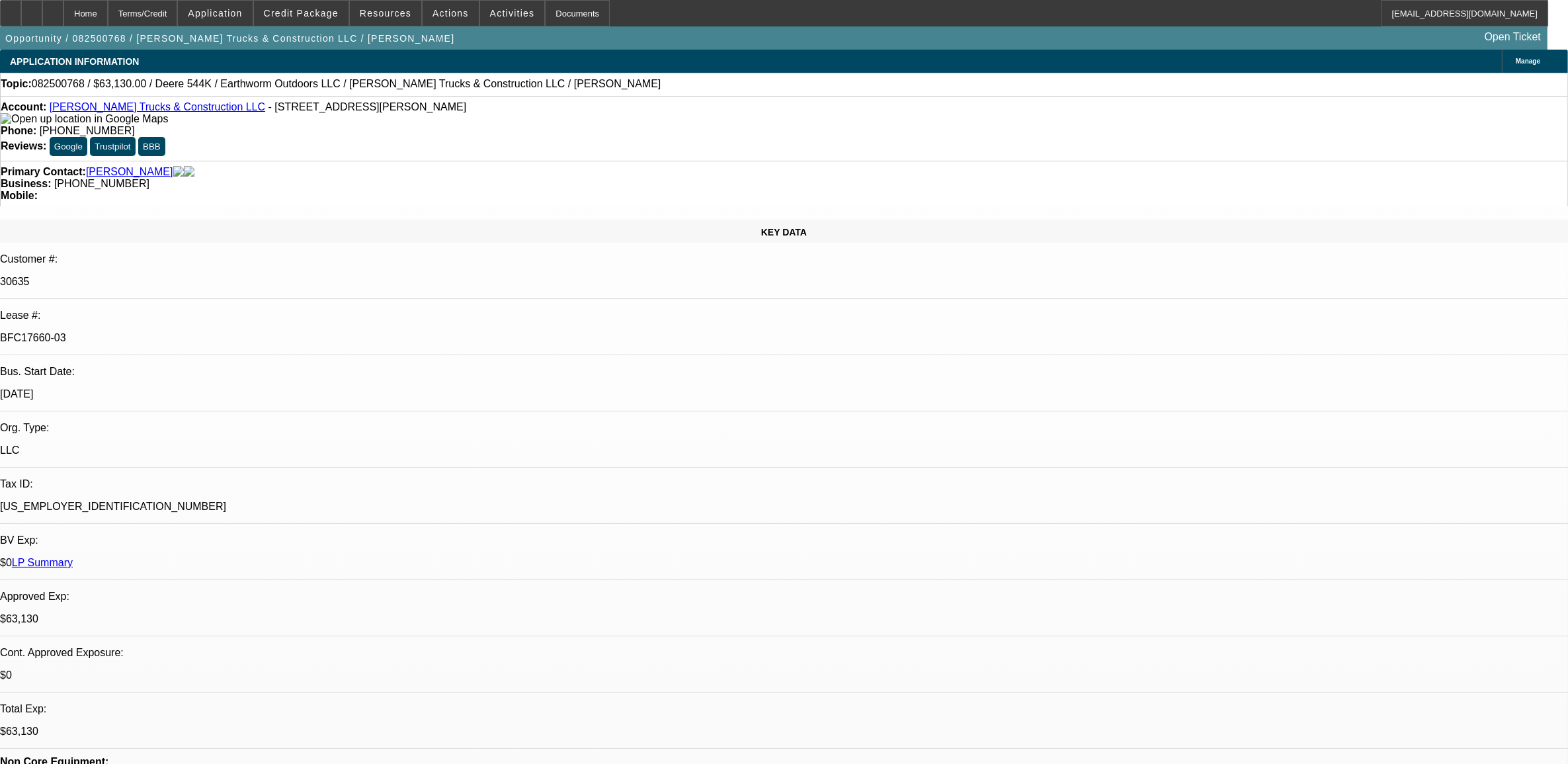
select select "2"
select select "6"
select select "1"
select select "2"
select select "6"
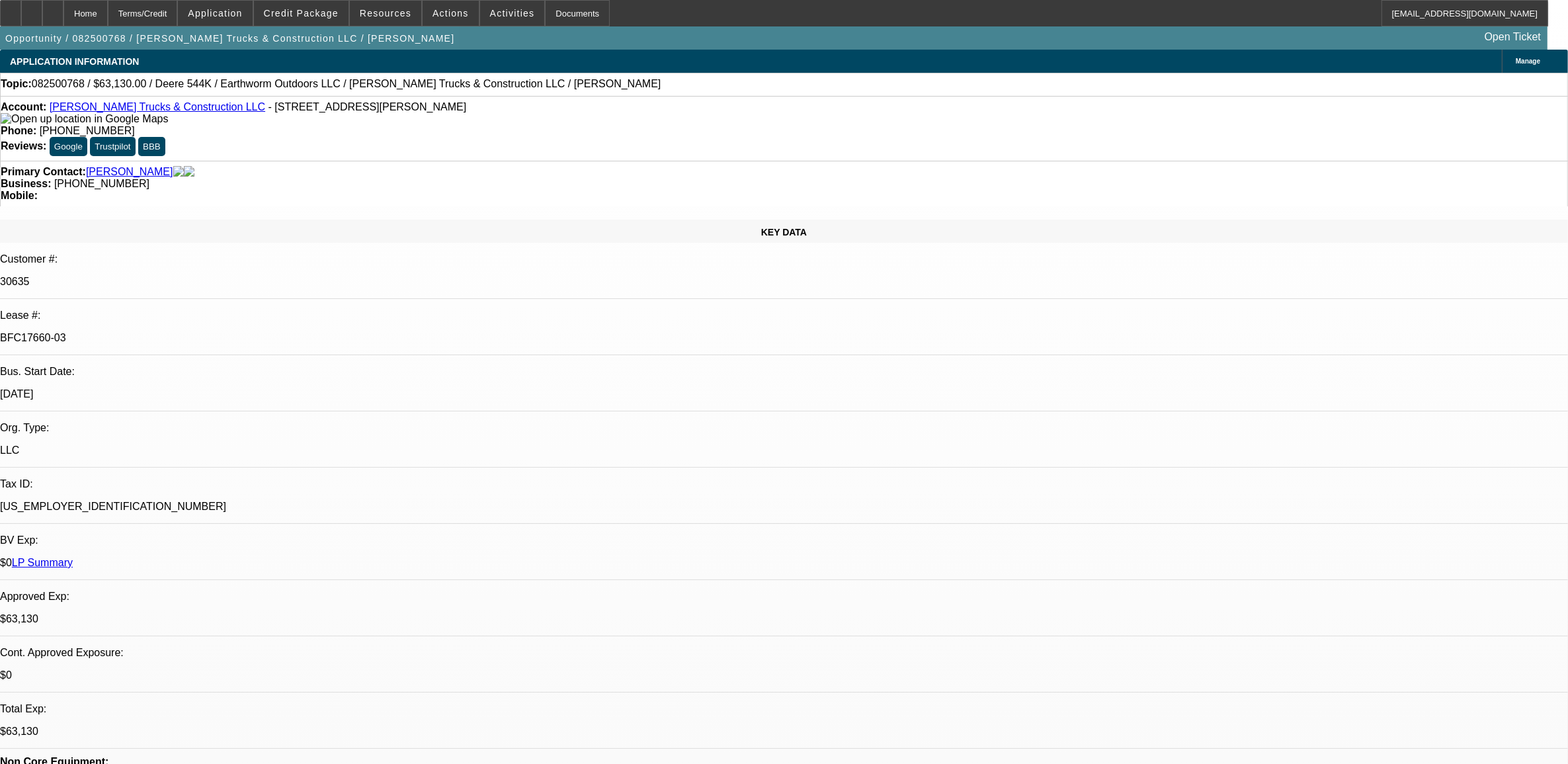
select select "1"
select select "2"
select select "6"
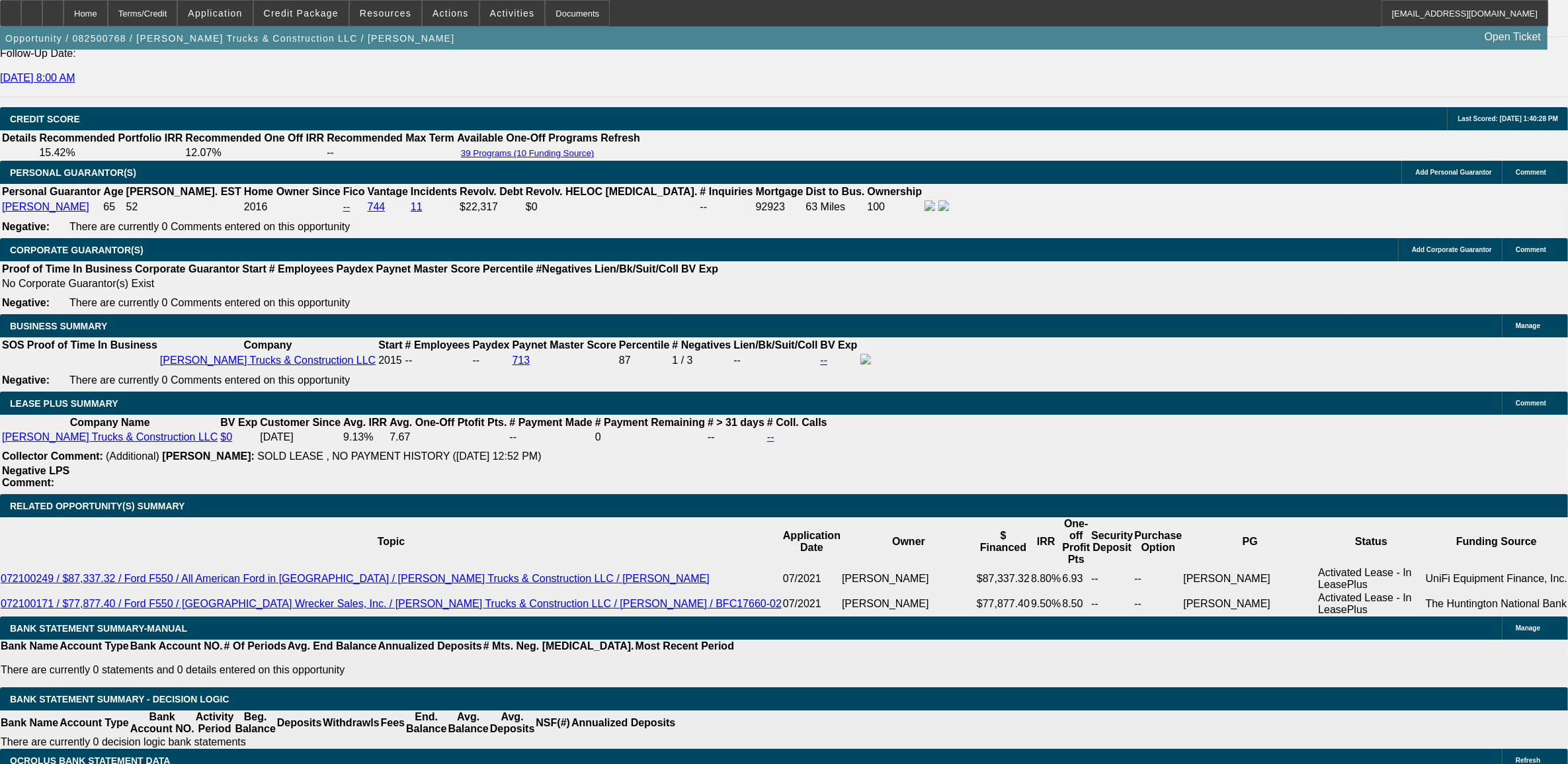
scroll to position [1985, 0]
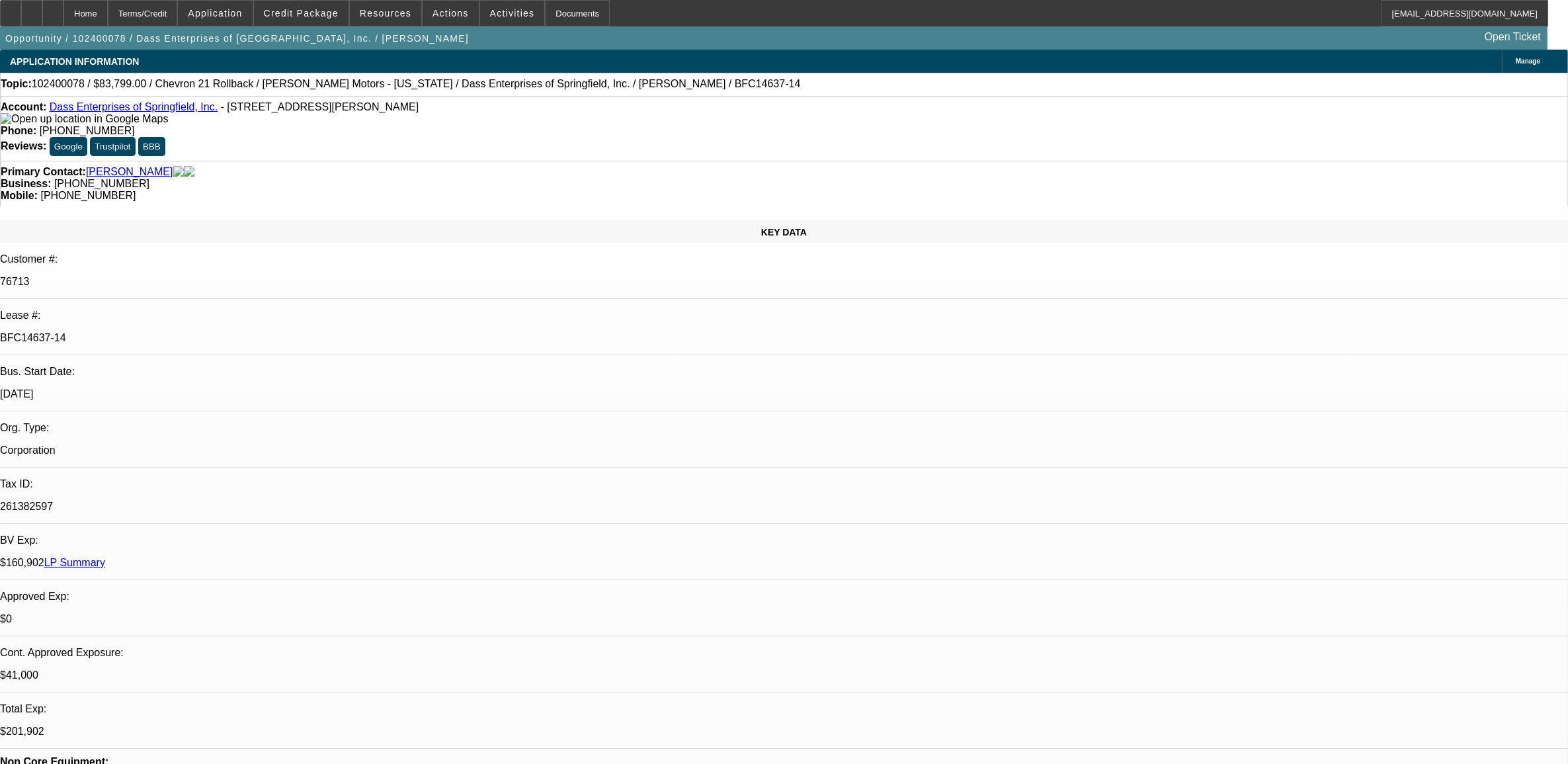
select select "0"
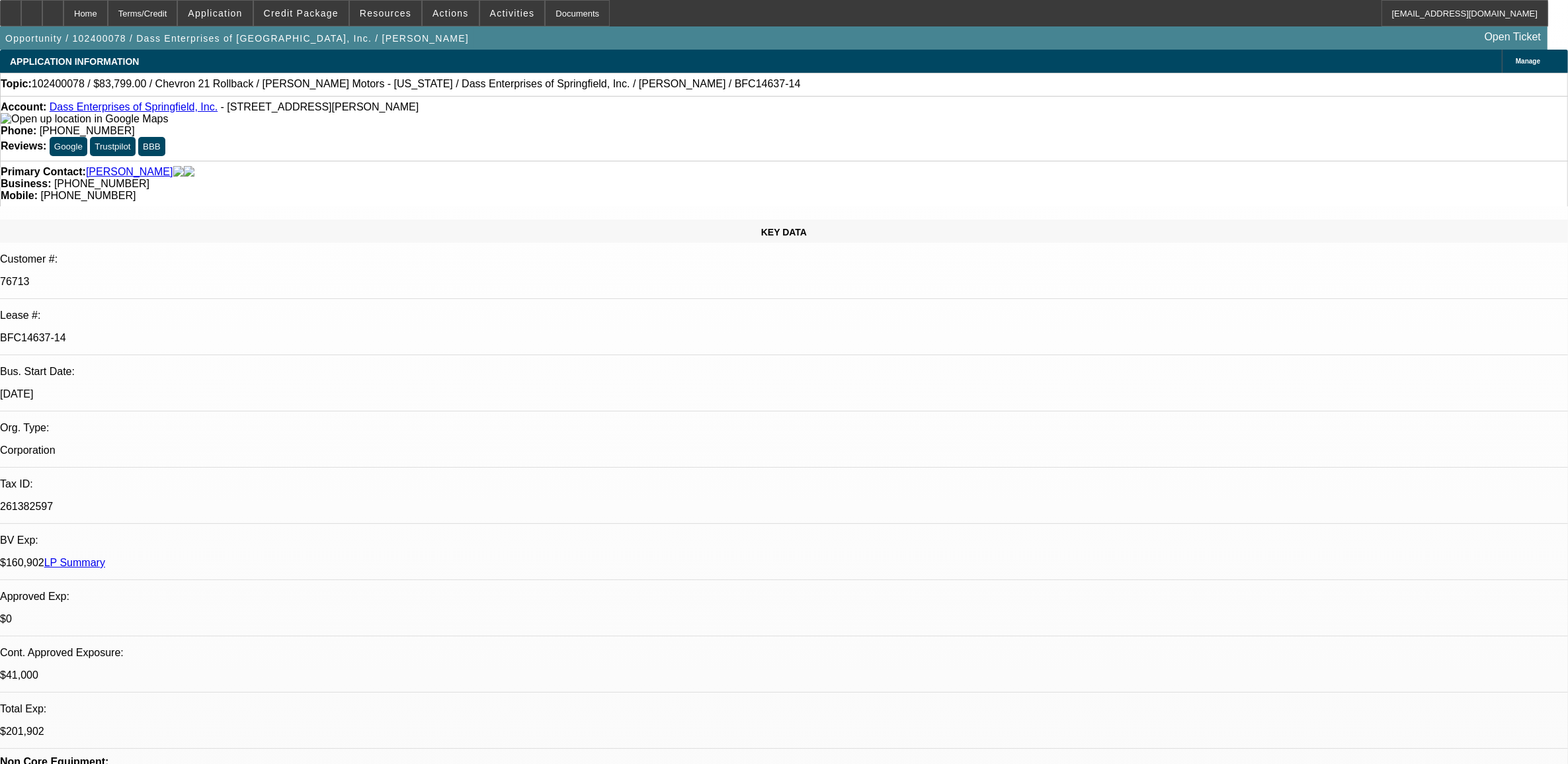
select select "0"
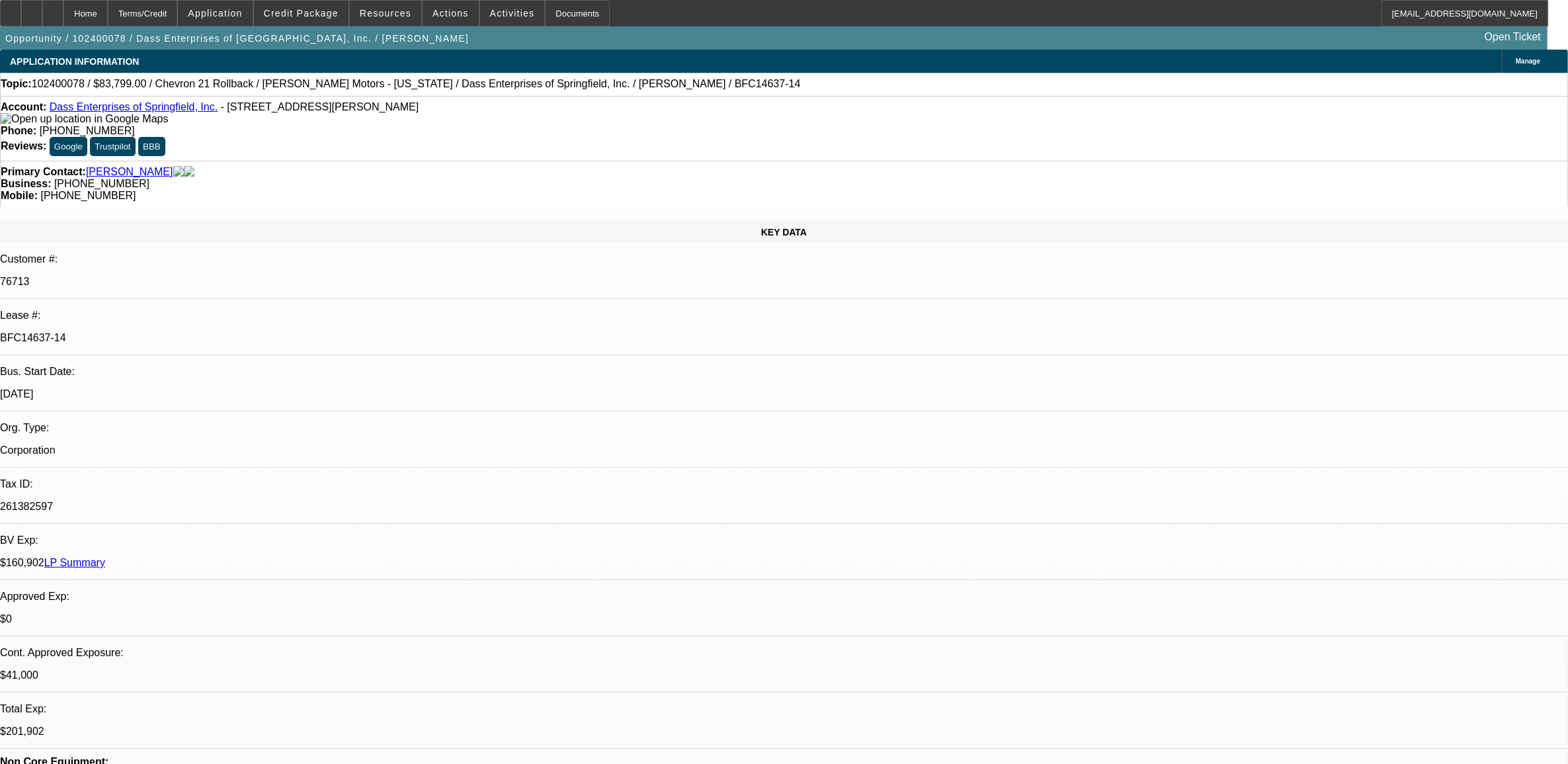
select select "0"
select select "1"
select select "6"
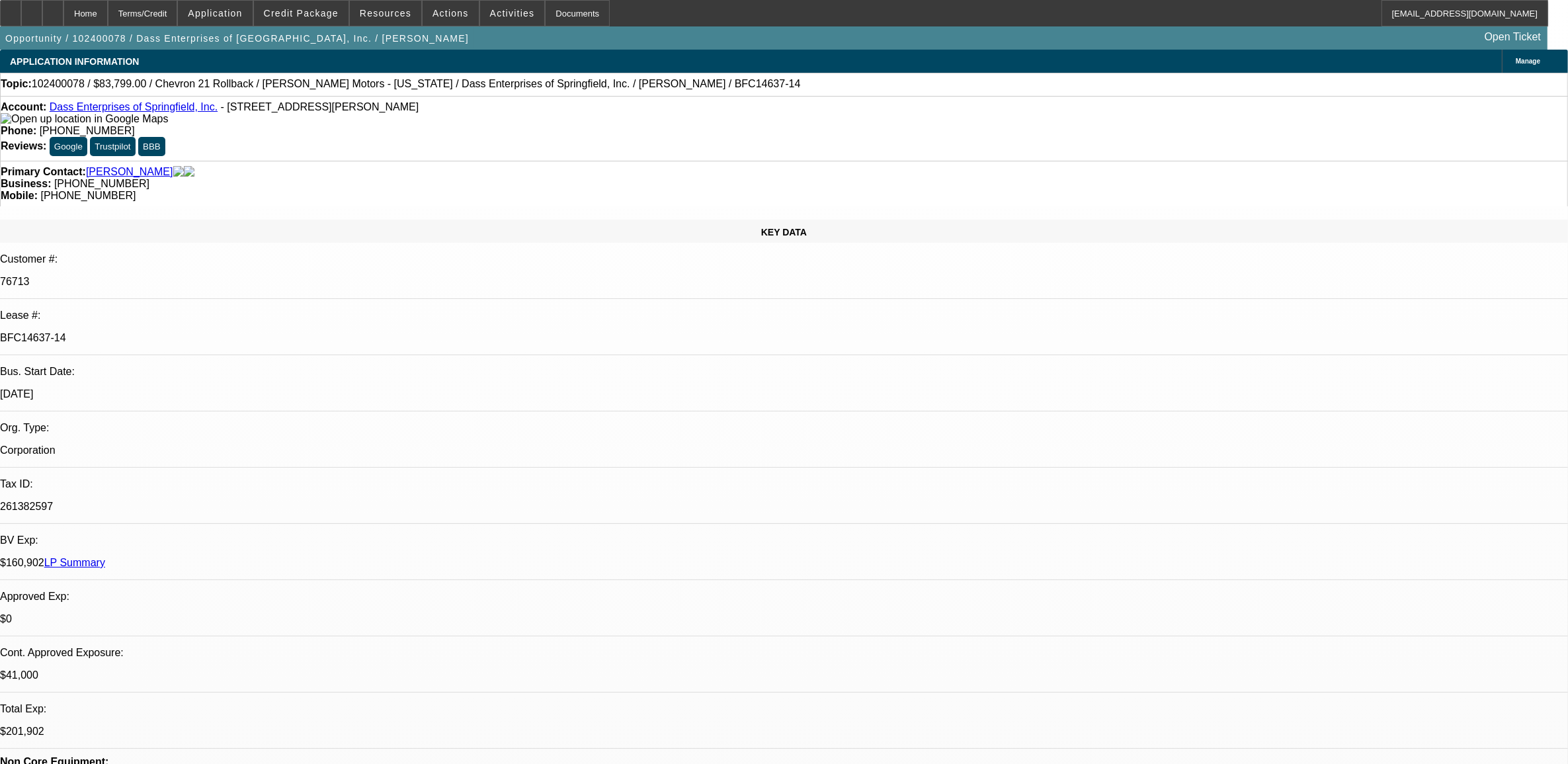
select select "1"
select select "3"
select select "6"
select select "1"
select select "3"
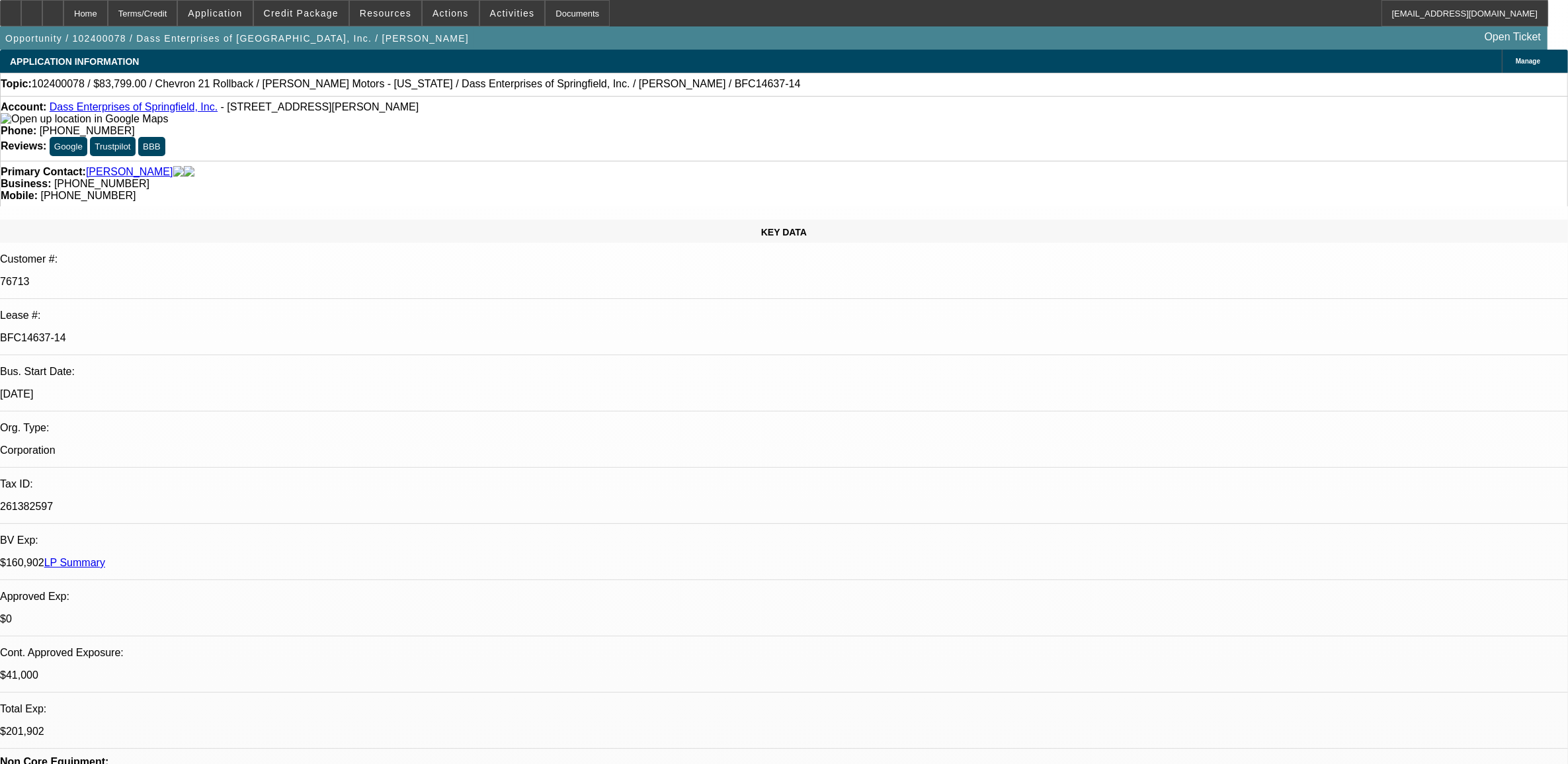
select select "6"
select select "1"
select select "2"
select select "6"
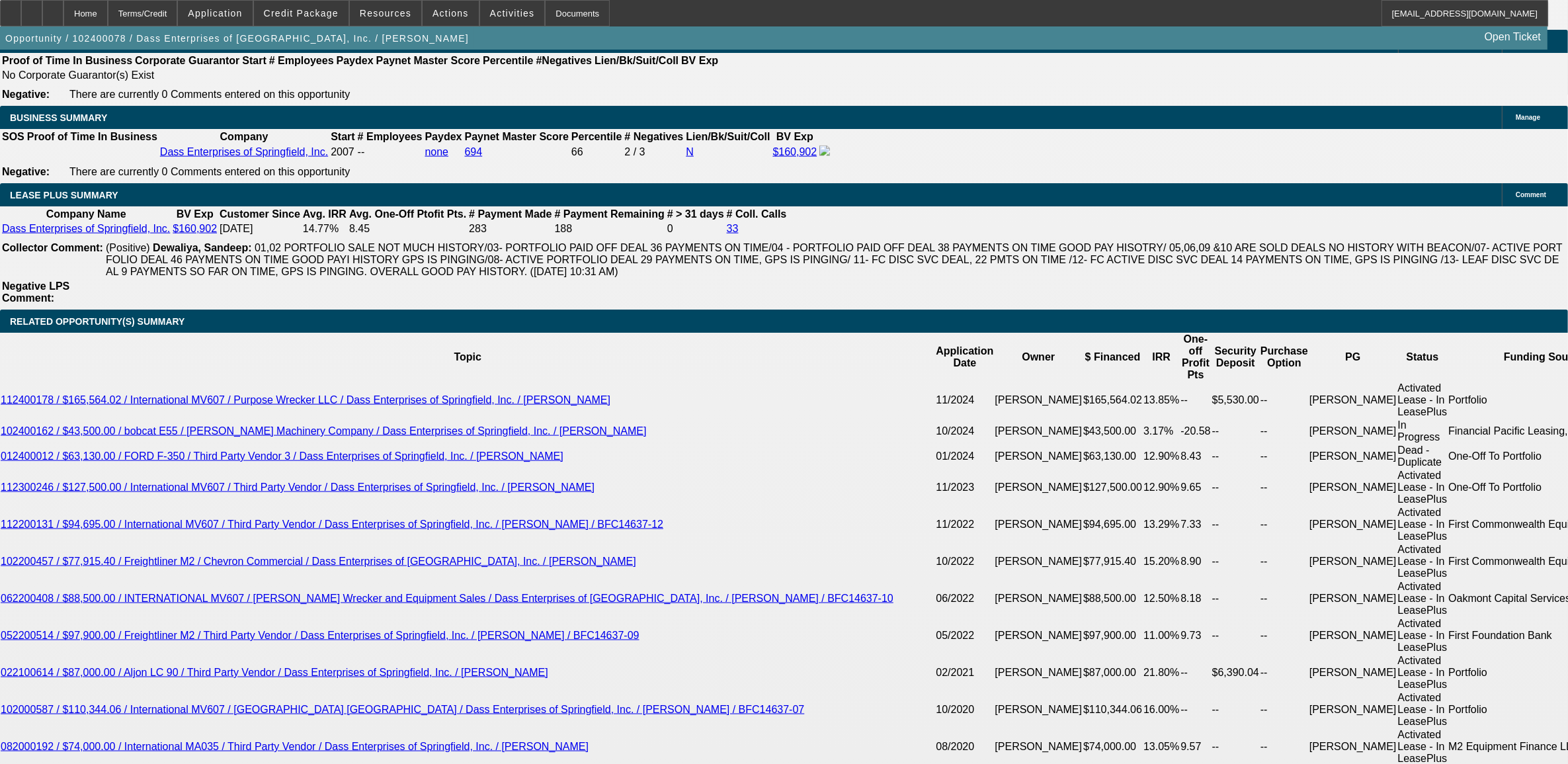
scroll to position [2316, 0]
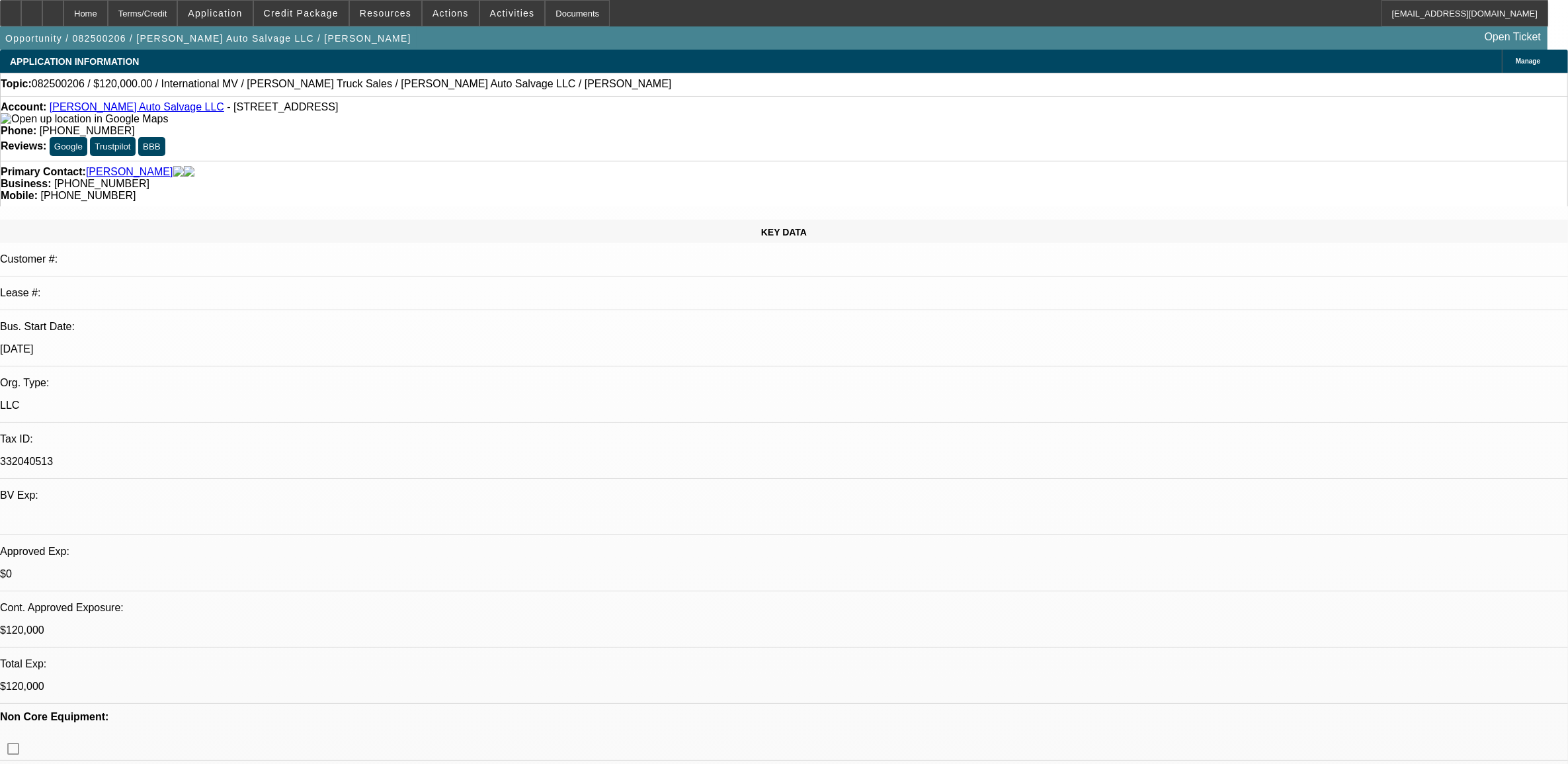
select select "0"
select select "2"
select select "0.1"
select select "0"
select select "2"
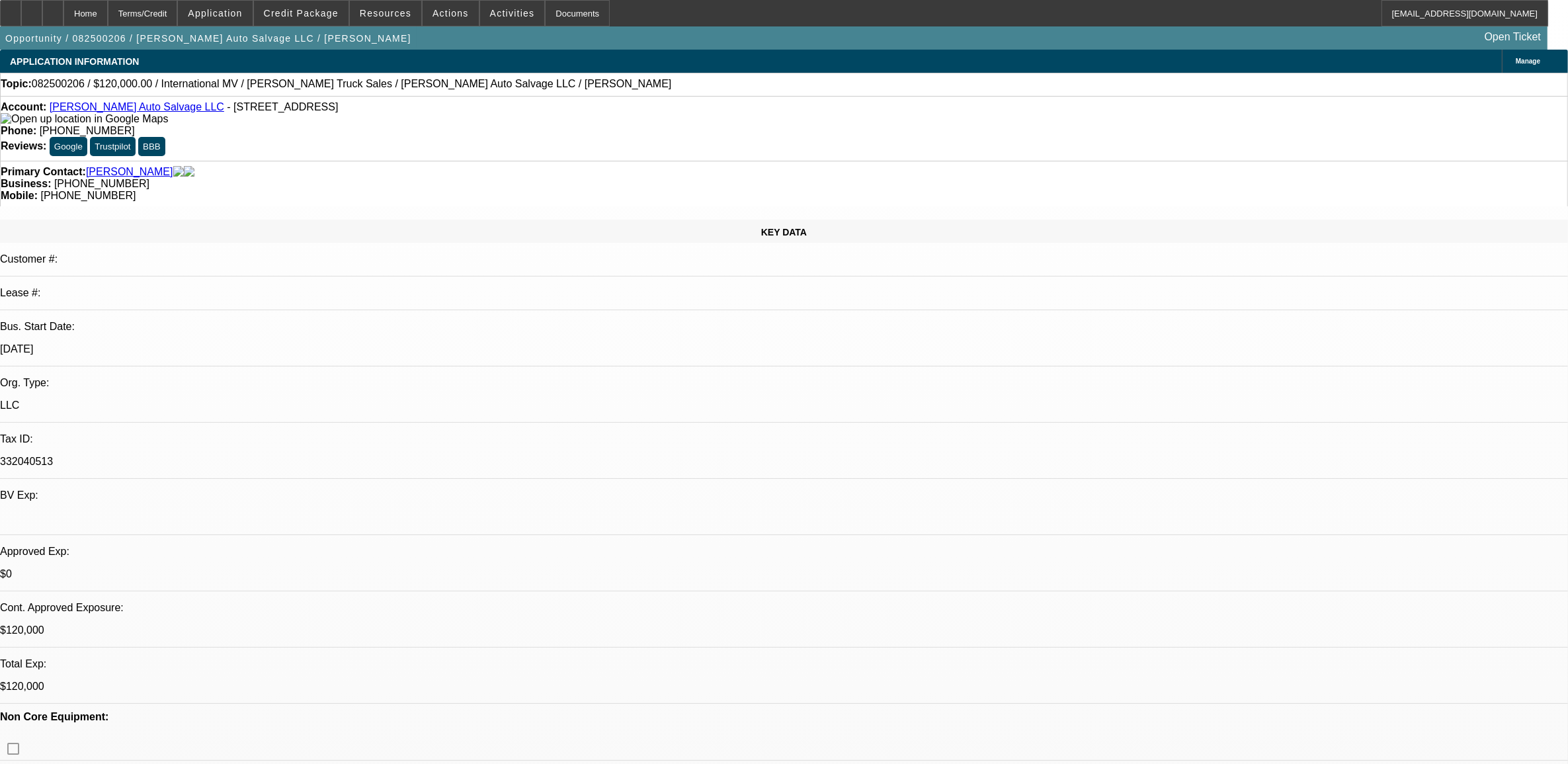
select select "0.1"
select select "0"
select select "2"
select select "0.1"
select select "1"
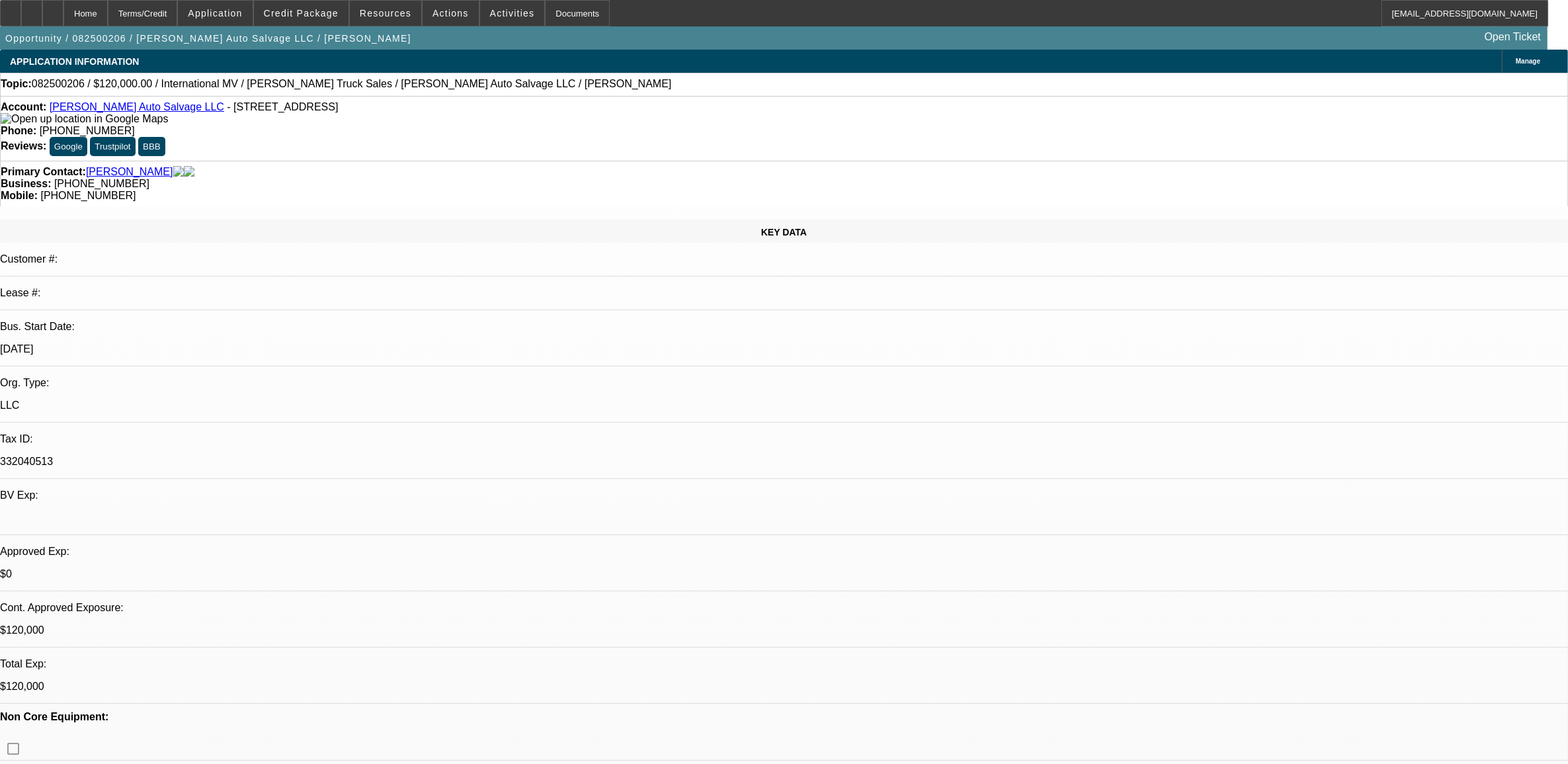
select select "2"
select select "4"
select select "1"
select select "2"
select select "4"
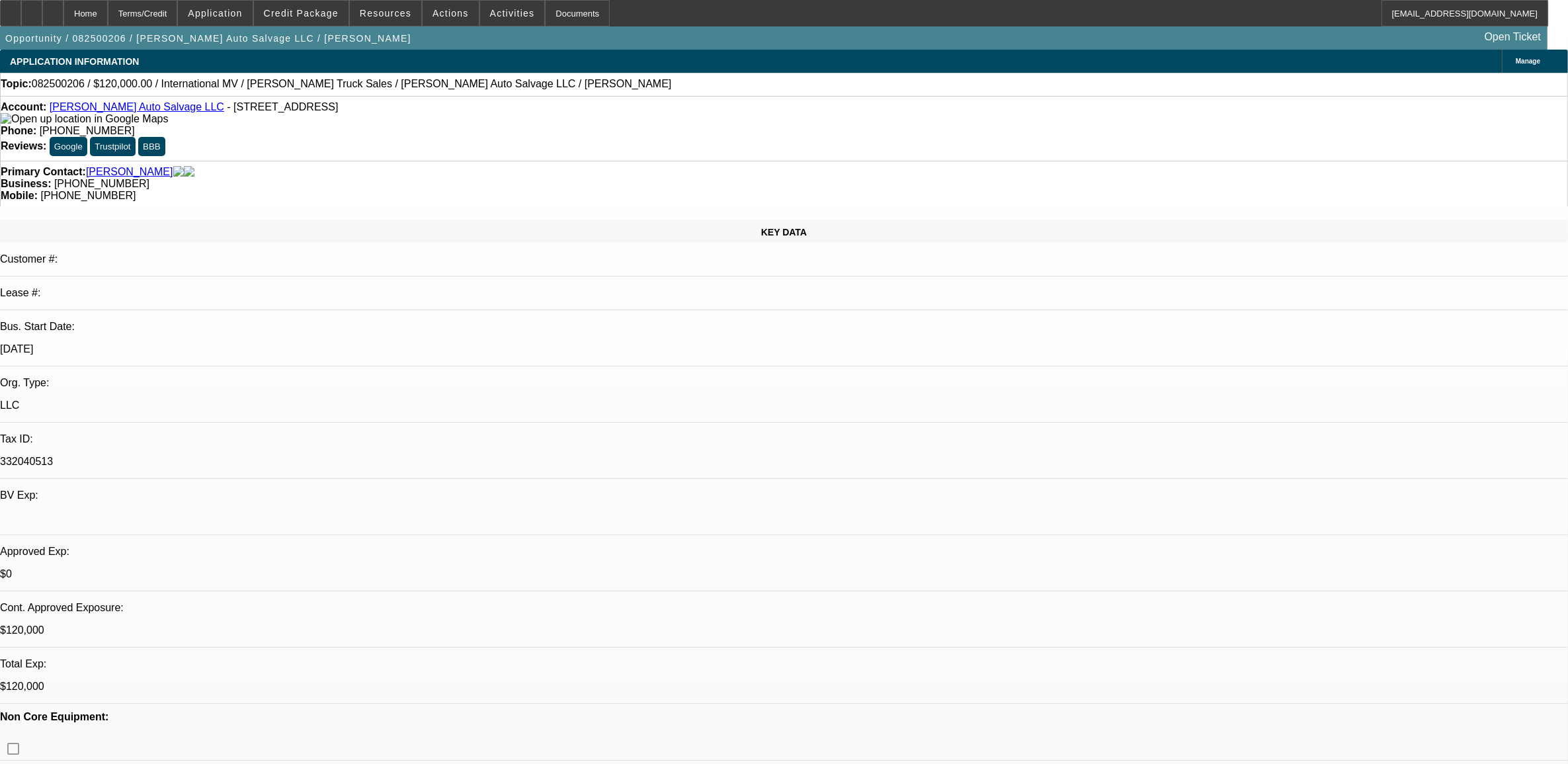
select select "1"
select select "2"
select select "4"
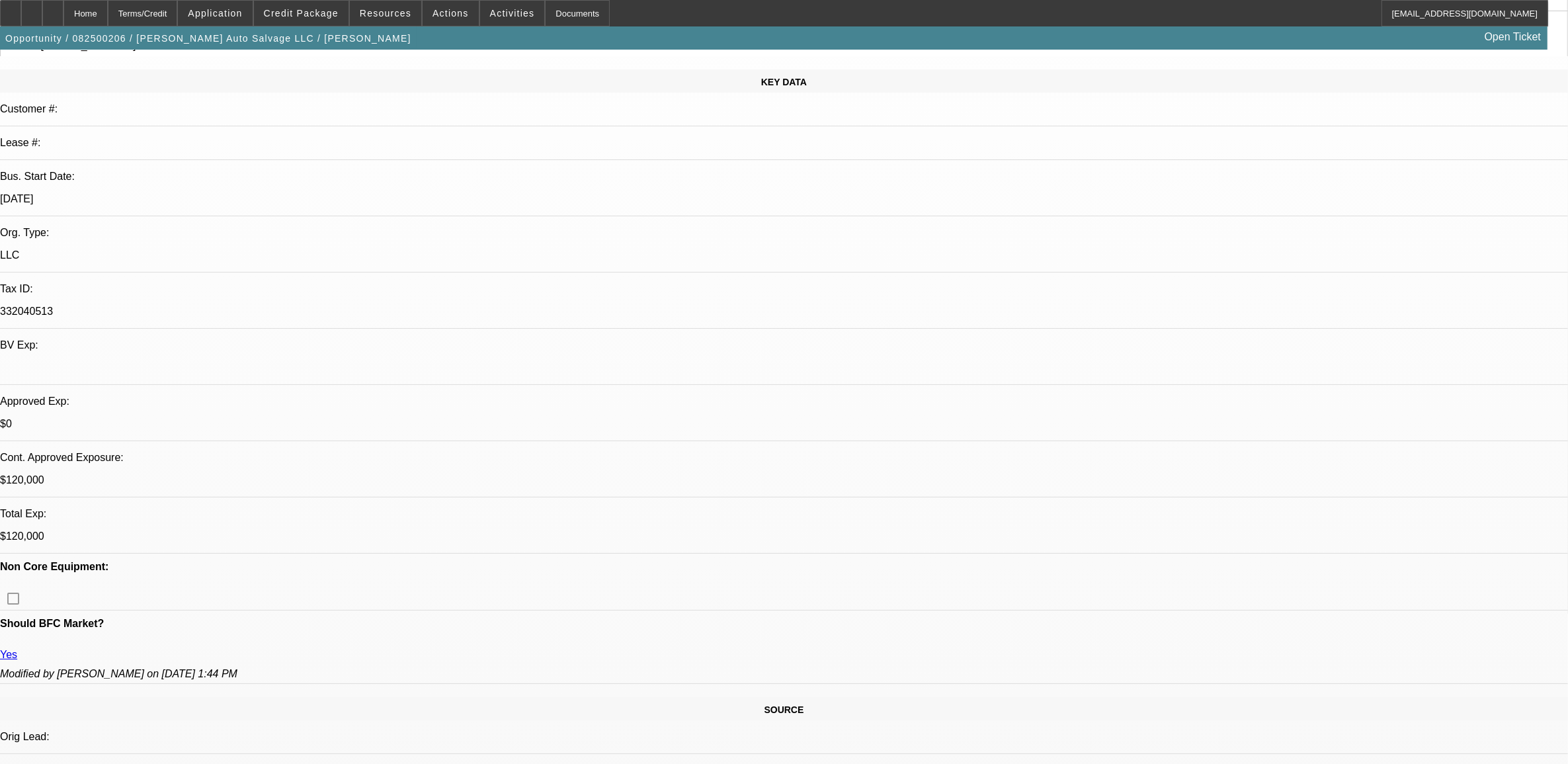
scroll to position [165, 0]
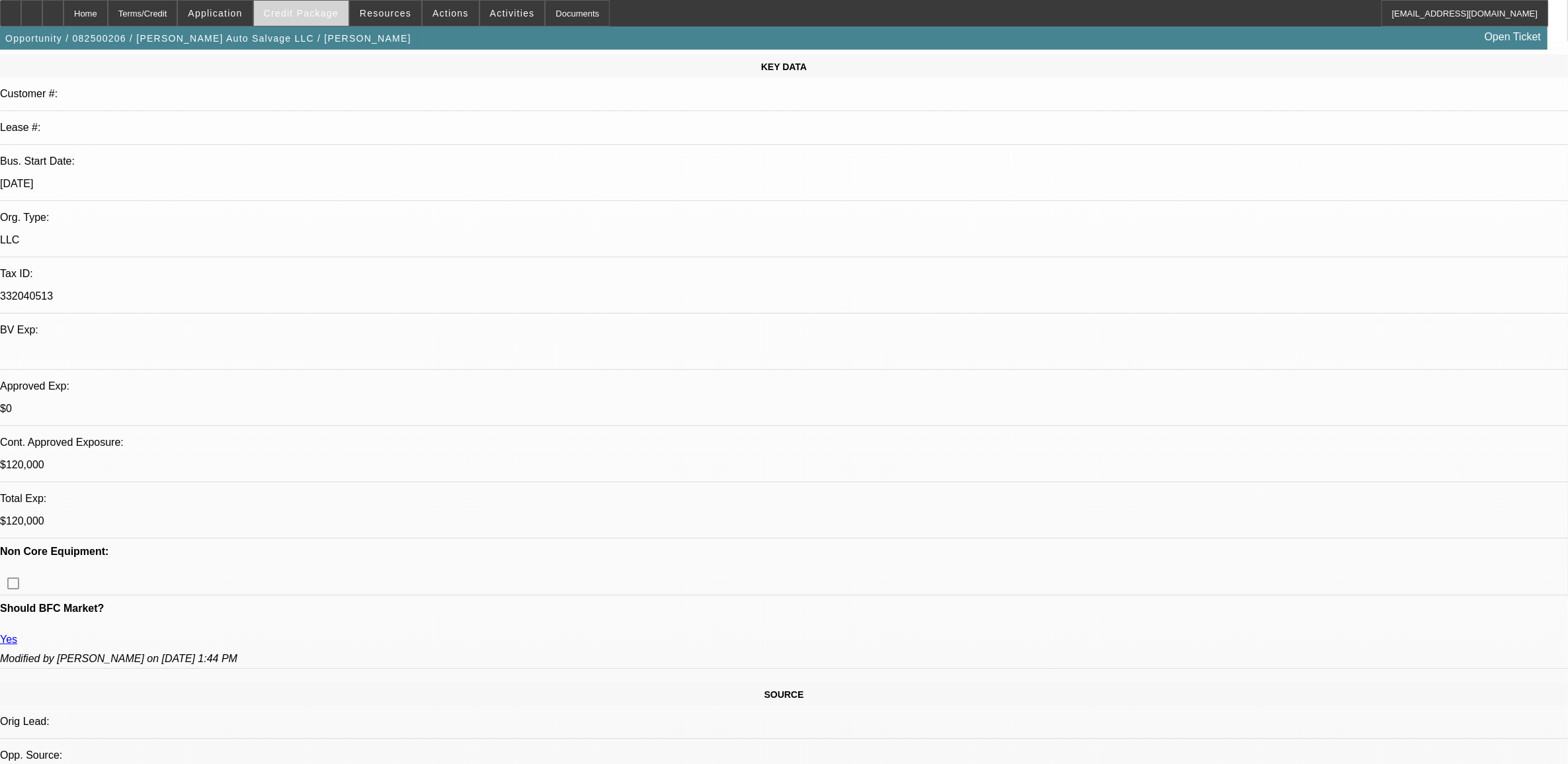
click at [328, 22] on span at bounding box center [301, 13] width 94 height 32
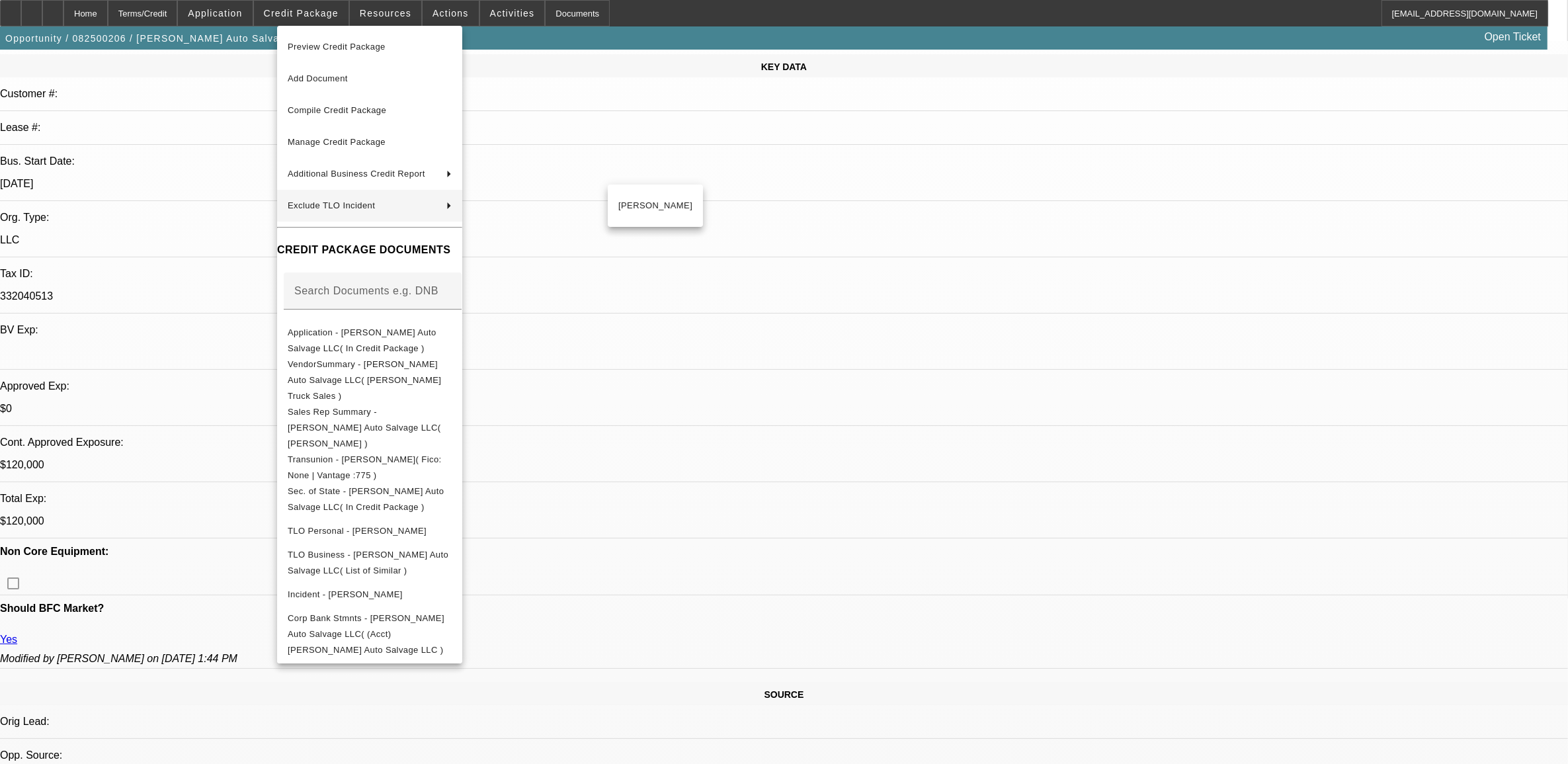
click at [742, 222] on div at bounding box center [784, 382] width 1568 height 764
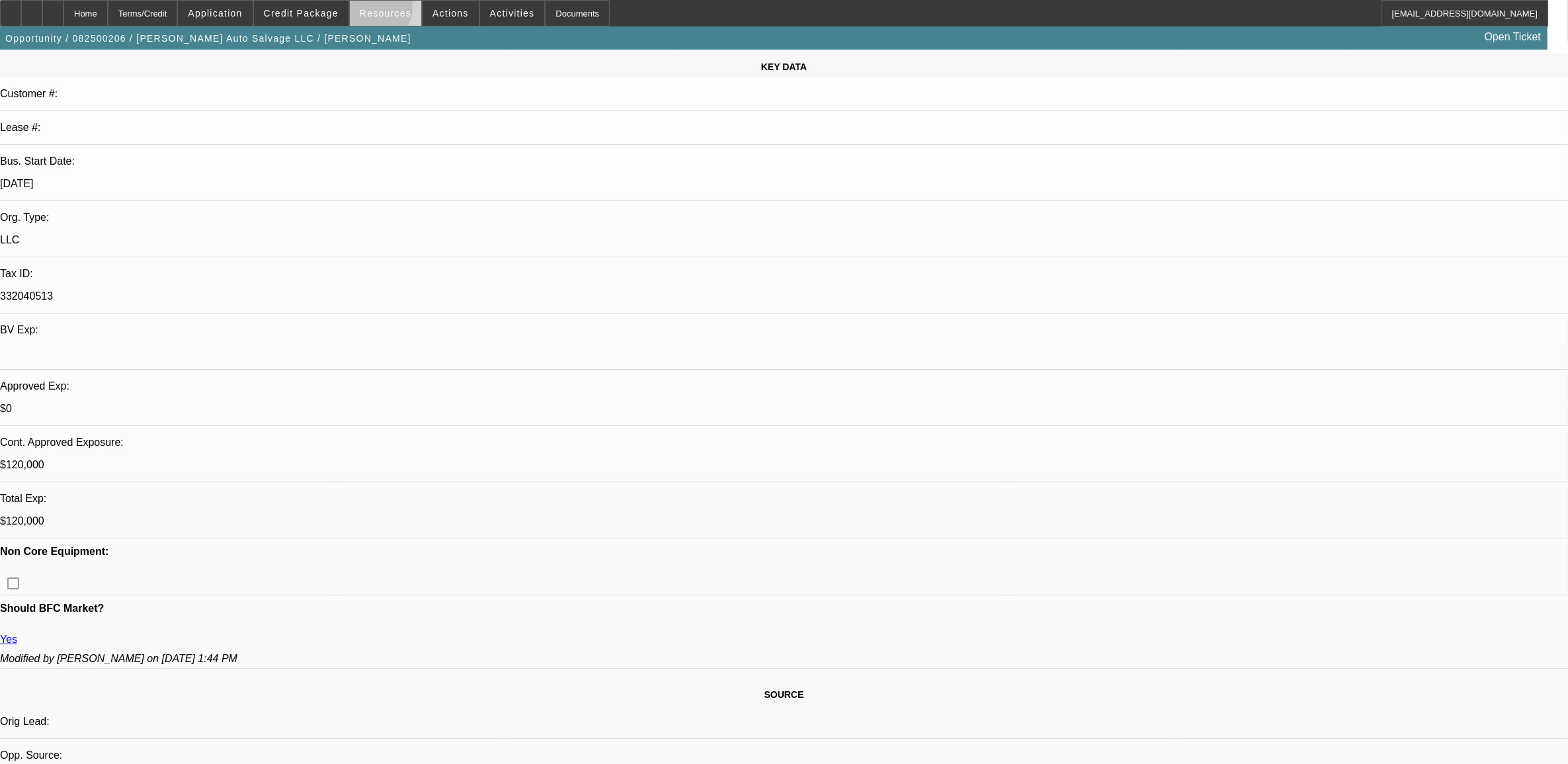
click at [379, 9] on span "Resources" at bounding box center [385, 13] width 51 height 11
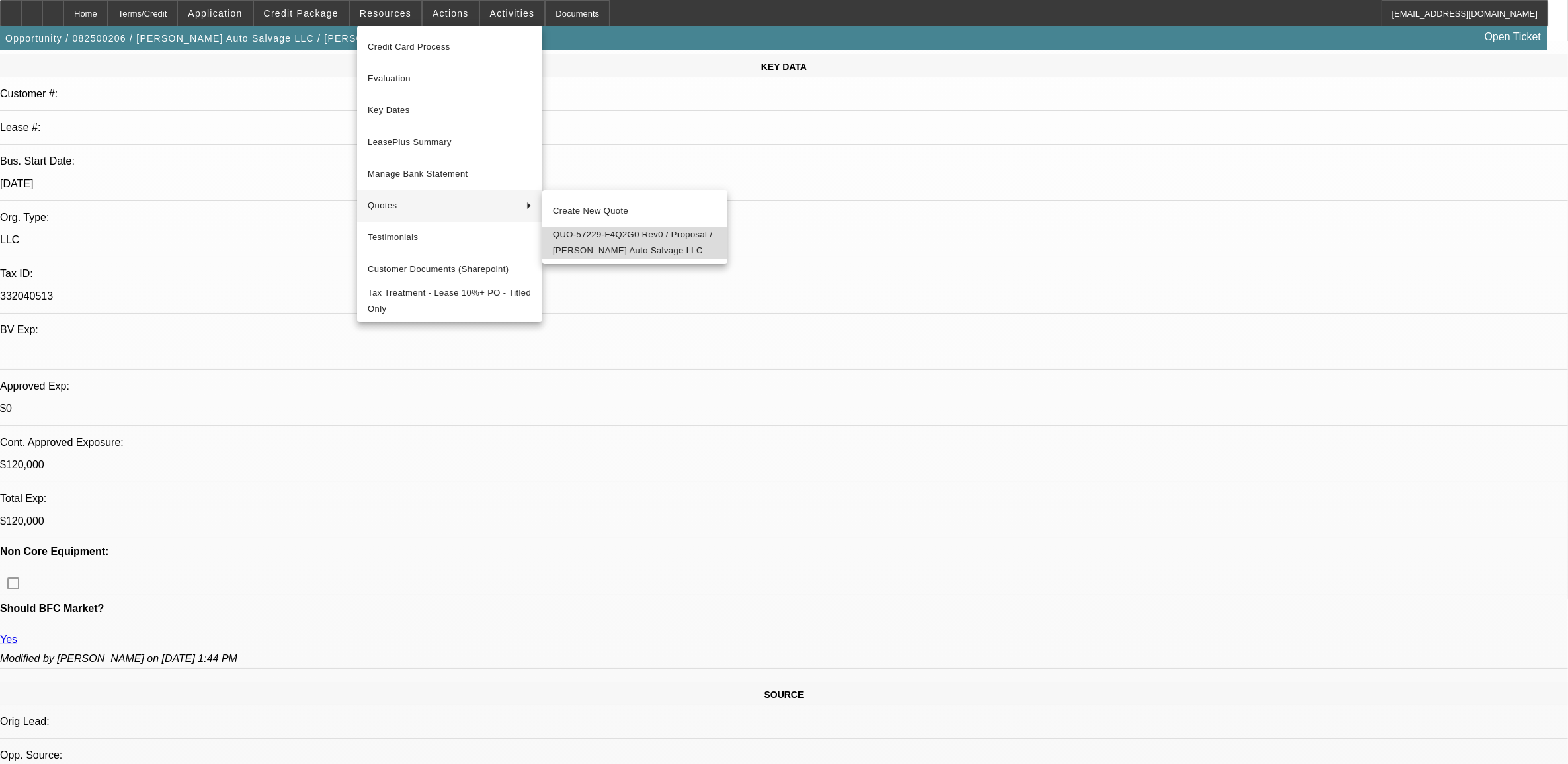
click at [604, 245] on span "QUO-57229-F4Q2G0 Rev0 / Proposal / [PERSON_NAME] Auto Salvage LLC" at bounding box center [634, 243] width 164 height 32
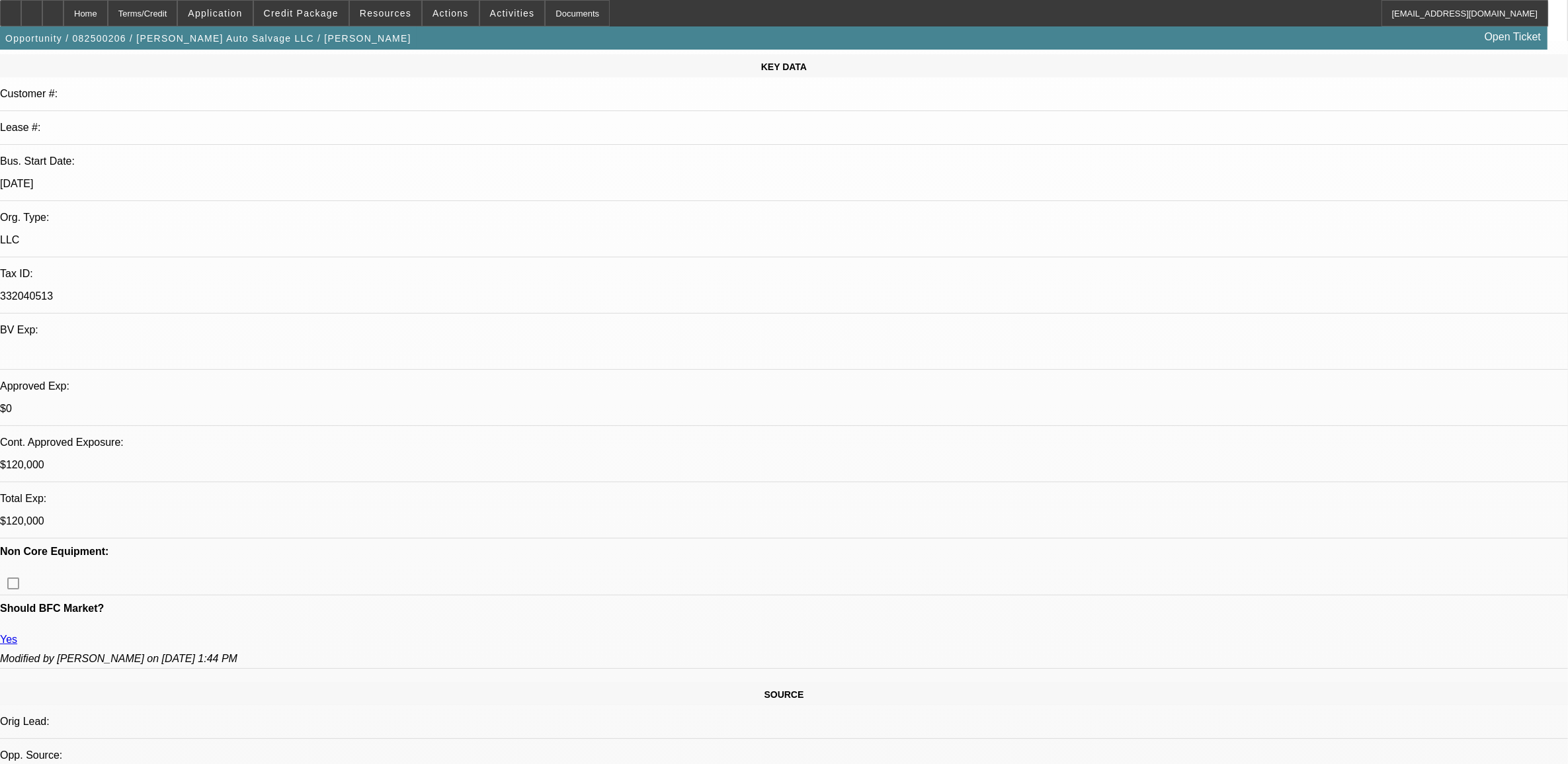
scroll to position [0, 0]
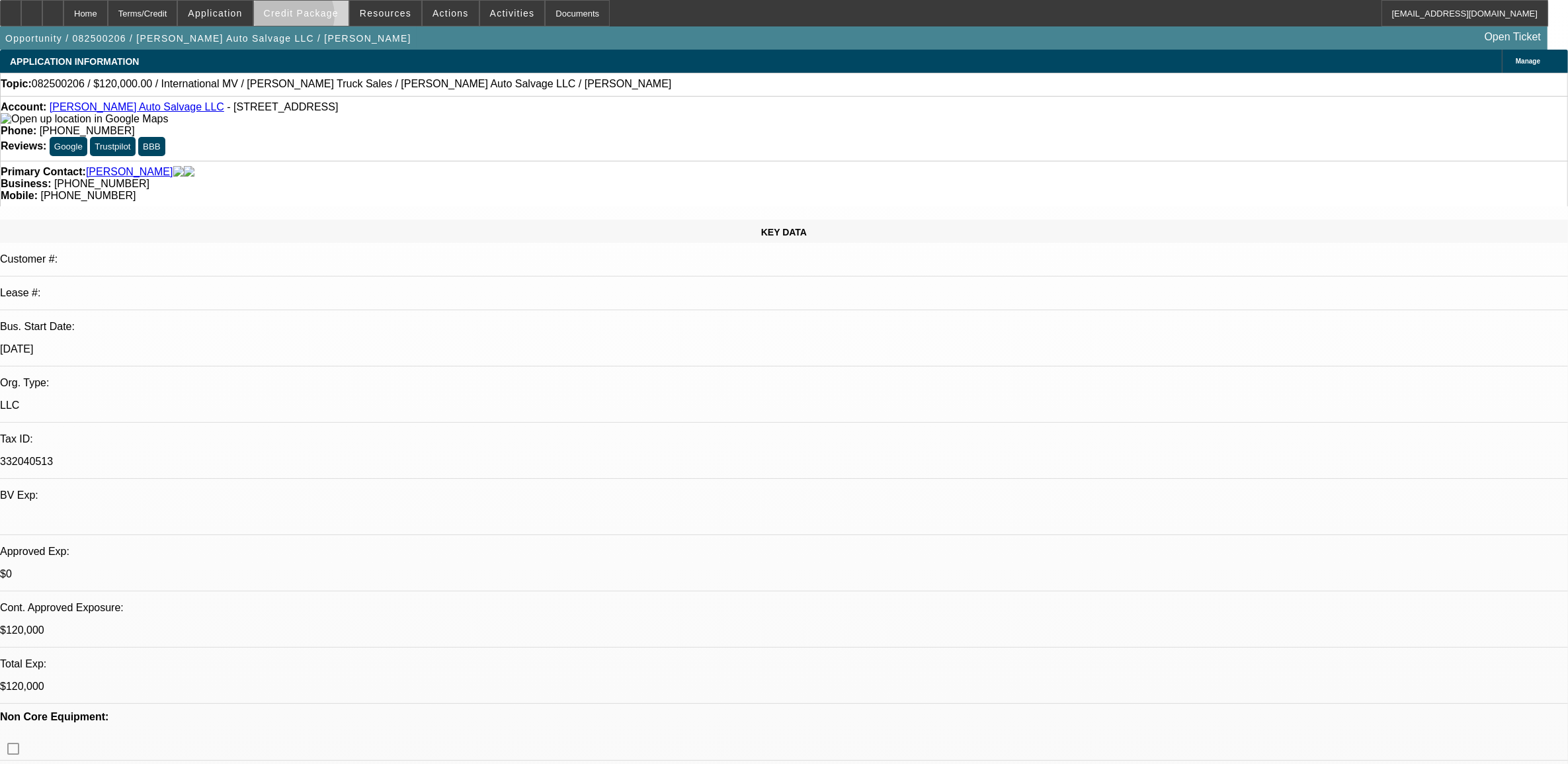
click at [315, 18] on span at bounding box center [301, 13] width 94 height 32
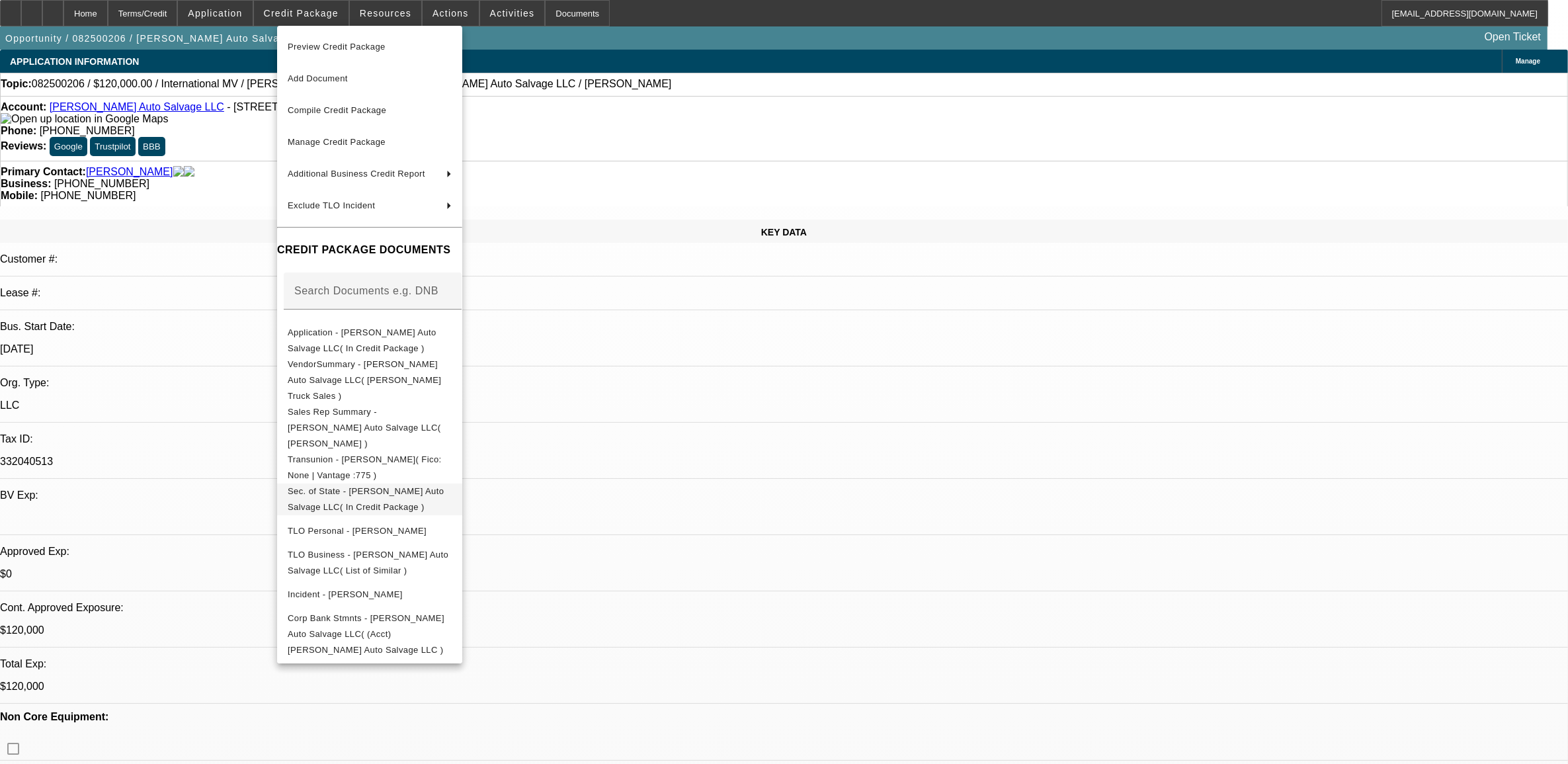
click at [334, 483] on span "Sec. of State - [PERSON_NAME] Auto Salvage LLC( In Credit Package )" at bounding box center [369, 498] width 164 height 32
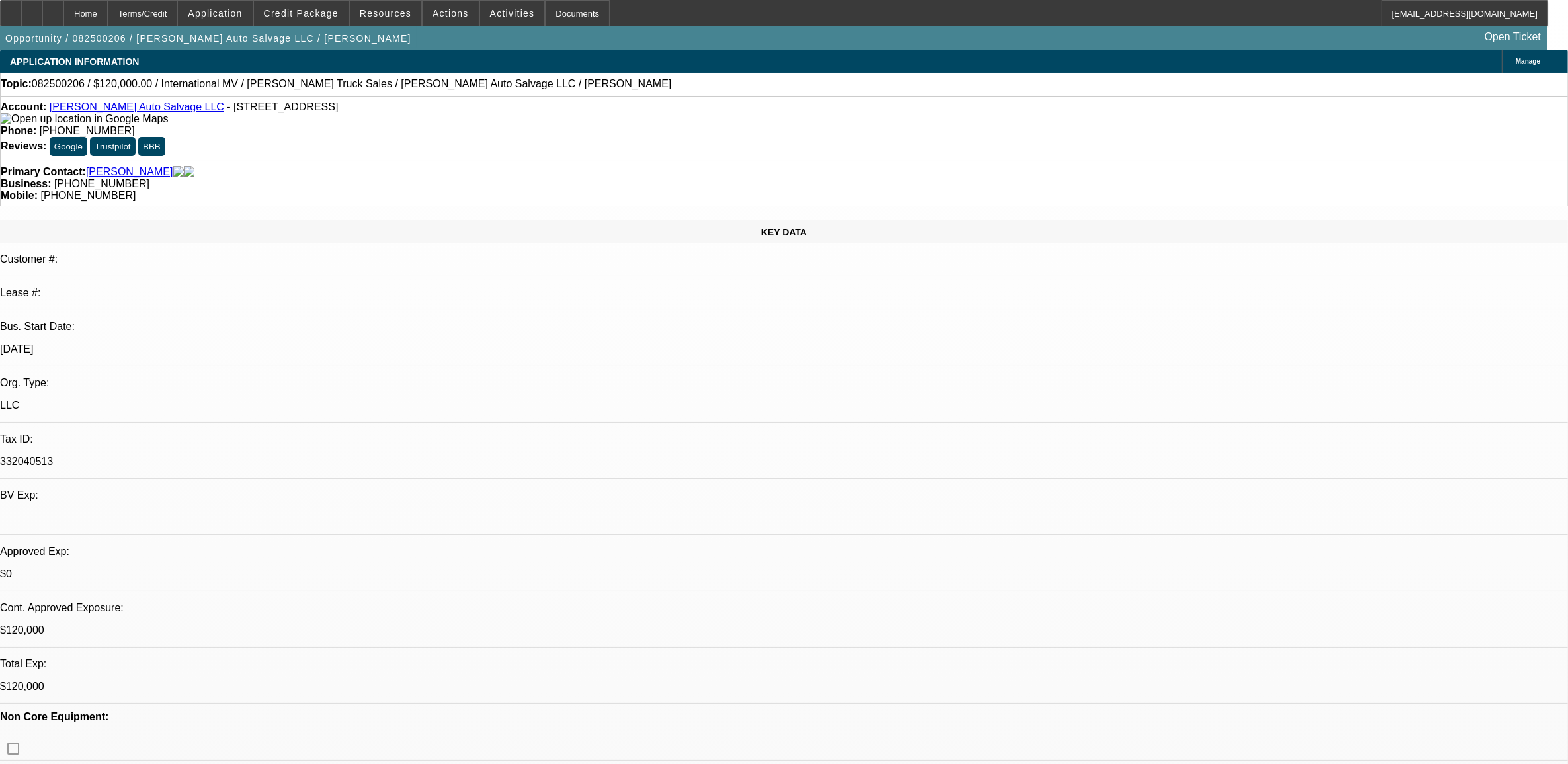
select select "0"
select select "2"
select select "0.1"
select select "4"
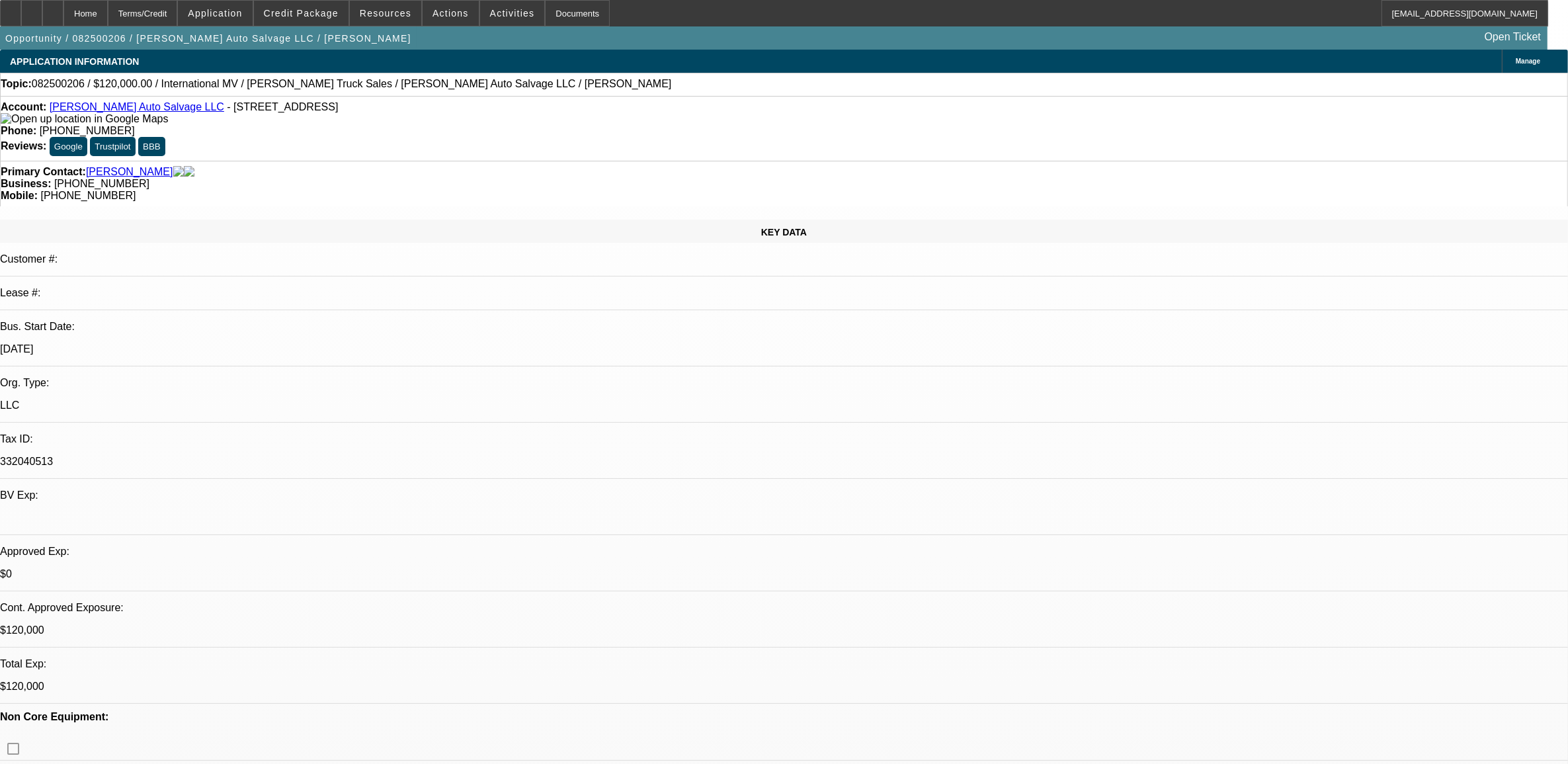
select select "0"
select select "2"
select select "0.1"
select select "4"
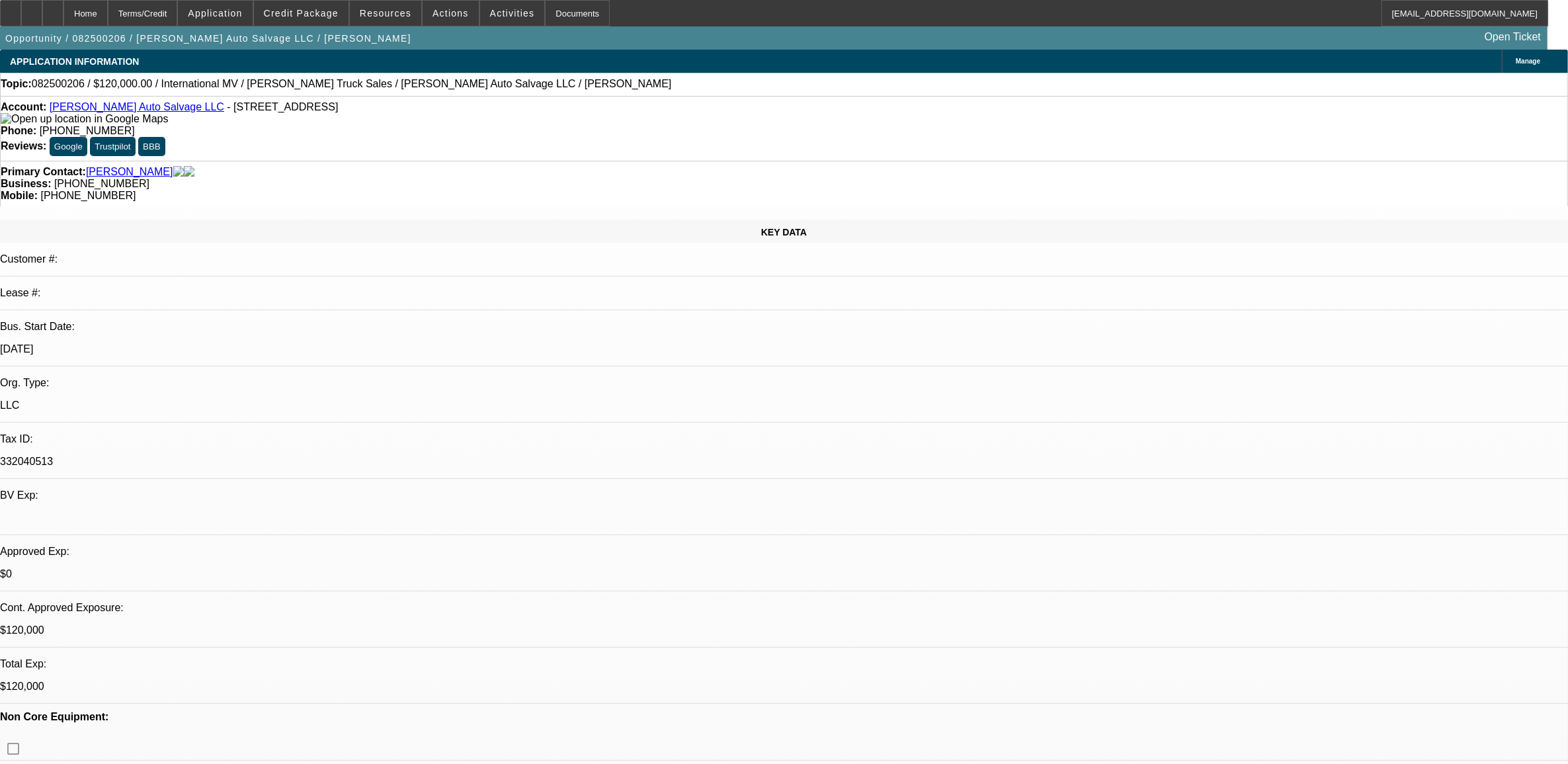
select select "0"
select select "2"
select select "0.1"
select select "4"
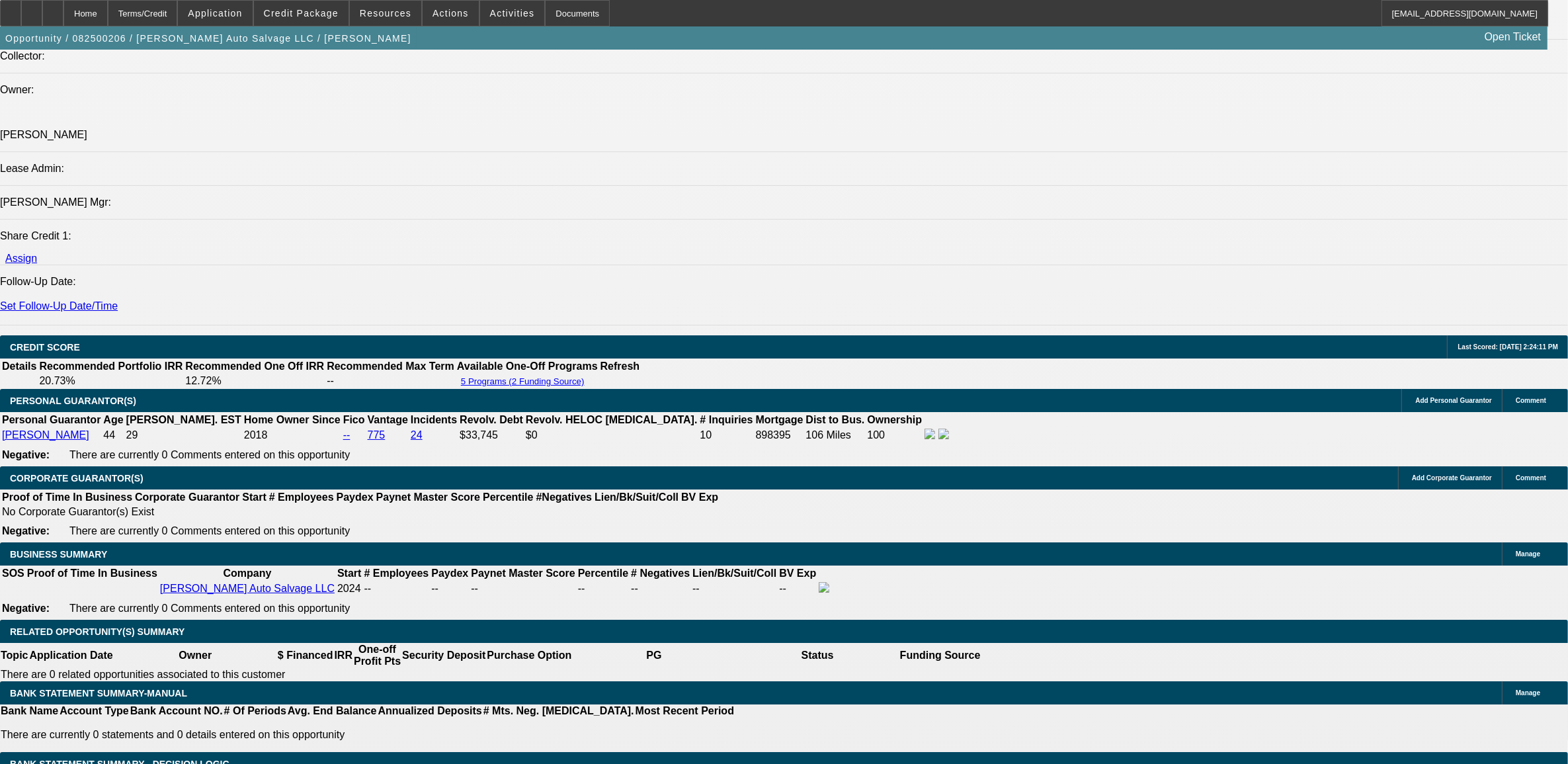
scroll to position [1737, 0]
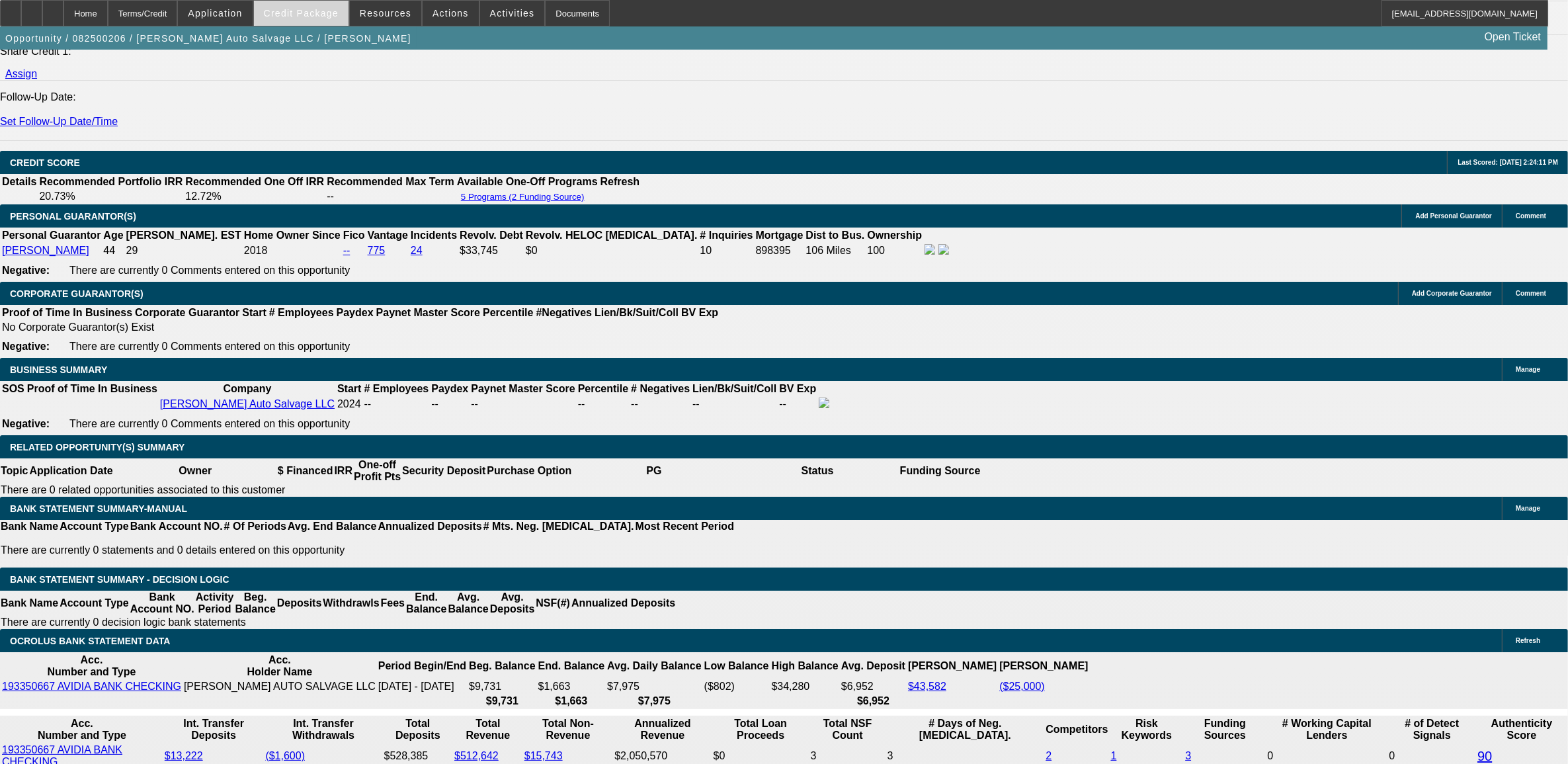
click at [327, 21] on span at bounding box center [301, 13] width 94 height 32
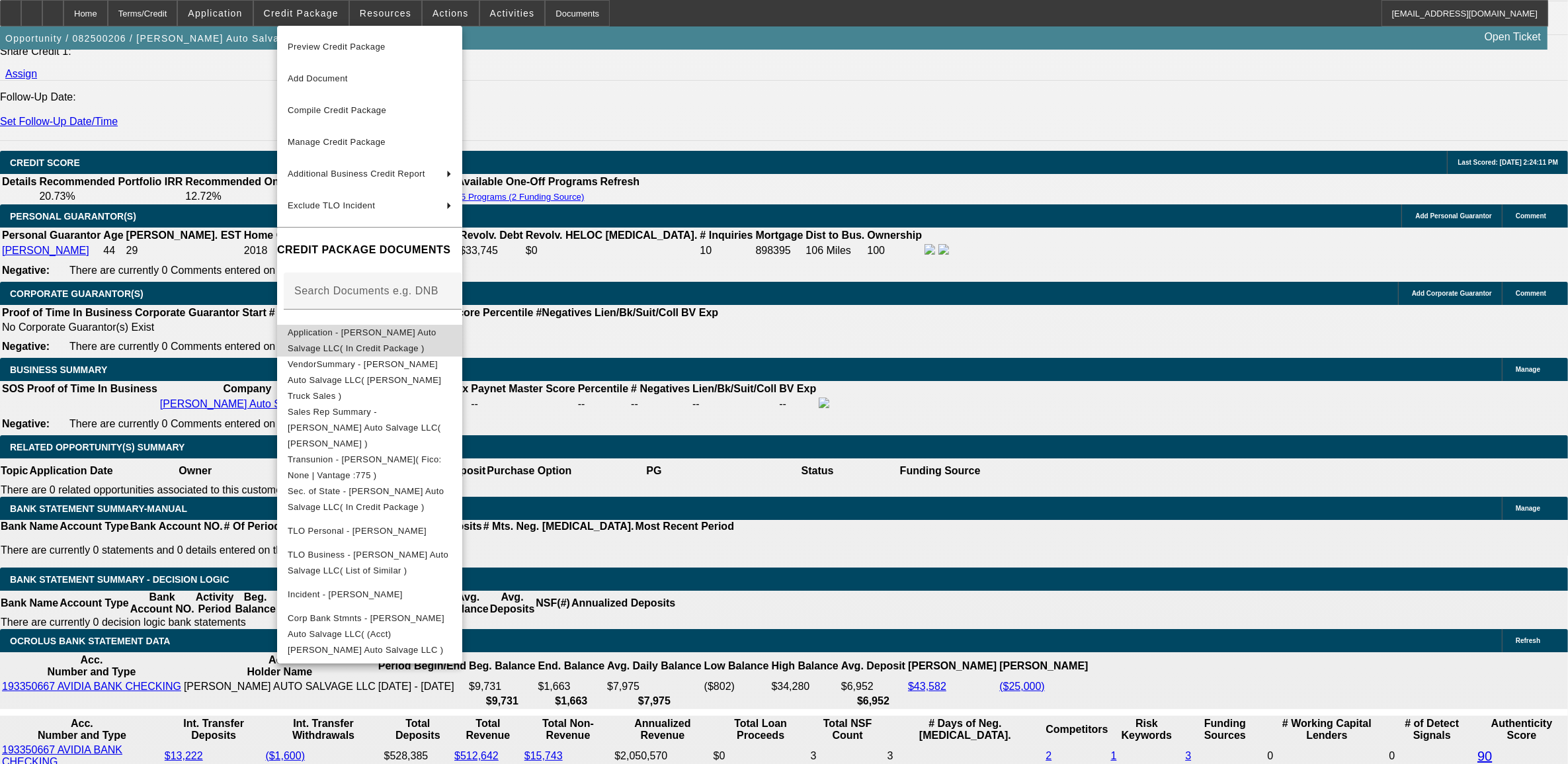
click at [358, 332] on span "Application - Smith Auto Salvage LLC( In Credit Package )" at bounding box center [361, 340] width 149 height 26
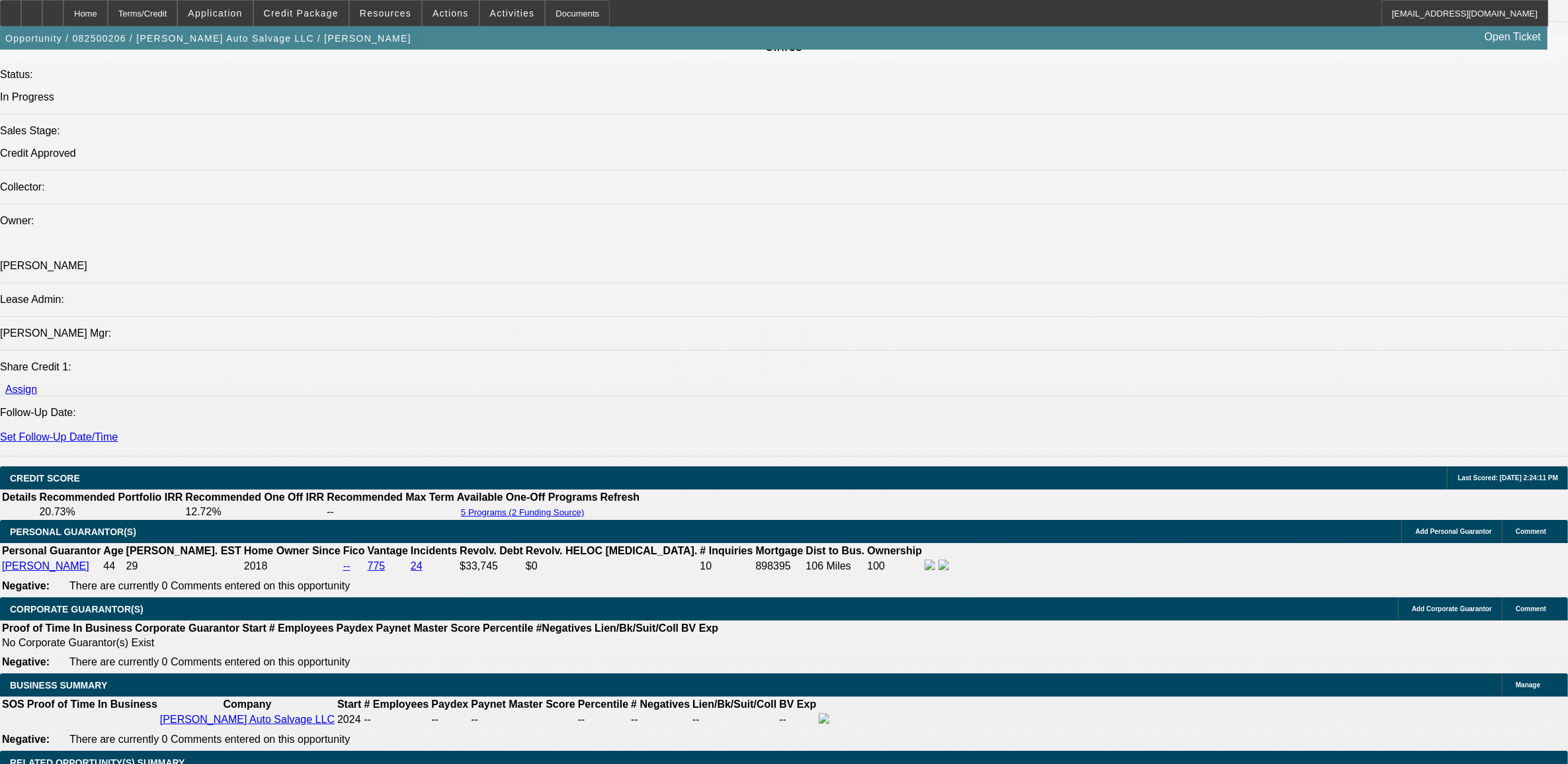
scroll to position [1571, 0]
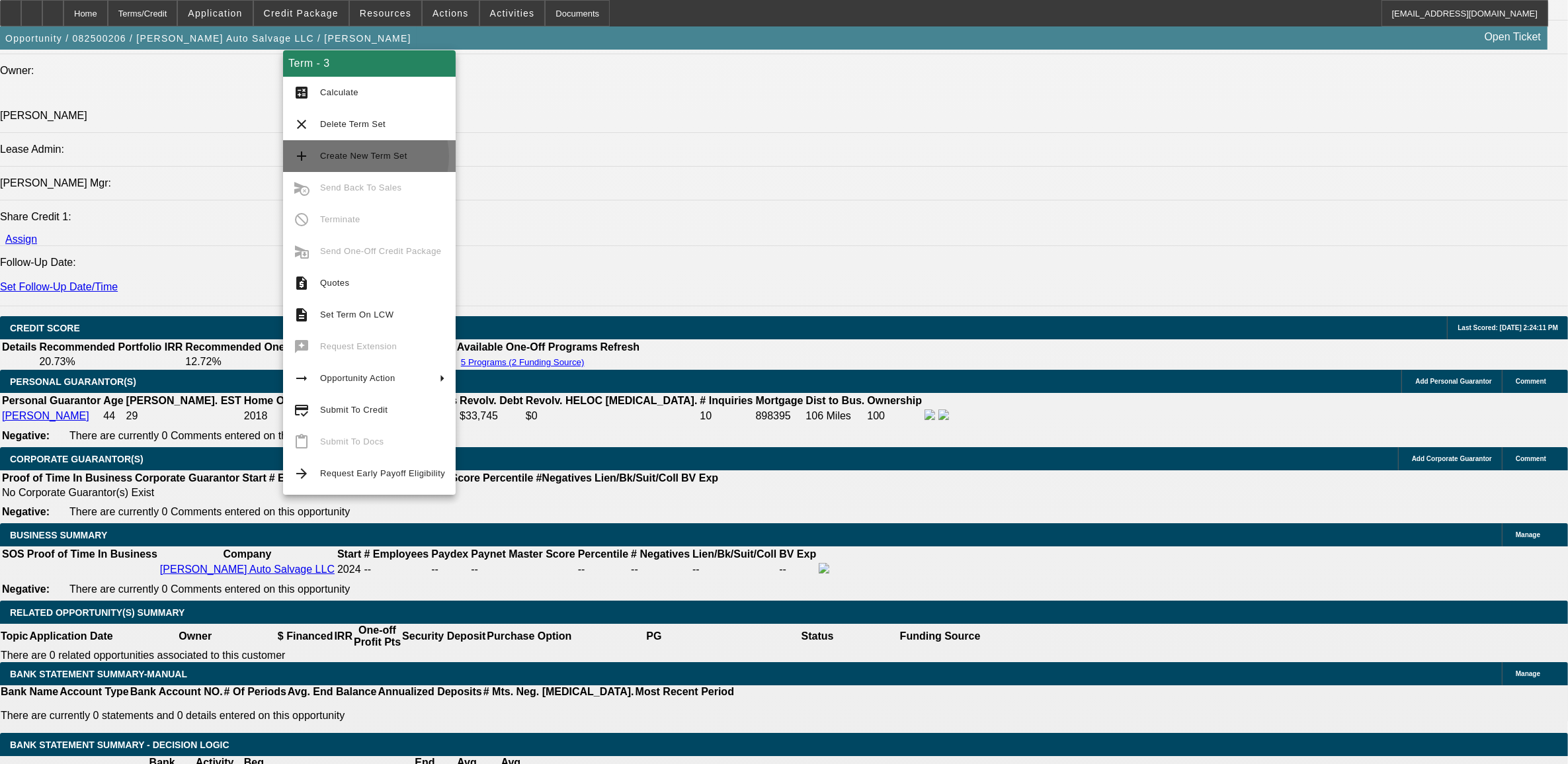
click at [365, 157] on span "Create New Term Set" at bounding box center [363, 156] width 87 height 10
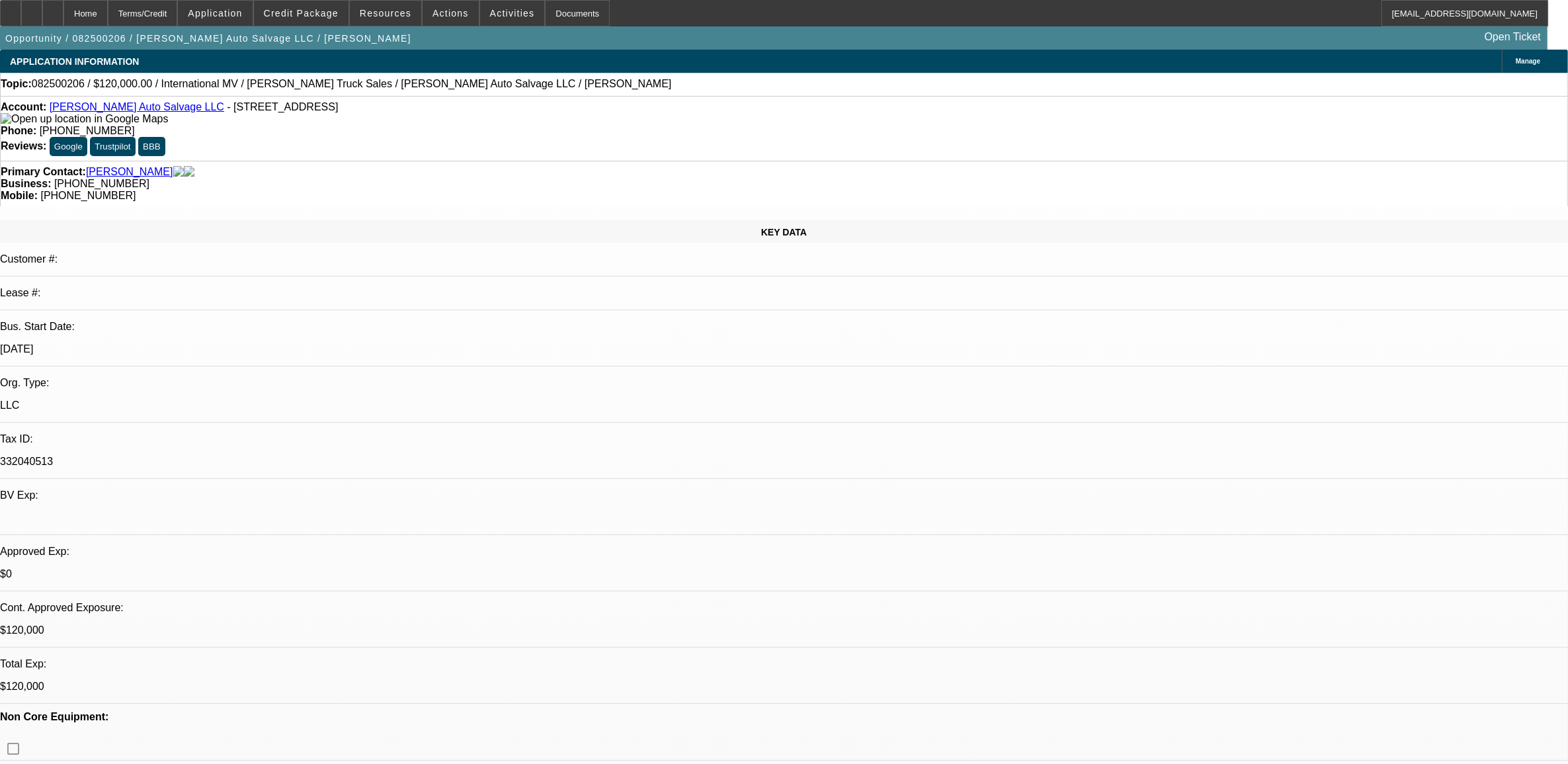
select select "0"
select select "2"
select select "0.1"
select select "0"
select select "2"
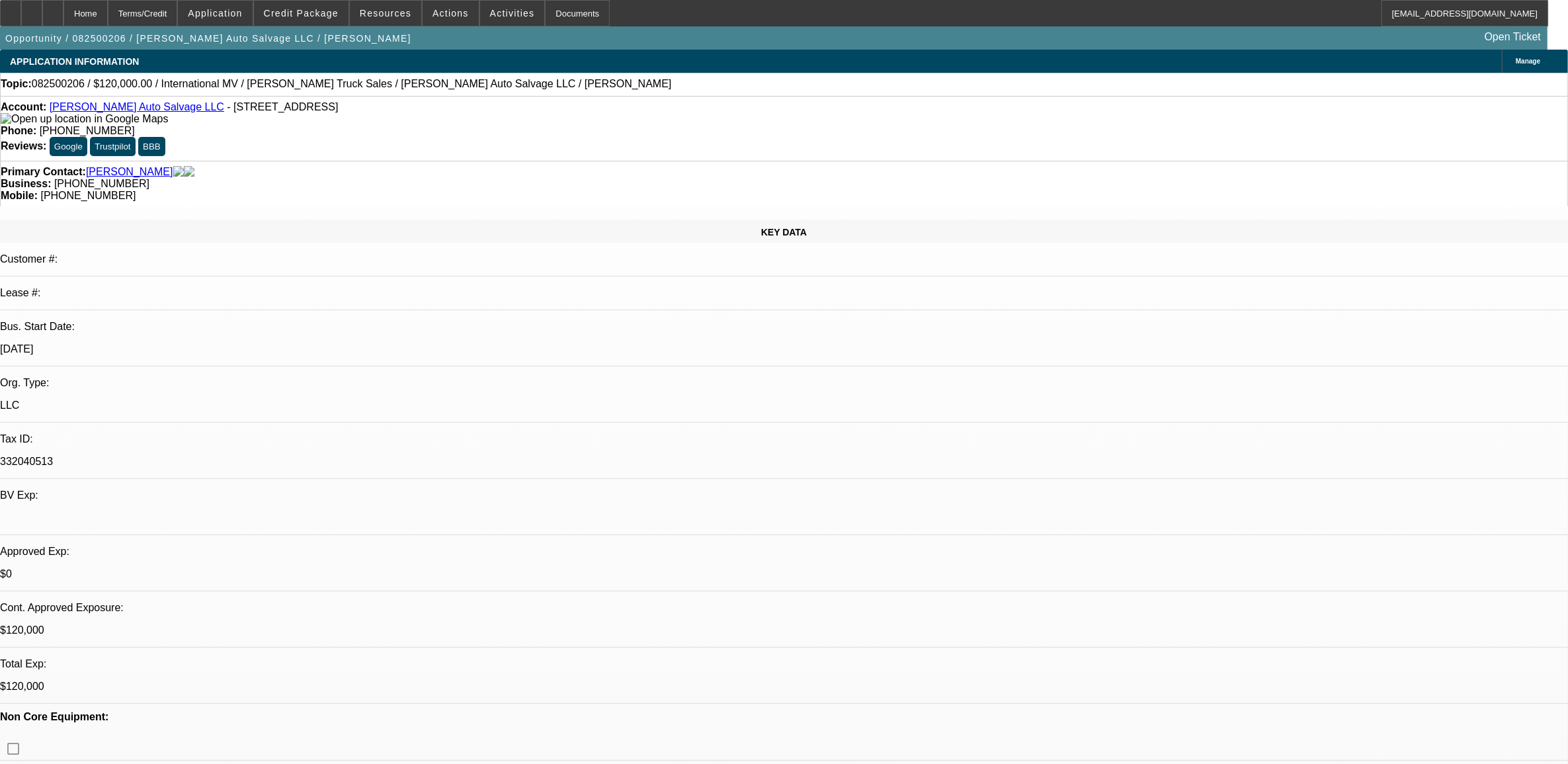
select select "0.1"
select select "0"
select select "2"
select select "0.1"
select select "0"
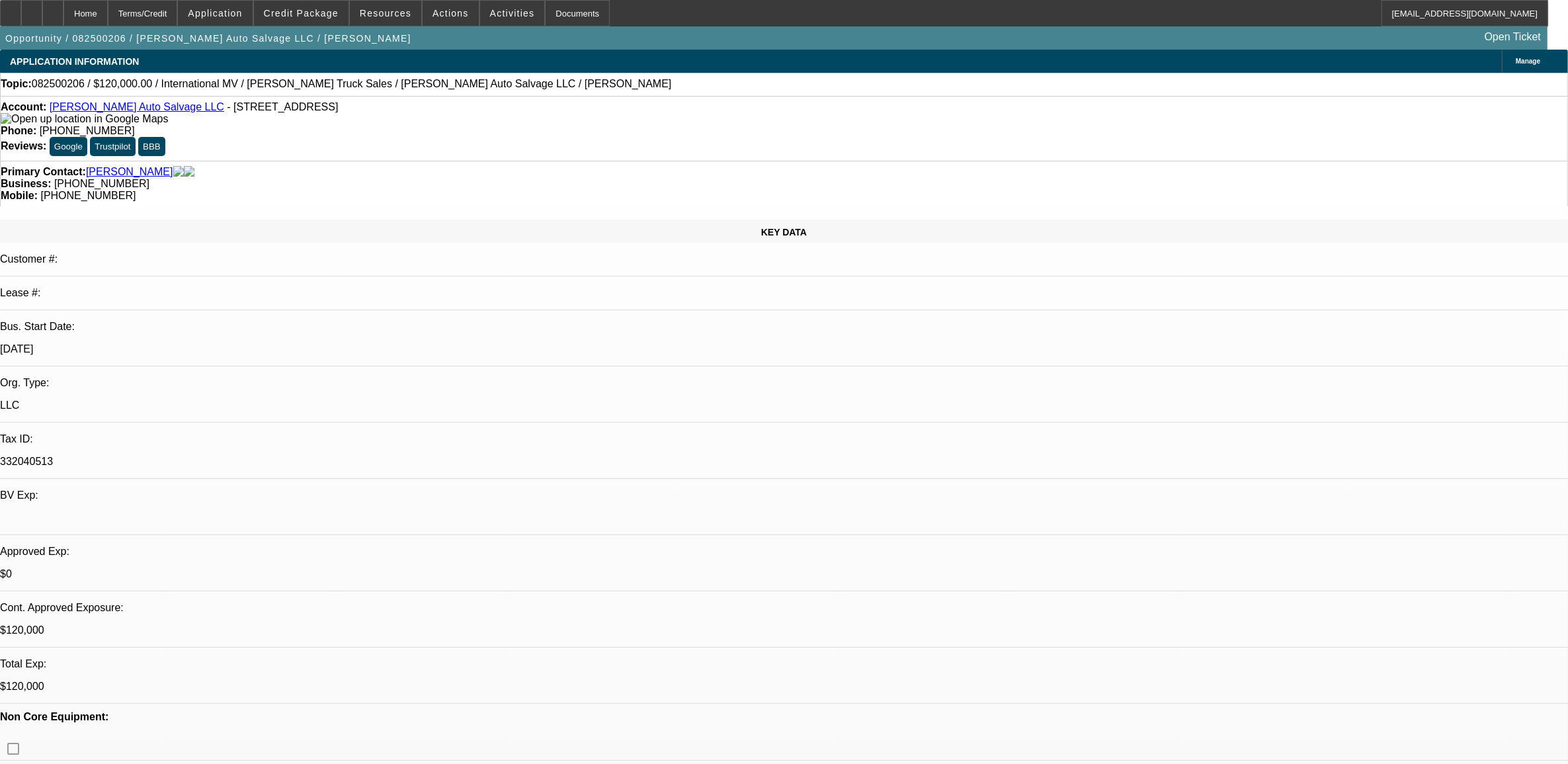
select select "2"
select select "0.1"
select select "1"
select select "2"
select select "4"
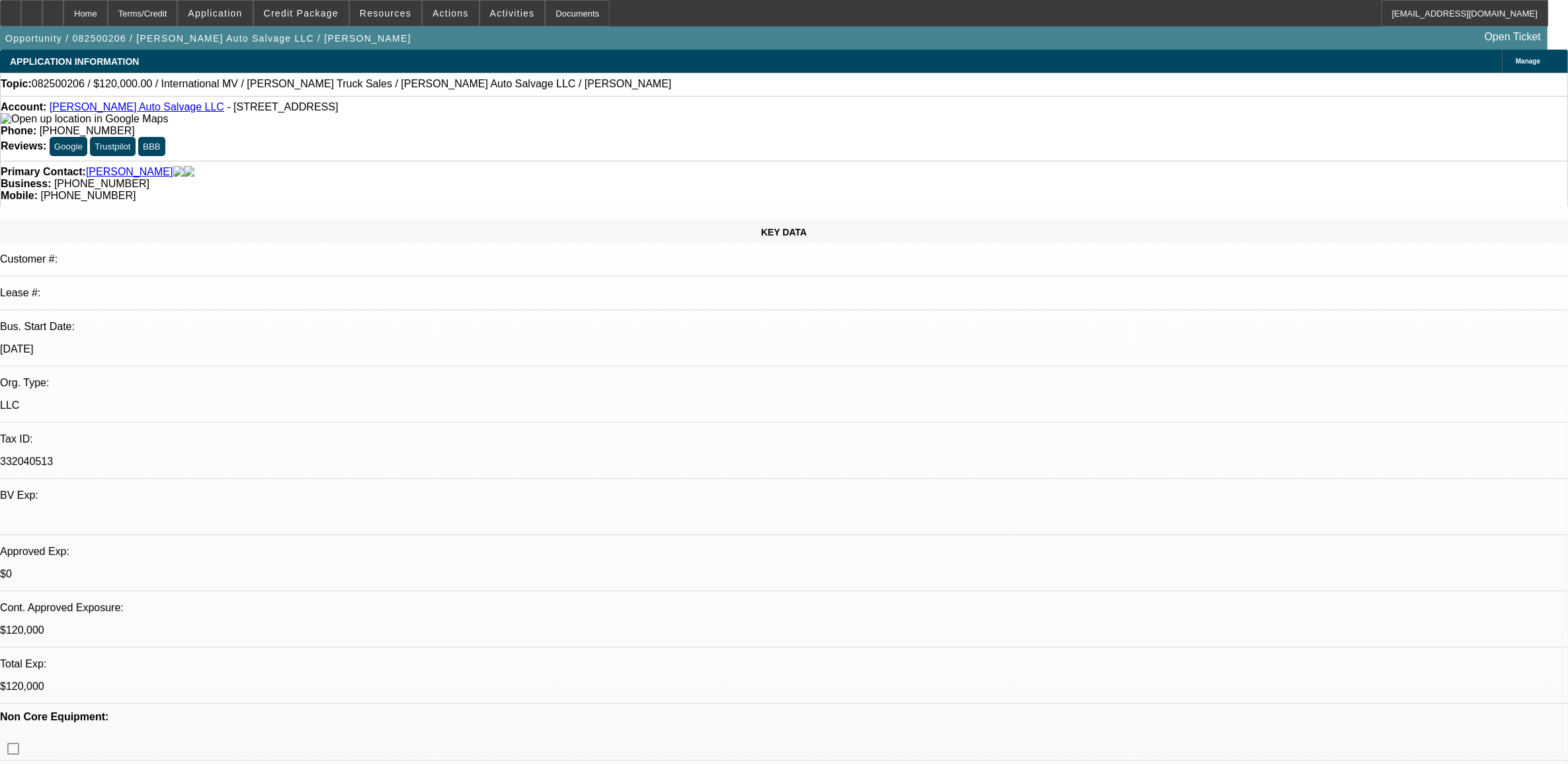
select select "1"
select select "2"
select select "4"
select select "1"
select select "2"
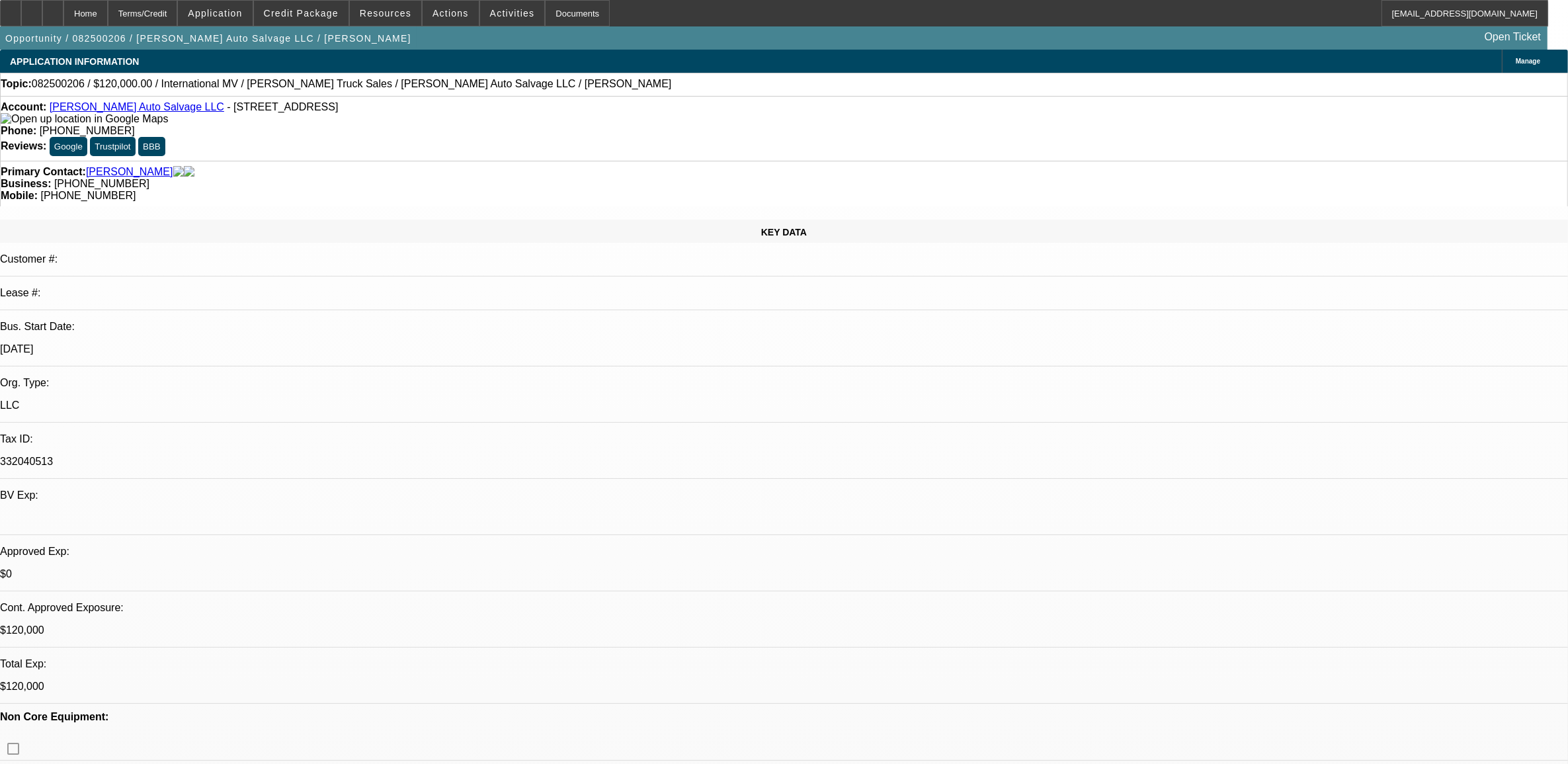
select select "4"
select select "1"
select select "2"
select select "4"
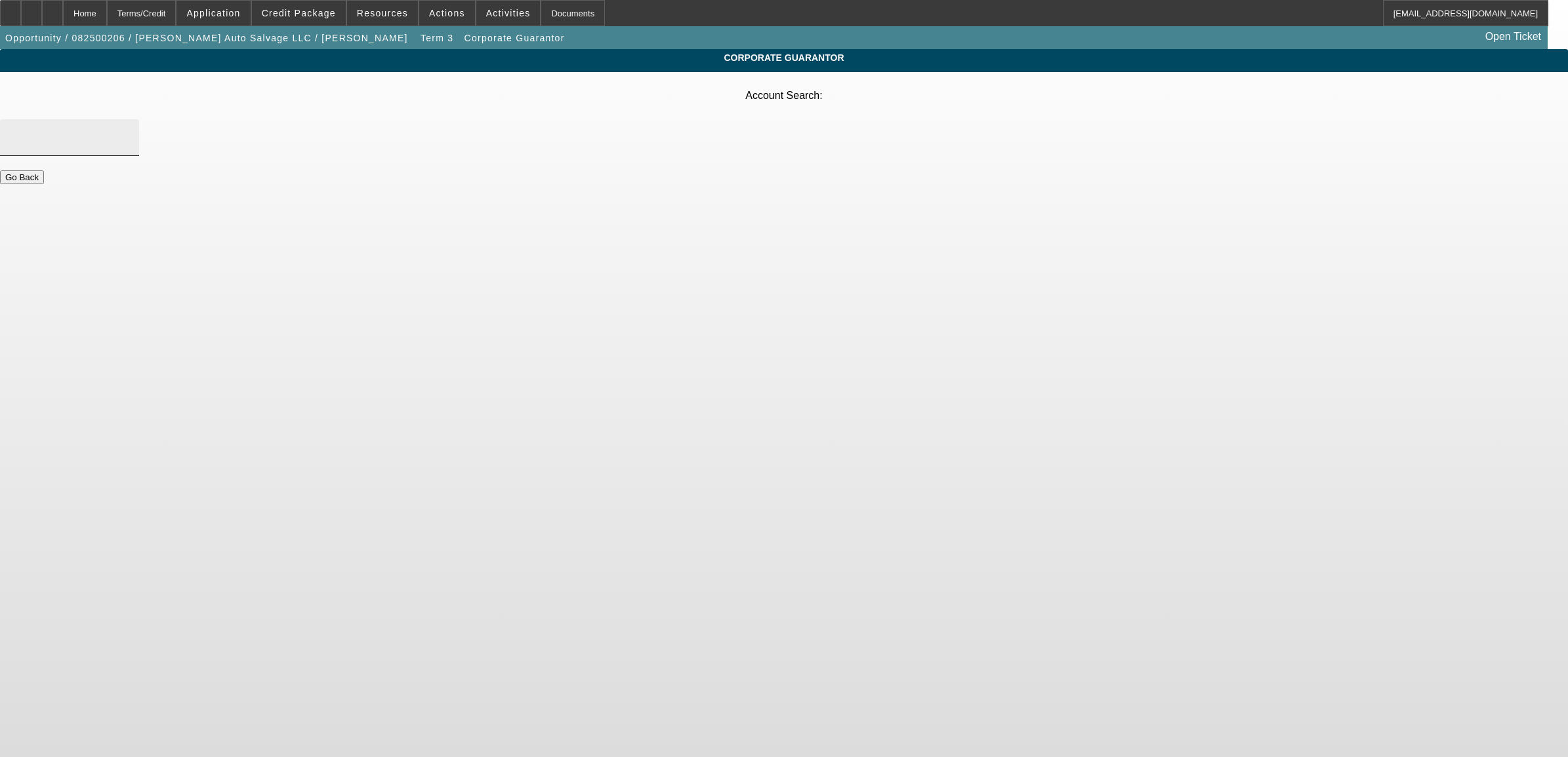
click at [128, 130] on input "Account Search" at bounding box center [69, 137] width 118 height 15
type input "emporia auto"
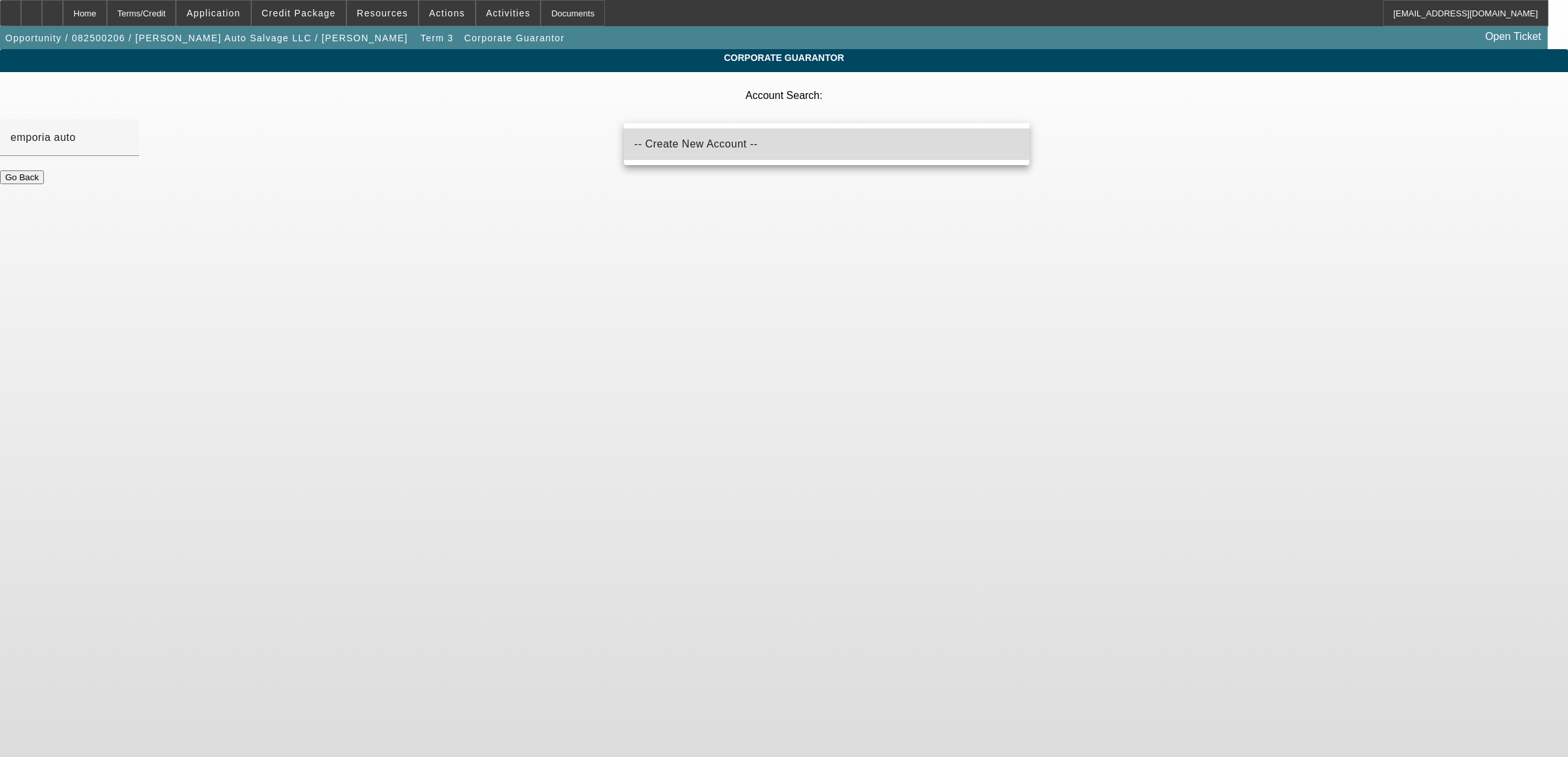
click at [668, 133] on mat-option "-- Create New Account --" at bounding box center [827, 144] width 405 height 31
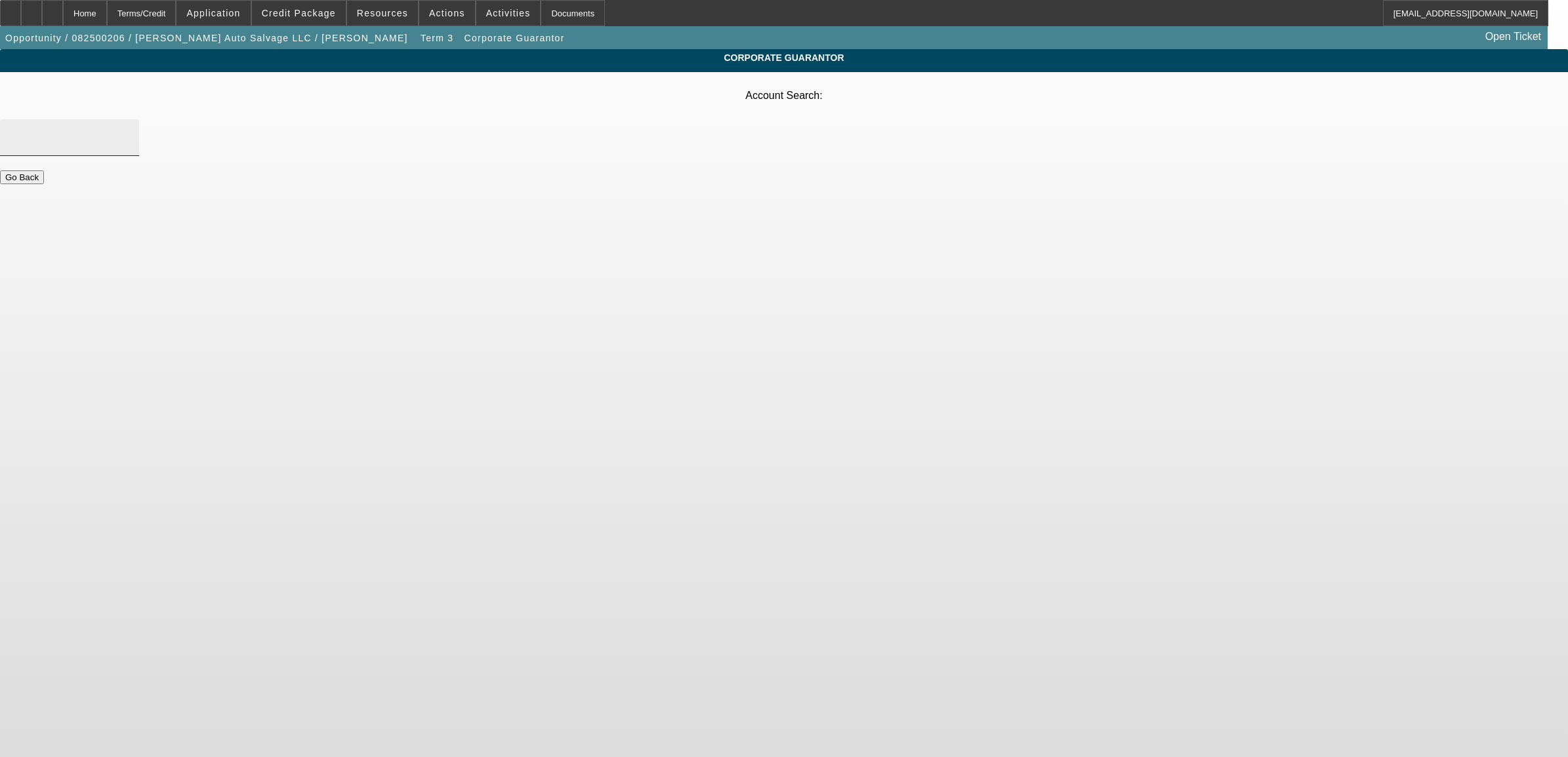
click at [128, 130] on input "Account Search" at bounding box center [69, 137] width 118 height 15
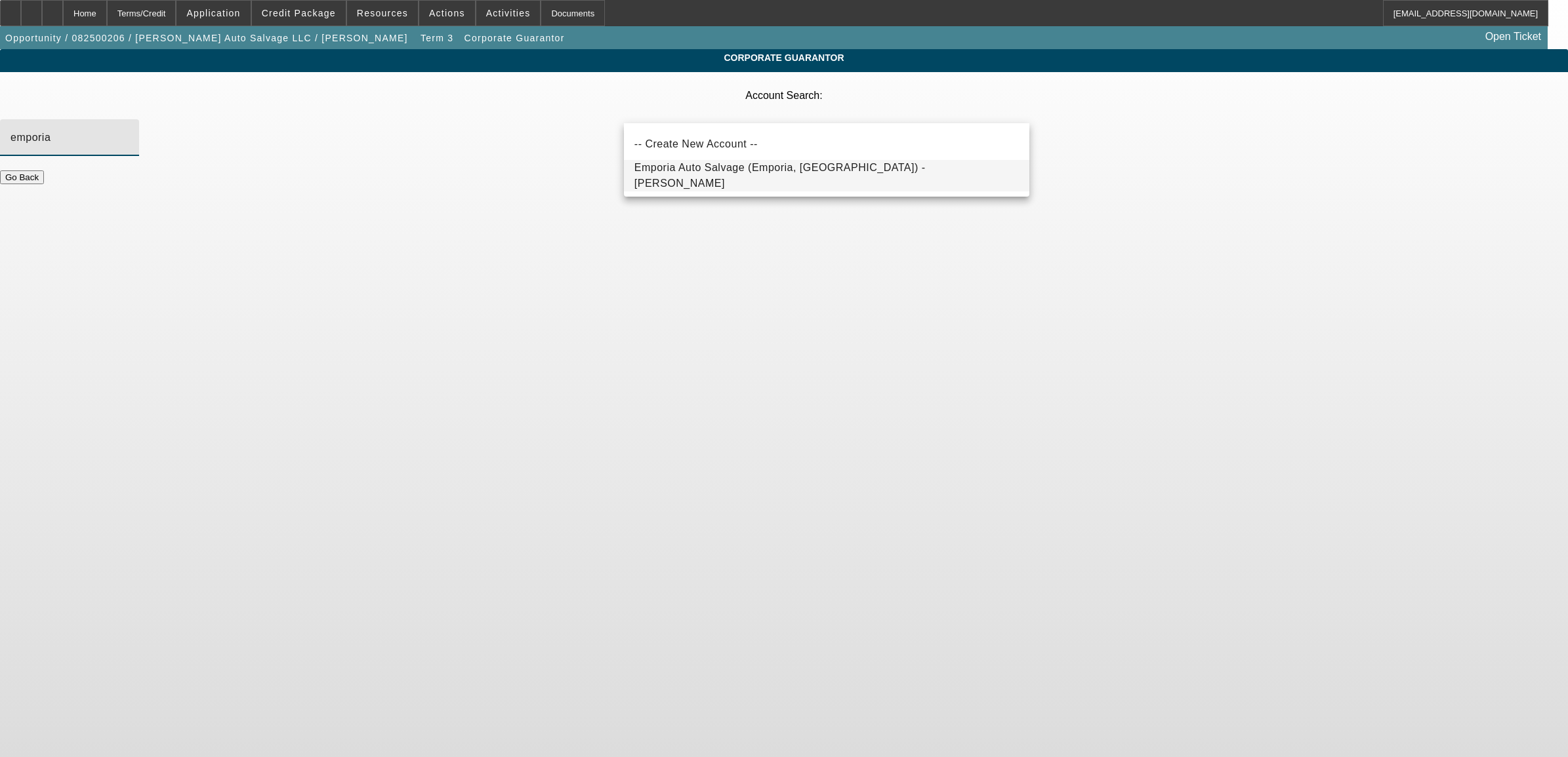
click at [666, 179] on span "Emporia Auto Salvage (Emporia, VA) - DeSouza, Osvaldo" at bounding box center [780, 175] width 291 height 27
type input "Emporia Auto Salvage (Emporia, VA) - DeSouza, Osvaldo"
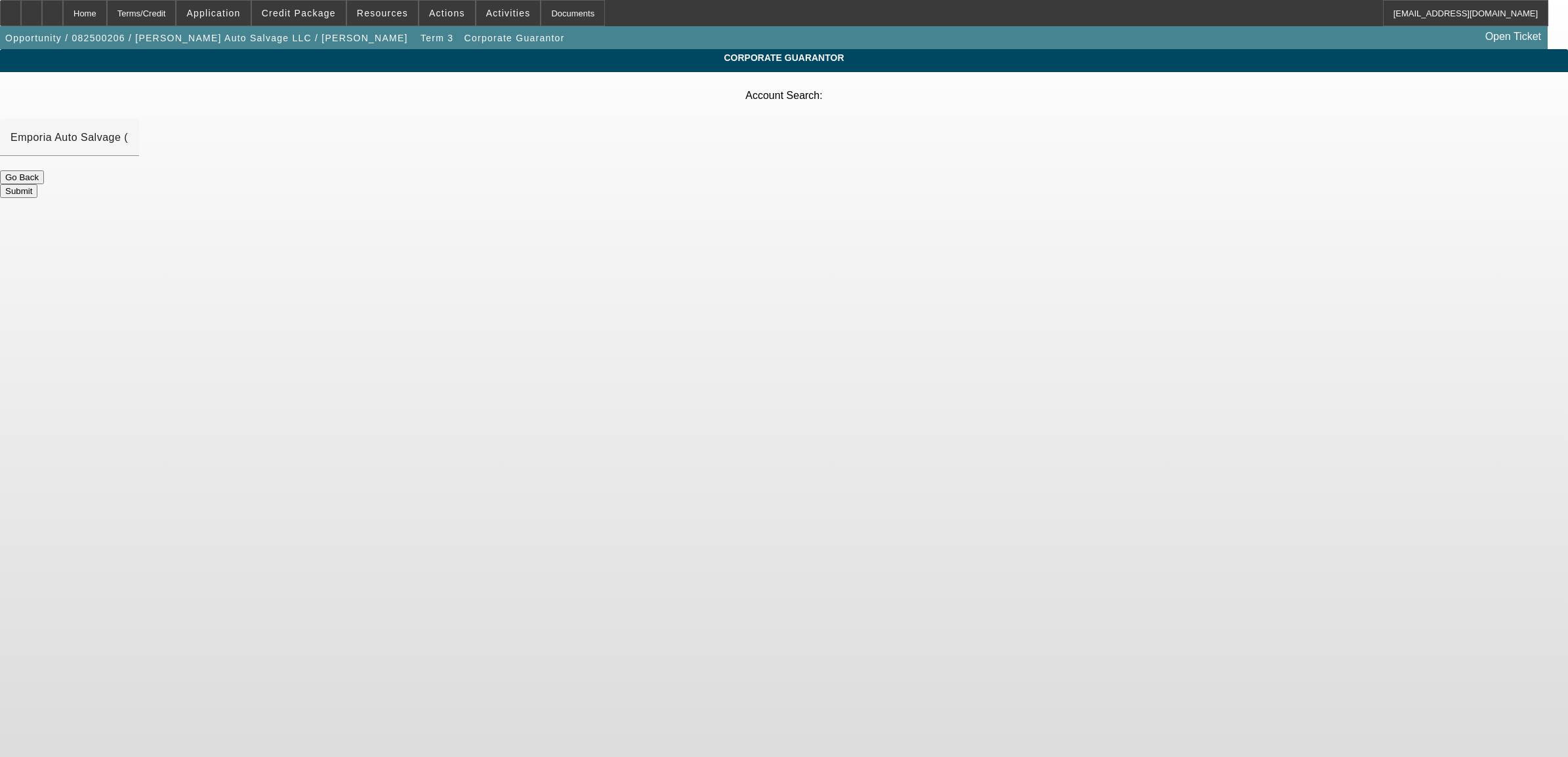
click at [37, 184] on button "Submit" at bounding box center [19, 190] width 37 height 14
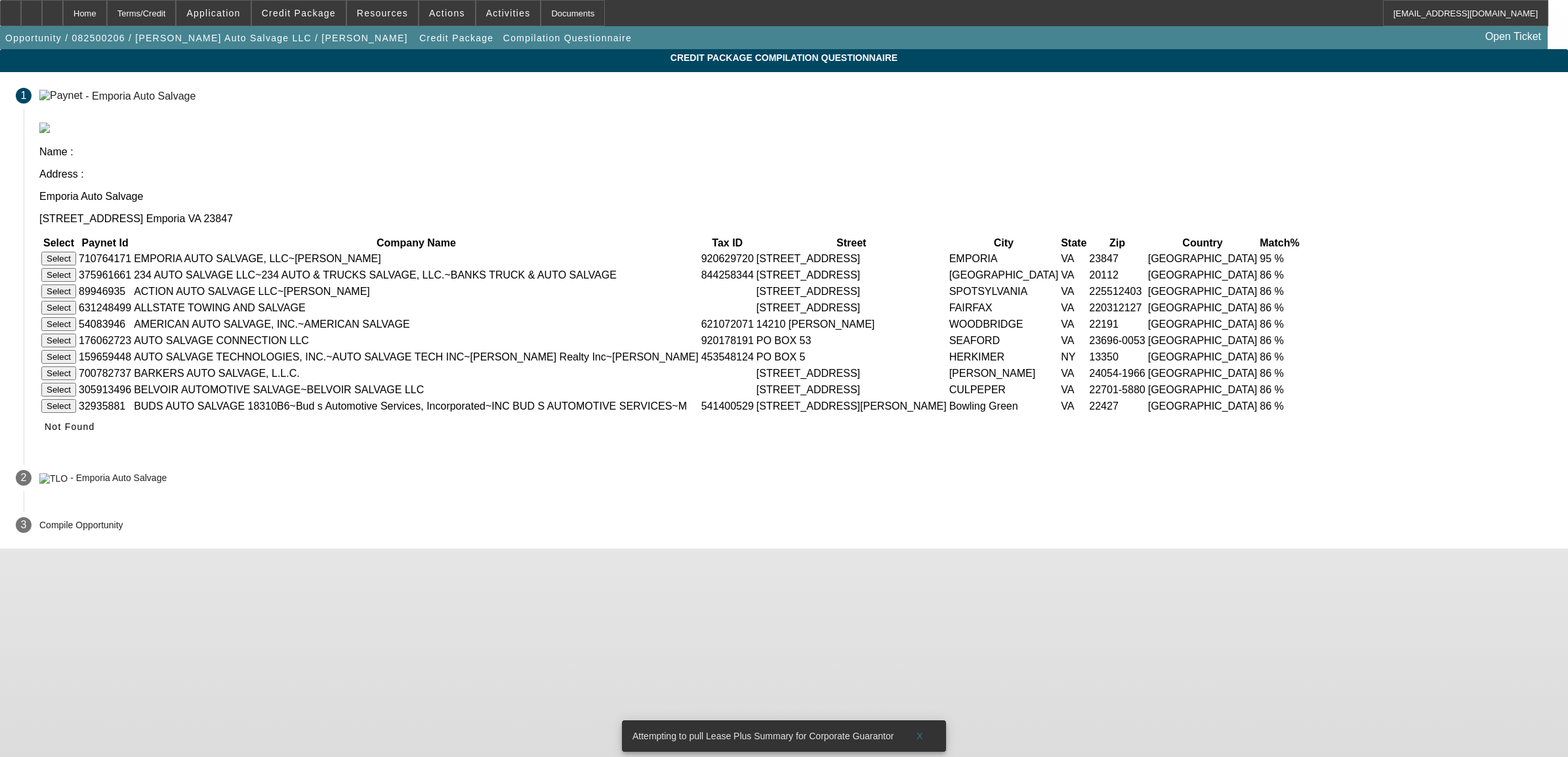
click at [76, 252] on button "Select" at bounding box center [58, 258] width 35 height 14
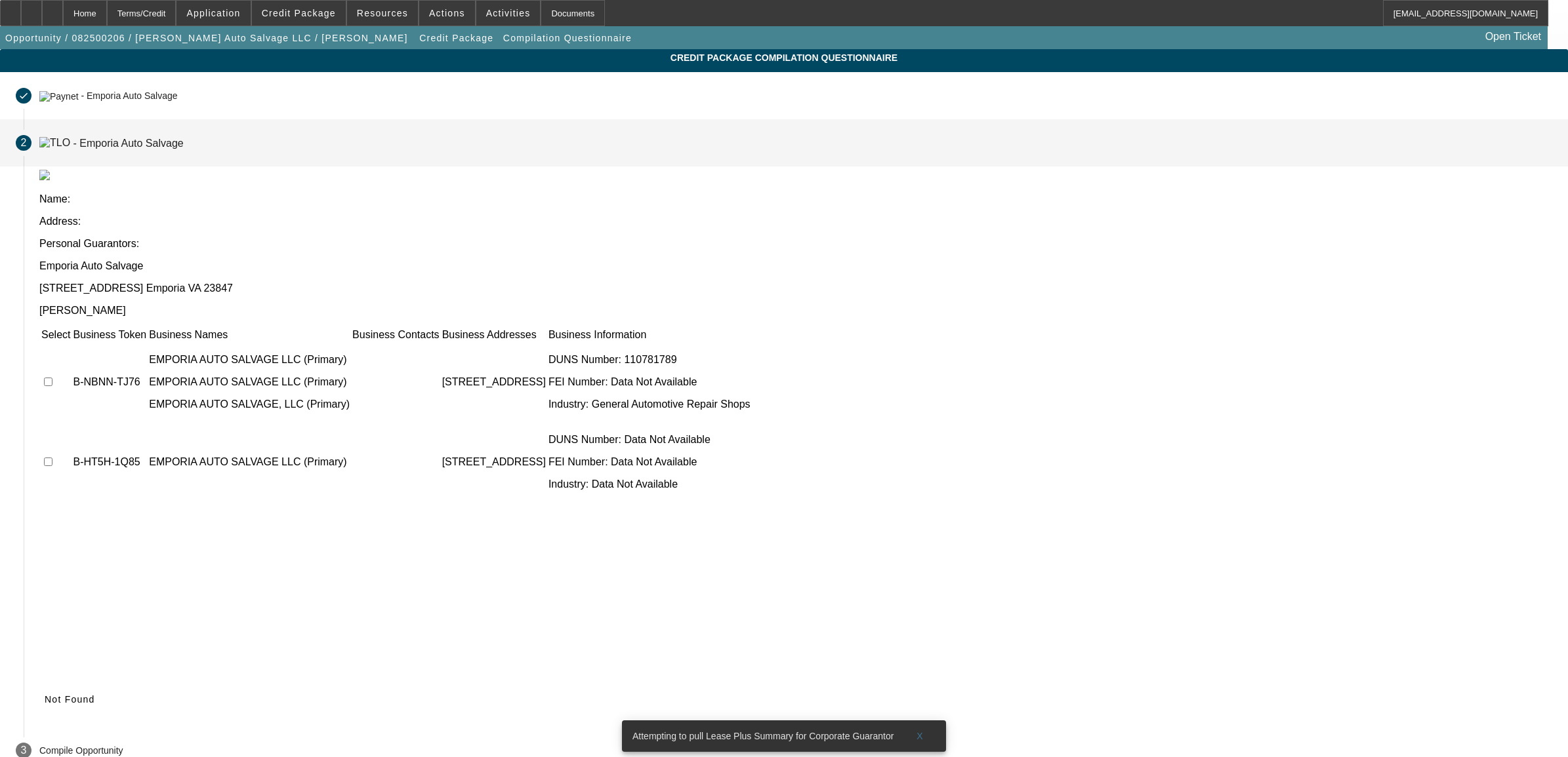
click at [52, 378] on input "checkbox" at bounding box center [48, 382] width 9 height 9
checkbox input "true"
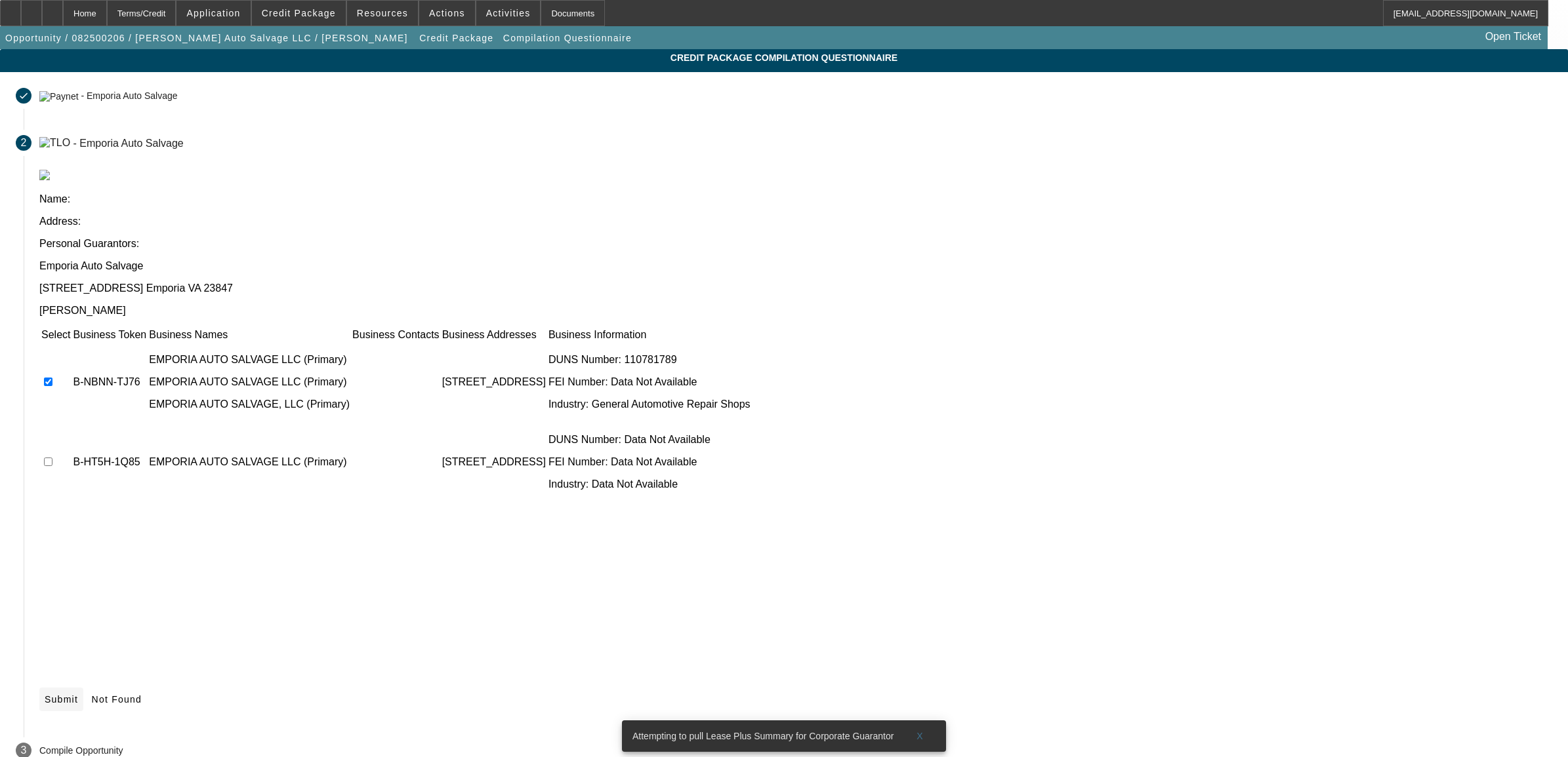
click at [44, 694] on icon at bounding box center [44, 699] width 0 height 10
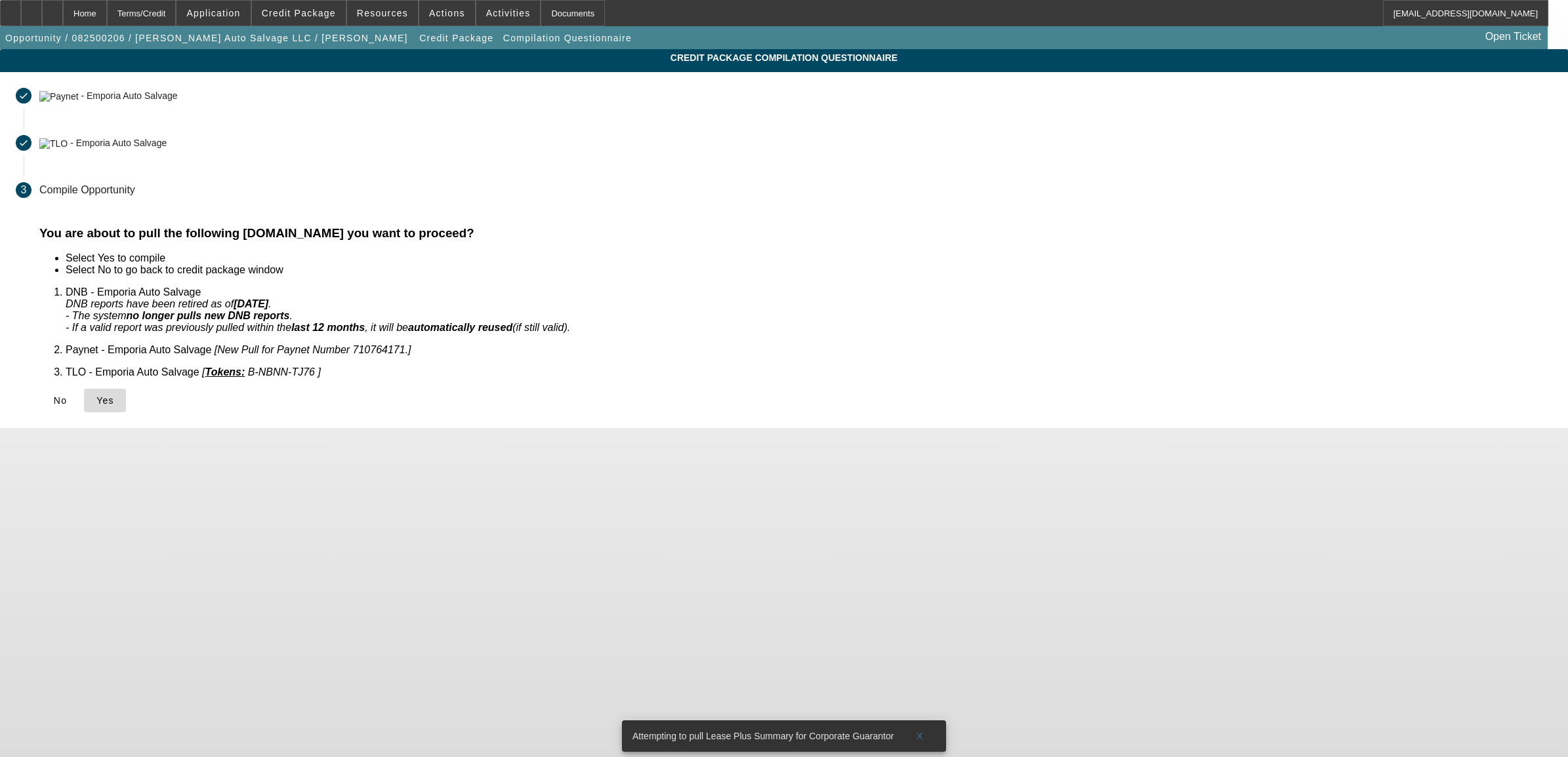
click at [114, 395] on span "Yes" at bounding box center [105, 400] width 18 height 10
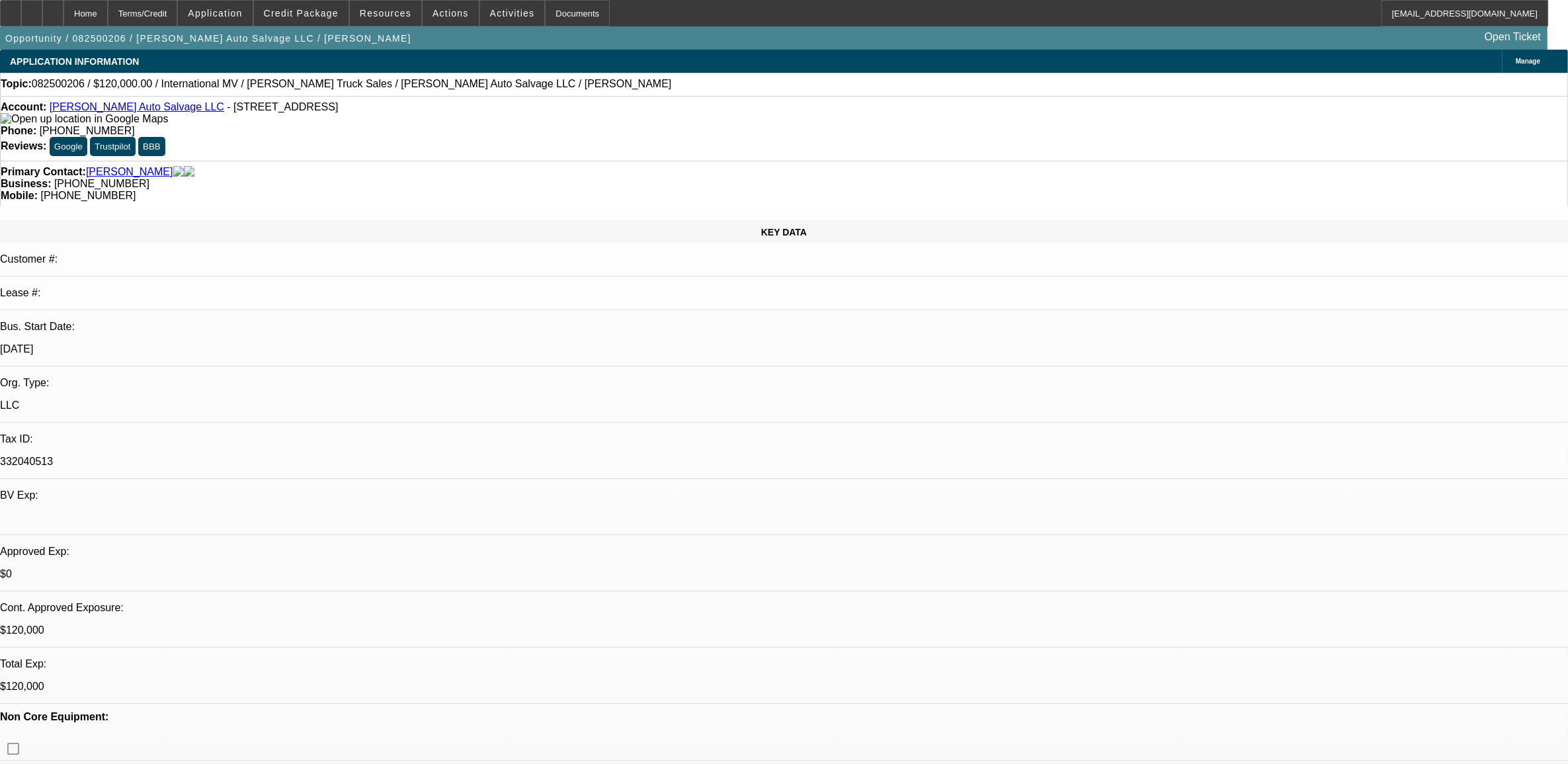
select select "0"
select select "2"
select select "0.1"
select select "4"
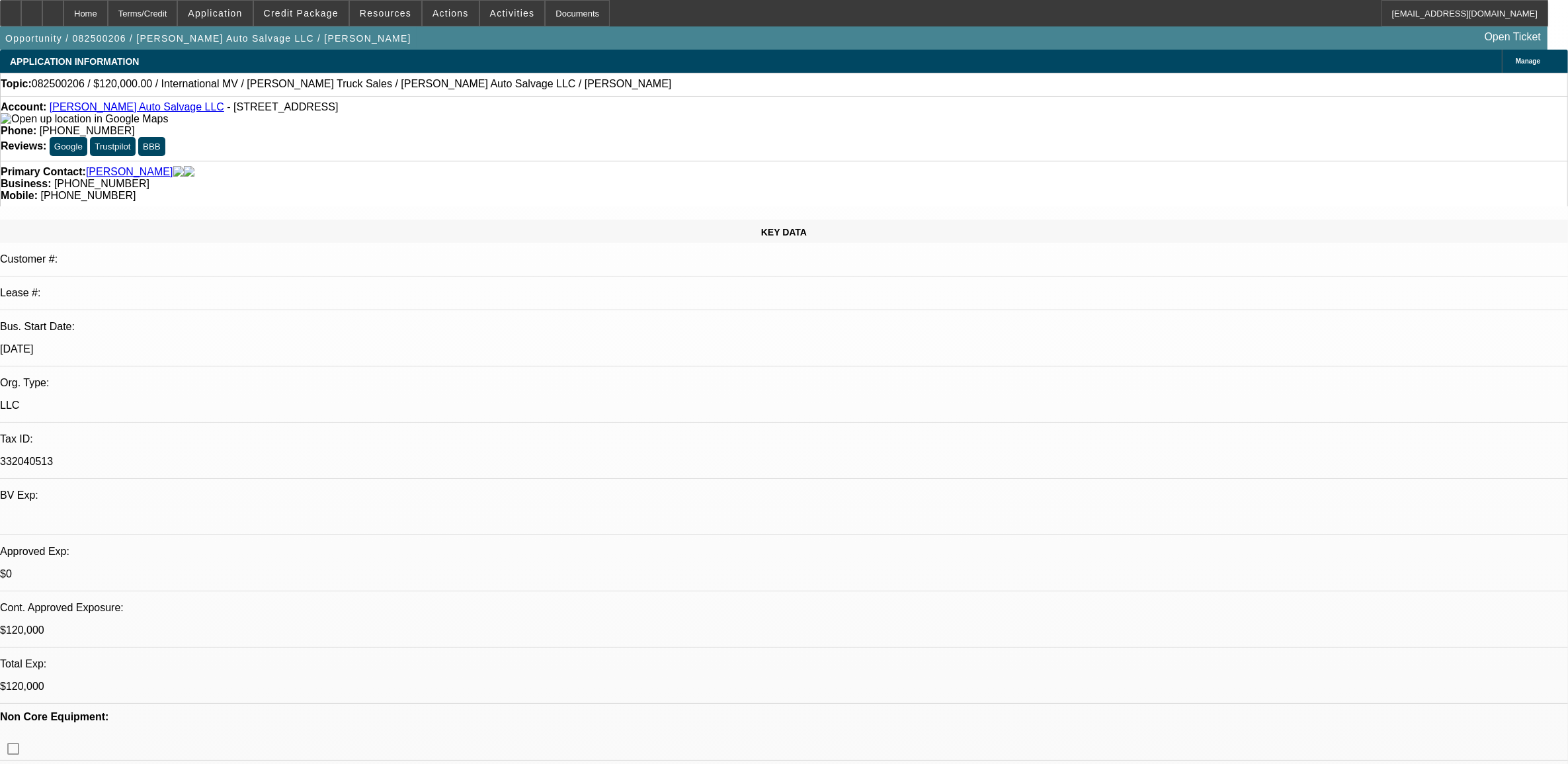
select select "0"
select select "2"
select select "0.1"
select select "4"
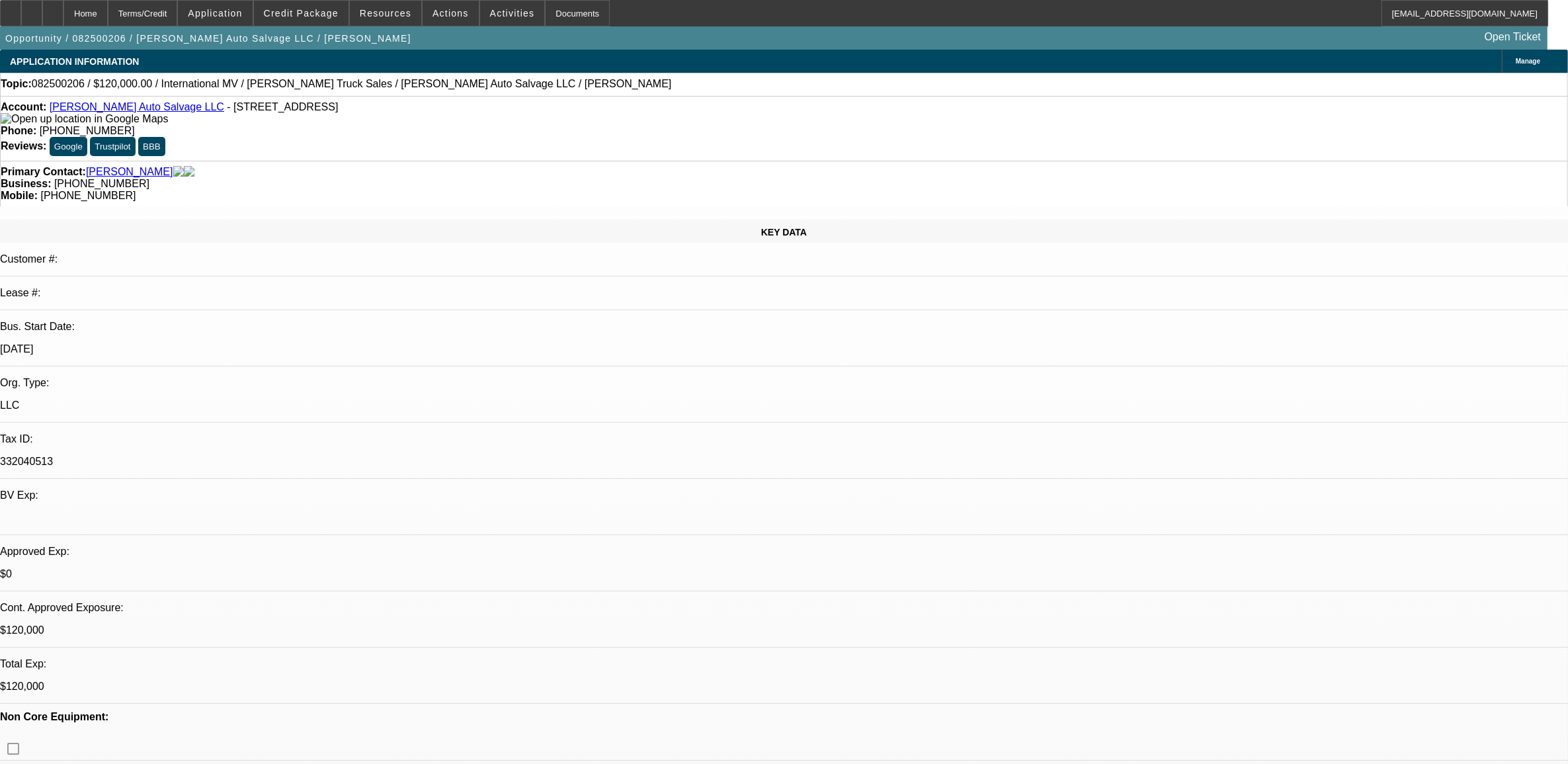
select select "0"
select select "2"
select select "0.1"
select select "4"
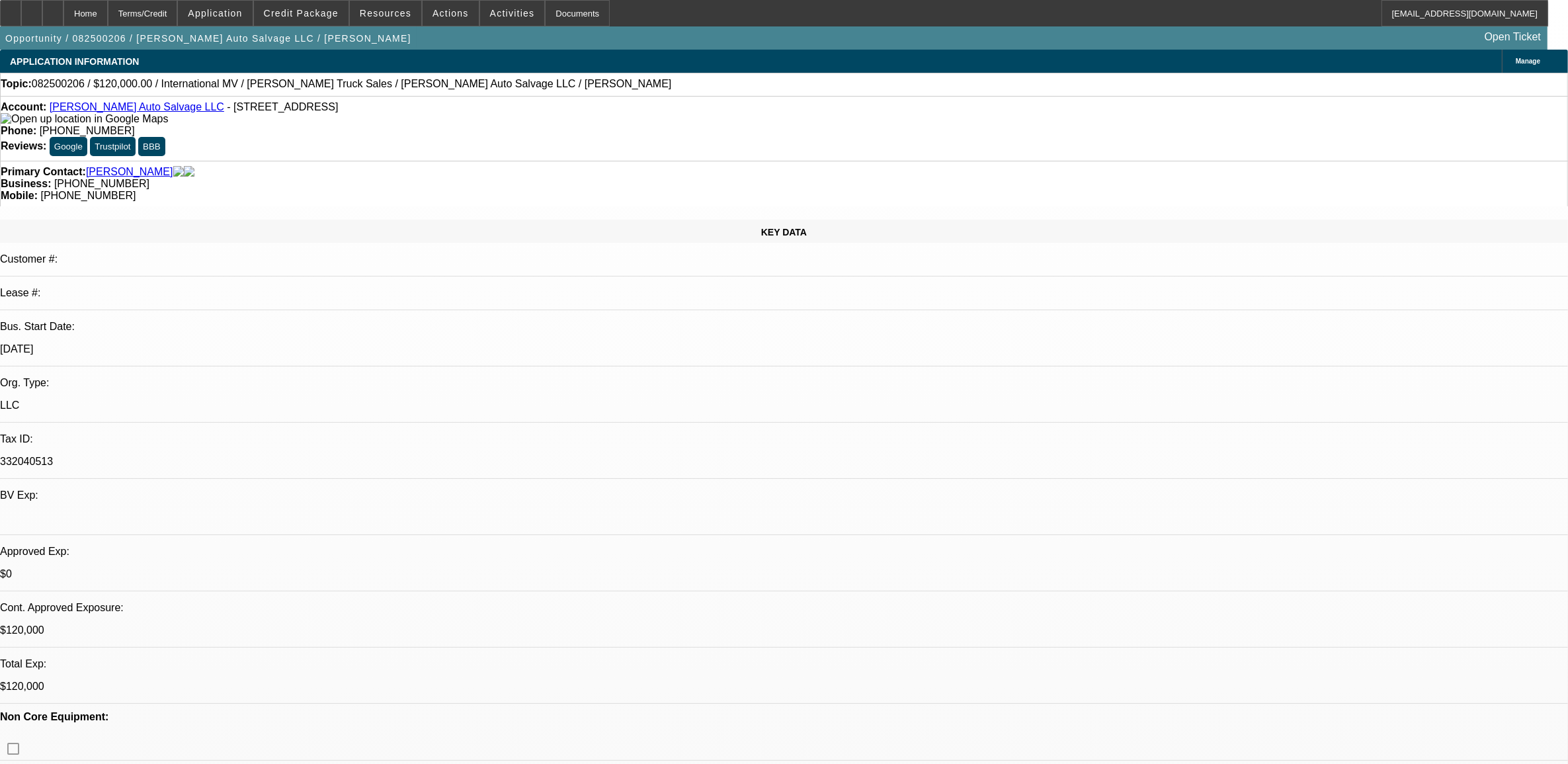
select select "0"
select select "2"
select select "0.1"
select select "4"
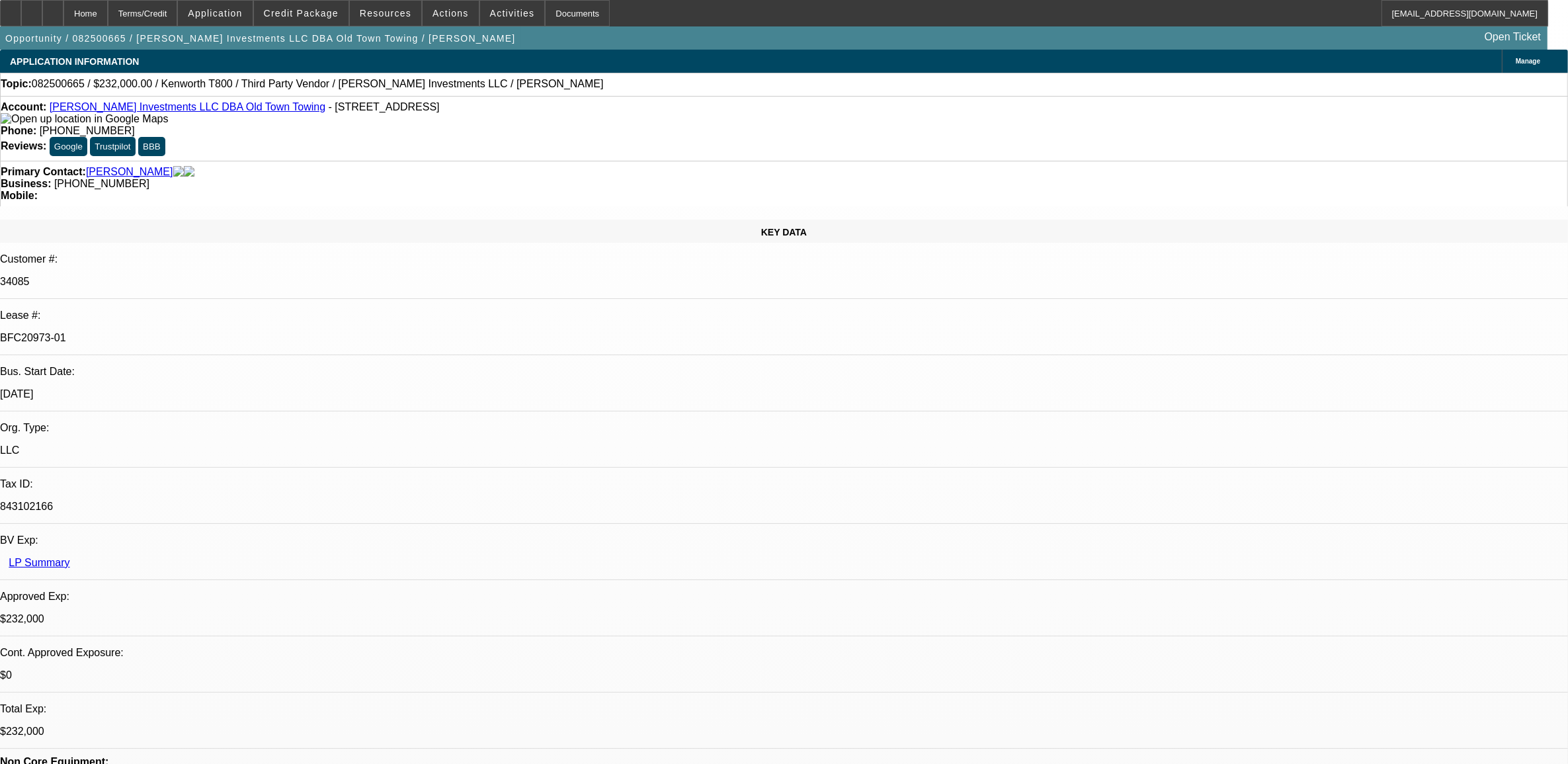
select select "0"
select select "0.1"
select select "0"
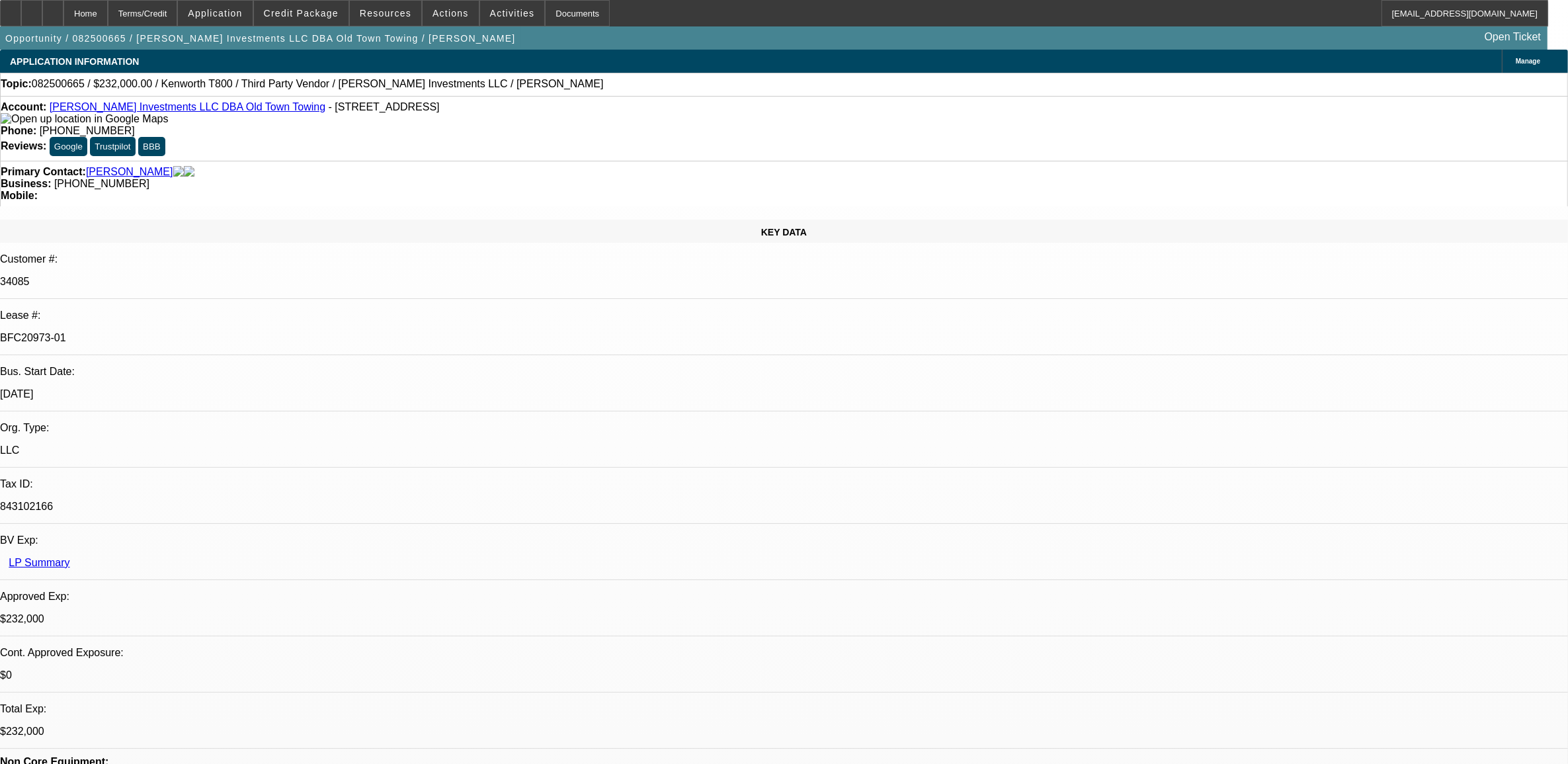
select select "0.1"
select select "0"
select select "0.1"
select select "0"
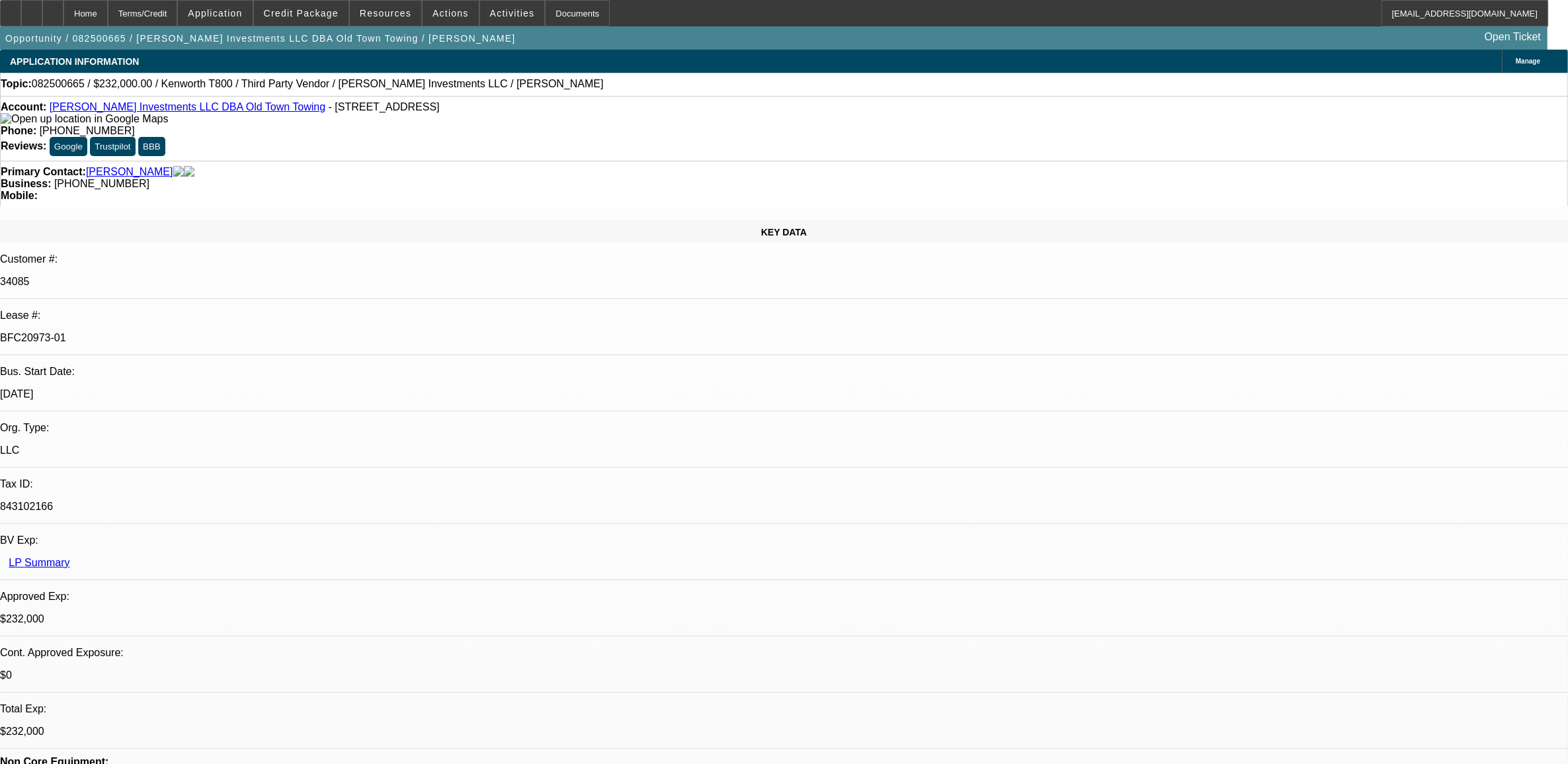
select select "0"
select select "0.1"
select select "1"
select select "2"
select select "4"
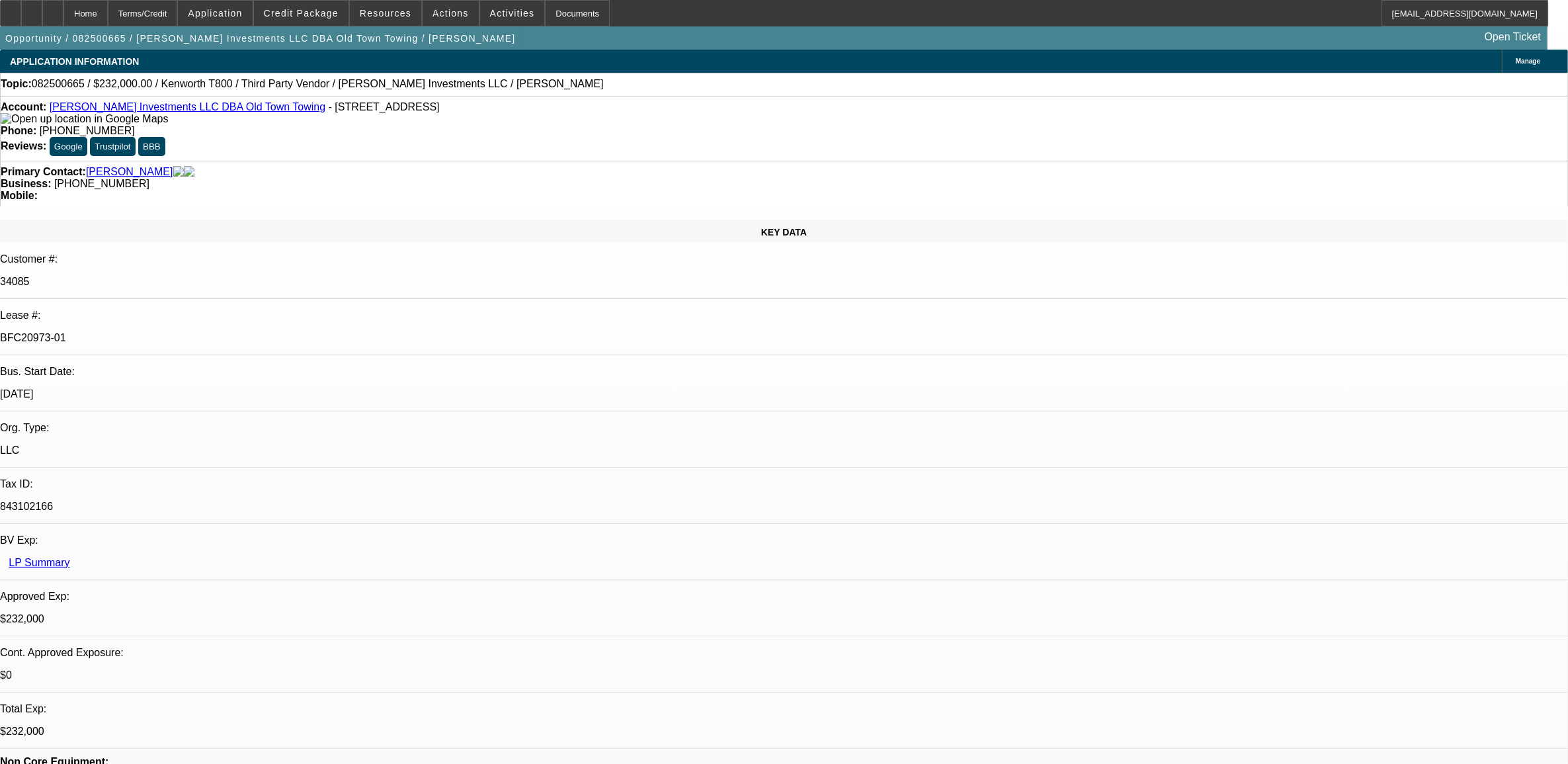
select select "1"
select select "2"
select select "4"
select select "1"
select select "2"
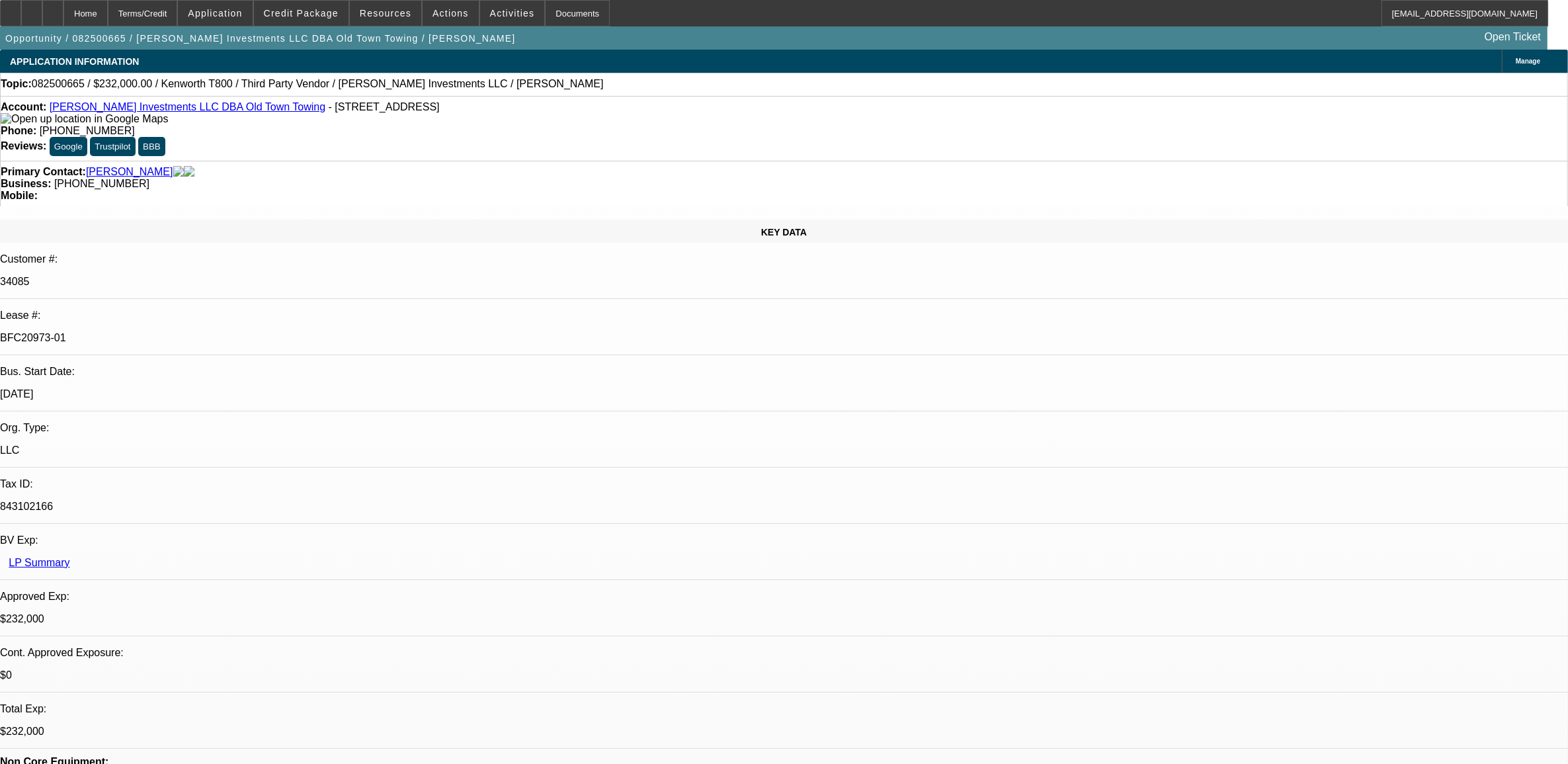
select select "4"
select select "1"
select select "4"
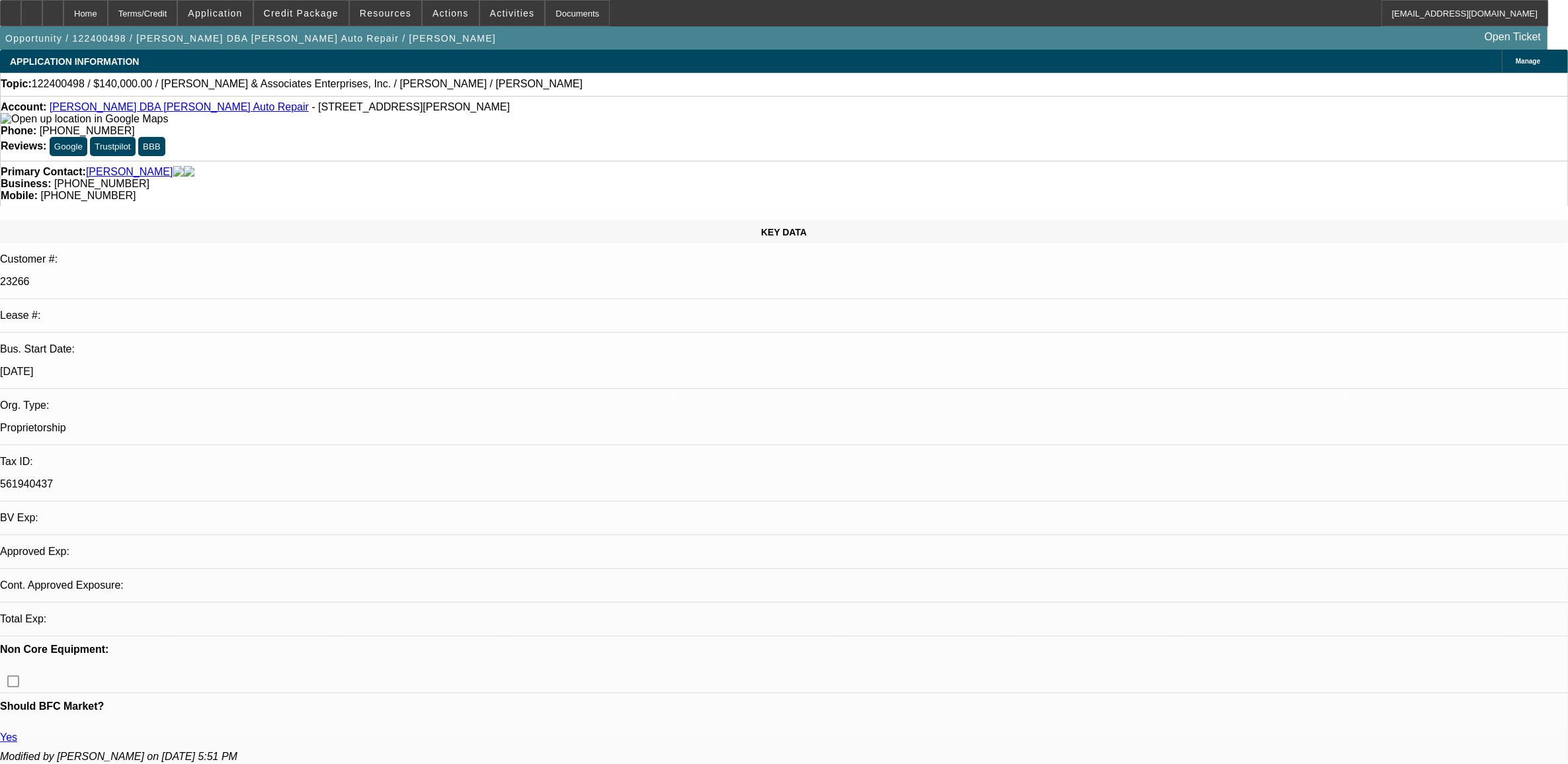
select select "0"
select select "2"
select select "0.1"
select select "4"
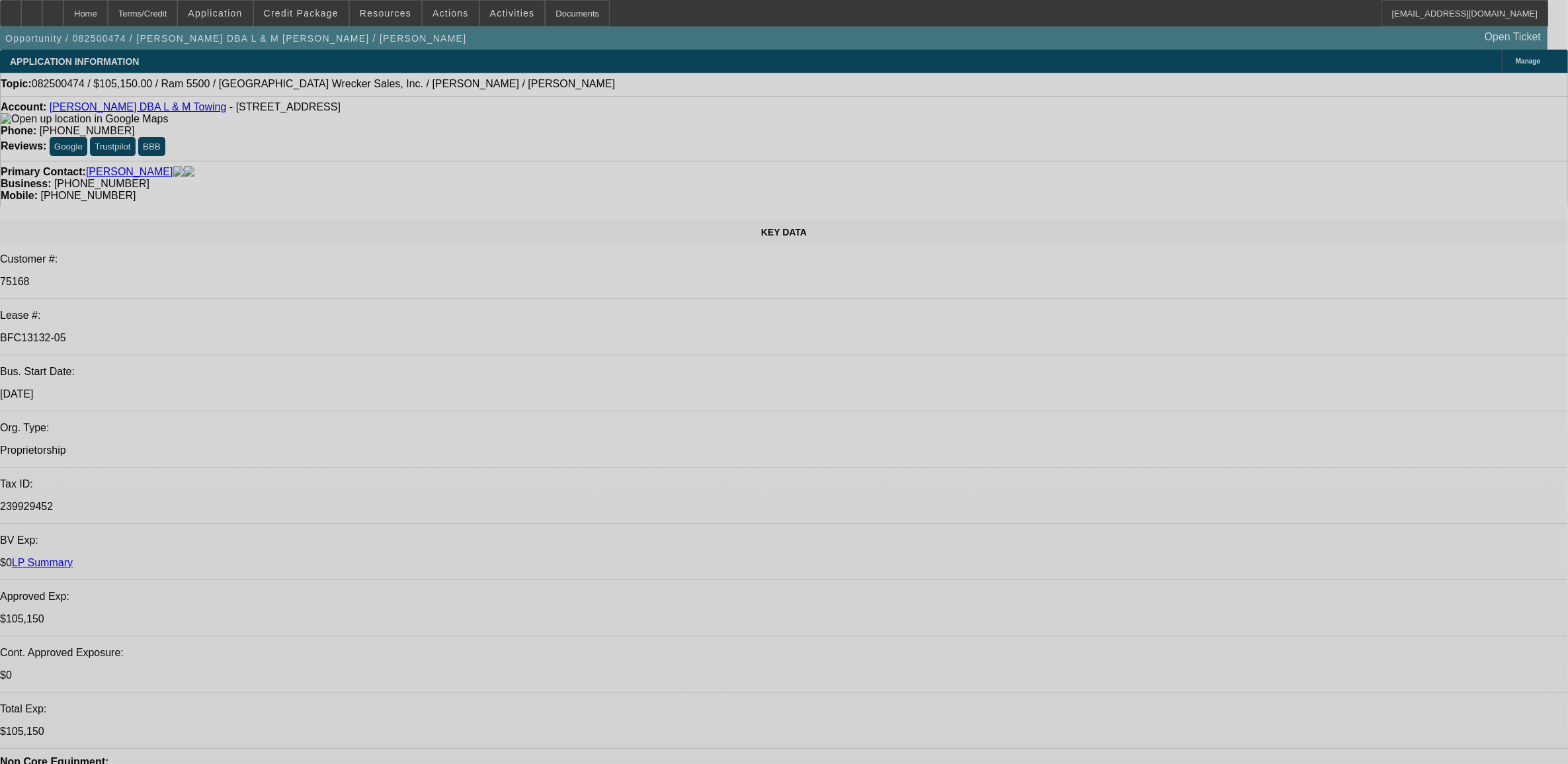
select select "0"
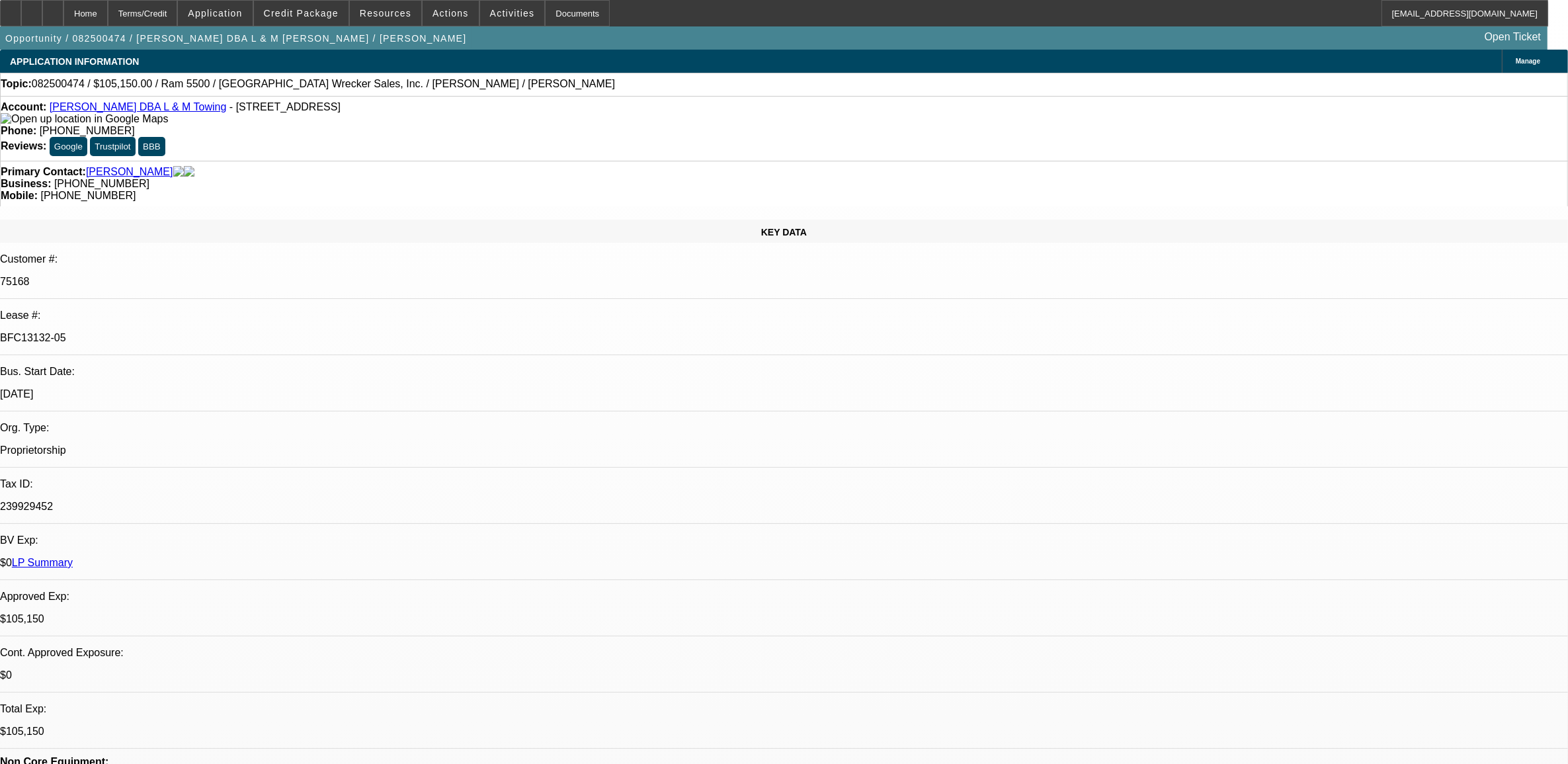
select select "0"
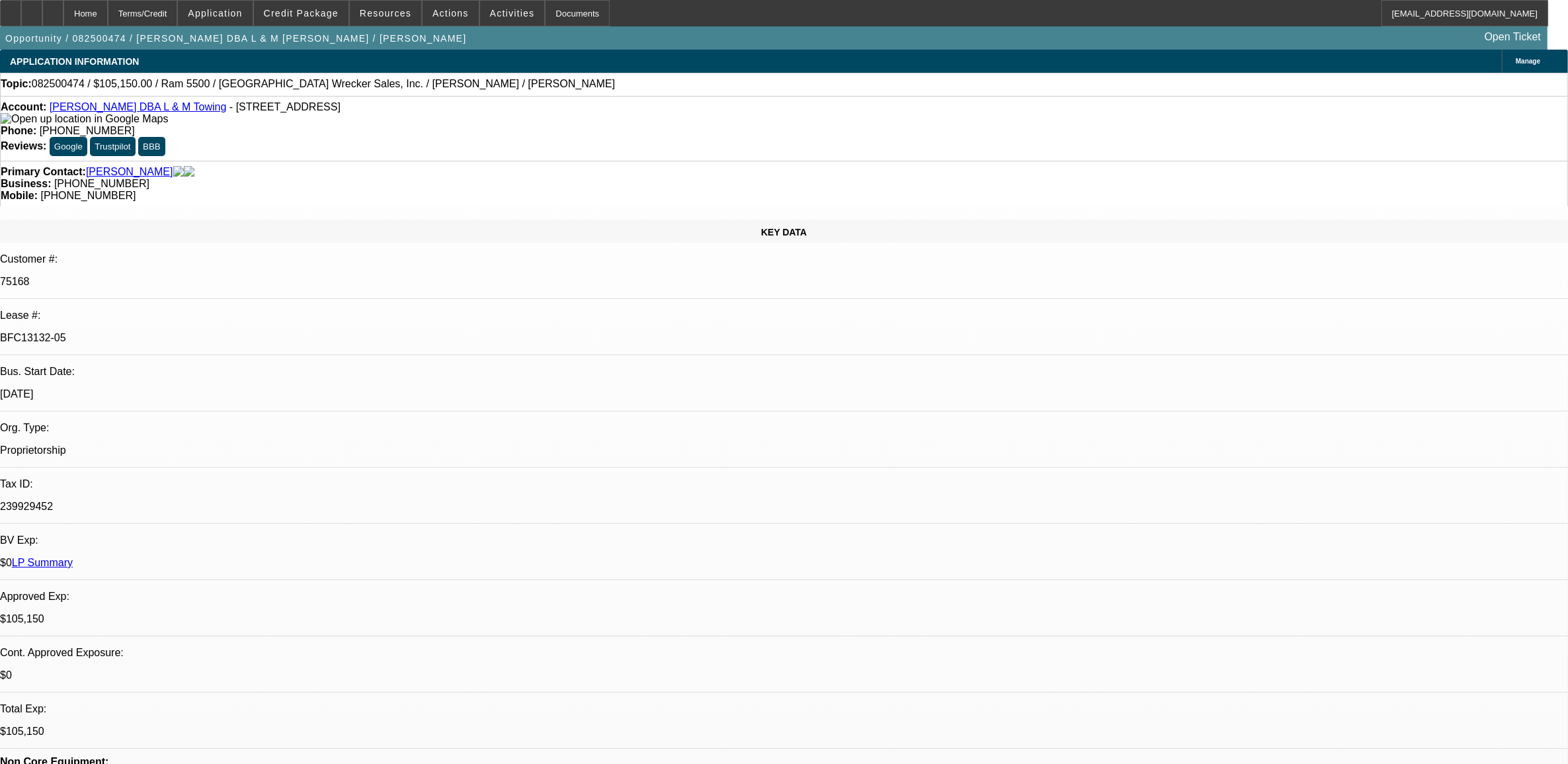
select select "0"
select select "1"
select select "3"
select select "6"
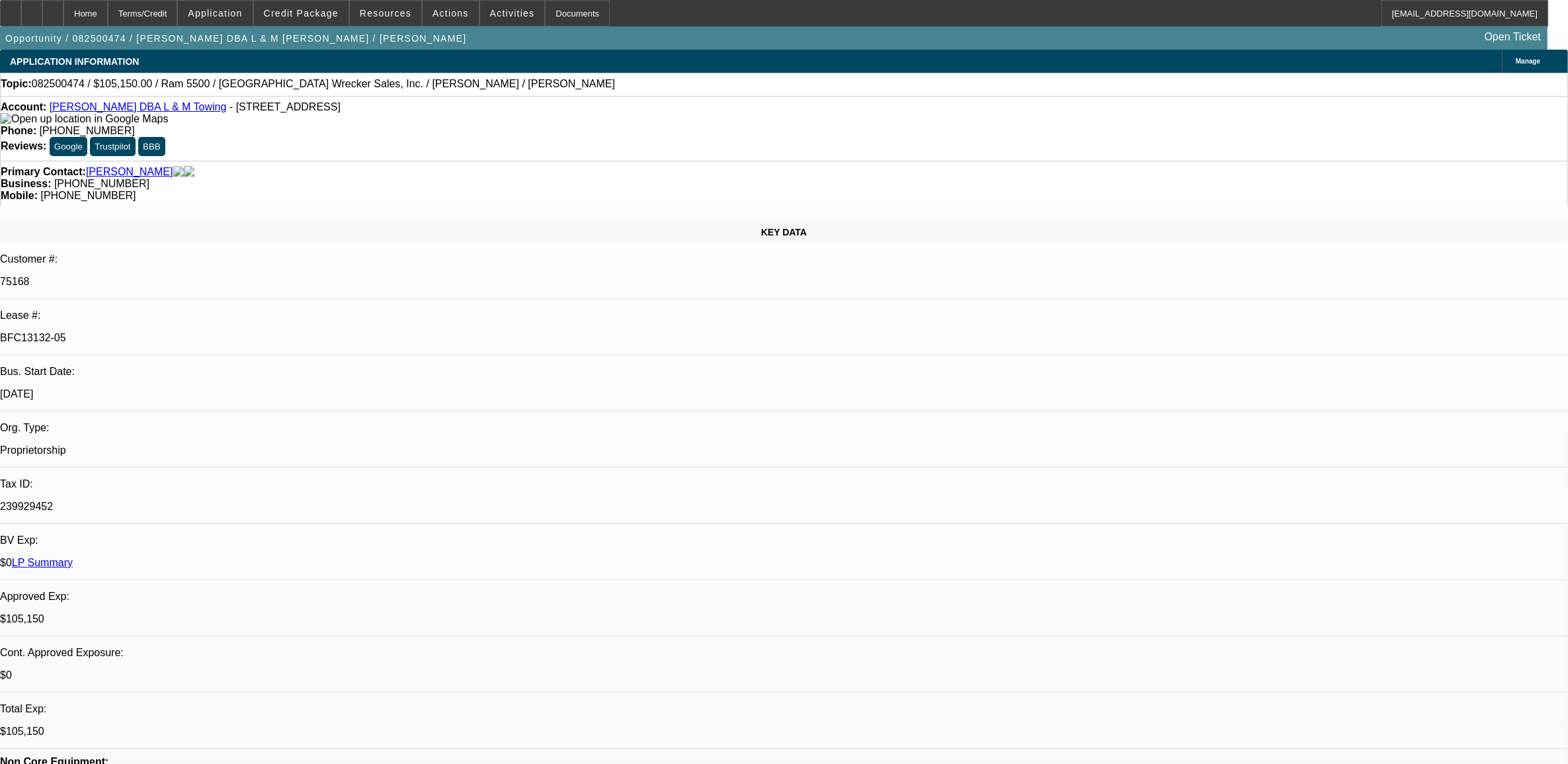
select select "1"
select select "6"
select select "1"
select select "3"
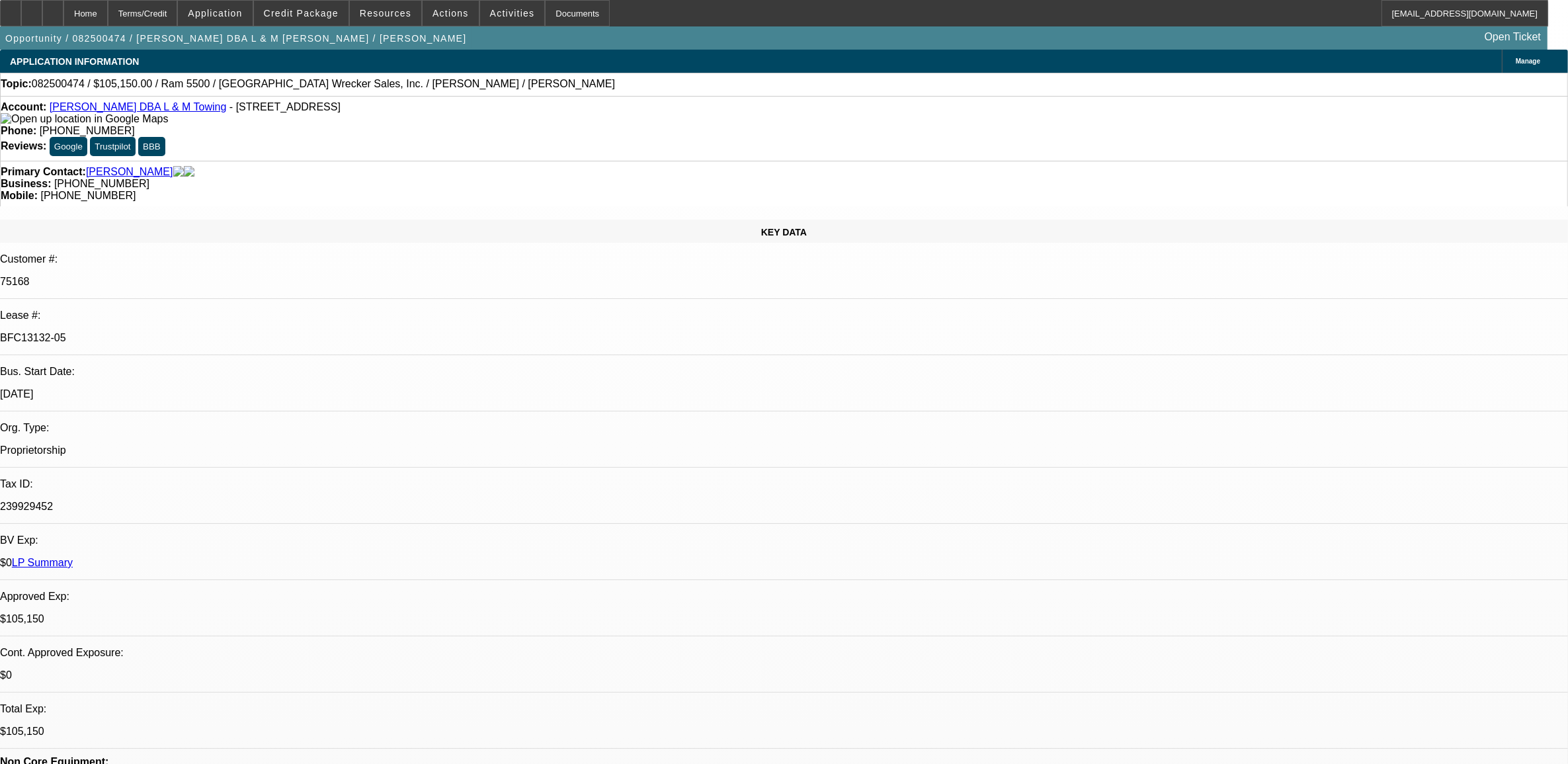
select select "6"
select select "1"
select select "2"
select select "6"
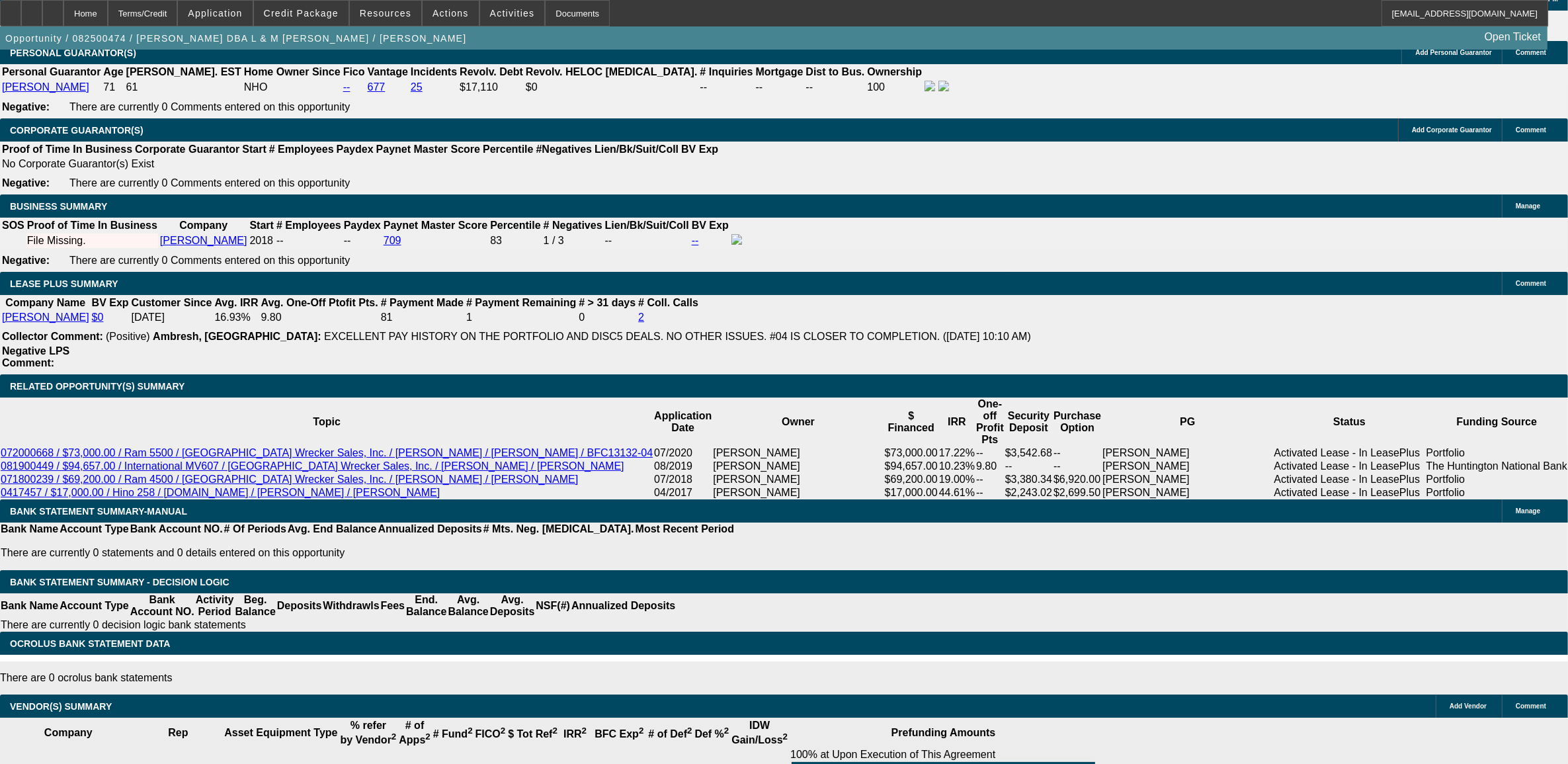
scroll to position [1985, 0]
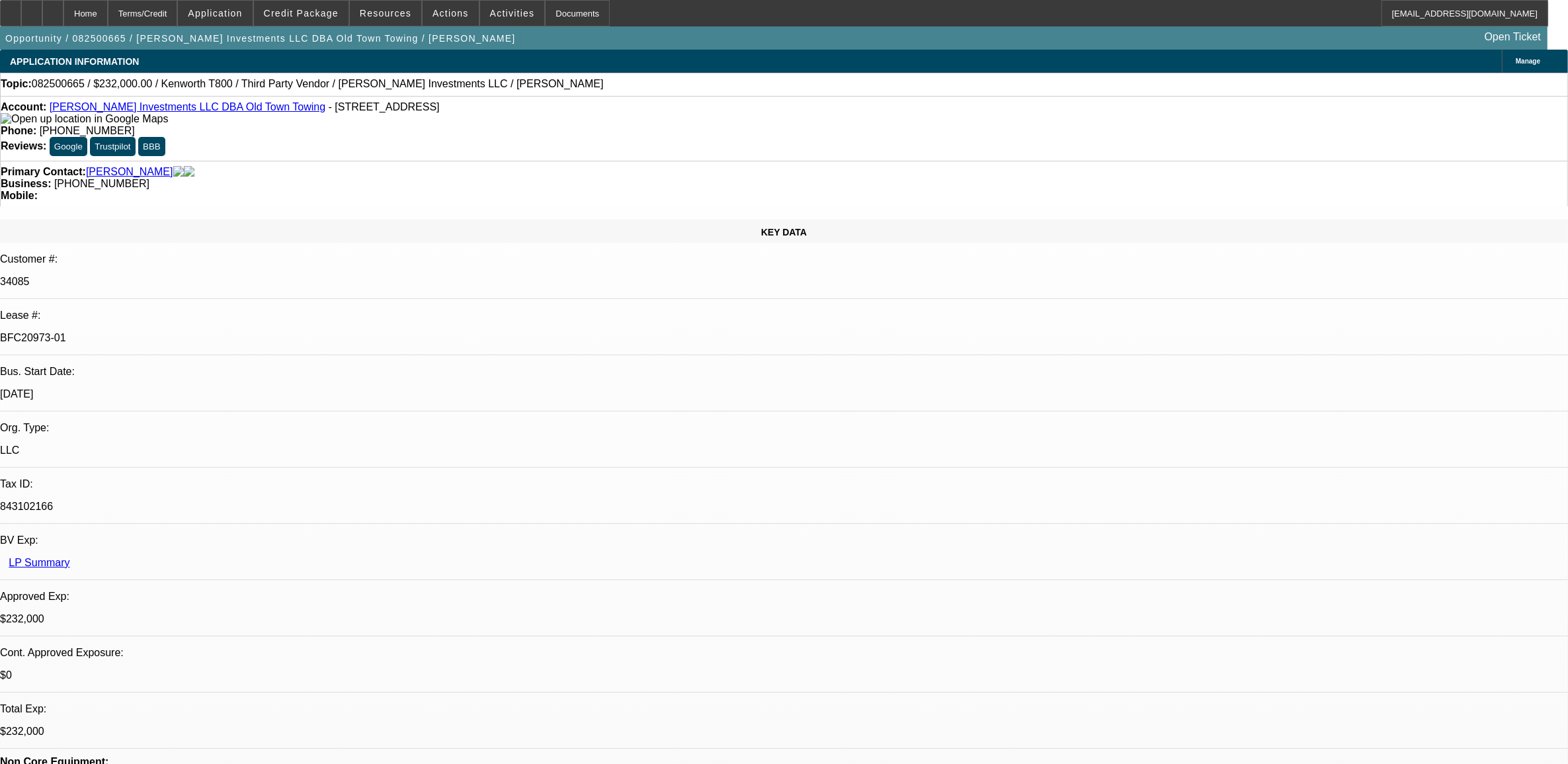
select select "0"
select select "0.1"
select select "0"
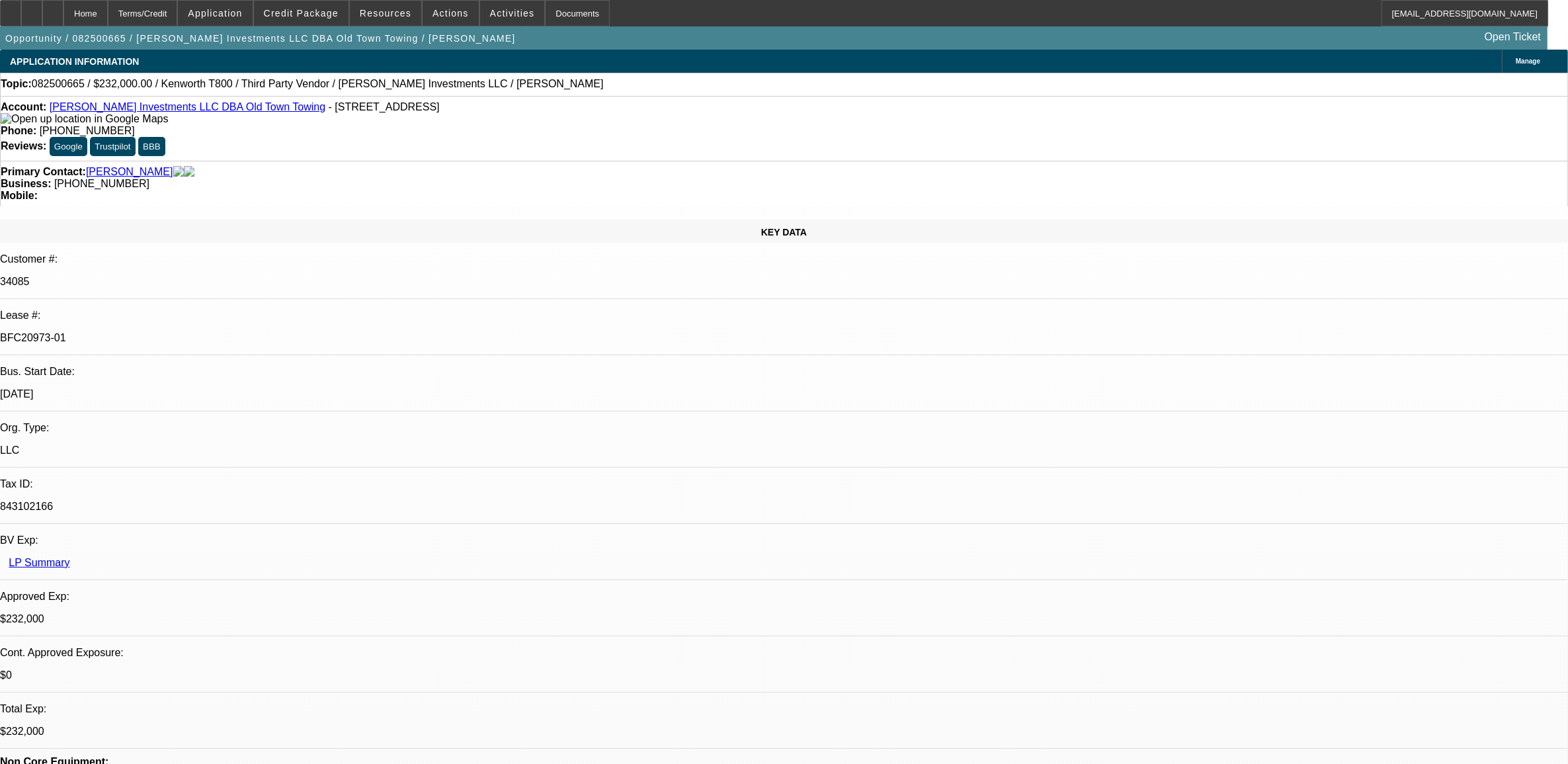
select select "0.1"
select select "0"
select select "0.1"
select select "0"
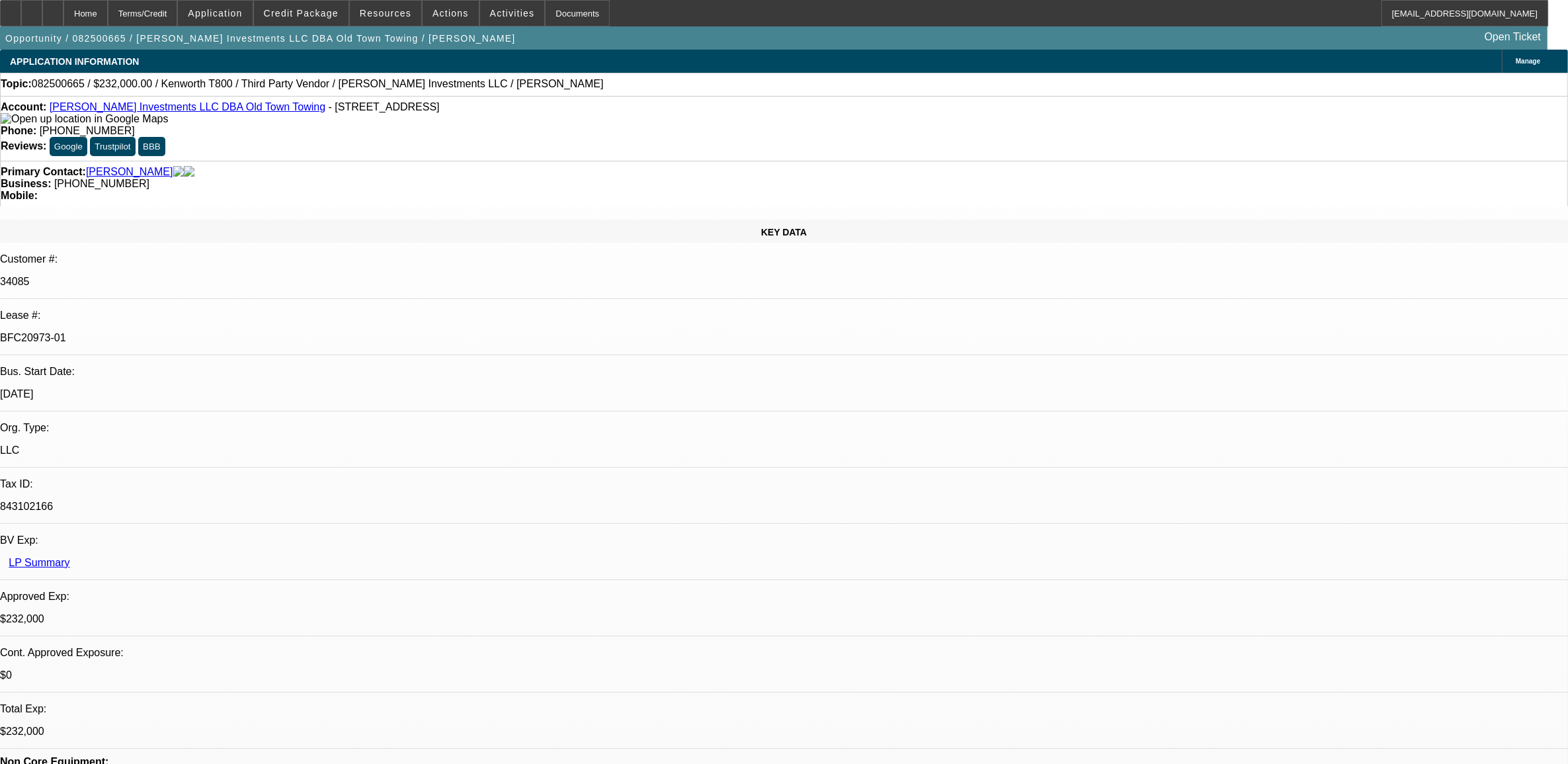
select select "0"
select select "0.1"
select select "1"
select select "2"
select select "4"
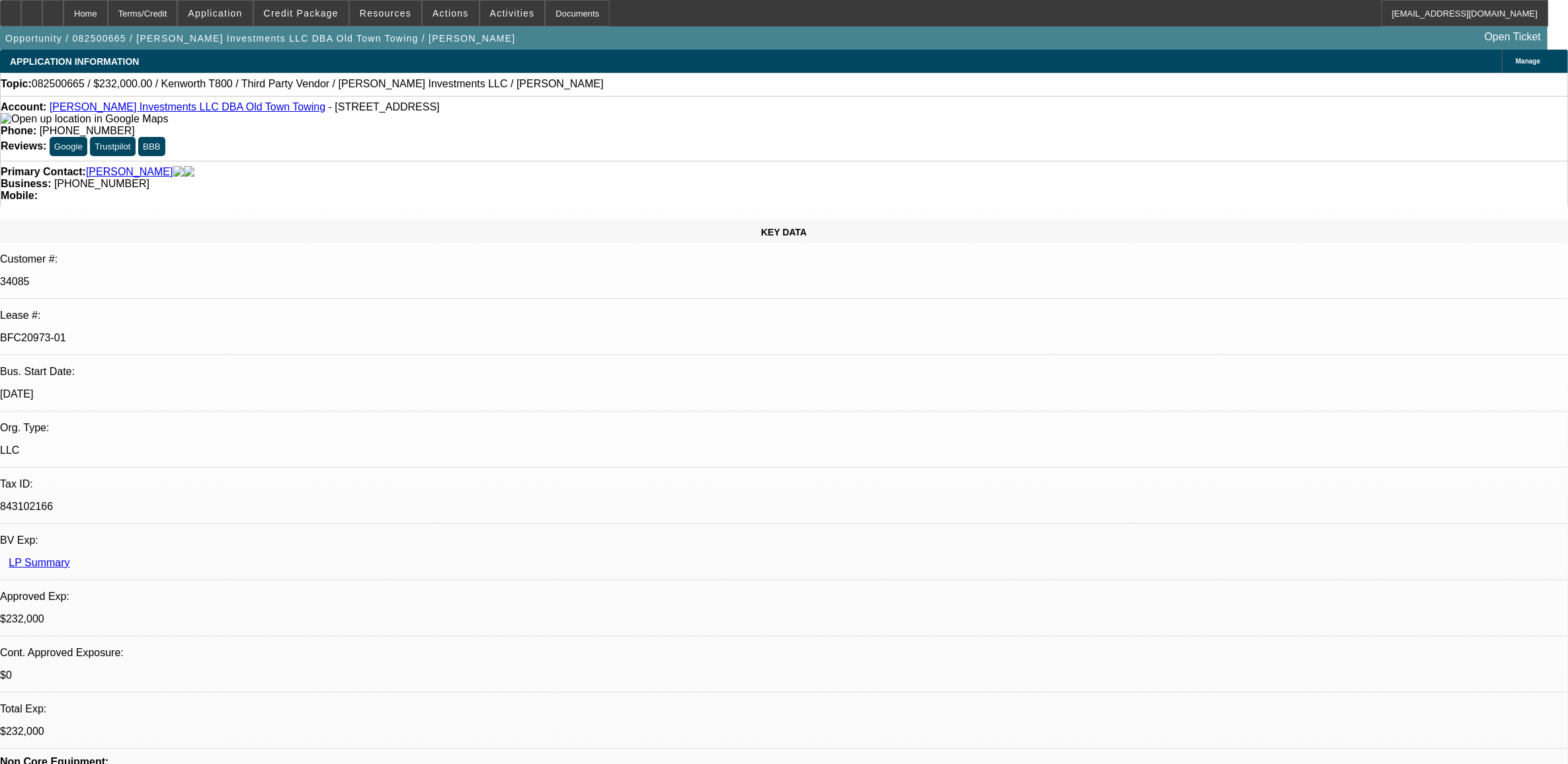
select select "1"
select select "2"
select select "4"
select select "1"
select select "2"
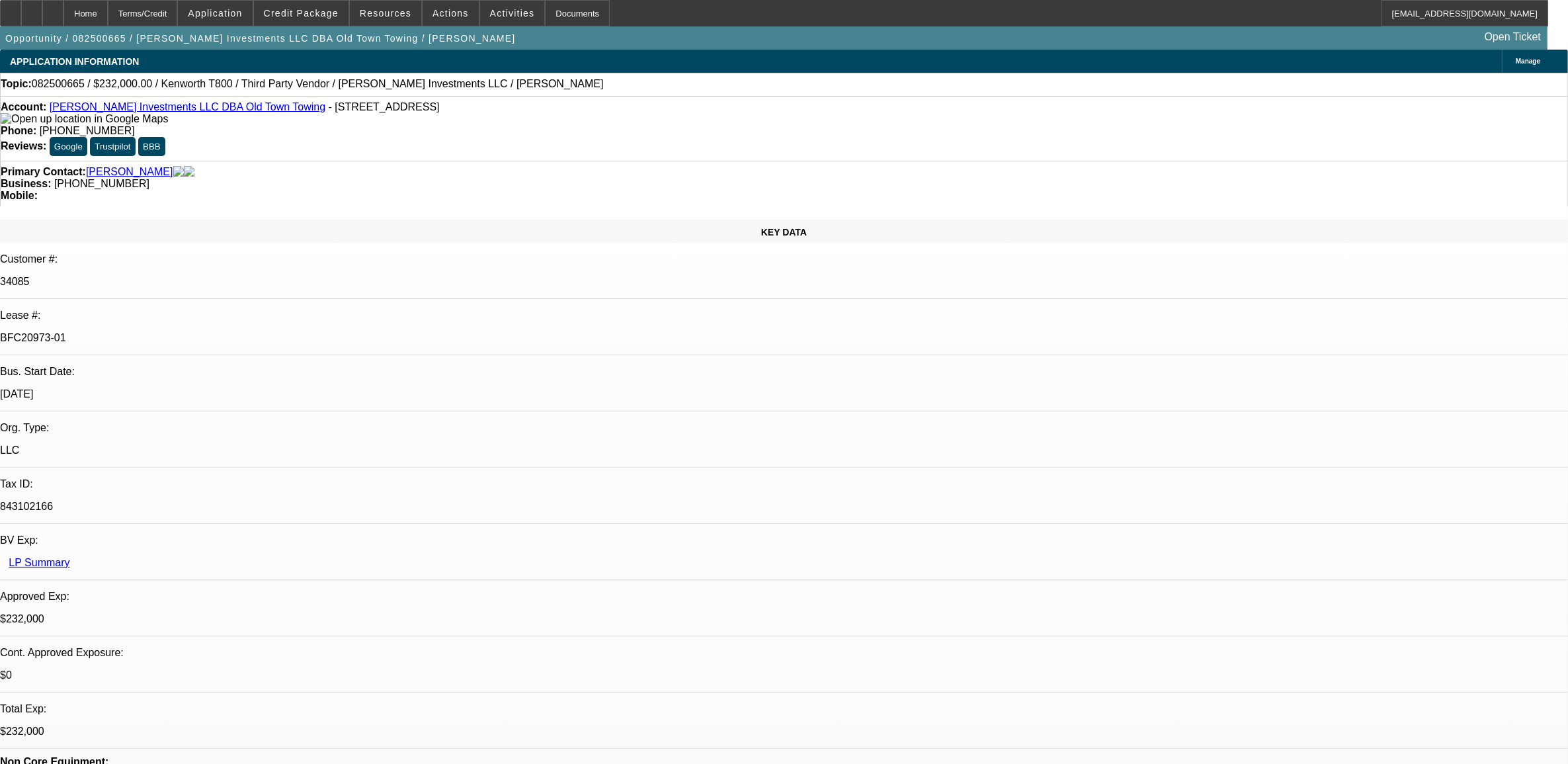
select select "4"
select select "1"
select select "4"
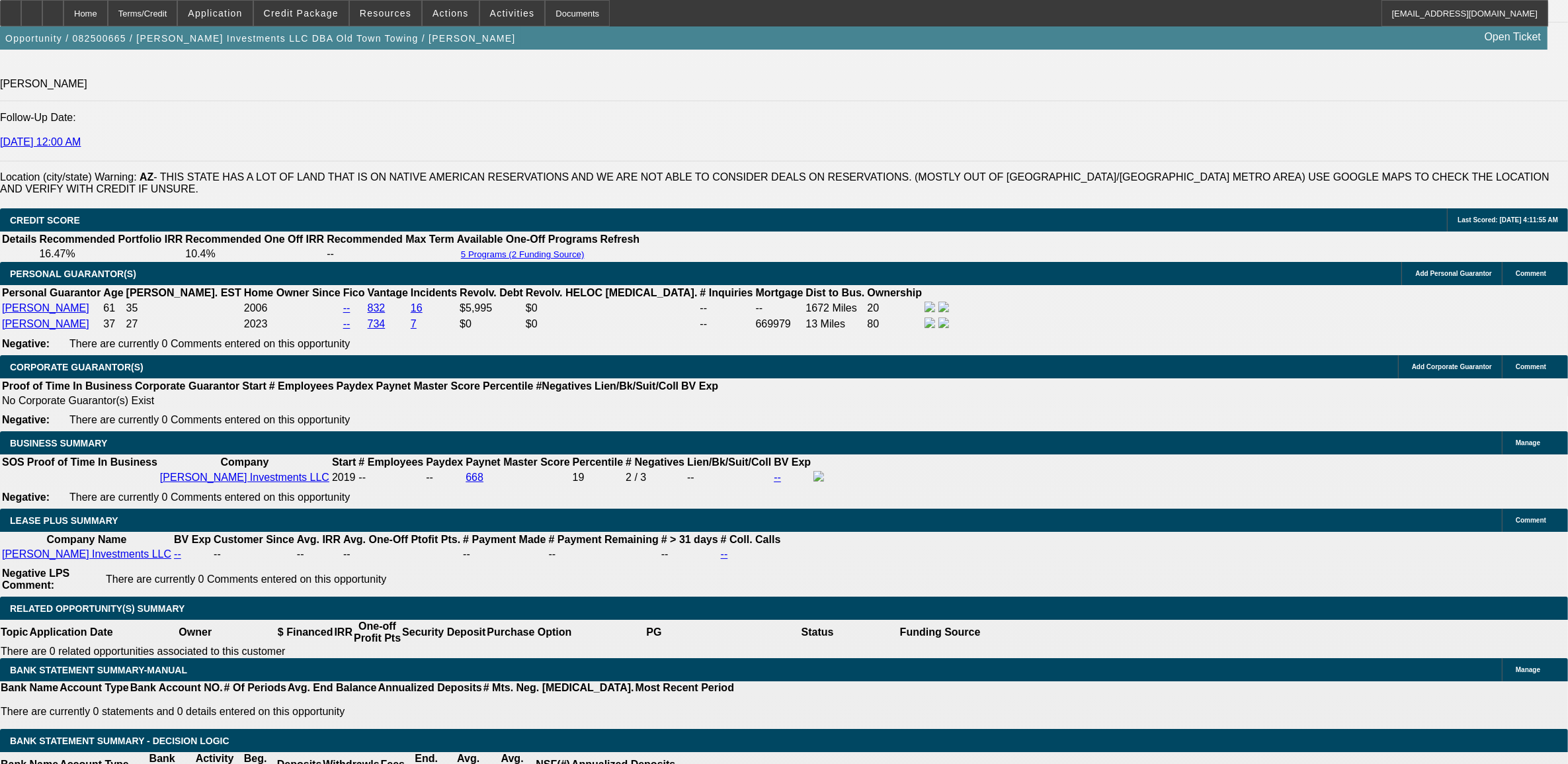
scroll to position [1903, 0]
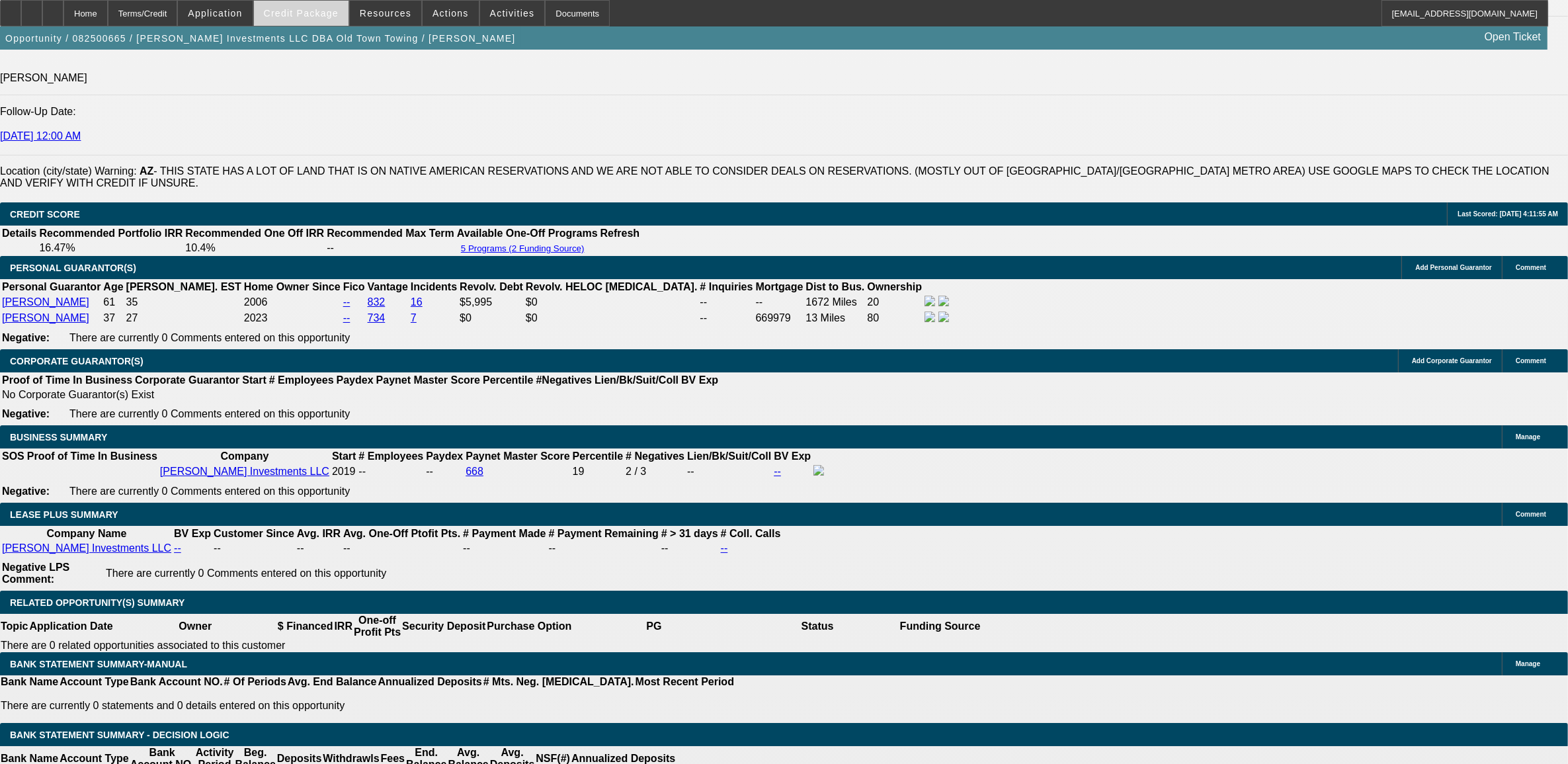
click at [322, 9] on span "Credit Package" at bounding box center [301, 13] width 75 height 11
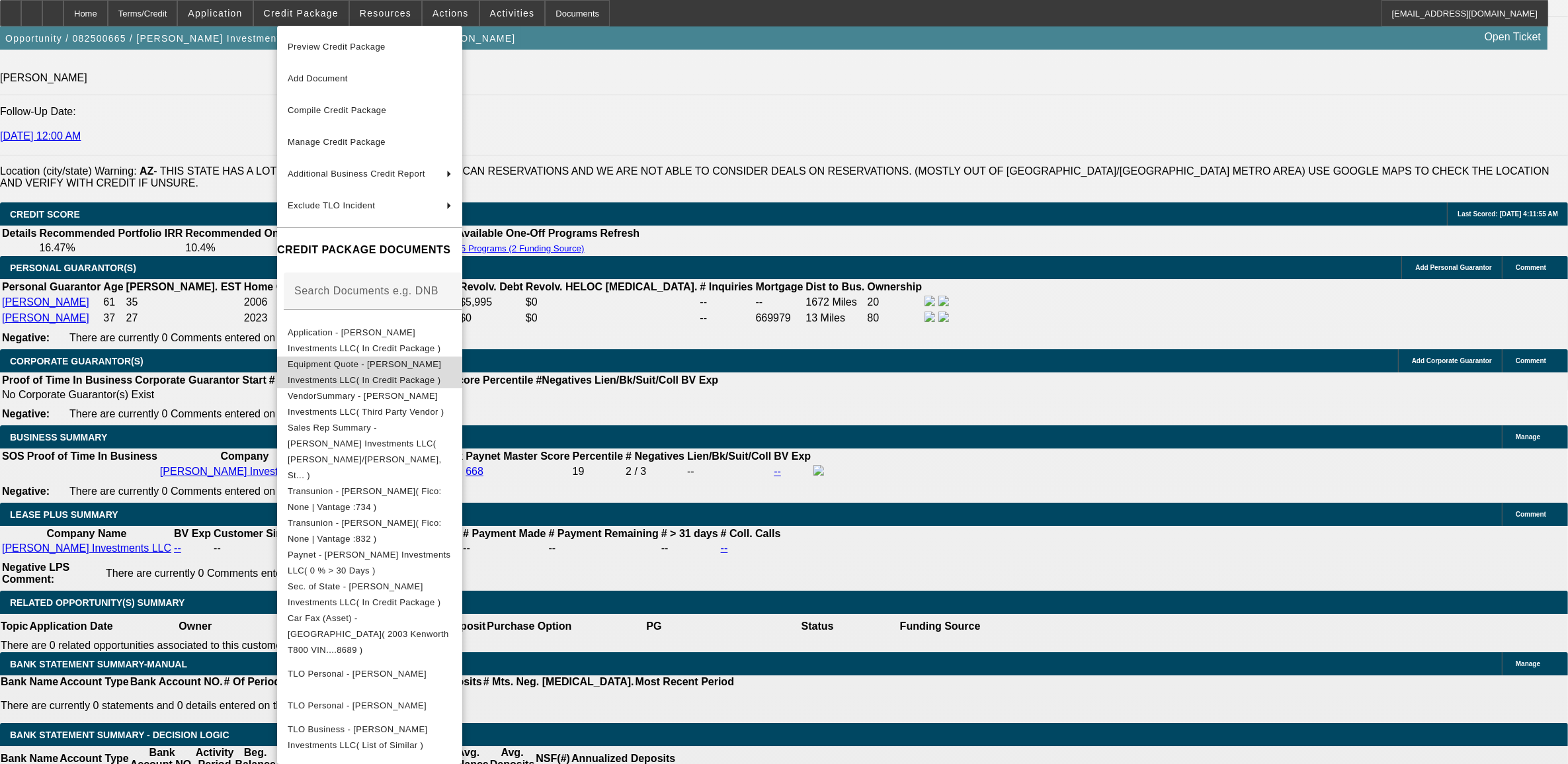
click at [329, 372] on span "Equipment Quote - [PERSON_NAME] Investments LLC( In Credit Package )" at bounding box center [369, 371] width 164 height 32
